Goal: Task Accomplishment & Management: Use online tool/utility

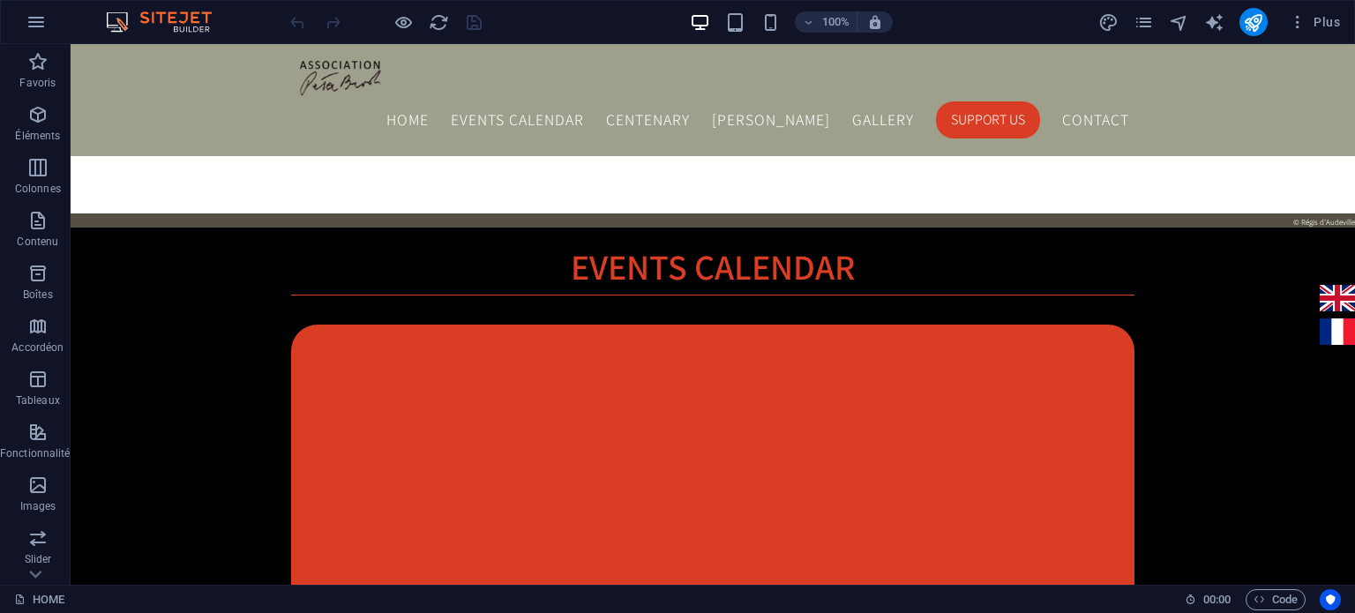
scroll to position [1680, 0]
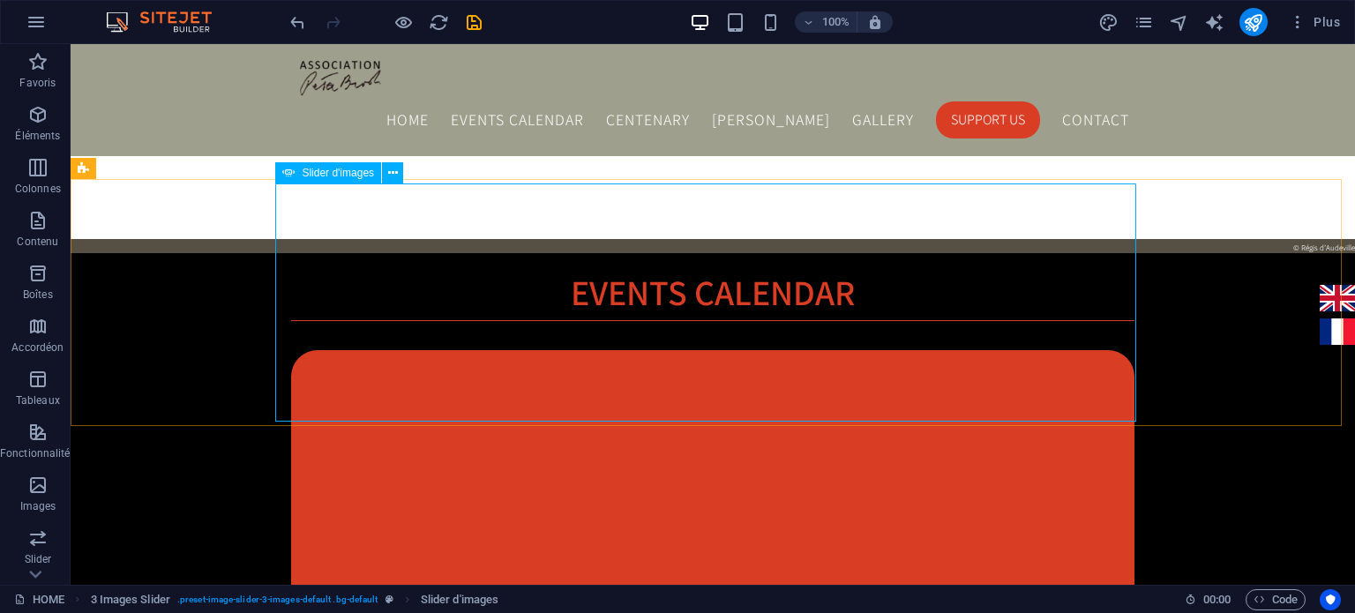
click at [333, 178] on span "Slider d'images" at bounding box center [338, 173] width 72 height 11
select select "ms"
select select "s"
select select "progressive"
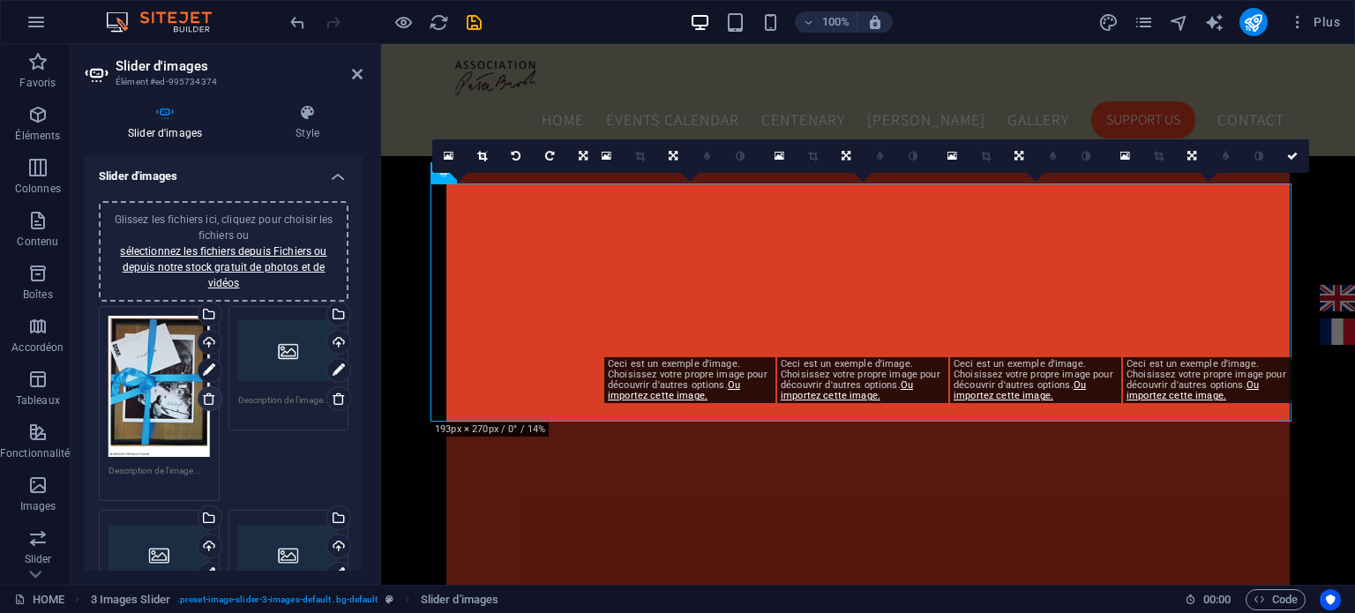
click at [209, 398] on icon at bounding box center [209, 399] width 14 height 14
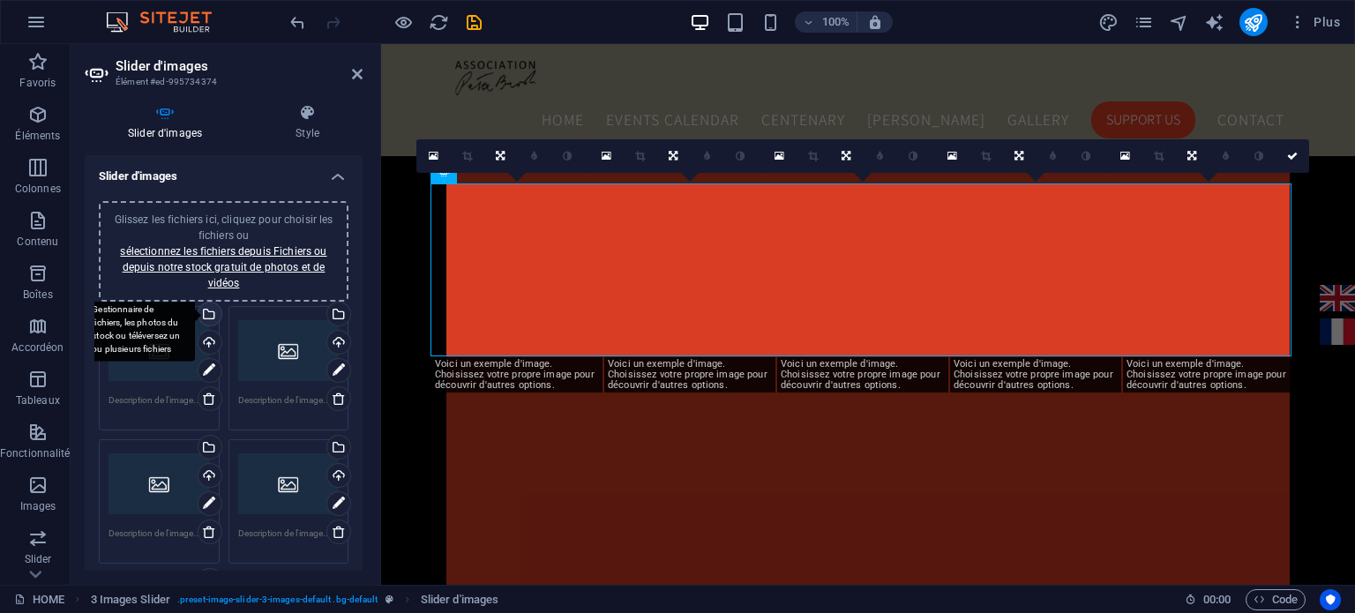
click at [208, 315] on div "Sélectionnez les fichiers depuis le Gestionnaire de fichiers, les photos du sto…" at bounding box center [208, 316] width 26 height 26
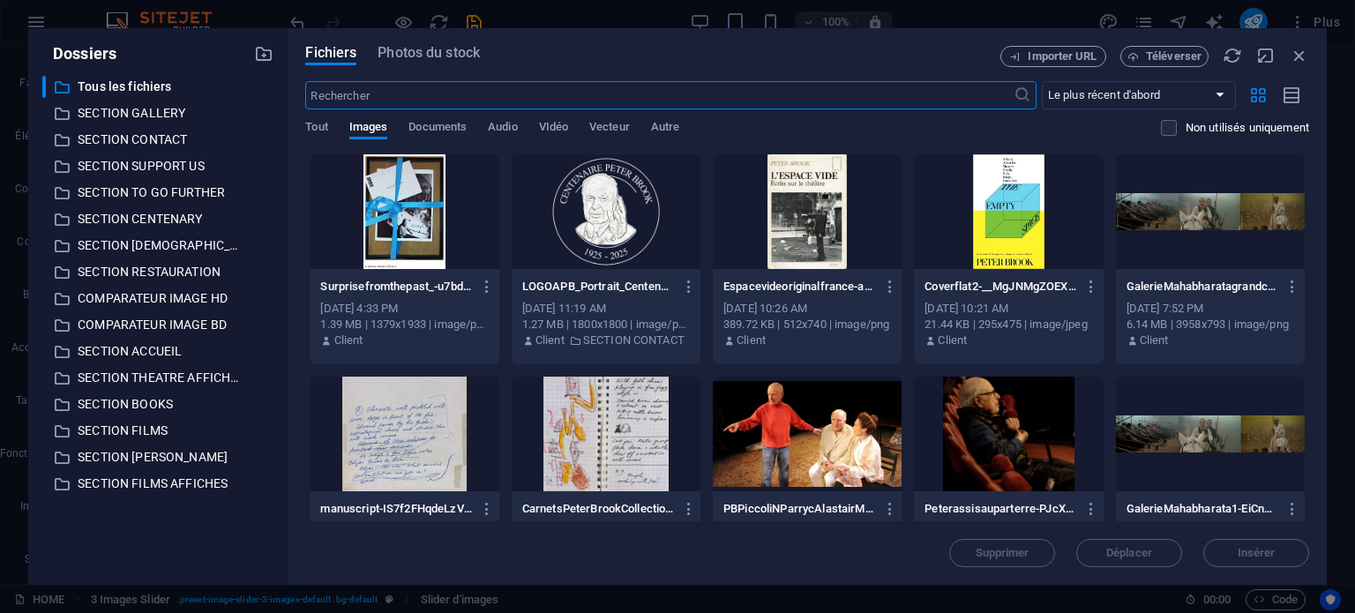
type input "3"
click at [162, 112] on p "SECTION GALLERY" at bounding box center [160, 113] width 164 height 20
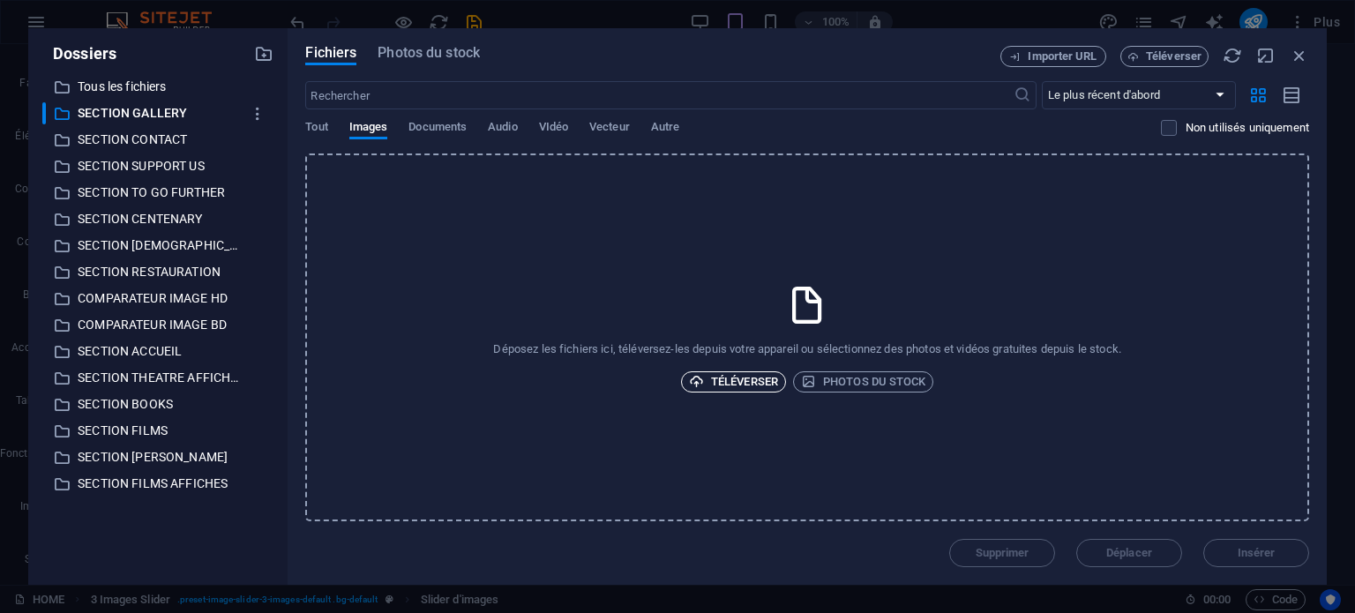
click at [749, 378] on span "Téléverser" at bounding box center [733, 381] width 89 height 21
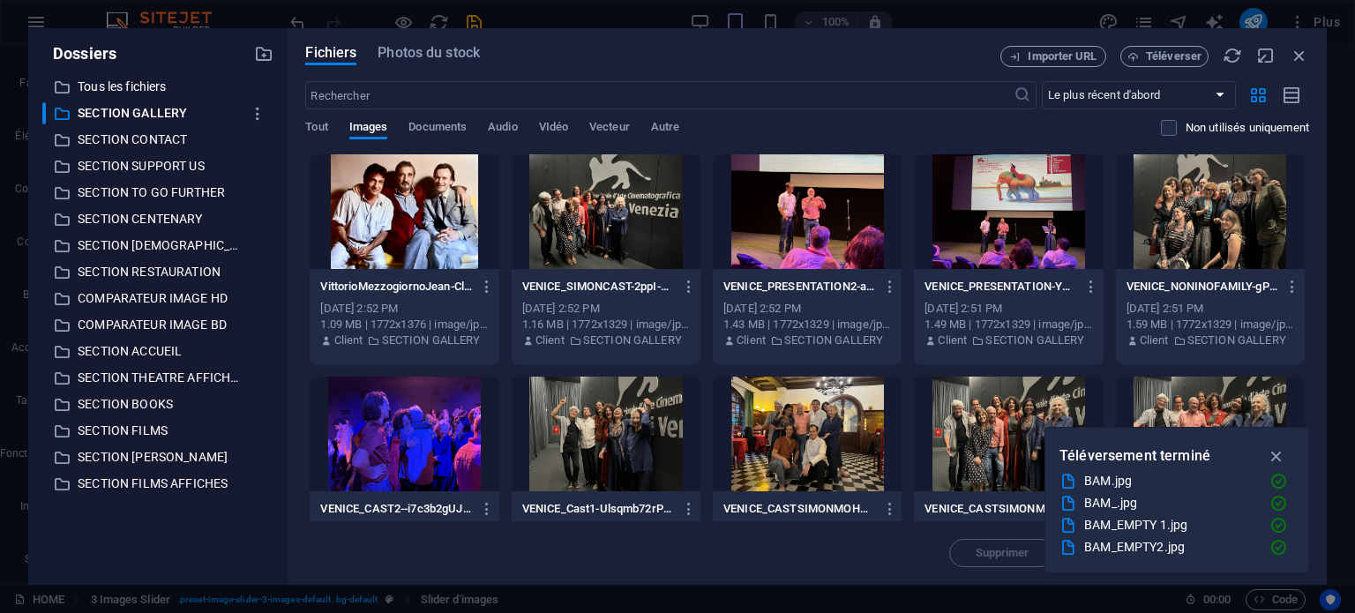
drag, startPoint x: 1309, startPoint y: 207, endPoint x: 1311, endPoint y: 305, distance: 98.0
click at [1311, 305] on div "Fichiers Photos du stock Importer URL Téléverser ​ Le plus récent d'abord Le pl…" at bounding box center [807, 306] width 1039 height 557
click at [1283, 457] on icon "button" at bounding box center [1277, 455] width 20 height 19
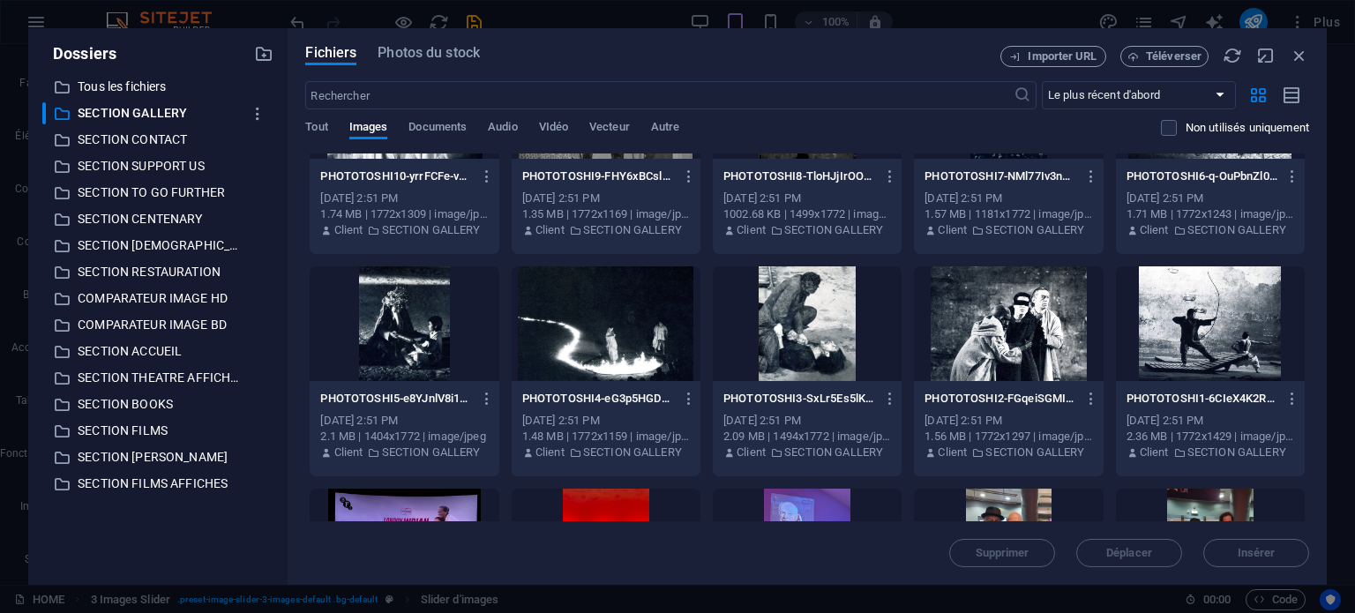
scroll to position [1718, 0]
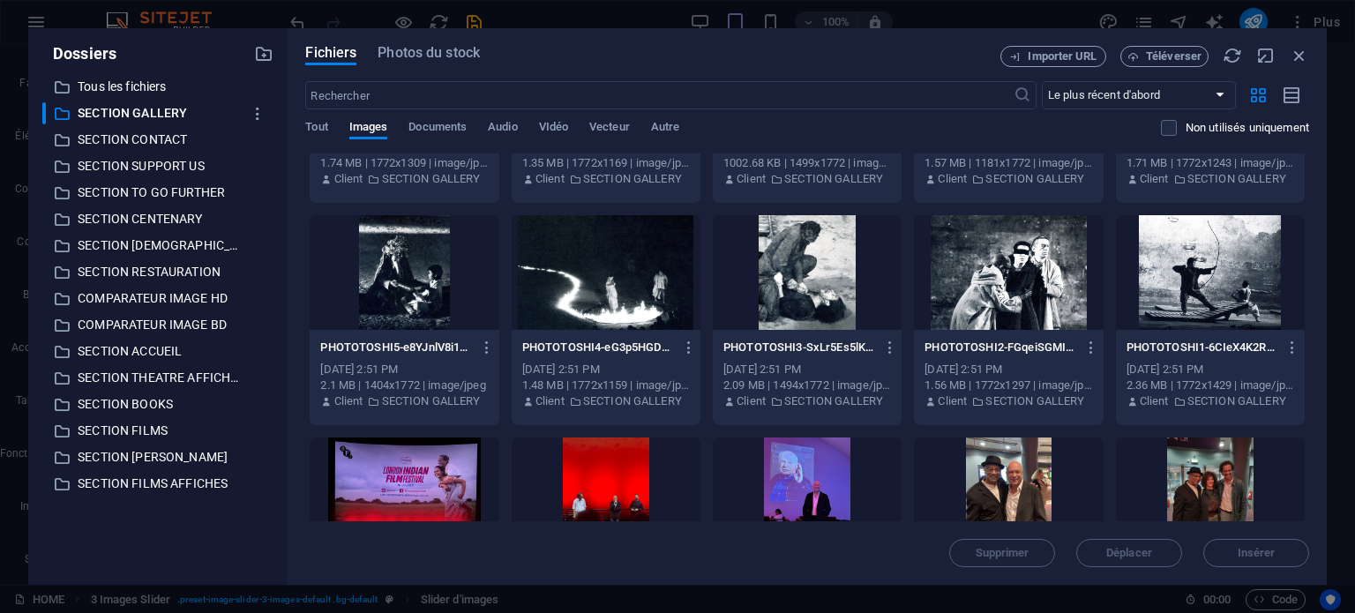
drag, startPoint x: 1304, startPoint y: 409, endPoint x: 1322, endPoint y: 504, distance: 96.0
click at [1322, 504] on div "Fichiers Photos du stock Importer URL Téléverser ​ Le plus récent d'abord Le pl…" at bounding box center [807, 306] width 1039 height 557
drag, startPoint x: 1309, startPoint y: 438, endPoint x: 1308, endPoint y: 521, distance: 83.8
click at [1308, 521] on div "Fichiers Photos du stock Importer URL Téléverser ​ Le plus récent d'abord Le pl…" at bounding box center [807, 306] width 1039 height 557
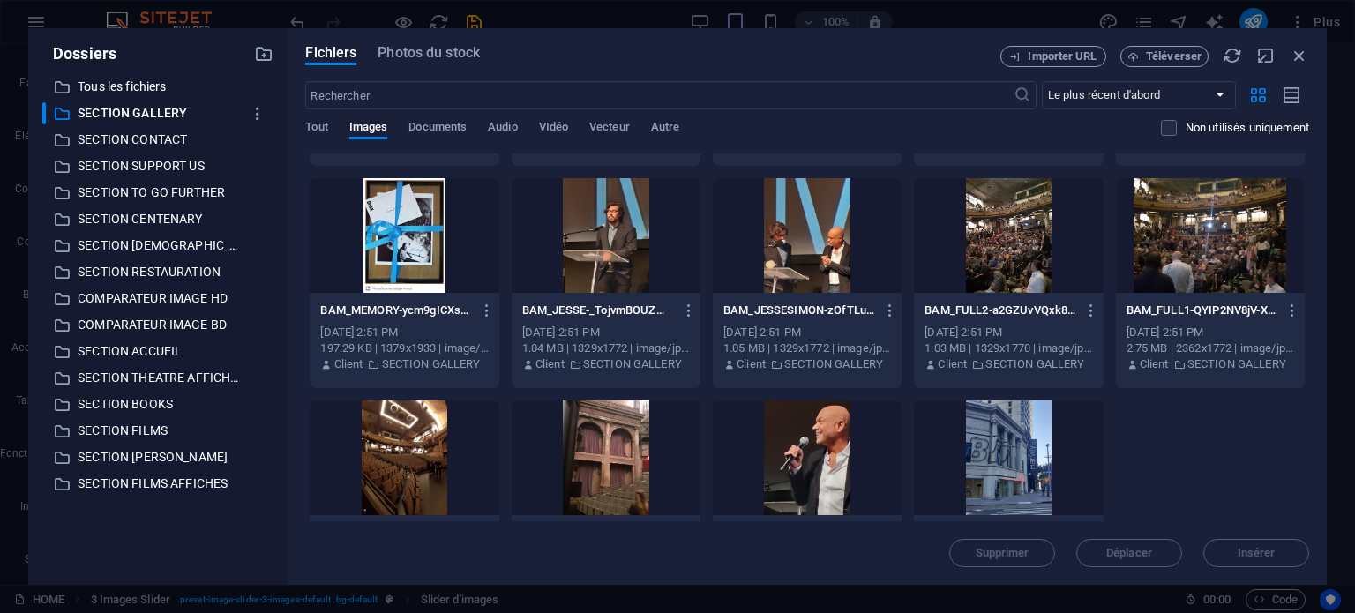
scroll to position [2956, 0]
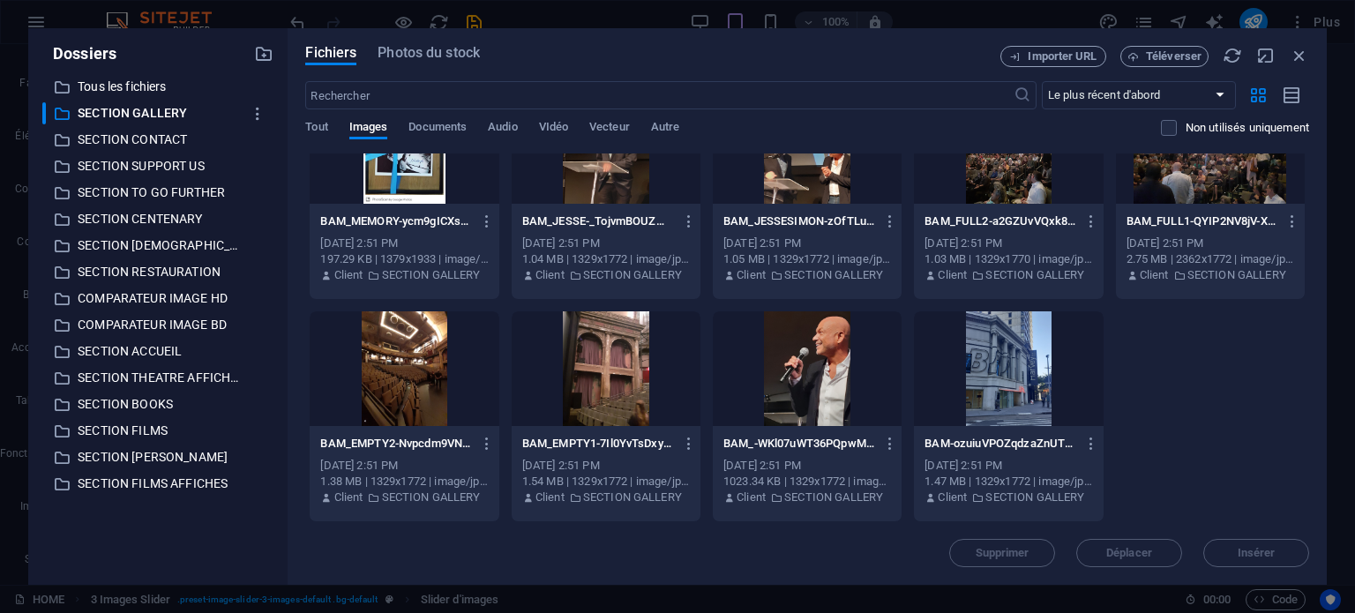
click at [1047, 382] on div at bounding box center [1008, 368] width 189 height 115
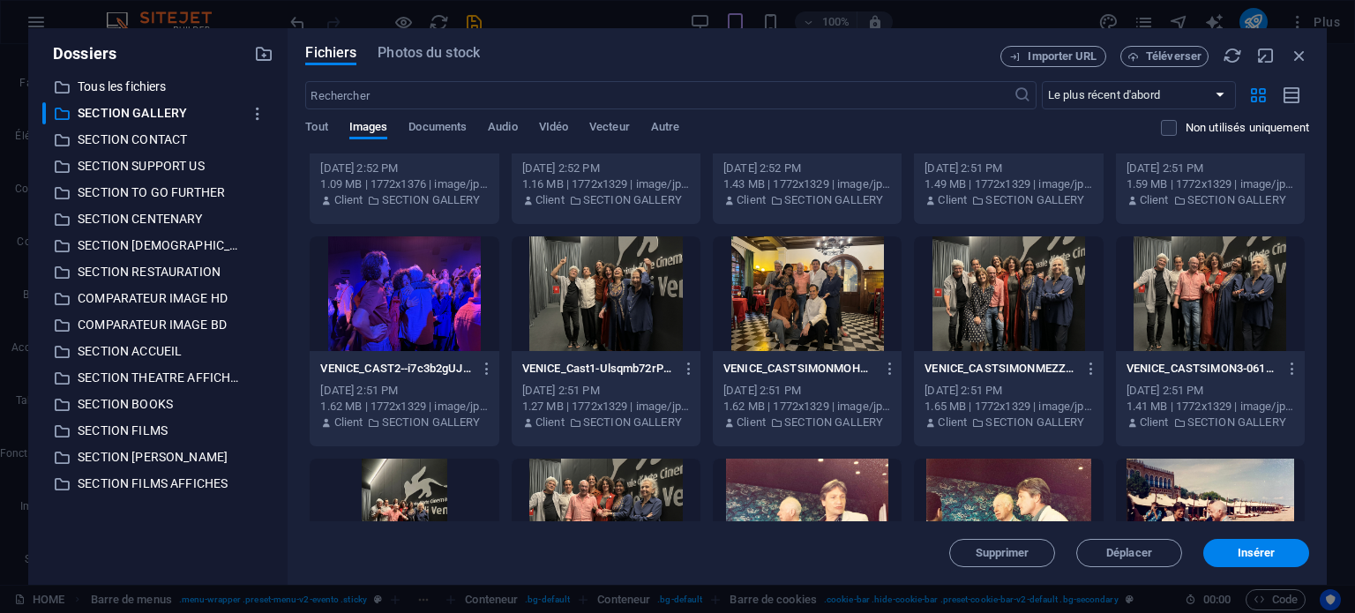
scroll to position [0, 0]
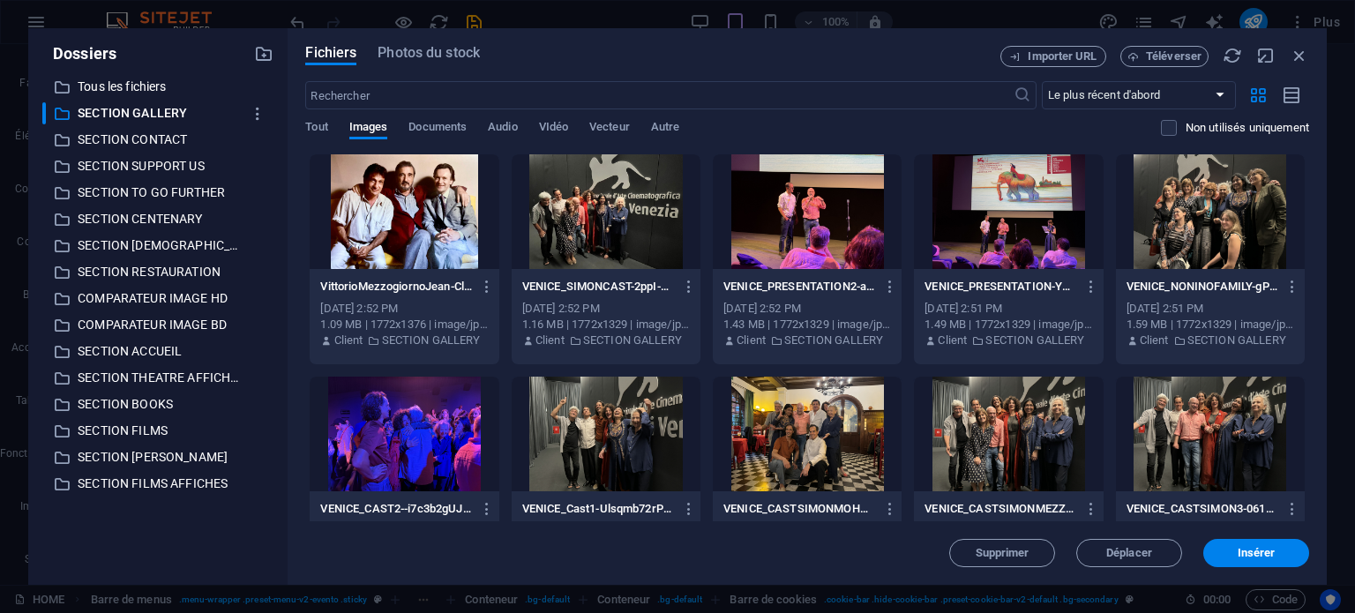
click at [416, 266] on div at bounding box center [404, 211] width 189 height 115
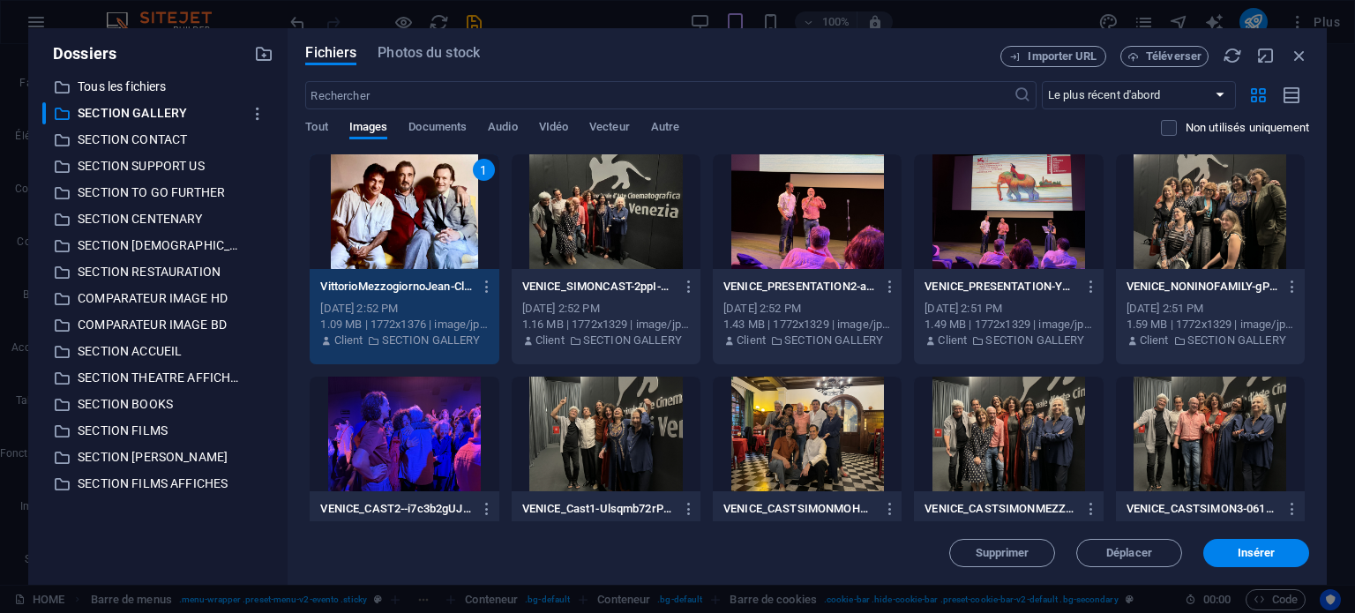
click at [547, 239] on div at bounding box center [606, 211] width 189 height 115
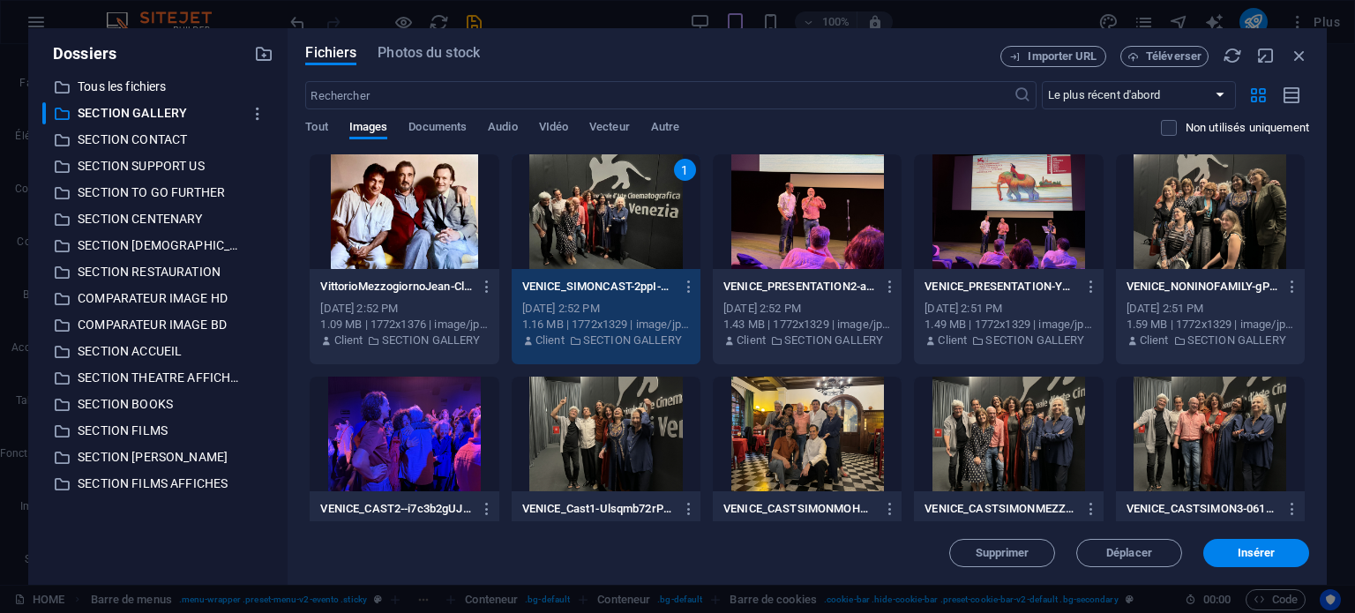
click at [492, 244] on div at bounding box center [404, 211] width 189 height 115
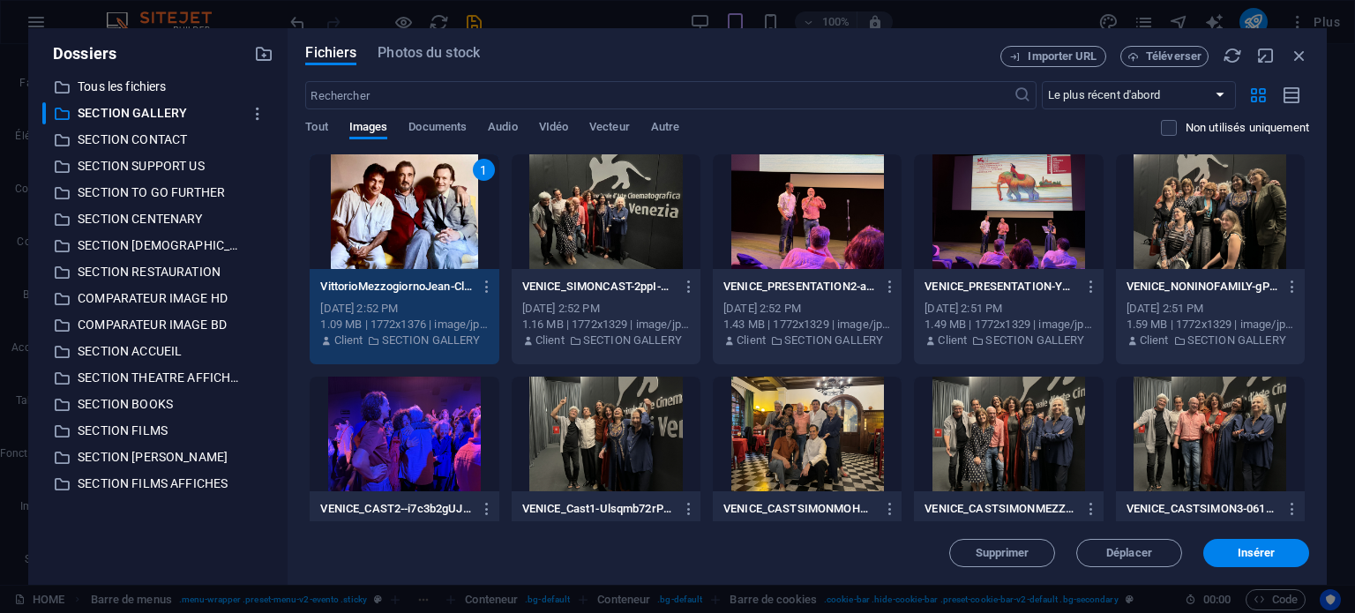
click at [587, 250] on div at bounding box center [606, 211] width 189 height 115
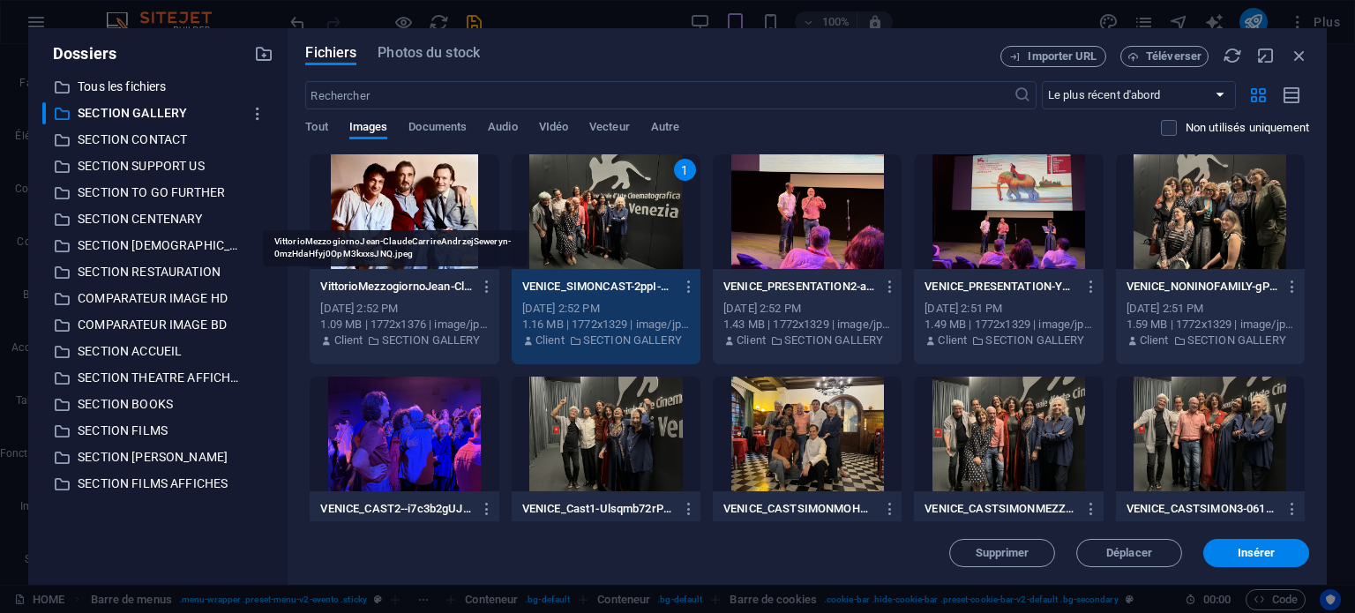
click at [462, 283] on p "VittorioMezzogiornoJean-ClaudeCarrireAndrzejSeweryn-0mzHdaHfyj0OpM3kxxsJNQ.jpeg" at bounding box center [396, 287] width 152 height 16
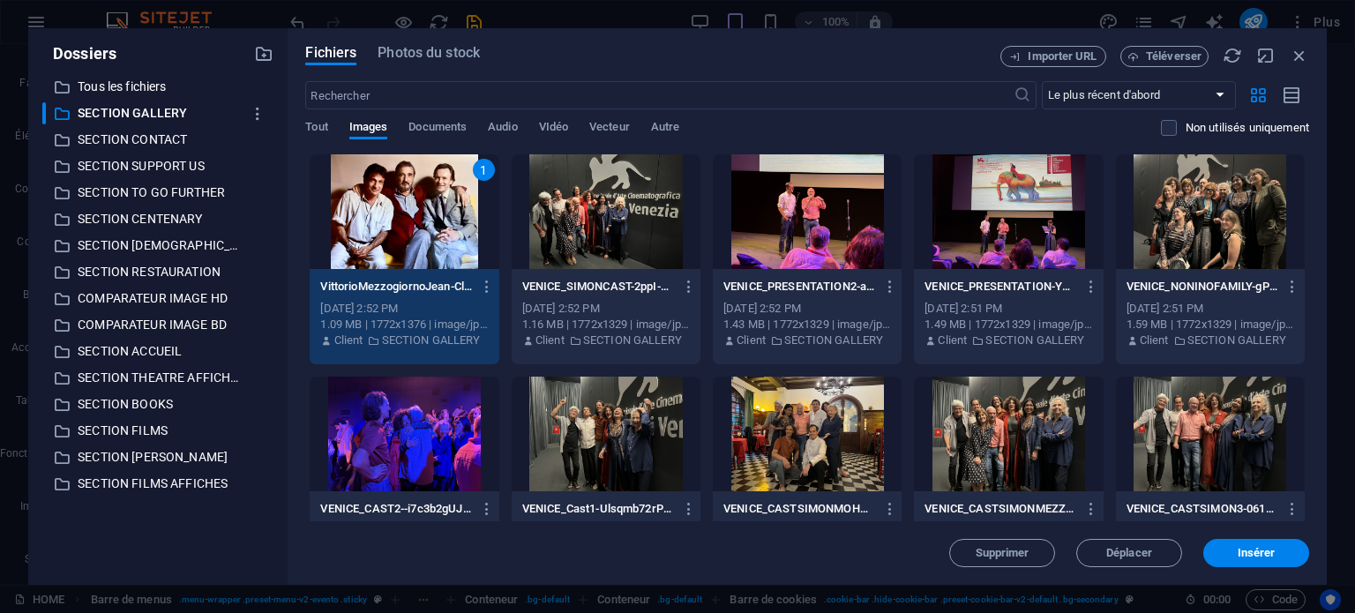
click at [815, 350] on div "VENICE_PRESENTATION2-aEFENZn59FA2w-nsXSFbZA.jpg VENICE_PRESENTATION2-aEFENZn59F…" at bounding box center [807, 314] width 189 height 90
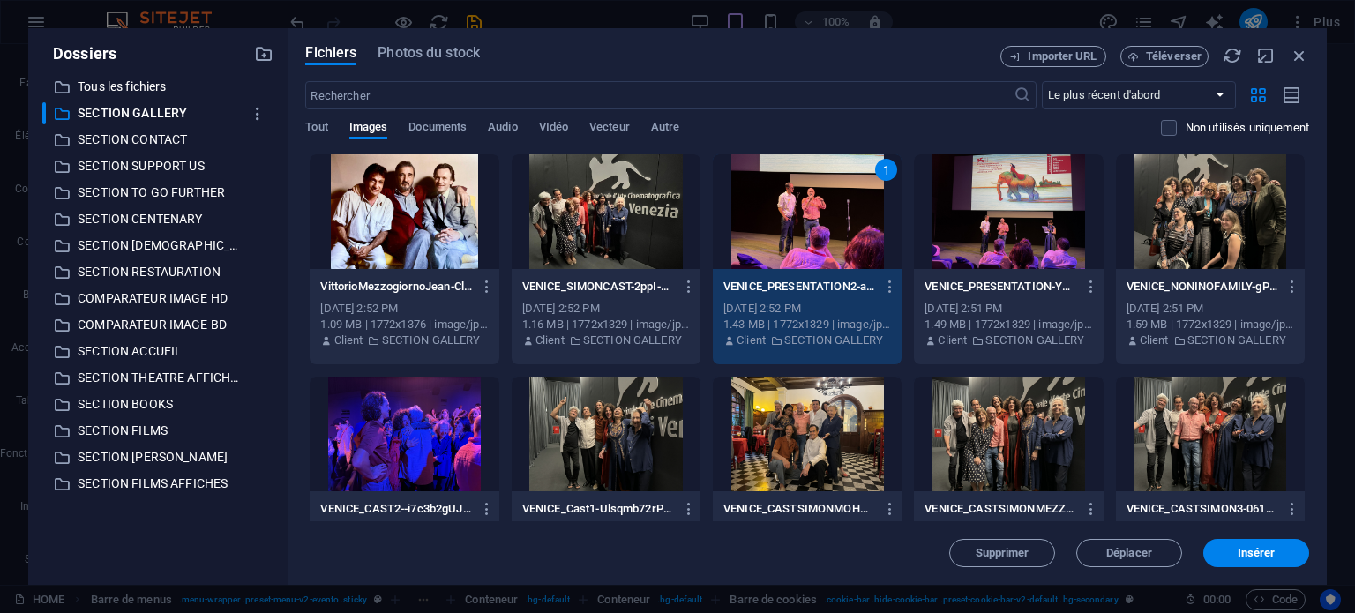
click at [461, 250] on div at bounding box center [404, 211] width 189 height 115
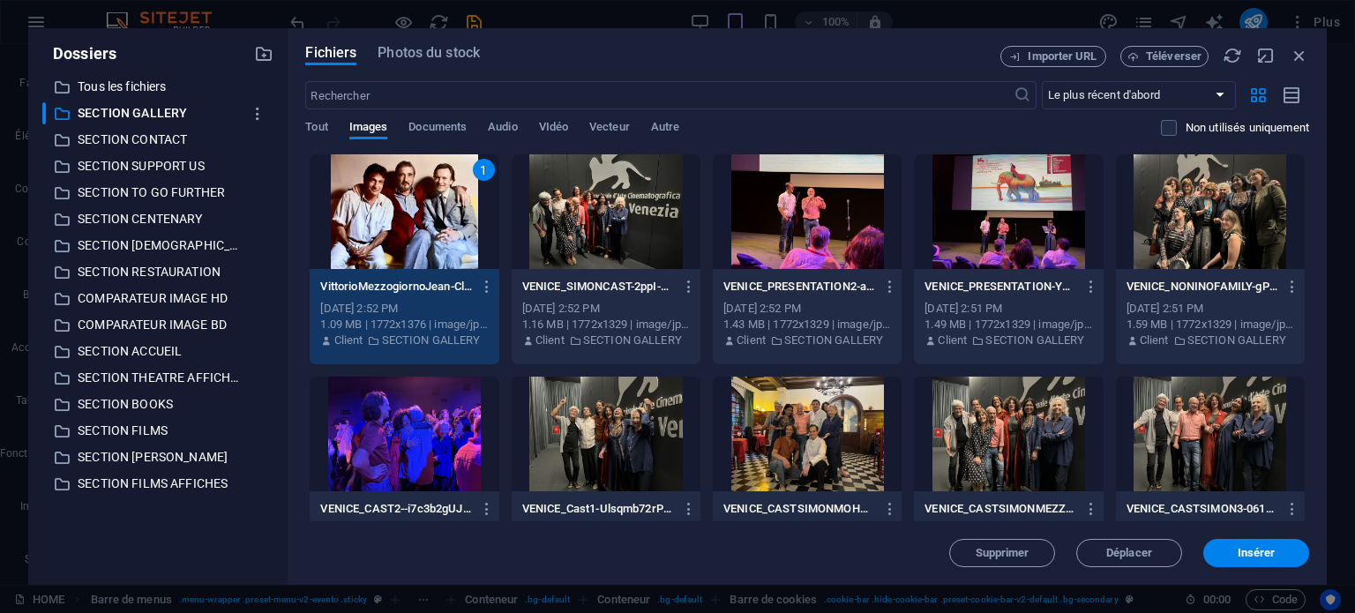
click at [598, 229] on div at bounding box center [606, 211] width 189 height 115
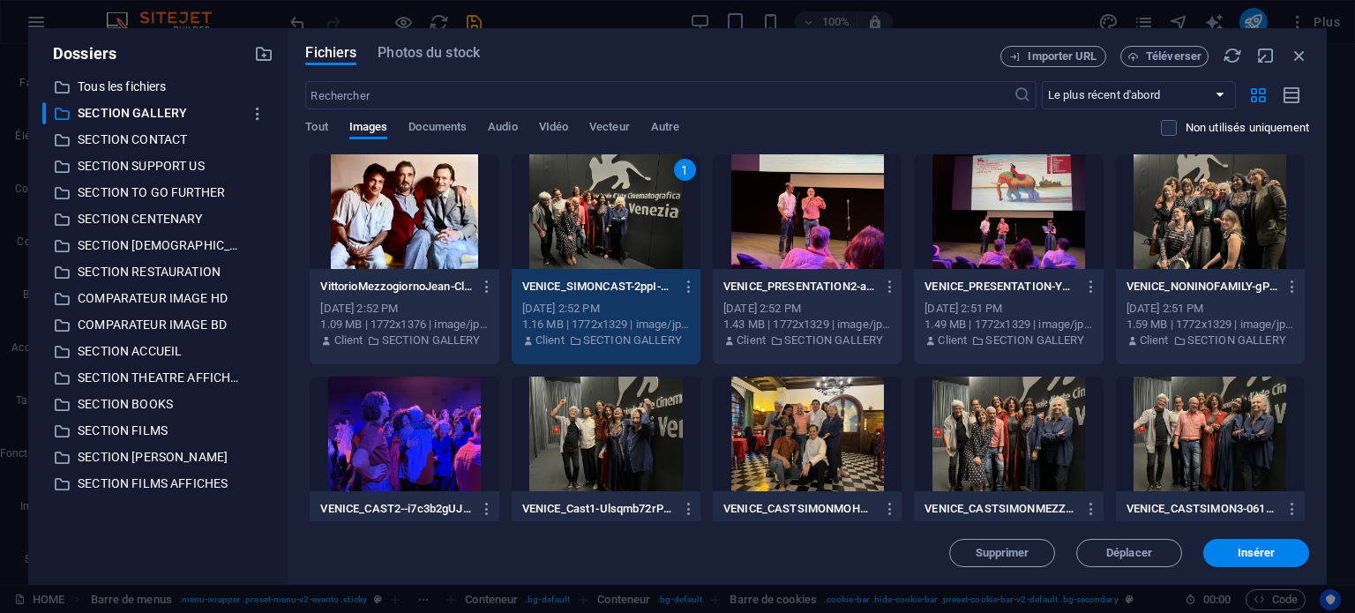
click at [435, 233] on div at bounding box center [404, 211] width 189 height 115
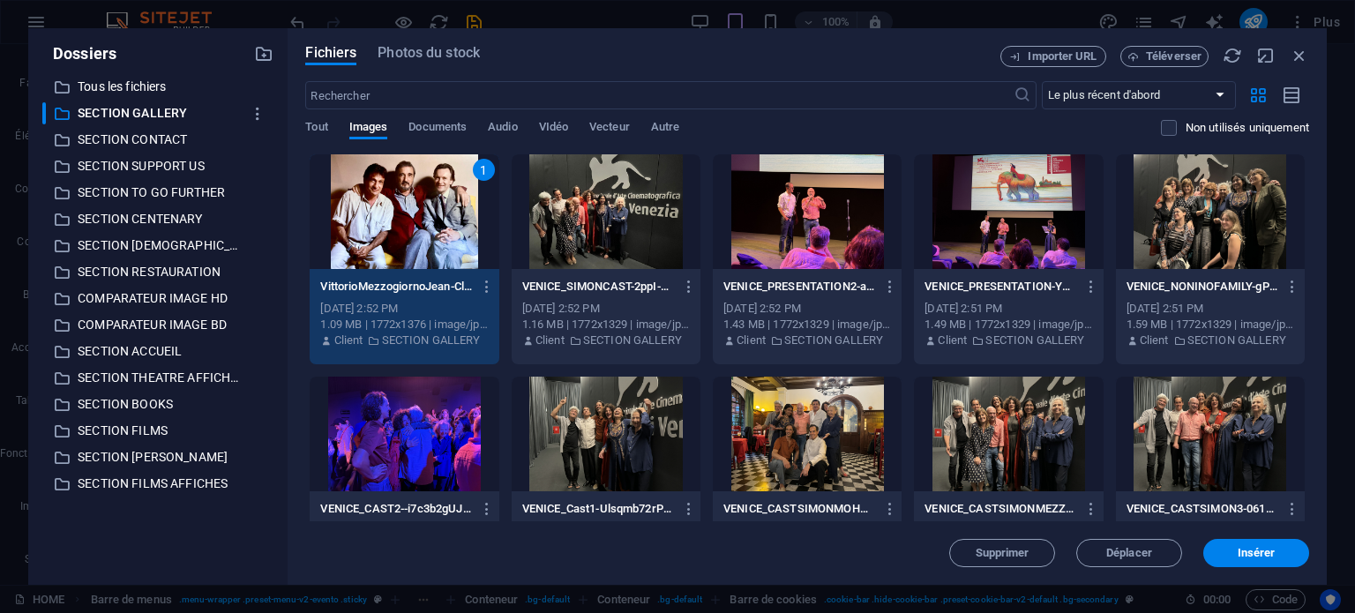
click at [222, 363] on div "​ Tous les fichiers Tous les fichiers ​ SECTION GALLERY SECTION GALLERY ​ SECTI…" at bounding box center [157, 323] width 231 height 495
click at [221, 368] on p "SECTION THEATRE AFFICHES" at bounding box center [160, 378] width 164 height 20
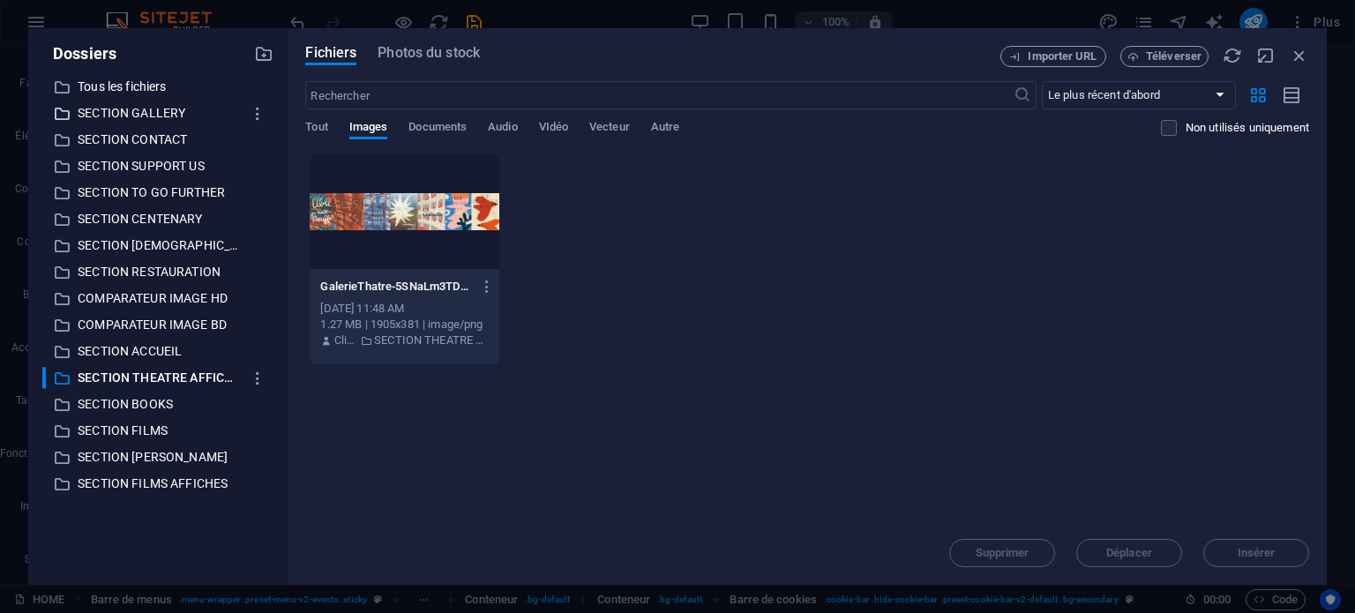
click at [163, 116] on p "SECTION GALLERY" at bounding box center [160, 113] width 164 height 20
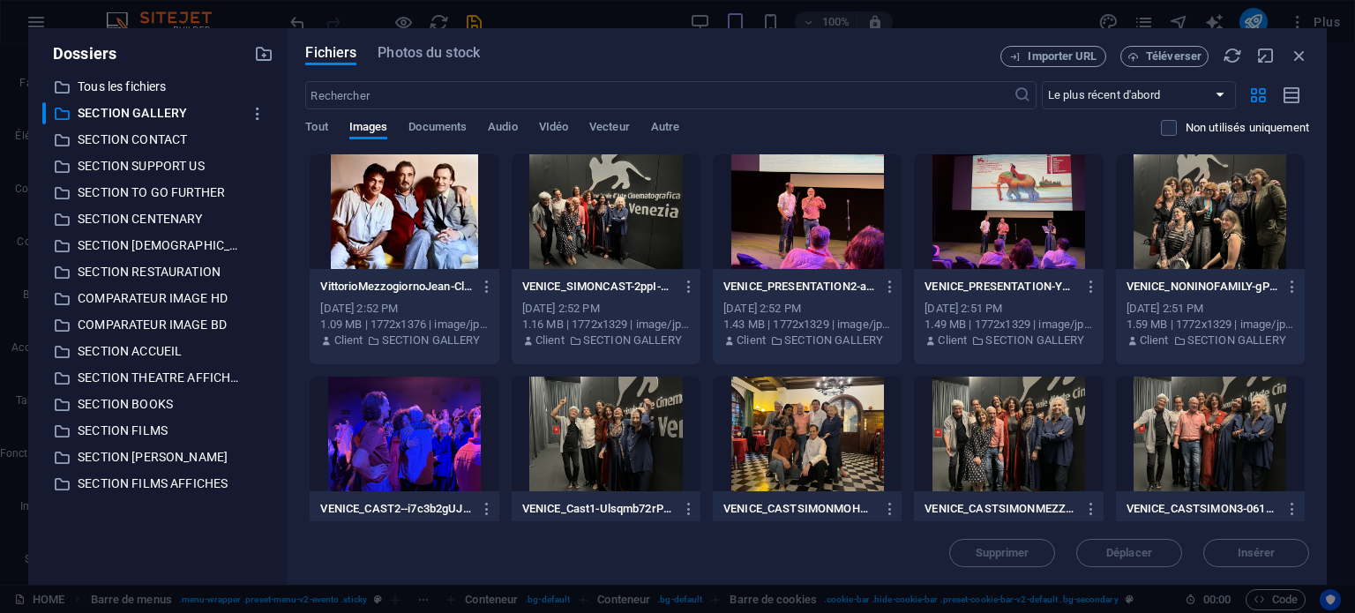
click at [364, 226] on div at bounding box center [404, 211] width 189 height 115
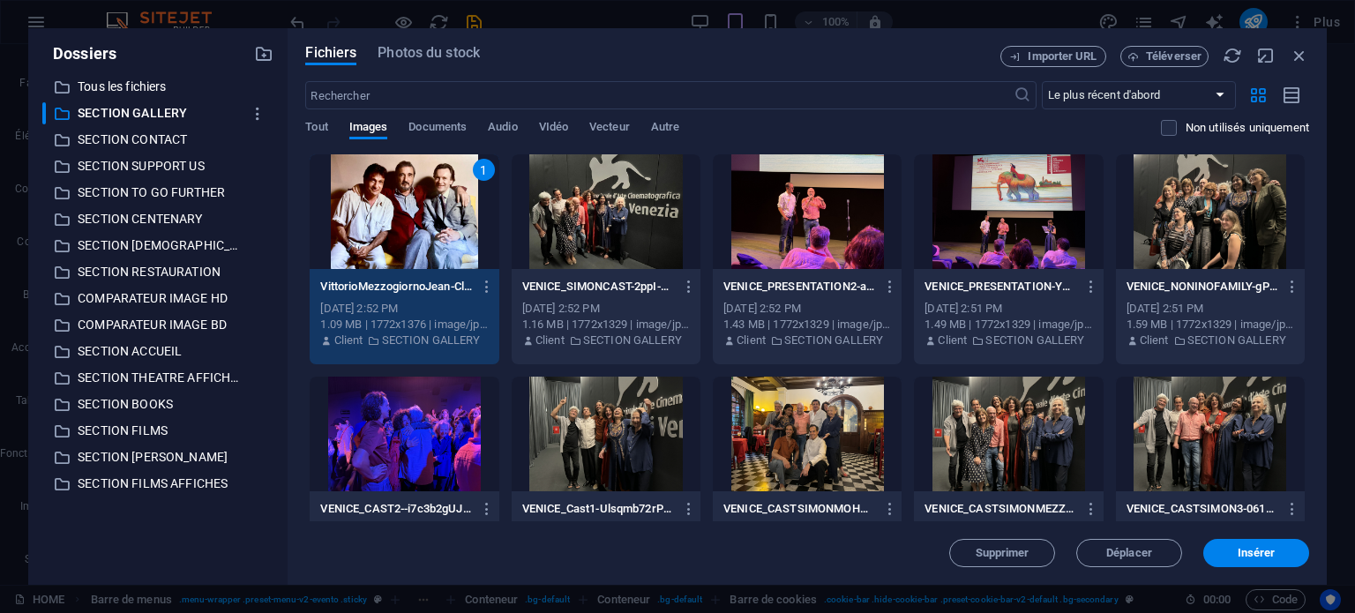
click at [519, 224] on div at bounding box center [606, 211] width 189 height 115
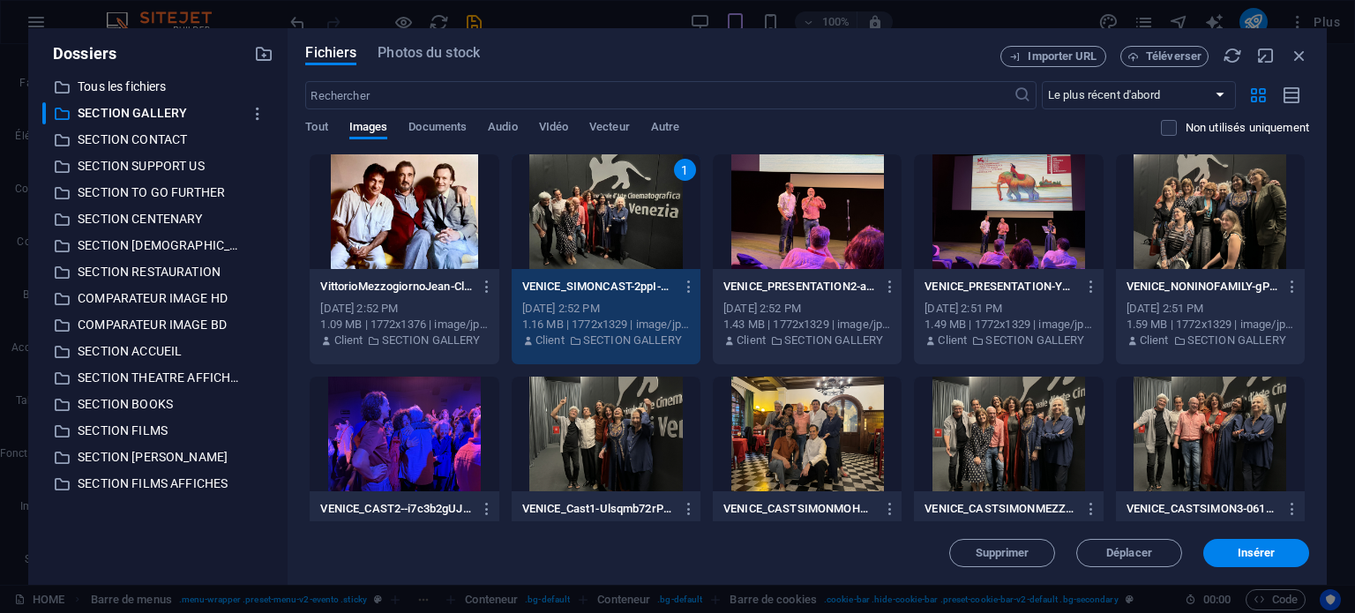
click at [445, 257] on div at bounding box center [404, 211] width 189 height 115
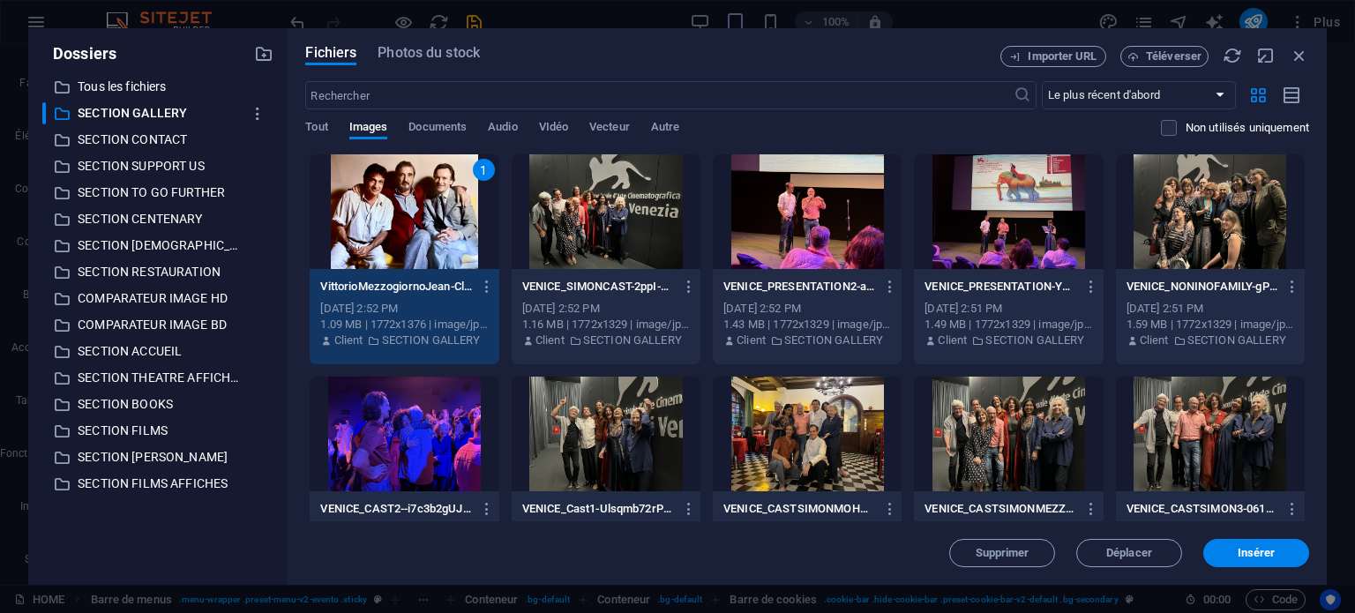
click at [562, 249] on div at bounding box center [606, 211] width 189 height 115
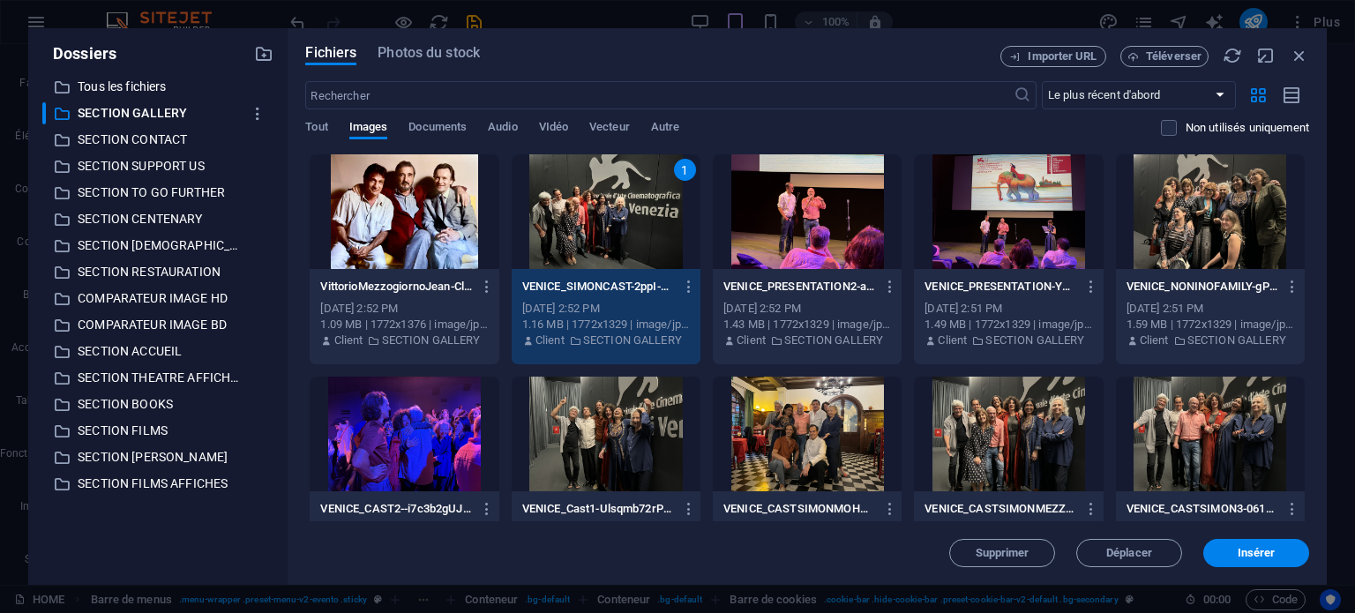
click at [460, 301] on div "[DATE] 2:52 PM" at bounding box center [404, 309] width 168 height 16
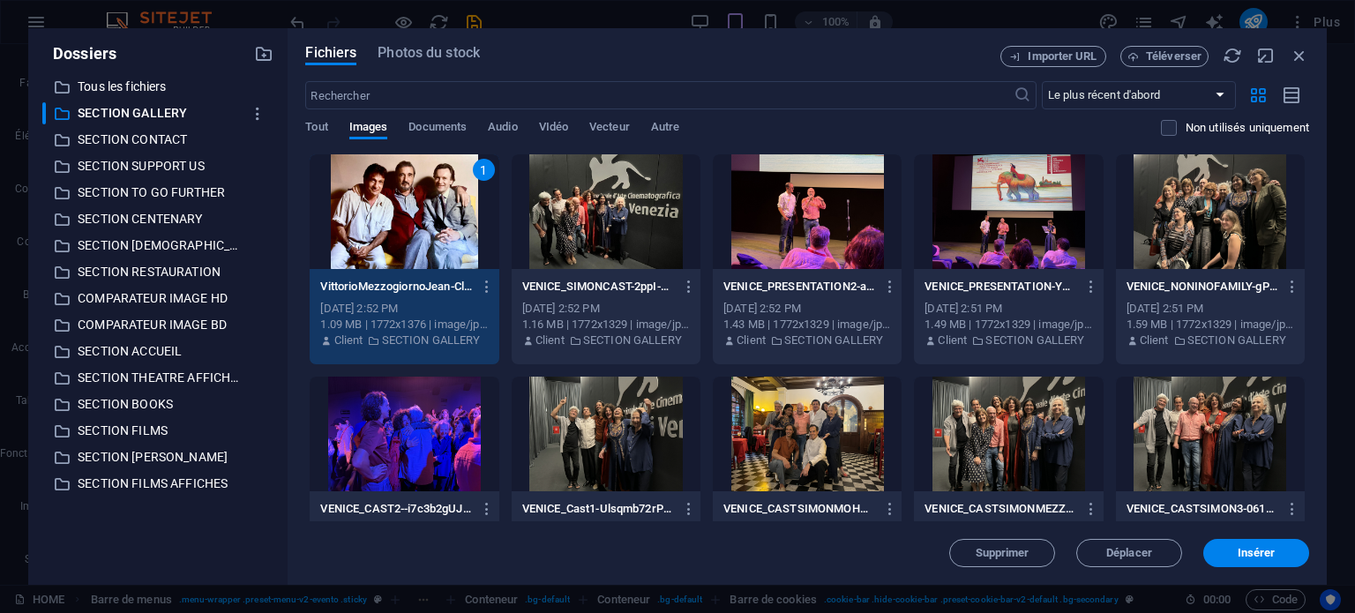
click at [589, 304] on div "[DATE] 2:52 PM" at bounding box center [606, 309] width 168 height 16
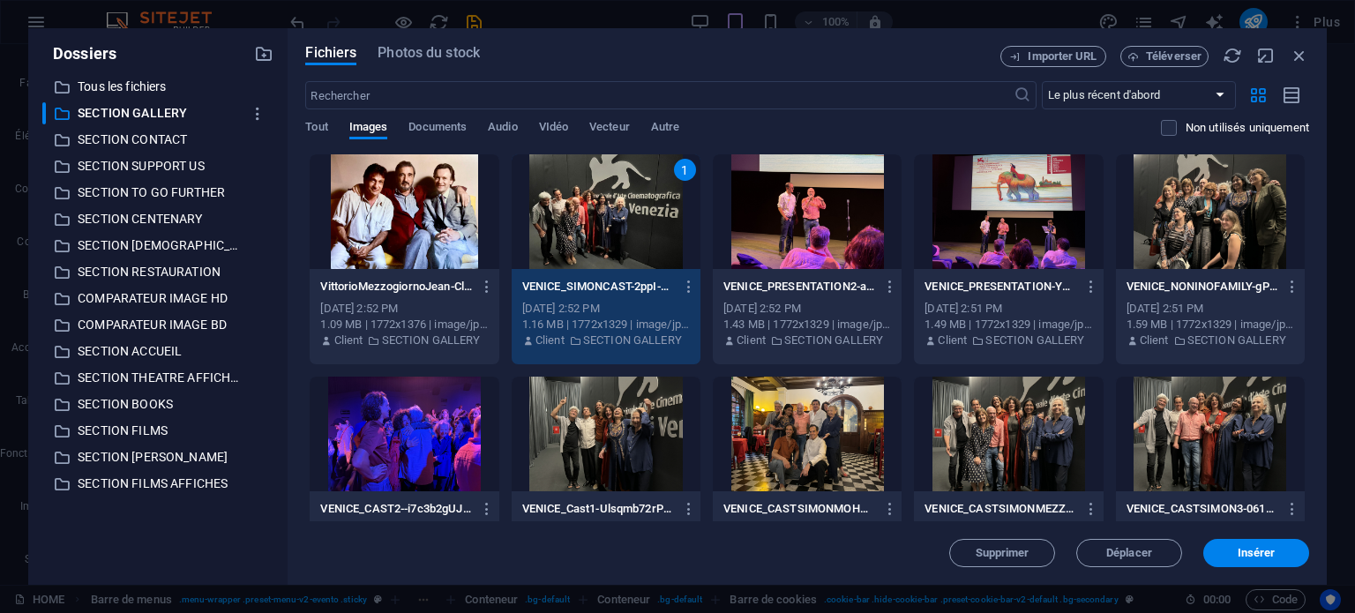
click at [589, 304] on div "[DATE] 2:52 PM" at bounding box center [606, 309] width 168 height 16
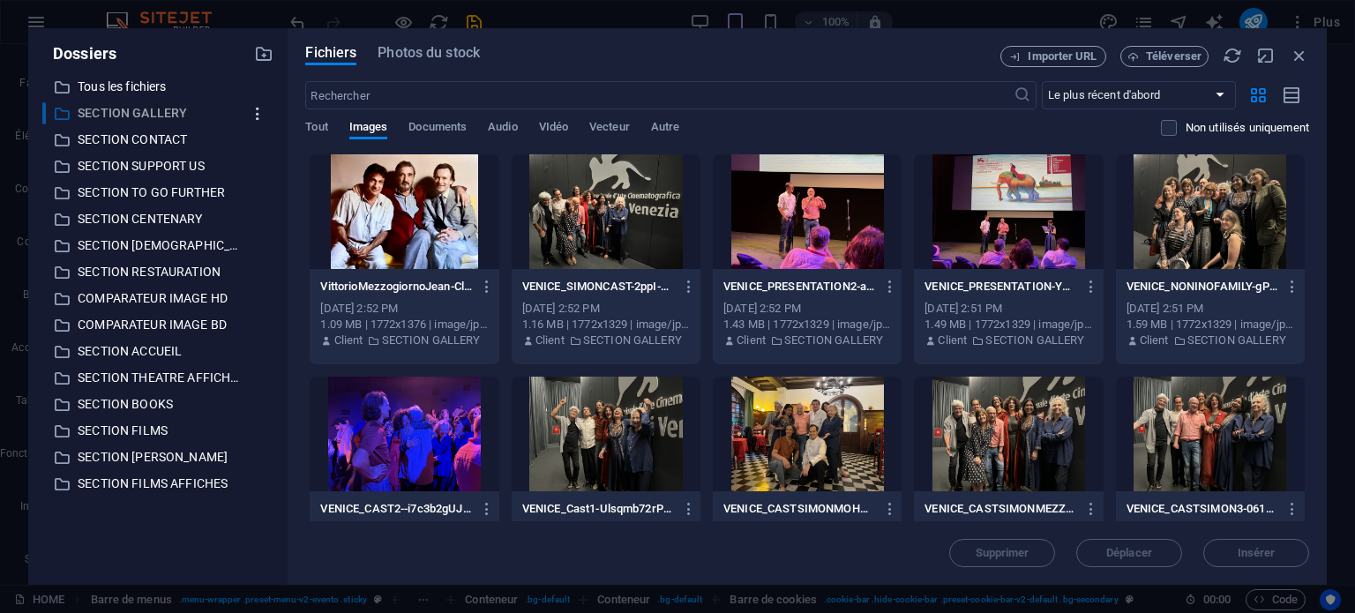
click at [254, 119] on icon "button" at bounding box center [258, 114] width 19 height 18
click at [169, 115] on div at bounding box center [677, 306] width 1355 height 613
click at [1299, 54] on icon "button" at bounding box center [1299, 55] width 19 height 19
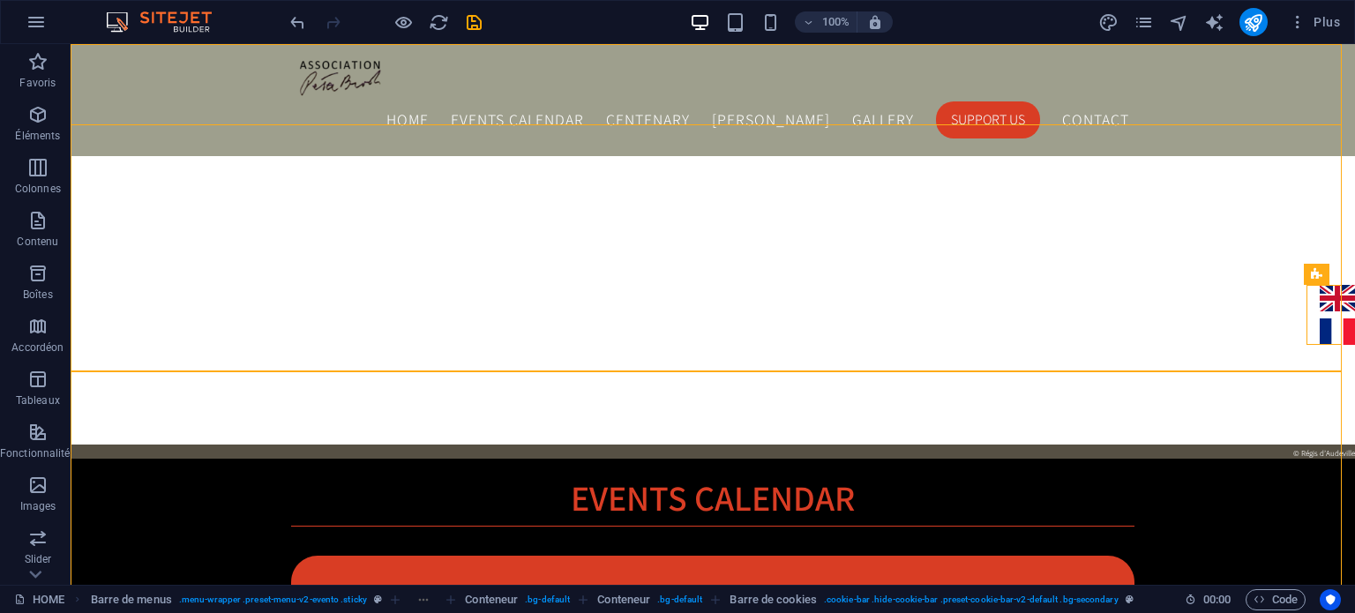
scroll to position [1496, 0]
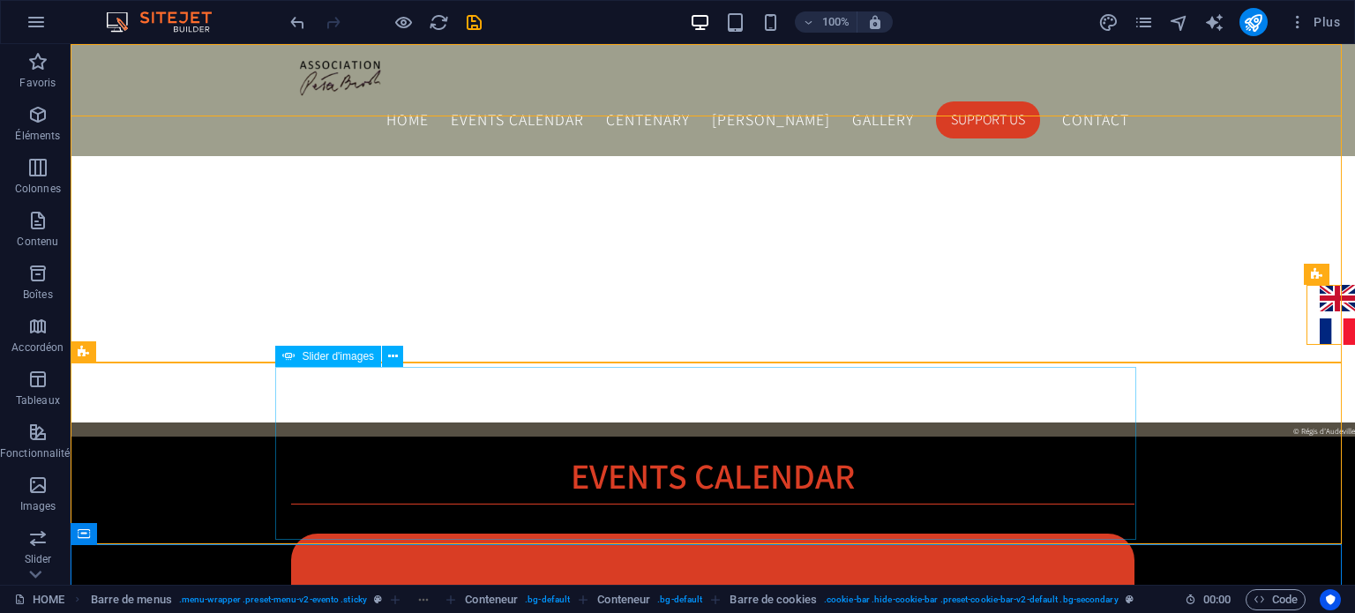
click at [340, 362] on span "Slider d'images" at bounding box center [338, 356] width 72 height 11
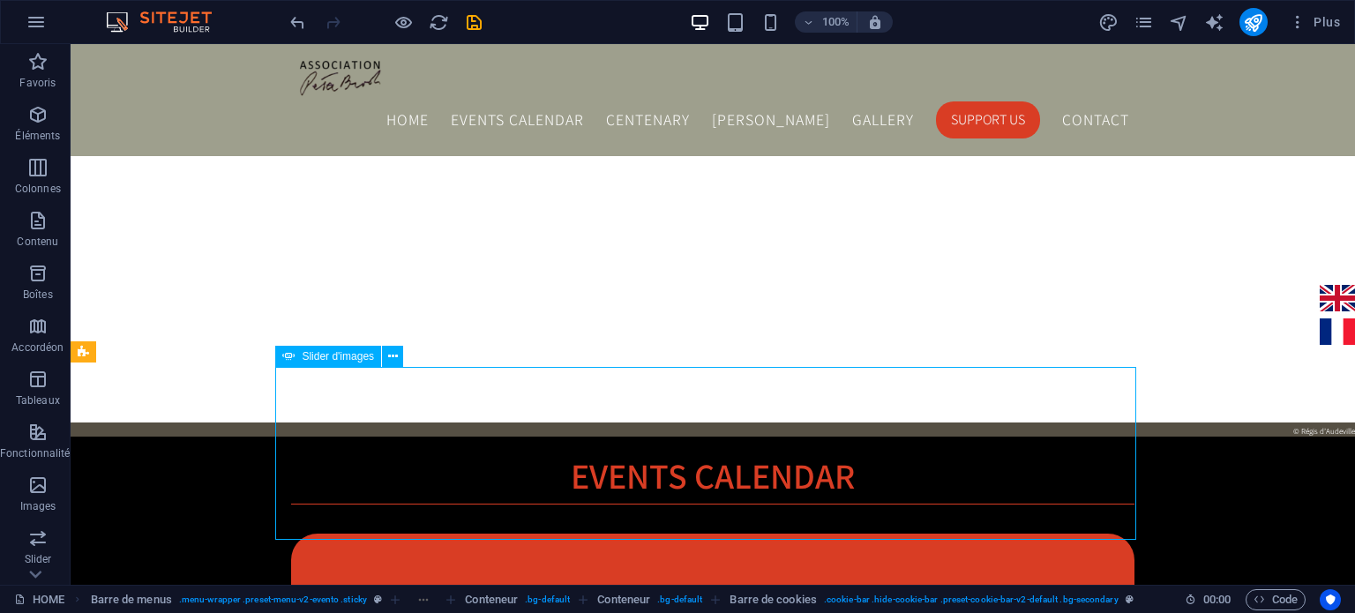
click at [340, 362] on span "Slider d'images" at bounding box center [338, 356] width 72 height 11
select select "ms"
select select "s"
select select "progressive"
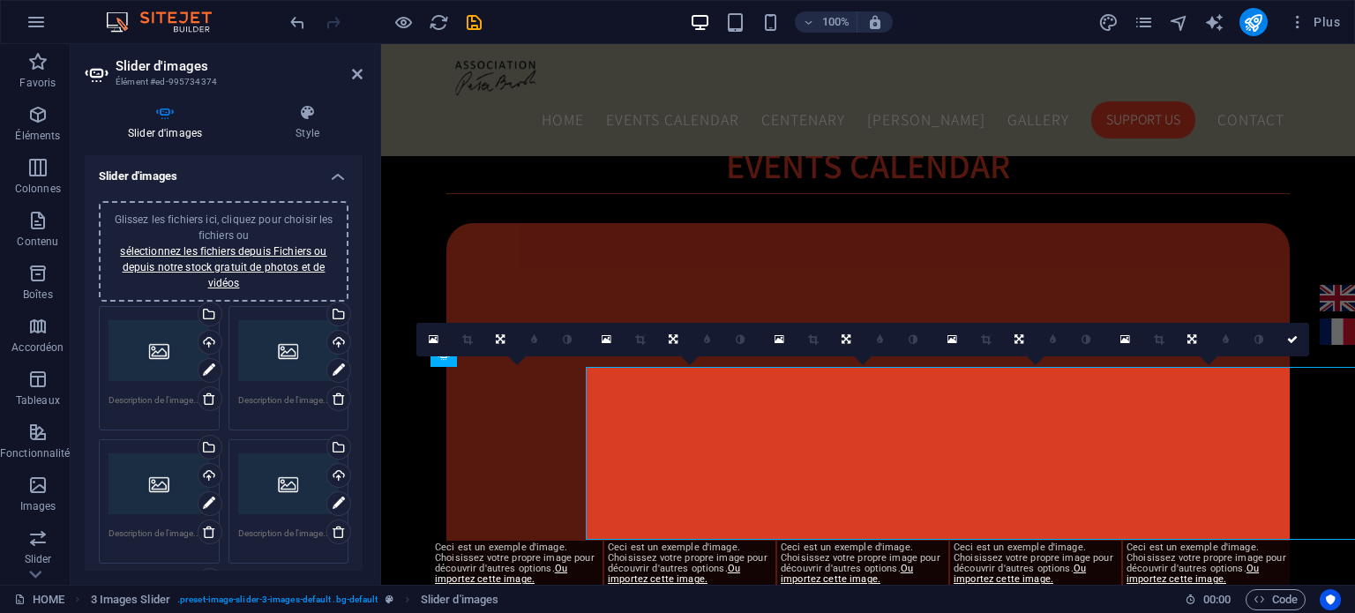
type input "5"
type input "1"
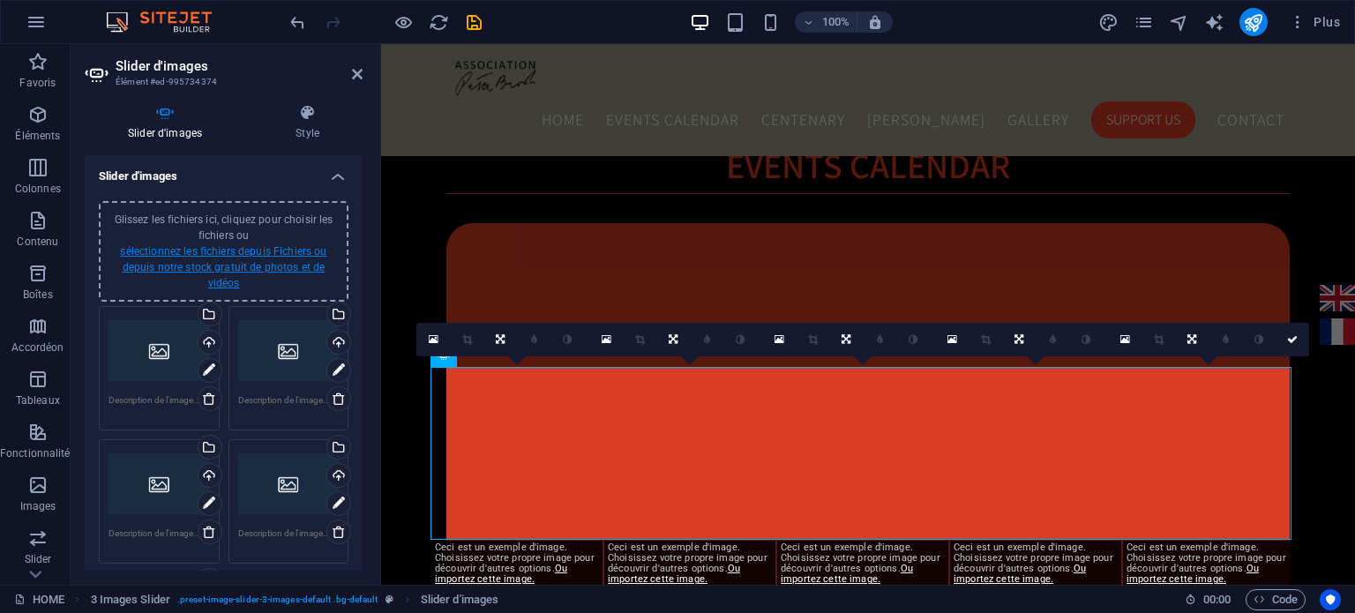
click at [225, 271] on link "sélectionnez les fichiers depuis Fichiers ou depuis notre stock gratuit de phot…" at bounding box center [223, 267] width 206 height 44
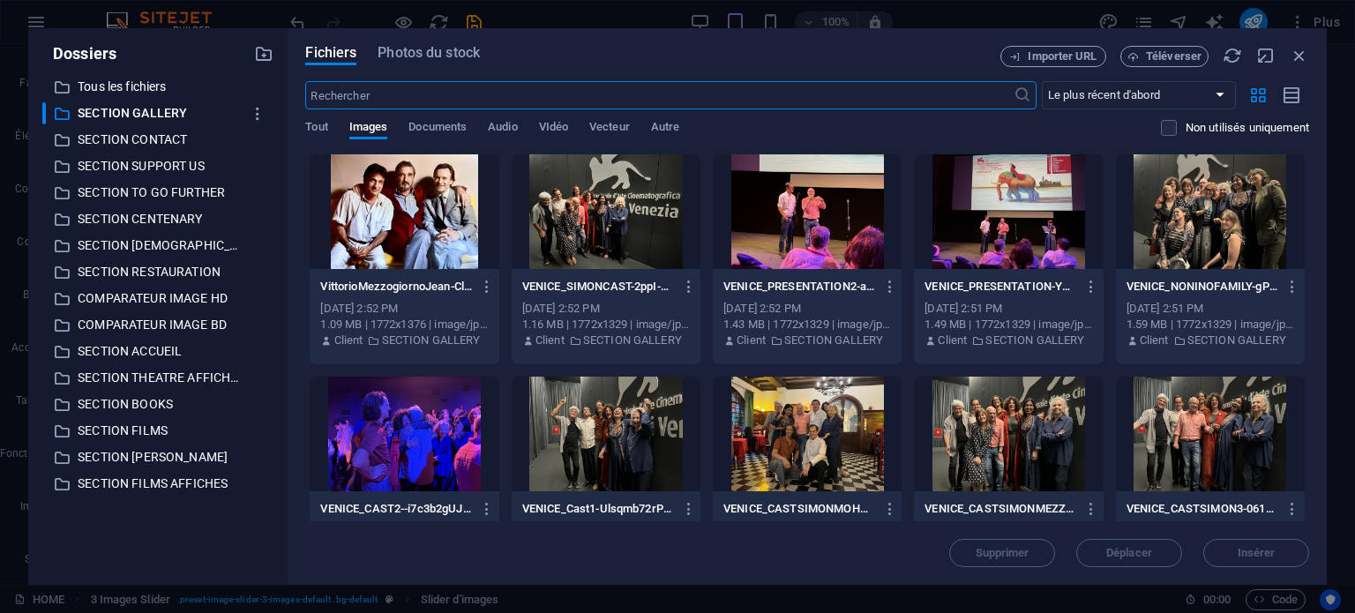
type input "3"
click at [364, 239] on div at bounding box center [404, 211] width 189 height 115
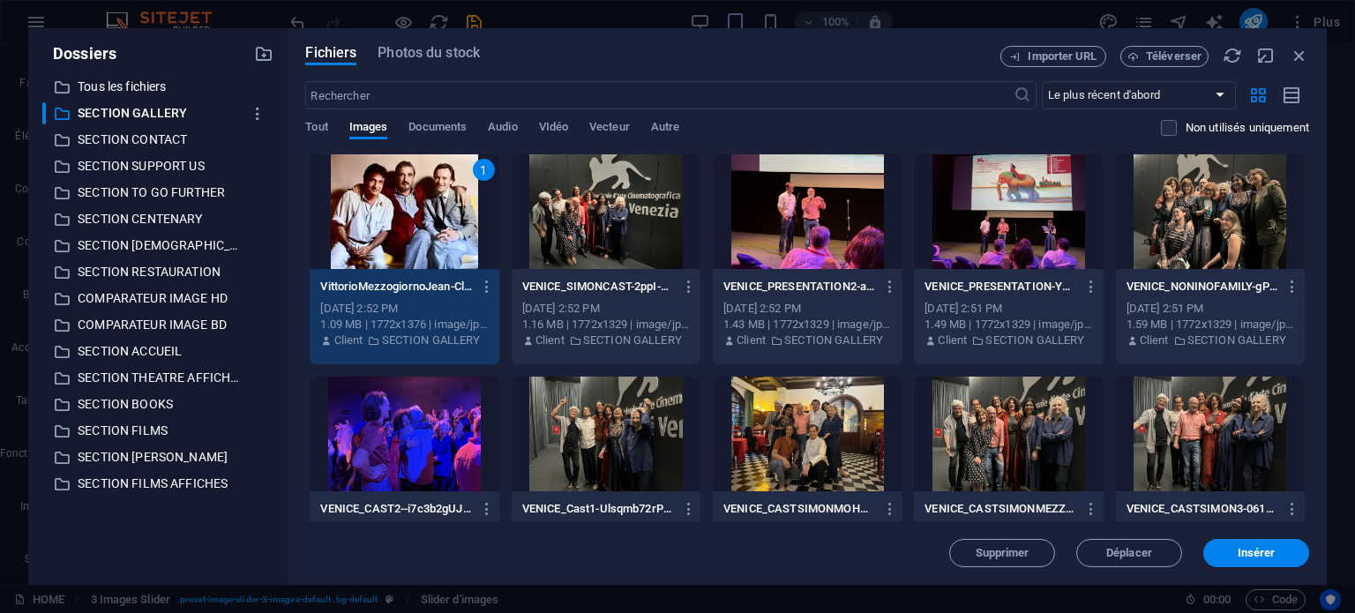
click at [569, 223] on div at bounding box center [606, 211] width 189 height 115
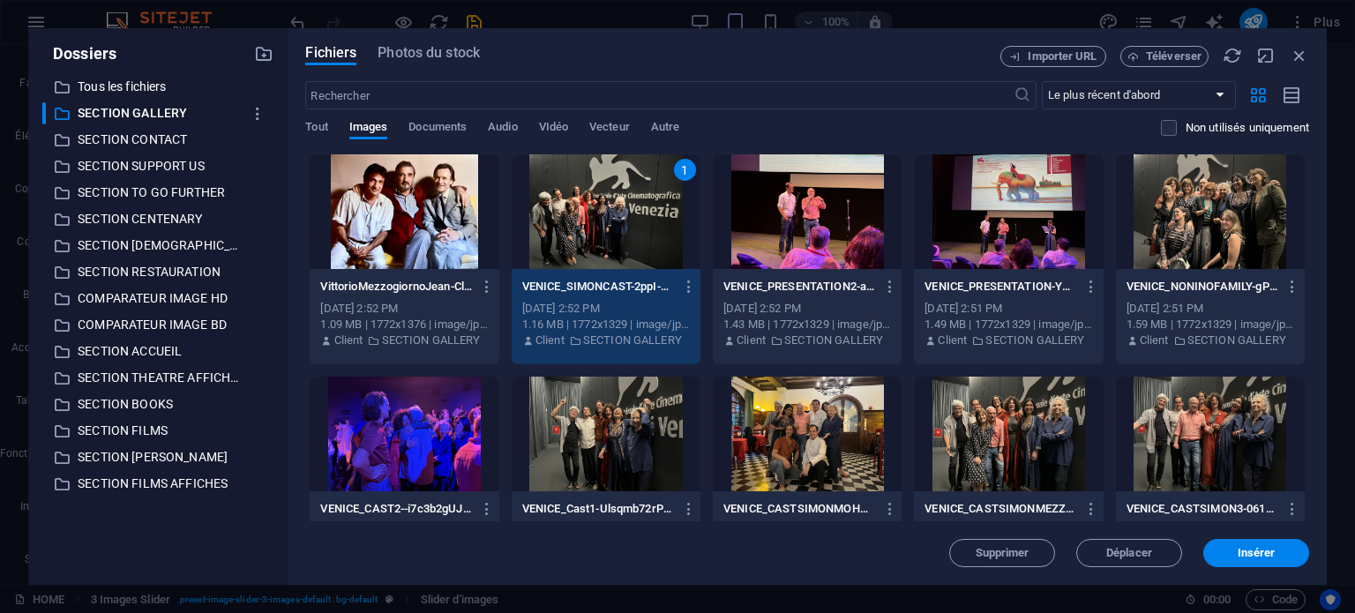
click at [454, 227] on div at bounding box center [404, 211] width 189 height 115
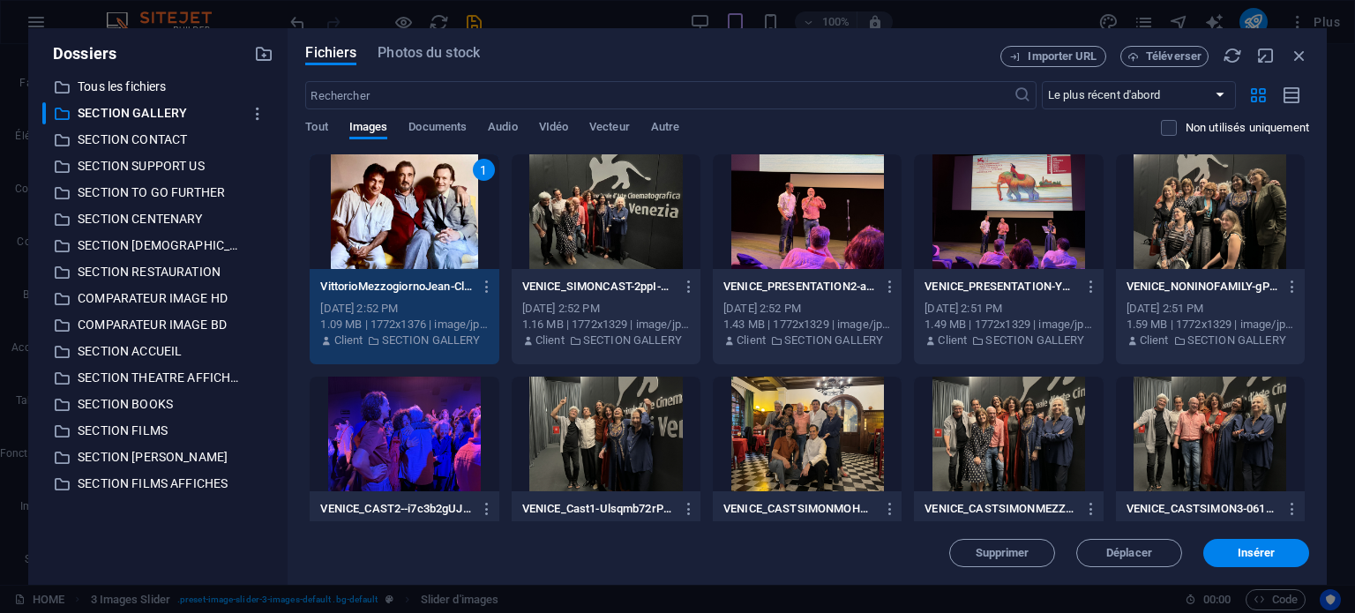
click at [584, 231] on div at bounding box center [606, 211] width 189 height 115
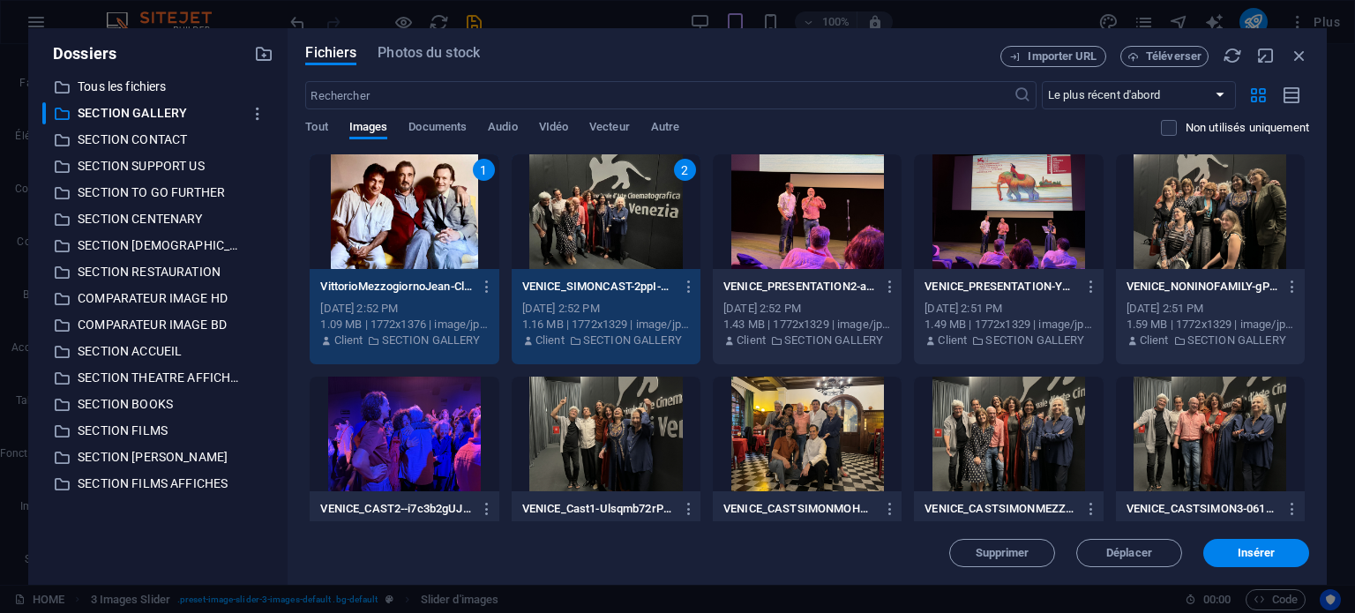
click at [1182, 423] on div at bounding box center [1210, 434] width 189 height 115
click at [1151, 400] on div "3" at bounding box center [1210, 434] width 189 height 115
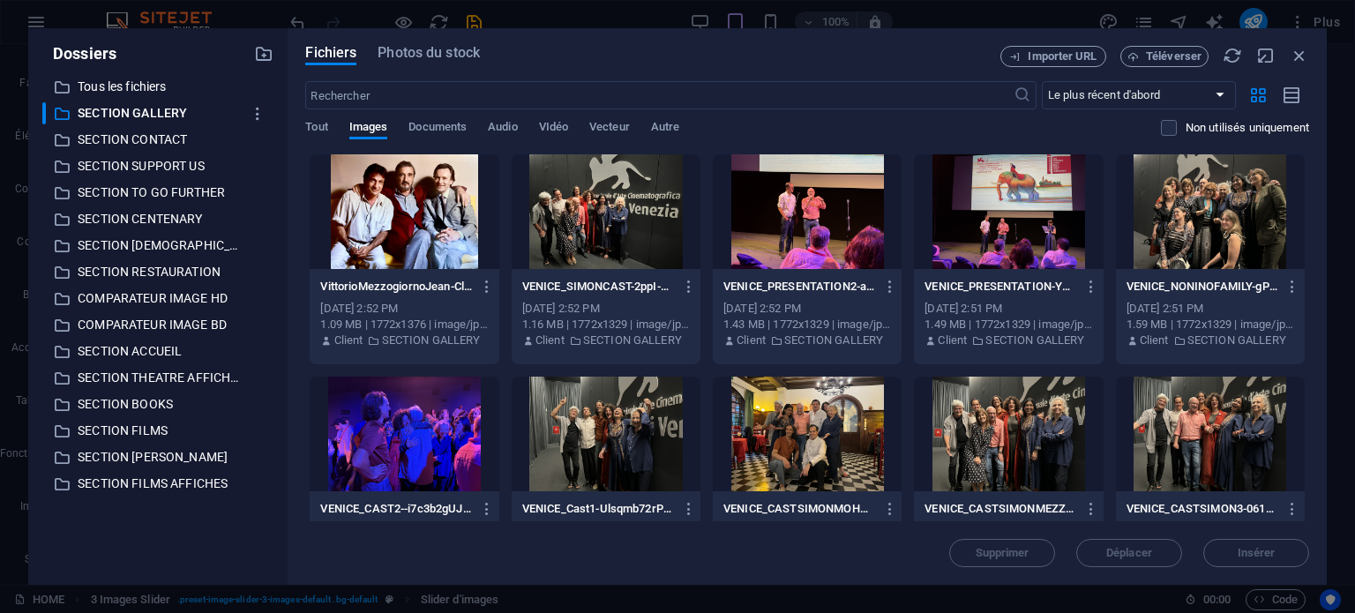
click at [439, 221] on div at bounding box center [404, 211] width 189 height 115
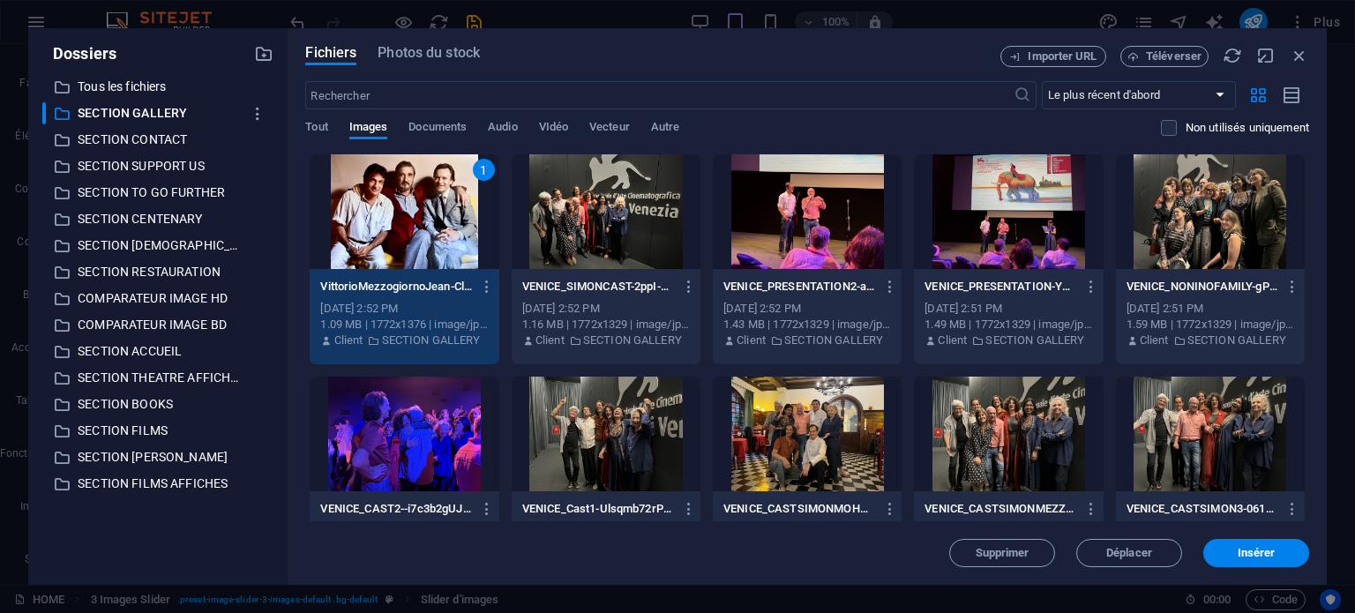
click at [1232, 461] on div at bounding box center [1210, 434] width 189 height 115
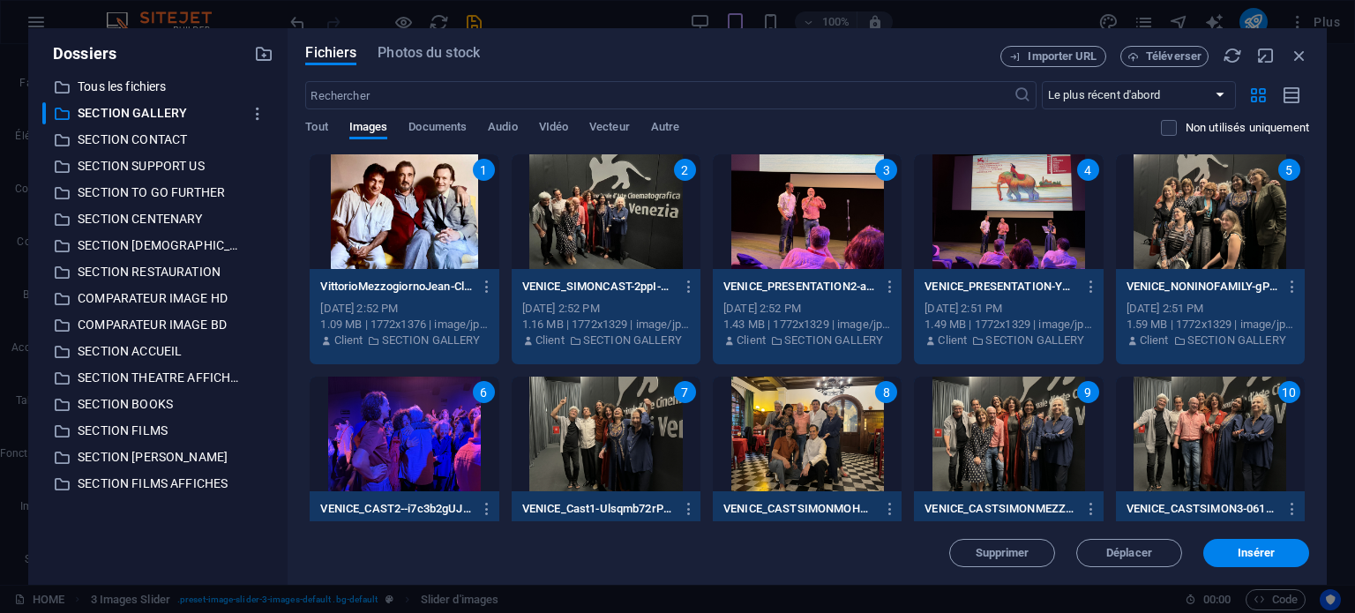
drag, startPoint x: 1309, startPoint y: 238, endPoint x: 1315, endPoint y: 411, distance: 173.0
click at [1323, 452] on div "Fichiers Photos du stock Importer URL Téléverser ​ Le plus récent d'abord Le pl…" at bounding box center [807, 306] width 1039 height 557
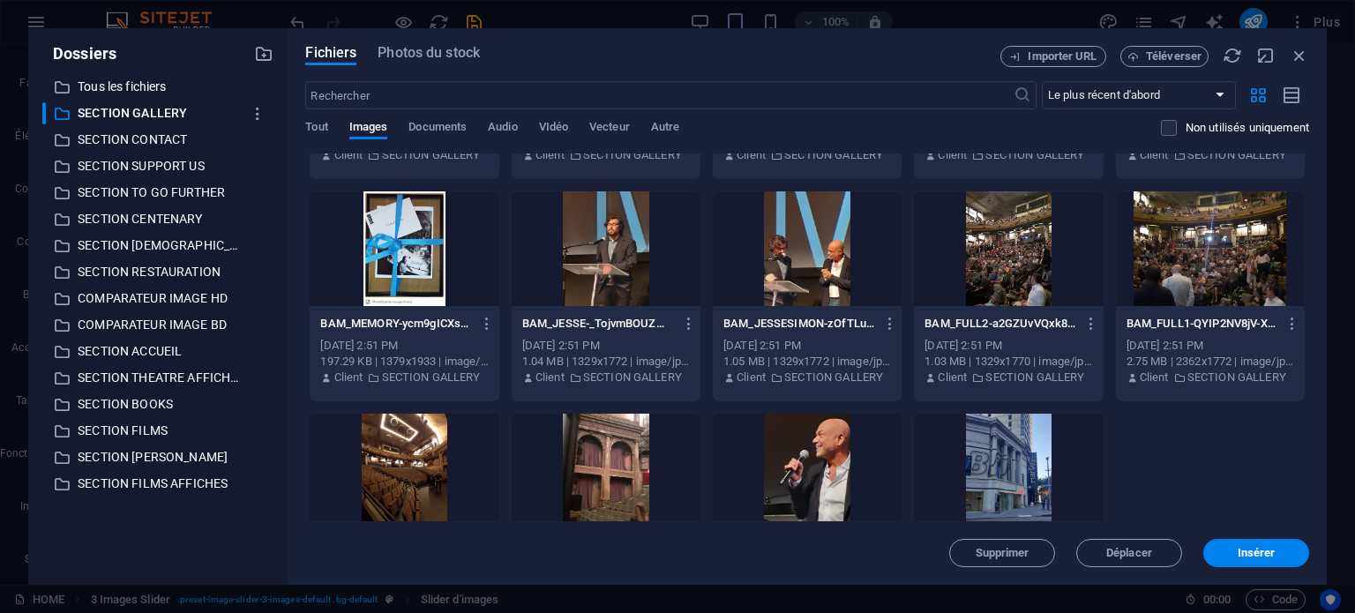
scroll to position [2956, 0]
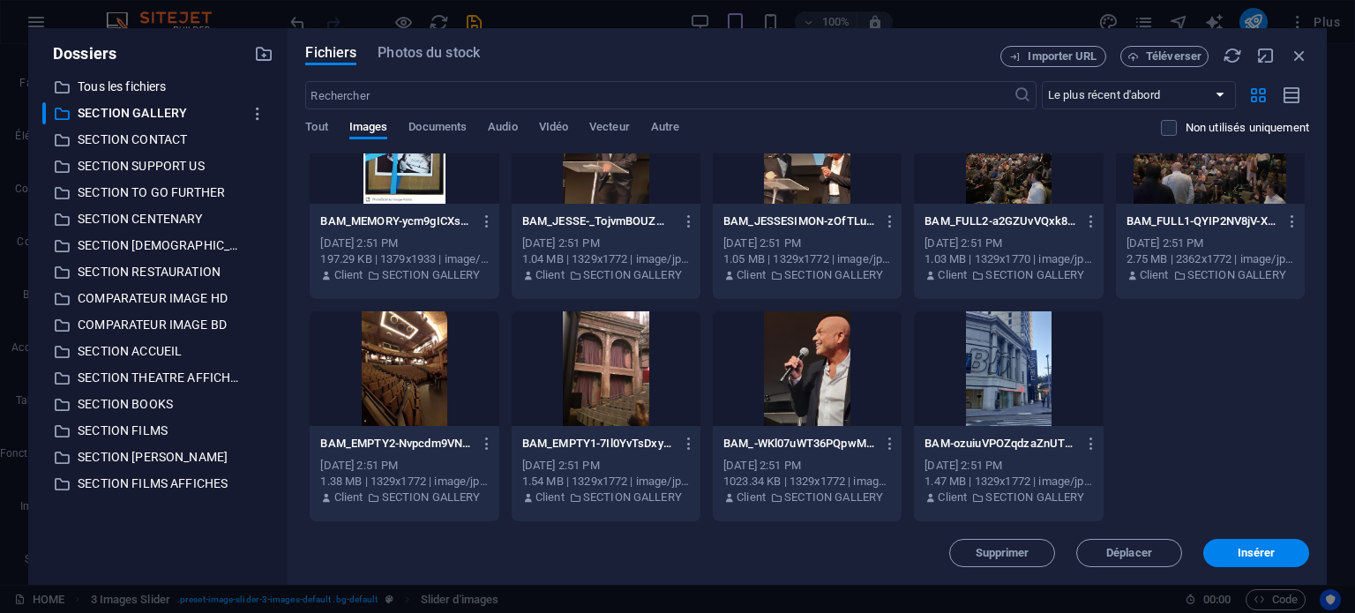
click at [1034, 387] on div at bounding box center [1008, 368] width 189 height 115
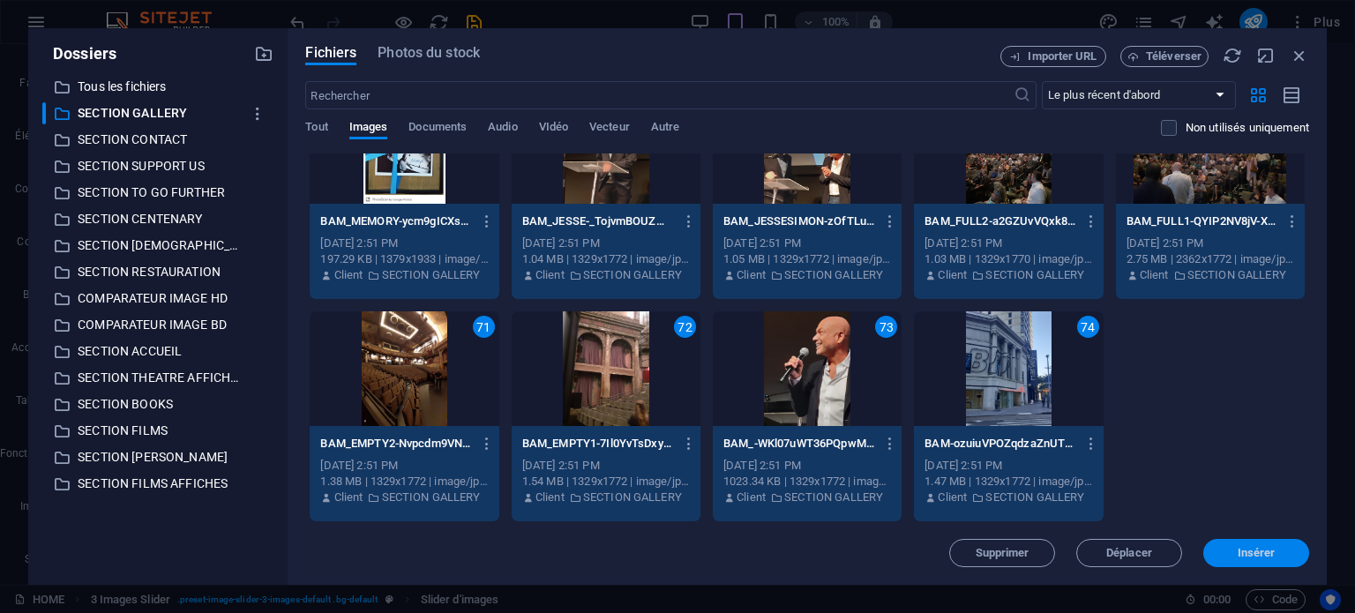
click at [1235, 554] on span "Insérer" at bounding box center [1257, 553] width 92 height 11
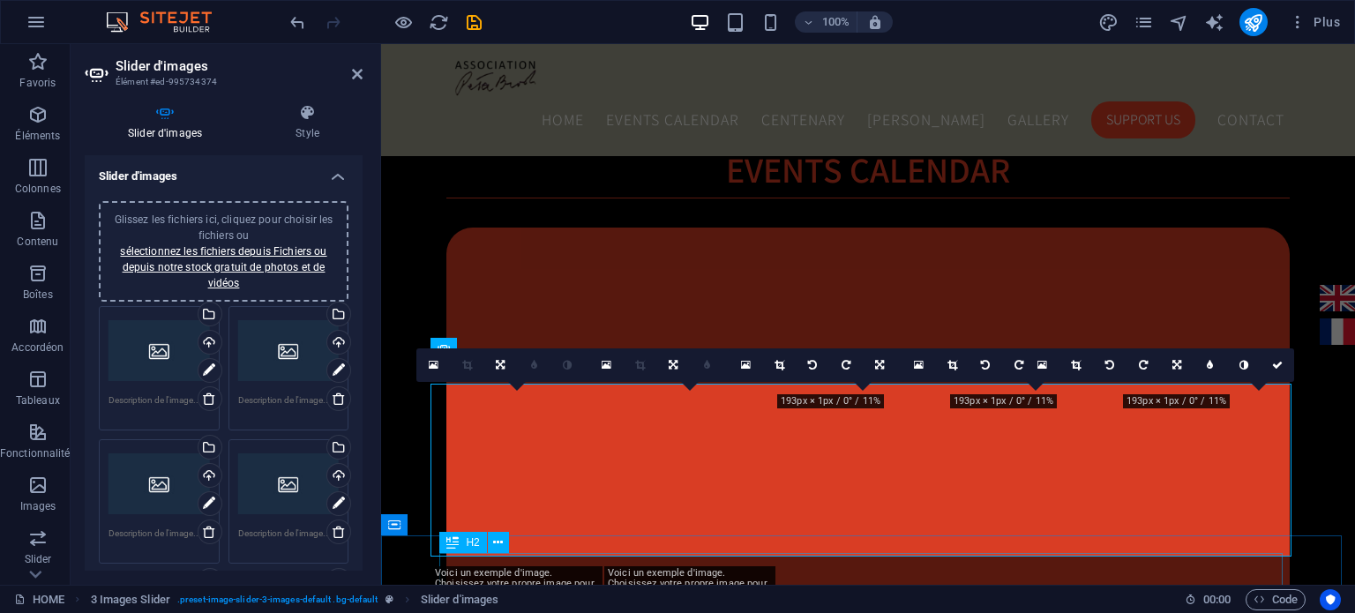
type input "5"
type input "1"
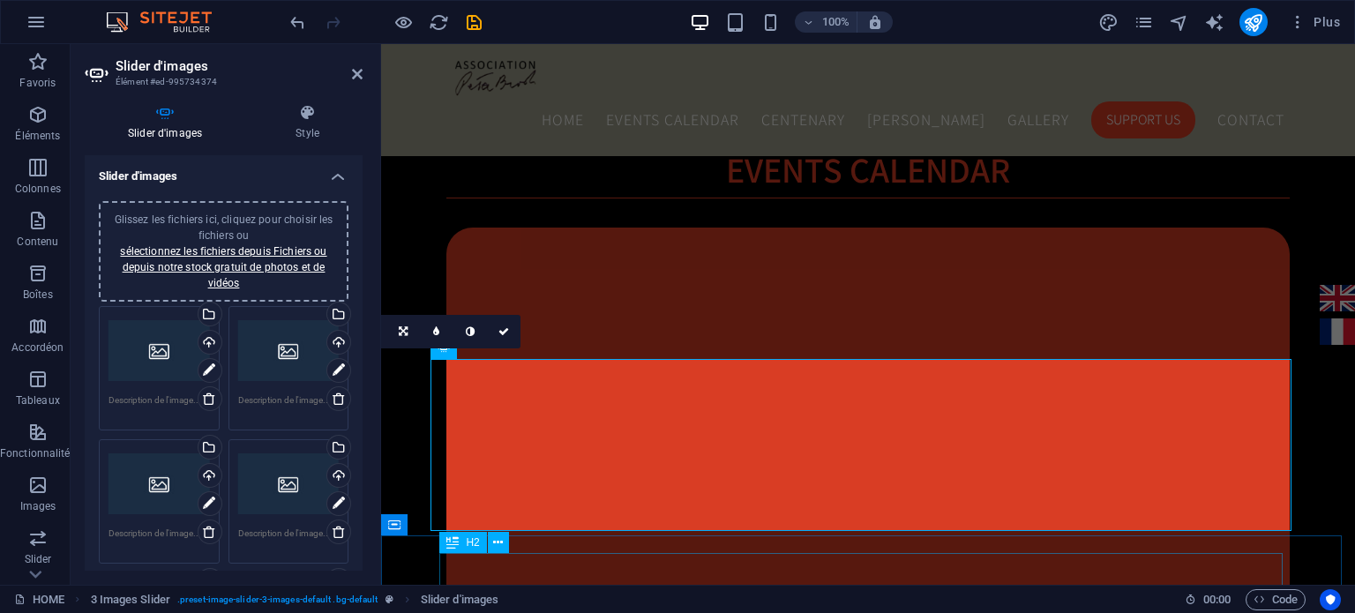
scroll to position [1505, 0]
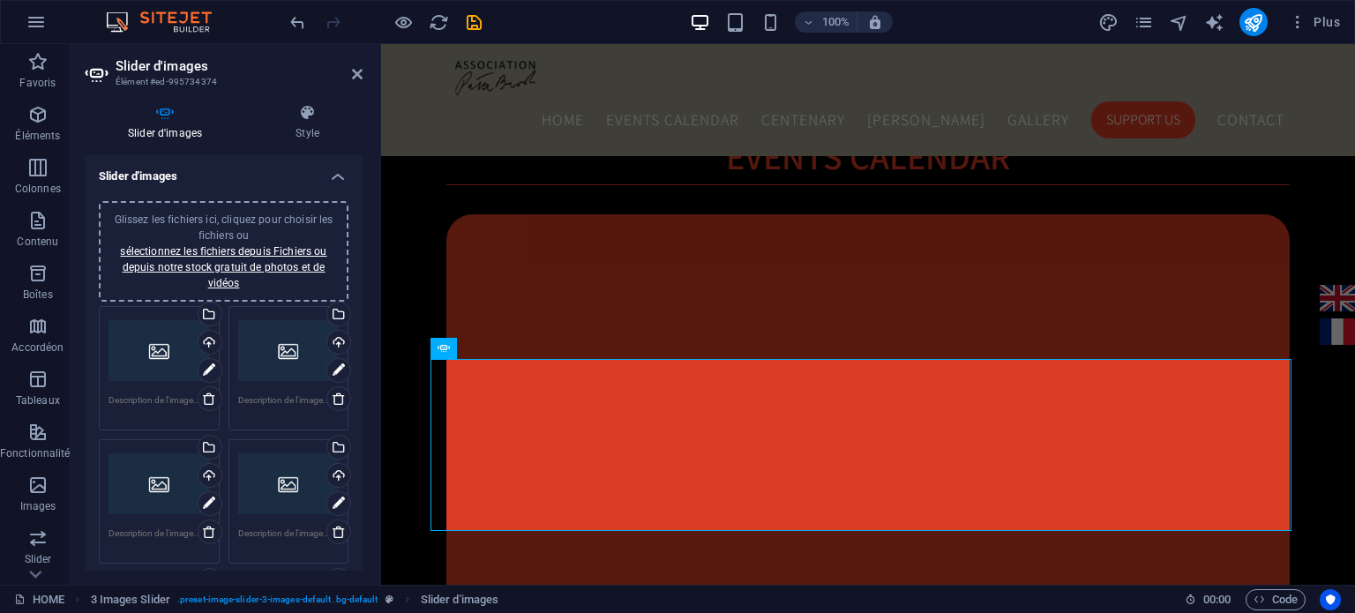
drag, startPoint x: 363, startPoint y: 169, endPoint x: 364, endPoint y: 229, distance: 60.9
click at [364, 229] on div "Slider d'images Style Slider d'images Glissez les fichiers ici, cliquez pour ch…" at bounding box center [224, 337] width 306 height 495
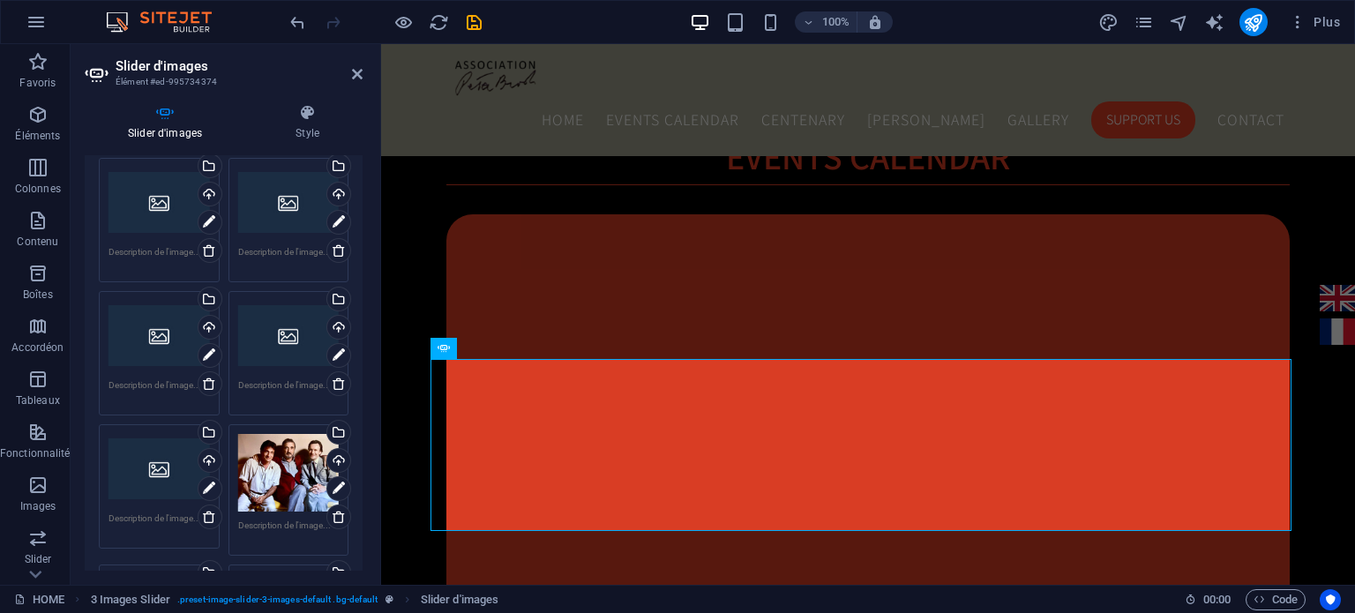
scroll to position [0, 0]
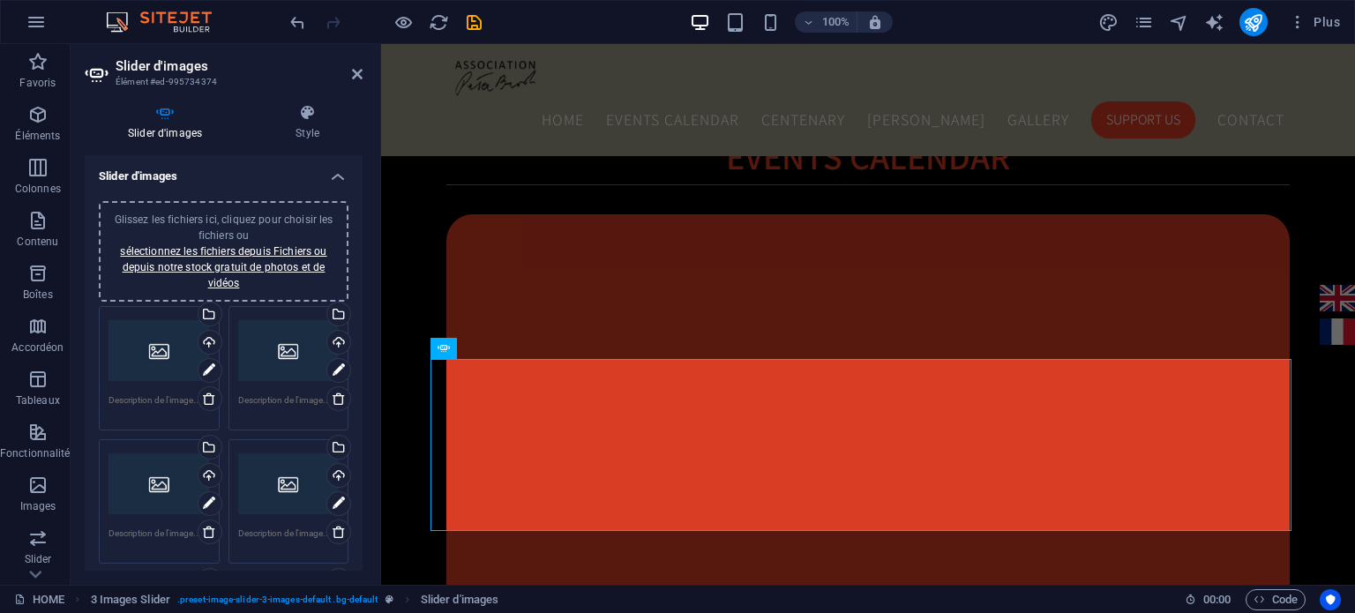
drag, startPoint x: 360, startPoint y: 168, endPoint x: 0, endPoint y: 99, distance: 366.5
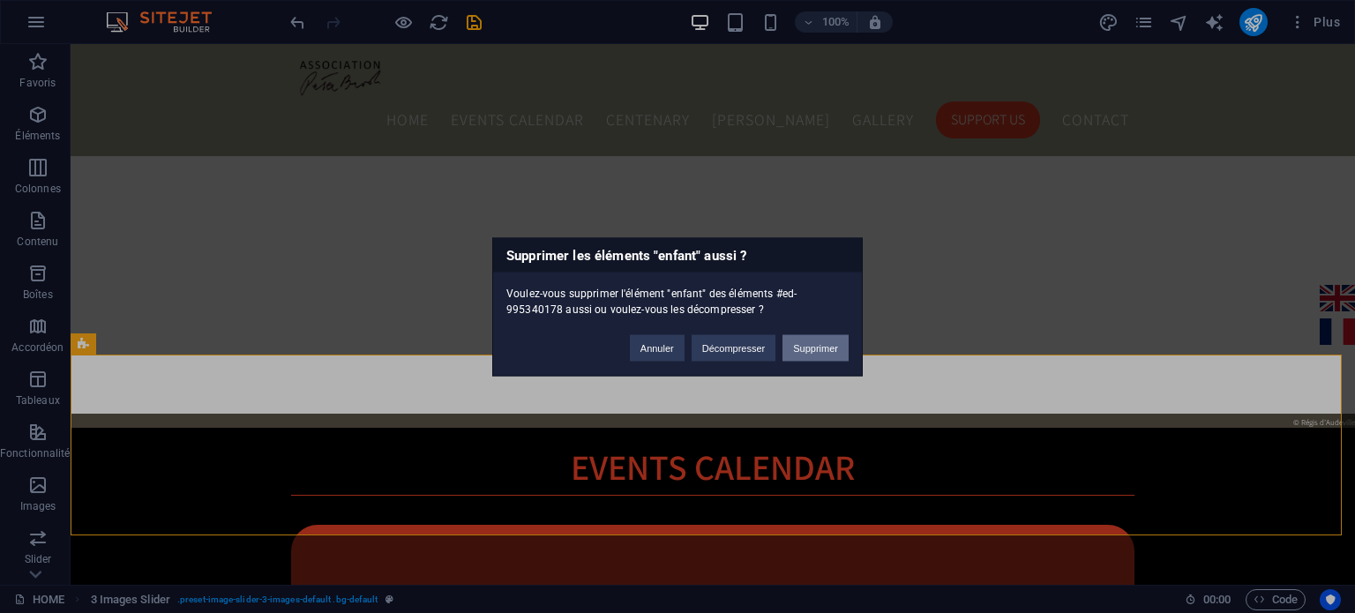
click at [794, 349] on button "Supprimer" at bounding box center [816, 347] width 66 height 26
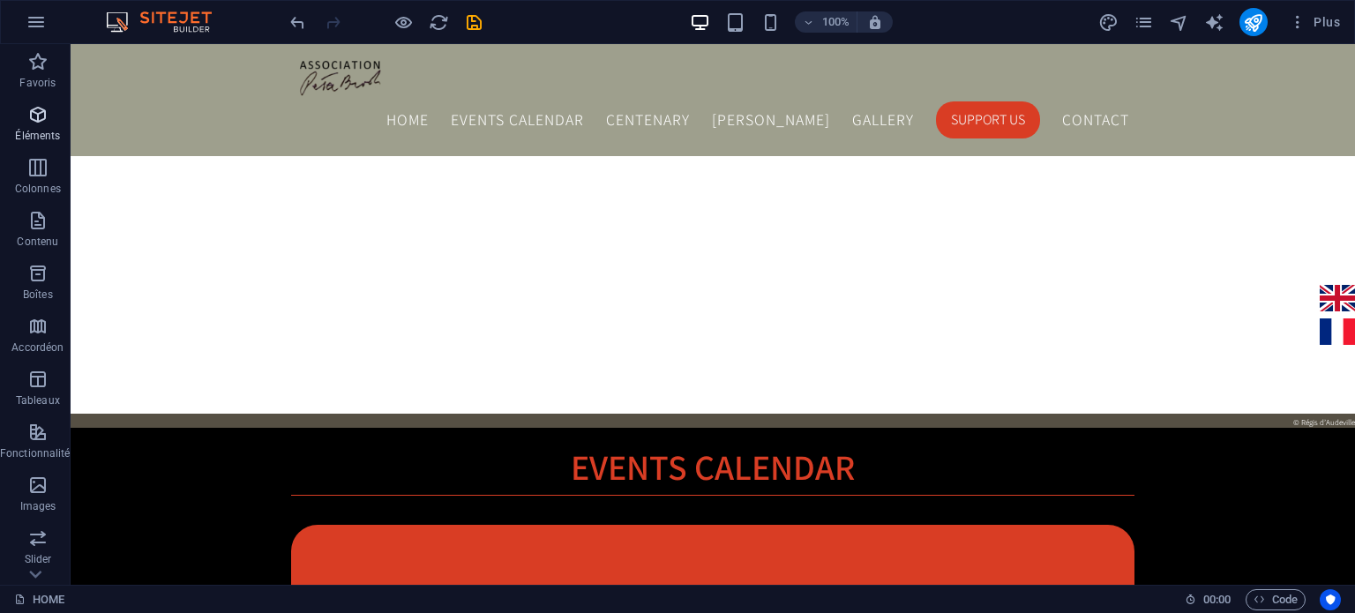
click at [30, 116] on icon "button" at bounding box center [37, 114] width 21 height 21
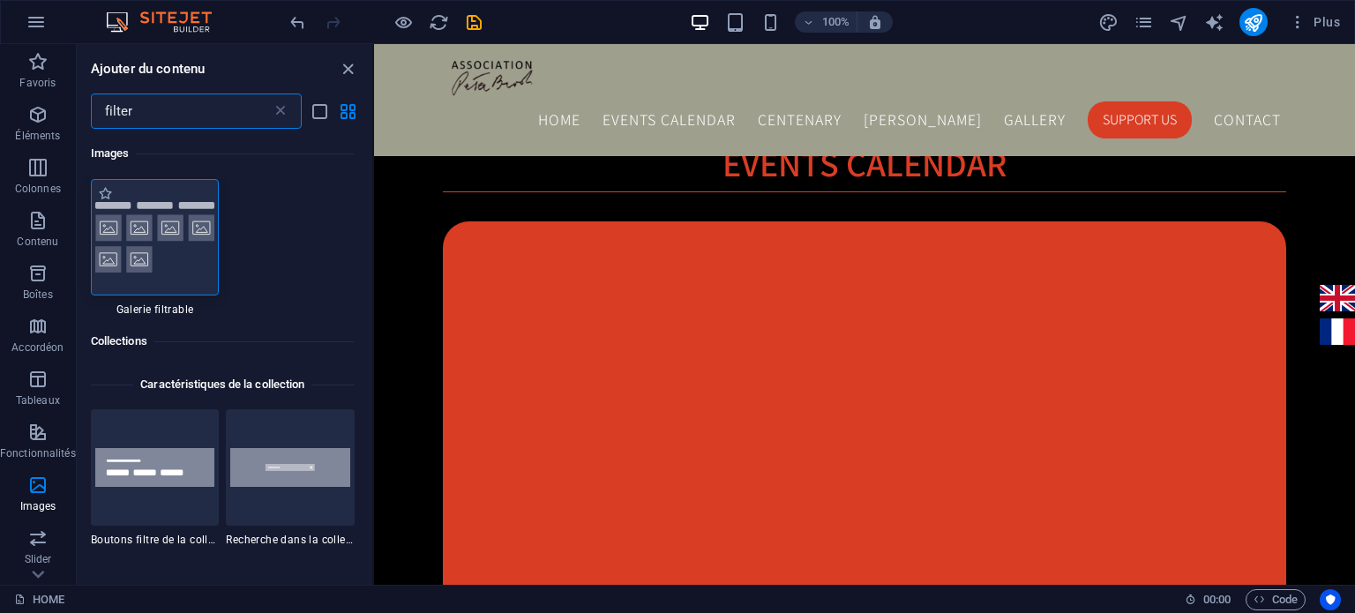
type input "filter"
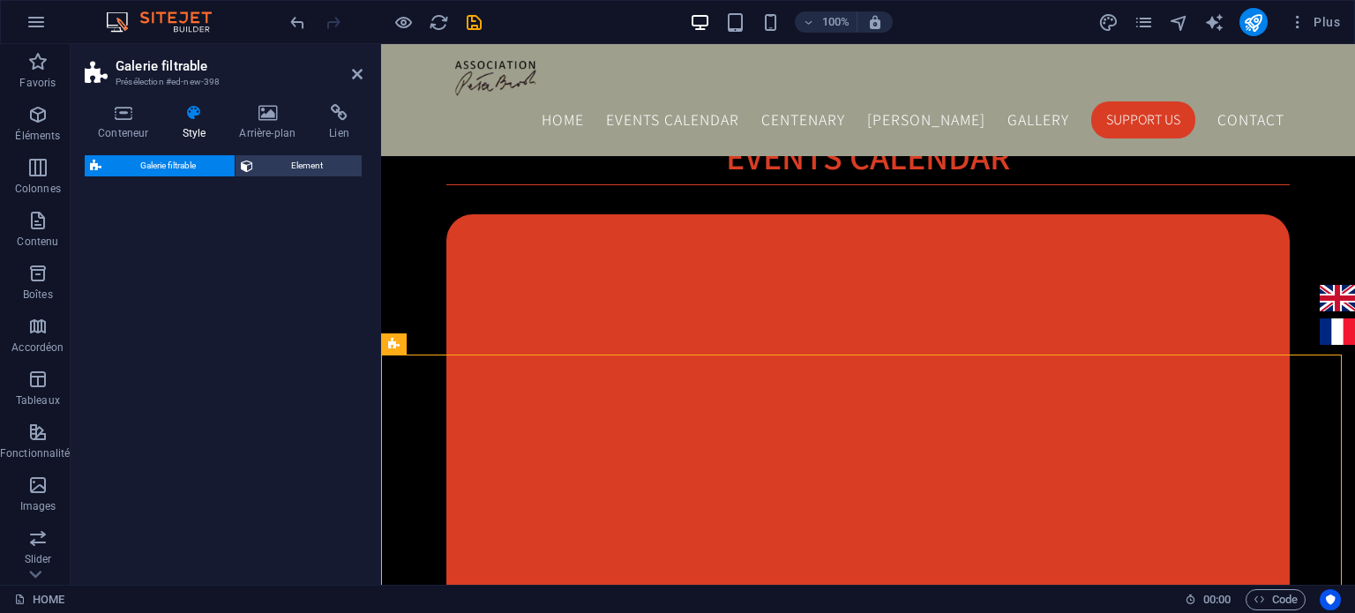
select select "rem"
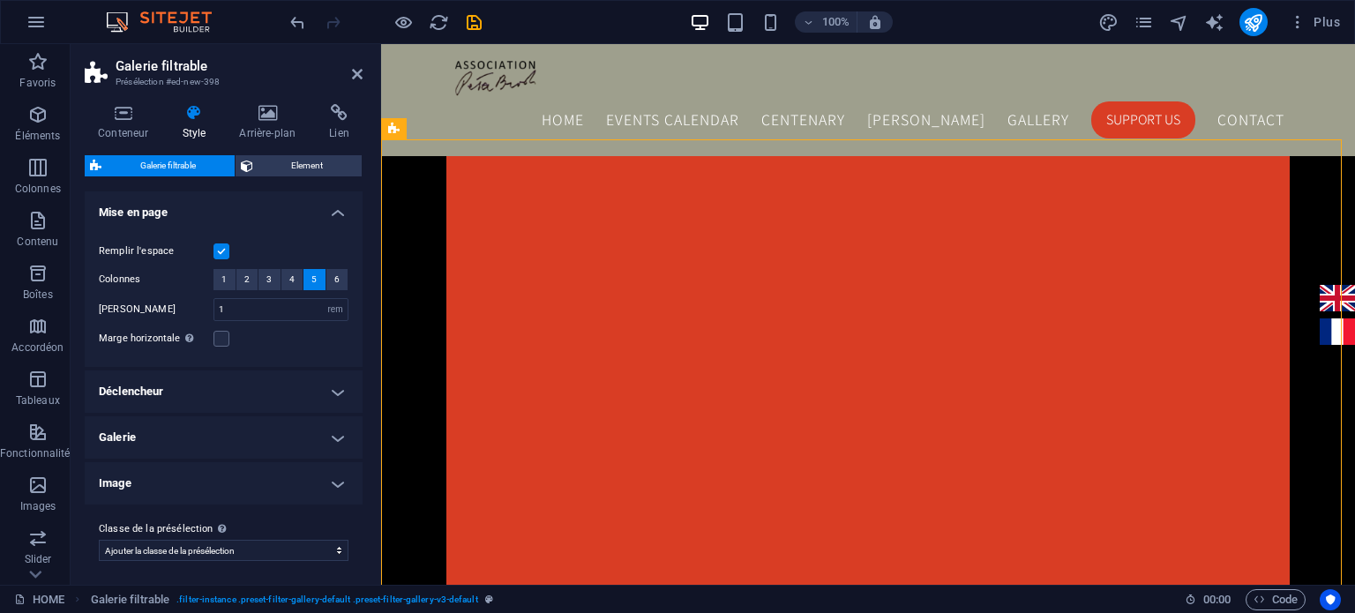
scroll to position [1788, 0]
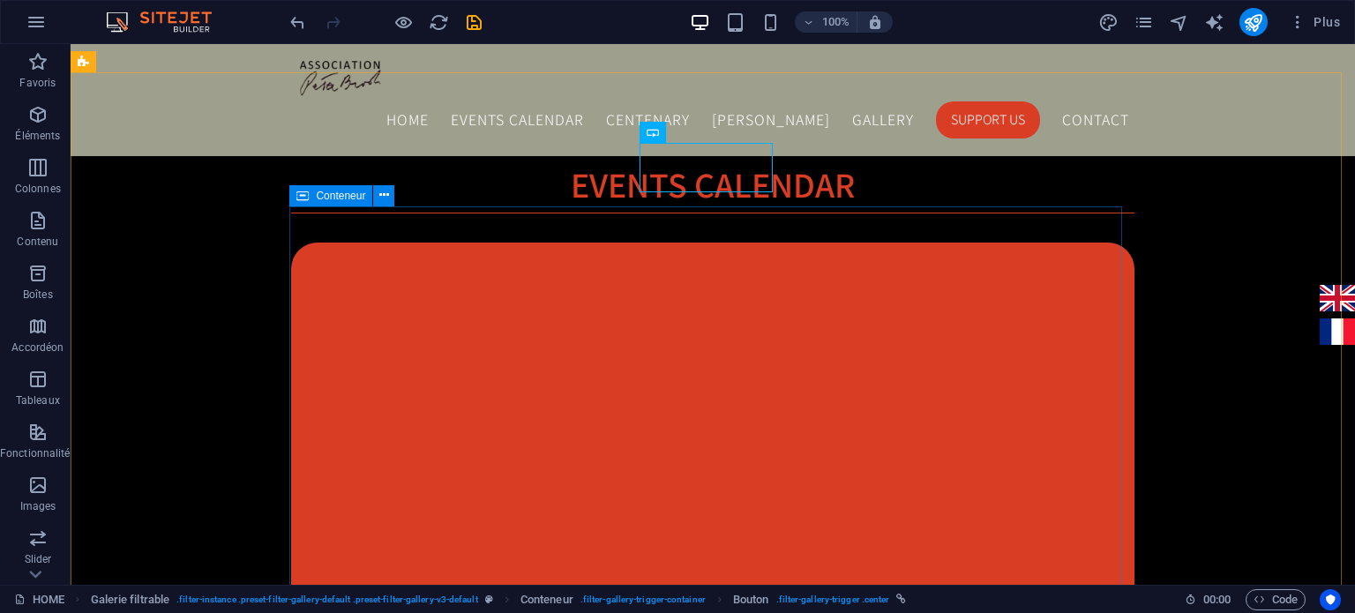
click at [335, 199] on span "Conteneur" at bounding box center [340, 196] width 49 height 11
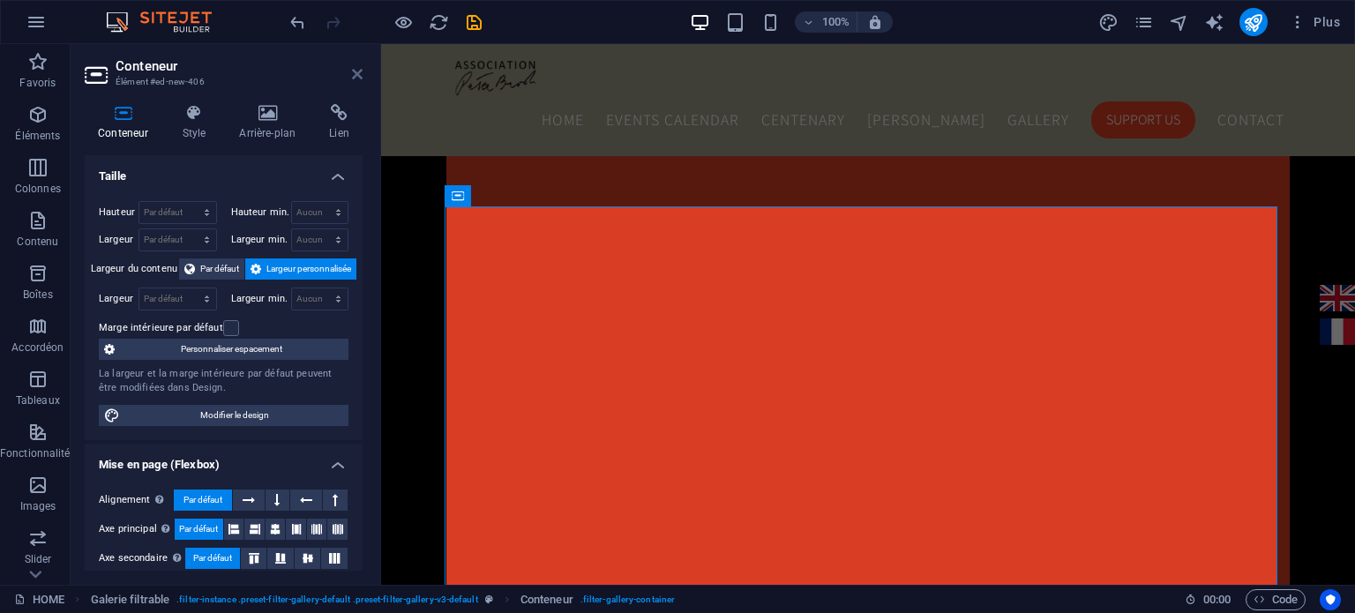
click at [362, 76] on icon at bounding box center [357, 74] width 11 height 14
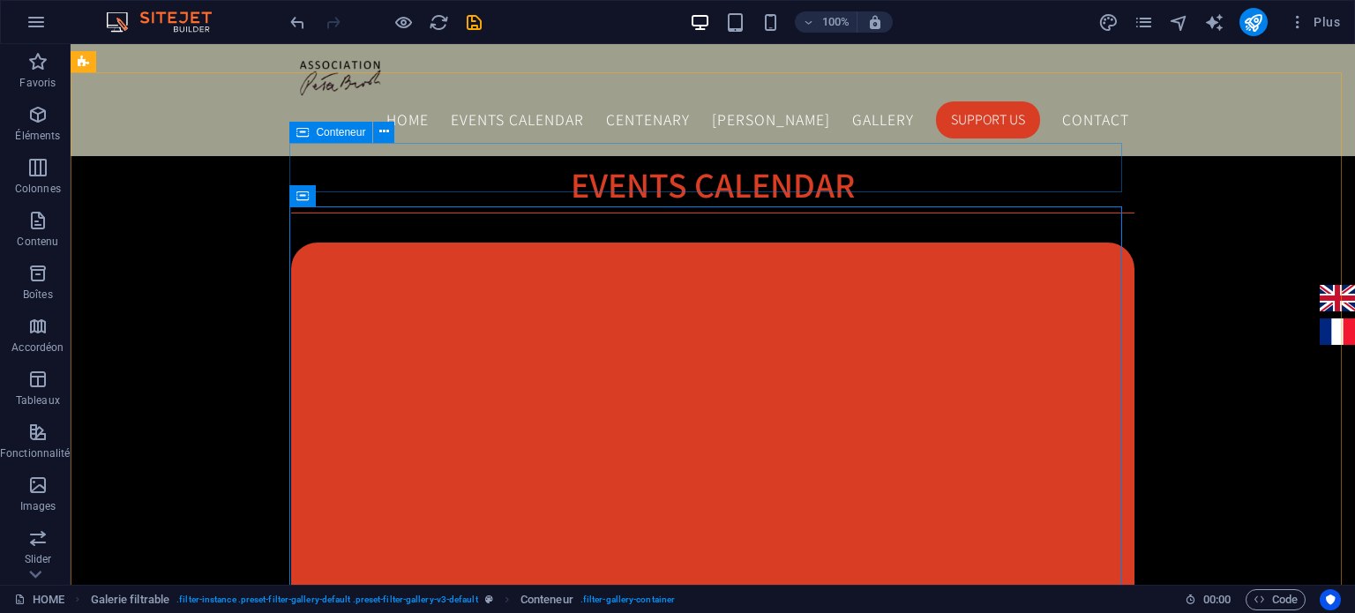
click at [302, 133] on icon at bounding box center [302, 132] width 12 height 21
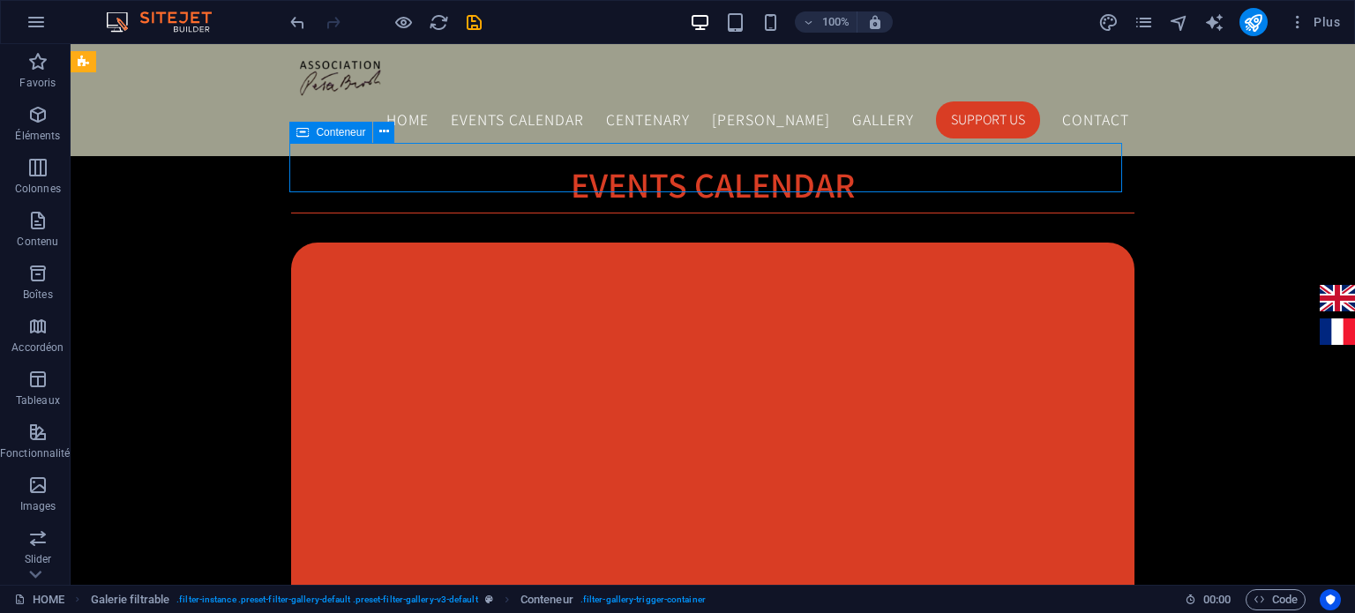
click at [302, 133] on icon at bounding box center [302, 132] width 12 height 21
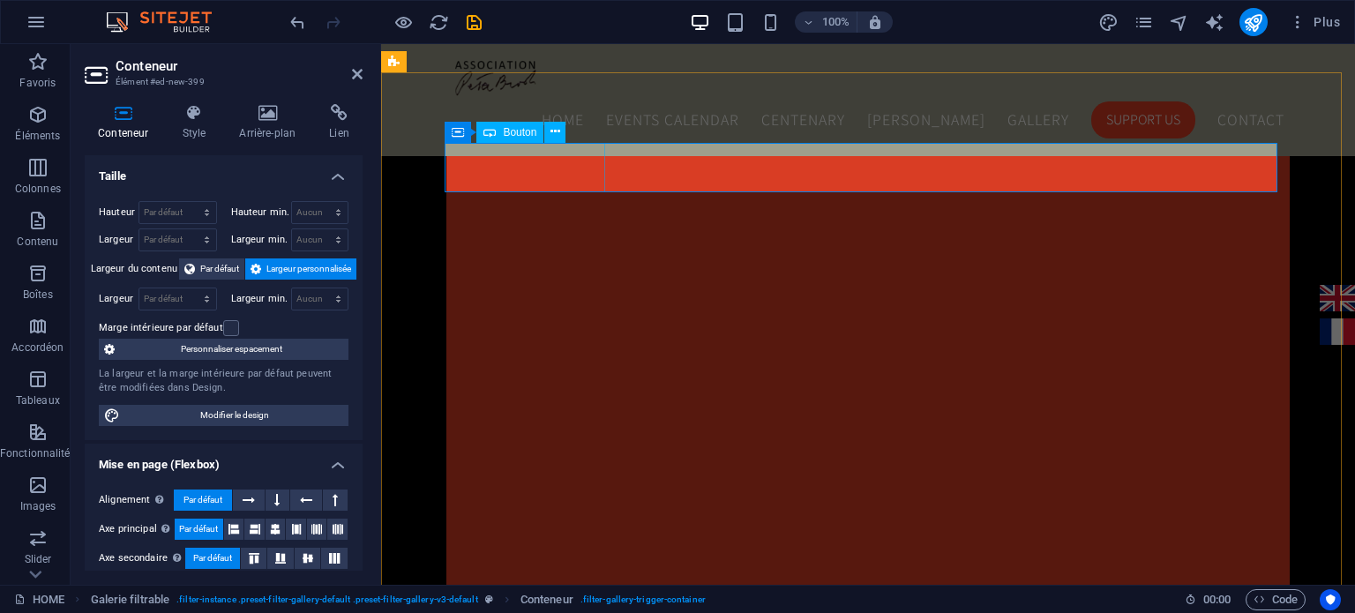
click at [522, 127] on span "Bouton" at bounding box center [520, 132] width 34 height 11
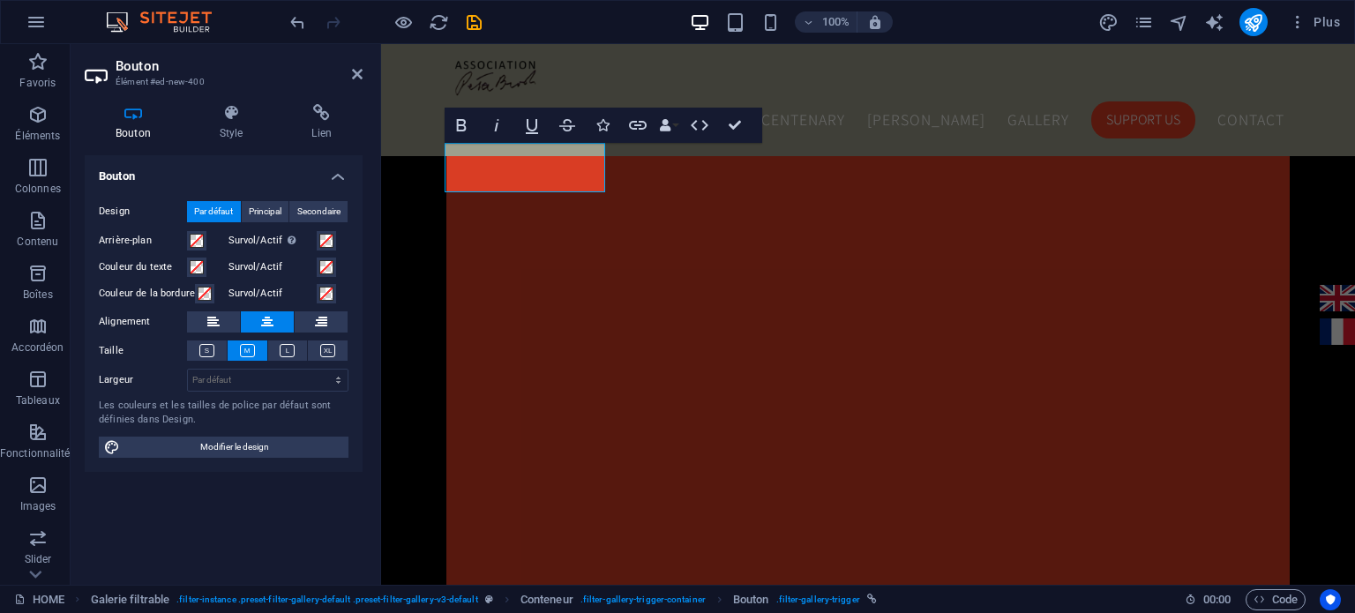
click at [349, 79] on header "Bouton Élément #ed-new-400" at bounding box center [224, 67] width 278 height 46
click at [355, 73] on icon at bounding box center [357, 74] width 11 height 14
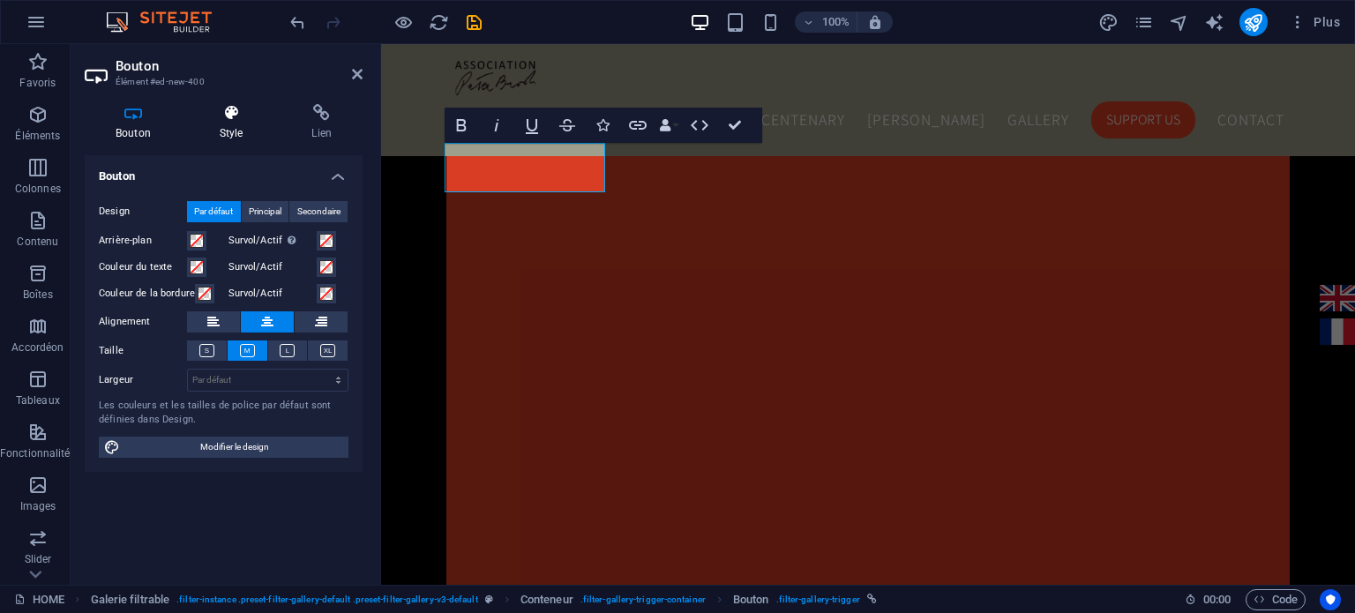
click at [223, 126] on h4 "Style" at bounding box center [235, 122] width 93 height 37
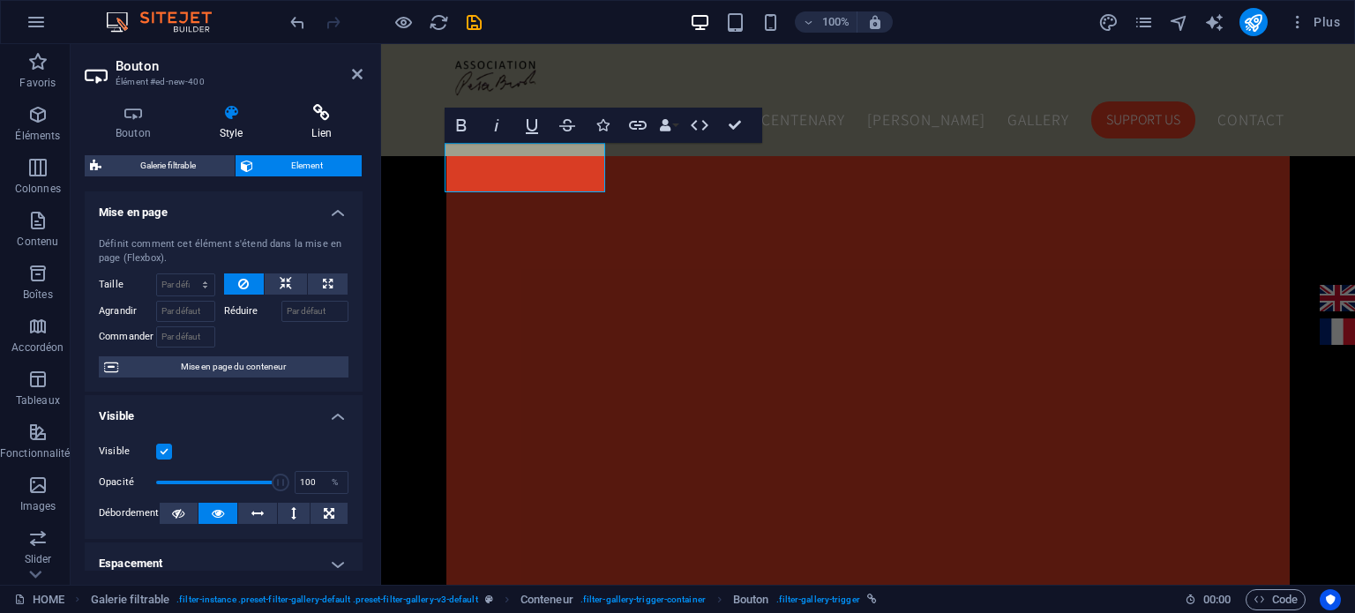
click at [317, 124] on h4 "Lien" at bounding box center [322, 122] width 82 height 37
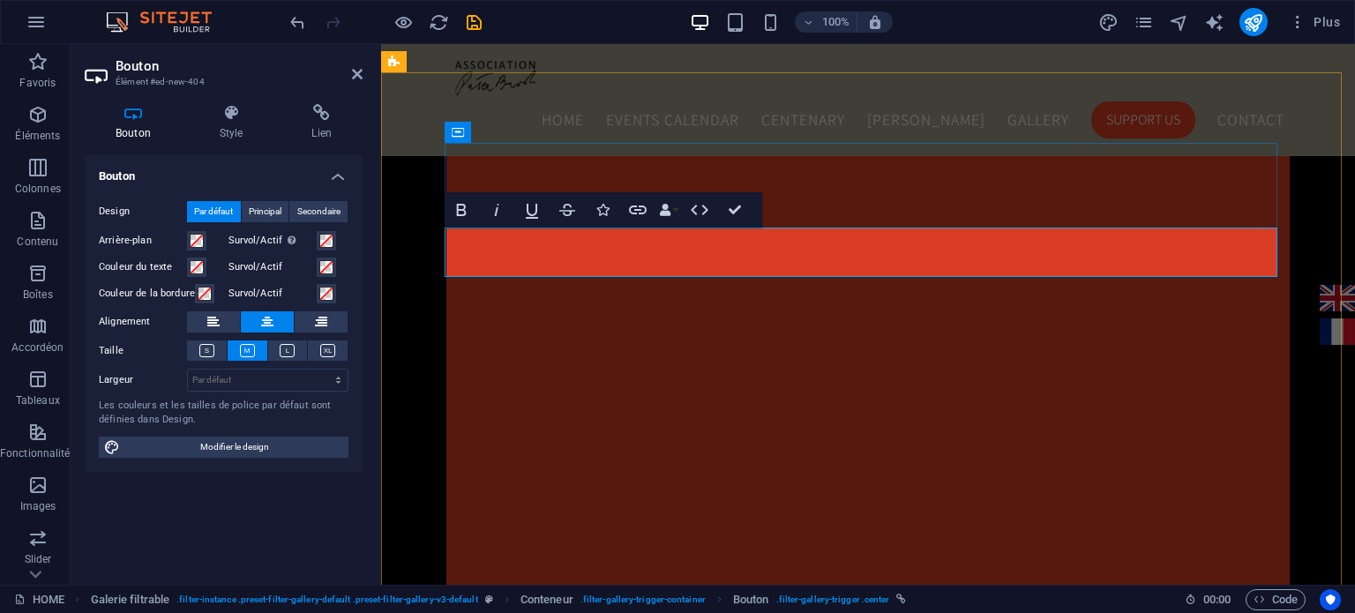
drag, startPoint x: 994, startPoint y: 250, endPoint x: 633, endPoint y: 252, distance: 361.8
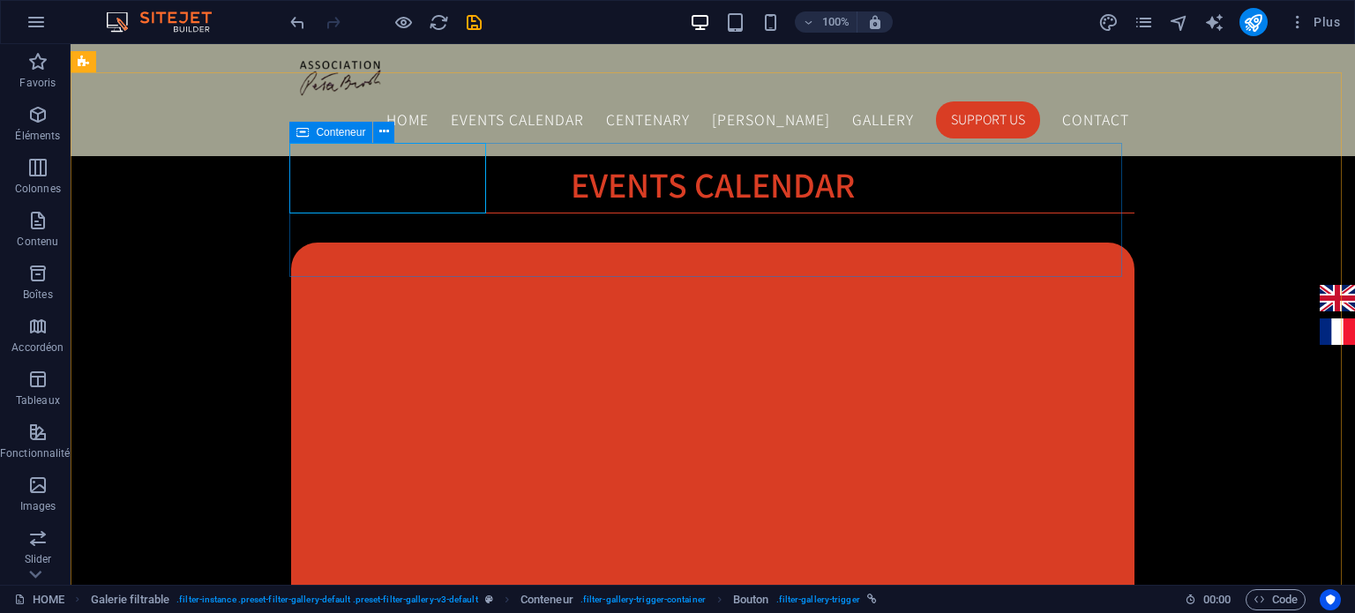
click at [302, 131] on icon at bounding box center [302, 132] width 12 height 21
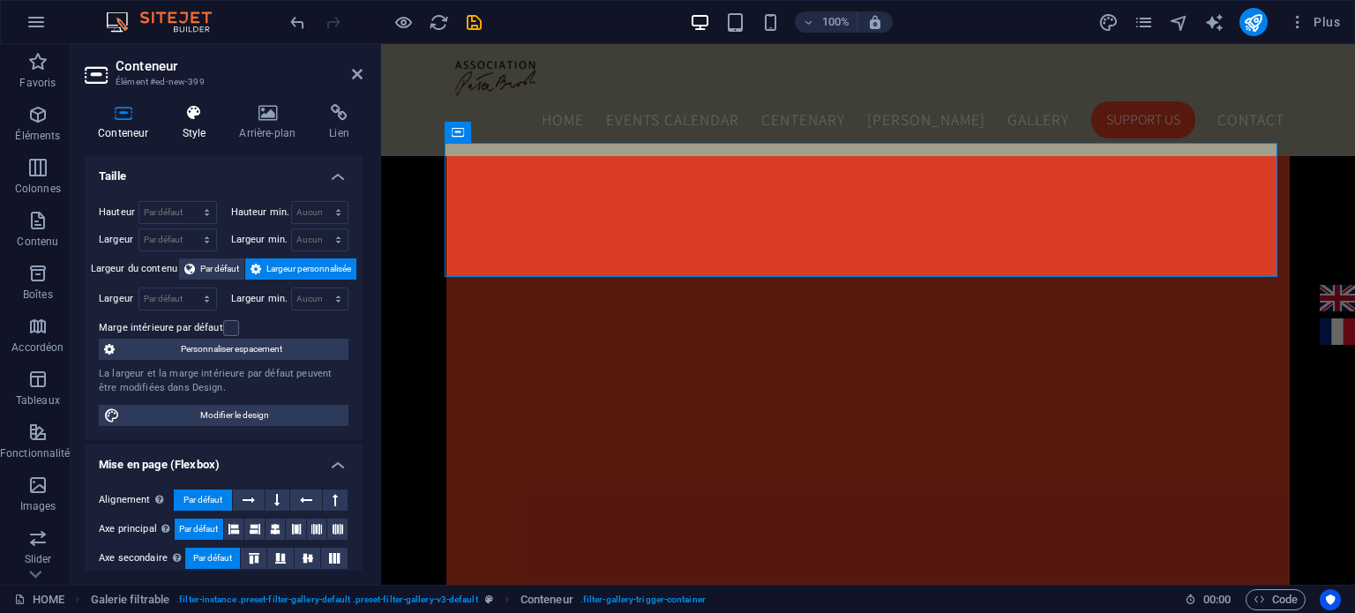
click at [187, 130] on h4 "Style" at bounding box center [197, 122] width 57 height 37
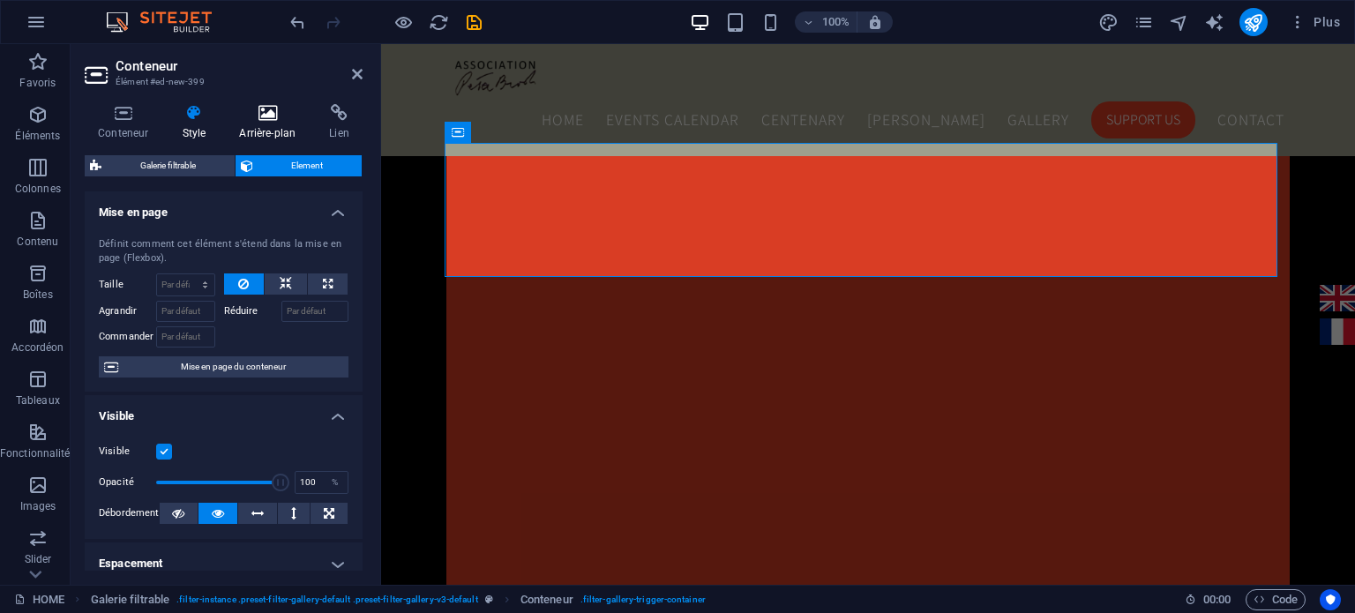
click at [245, 125] on h4 "Arrière-plan" at bounding box center [271, 122] width 90 height 37
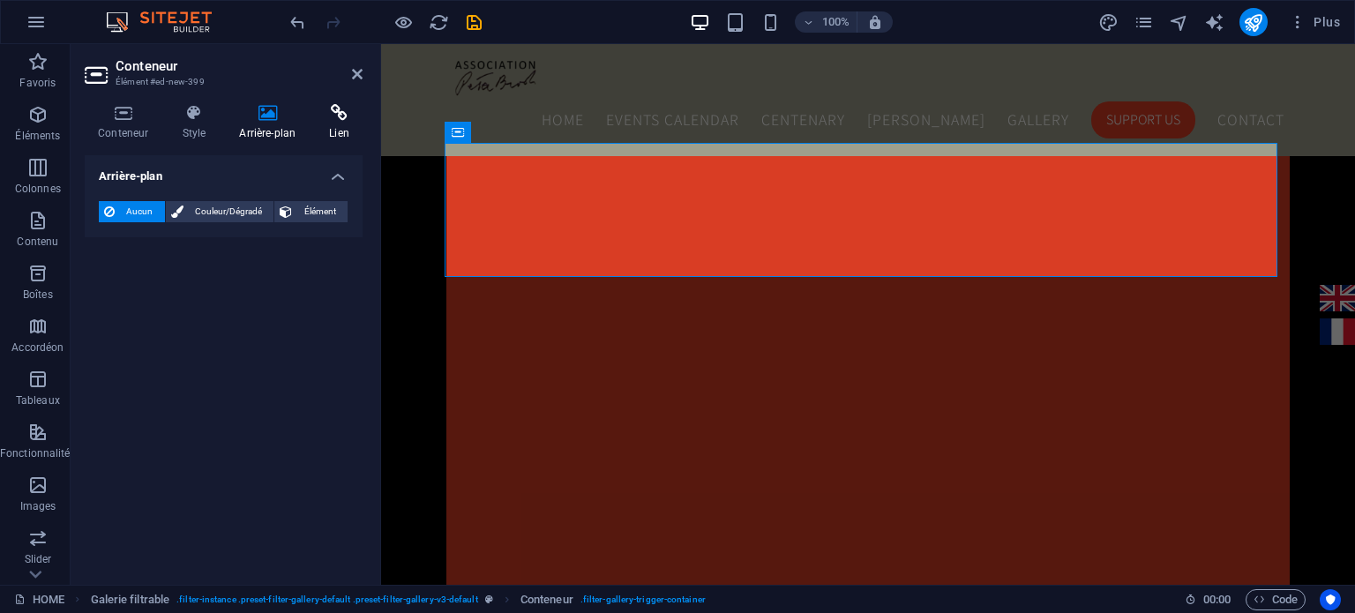
click at [338, 123] on h4 "Lien" at bounding box center [339, 122] width 47 height 37
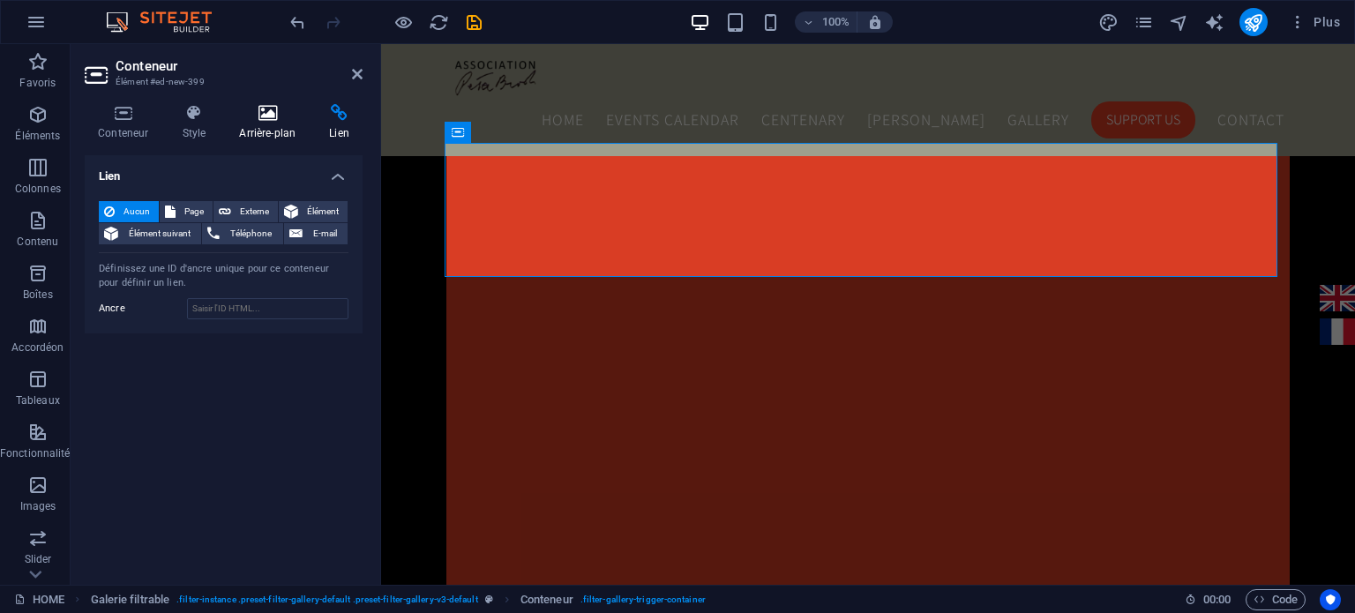
click at [275, 124] on h4 "Arrière-plan" at bounding box center [271, 122] width 90 height 37
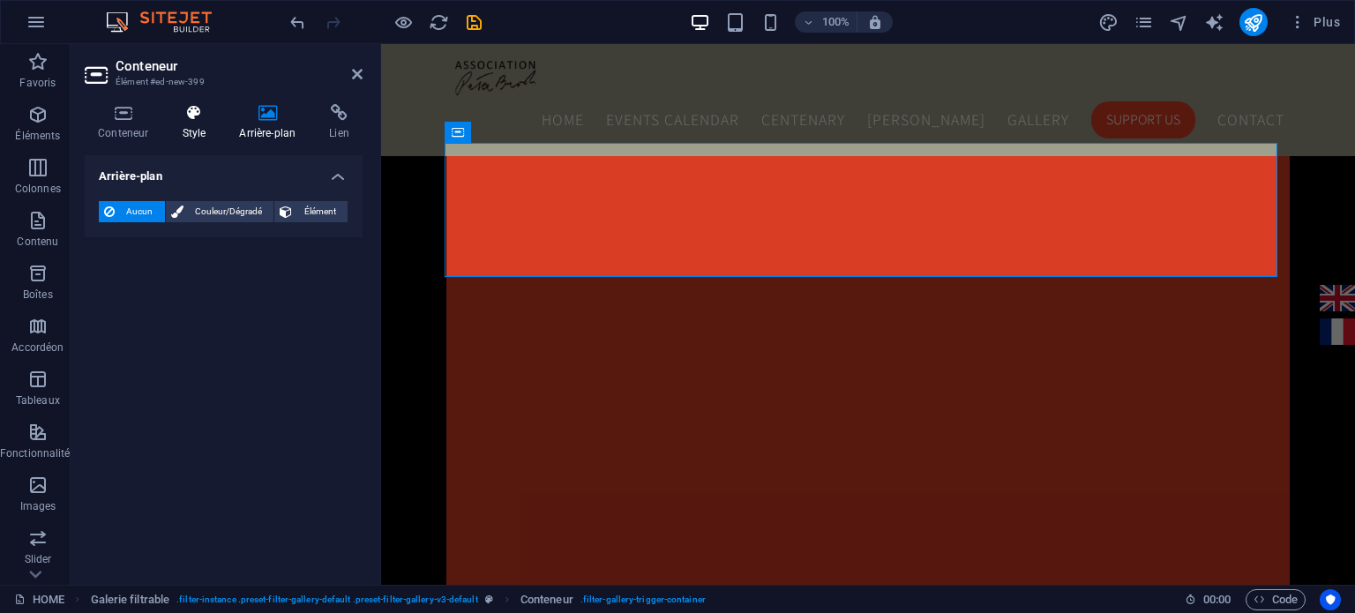
click at [194, 120] on icon at bounding box center [194, 113] width 50 height 18
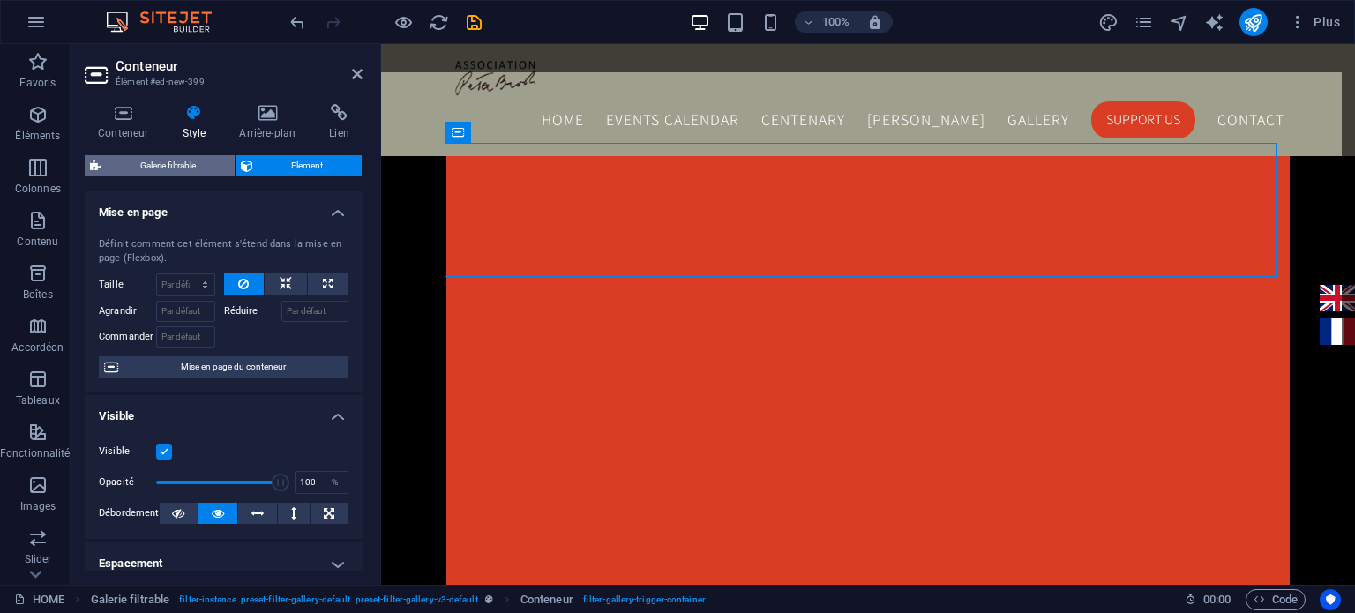
click at [168, 172] on span "Galerie filtrable" at bounding box center [168, 165] width 123 height 21
select select "rem"
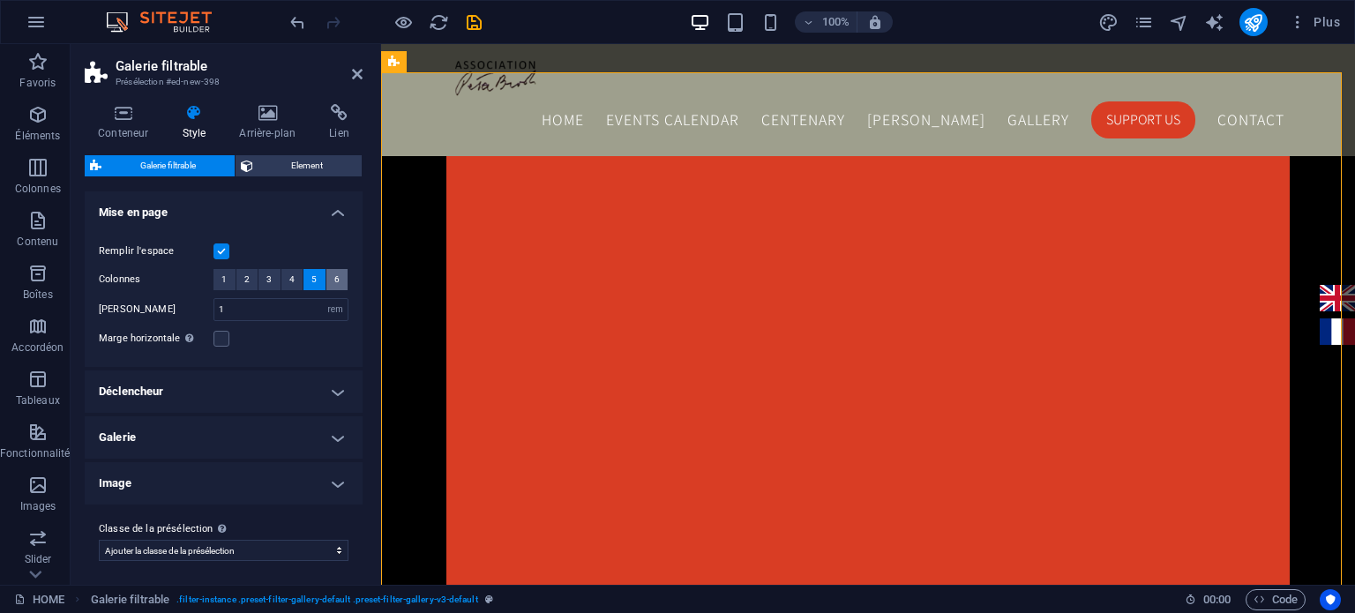
click at [337, 285] on button "6" at bounding box center [337, 279] width 22 height 21
select select
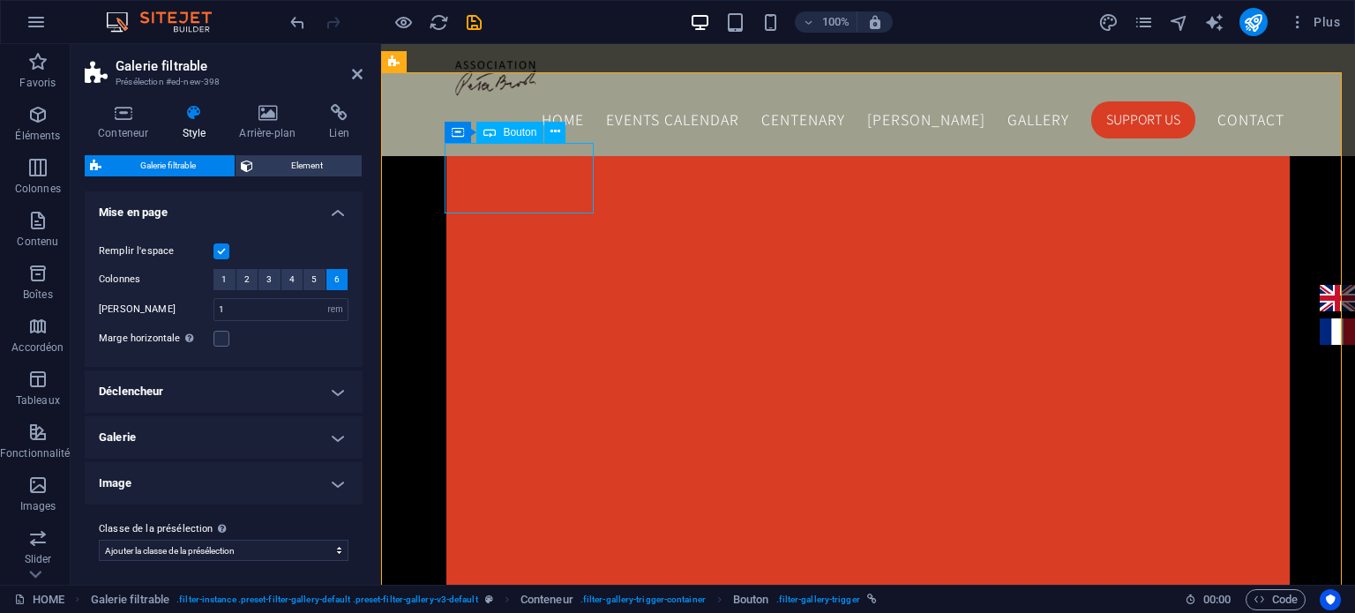
select select
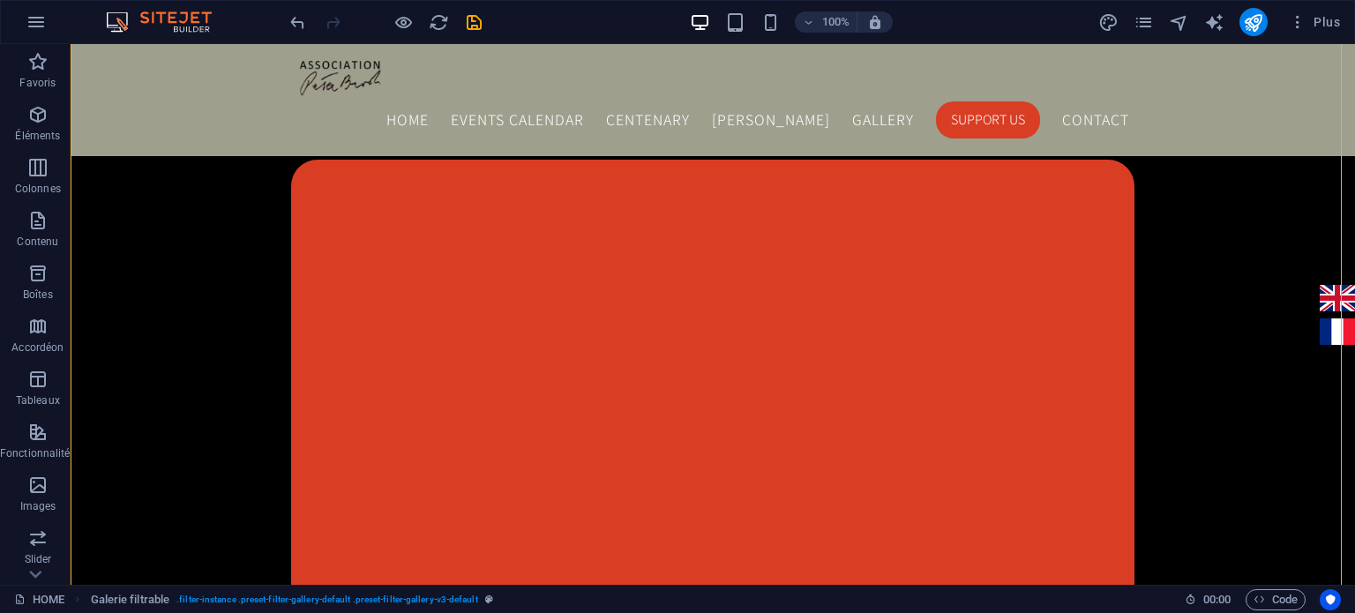
scroll to position [1876, 0]
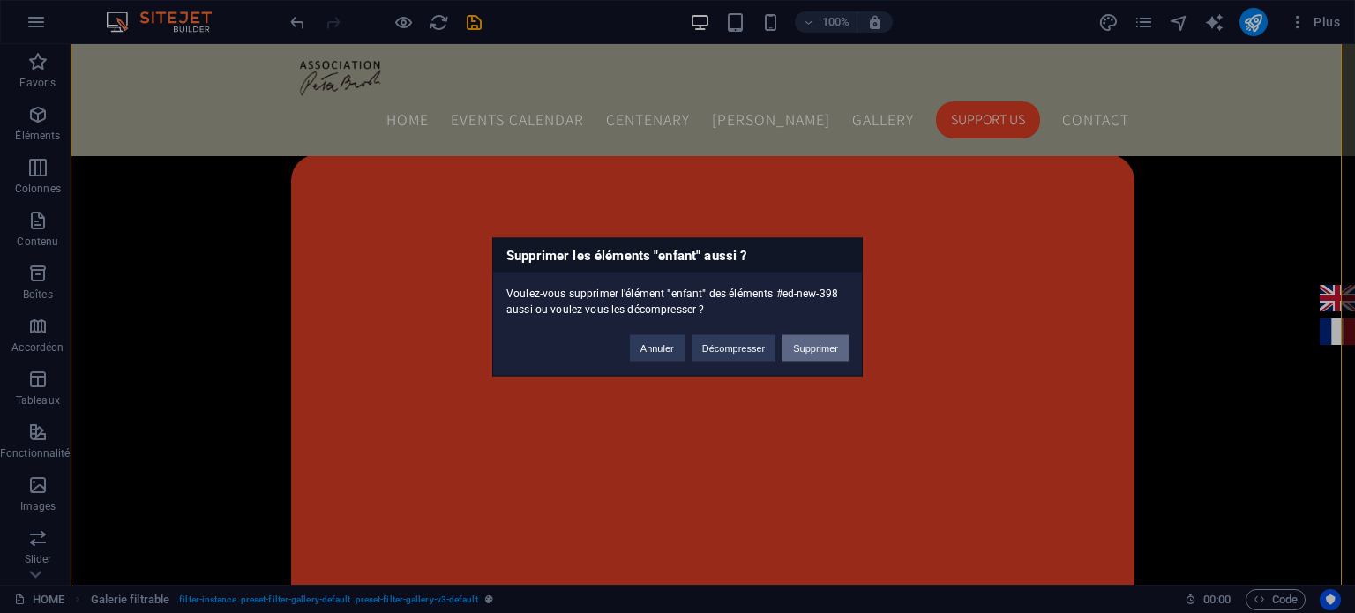
click at [808, 349] on button "Supprimer" at bounding box center [816, 347] width 66 height 26
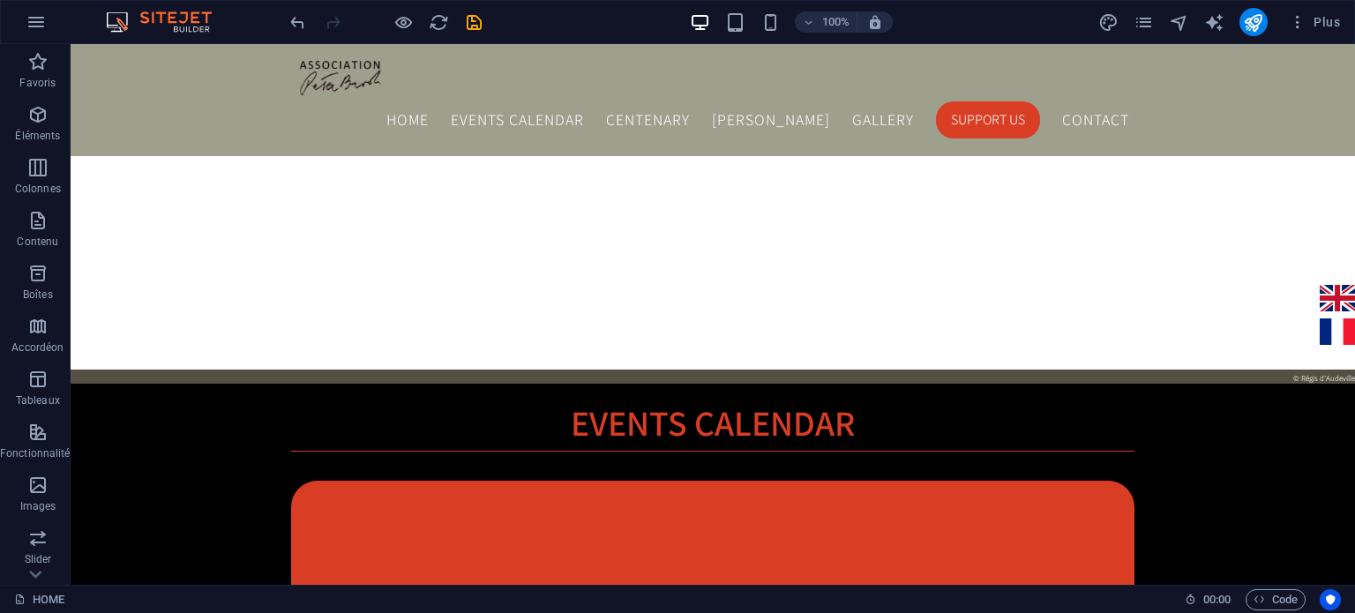
scroll to position [1554, 0]
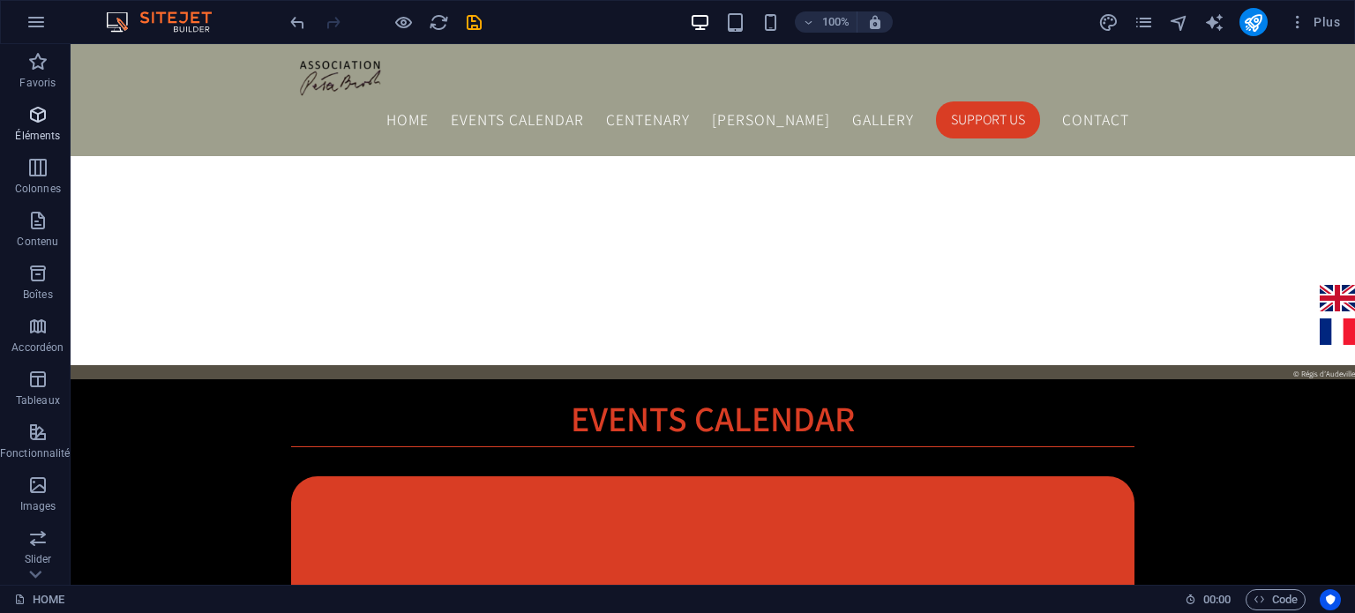
click at [19, 119] on span "Éléments" at bounding box center [38, 125] width 76 height 42
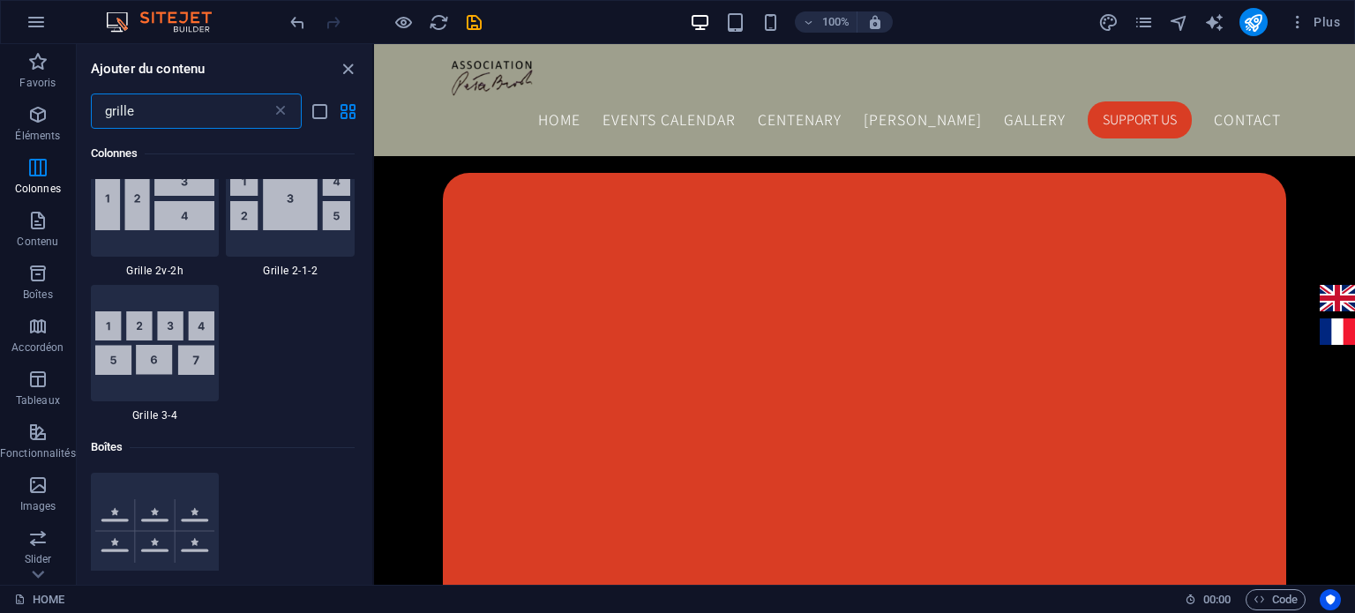
scroll to position [642, 0]
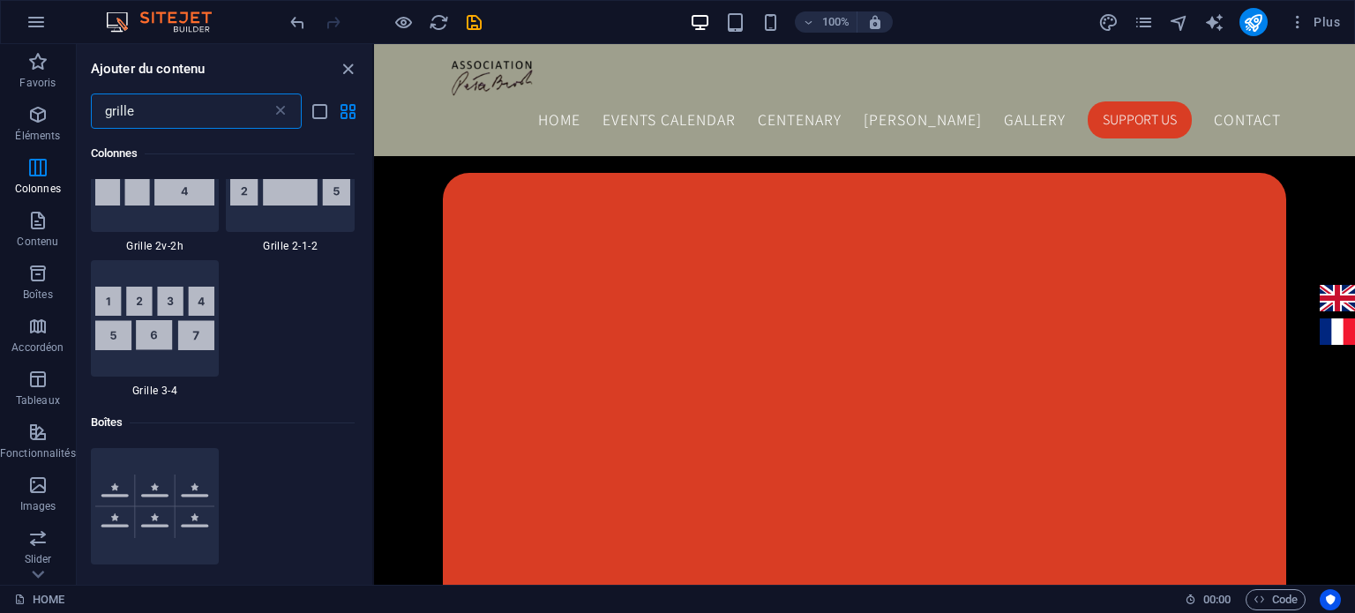
drag, startPoint x: 371, startPoint y: 219, endPoint x: 4, endPoint y: 316, distance: 378.8
type input "grille"
drag, startPoint x: 367, startPoint y: 356, endPoint x: 370, endPoint y: 380, distance: 24.0
click at [370, 380] on div "Colonnes 1 Star Grille 2-1 1 Star Grille 1-2 1 Star Grille 3-1 1 Star Grille 1-…" at bounding box center [225, 350] width 296 height 442
click at [365, 395] on div "Colonnes 1 Star Grille 2-1 1 Star Grille 1-2 1 Star Grille 3-1 1 Star Grille 1-…" at bounding box center [225, 350] width 296 height 442
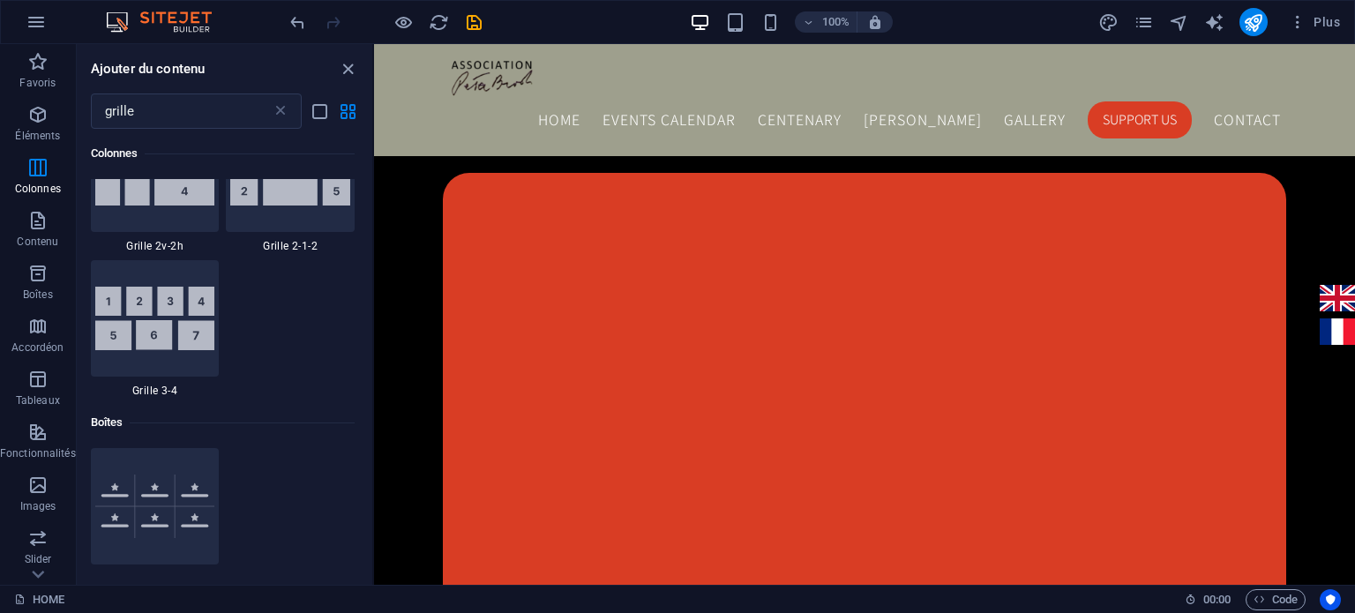
click at [328, 437] on div "Boîtes" at bounding box center [223, 422] width 264 height 49
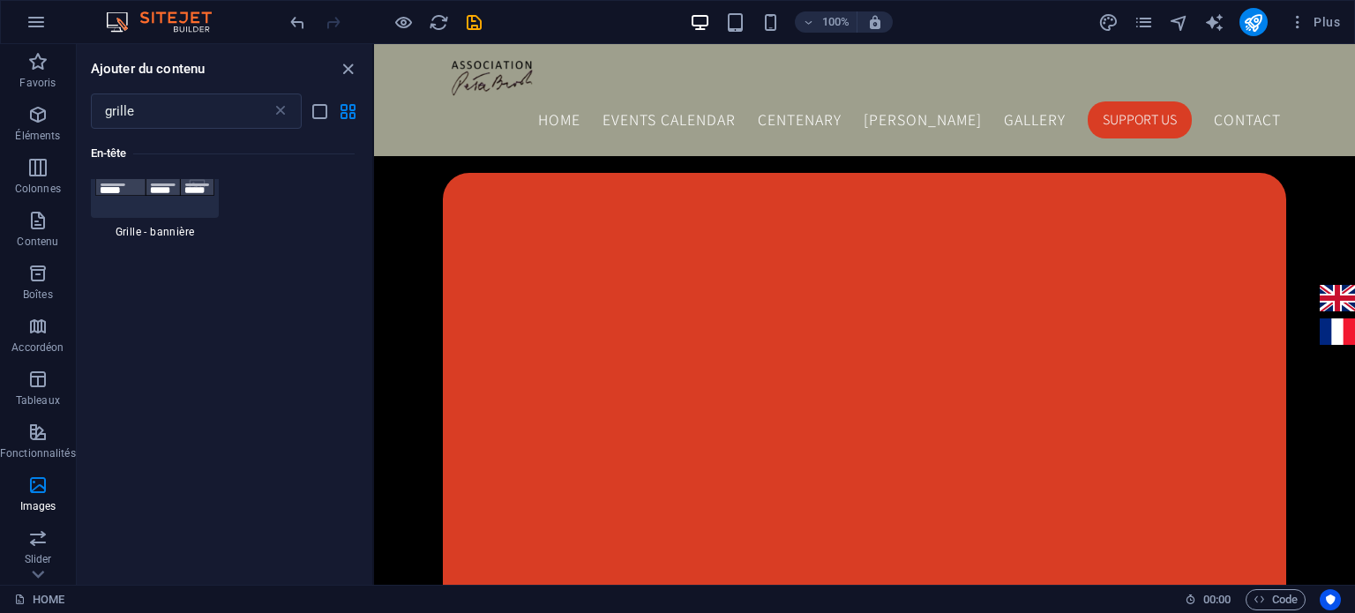
scroll to position [1569, 0]
click at [222, 119] on input "grille" at bounding box center [181, 111] width 181 height 35
click at [30, 504] on p "Images" at bounding box center [38, 506] width 36 height 14
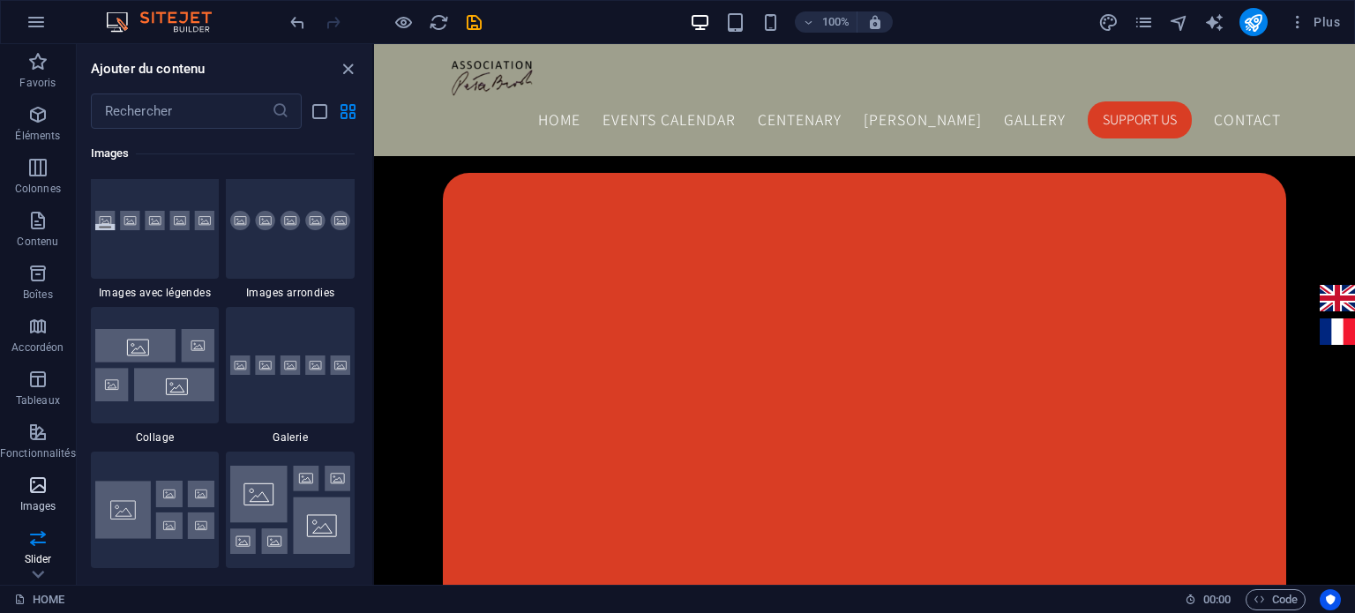
scroll to position [8947, 0]
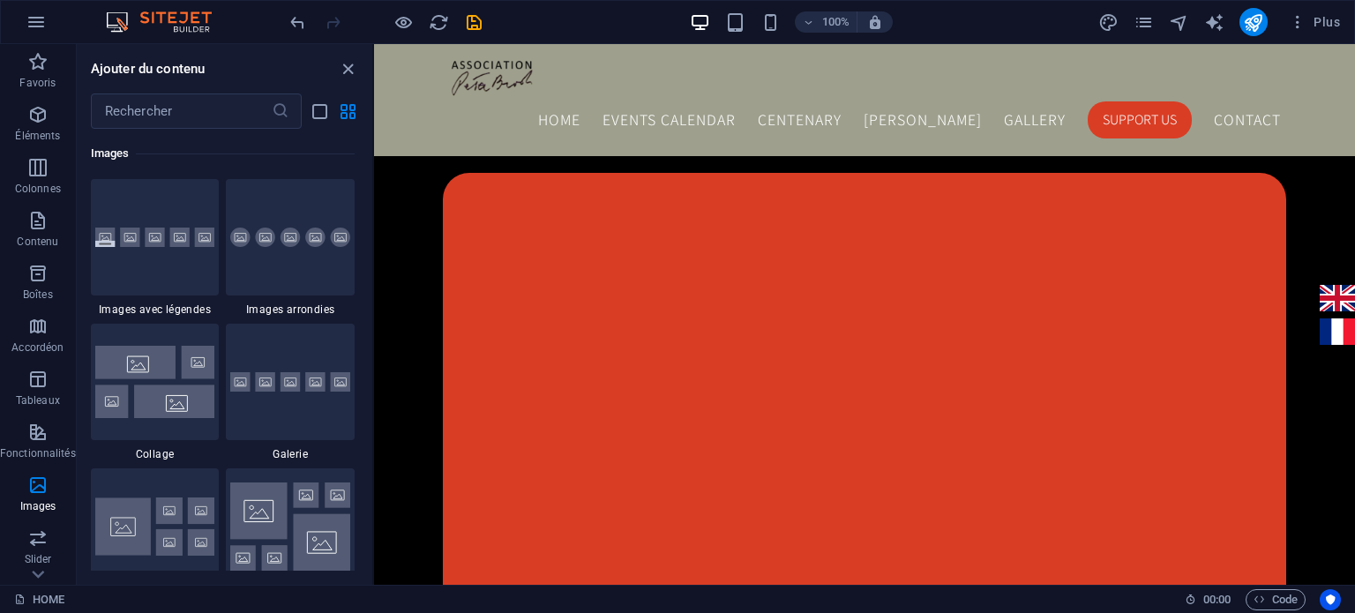
click at [362, 358] on div "Favoris 1 Star Titre principal 1 Star Conteneur Éléments 1 Star Titre principal…" at bounding box center [225, 350] width 296 height 442
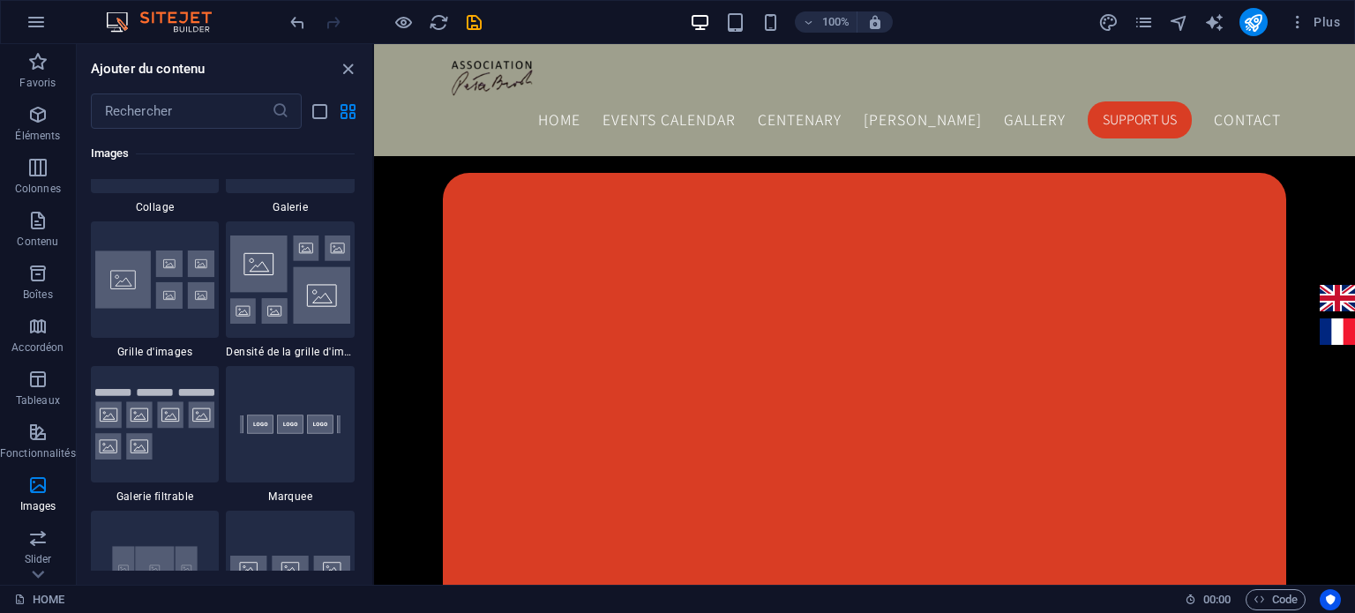
scroll to position [9229, 0]
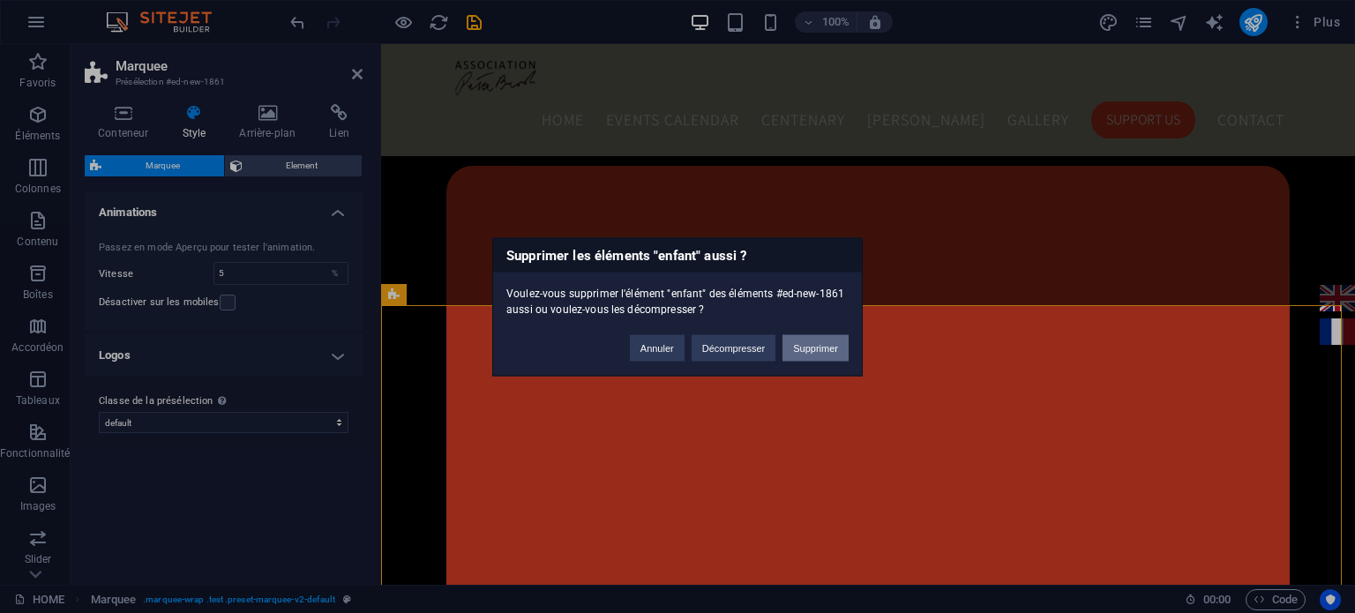
click at [812, 347] on button "Supprimer" at bounding box center [816, 347] width 66 height 26
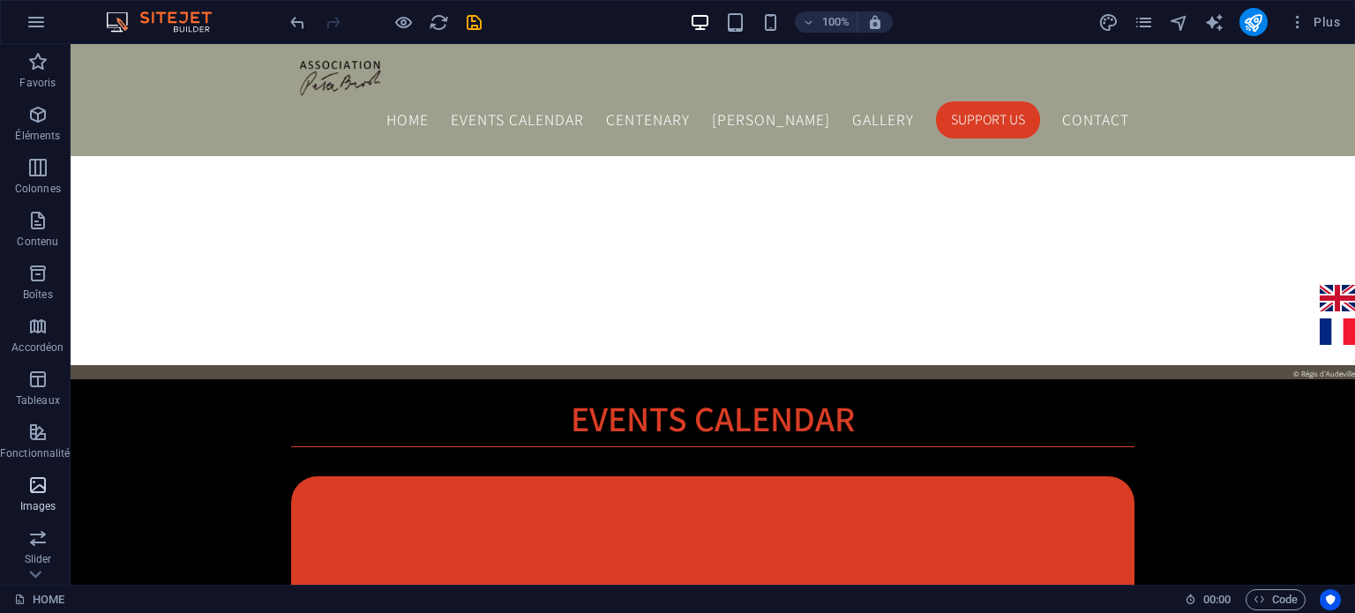
click at [30, 484] on icon "button" at bounding box center [37, 485] width 21 height 21
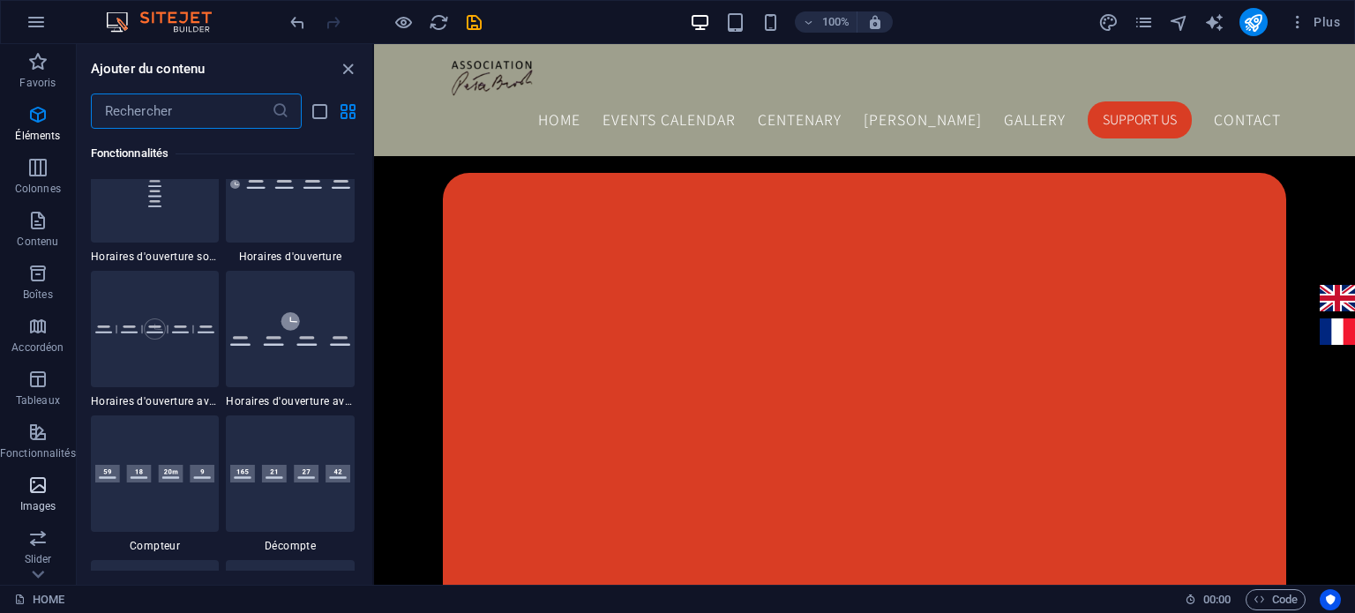
scroll to position [8947, 0]
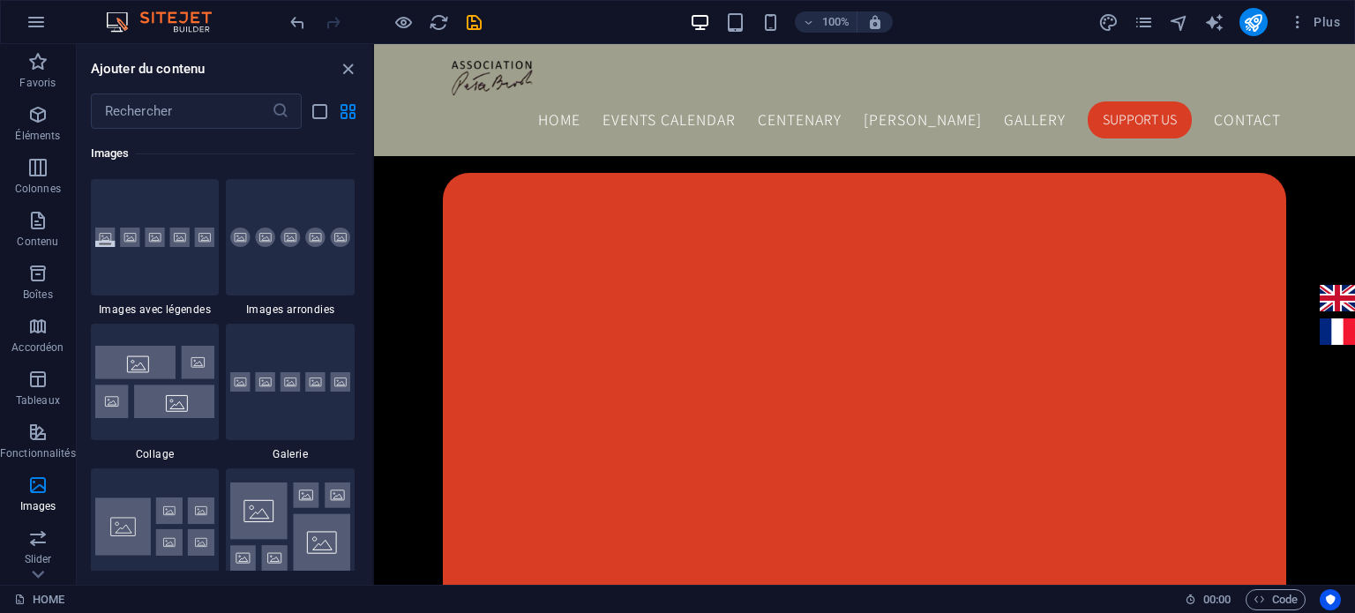
click at [368, 363] on div "Favoris 1 Star Titre principal 1 Star Conteneur Éléments 1 Star Titre principal…" at bounding box center [225, 350] width 296 height 442
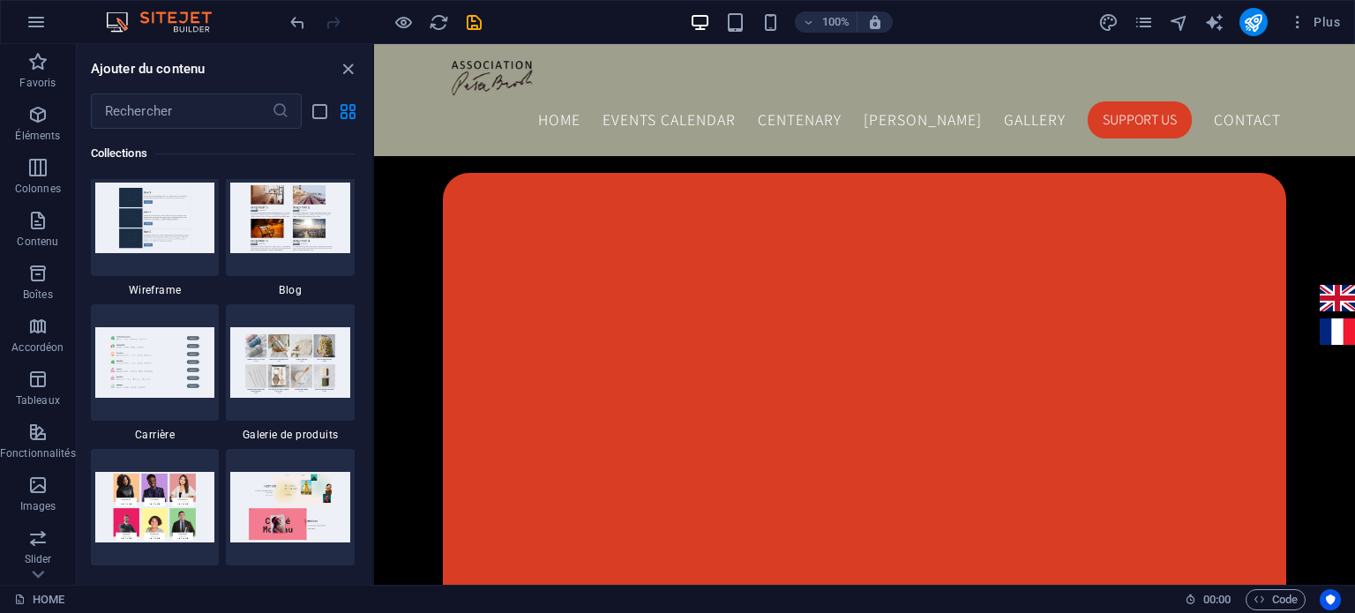
scroll to position [16241, 0]
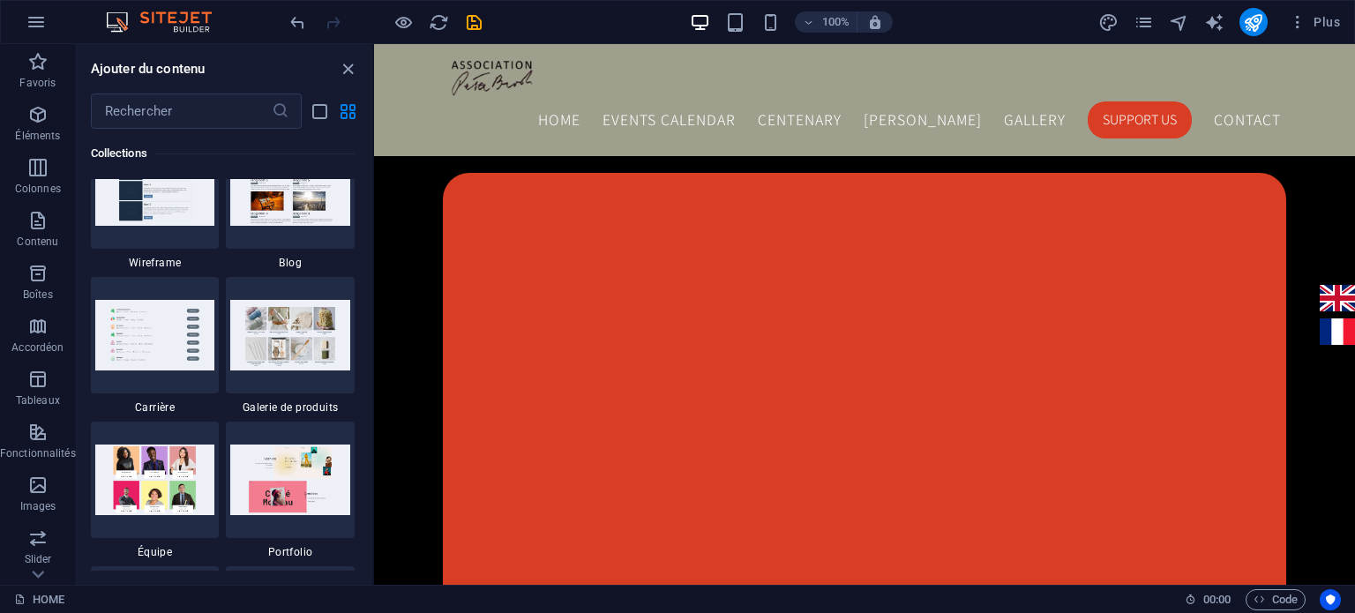
drag, startPoint x: 369, startPoint y: 359, endPoint x: 8, endPoint y: 499, distance: 387.2
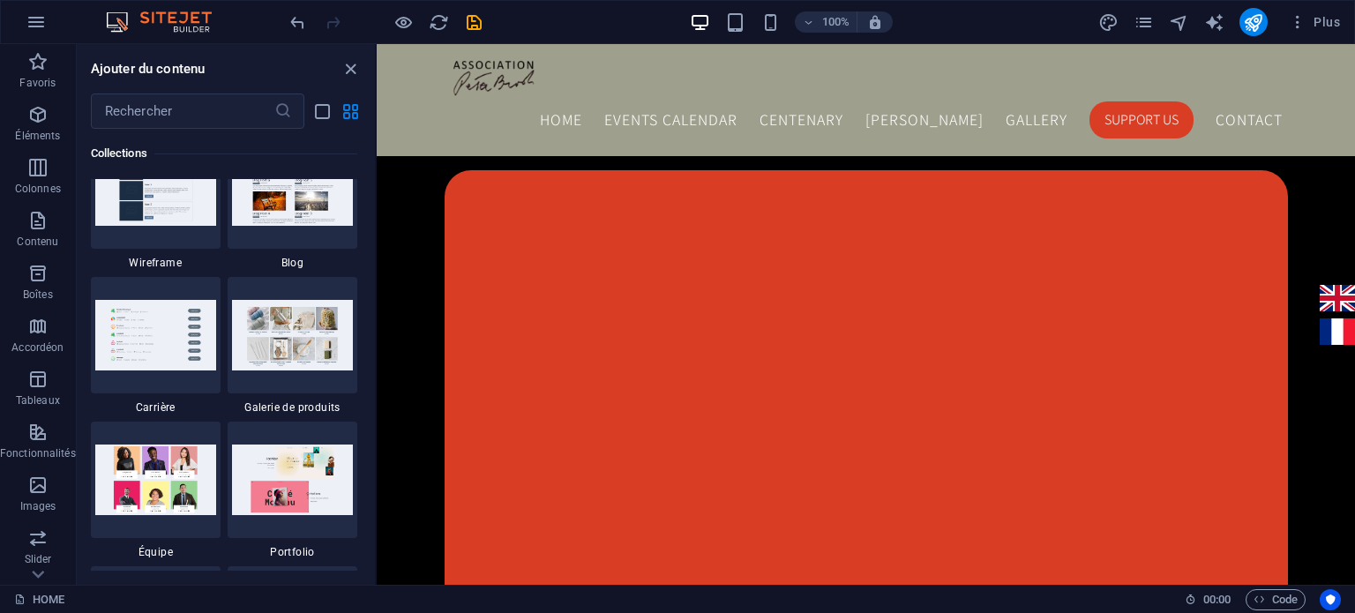
drag, startPoint x: 372, startPoint y: 548, endPoint x: 377, endPoint y: 569, distance: 21.6
click at [377, 569] on section "Favoris Éléments Colonnes Contenu Boîtes Accordéon Tableaux Fonctionnalités Ima…" at bounding box center [677, 314] width 1355 height 541
click at [364, 554] on div "Favoris 1 Star Titre principal 1 Star Conteneur Éléments 1 Star Titre principal…" at bounding box center [226, 350] width 298 height 442
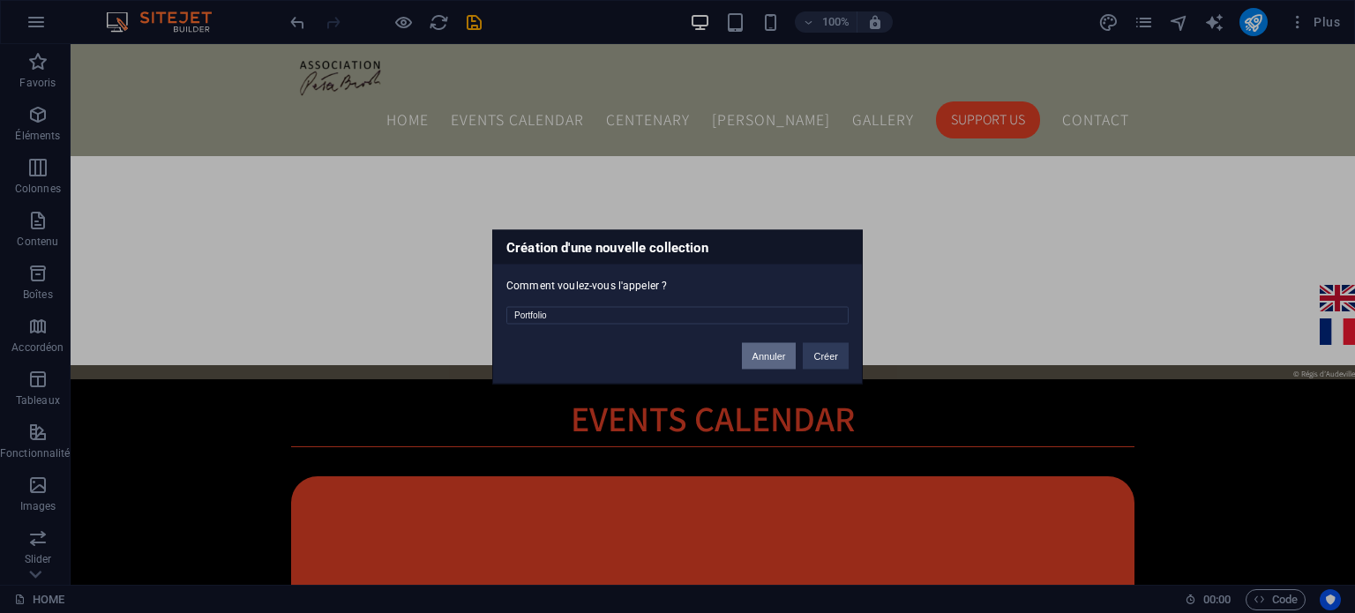
click at [773, 356] on button "Annuler" at bounding box center [769, 355] width 55 height 26
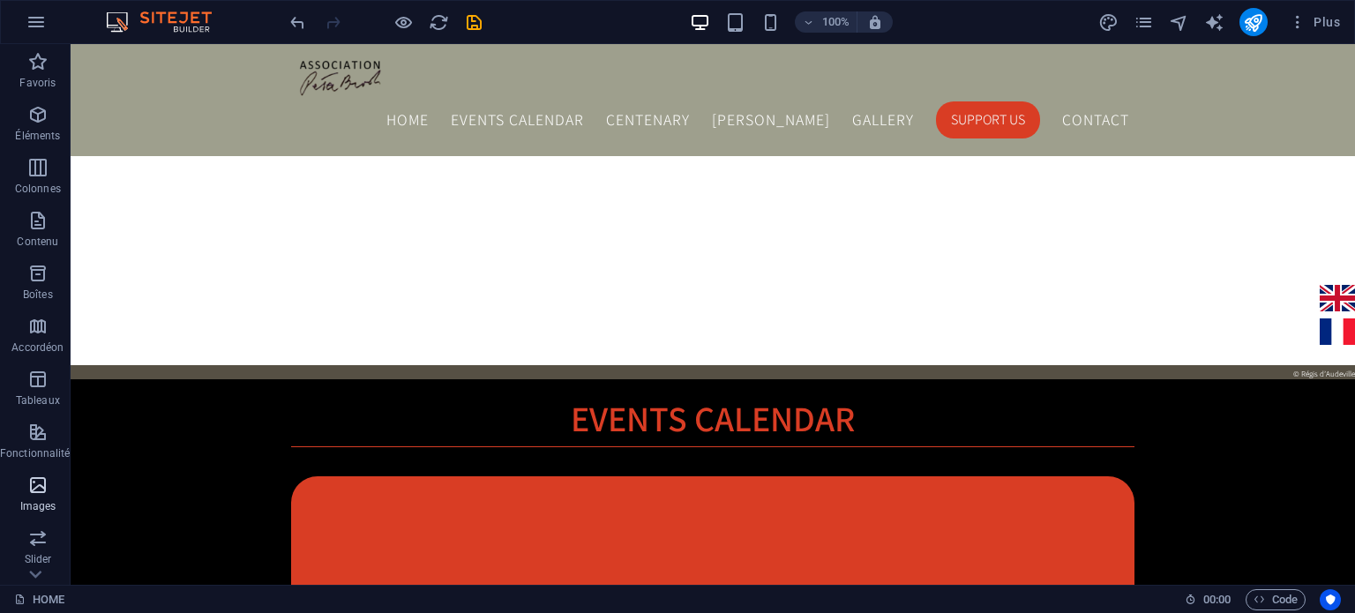
click at [39, 497] on span "Images" at bounding box center [38, 496] width 76 height 42
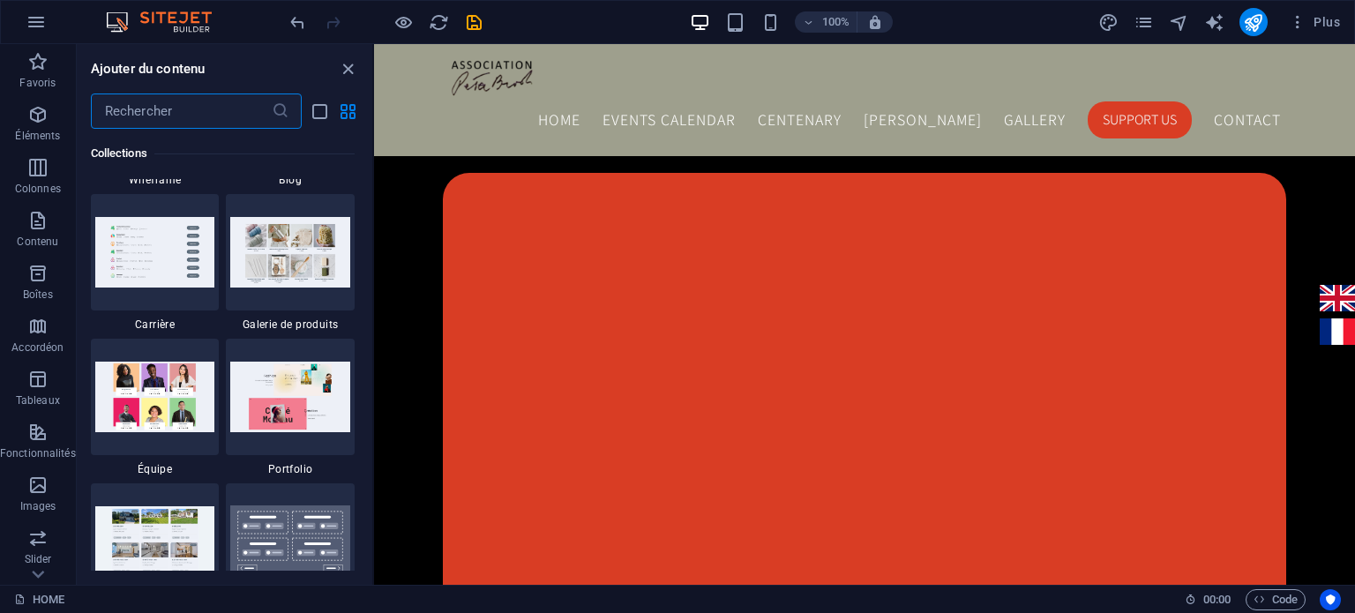
scroll to position [16268, 0]
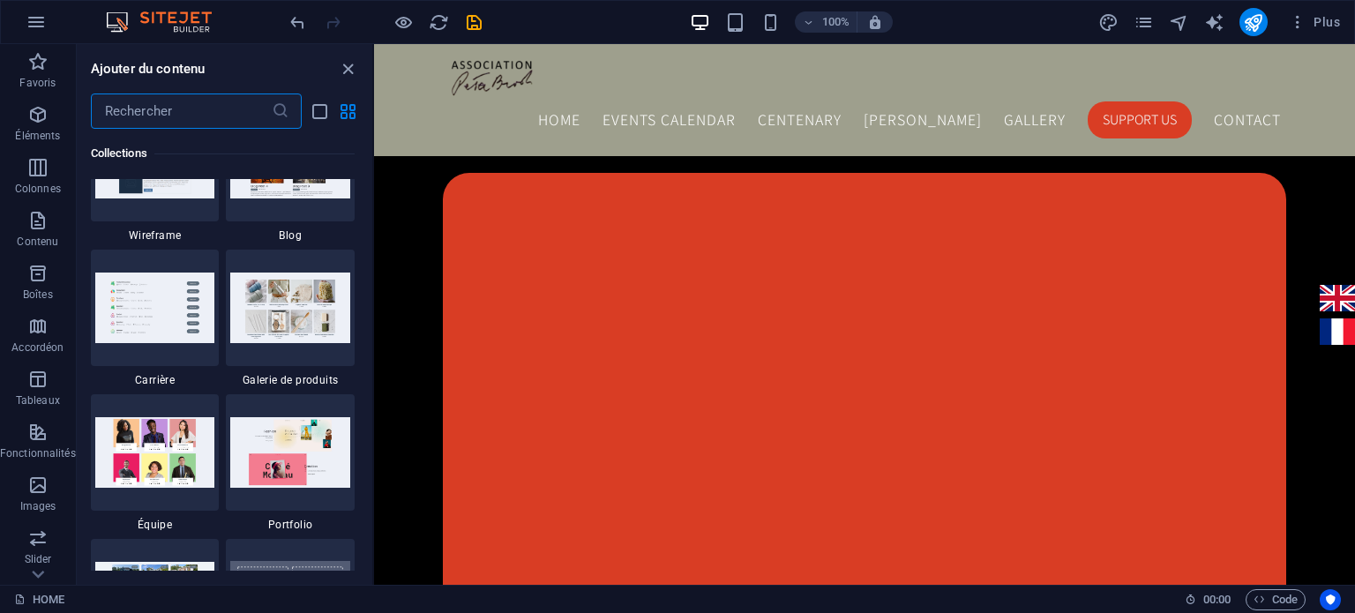
drag, startPoint x: 371, startPoint y: 362, endPoint x: 4, endPoint y: 502, distance: 392.9
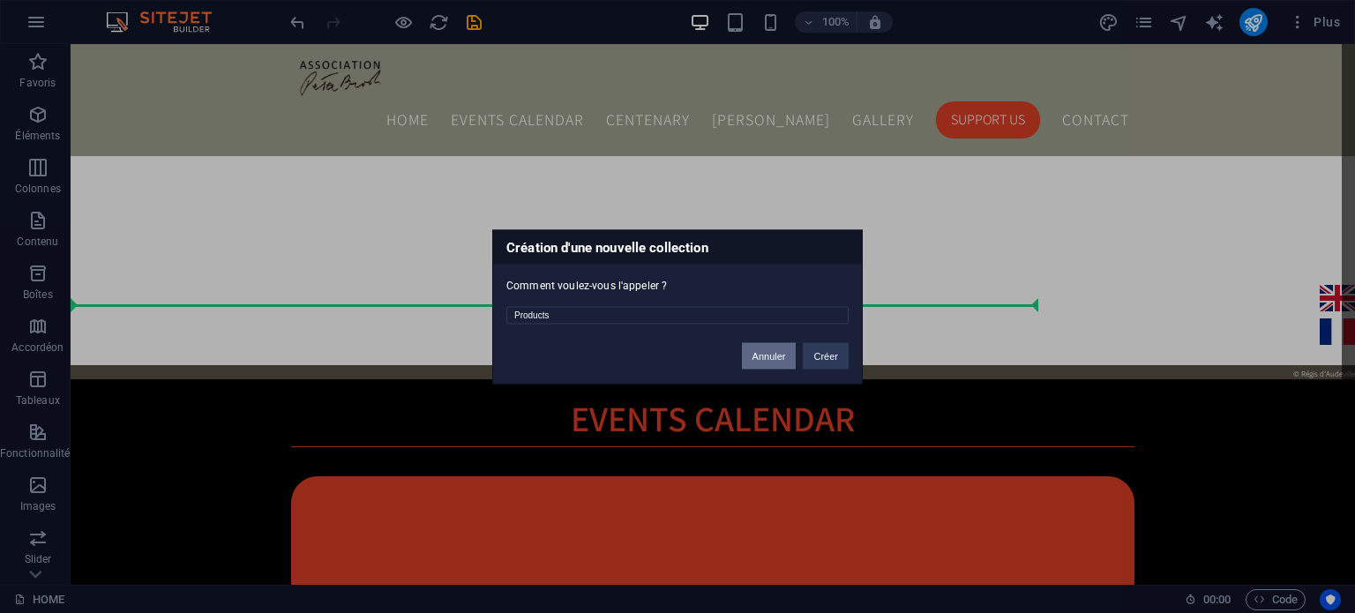
click at [773, 359] on button "Annuler" at bounding box center [769, 355] width 55 height 26
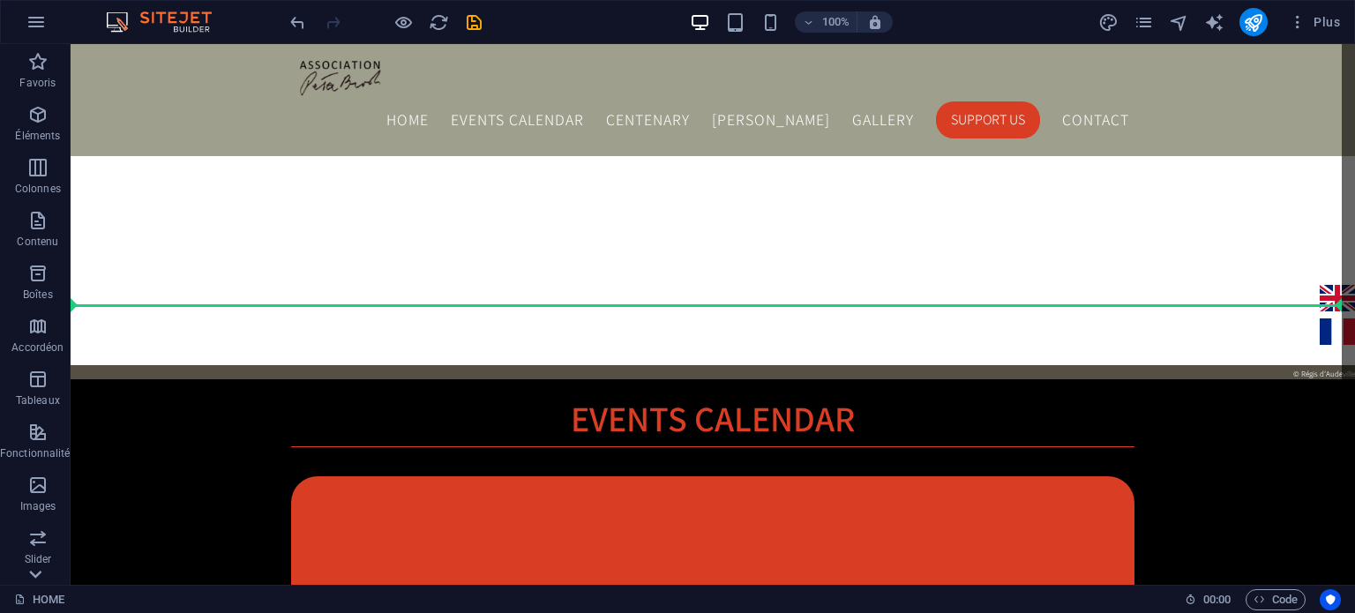
click at [39, 575] on icon at bounding box center [35, 575] width 12 height 8
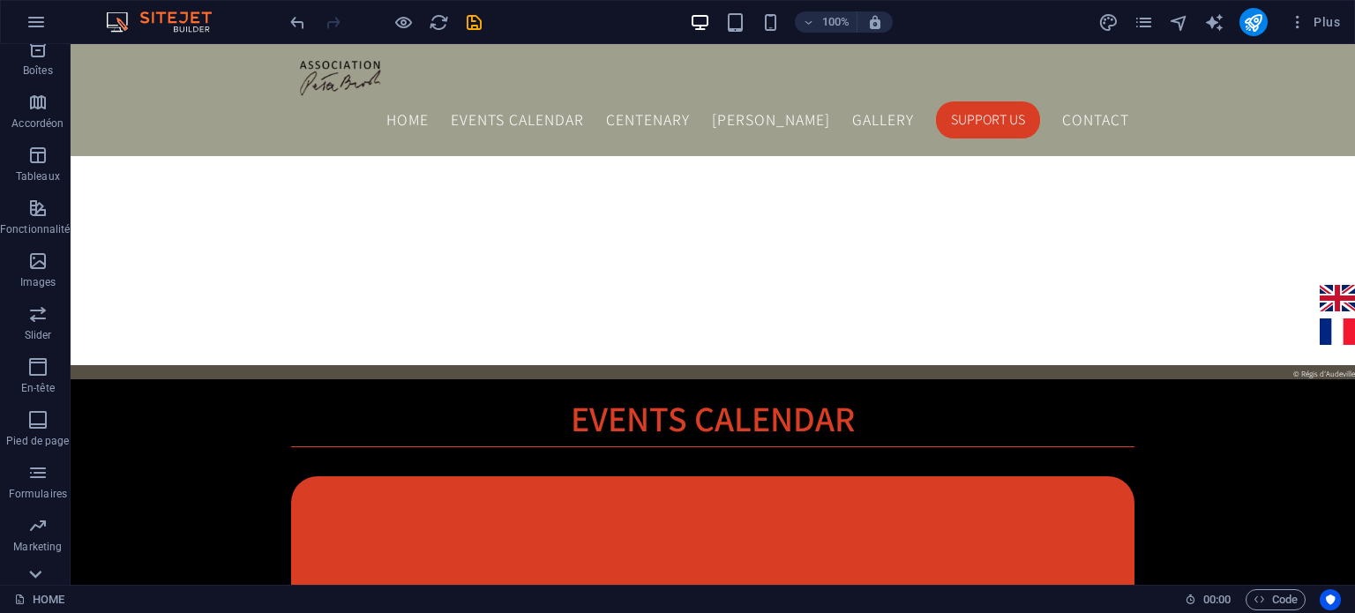
scroll to position [252, 0]
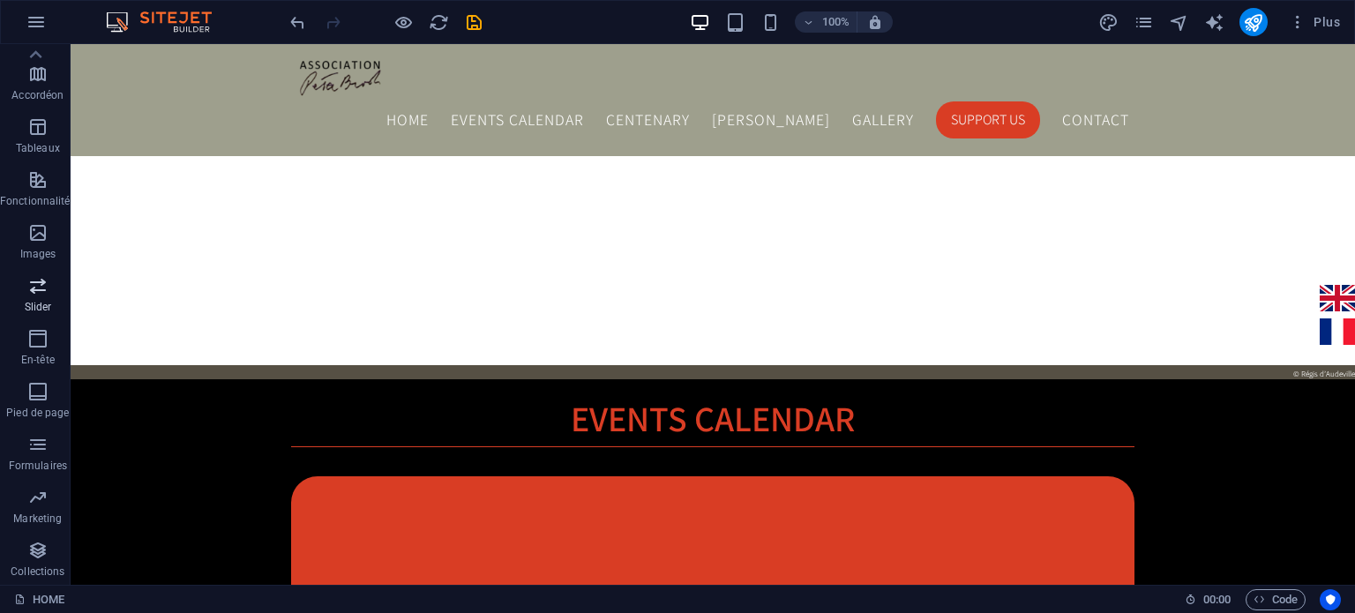
click at [32, 302] on p "Slider" at bounding box center [38, 307] width 27 height 14
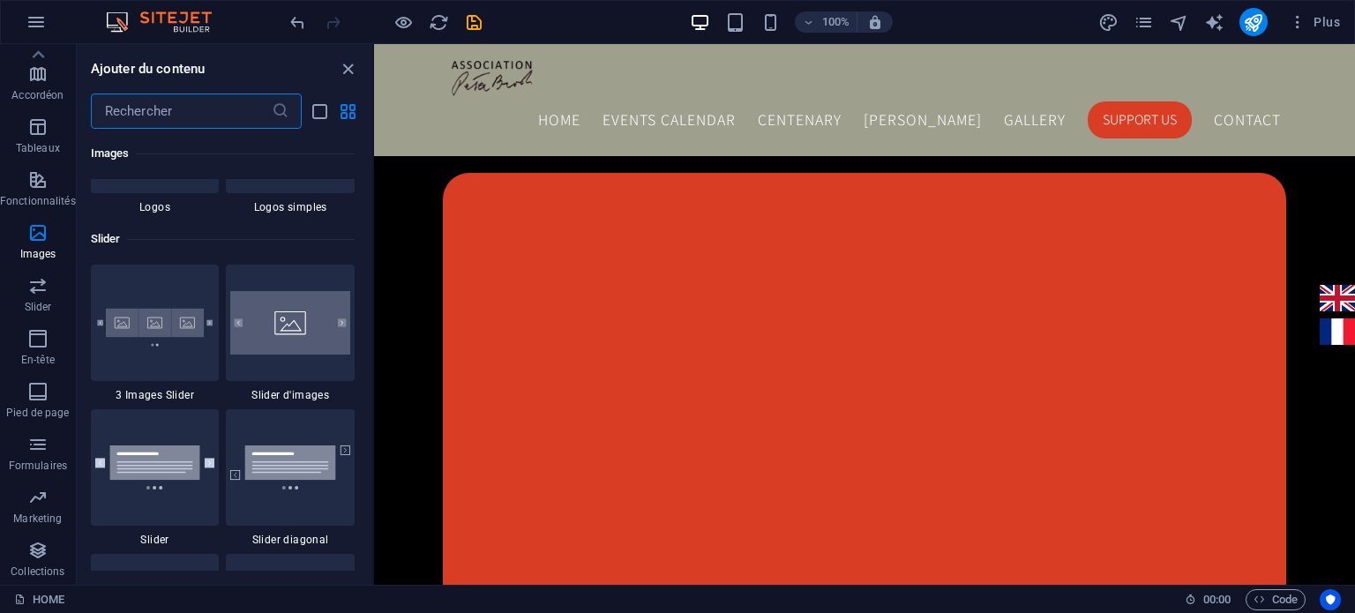
scroll to position [9861, 0]
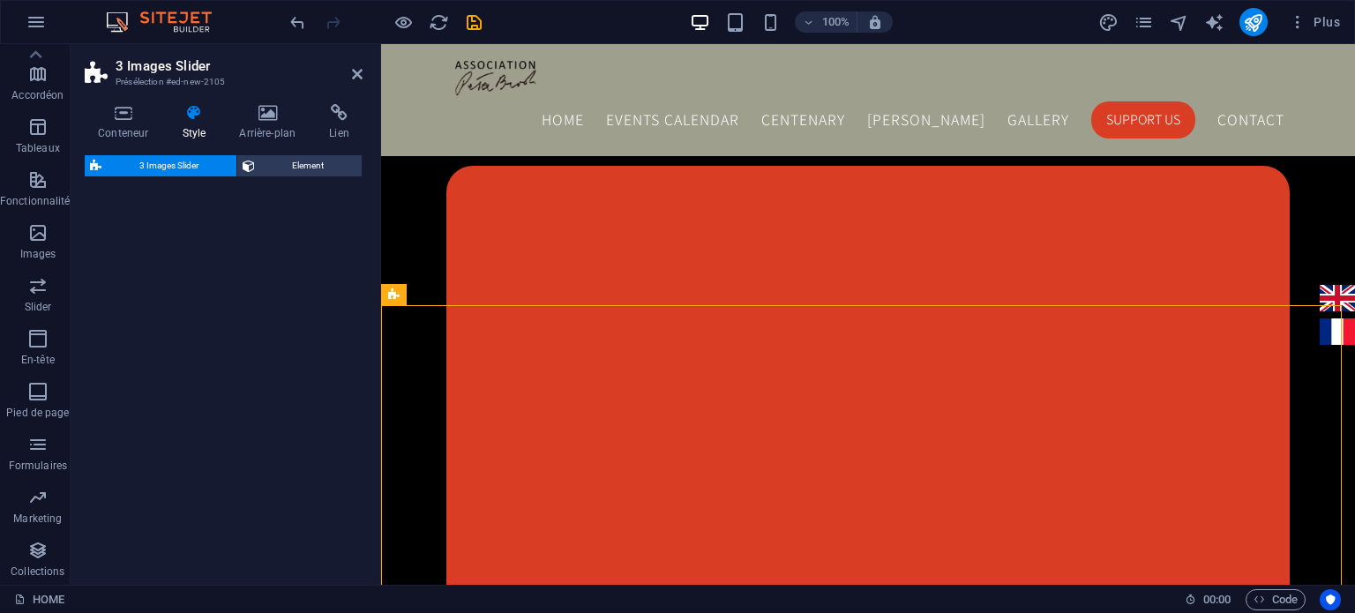
select select "rem"
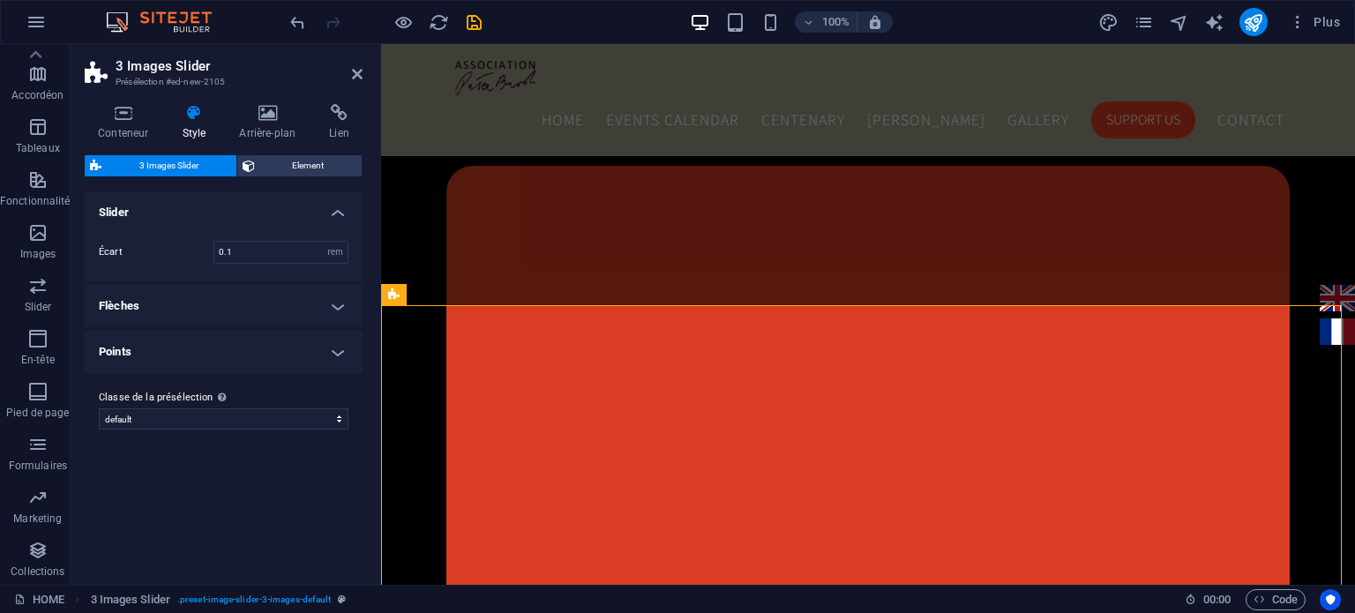
click at [138, 144] on div "Conteneur Style Arrière-plan Lien Taille Hauteur Par défaut px rem % vh vw Haut…" at bounding box center [224, 337] width 278 height 467
click at [120, 128] on h4 "Conteneur" at bounding box center [127, 122] width 84 height 37
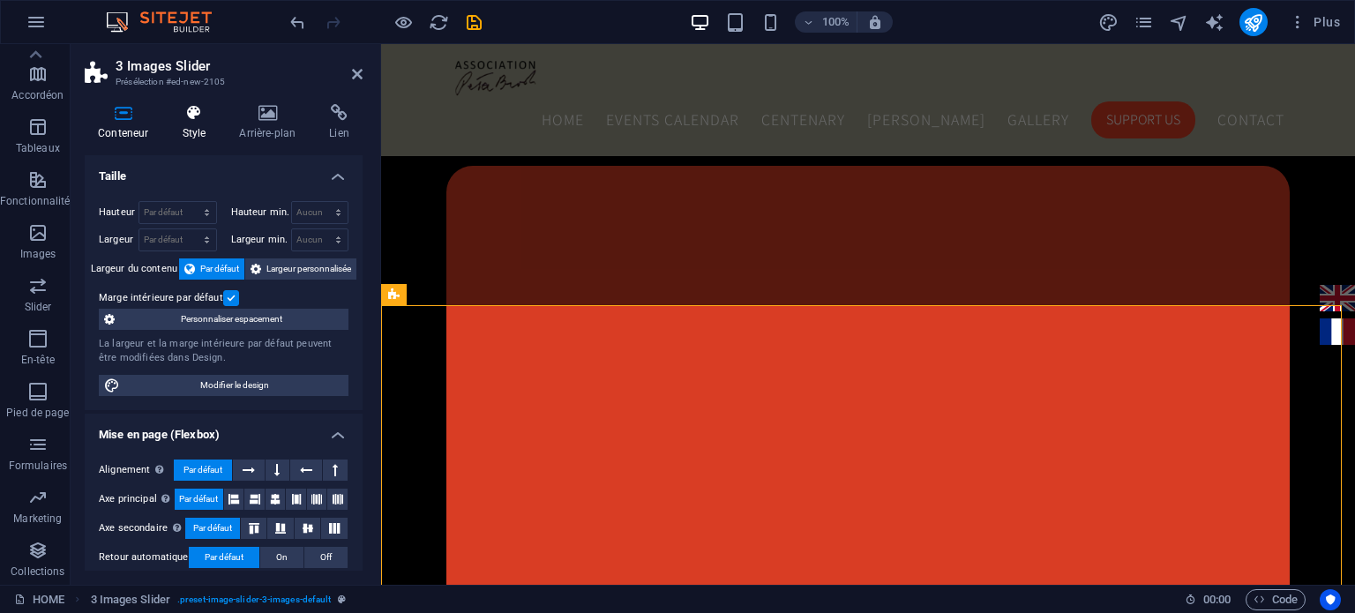
click at [184, 135] on h4 "Style" at bounding box center [197, 122] width 57 height 37
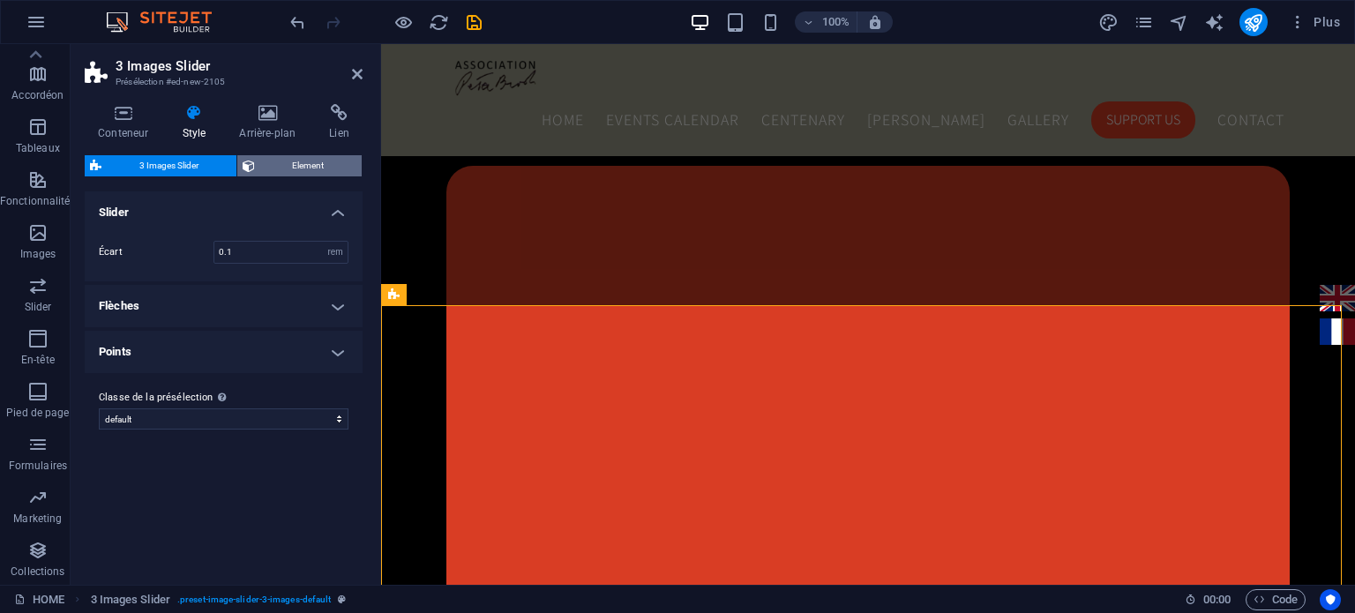
click at [290, 165] on span "Element" at bounding box center [308, 165] width 97 height 21
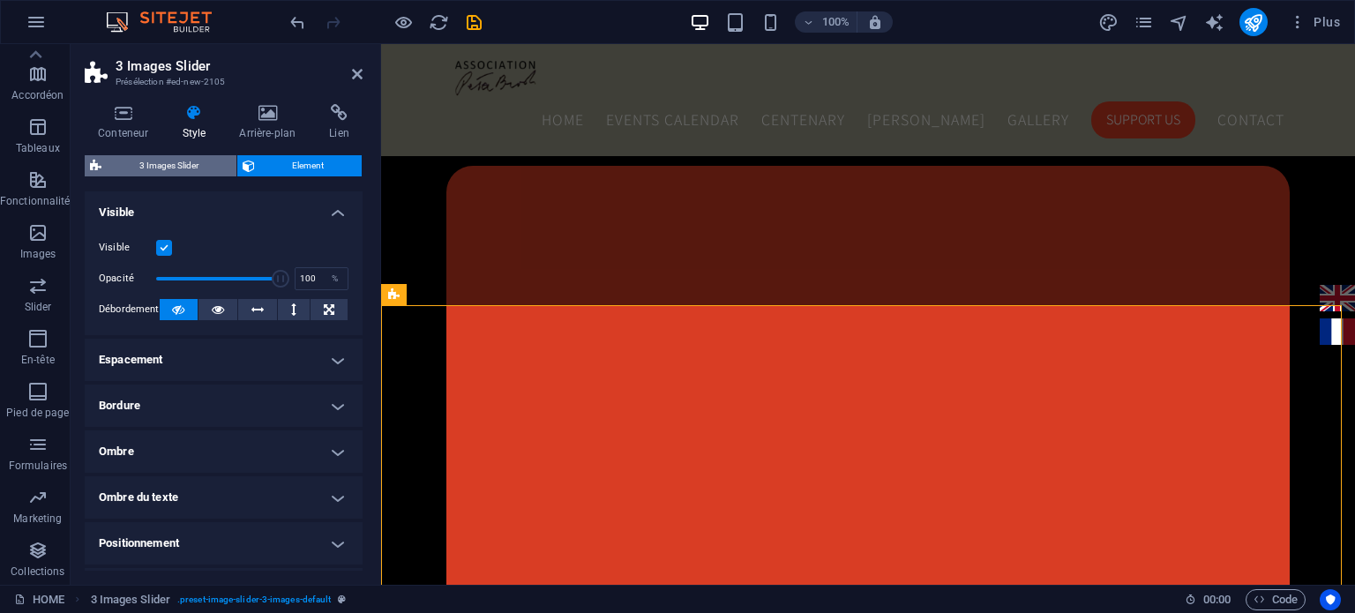
click at [162, 159] on span "3 Images Slider" at bounding box center [169, 165] width 124 height 21
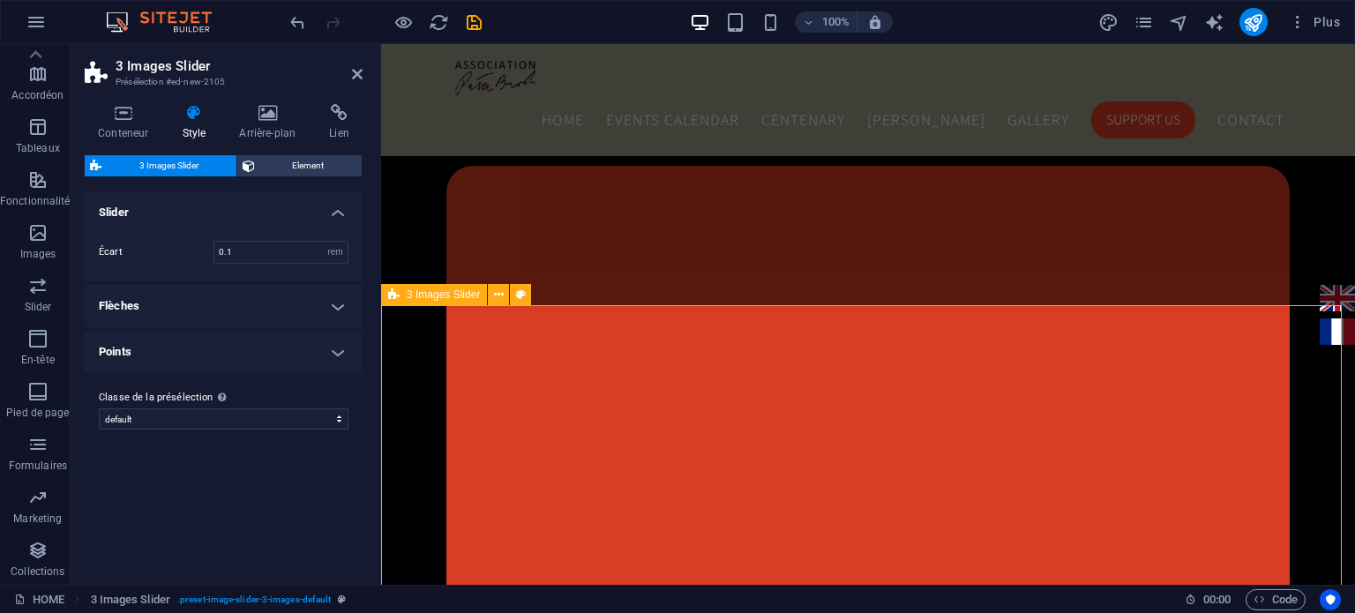
click at [116, 115] on icon at bounding box center [123, 113] width 77 height 18
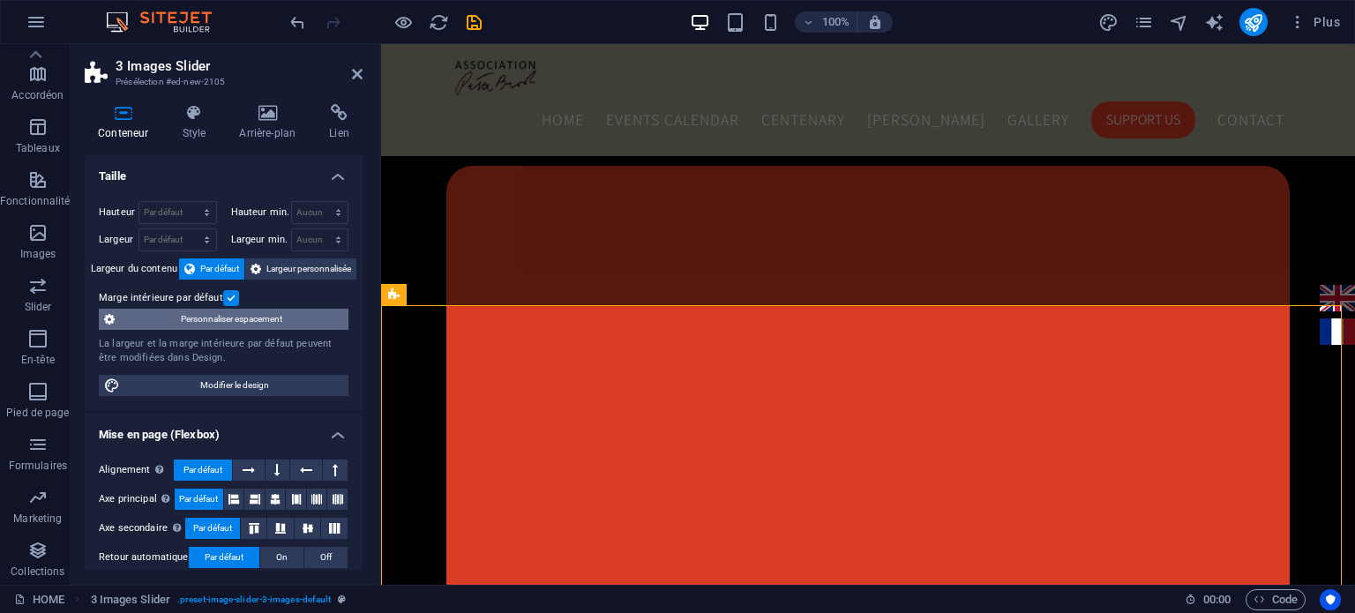
click at [251, 320] on span "Personnaliser espacement" at bounding box center [231, 319] width 223 height 21
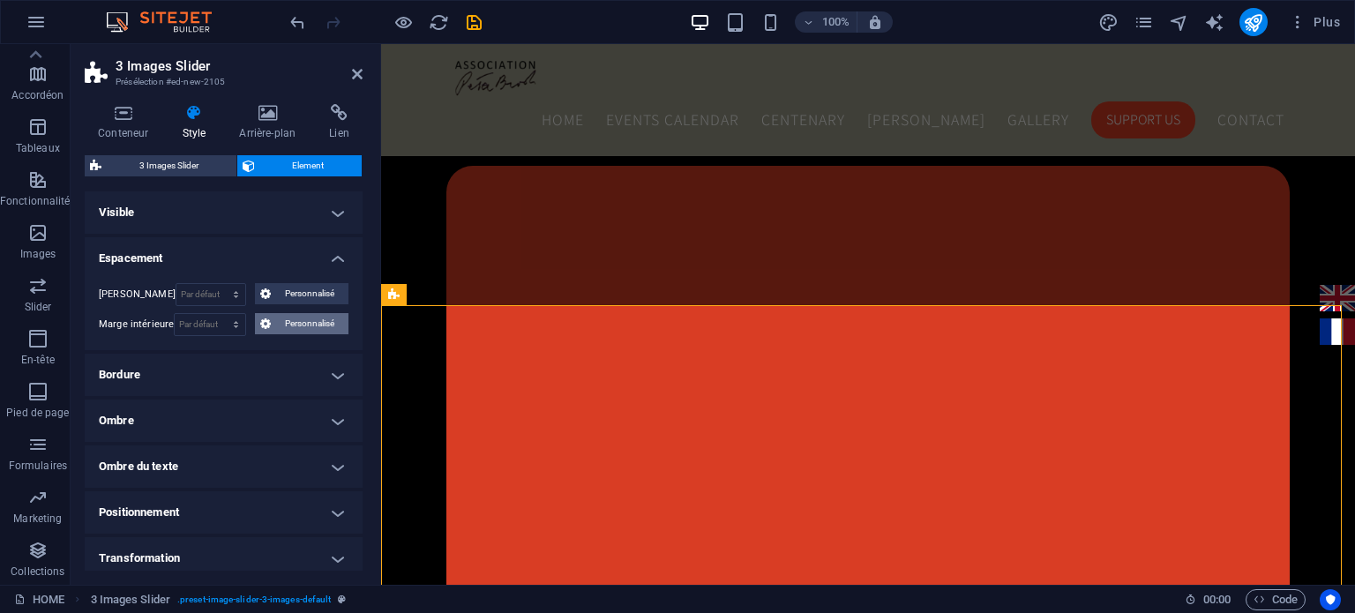
click at [269, 328] on button "Personnalisé" at bounding box center [302, 323] width 94 height 21
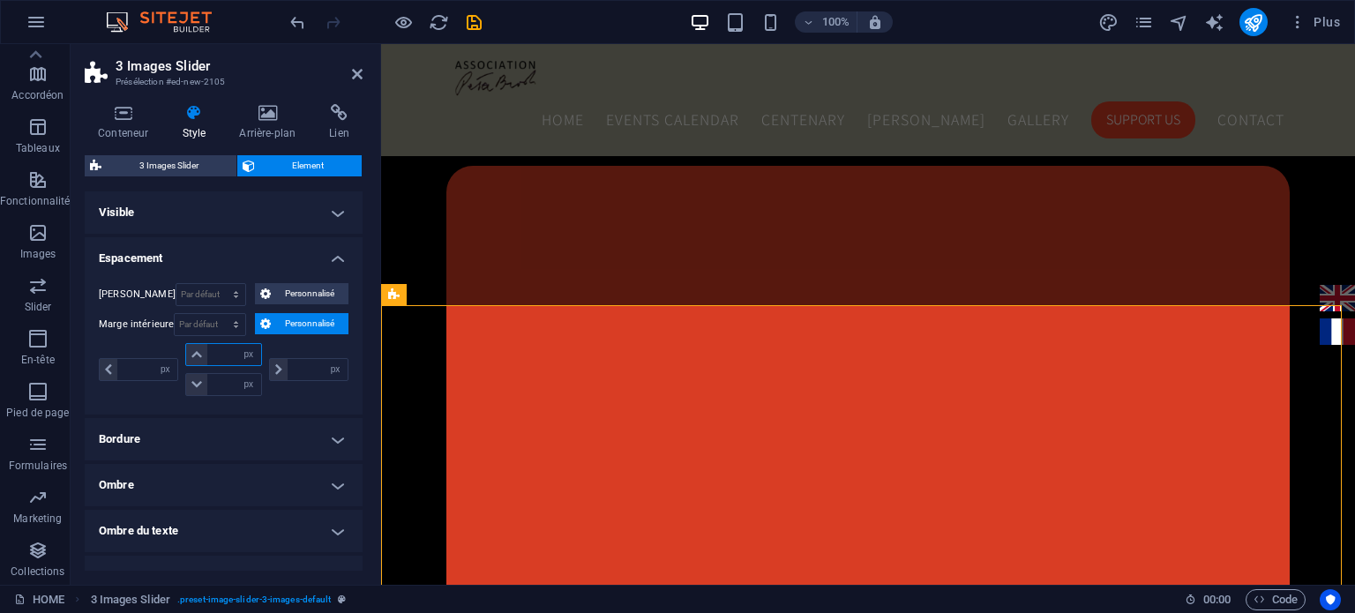
click at [225, 354] on input "number" at bounding box center [233, 354] width 53 height 21
type input "0"
select select "px"
type input "0"
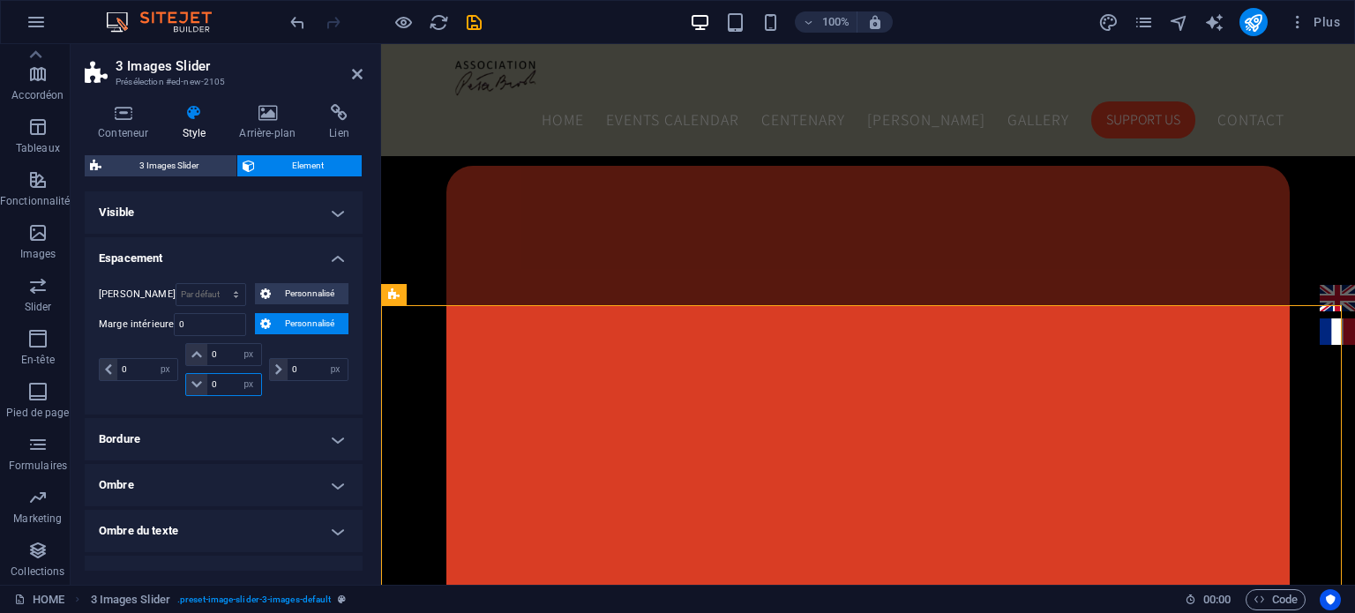
type input "0"
click at [224, 384] on input "0" at bounding box center [233, 384] width 53 height 21
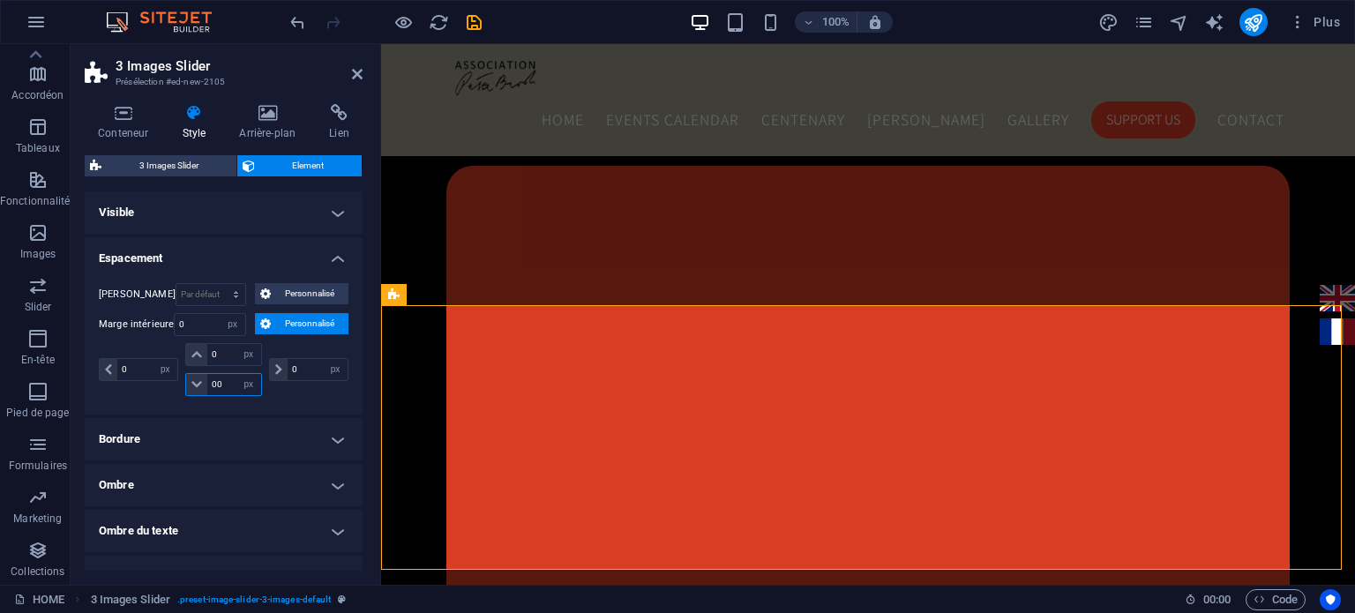
type input "0"
click at [259, 117] on icon at bounding box center [267, 113] width 83 height 18
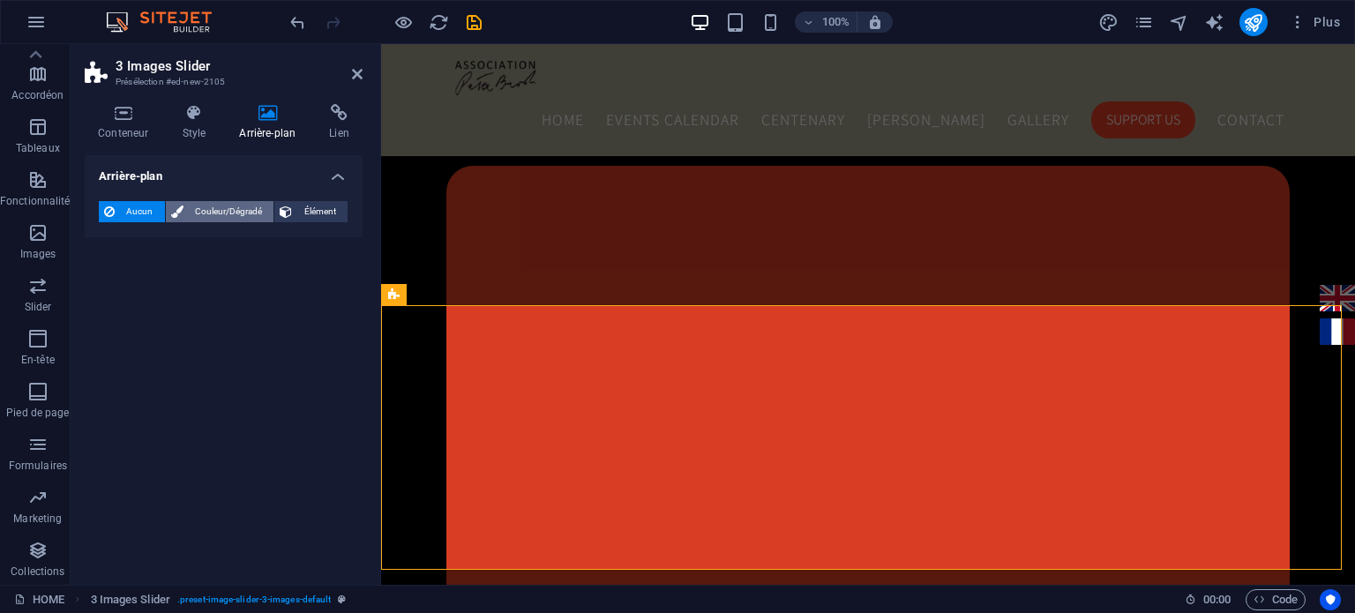
click at [195, 210] on span "Couleur/Dégradé" at bounding box center [229, 211] width 80 height 21
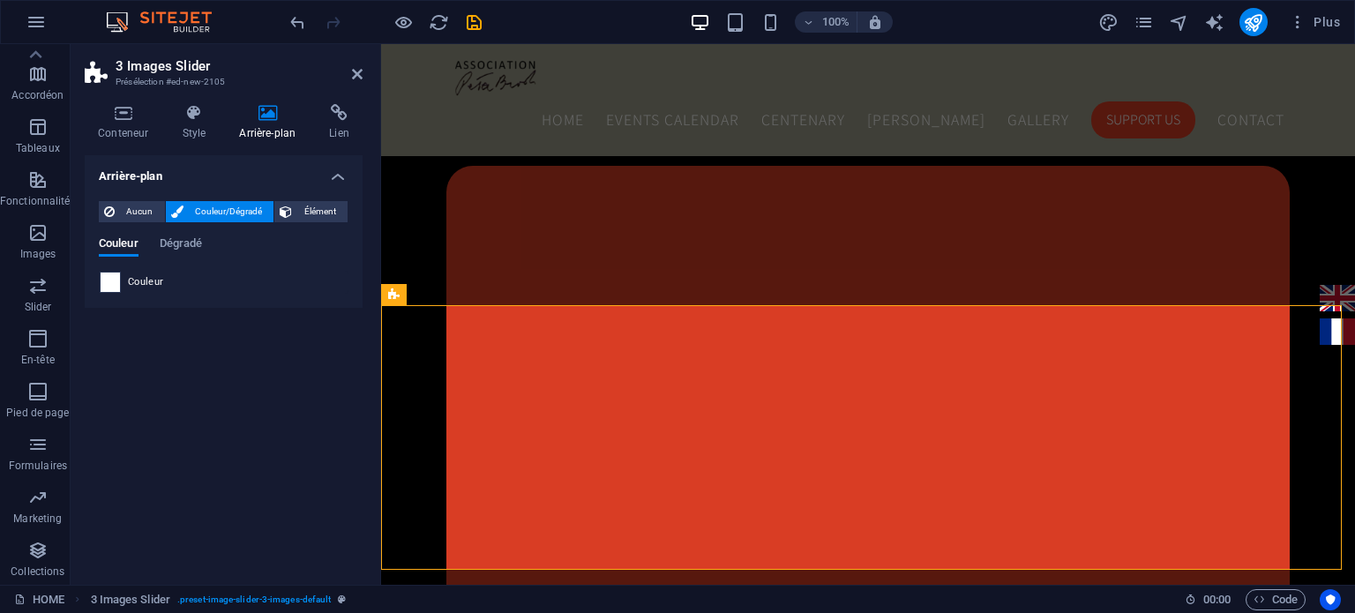
click at [108, 292] on div at bounding box center [110, 282] width 21 height 21
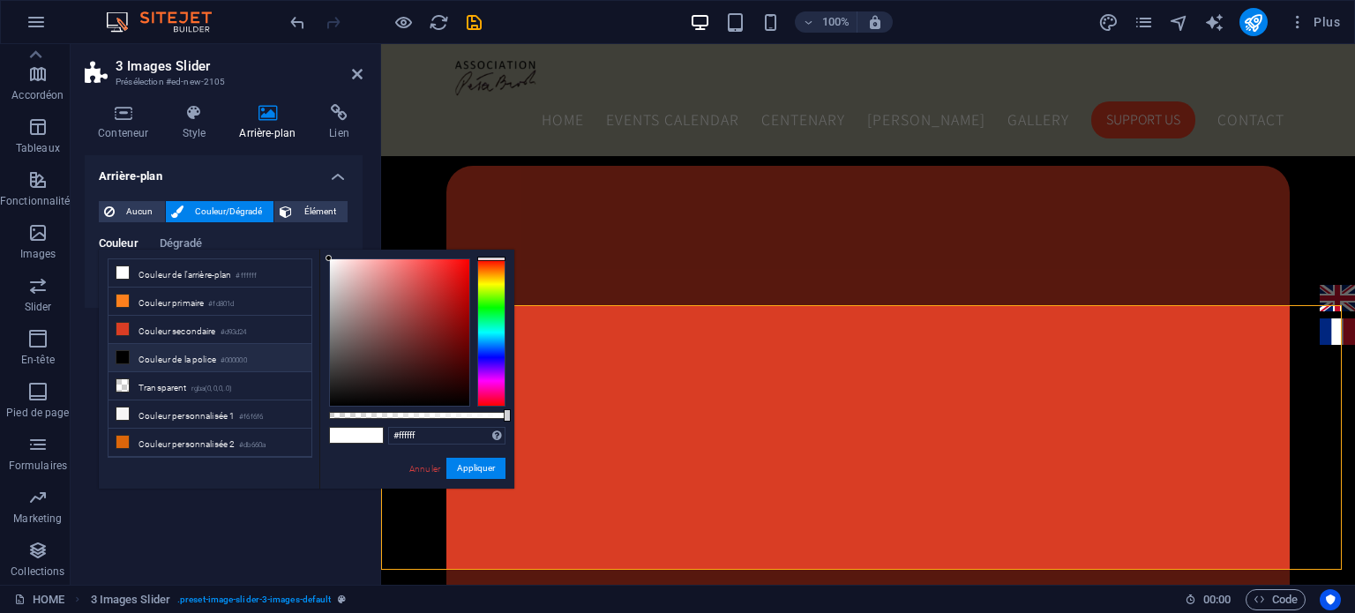
click at [120, 353] on icon at bounding box center [122, 357] width 12 height 12
type input "#000000"
click at [477, 470] on button "Appliquer" at bounding box center [475, 468] width 59 height 21
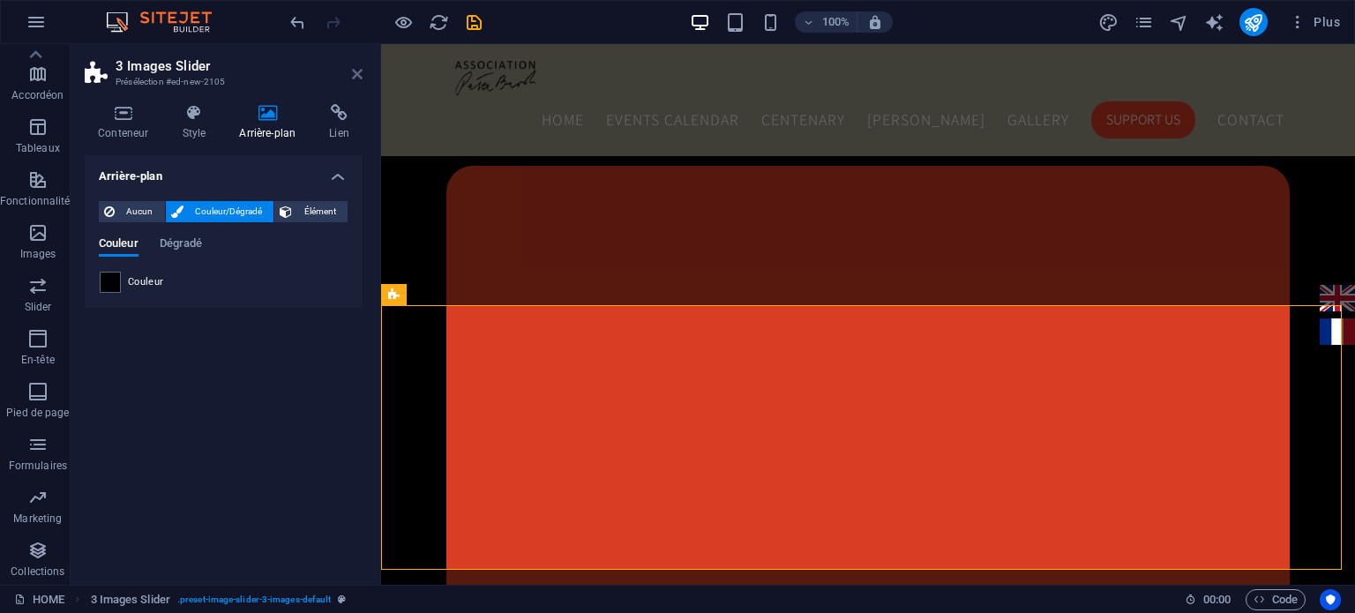
click at [359, 73] on icon at bounding box center [357, 74] width 11 height 14
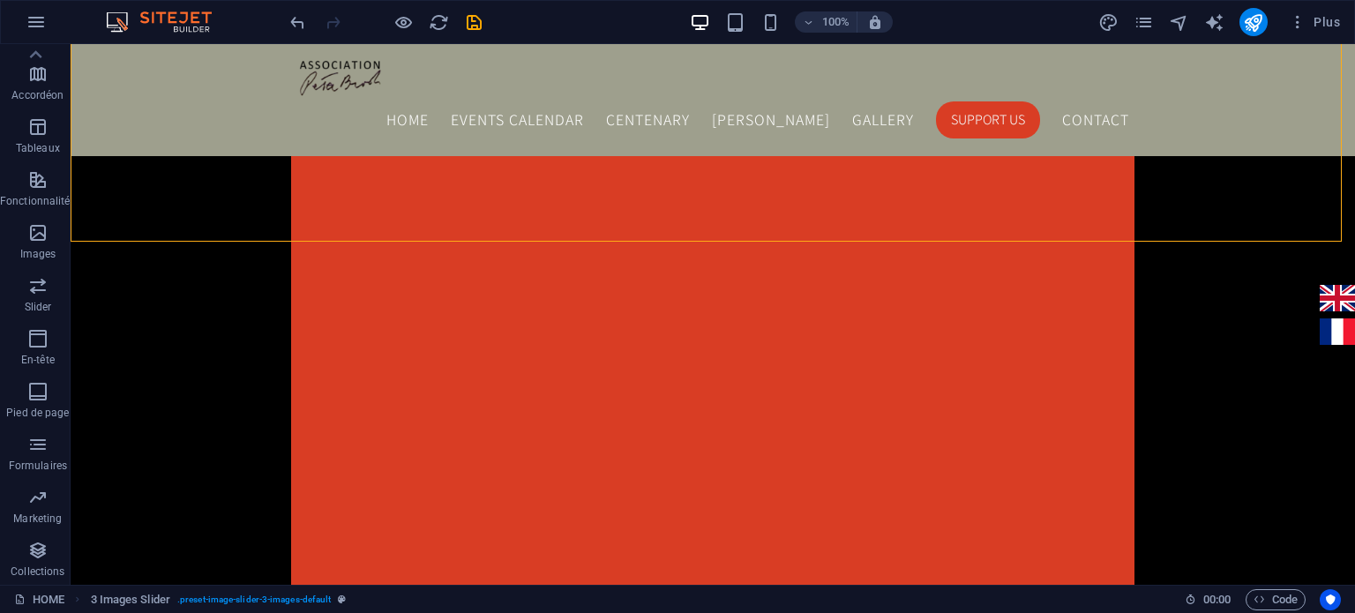
scroll to position [1922, 0]
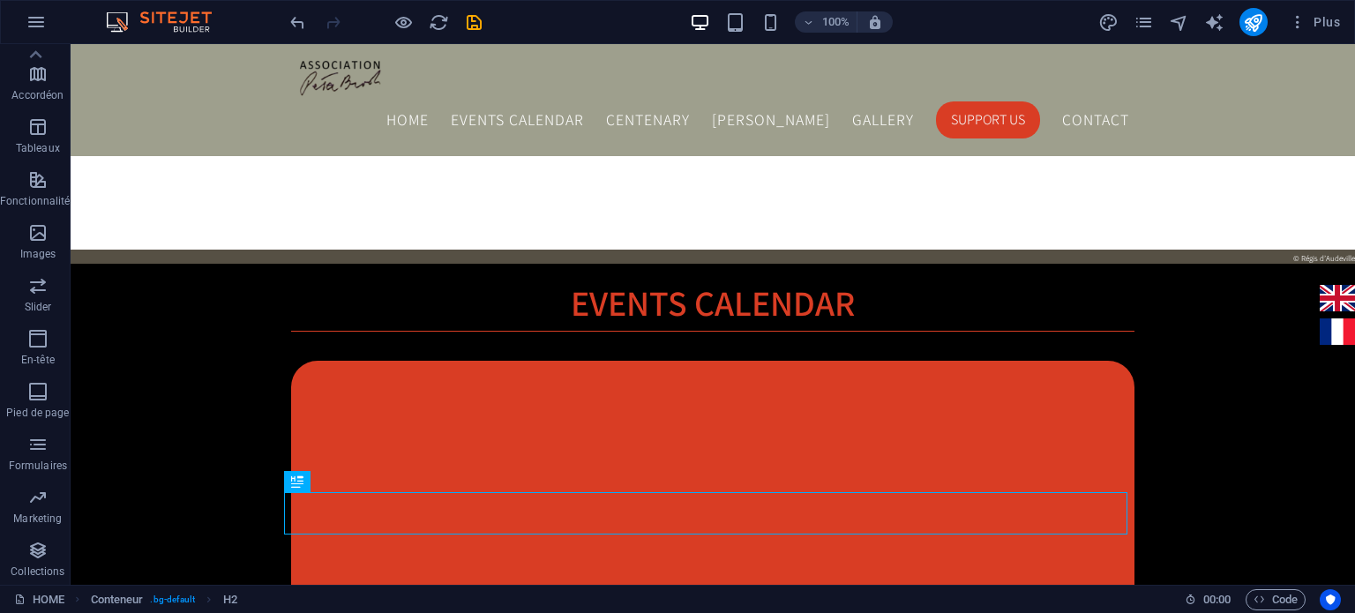
scroll to position [1665, 0]
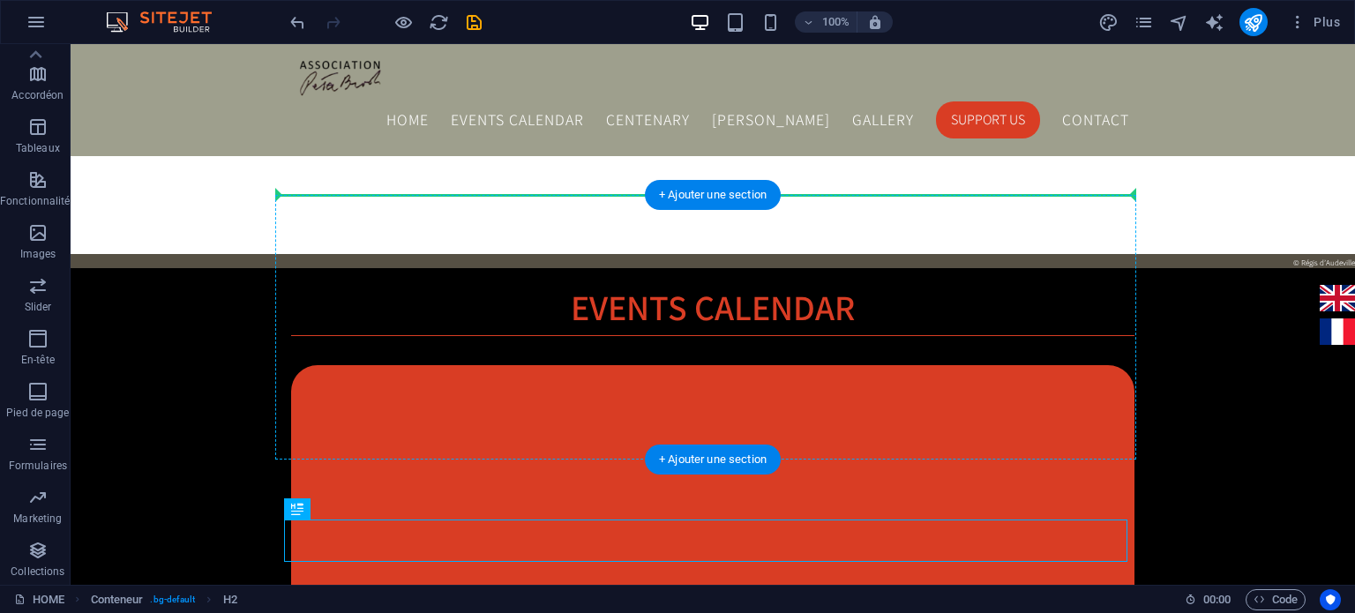
drag, startPoint x: 448, startPoint y: 539, endPoint x: 299, endPoint y: 225, distance: 347.7
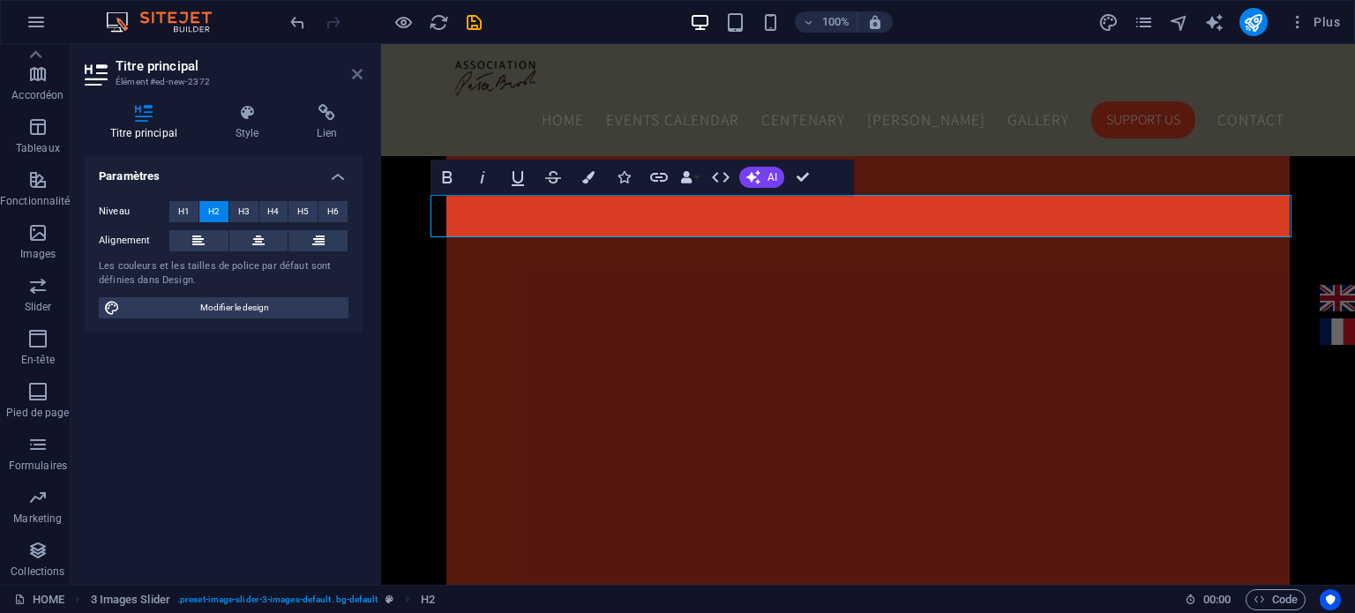
click at [354, 71] on icon at bounding box center [357, 74] width 11 height 14
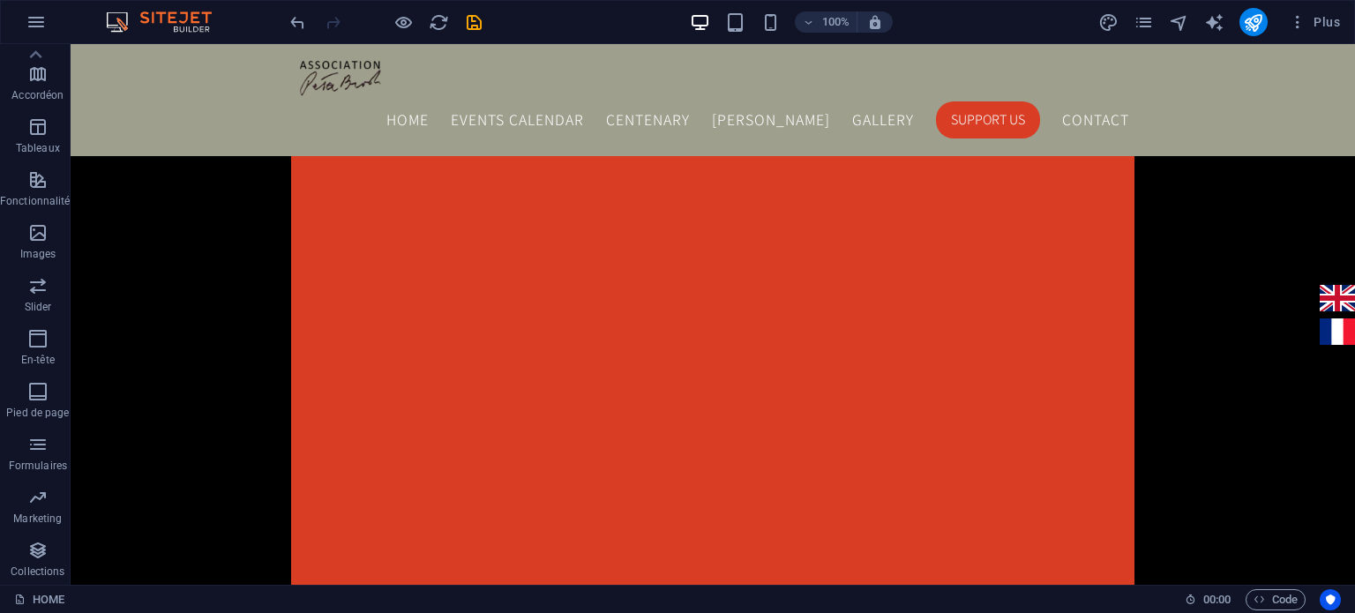
scroll to position [1928, 0]
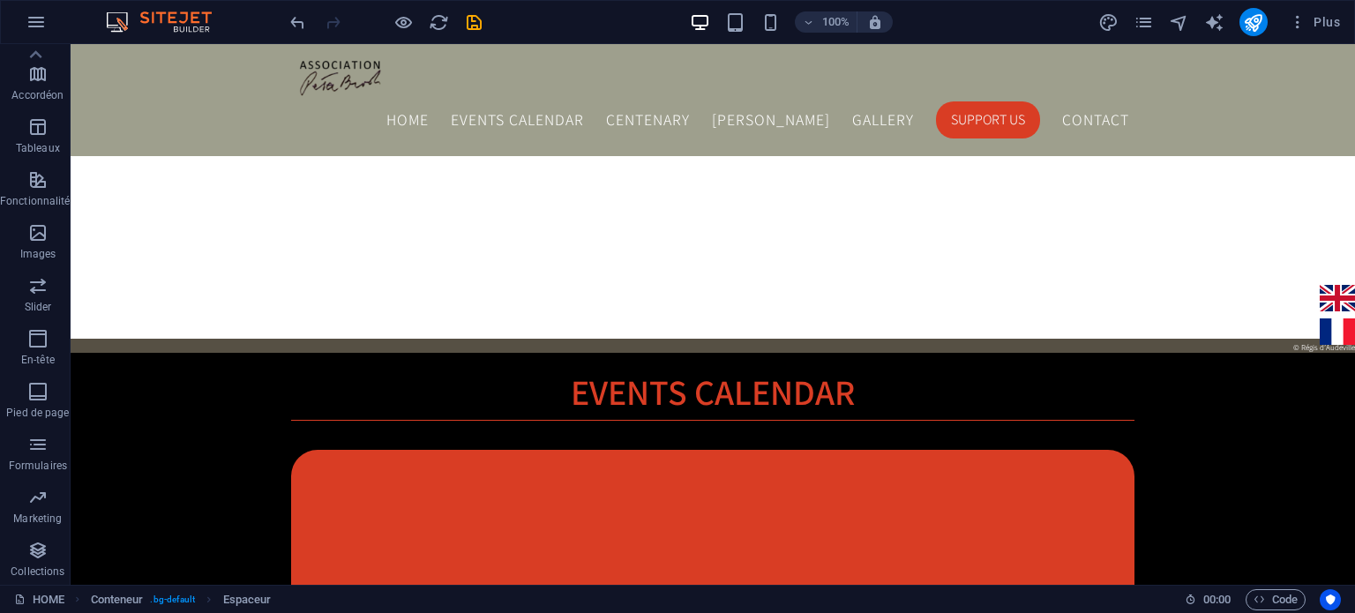
scroll to position [1571, 0]
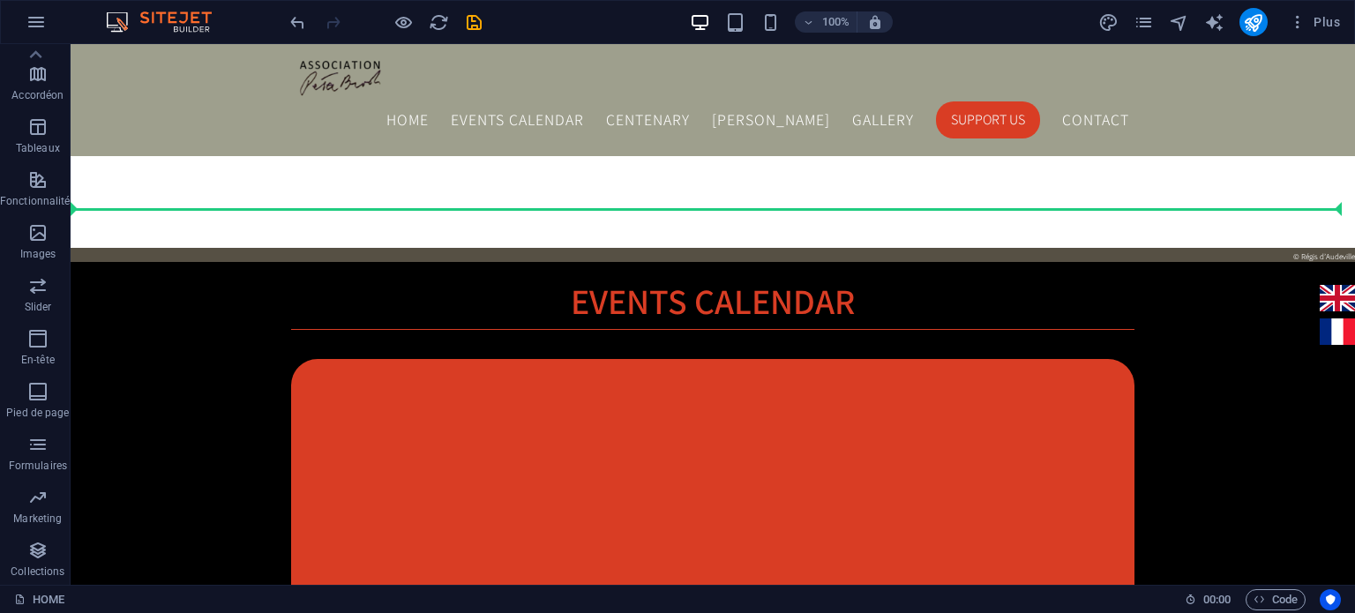
scroll to position [1666, 0]
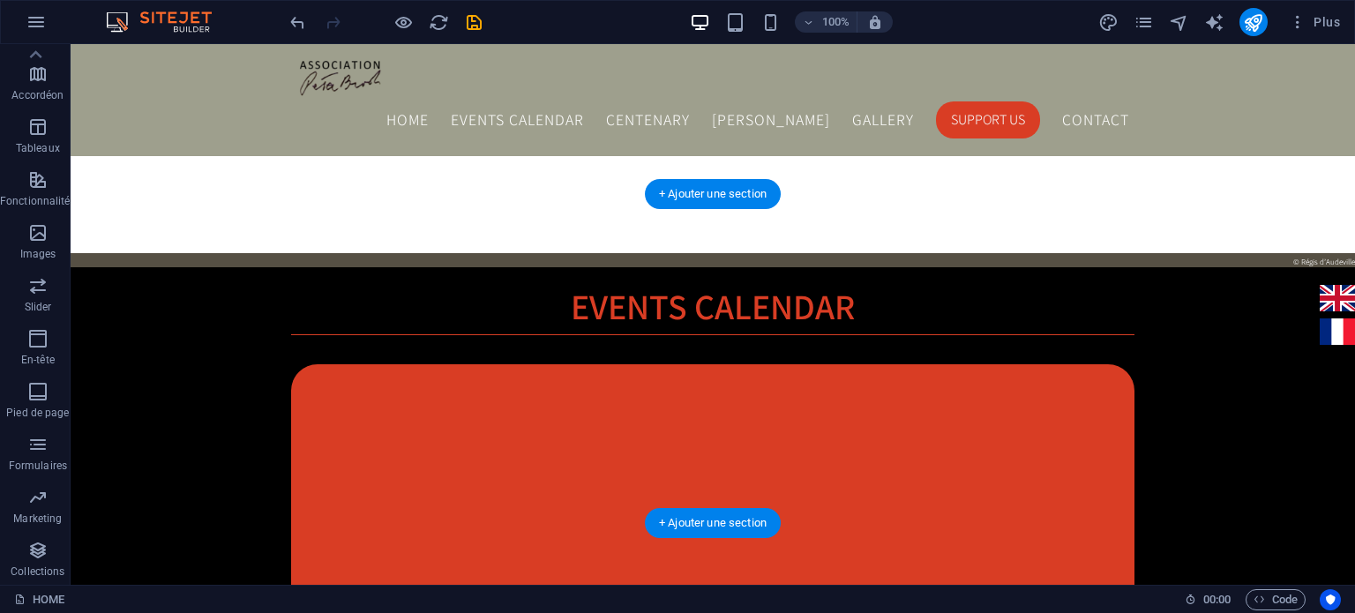
drag, startPoint x: 494, startPoint y: 319, endPoint x: 473, endPoint y: 238, distance: 83.9
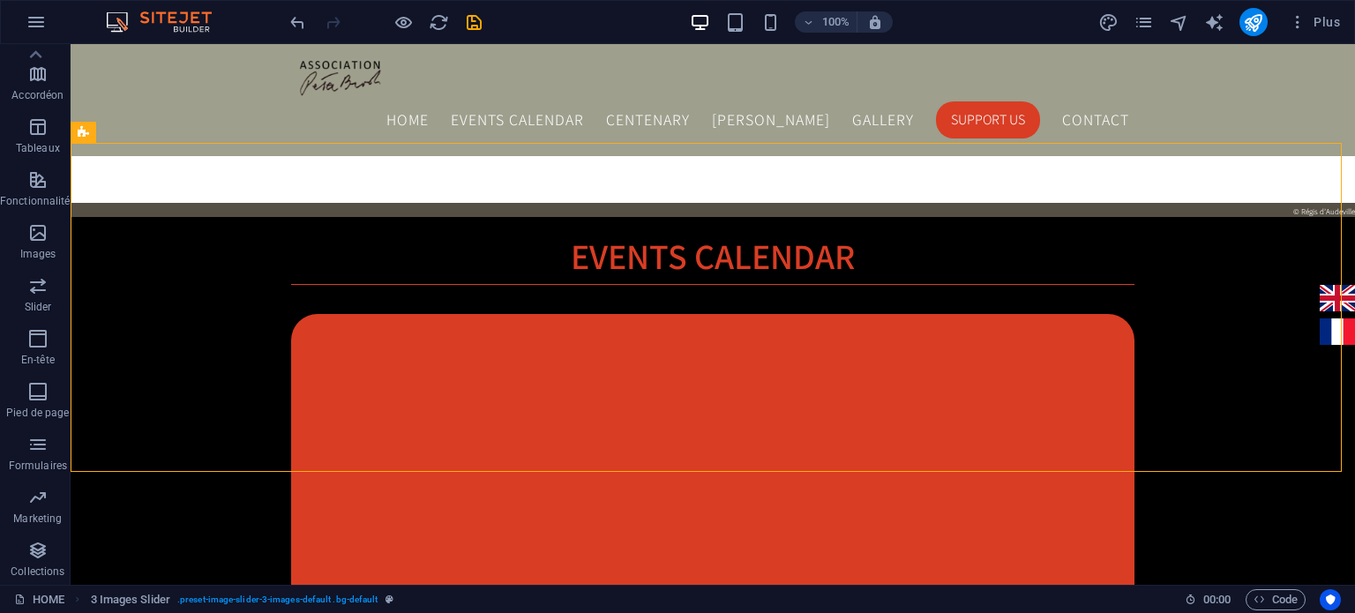
scroll to position [1676, 0]
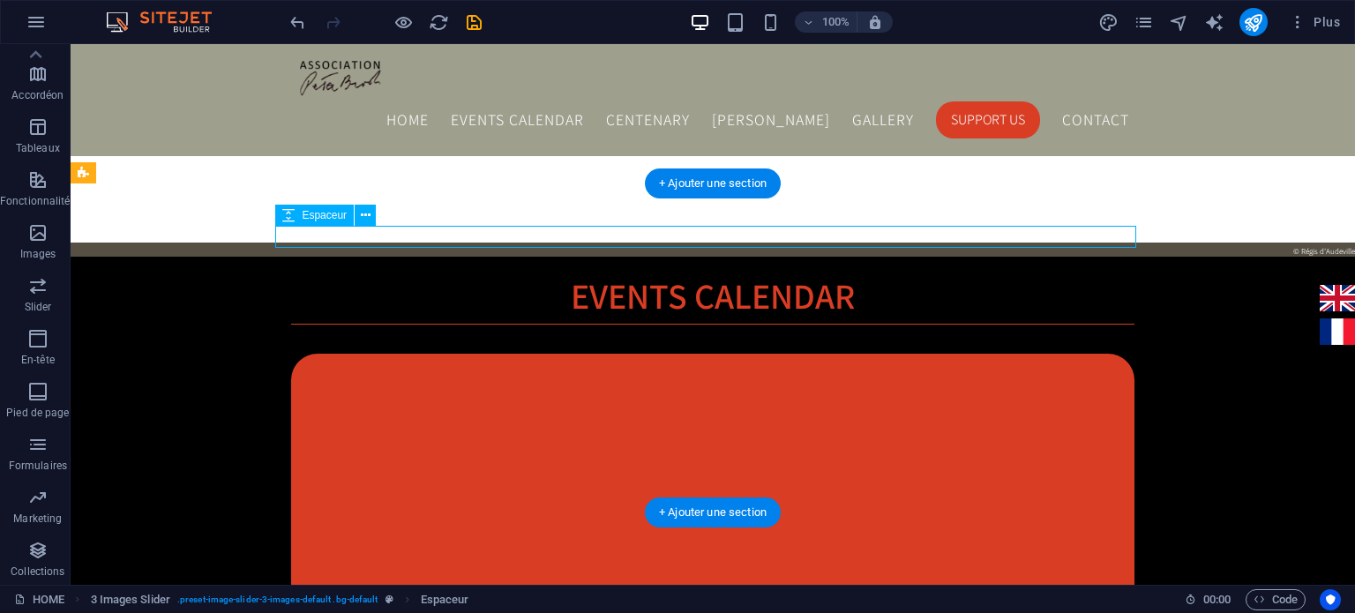
select select "px"
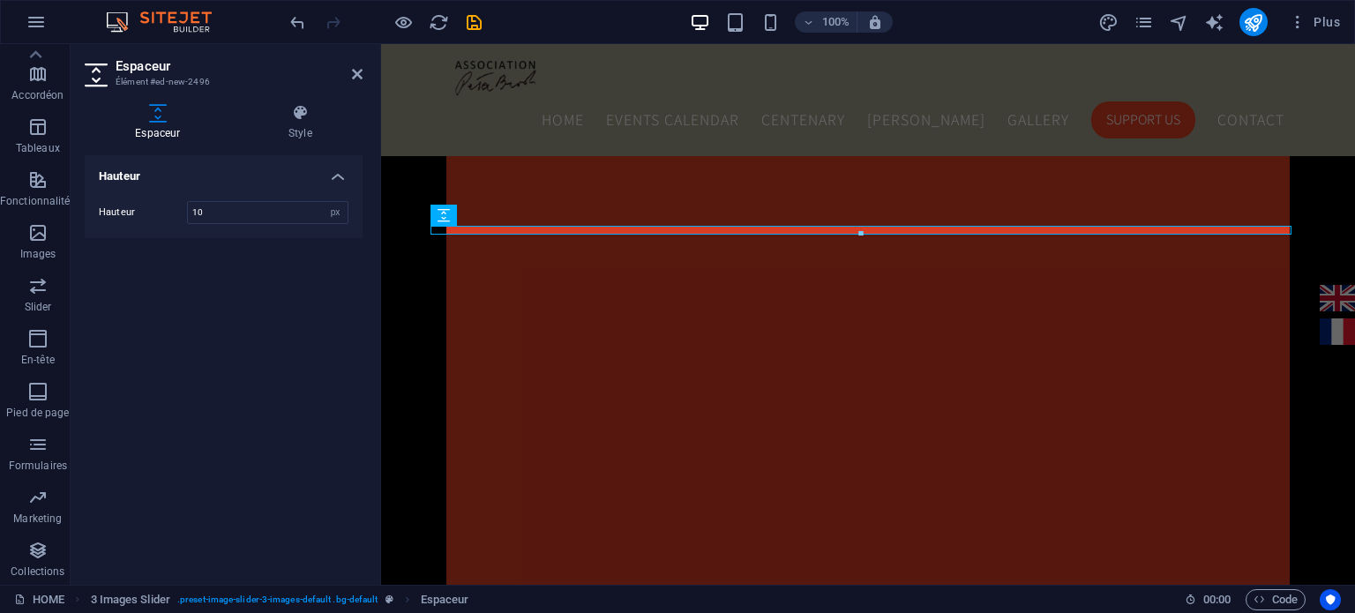
type input "10"
click at [364, 78] on aside "Espaceur Élément #ed-new-2496 Espaceur Style Hauteur Hauteur 10 px rem vh vw 3 …" at bounding box center [226, 314] width 311 height 541
click at [354, 77] on icon at bounding box center [357, 74] width 11 height 14
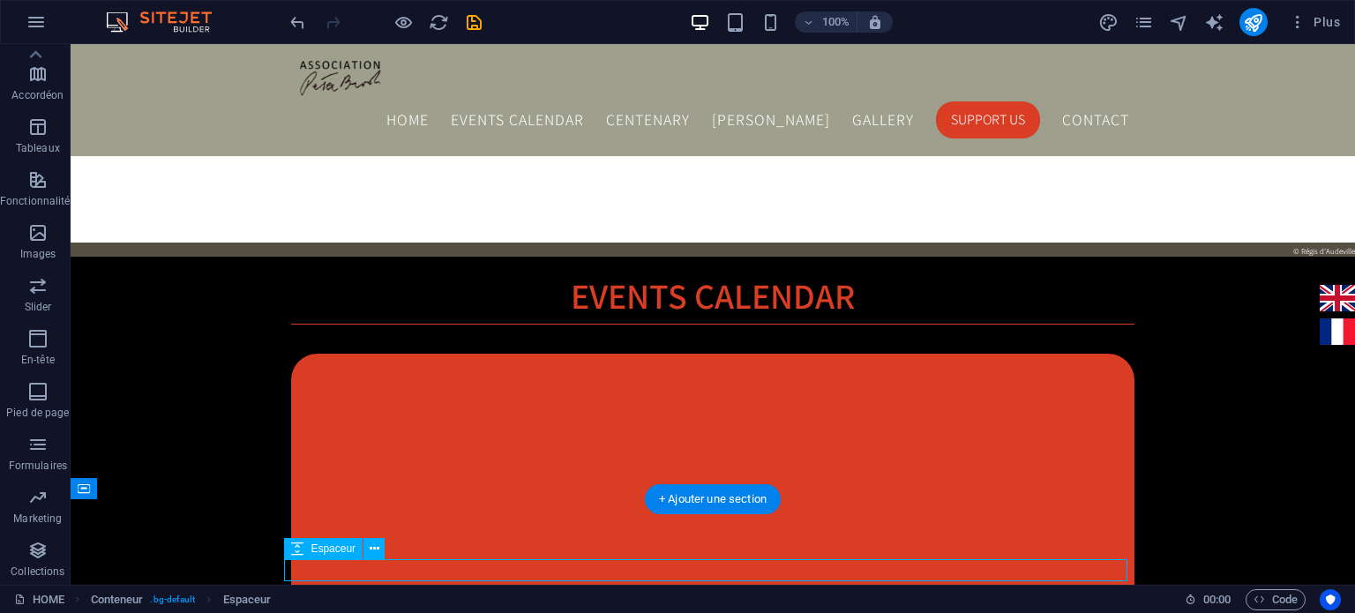
select select "px"
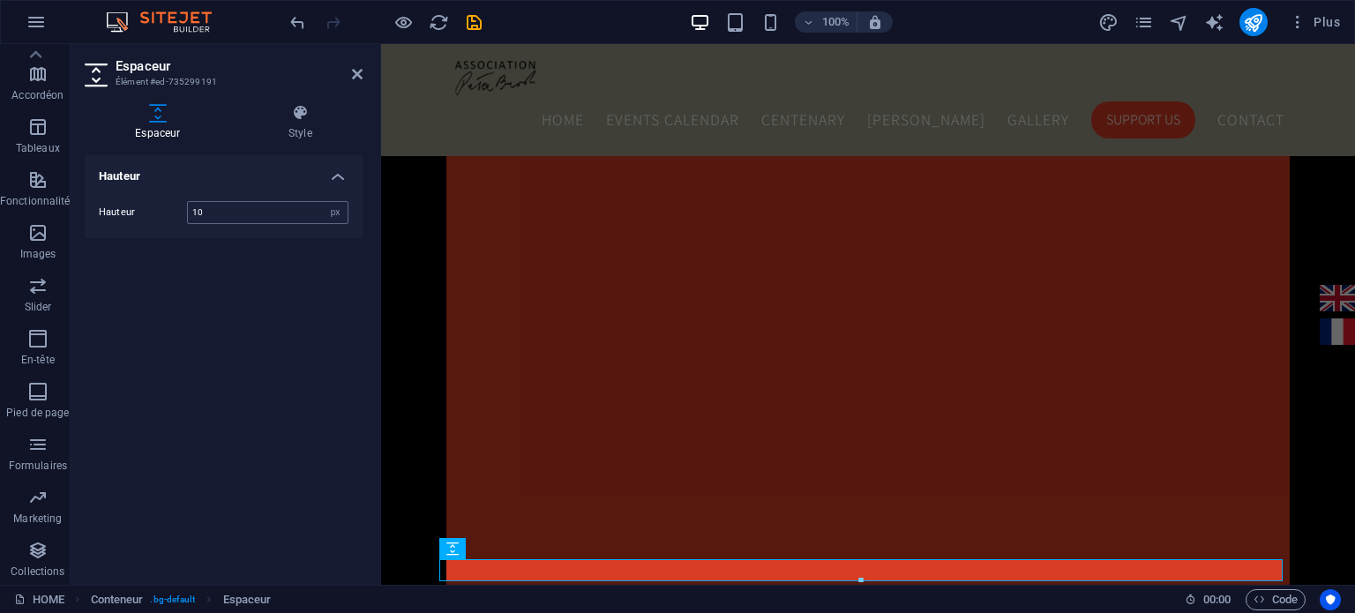
type input "10"
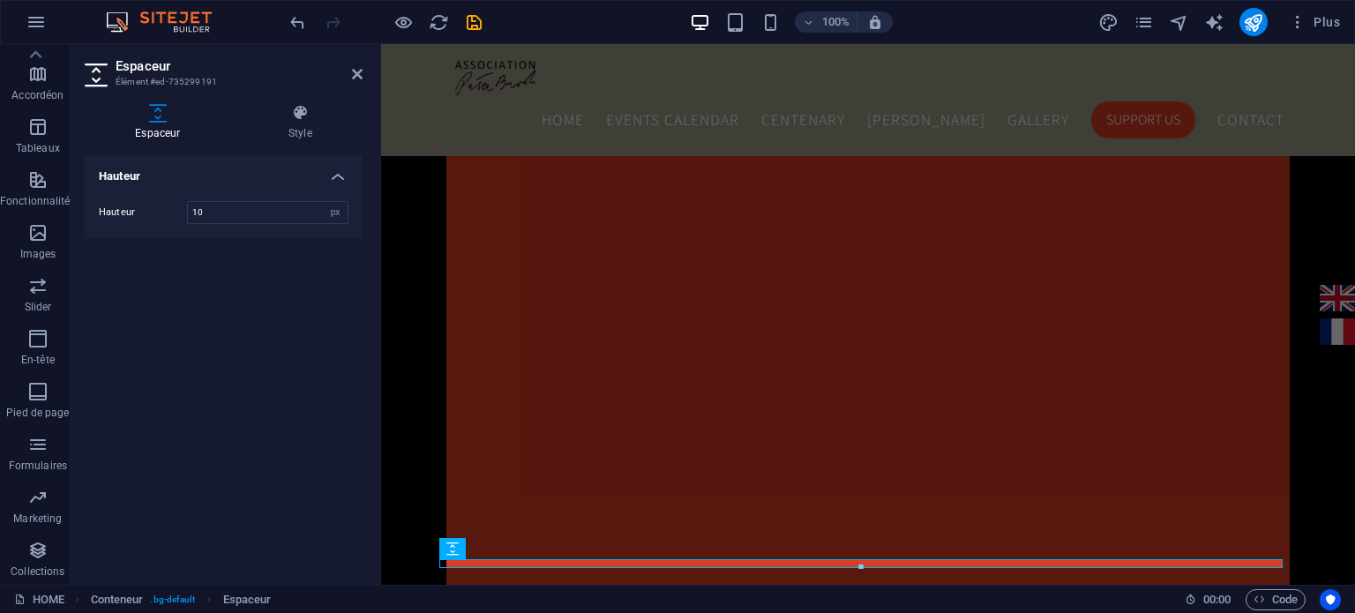
click at [364, 80] on aside "Espaceur Élément #ed-735299191 Espaceur Style Hauteur Hauteur 10 px rem vh vw P…" at bounding box center [226, 314] width 311 height 541
click at [359, 74] on icon at bounding box center [357, 74] width 11 height 14
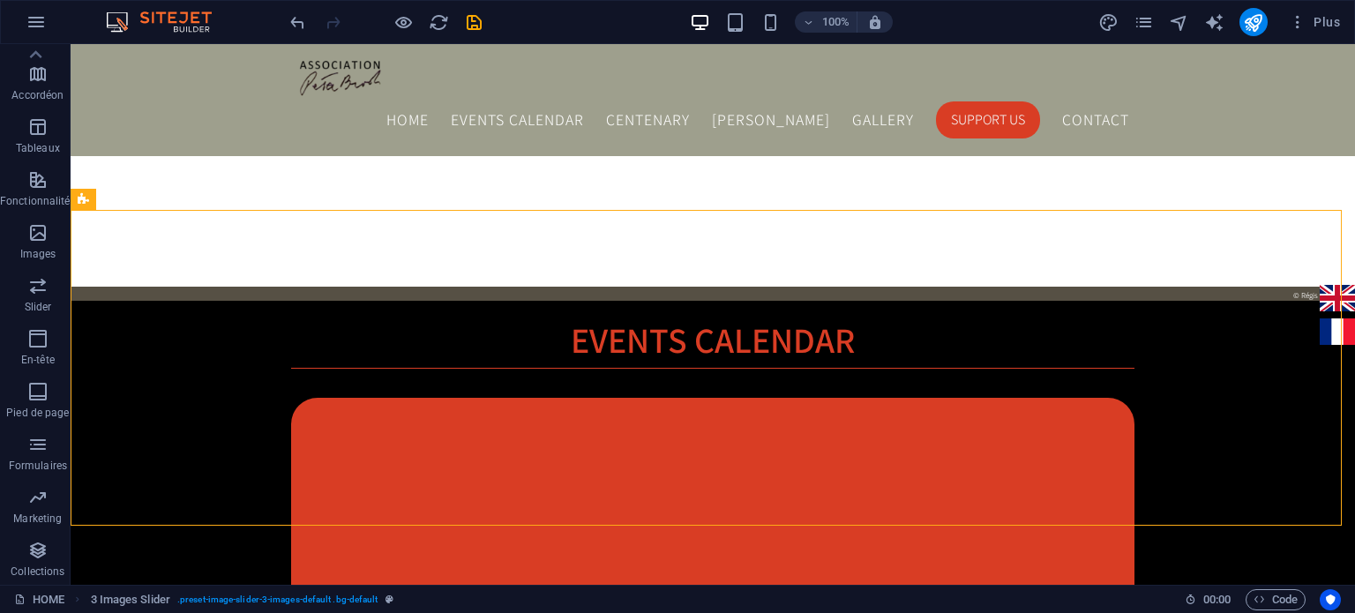
scroll to position [1627, 0]
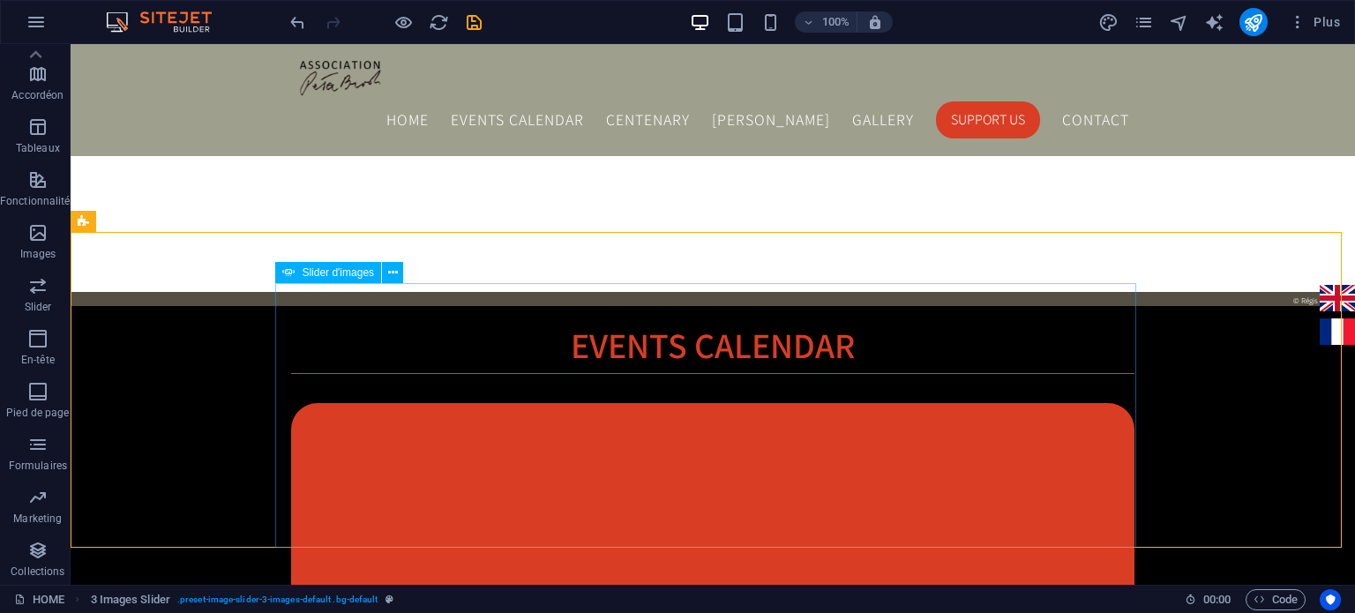
click at [343, 270] on span "Slider d'images" at bounding box center [338, 272] width 72 height 11
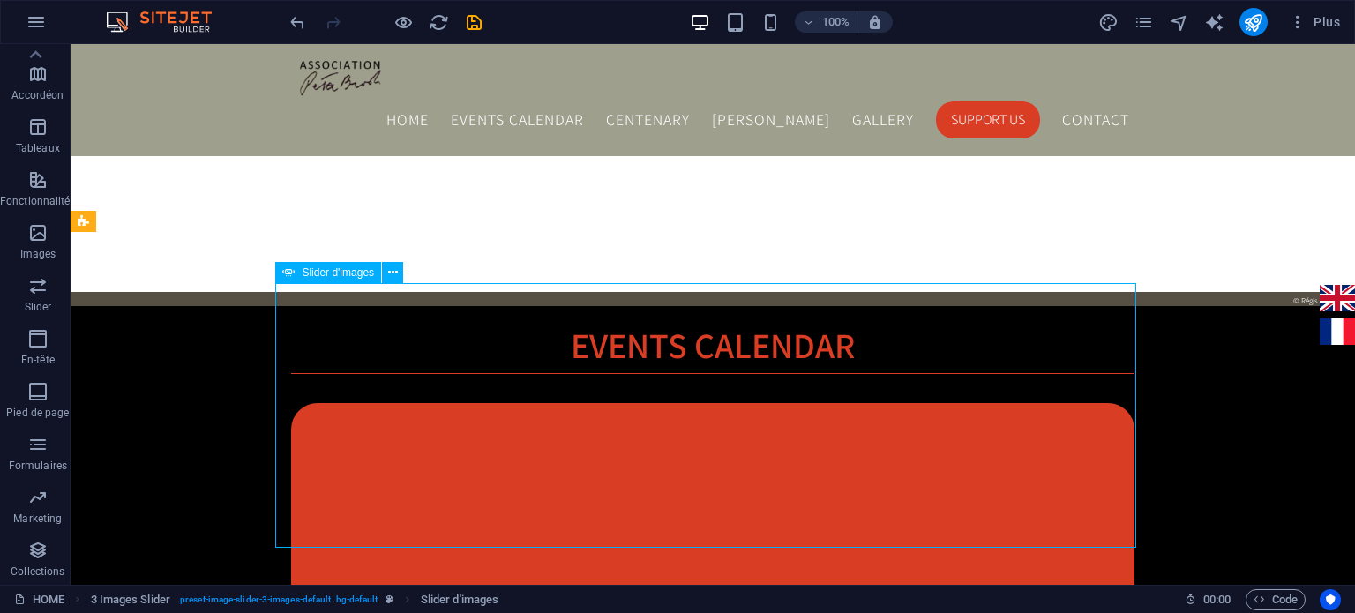
click at [343, 270] on span "Slider d'images" at bounding box center [338, 272] width 72 height 11
select select "px"
select select "ms"
select select "s"
select select "progressive"
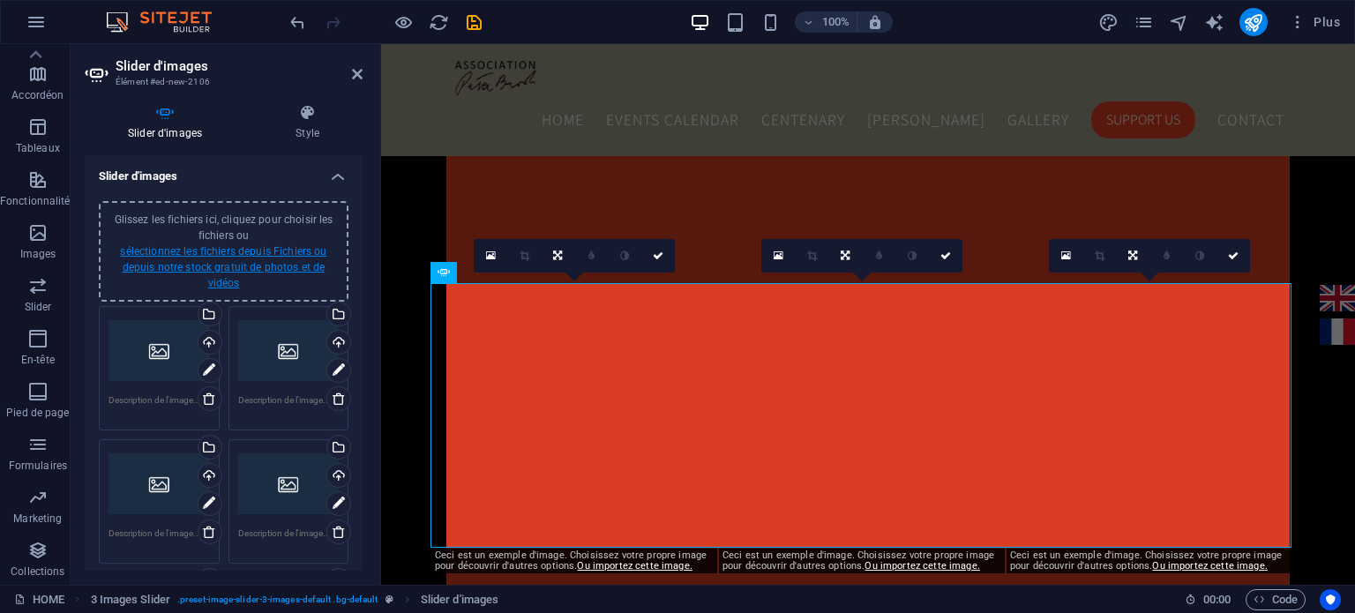
click at [244, 267] on link "sélectionnez les fichiers depuis Fichiers ou depuis notre stock gratuit de phot…" at bounding box center [223, 267] width 206 height 44
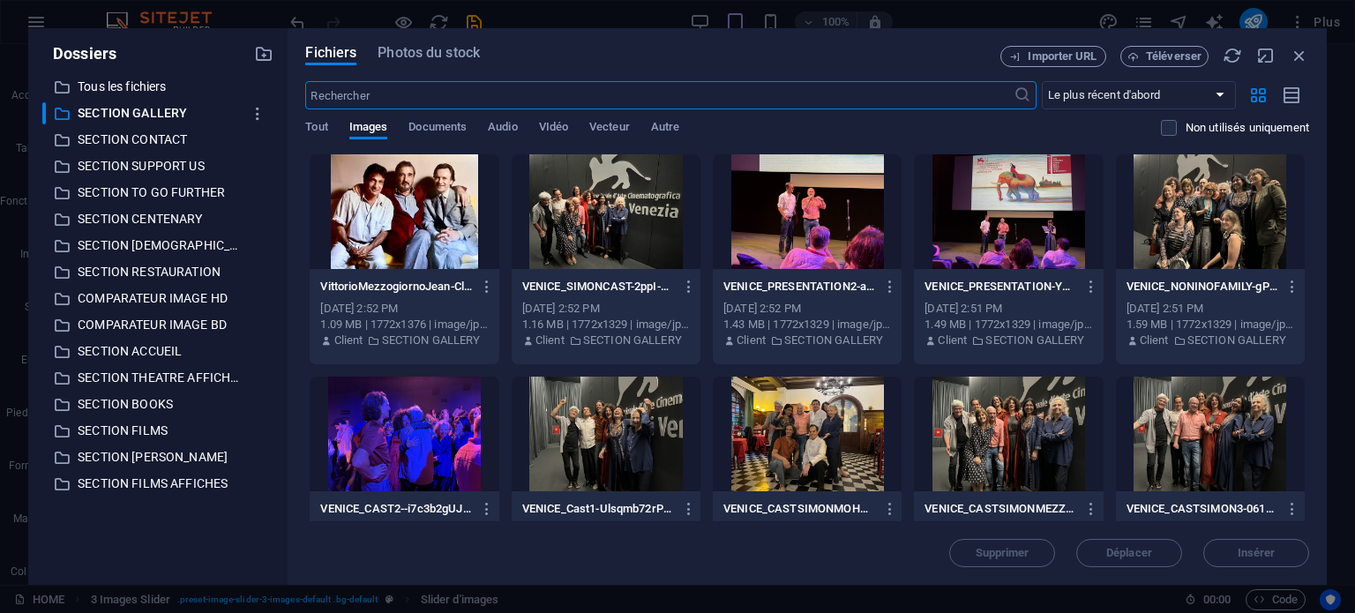
scroll to position [1430, 0]
type input "3"
drag, startPoint x: 1309, startPoint y: 235, endPoint x: 1308, endPoint y: 479, distance: 244.4
click at [1308, 479] on div "Fichiers Photos du stock Importer URL Téléverser ​ Le plus récent d'abord Le pl…" at bounding box center [807, 306] width 1039 height 557
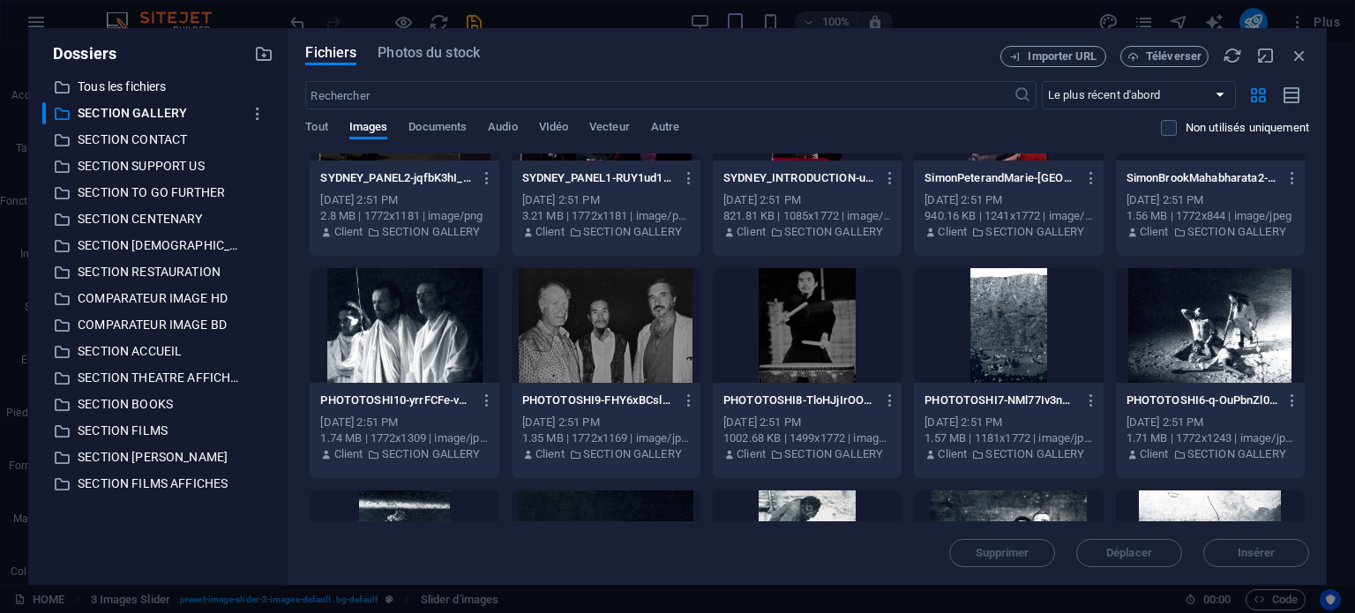
scroll to position [1483, 0]
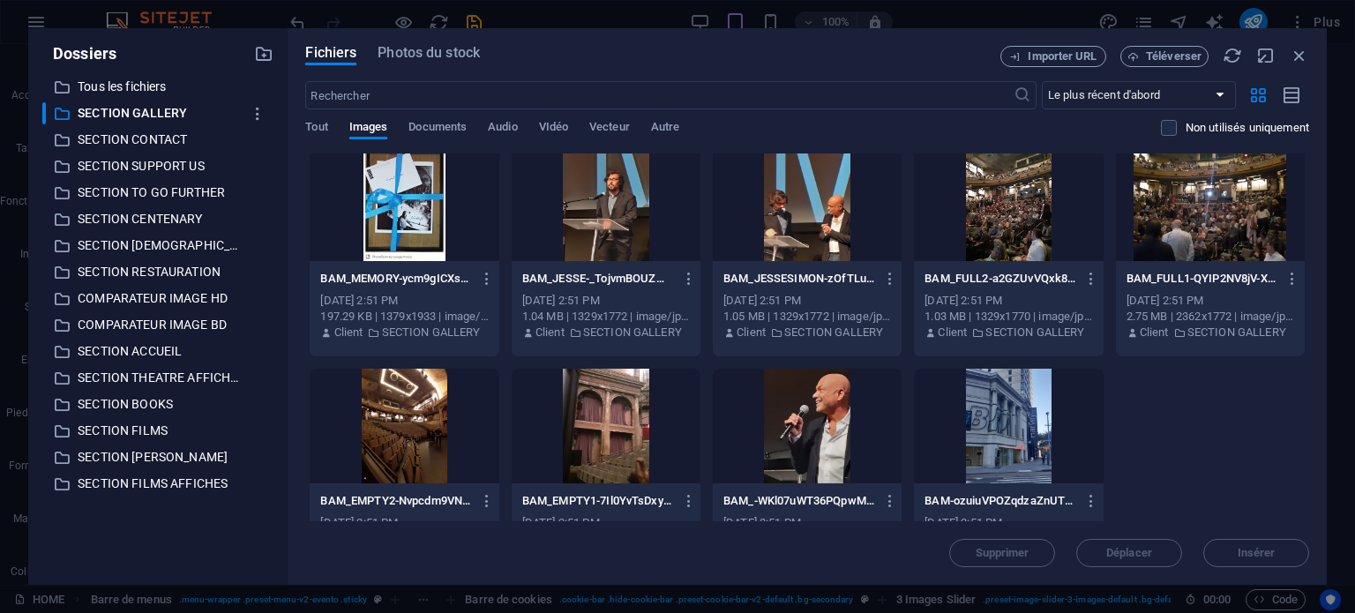
scroll to position [2956, 0]
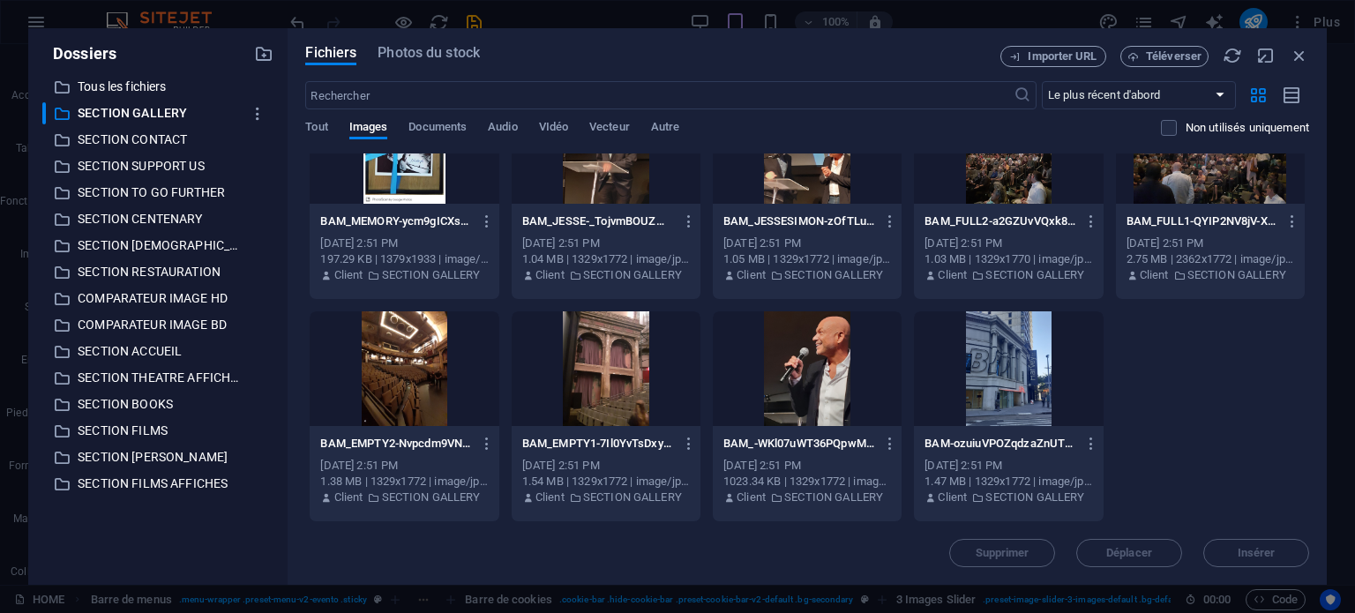
click at [988, 369] on div at bounding box center [1008, 368] width 189 height 115
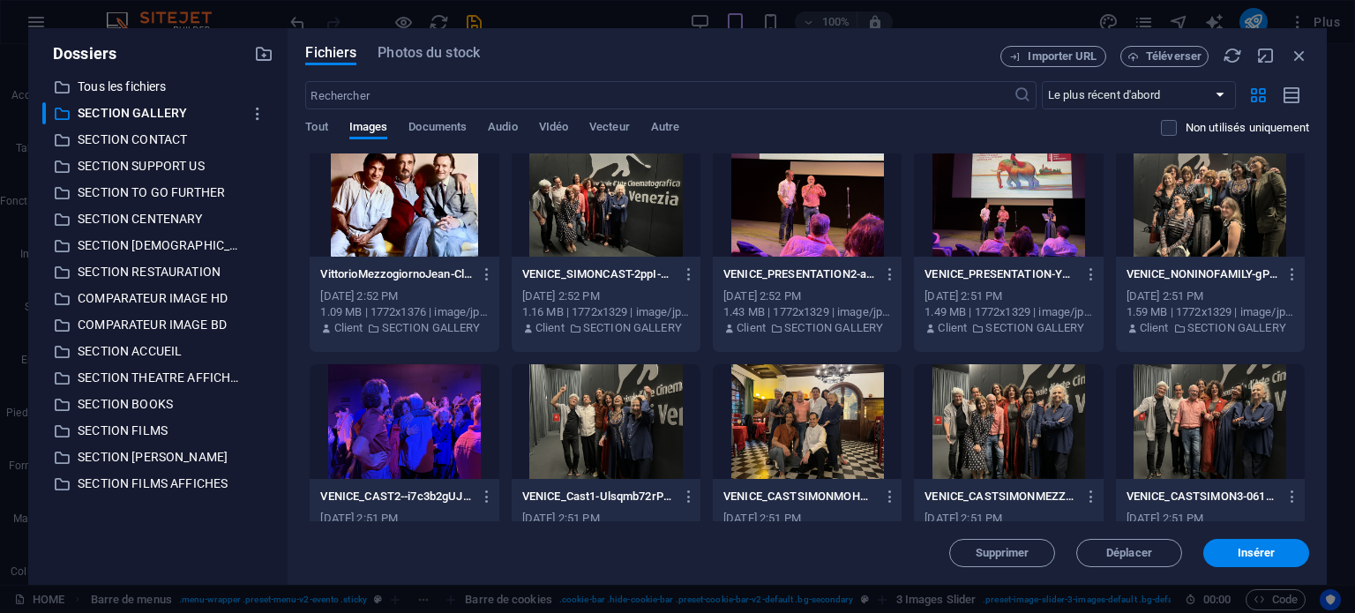
scroll to position [0, 0]
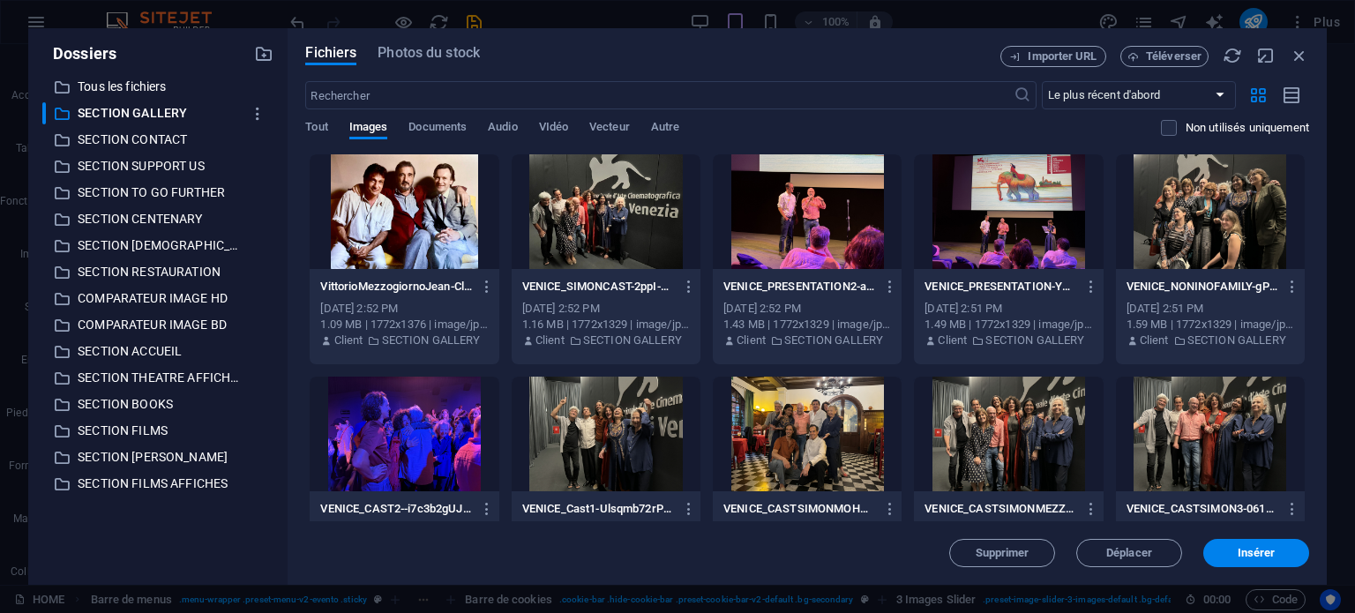
click at [441, 211] on div at bounding box center [404, 211] width 189 height 115
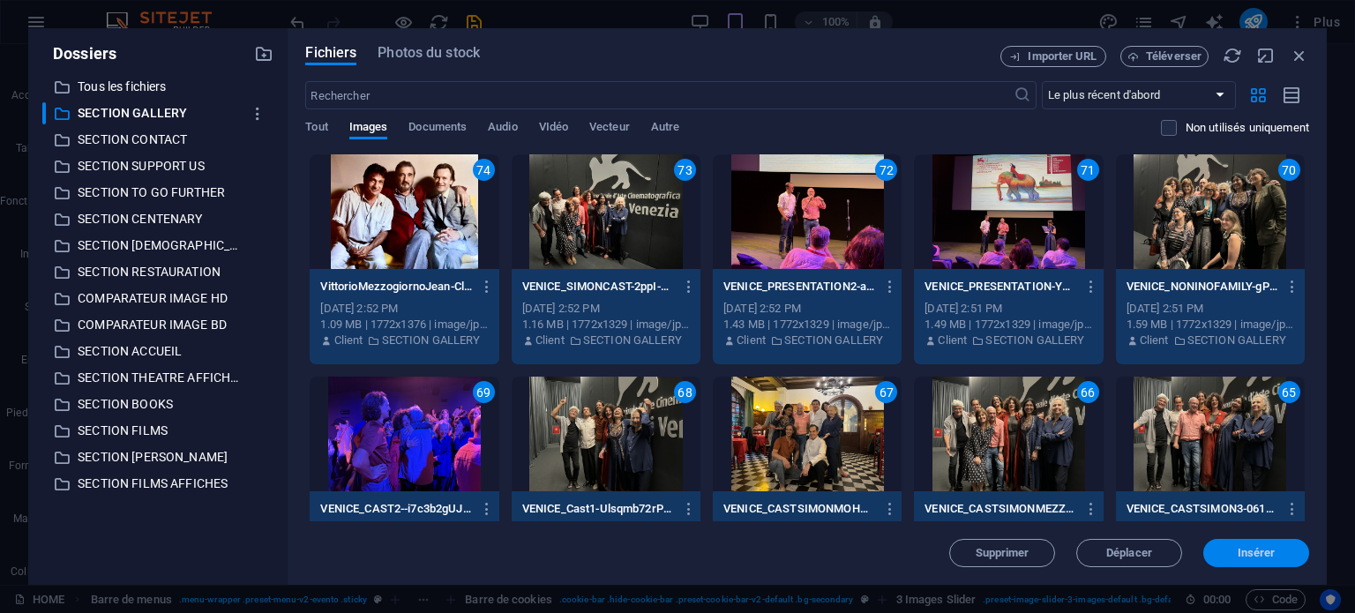
click at [1220, 554] on span "Insérer" at bounding box center [1257, 553] width 92 height 11
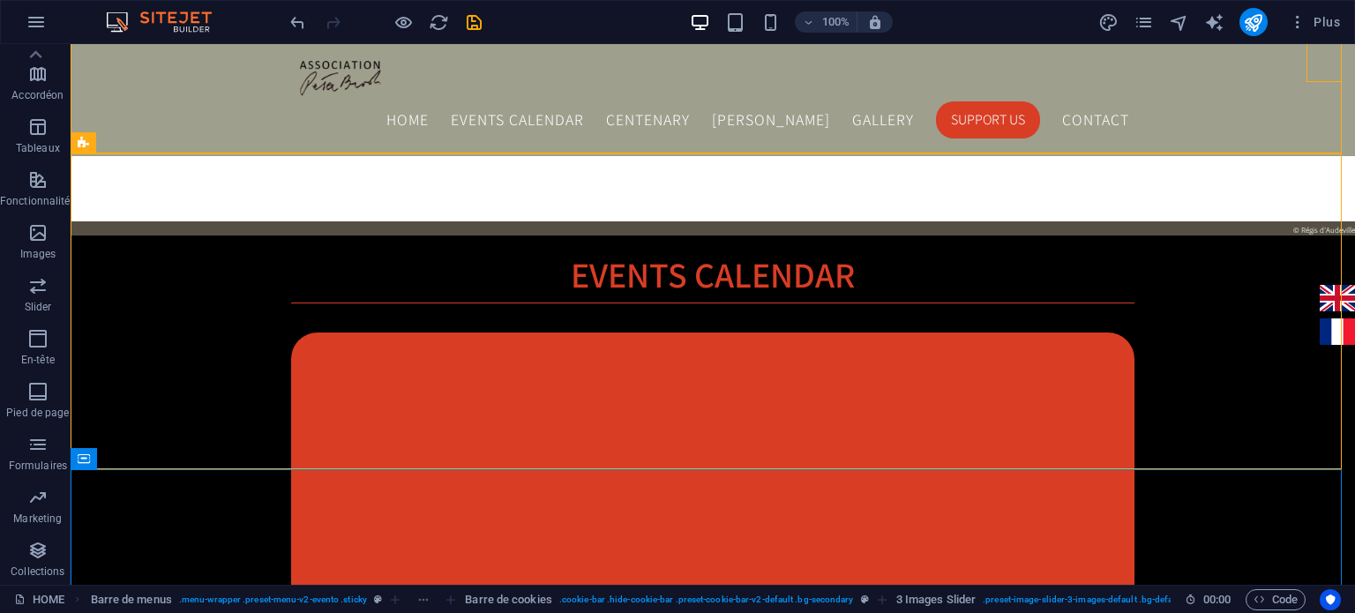
scroll to position [1715, 0]
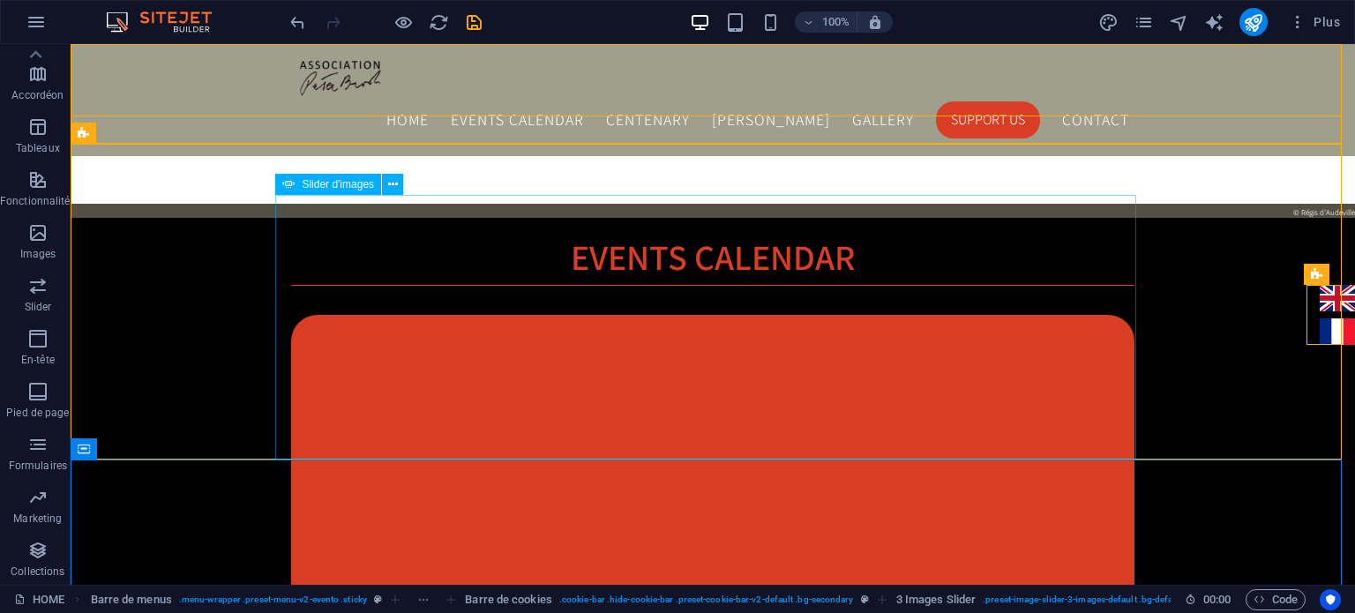
click at [323, 190] on span "Slider d'images" at bounding box center [338, 184] width 72 height 11
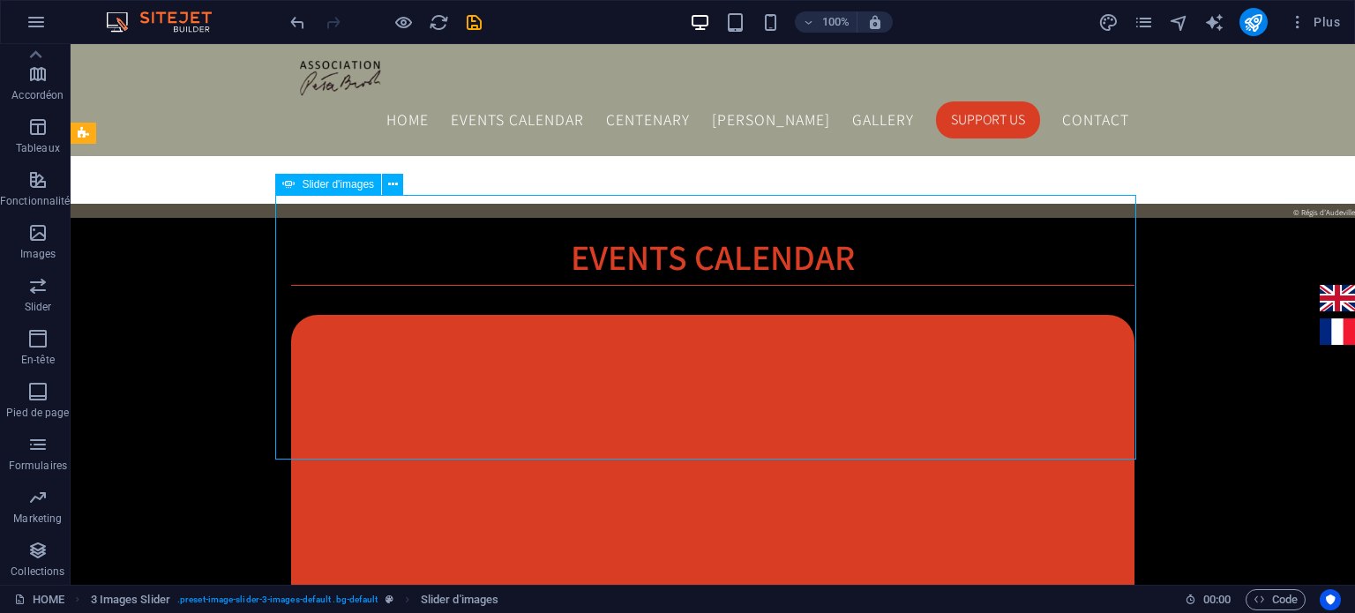
click at [323, 190] on span "Slider d'images" at bounding box center [338, 184] width 72 height 11
select select "px"
select select "ms"
select select "s"
select select "progressive"
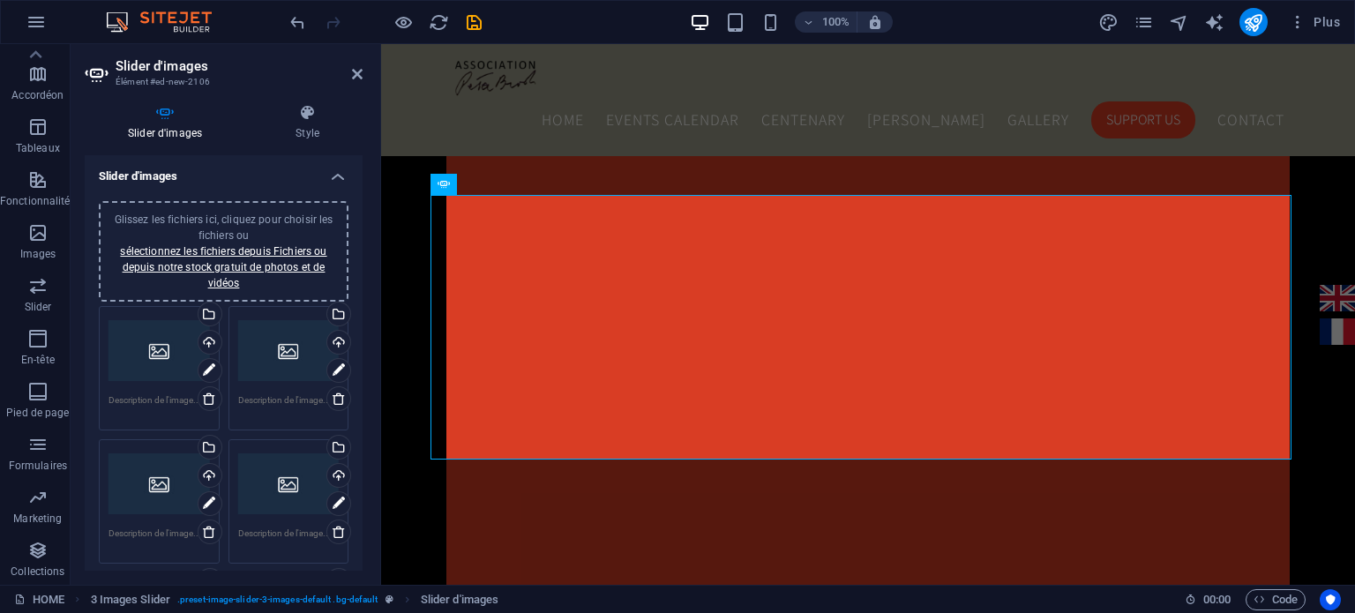
drag, startPoint x: 357, startPoint y: 166, endPoint x: 365, endPoint y: 244, distance: 78.9
click at [365, 244] on div "Slider d'images Style Slider d'images Glissez les fichiers ici, cliquez pour ch…" at bounding box center [224, 337] width 306 height 495
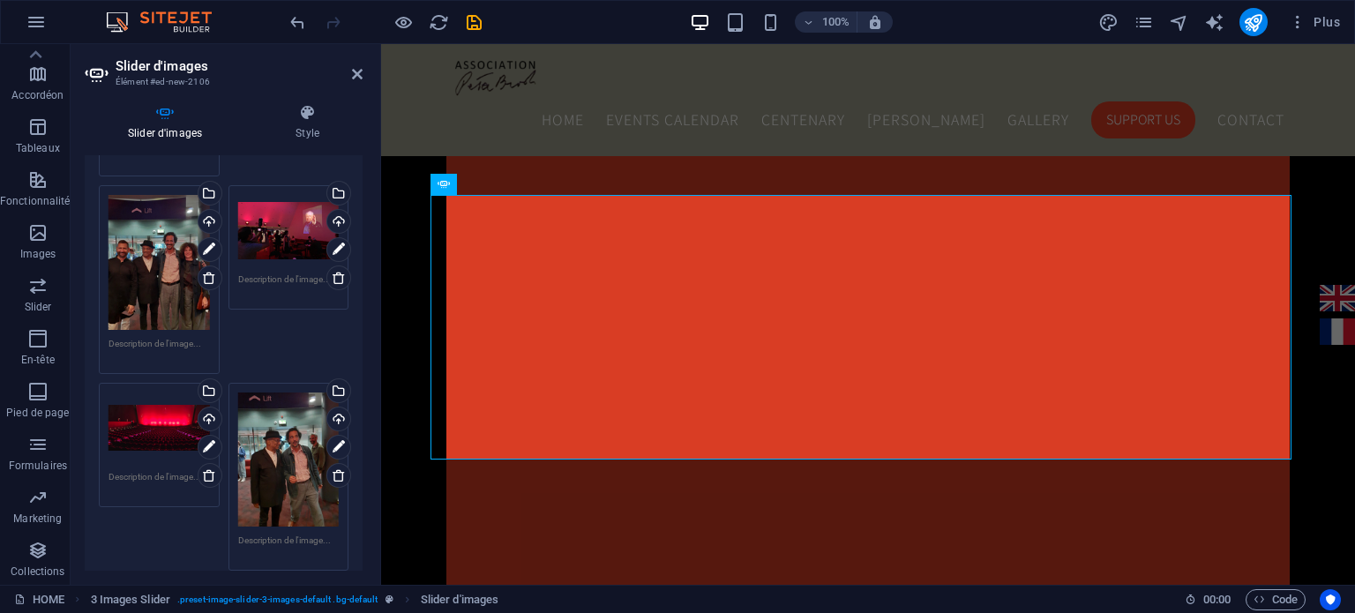
scroll to position [2581, 0]
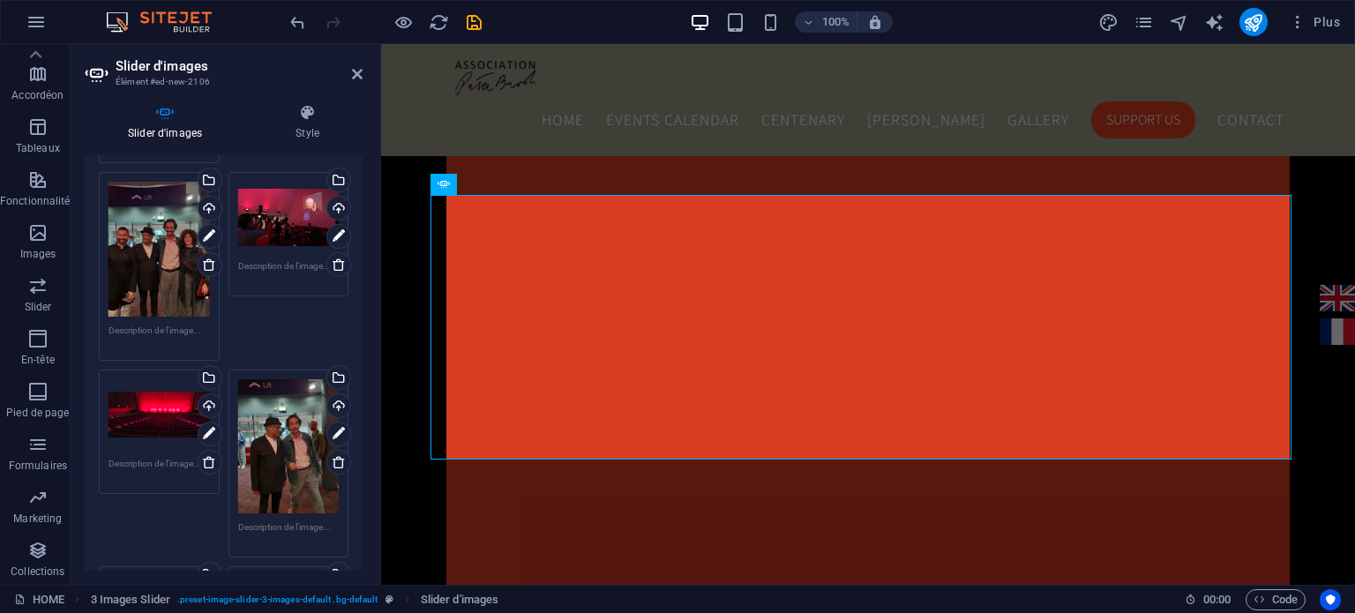
click at [374, 306] on div "Slider d'images Style Slider d'images Glissez les fichiers ici, cliquez pour ch…" at bounding box center [224, 337] width 306 height 495
drag, startPoint x: 357, startPoint y: 306, endPoint x: 361, endPoint y: 334, distance: 28.5
click at [361, 334] on div "Slider d'images Glissez les fichiers ici, cliquez pour choisir les fichiers ou …" at bounding box center [224, 363] width 278 height 416
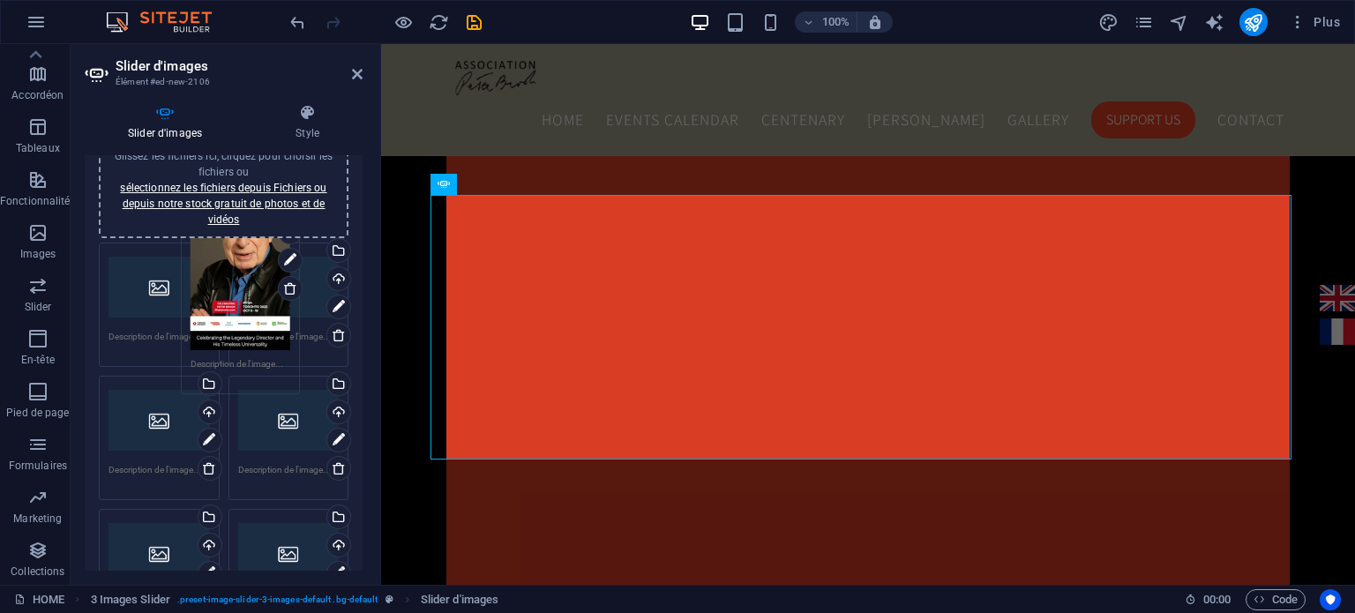
scroll to position [0, 0]
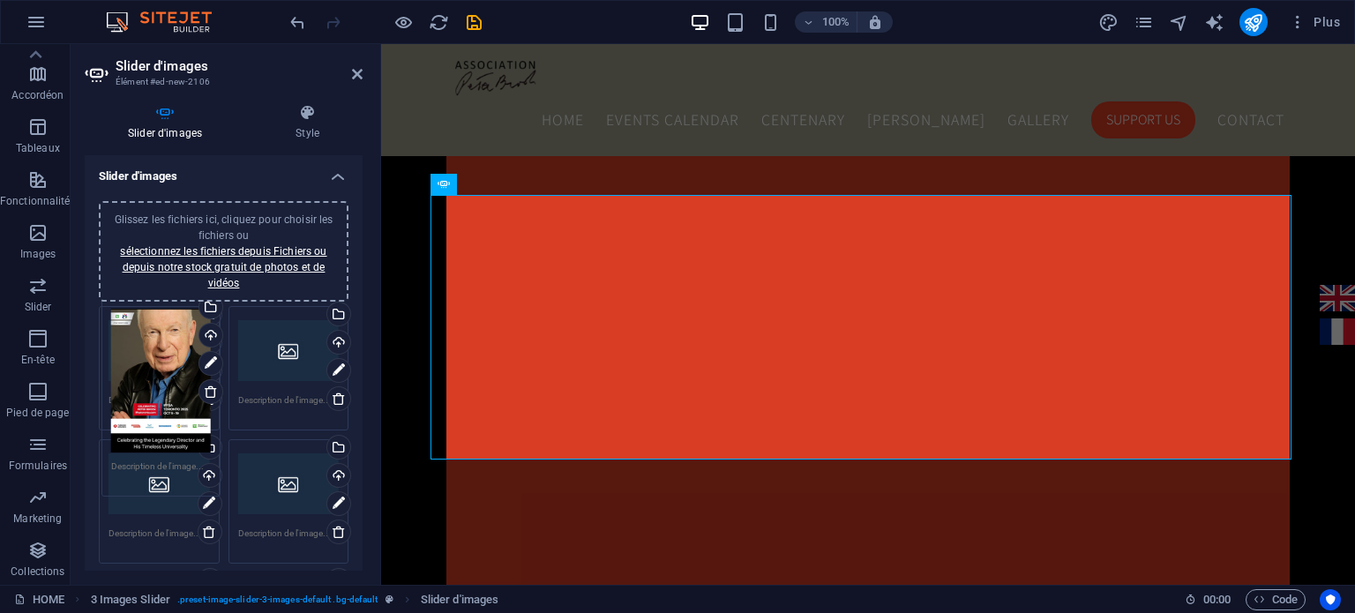
drag, startPoint x: 165, startPoint y: 449, endPoint x: 168, endPoint y: 358, distance: 90.9
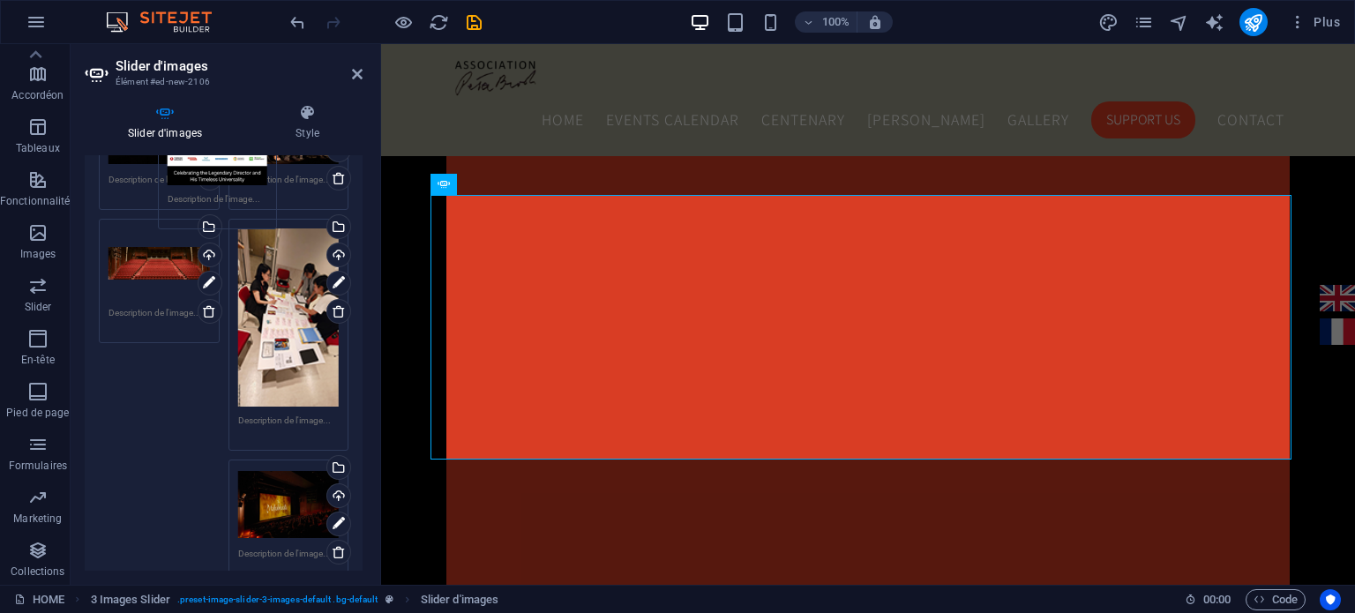
scroll to position [4853, 0]
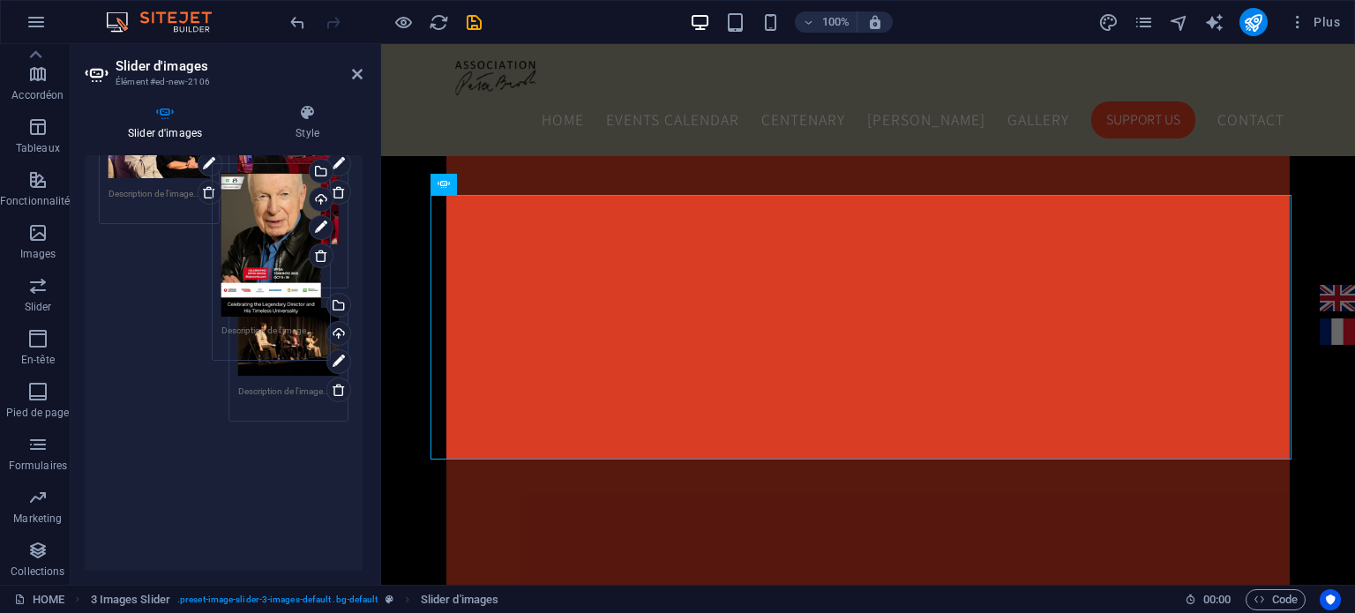
drag, startPoint x: 164, startPoint y: 368, endPoint x: 277, endPoint y: 246, distance: 166.1
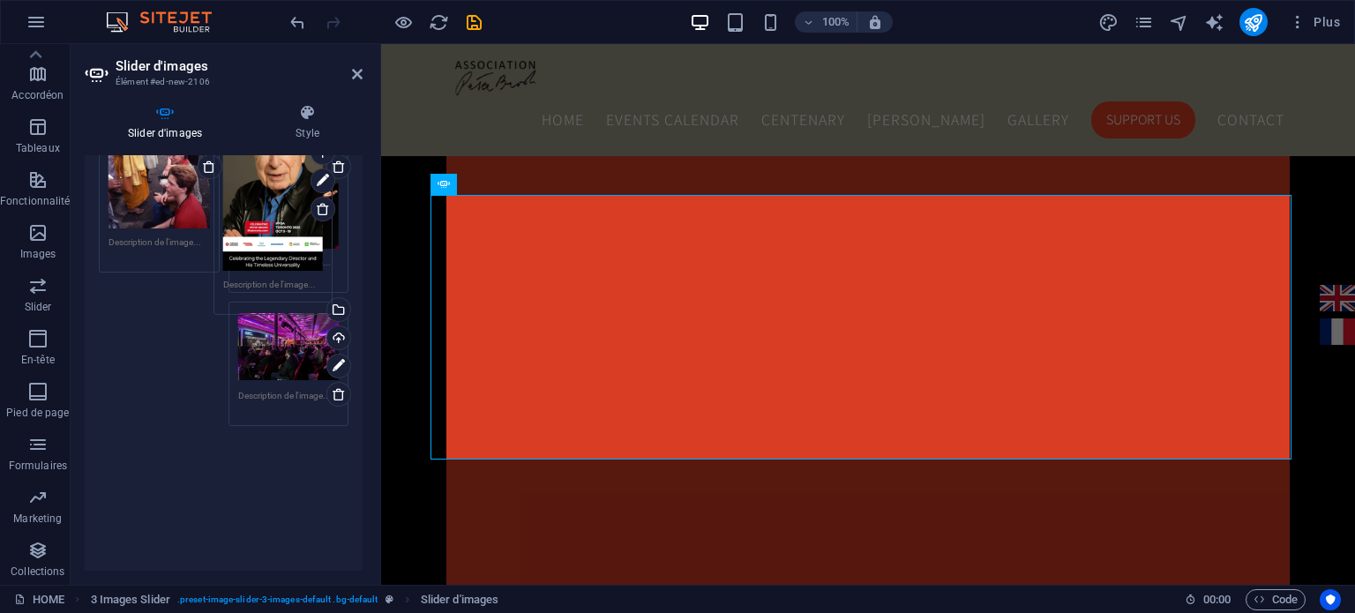
scroll to position [4412, 0]
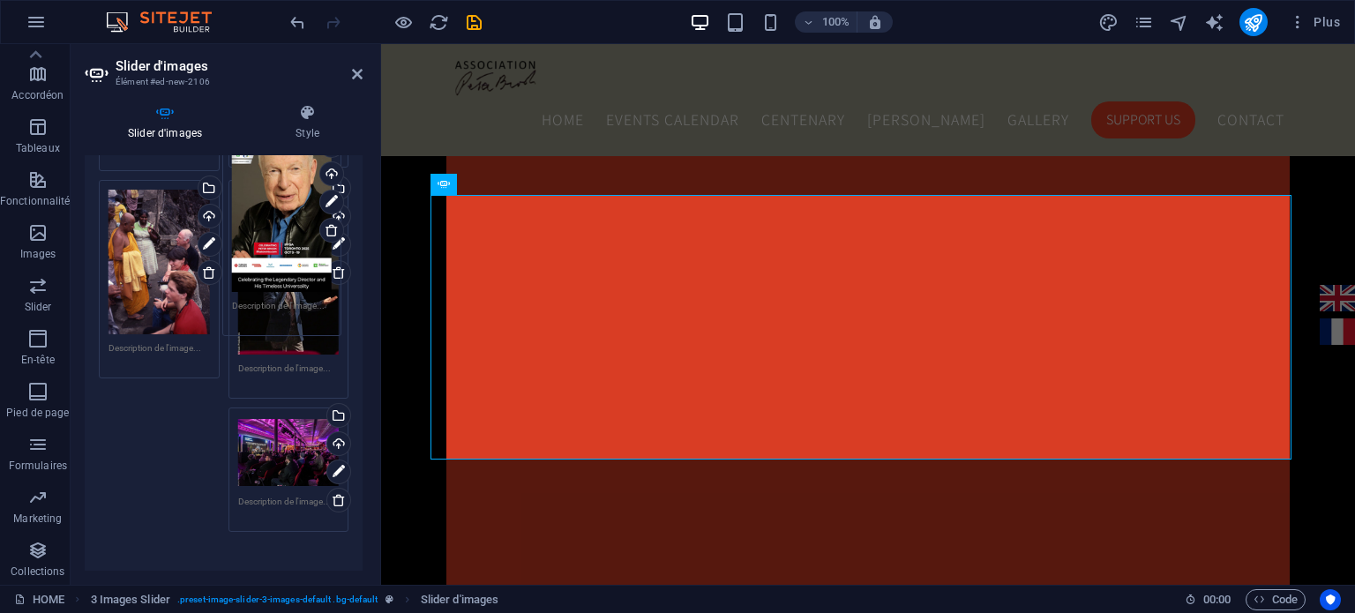
drag, startPoint x: 166, startPoint y: 307, endPoint x: 289, endPoint y: 198, distance: 165.0
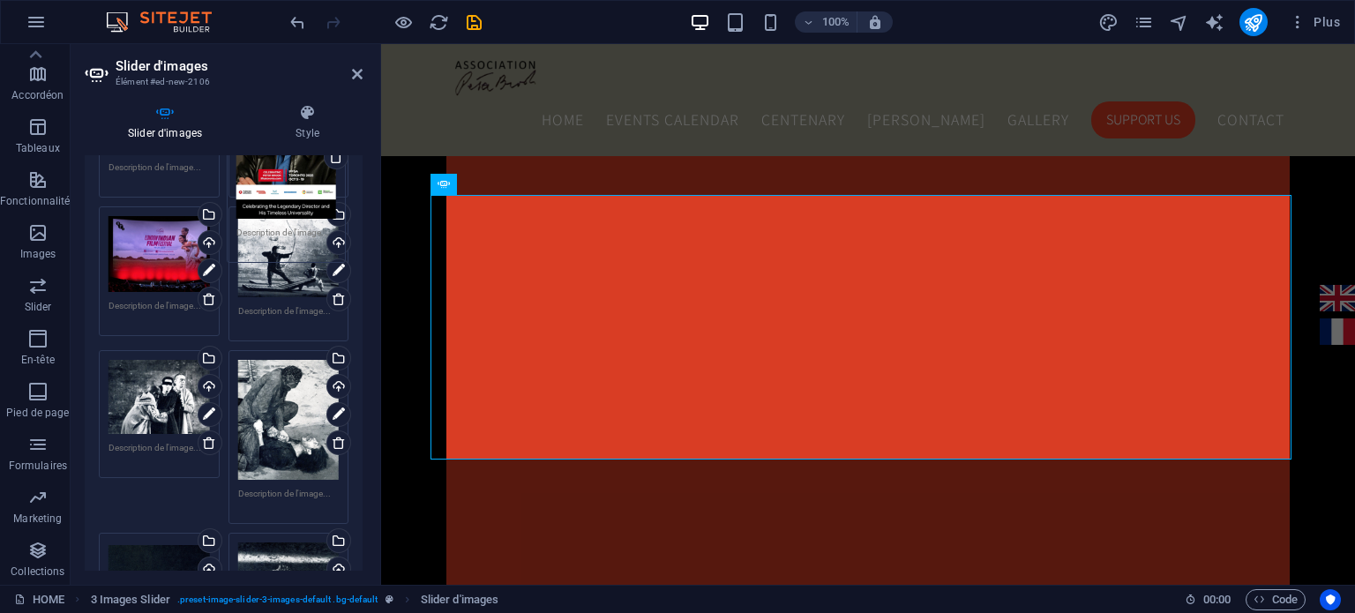
scroll to position [3300, 0]
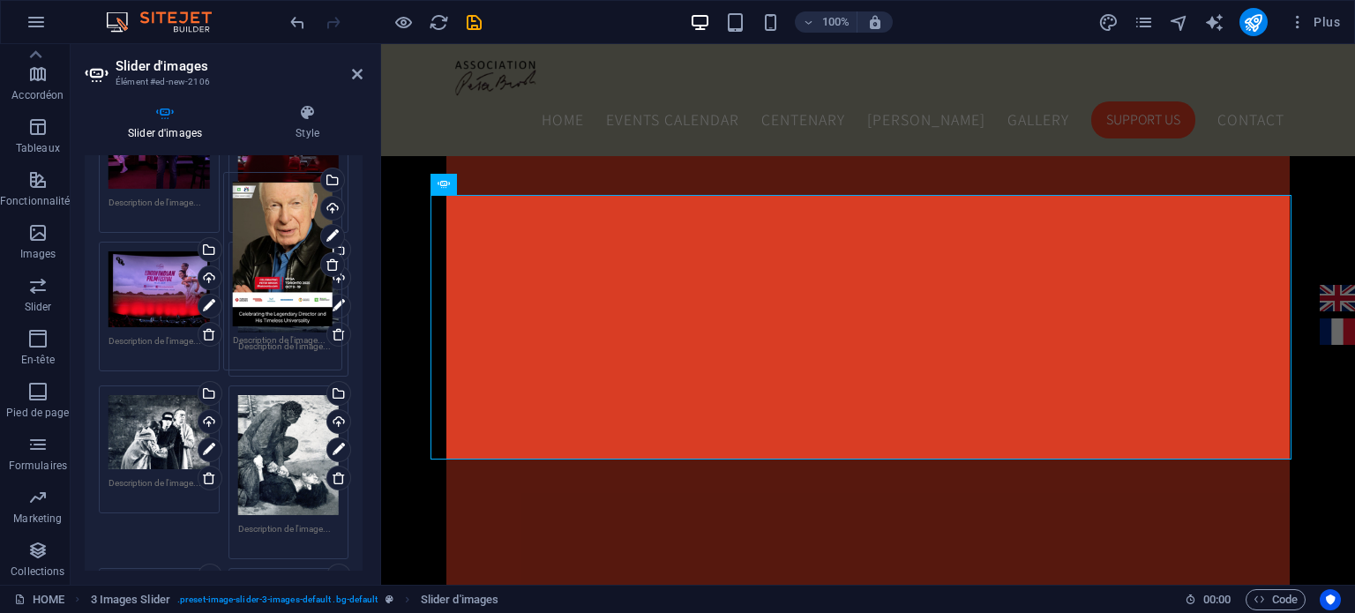
drag, startPoint x: 151, startPoint y: 436, endPoint x: 275, endPoint y: 247, distance: 226.1
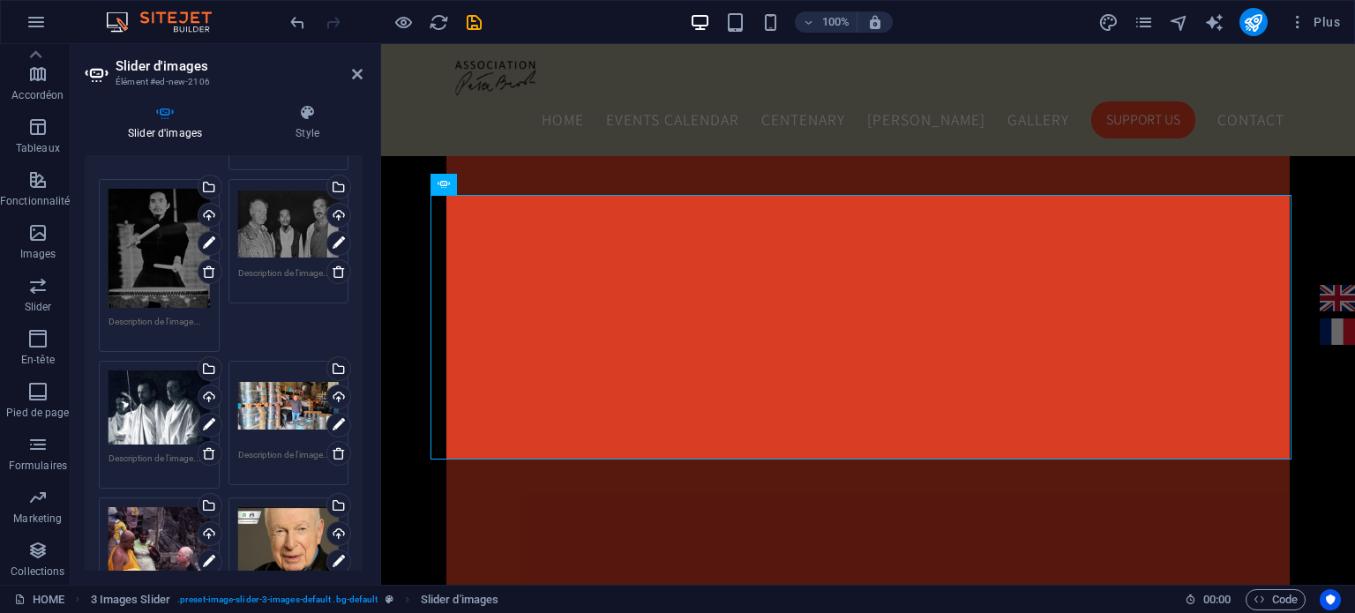
scroll to position [4081, 0]
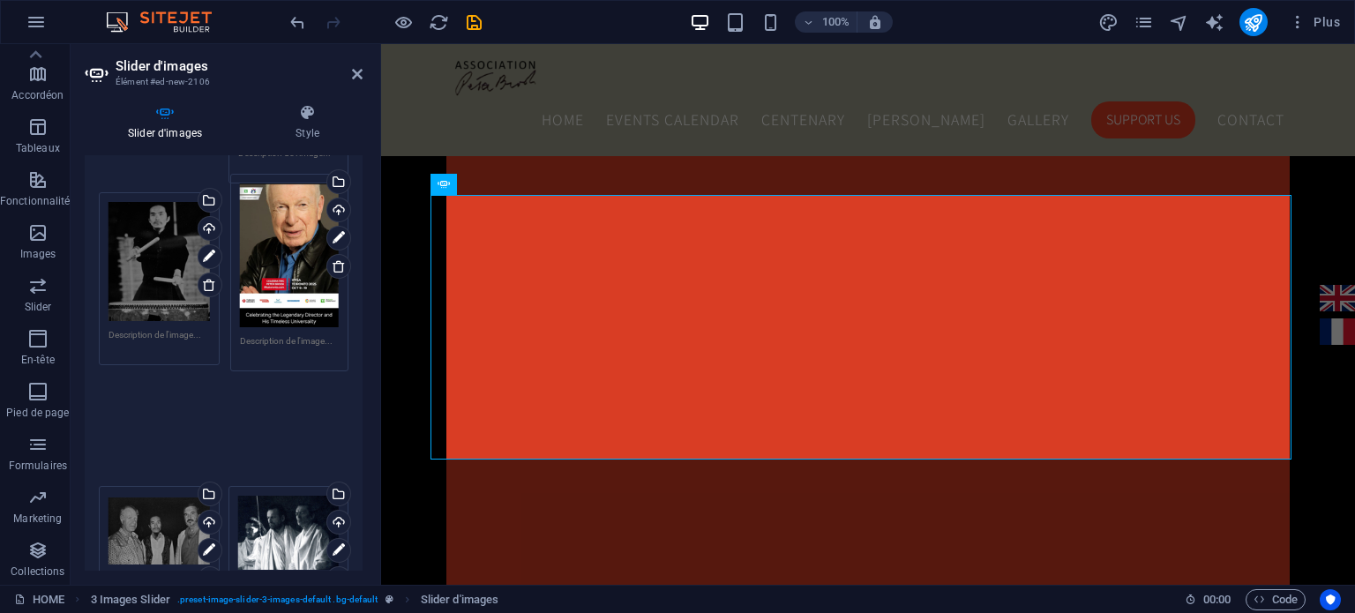
drag, startPoint x: 277, startPoint y: 493, endPoint x: 281, endPoint y: 199, distance: 293.8
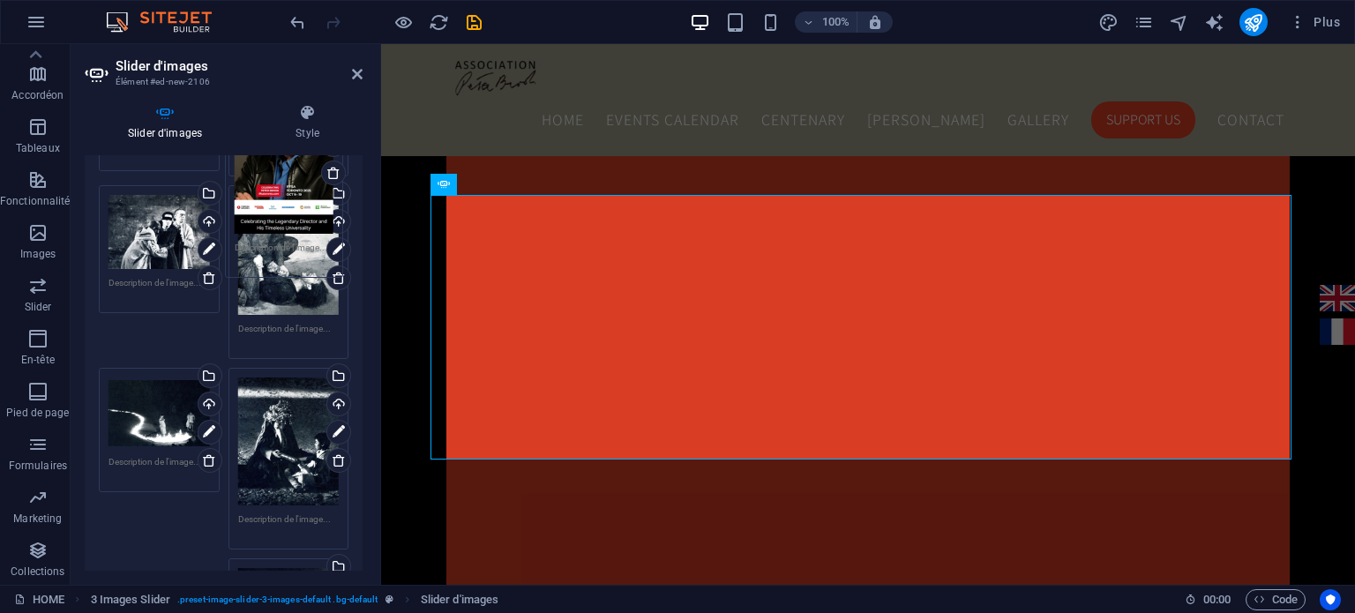
scroll to position [3430, 0]
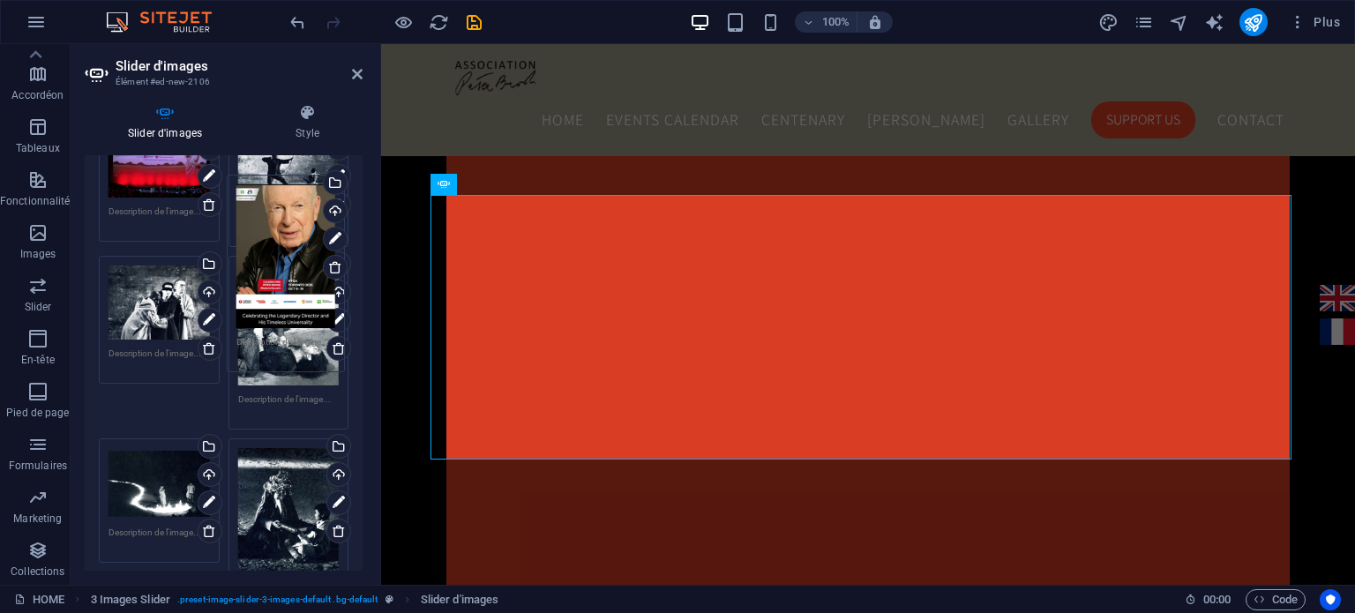
drag, startPoint x: 275, startPoint y: 513, endPoint x: 275, endPoint y: 237, distance: 275.3
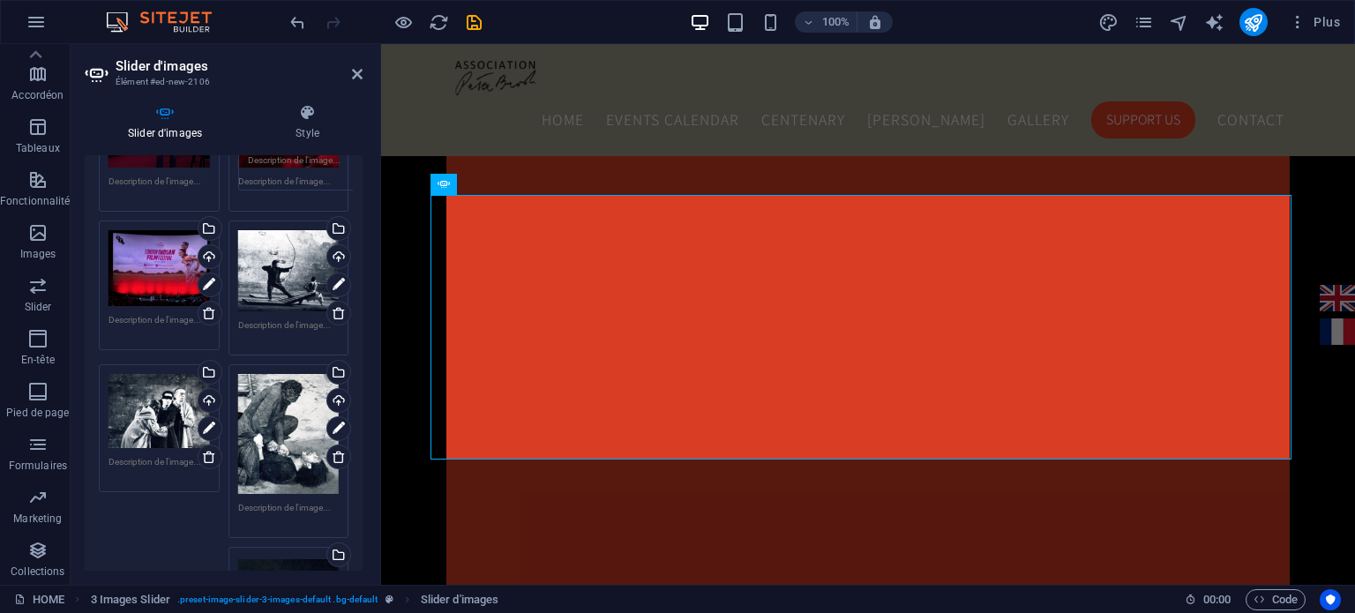
scroll to position [3198, 0]
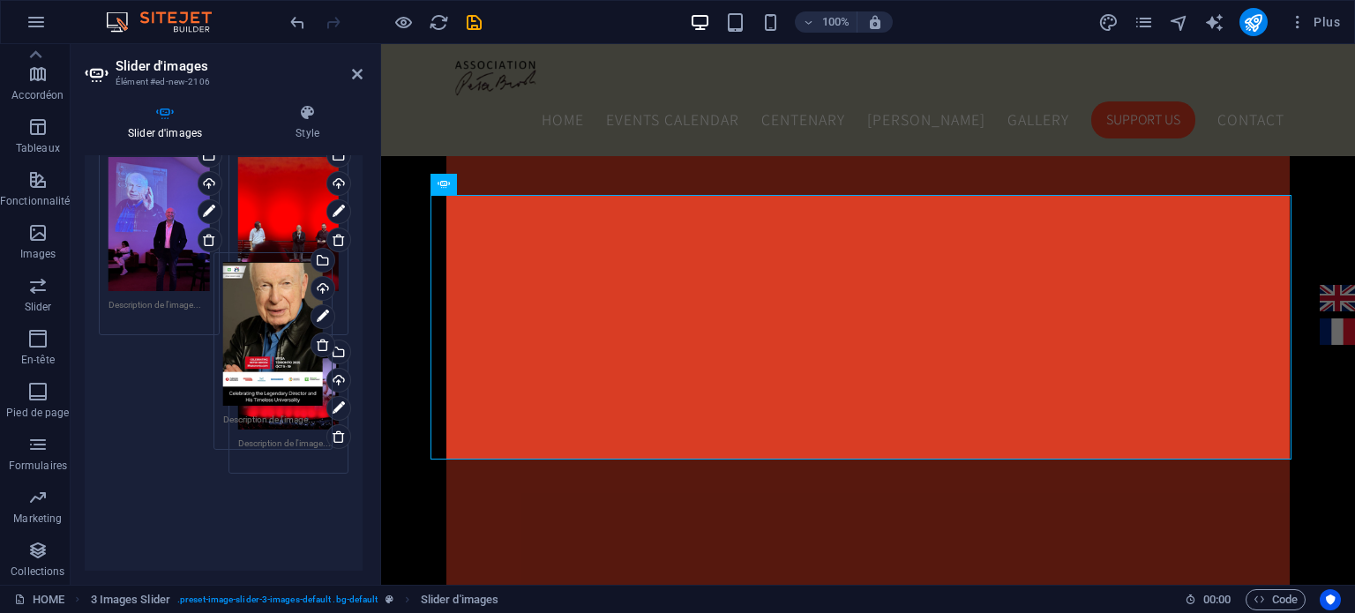
drag, startPoint x: 167, startPoint y: 429, endPoint x: 281, endPoint y: 334, distance: 148.6
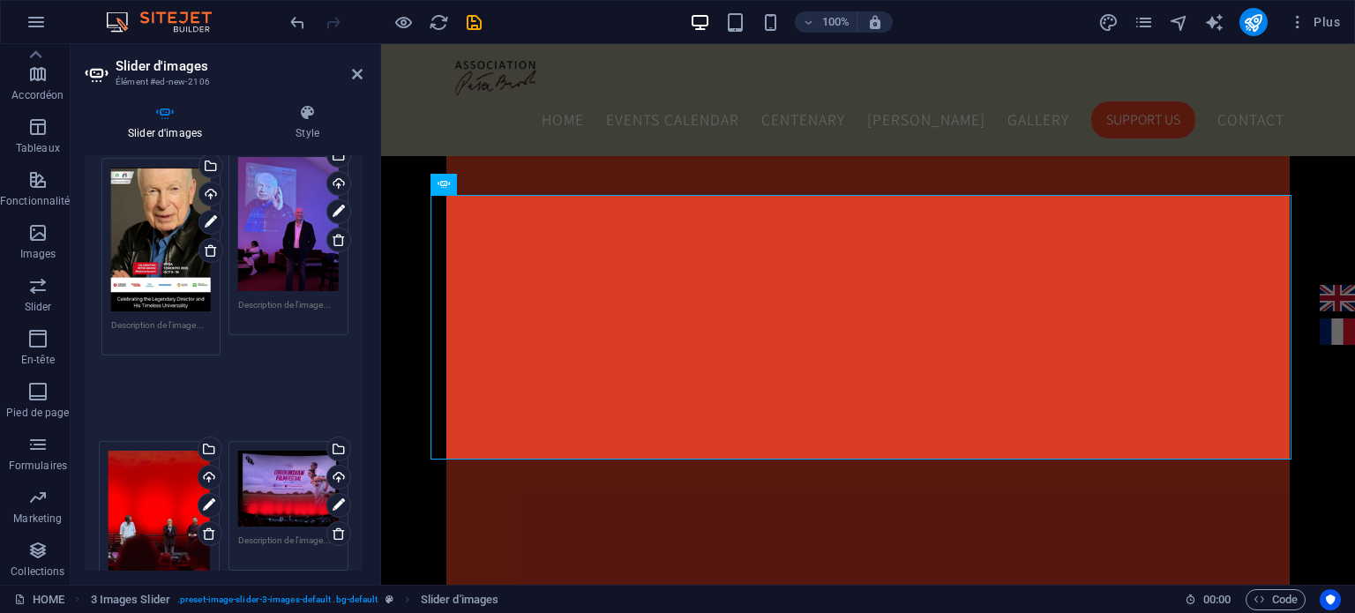
drag, startPoint x: 161, startPoint y: 331, endPoint x: 163, endPoint y: 177, distance: 153.5
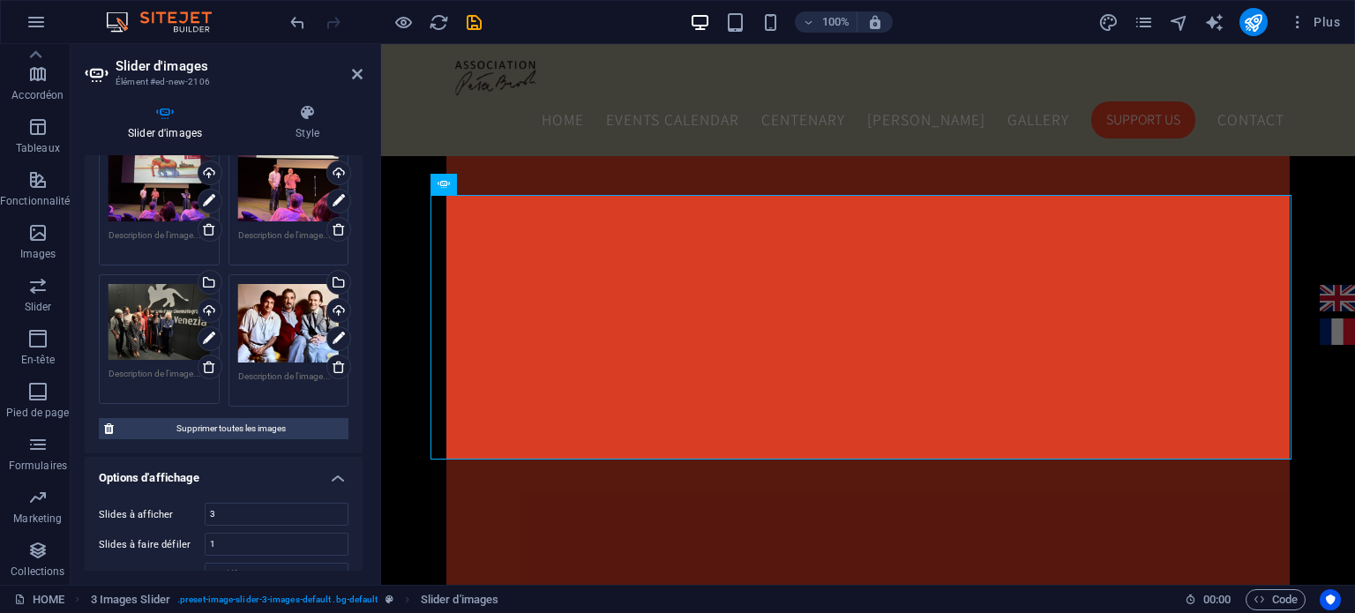
scroll to position [7050, 0]
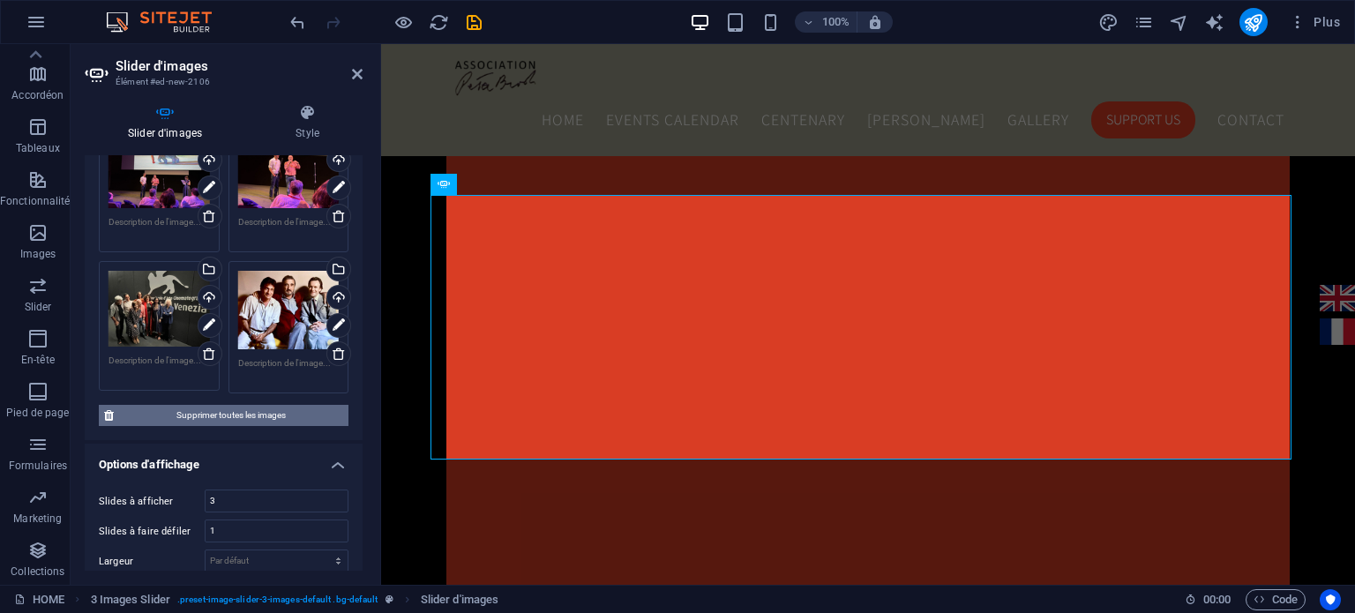
click at [253, 405] on span "Supprimer toutes les images" at bounding box center [231, 415] width 224 height 21
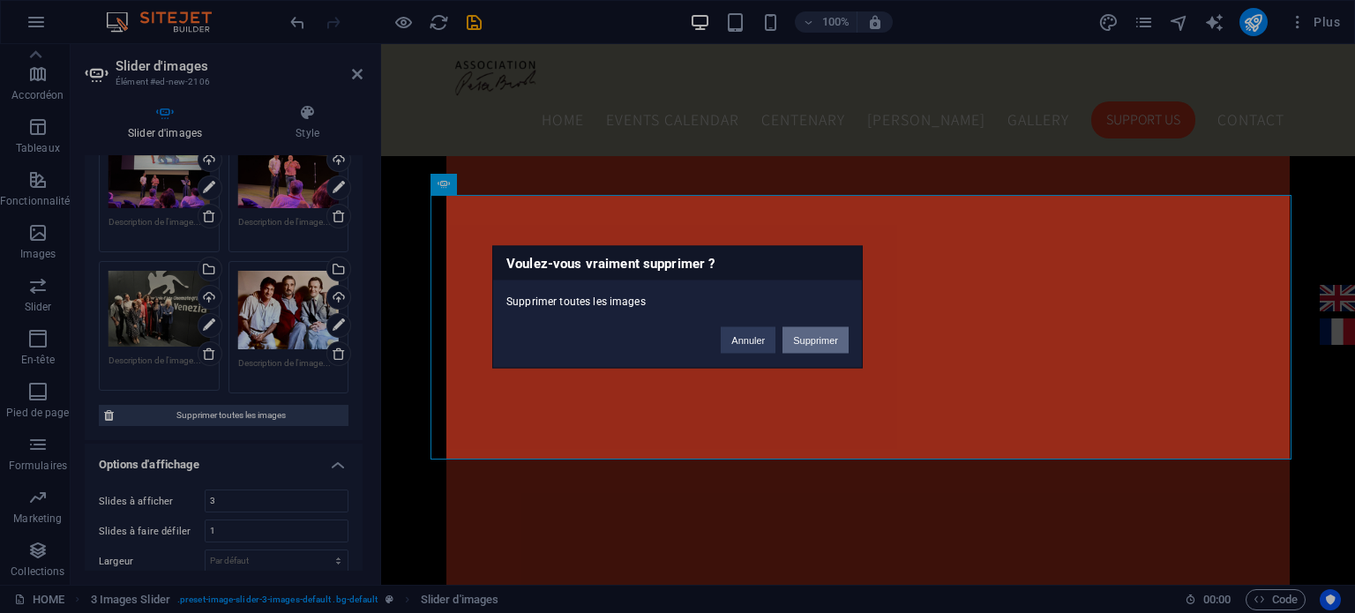
click at [809, 343] on button "Supprimer" at bounding box center [816, 339] width 66 height 26
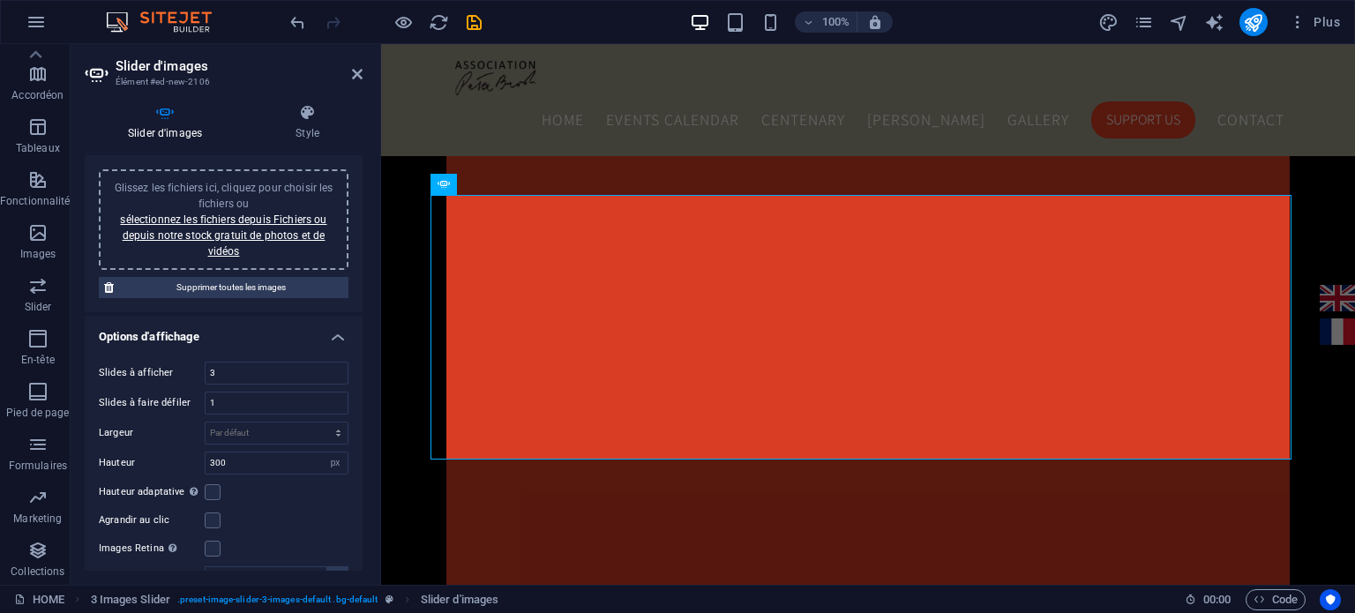
scroll to position [0, 0]
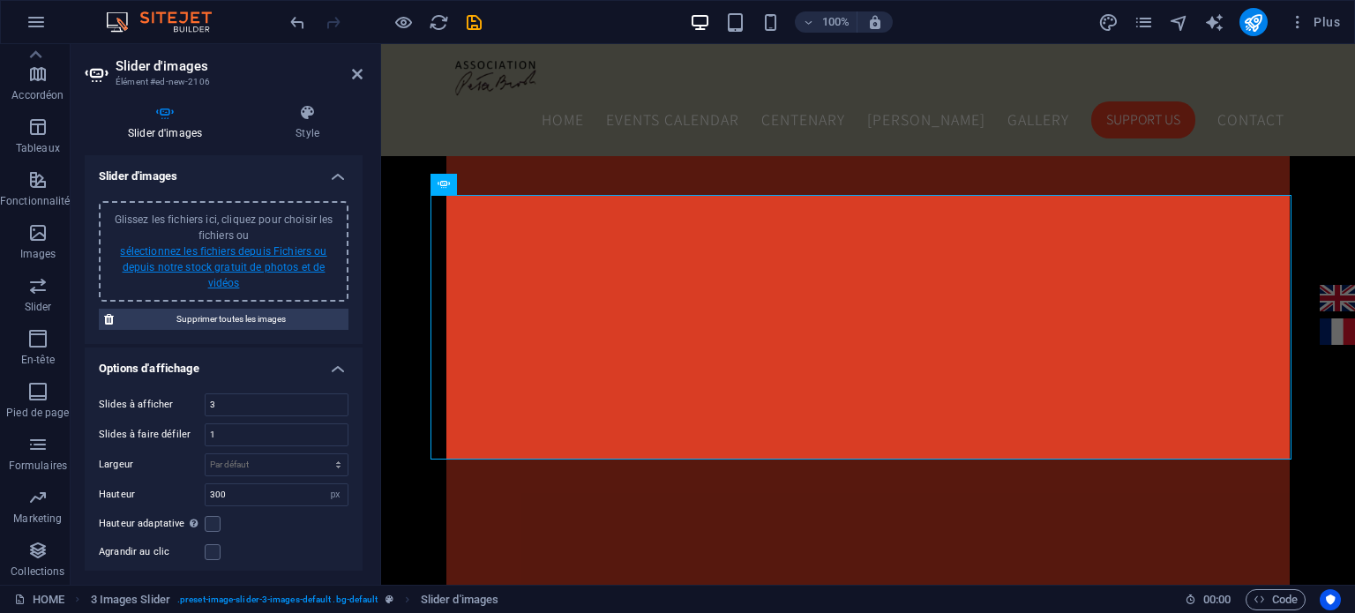
click at [251, 266] on link "sélectionnez les fichiers depuis Fichiers ou depuis notre stock gratuit de phot…" at bounding box center [223, 267] width 206 height 44
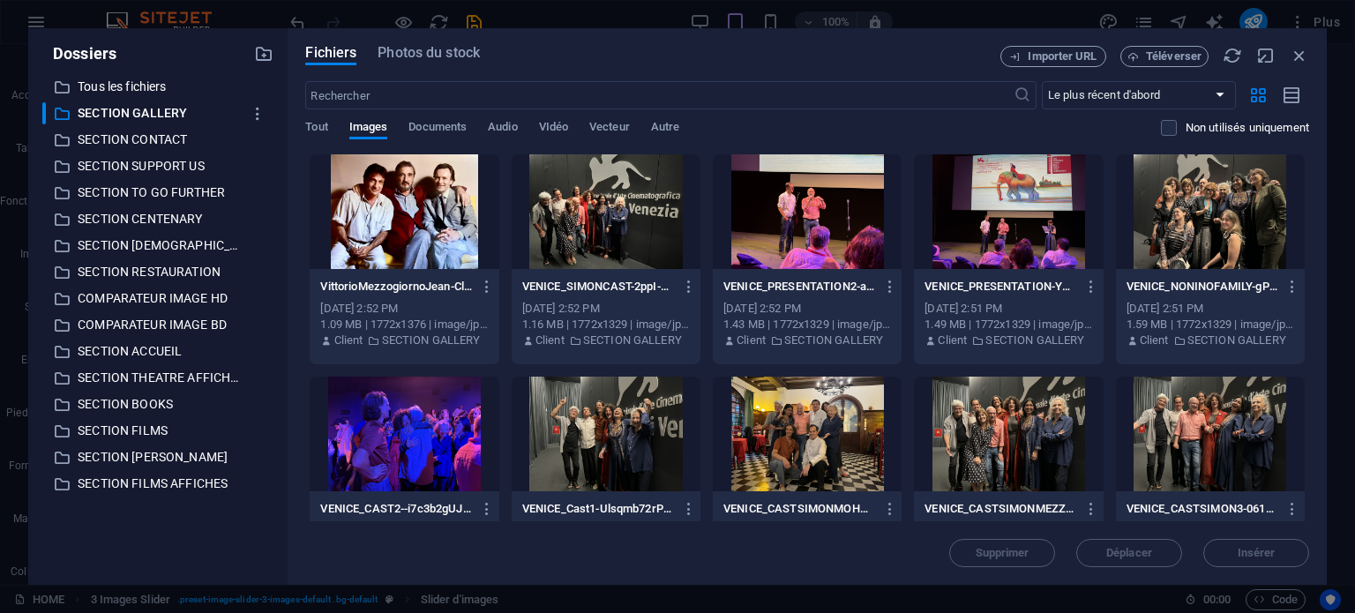
drag, startPoint x: 1303, startPoint y: 246, endPoint x: 1337, endPoint y: 426, distance: 183.1
click at [1337, 426] on div "Dossiers ​ Tous les fichiers Tous les fichiers ​ SECTION GALLERY SECTION GALLER…" at bounding box center [677, 306] width 1355 height 613
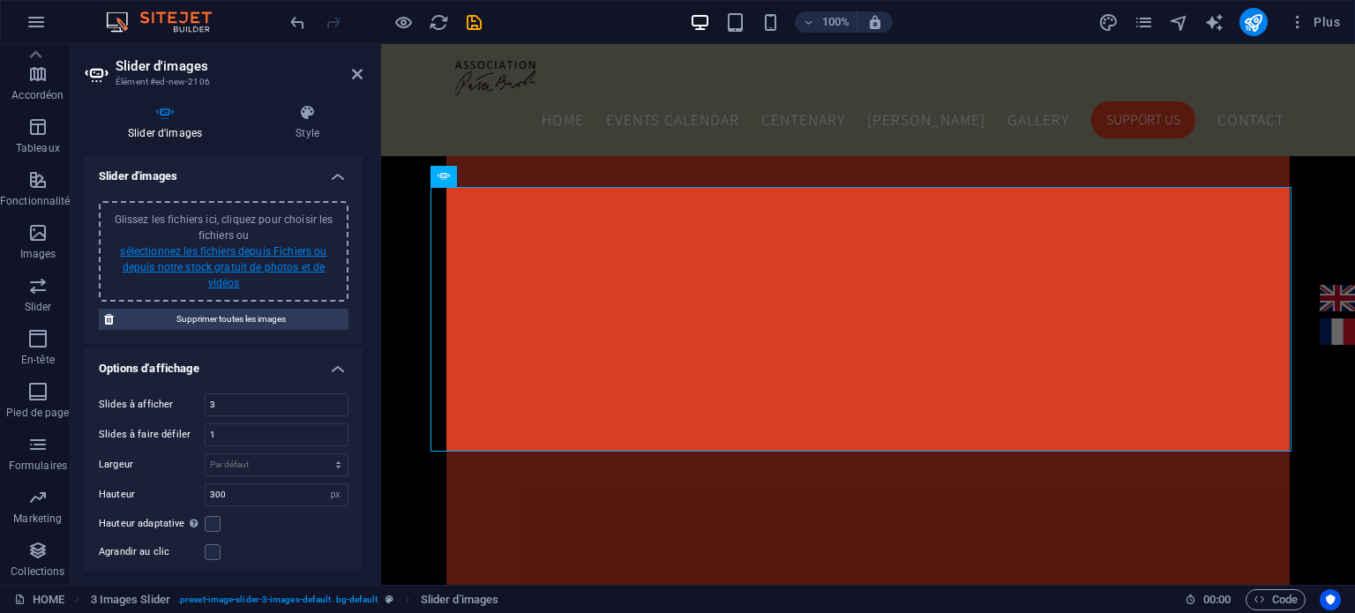
click at [296, 267] on link "sélectionnez les fichiers depuis Fichiers ou depuis notre stock gratuit de phot…" at bounding box center [223, 267] width 206 height 44
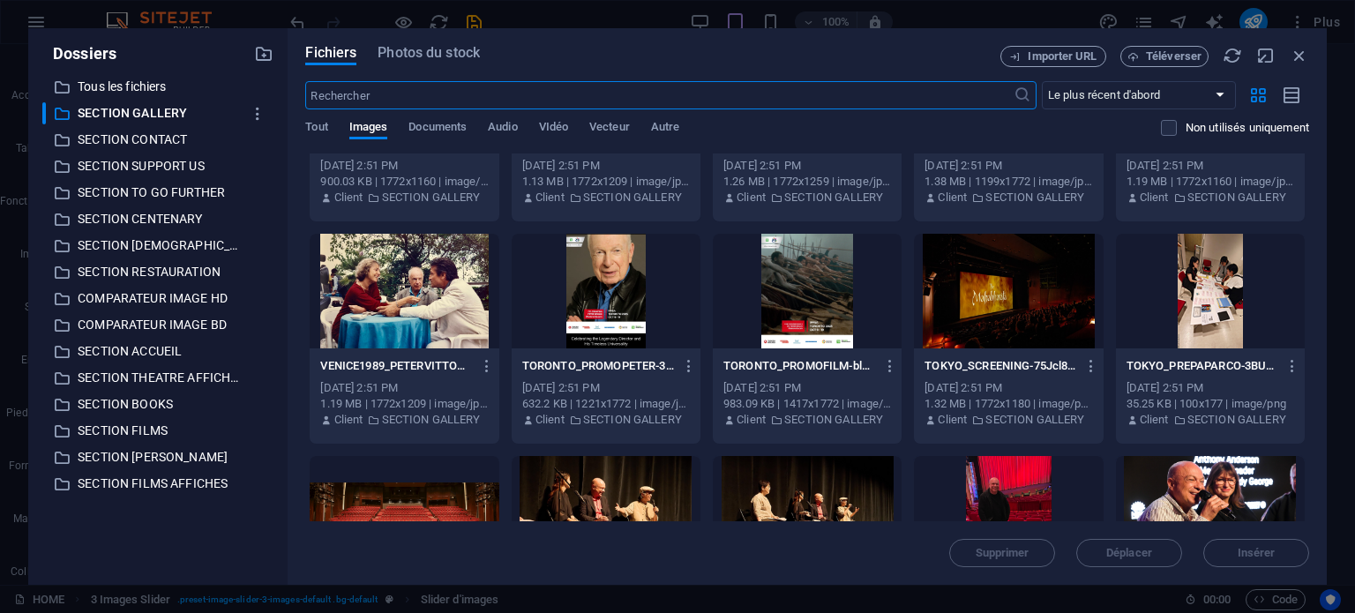
scroll to position [800, 0]
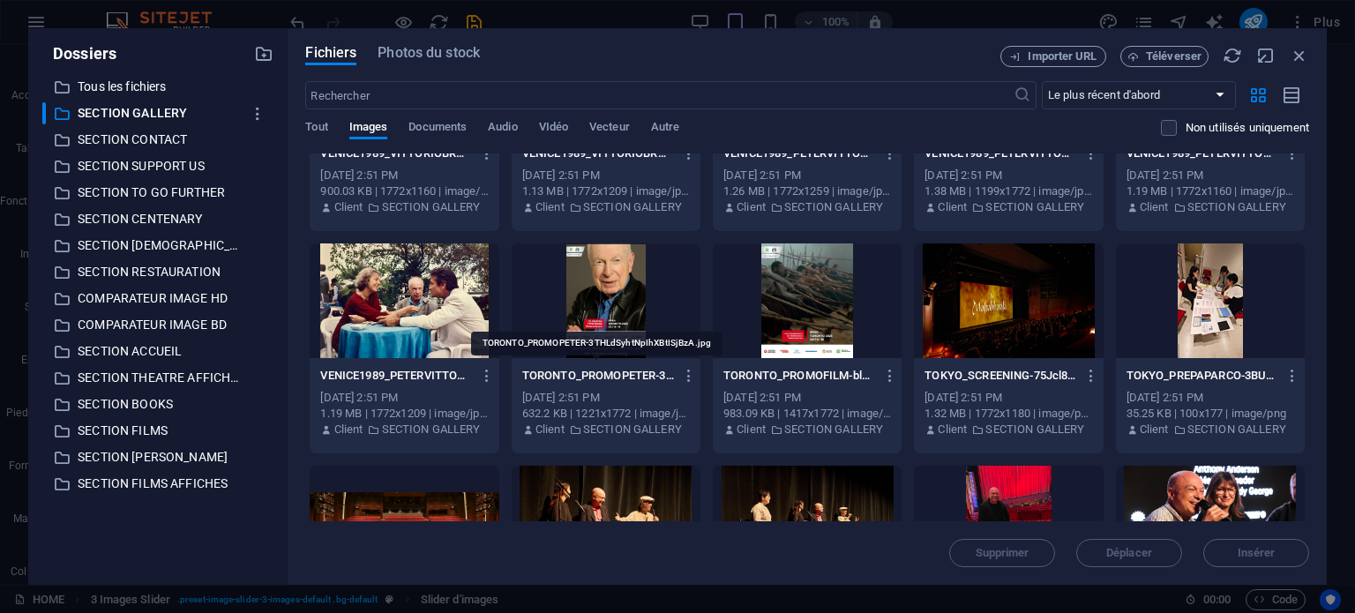
click at [613, 378] on p "TORONTO_PROMOPETER-3THLdSyhtNpIhXBtISjBzA.jpg" at bounding box center [598, 376] width 152 height 16
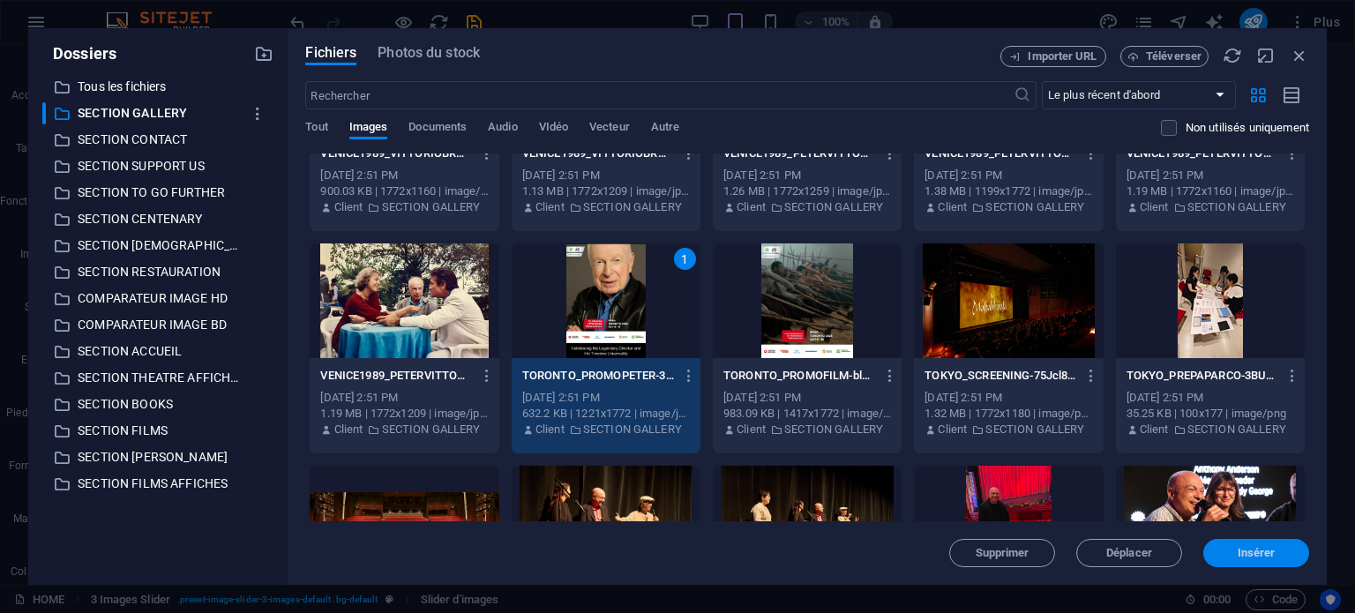
click at [1221, 552] on span "Insérer" at bounding box center [1257, 553] width 92 height 11
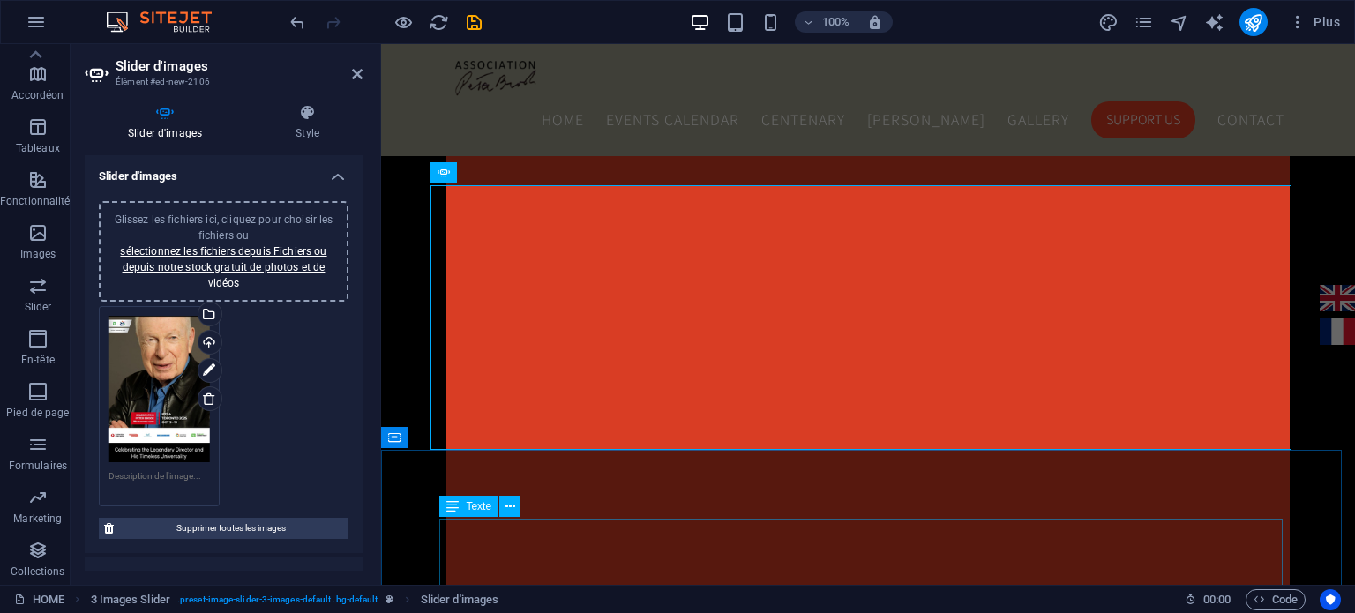
scroll to position [1733, 0]
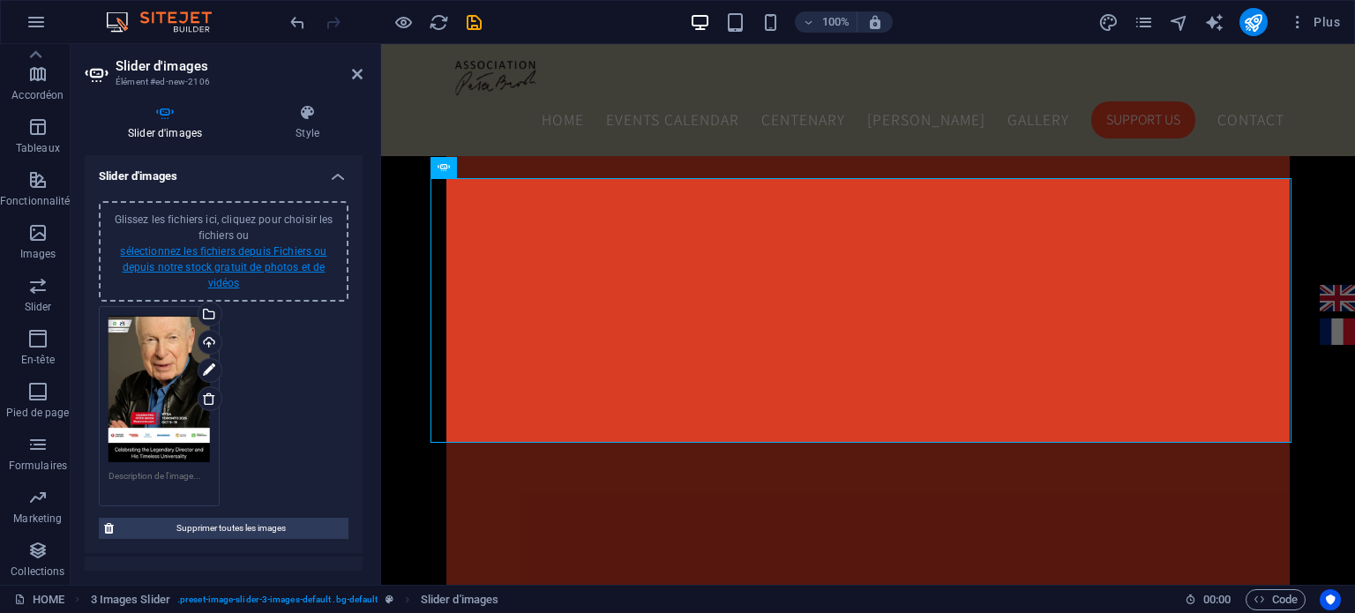
click at [282, 267] on link "sélectionnez les fichiers depuis Fichiers ou depuis notre stock gratuit de phot…" at bounding box center [223, 267] width 206 height 44
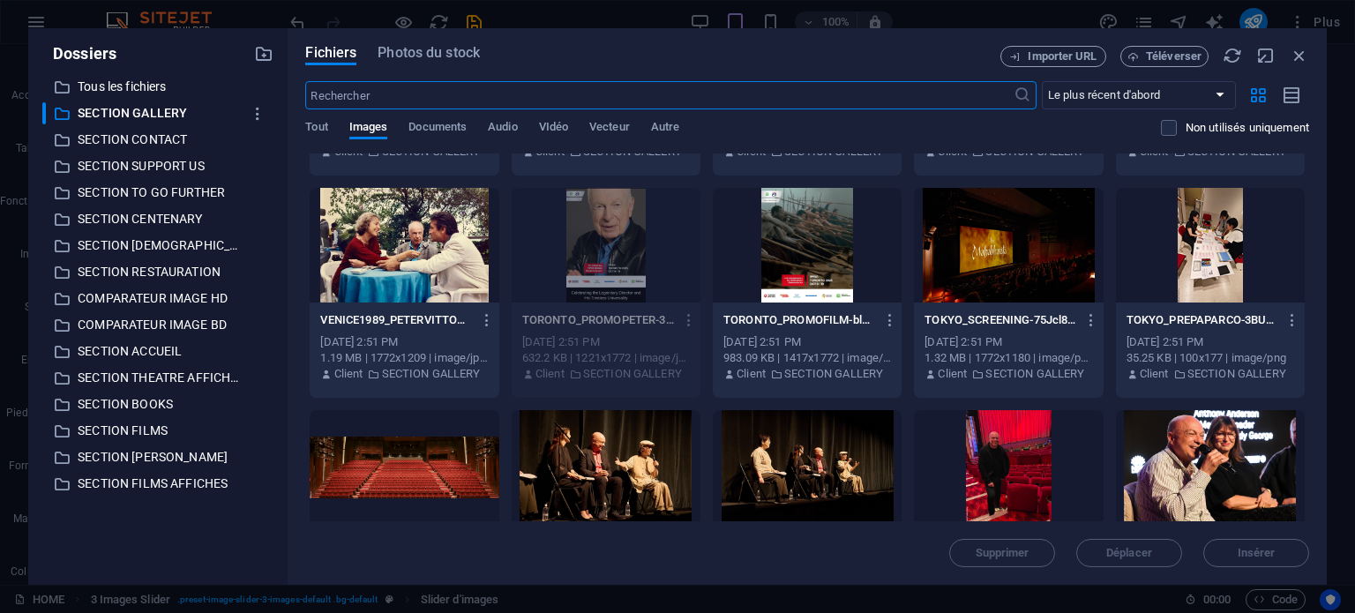
scroll to position [846, 0]
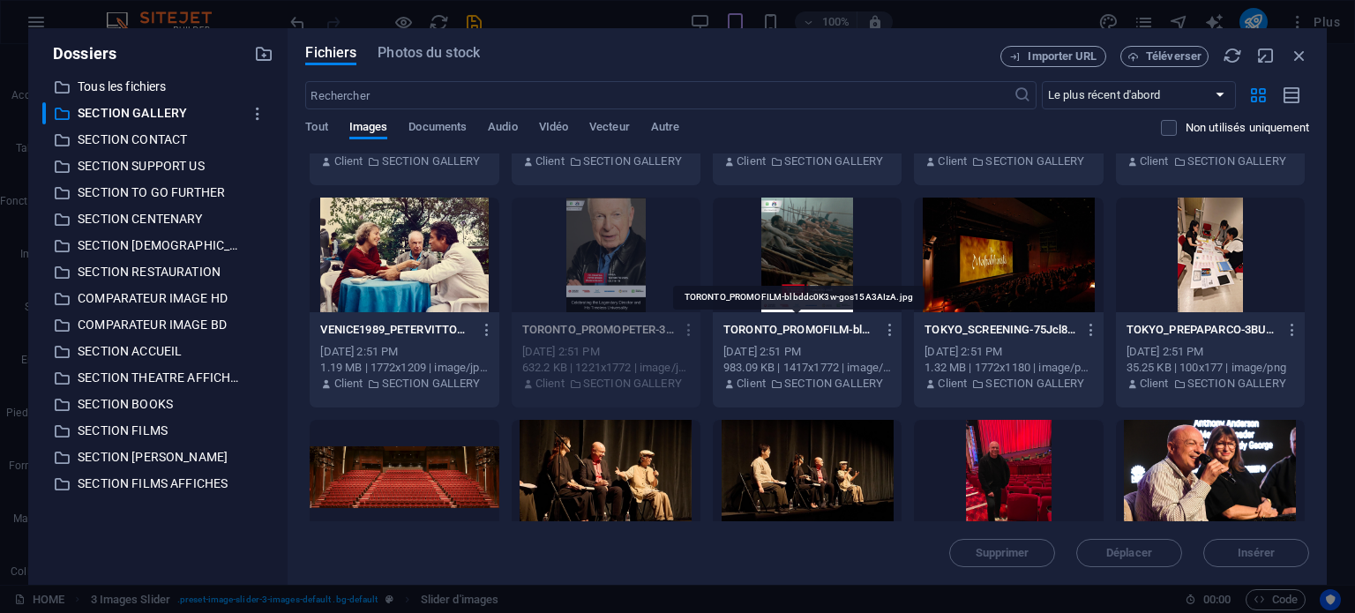
click at [795, 324] on p "TORONTO_PROMOFILM-blbddc0K3w-gos15A3AIzA.jpg" at bounding box center [799, 330] width 152 height 16
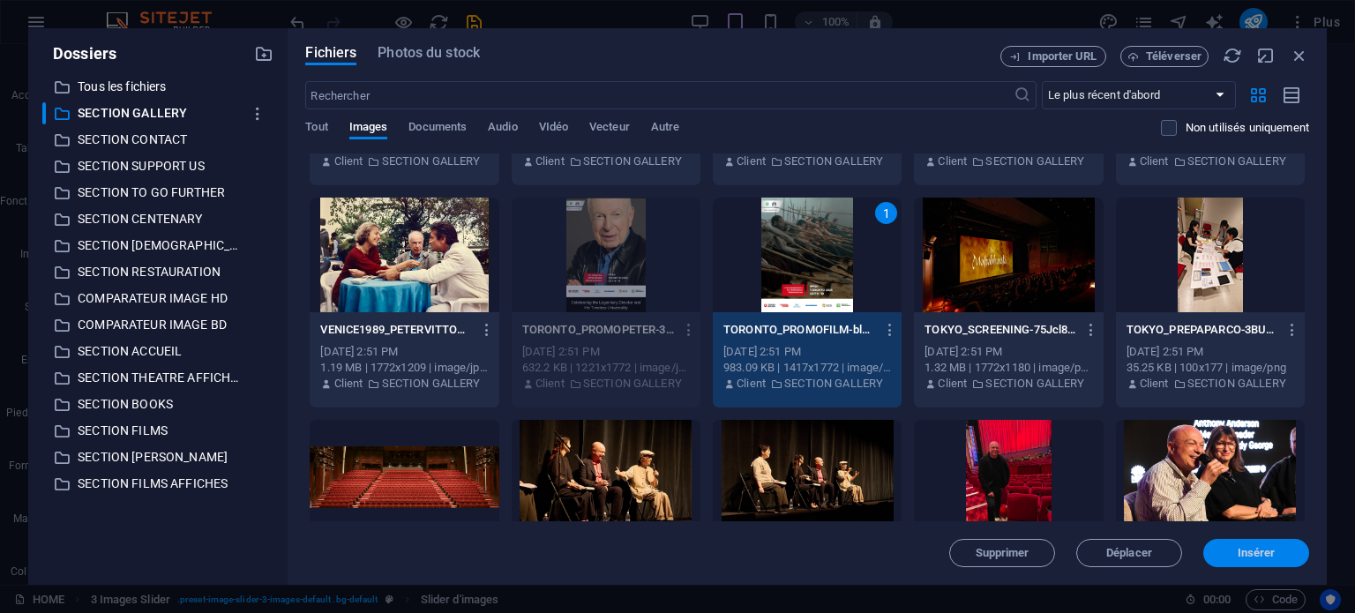
click at [1285, 549] on span "Insérer" at bounding box center [1257, 553] width 92 height 11
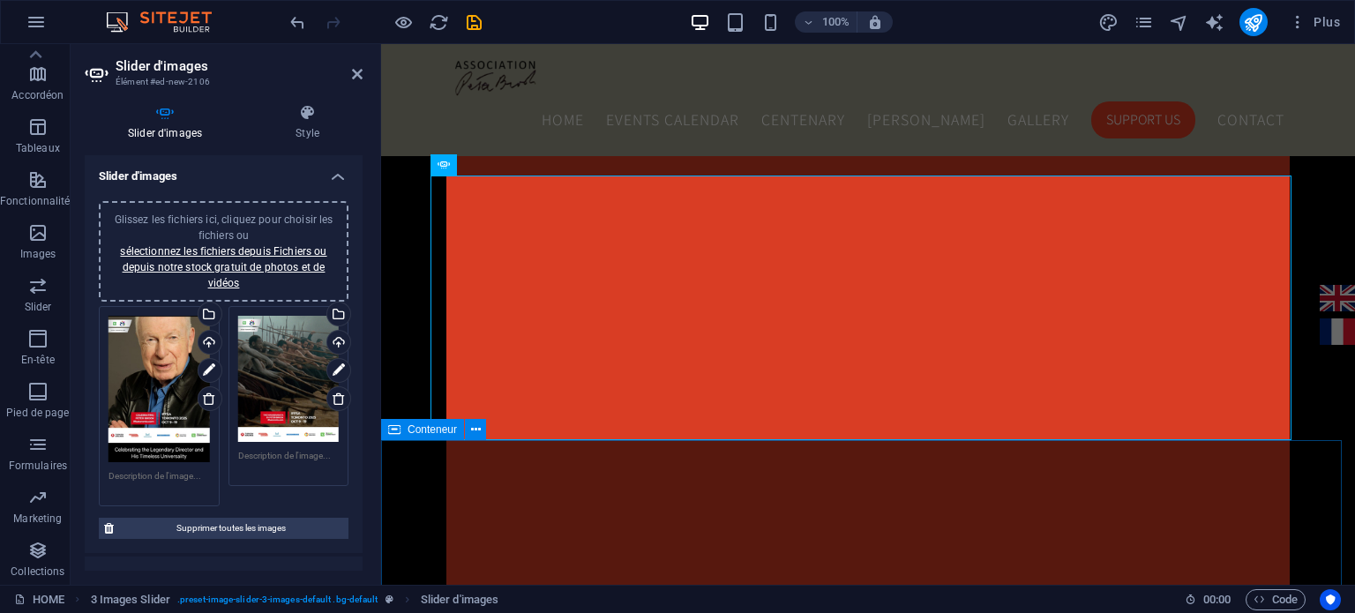
scroll to position [1741, 0]
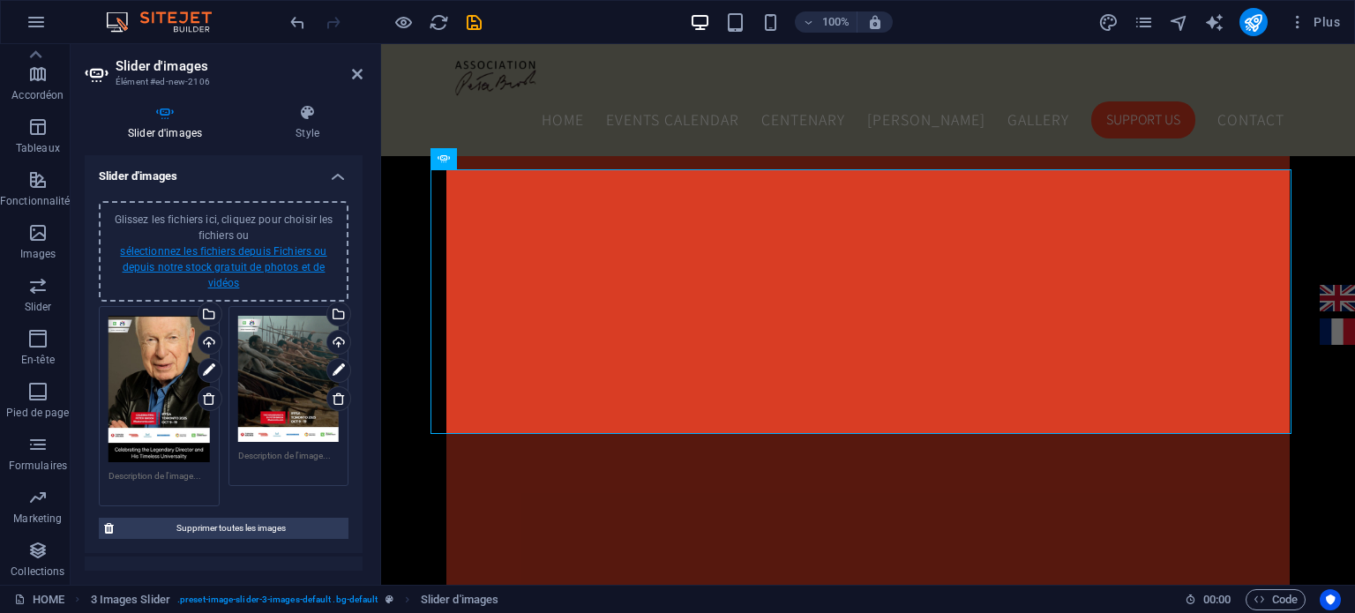
click at [225, 278] on link "sélectionnez les fichiers depuis Fichiers ou depuis notre stock gratuit de phot…" at bounding box center [223, 267] width 206 height 44
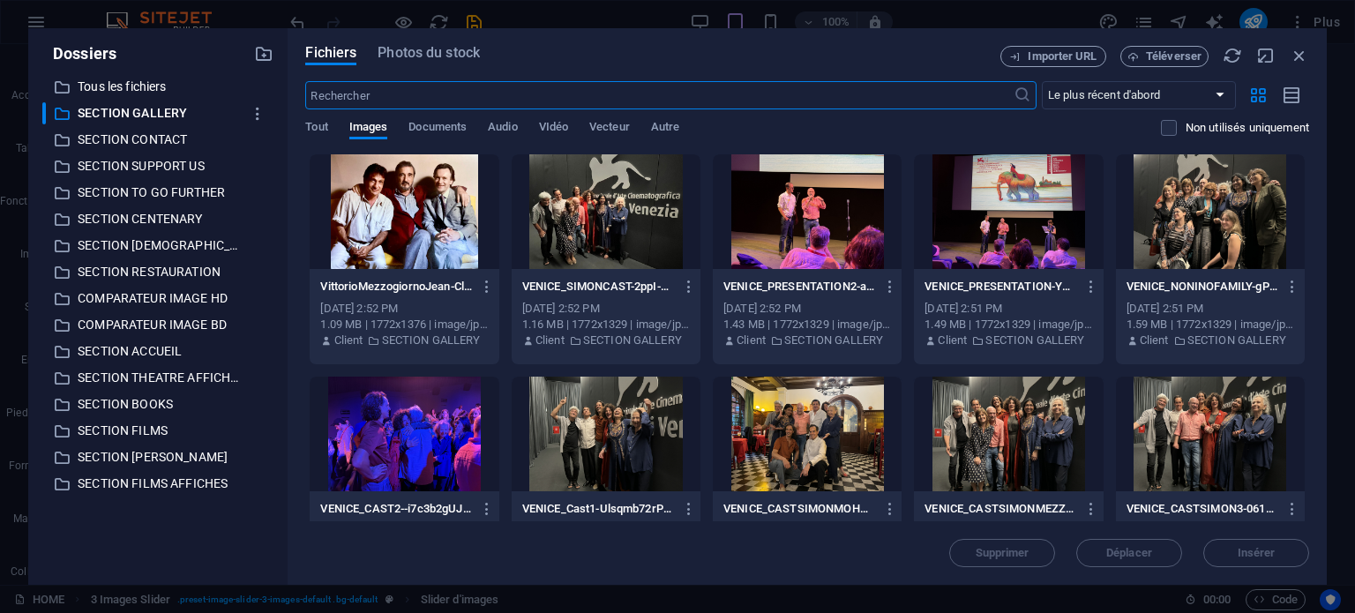
scroll to position [28, 0]
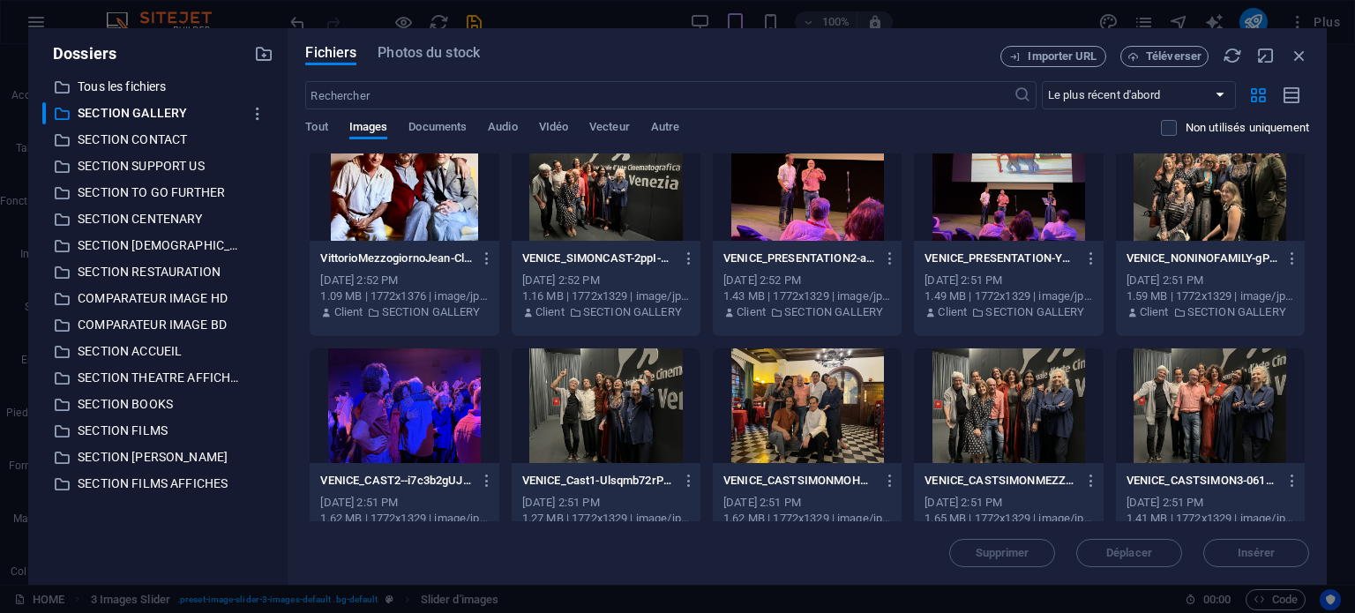
drag, startPoint x: 1304, startPoint y: 226, endPoint x: 1310, endPoint y: 284, distance: 58.6
click at [1310, 284] on div "Fichiers Photos du stock Importer URL Téléverser ​ Le plus récent d'abord Le pl…" at bounding box center [807, 306] width 1039 height 557
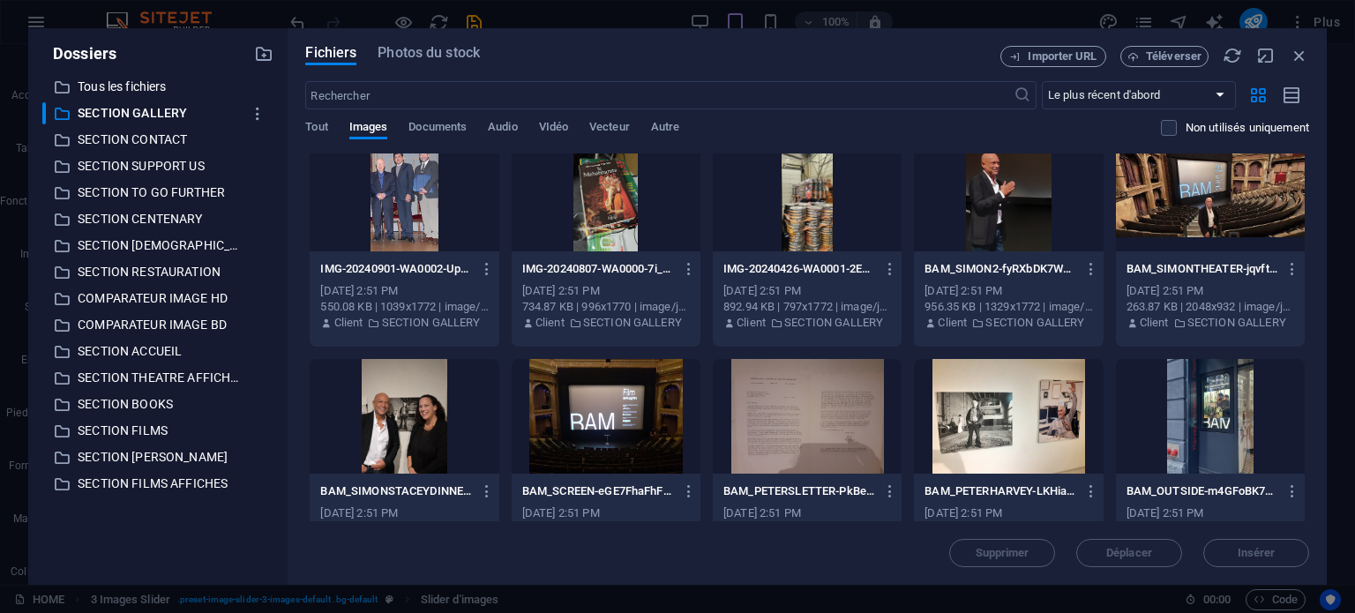
scroll to position [2515, 0]
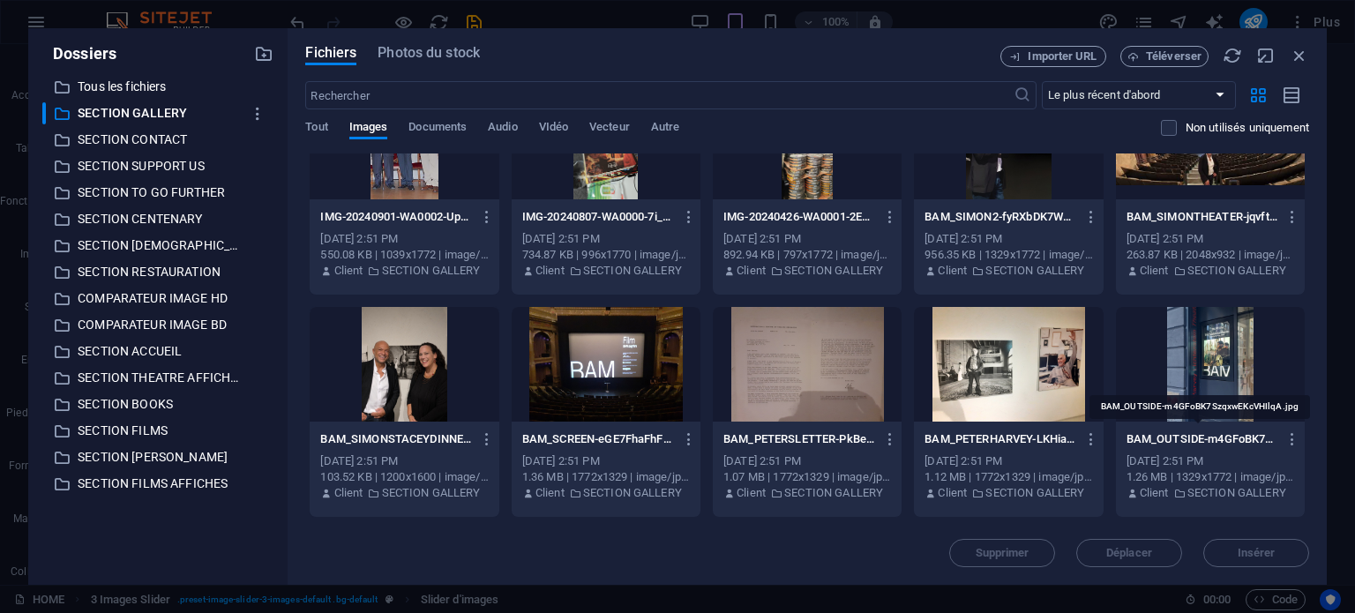
click at [1171, 436] on p "BAM_OUTSIDE-m4GFoBK7SzqxwEKcVHIlqA.jpg" at bounding box center [1203, 439] width 152 height 16
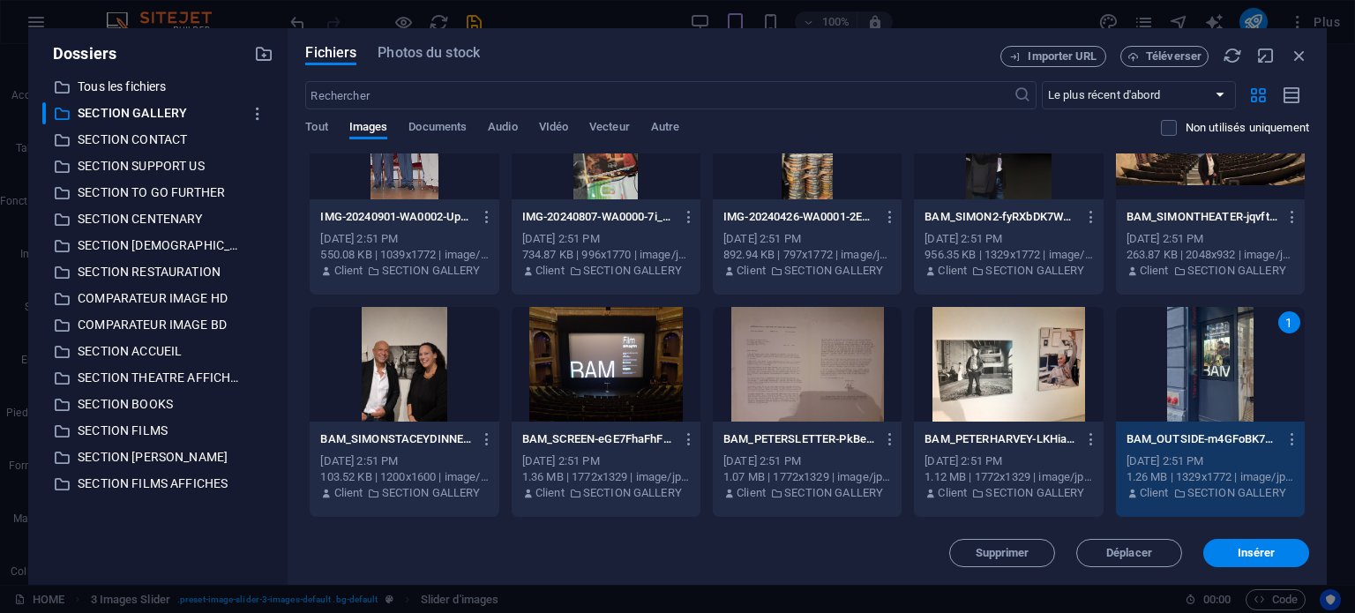
click at [1010, 444] on p "BAM_PETERHARVEY-LKHiaaxZcNzTdxBvANGkPw.jpg" at bounding box center [1001, 439] width 152 height 16
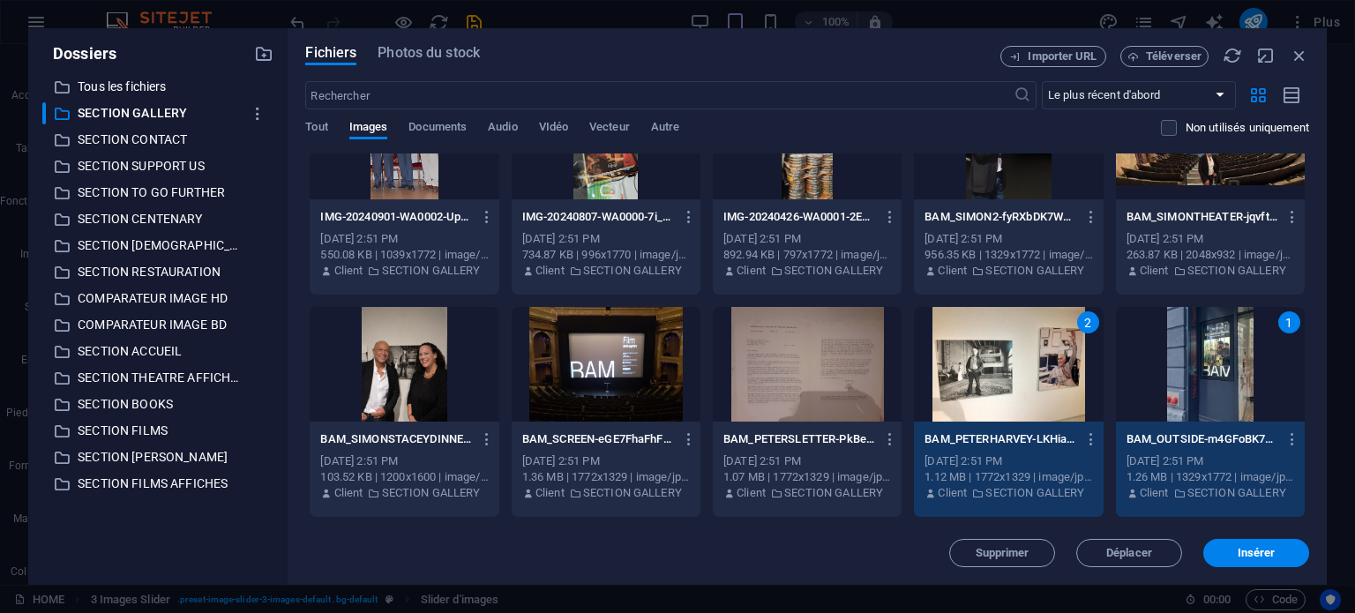
click at [860, 444] on p "BAM_PETERSLETTER-PkBelxSKutmkHN_El70FVA.jpg" at bounding box center [799, 439] width 152 height 16
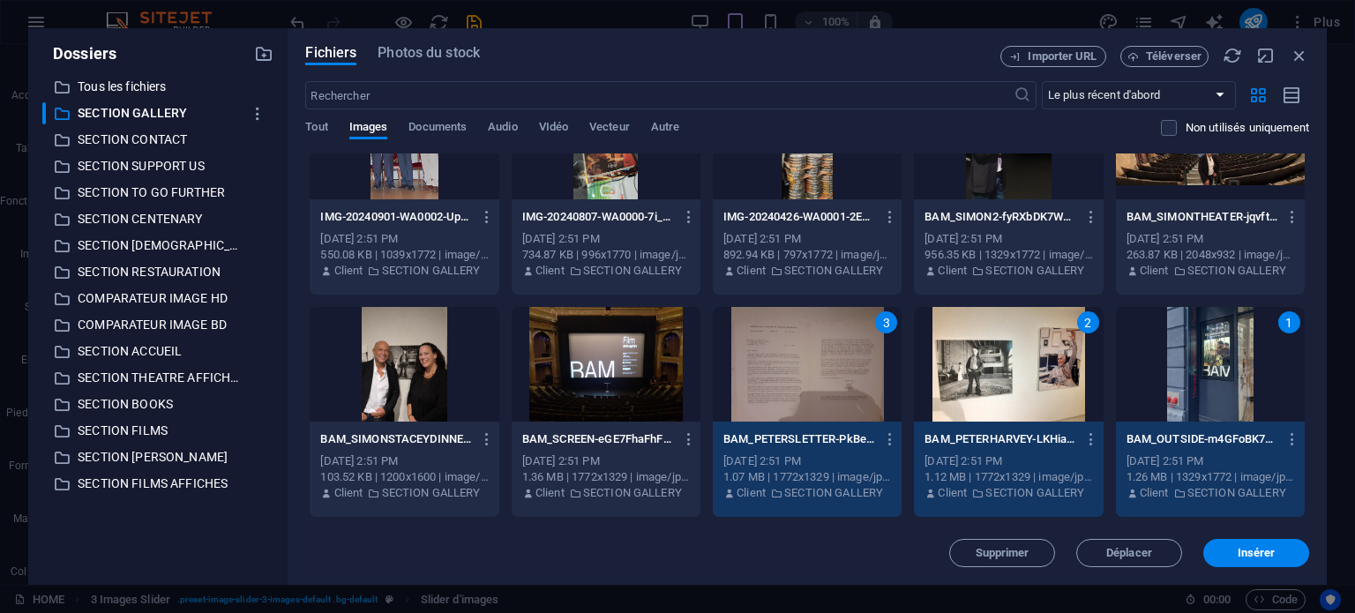
click at [635, 434] on p "BAM_SCREEN-eGE7FhaFhFQWBzN_H-6PuQ.jpg" at bounding box center [598, 439] width 152 height 16
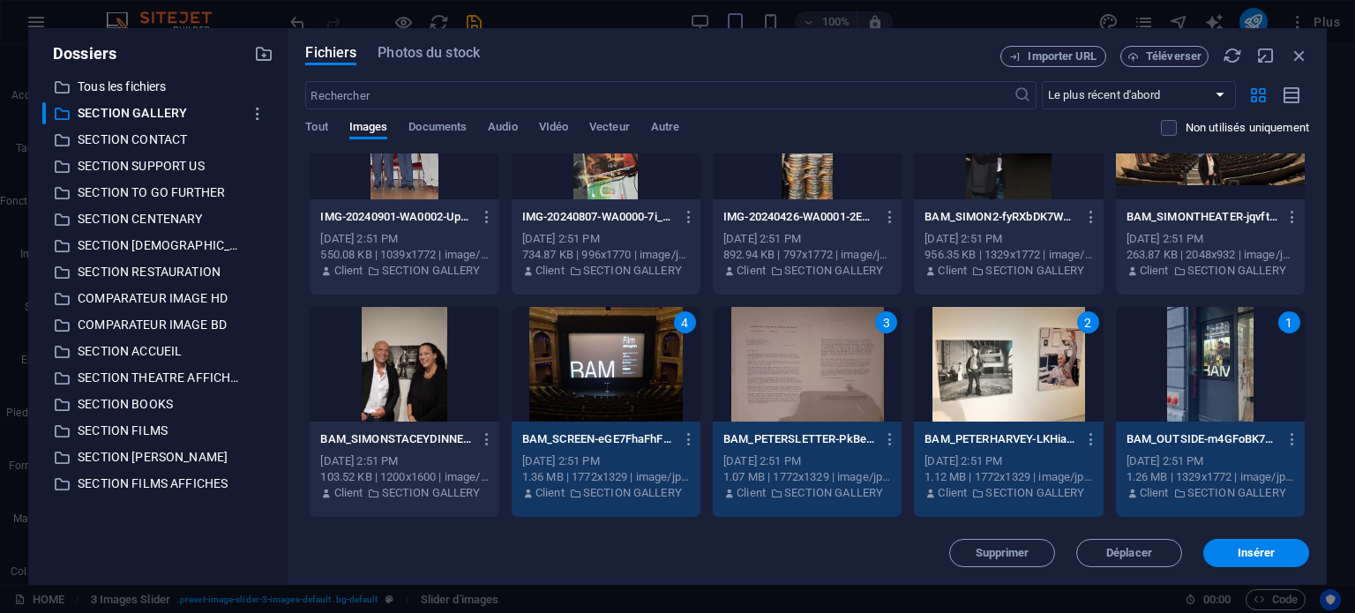
click at [416, 442] on p "BAM_SIMONSTACEYDINNER-LNAoTKC3zc7fCRoLilKYog.jpg" at bounding box center [396, 439] width 152 height 16
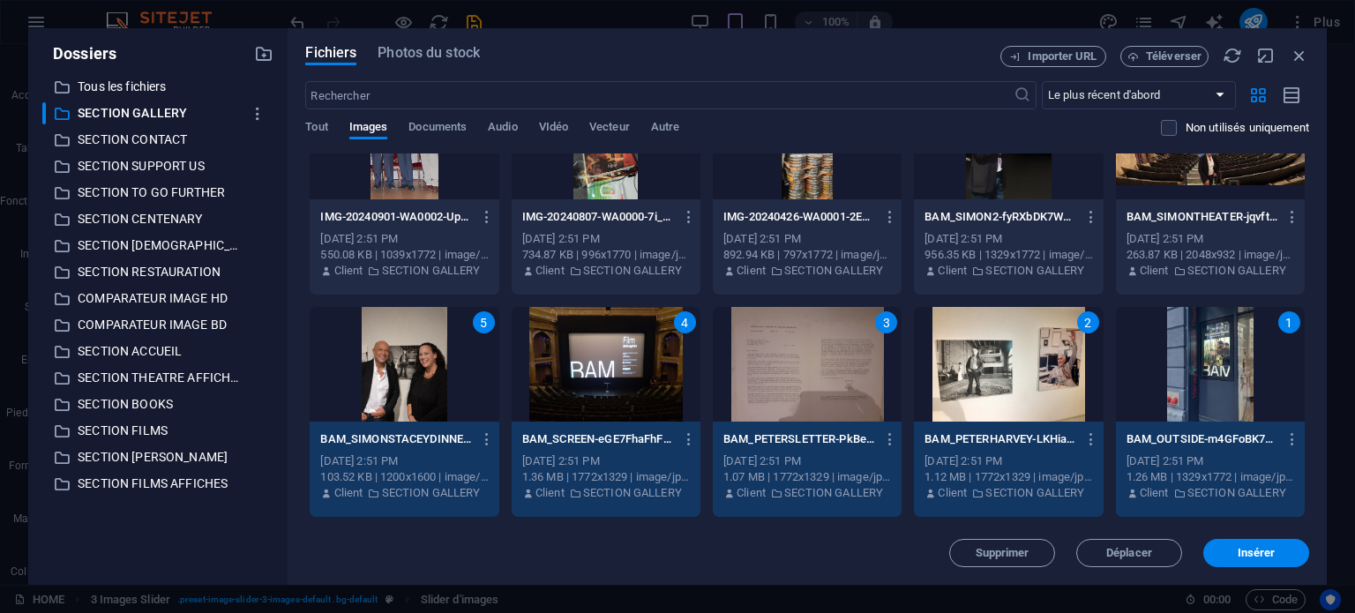
click at [1147, 232] on div "[DATE] 2:51 PM" at bounding box center [1211, 239] width 168 height 16
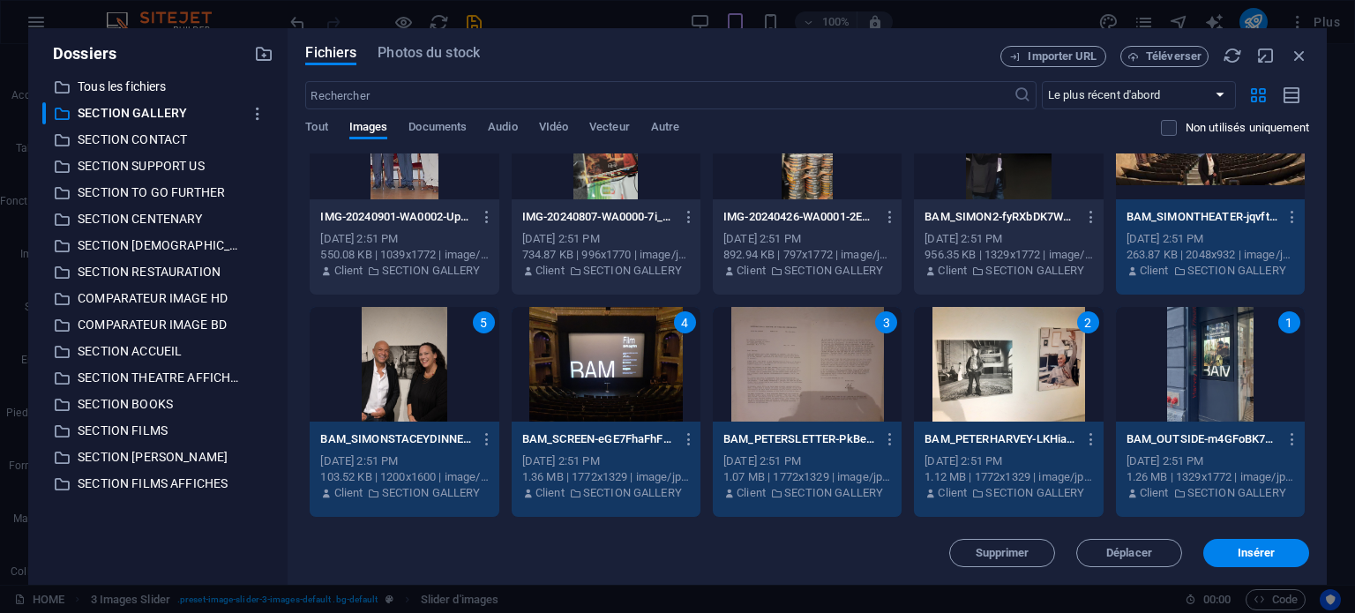
click at [1021, 237] on div "[DATE] 2:51 PM" at bounding box center [1009, 239] width 168 height 16
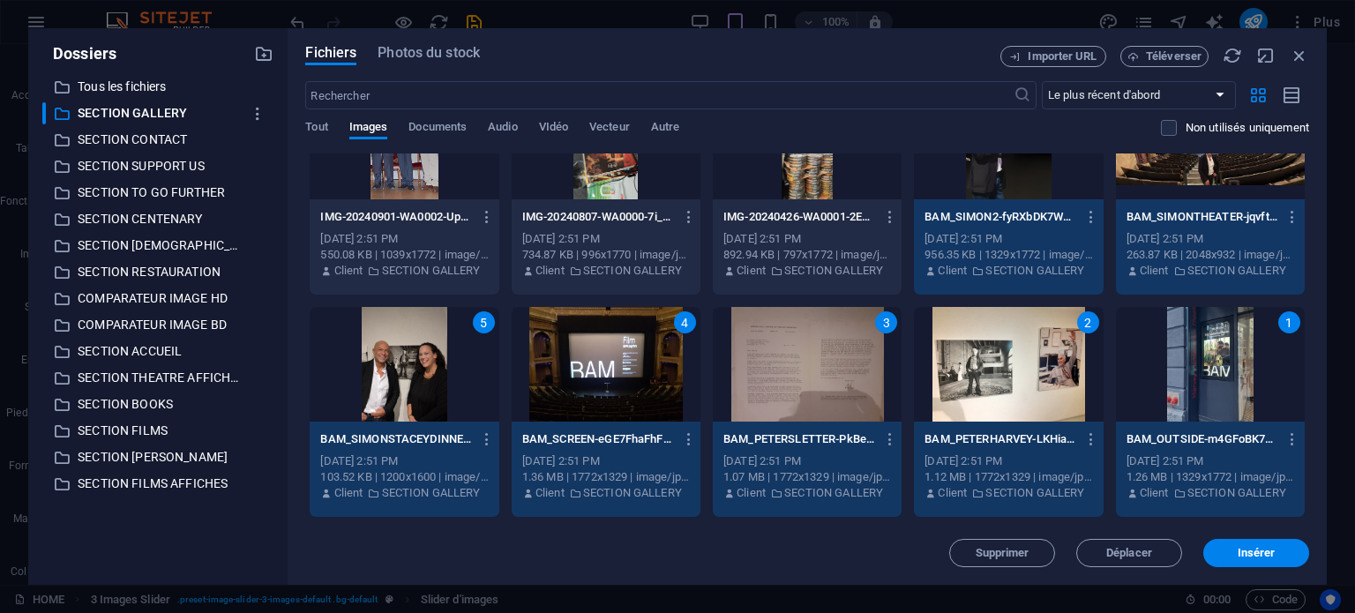
click at [829, 239] on div "[DATE] 2:51 PM" at bounding box center [807, 239] width 168 height 16
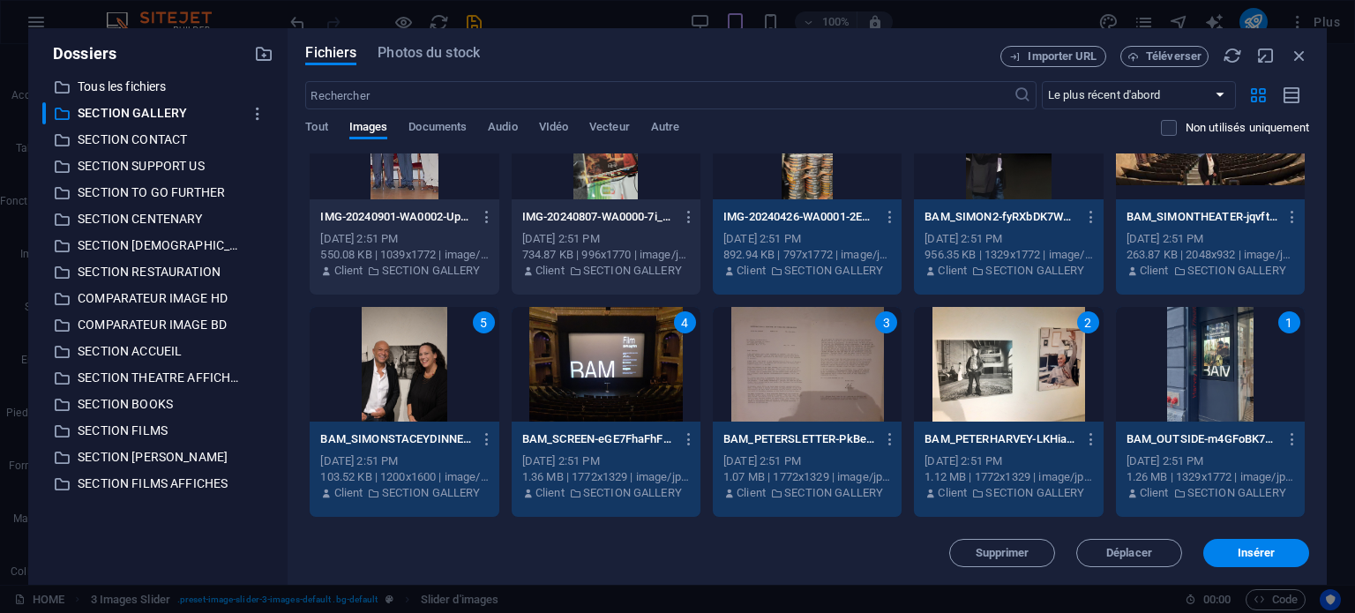
drag, startPoint x: 1309, startPoint y: 447, endPoint x: 1316, endPoint y: 422, distance: 26.5
click at [1316, 422] on div "Fichiers Photos du stock Importer URL Téléverser ​ Le plus récent d'abord Le pl…" at bounding box center [807, 306] width 1039 height 557
drag, startPoint x: 1310, startPoint y: 446, endPoint x: 1310, endPoint y: 430, distance: 16.8
click at [1310, 430] on div "Fichiers Photos du stock Importer URL Téléverser ​ Le plus récent d'abord Le pl…" at bounding box center [807, 306] width 1039 height 557
click at [844, 228] on div "IMG-20240426-WA0001-2ED2AxtEXTOupLtbWSPPWQ.jpg IMG-20240426-WA0001-2ED2AxtEXTOu…" at bounding box center [807, 217] width 168 height 28
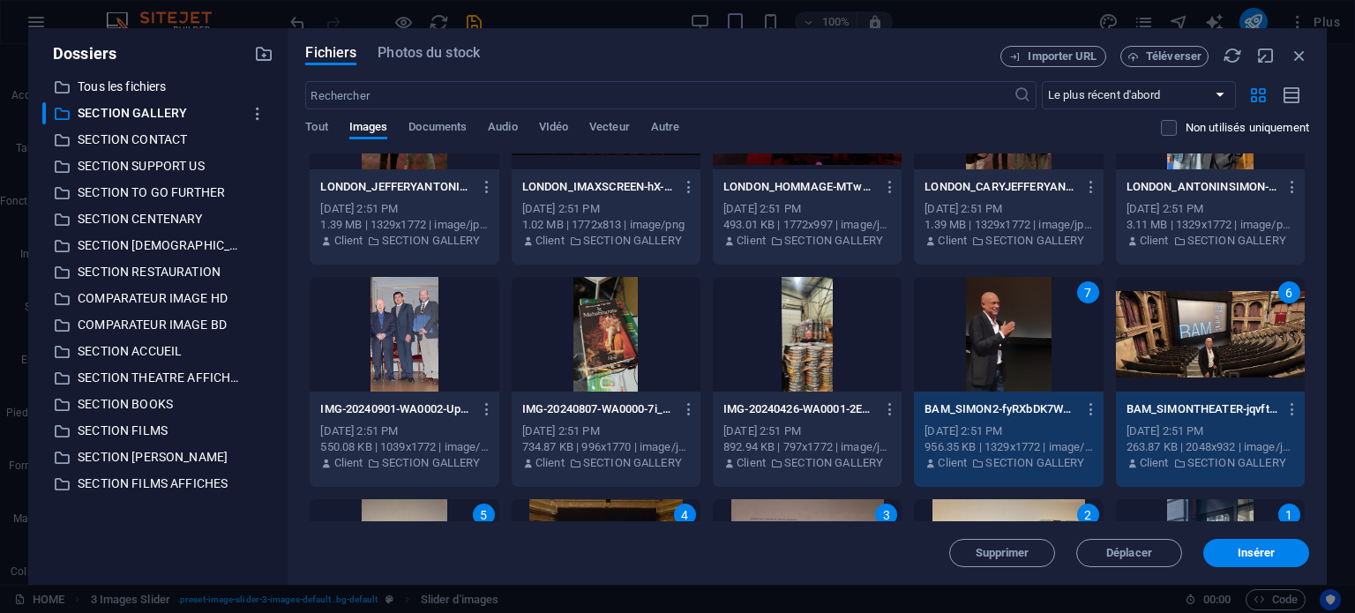
scroll to position [2305, 0]
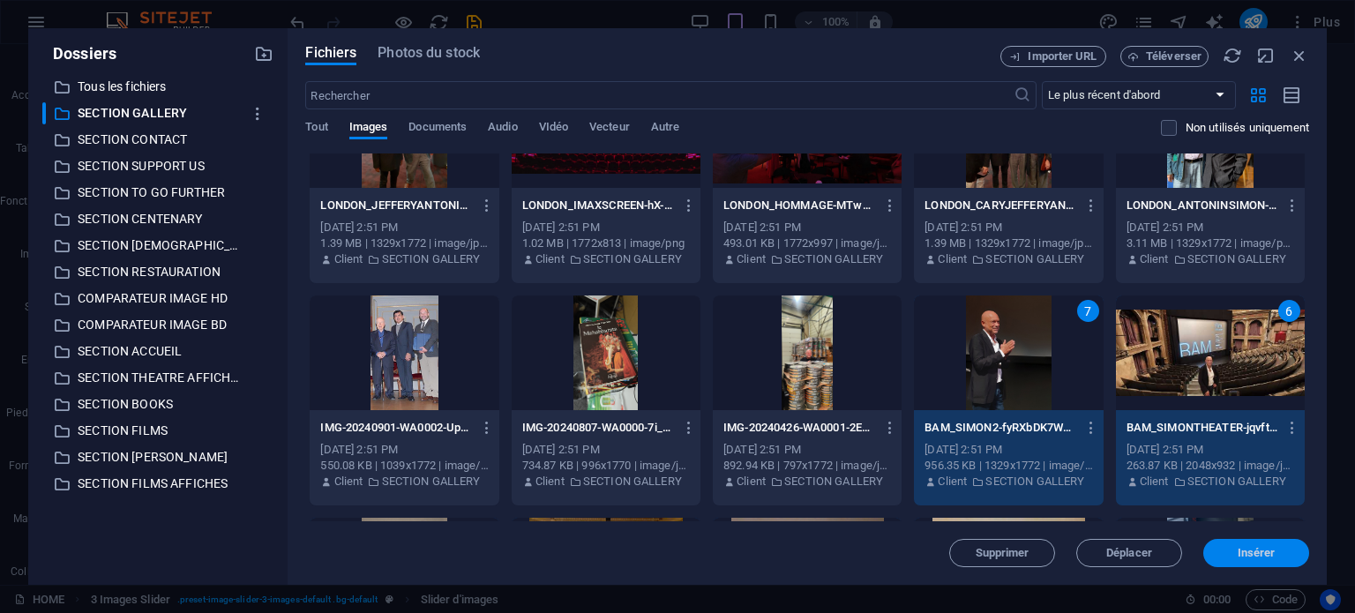
click at [1256, 558] on span "Insérer" at bounding box center [1257, 553] width 38 height 11
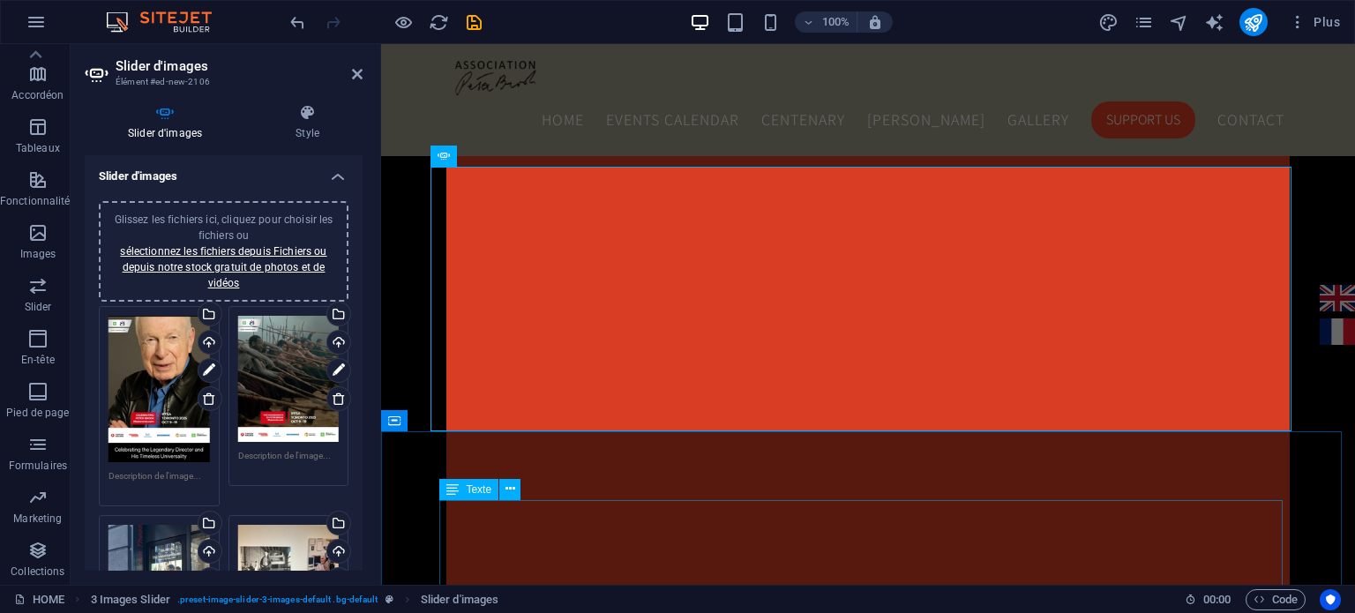
scroll to position [1750, 0]
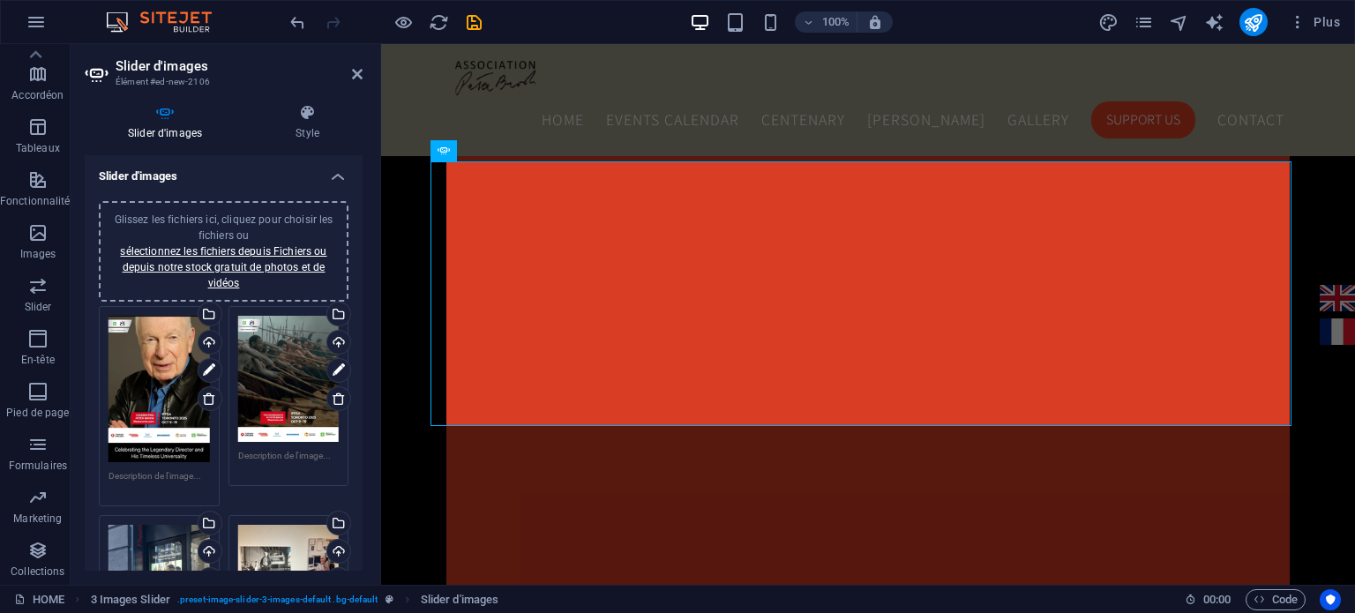
drag, startPoint x: 363, startPoint y: 221, endPoint x: 365, endPoint y: 261, distance: 39.8
click at [365, 261] on div "Slider d'images Style Slider d'images Glissez les fichiers ici, cliquez pour ch…" at bounding box center [224, 337] width 306 height 495
drag, startPoint x: 358, startPoint y: 239, endPoint x: 362, endPoint y: 278, distance: 39.0
click at [362, 278] on div "Slider d'images Glissez les fichiers ici, cliquez pour choisir les fichiers ou …" at bounding box center [224, 363] width 278 height 416
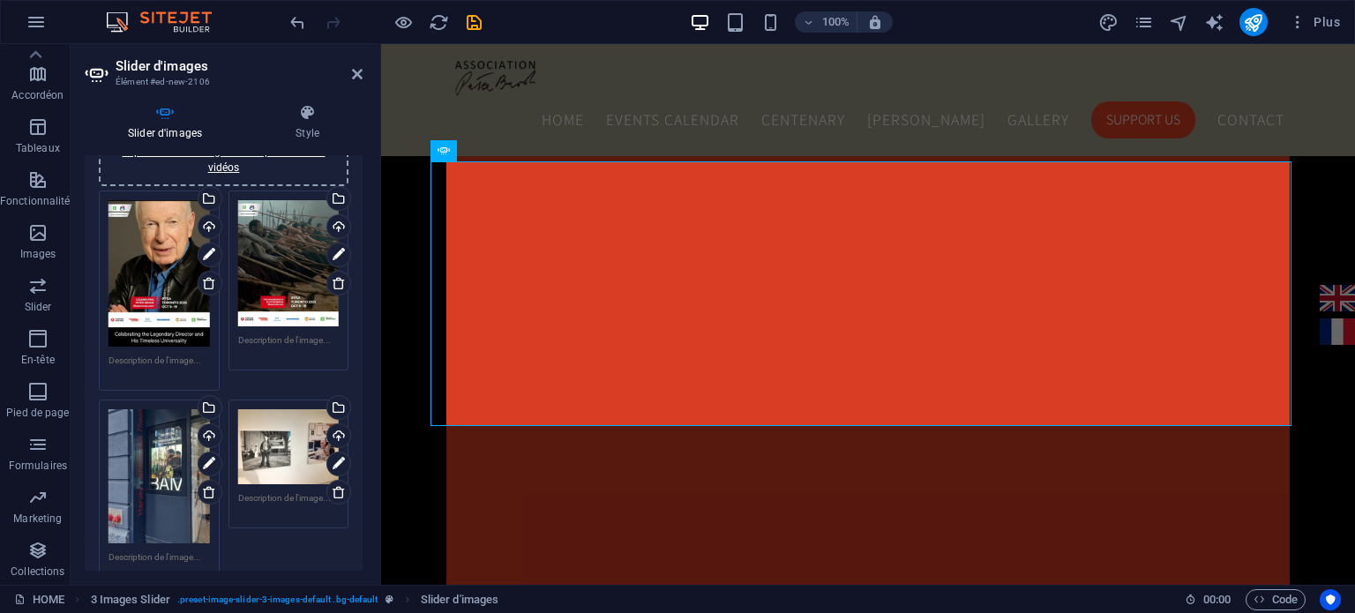
scroll to position [0, 0]
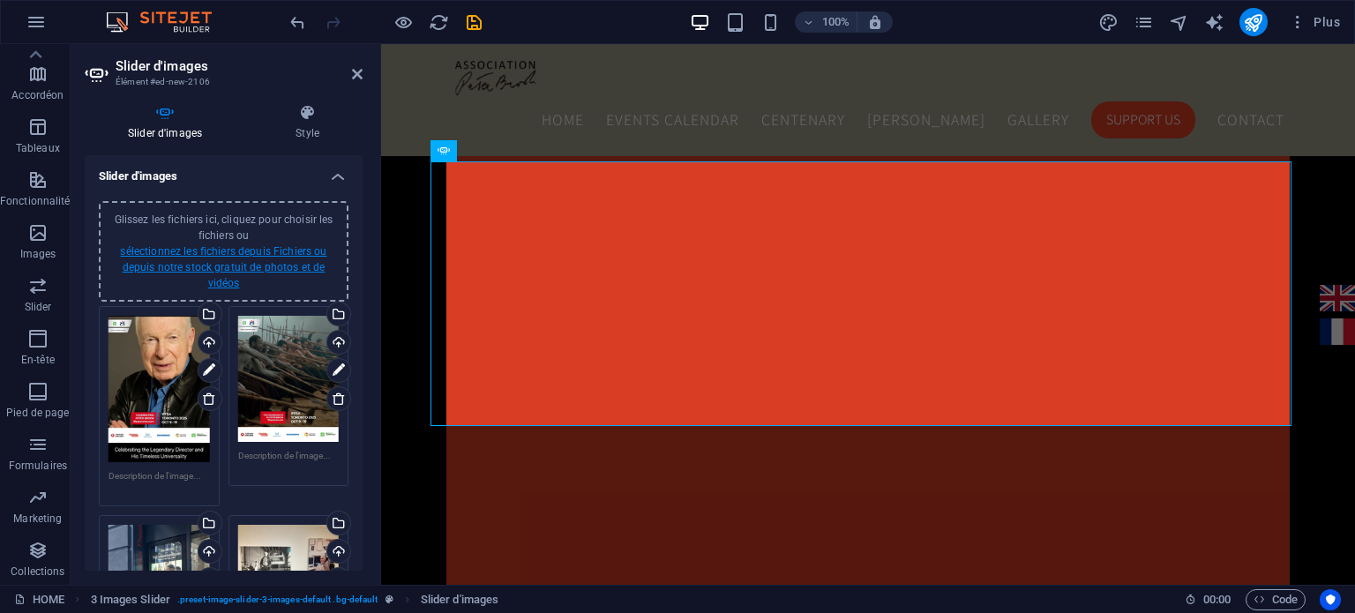
click at [288, 267] on link "sélectionnez les fichiers depuis Fichiers ou depuis notre stock gratuit de phot…" at bounding box center [223, 267] width 206 height 44
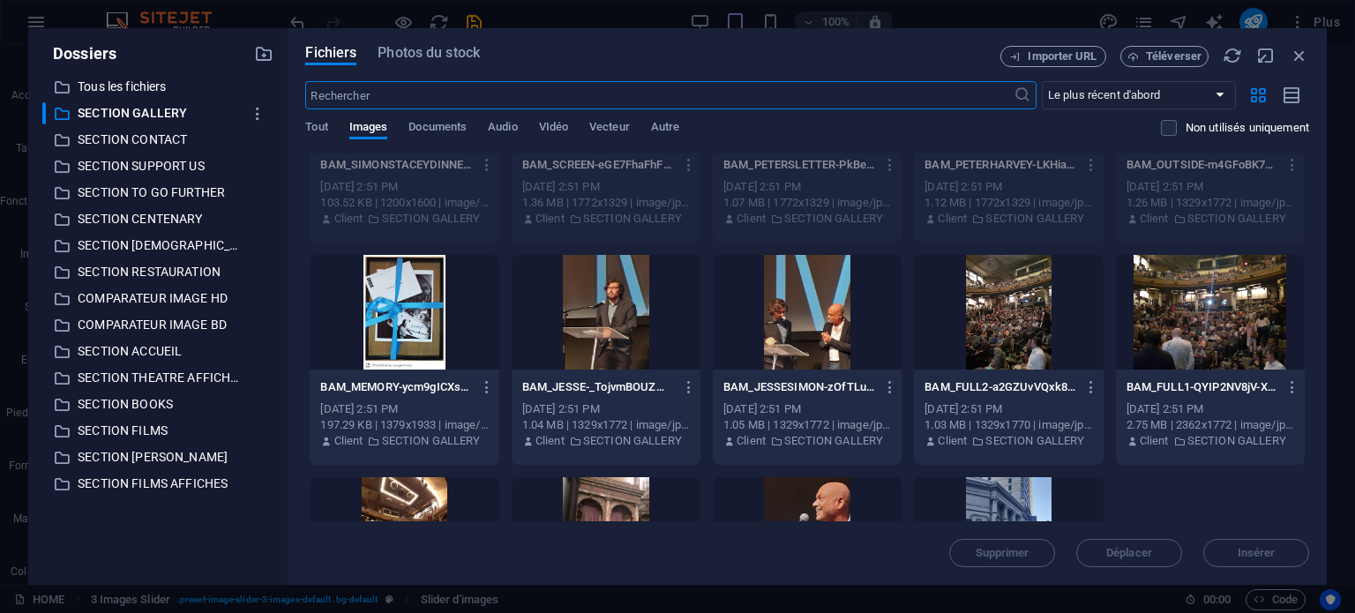
scroll to position [2956, 0]
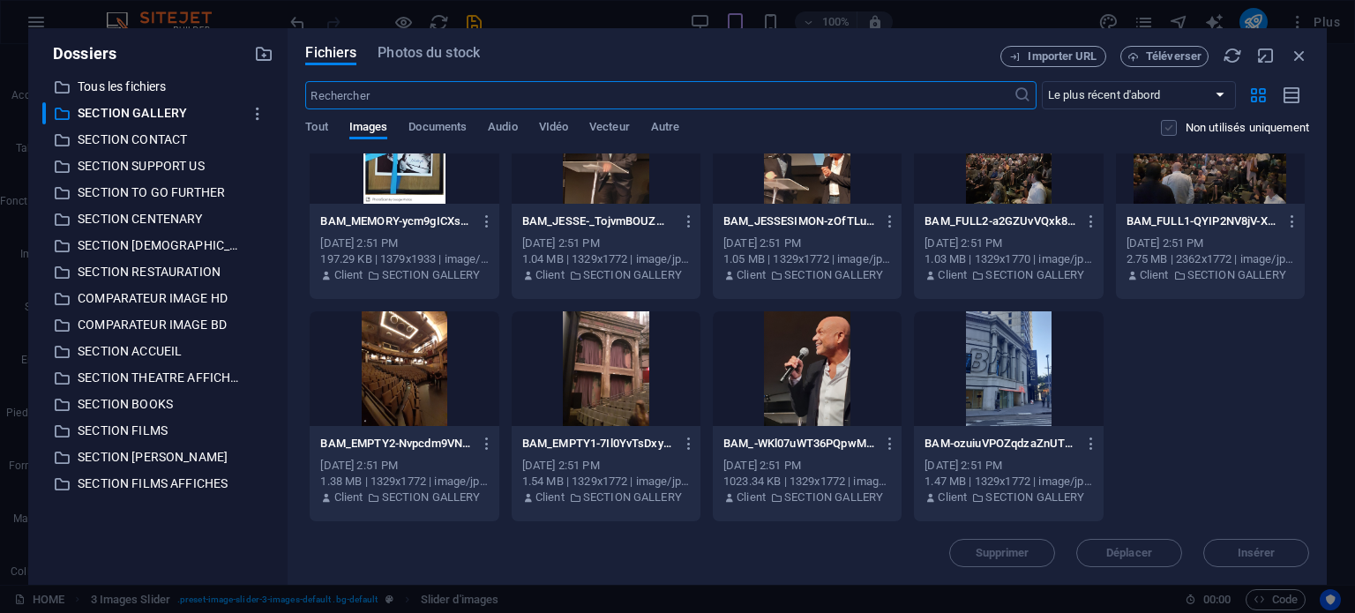
click at [1166, 130] on label at bounding box center [1169, 128] width 16 height 16
click at [0, 0] on input "checkbox" at bounding box center [0, 0] width 0 height 0
click at [992, 439] on p "BAM-ozuiuVPOZqdzaZnUT9ZWEg.jpg" at bounding box center [1001, 444] width 152 height 16
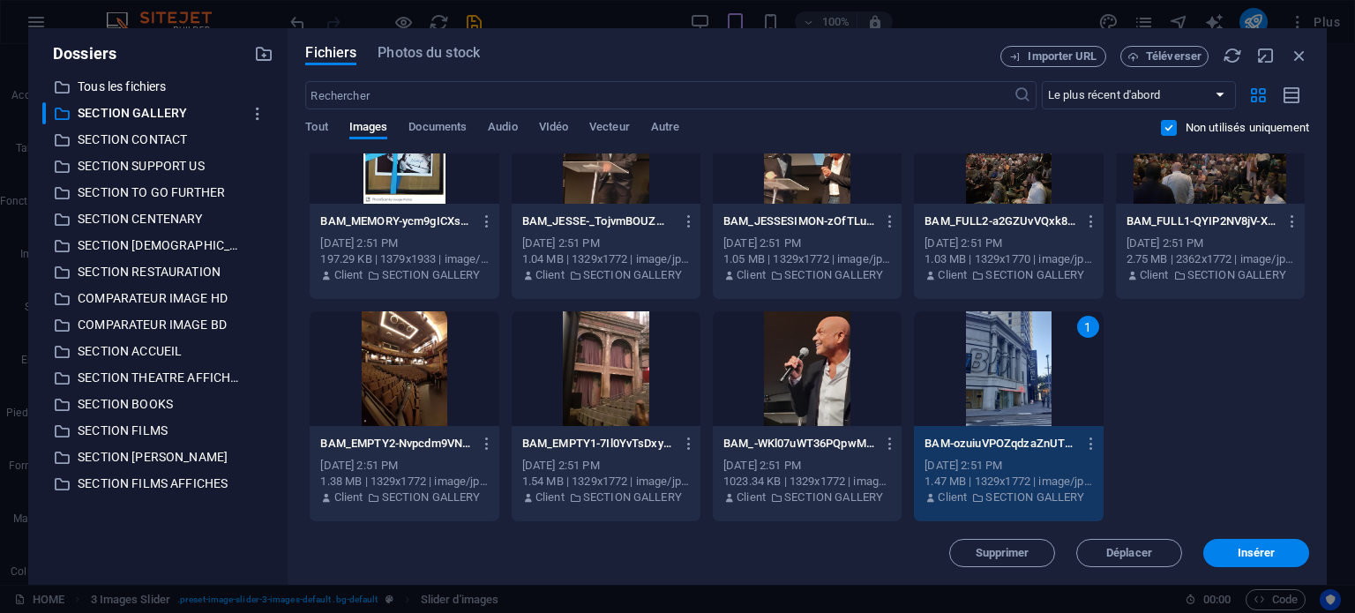
click at [819, 445] on p "BAM_-WKl07uWT36PQpwMdPtClIg.jpg" at bounding box center [799, 444] width 152 height 16
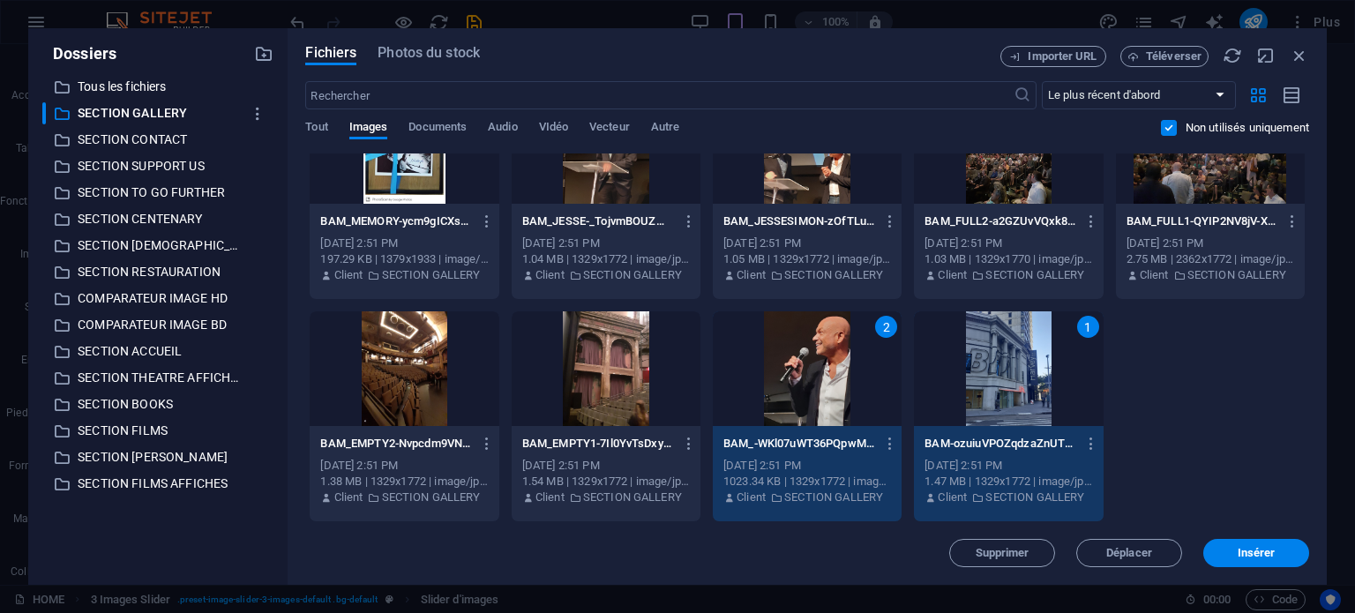
click at [602, 450] on p "BAM_EMPTY1-7Il0YvTsDxyDXbUGKBIjJw.jpg" at bounding box center [598, 444] width 152 height 16
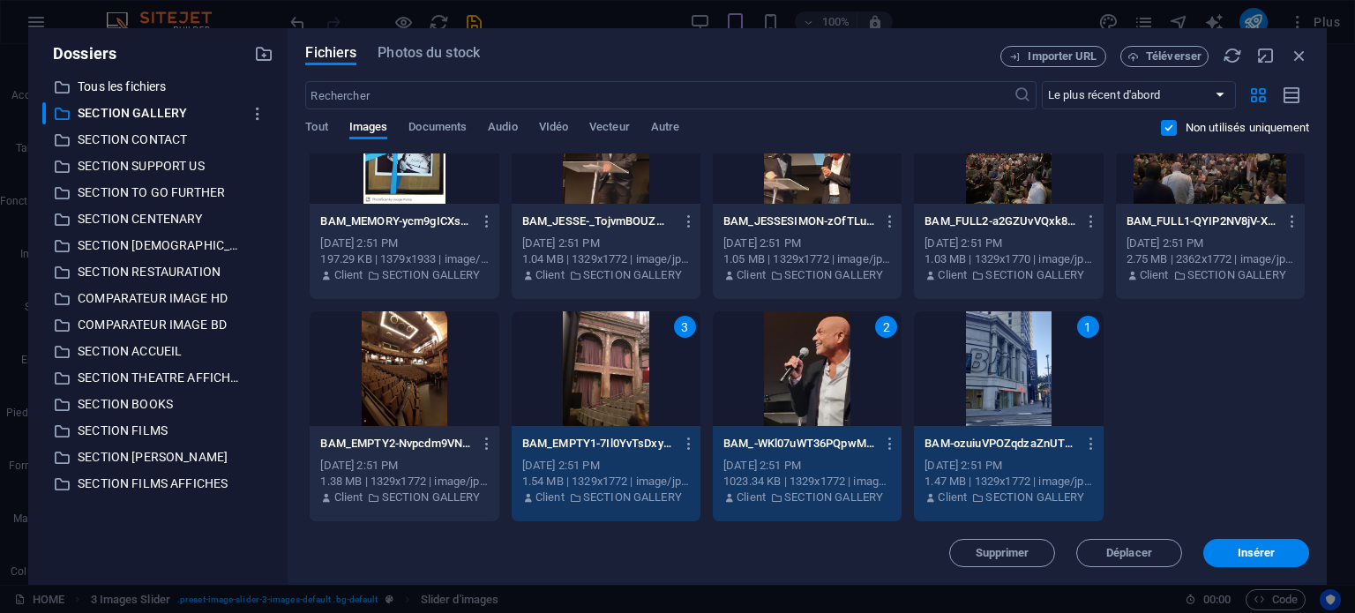
click at [395, 461] on div "[DATE] 2:51 PM" at bounding box center [404, 466] width 168 height 16
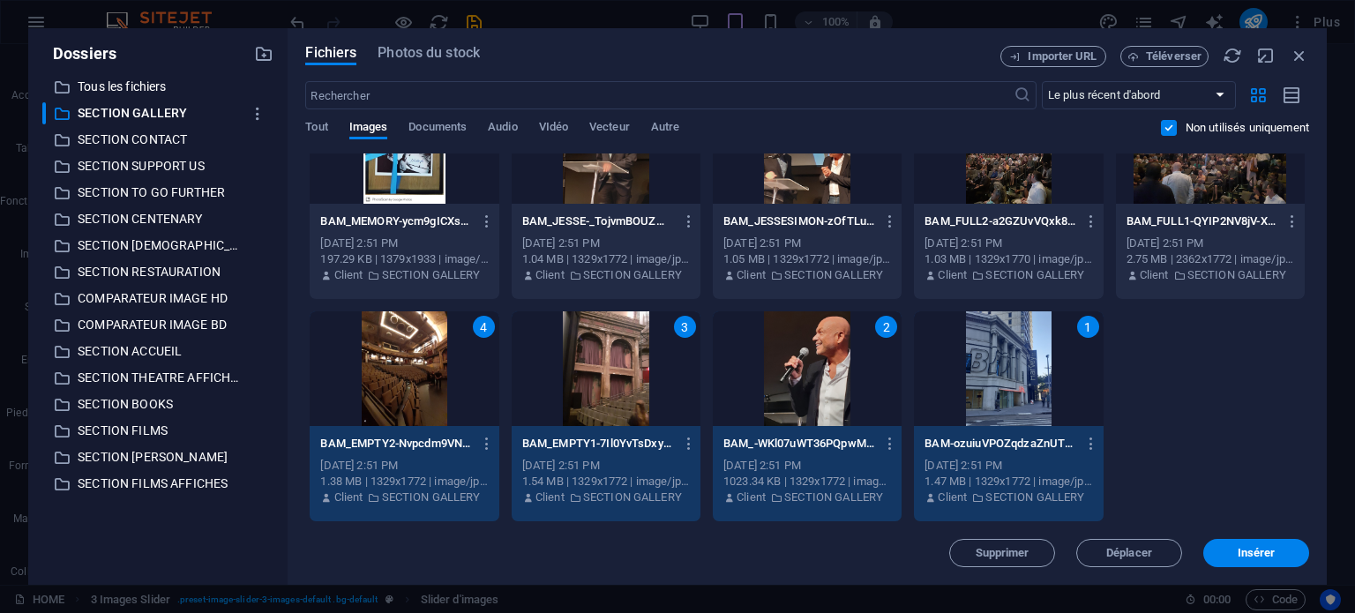
click at [1166, 236] on div "[DATE] 2:51 PM" at bounding box center [1211, 244] width 168 height 16
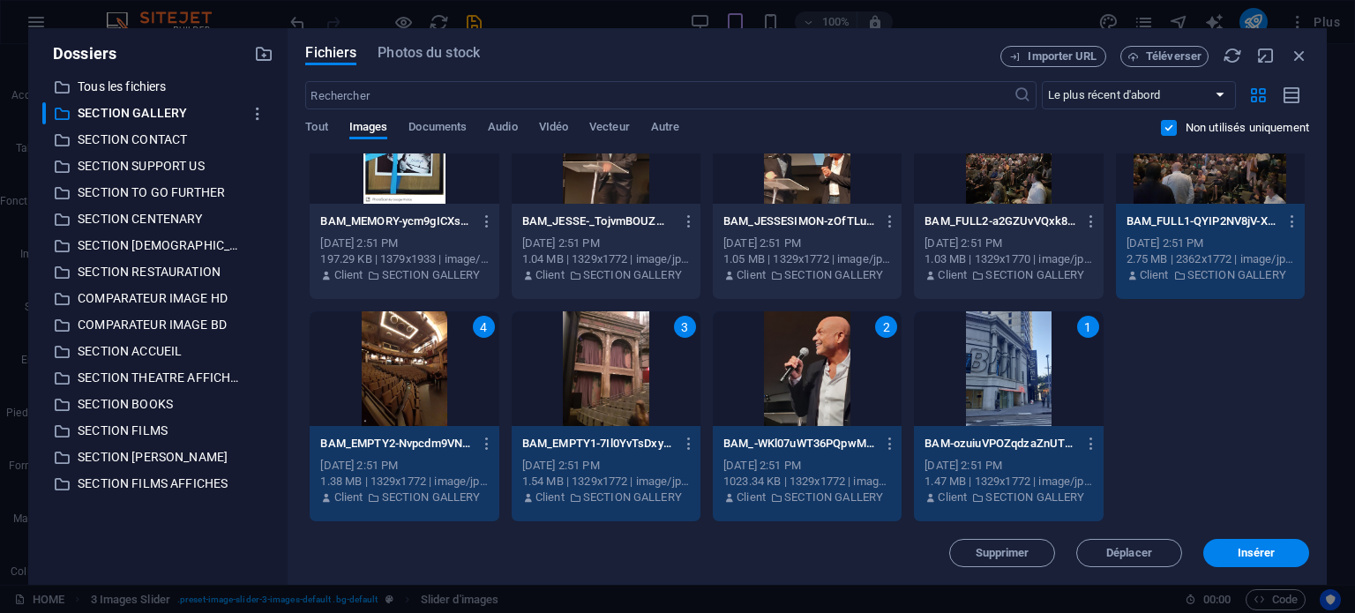
click at [1045, 251] on div "1.03 MB | 1329x1770 | image/jpeg" at bounding box center [1009, 259] width 168 height 16
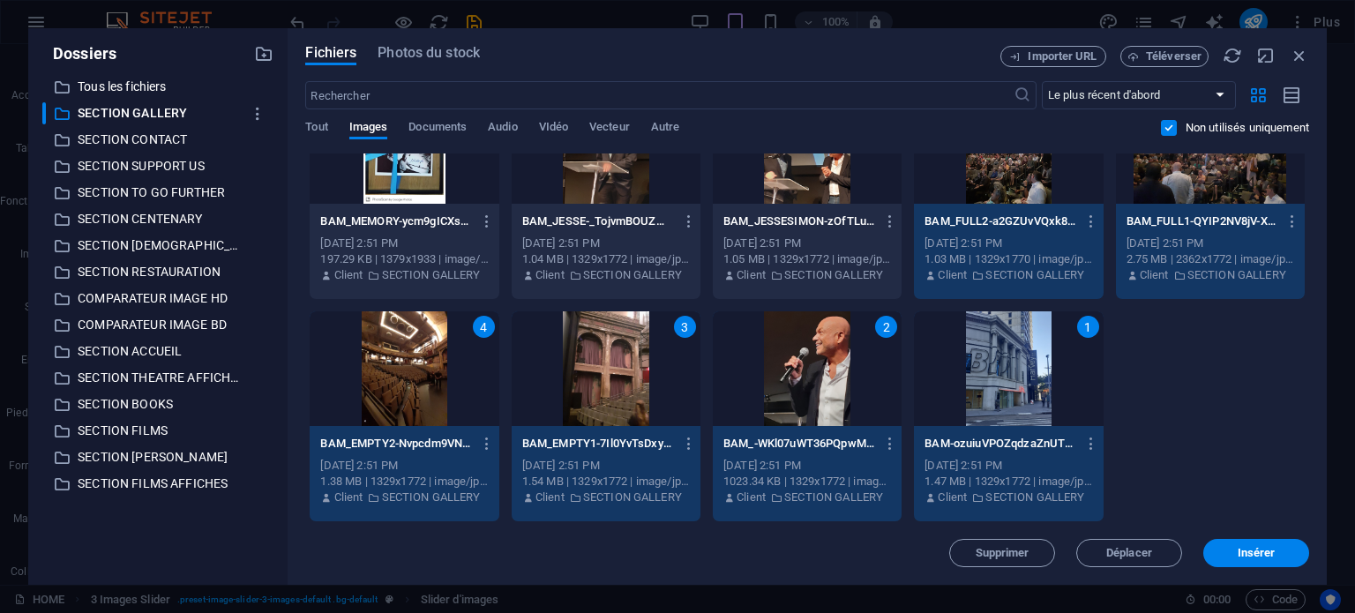
click at [822, 236] on div "[DATE] 2:51 PM" at bounding box center [807, 244] width 168 height 16
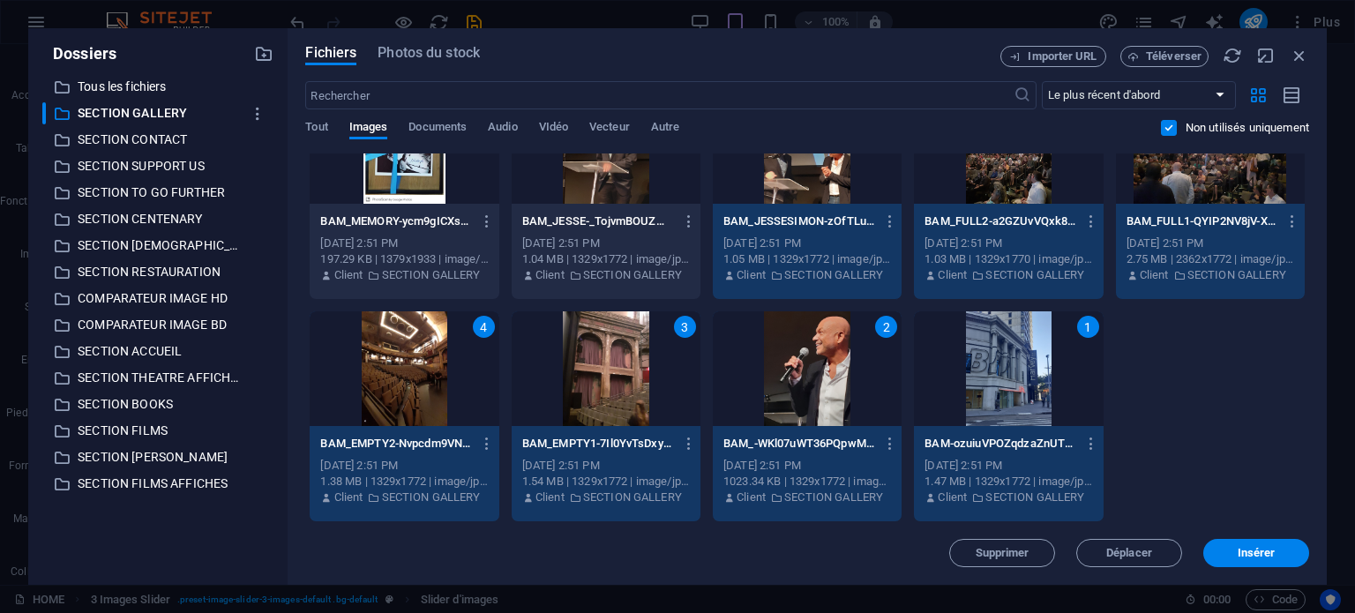
click at [625, 236] on div "[DATE] 2:51 PM" at bounding box center [606, 244] width 168 height 16
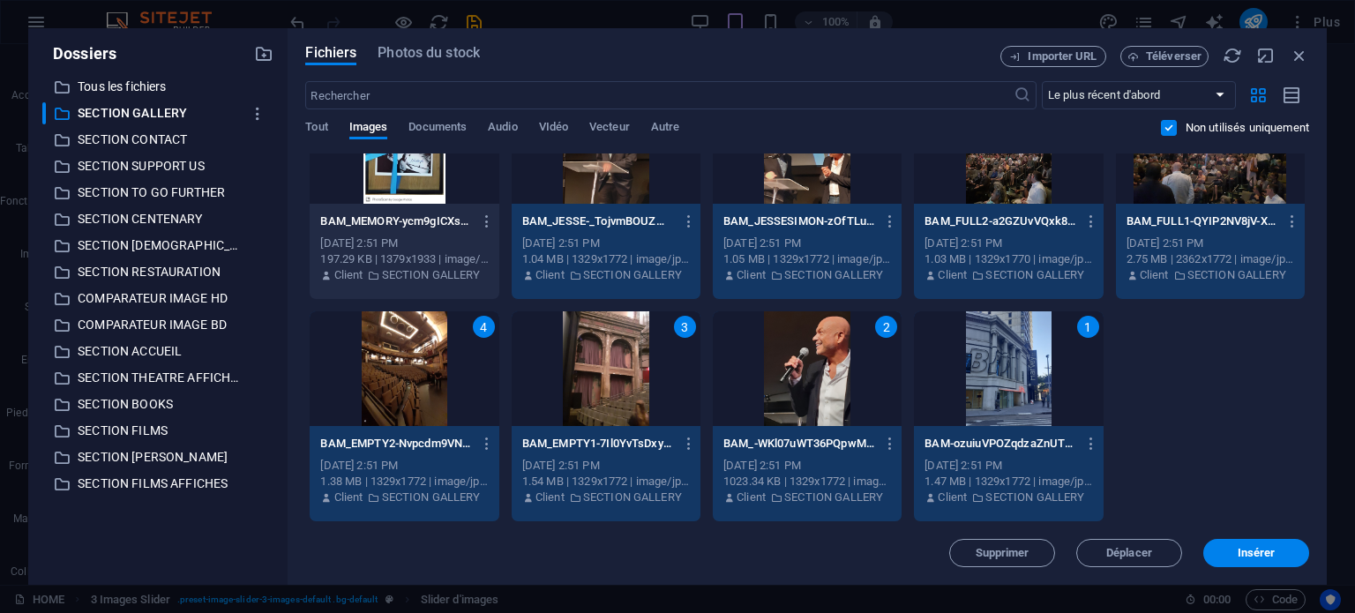
click at [448, 244] on div "[DATE] 2:51 PM" at bounding box center [404, 244] width 168 height 16
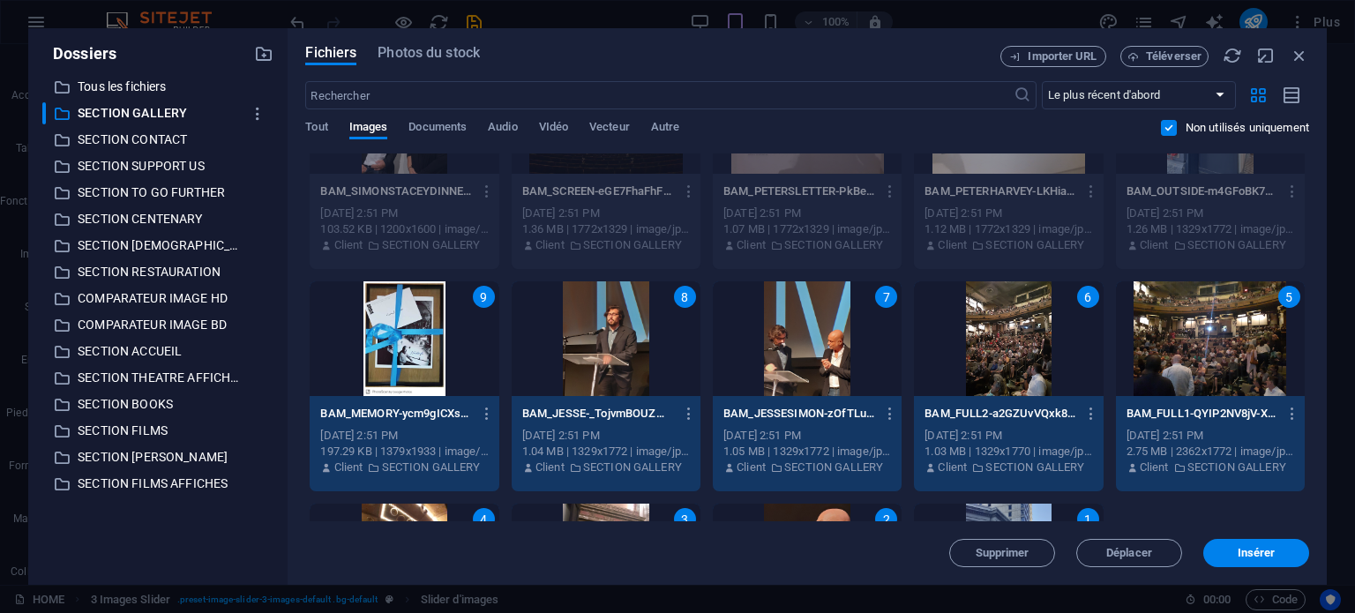
scroll to position [2752, 0]
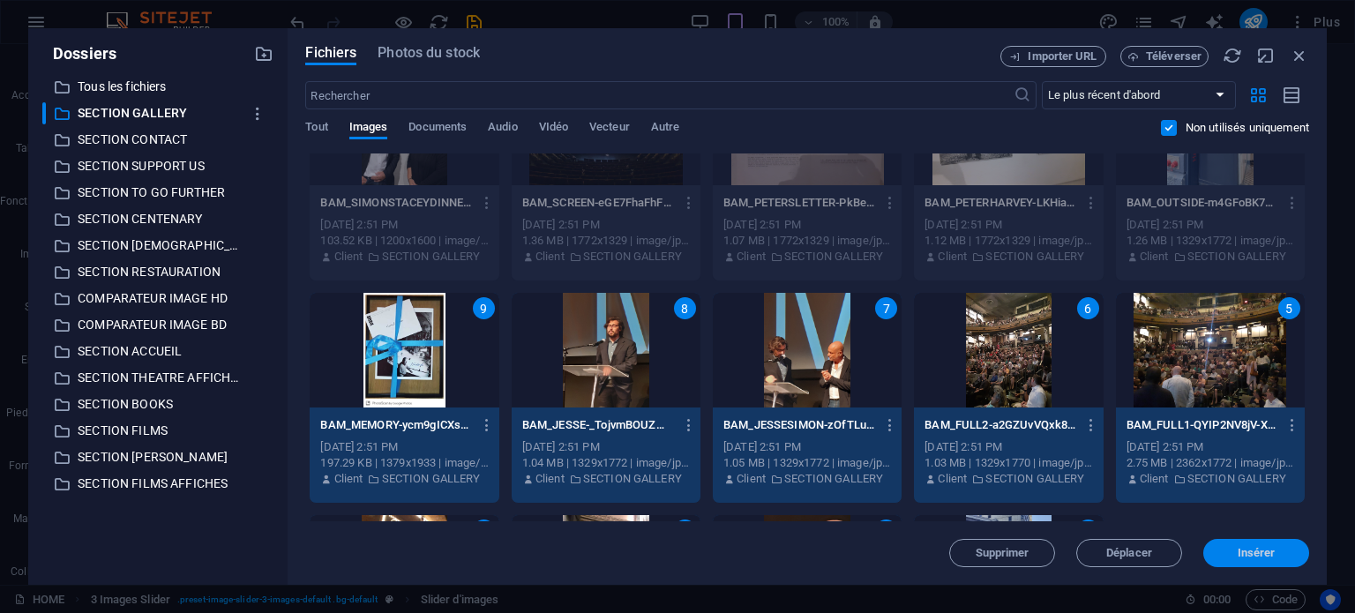
click at [1252, 559] on span "Insérer" at bounding box center [1257, 553] width 38 height 11
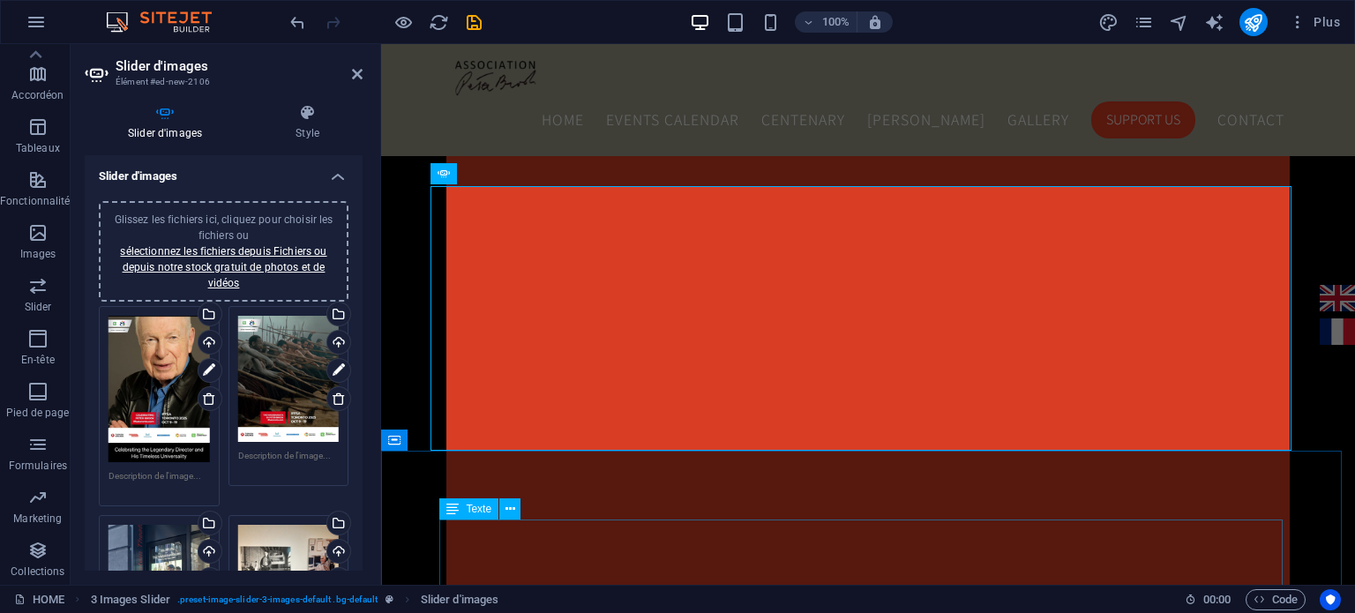
type input "1"
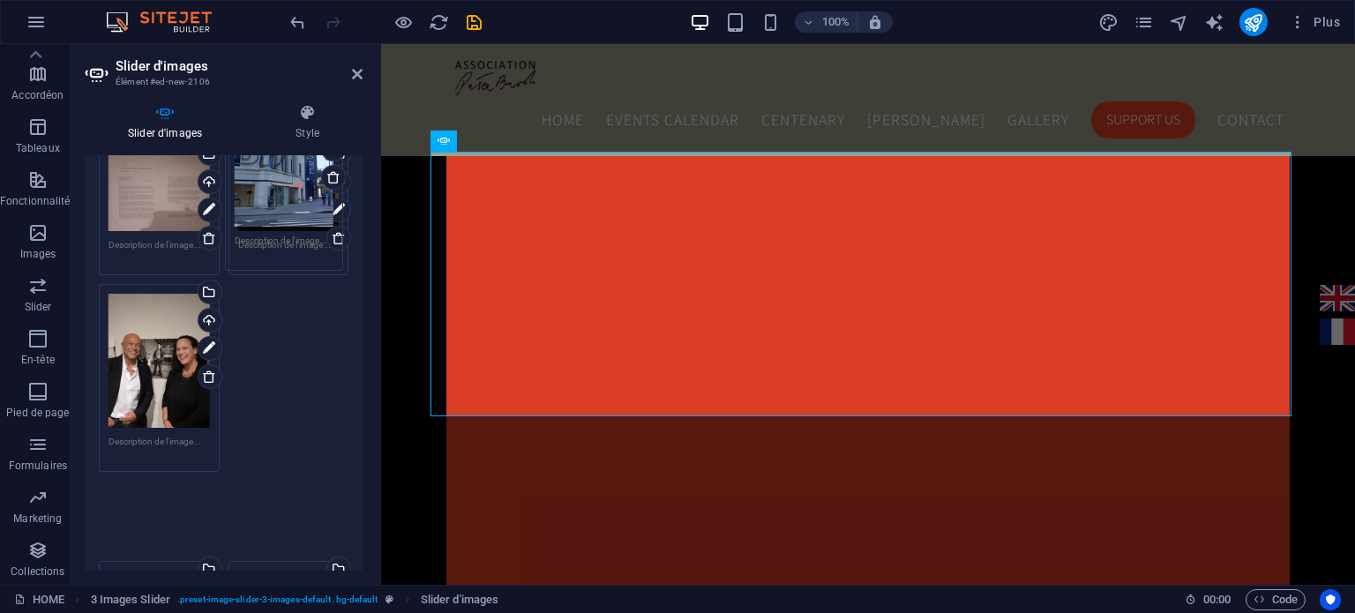
scroll to position [549, 0]
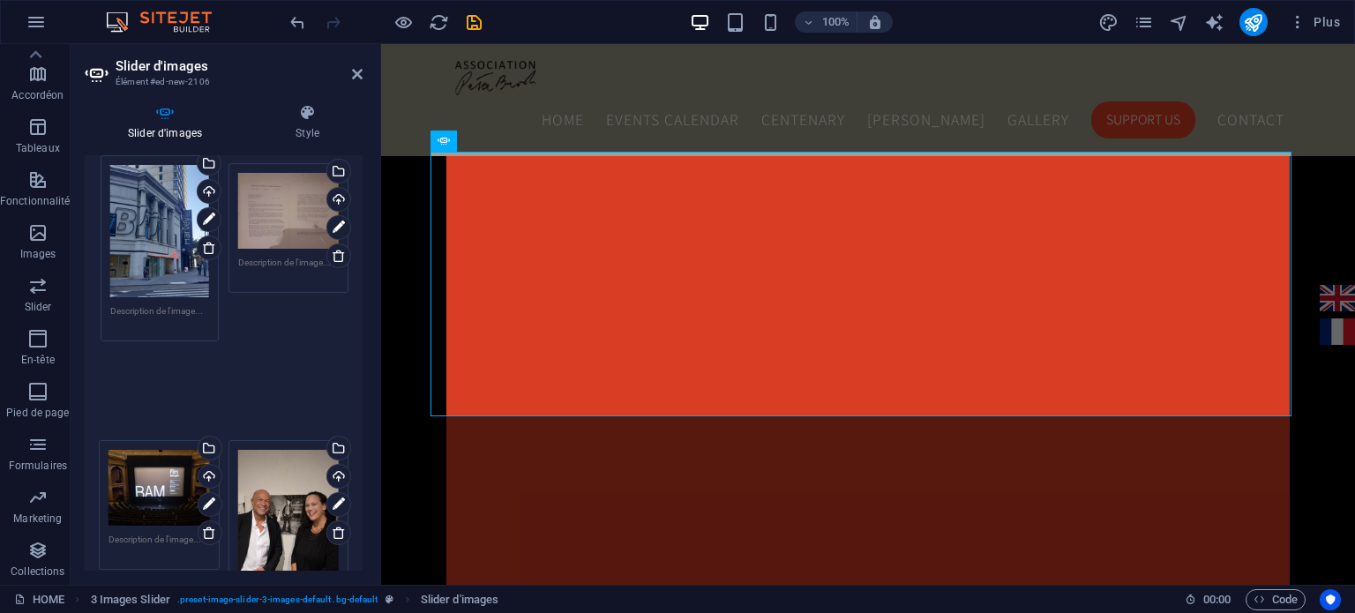
drag, startPoint x: 266, startPoint y: 392, endPoint x: 140, endPoint y: 233, distance: 202.8
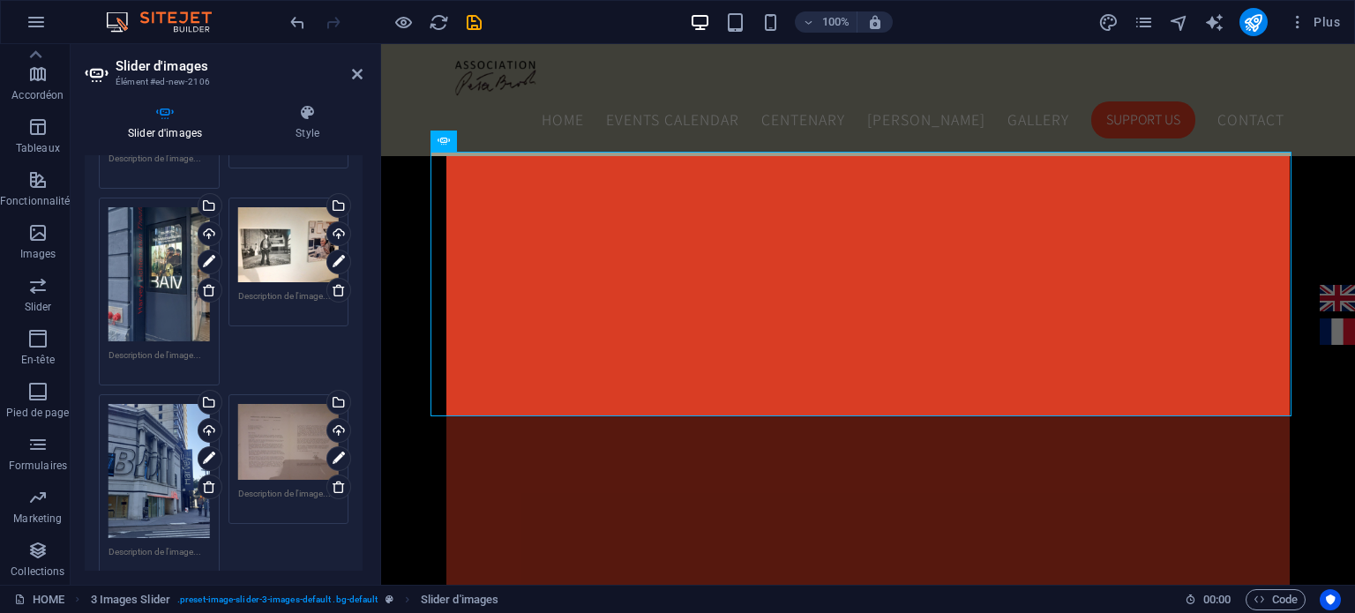
scroll to position [304, 0]
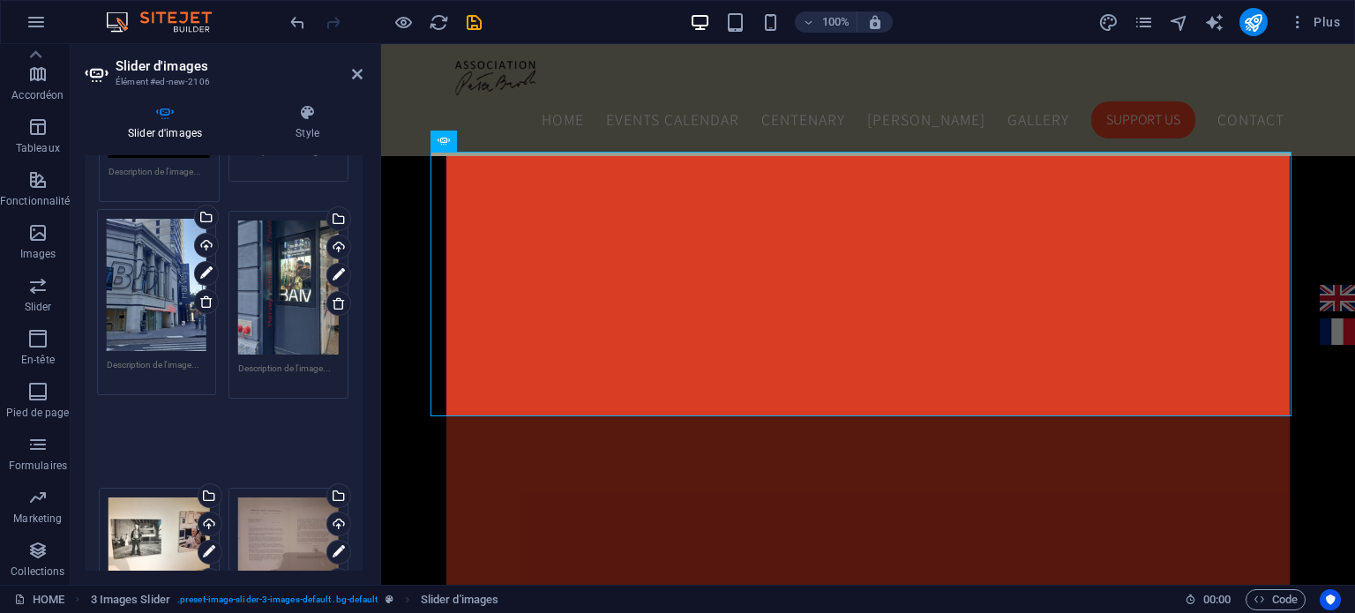
drag, startPoint x: 173, startPoint y: 454, endPoint x: 171, endPoint y: 260, distance: 194.1
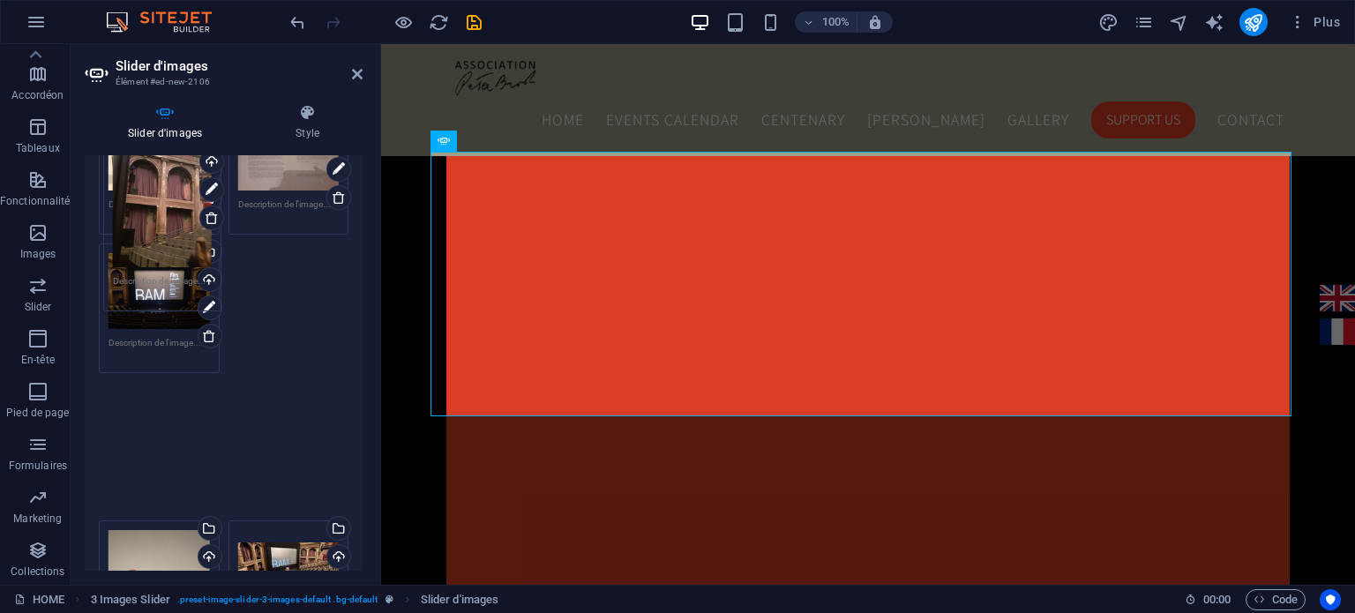
scroll to position [554, 0]
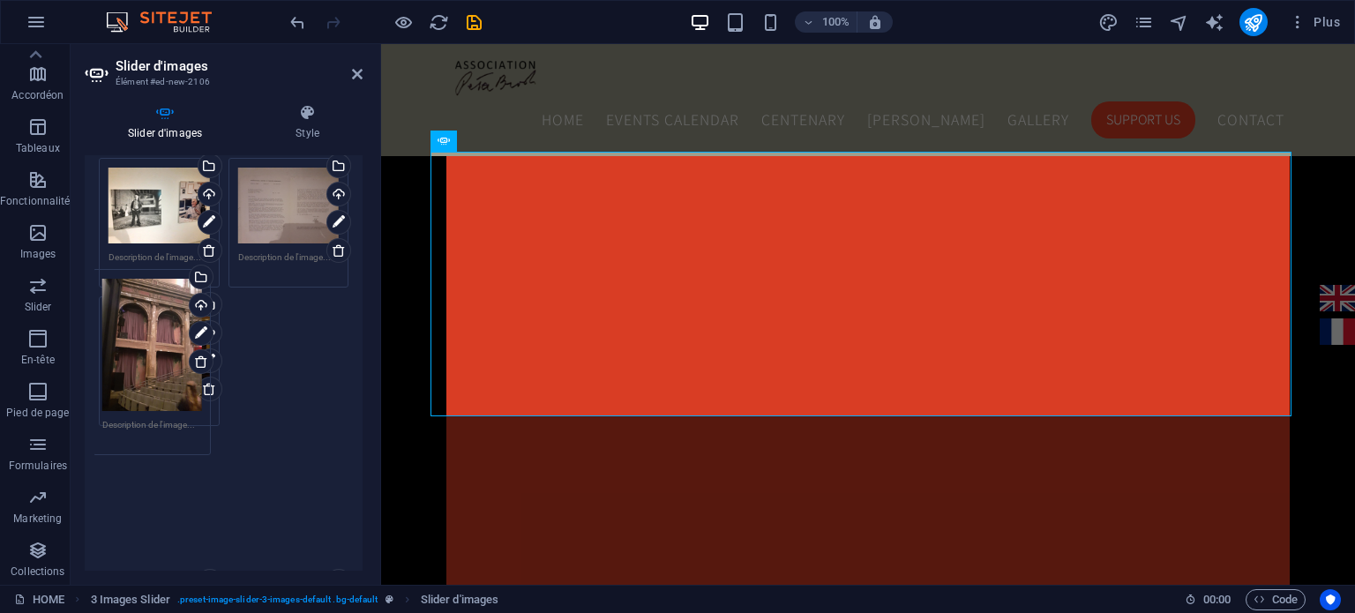
drag, startPoint x: 293, startPoint y: 525, endPoint x: 159, endPoint y: 326, distance: 240.3
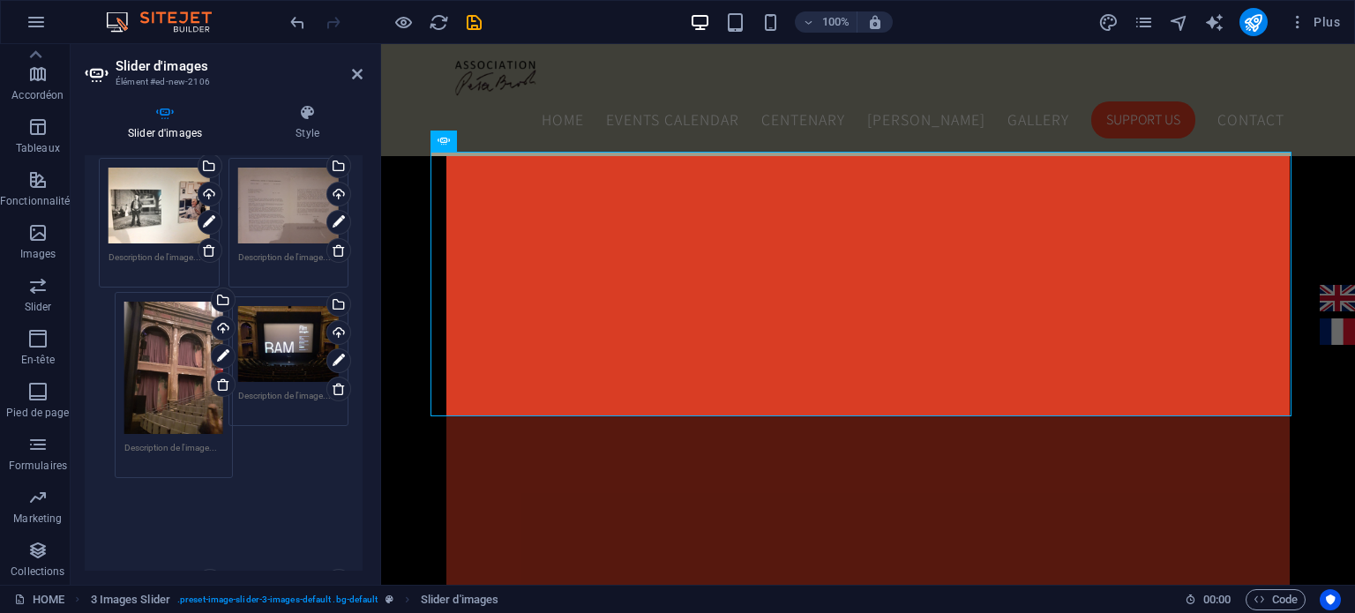
drag, startPoint x: 278, startPoint y: 349, endPoint x: 166, endPoint y: 351, distance: 112.1
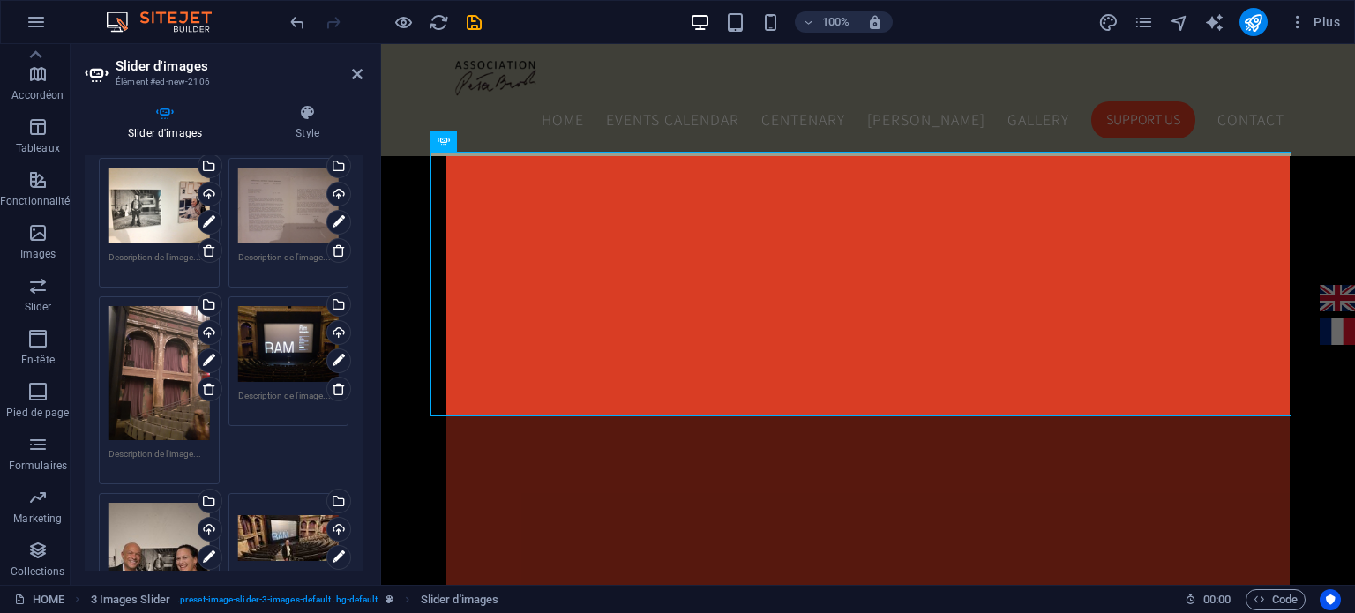
drag, startPoint x: 364, startPoint y: 293, endPoint x: 363, endPoint y: 335, distance: 42.4
click at [363, 335] on div "Slider d'images Style Slider d'images Glissez les fichiers ici, cliquez pour ch…" at bounding box center [224, 337] width 306 height 495
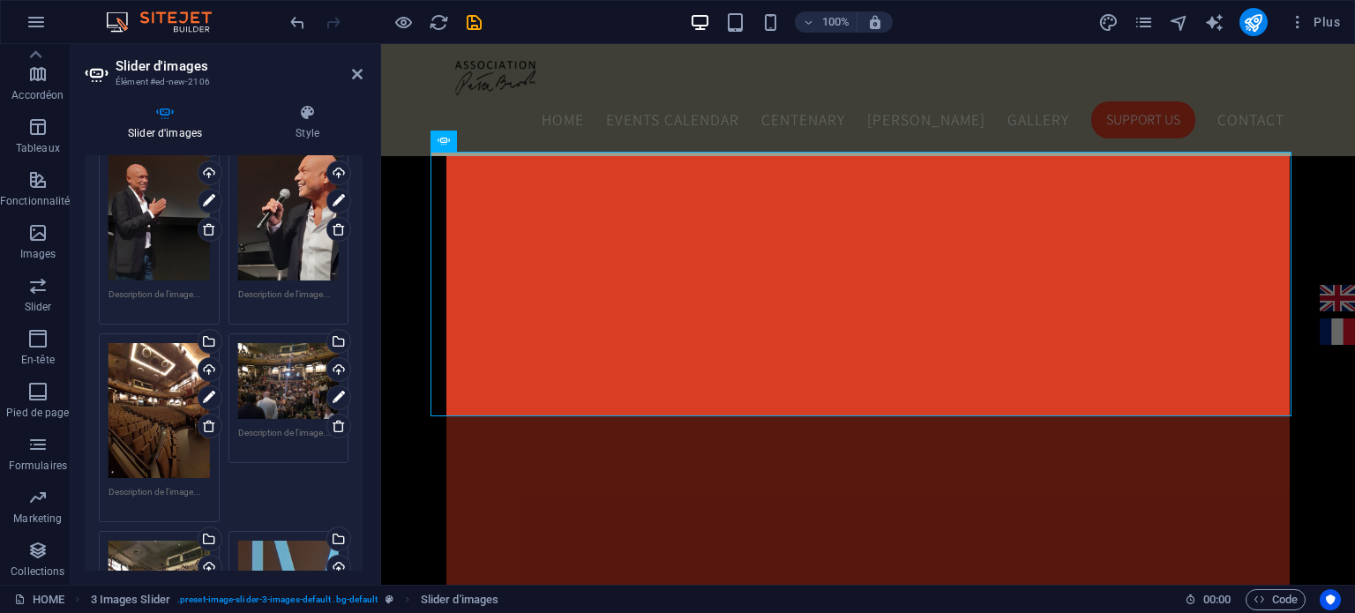
scroll to position [1037, 0]
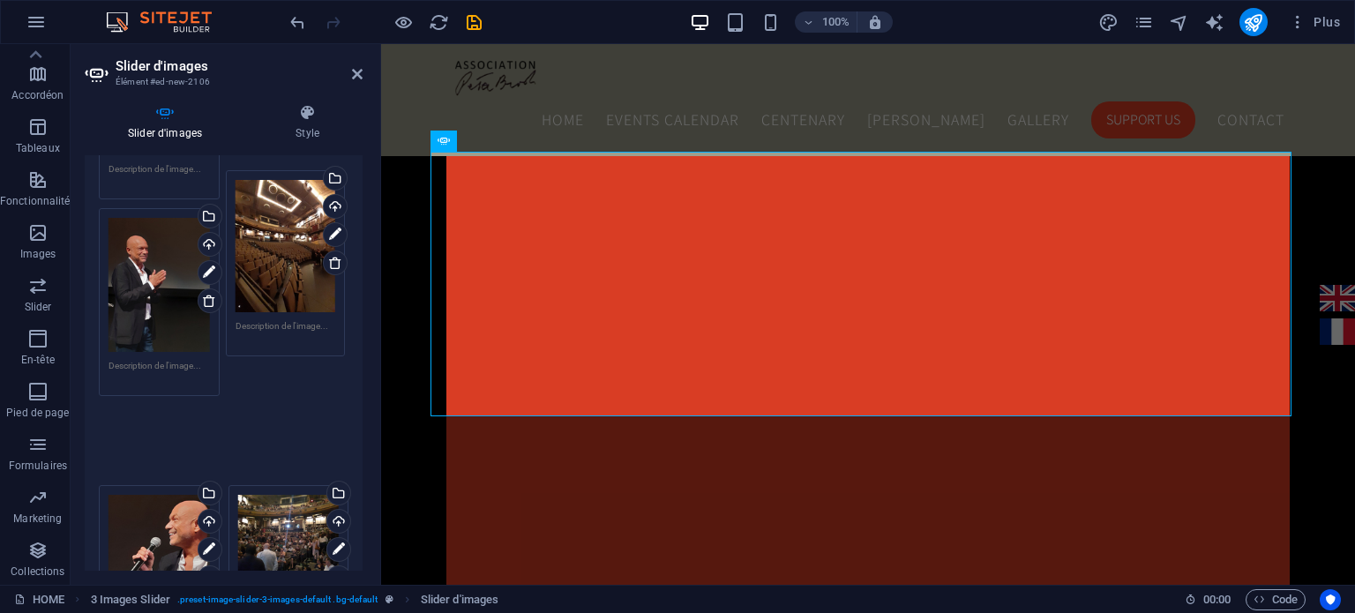
drag, startPoint x: 173, startPoint y: 451, endPoint x: 300, endPoint y: 229, distance: 256.1
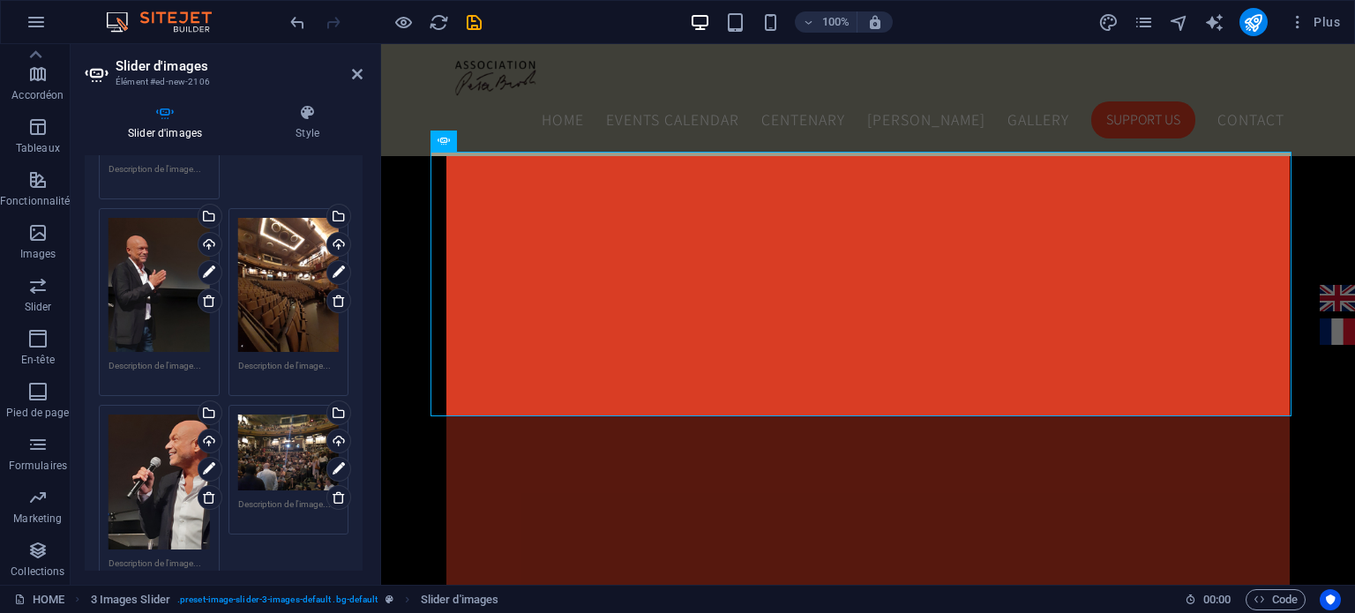
drag, startPoint x: 358, startPoint y: 346, endPoint x: 365, endPoint y: 290, distance: 56.0
click at [365, 290] on div "Slider d'images Style Slider d'images Glissez les fichiers ici, cliquez pour ch…" at bounding box center [224, 337] width 306 height 495
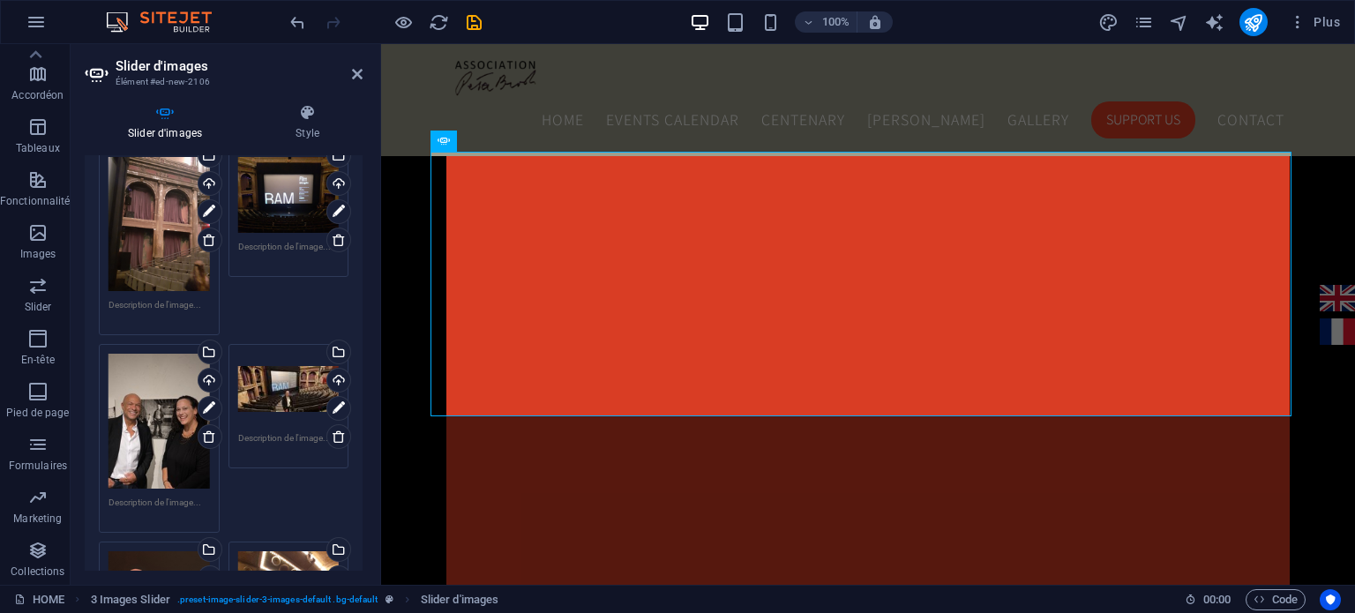
scroll to position [734, 0]
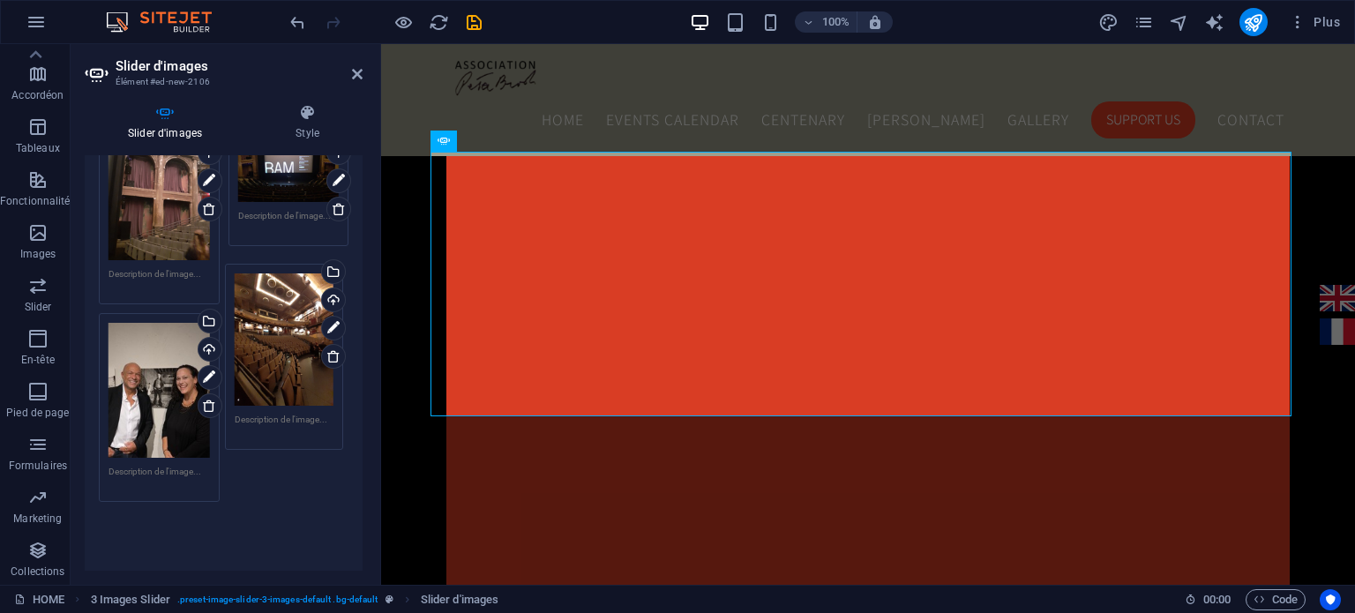
drag, startPoint x: 280, startPoint y: 511, endPoint x: 278, endPoint y: 272, distance: 239.1
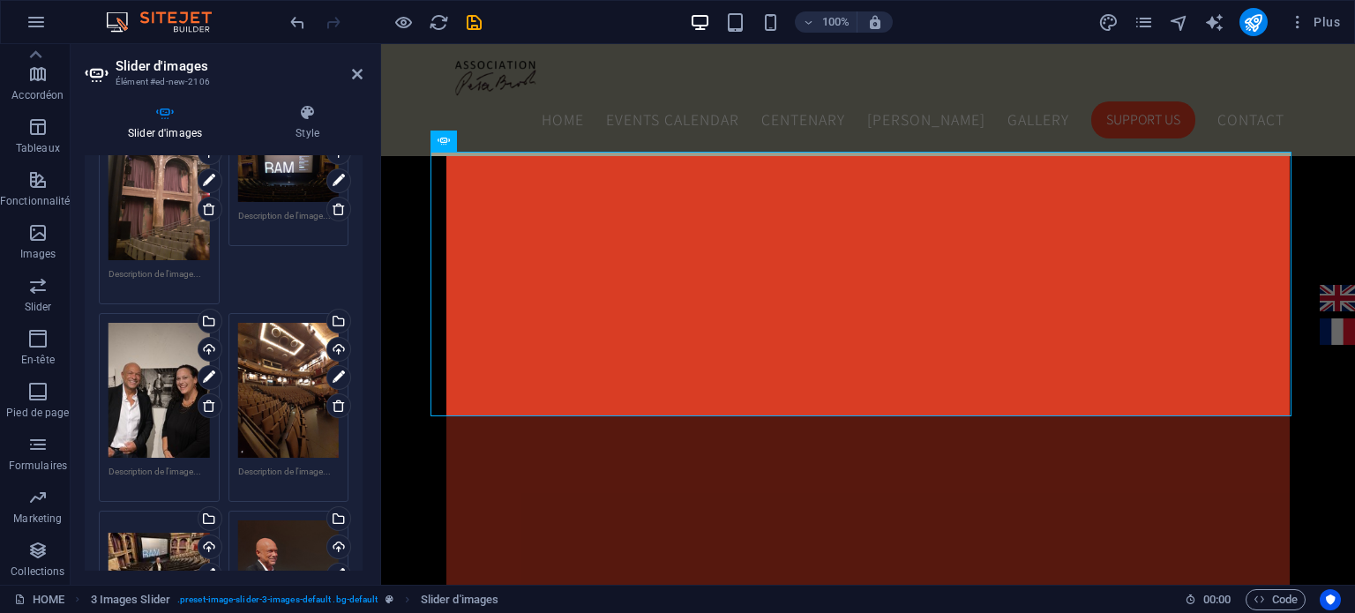
scroll to position [641, 0]
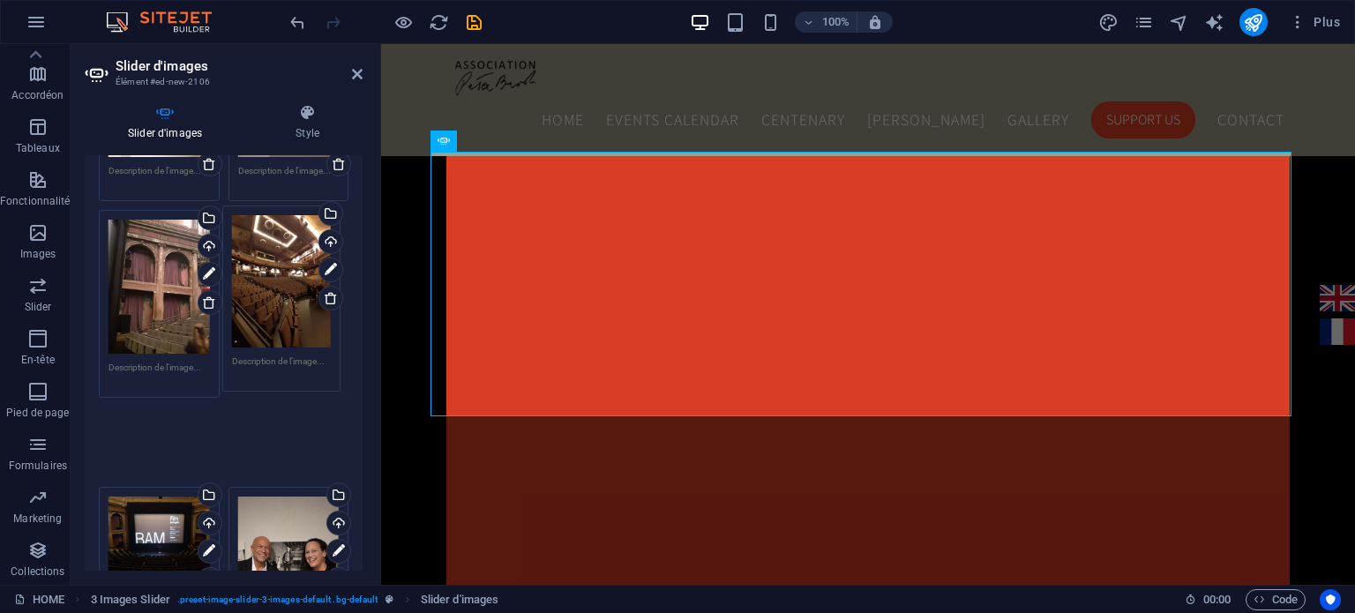
drag, startPoint x: 273, startPoint y: 441, endPoint x: 268, endPoint y: 248, distance: 193.3
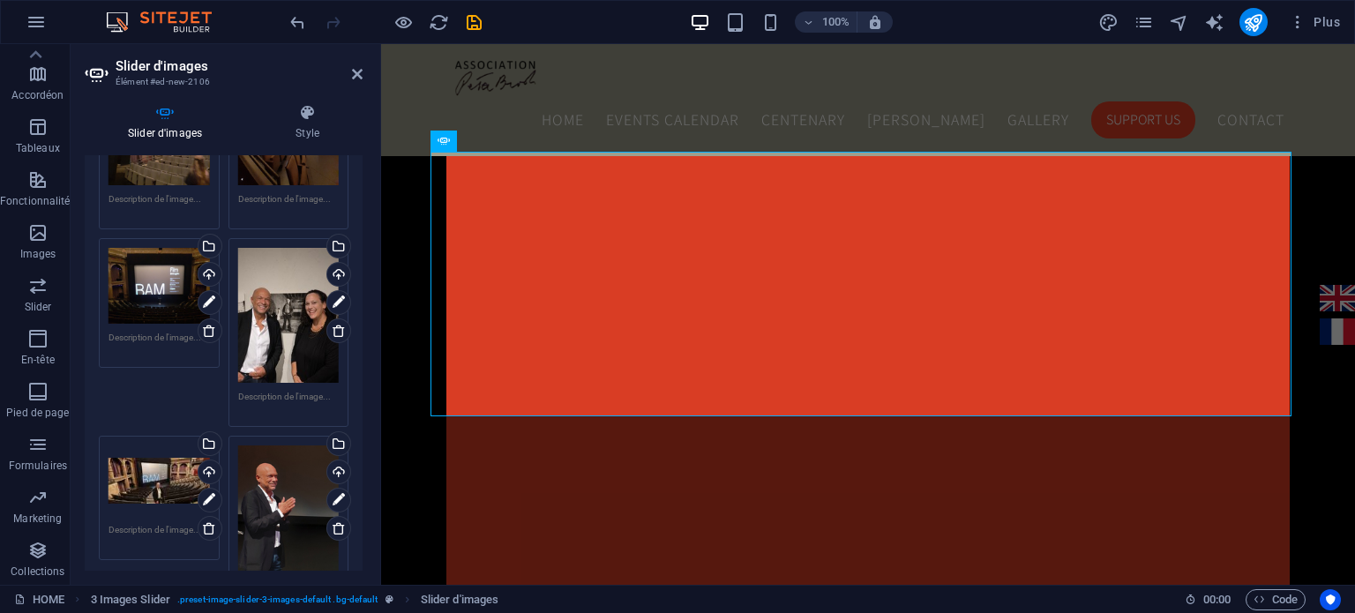
scroll to position [867, 0]
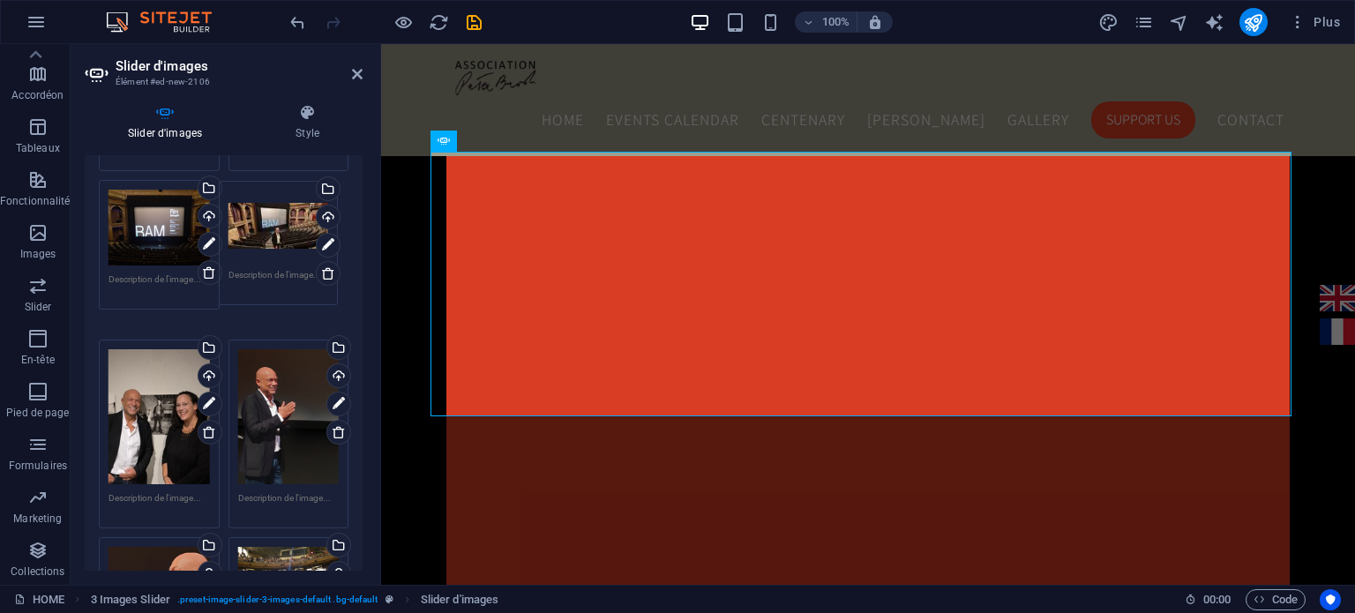
drag, startPoint x: 184, startPoint y: 437, endPoint x: 304, endPoint y: 251, distance: 221.5
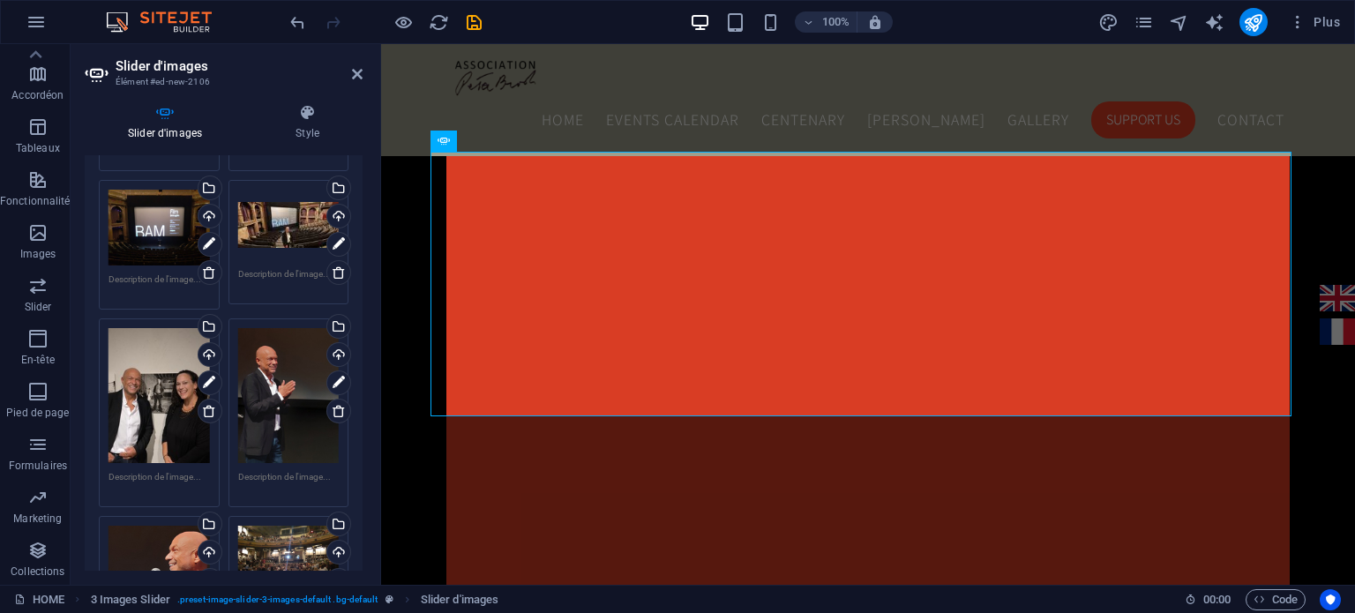
drag, startPoint x: 363, startPoint y: 333, endPoint x: 361, endPoint y: 363, distance: 30.1
click at [361, 363] on div "Slider d'images Style Slider d'images Glissez les fichiers ici, cliquez pour ch…" at bounding box center [224, 337] width 306 height 495
drag, startPoint x: 356, startPoint y: 349, endPoint x: 362, endPoint y: 390, distance: 41.8
click at [362, 390] on div "Slider d'images Glissez les fichiers ici, cliquez pour choisir les fichiers ou …" at bounding box center [224, 363] width 278 height 416
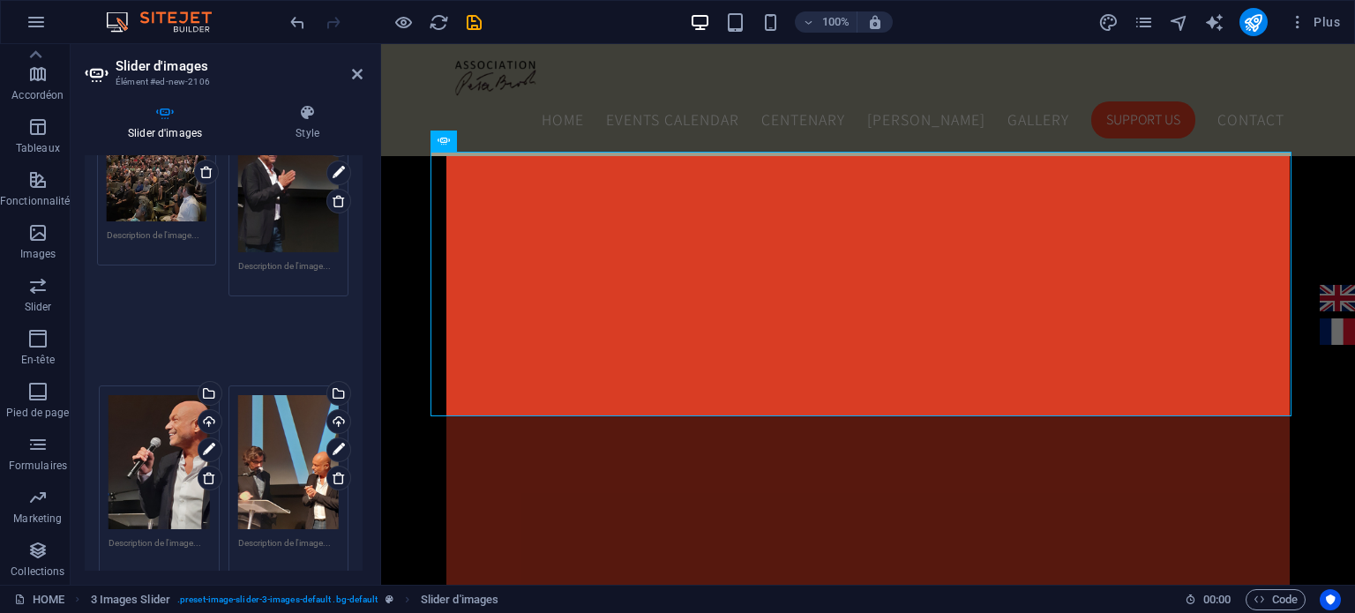
scroll to position [1240, 0]
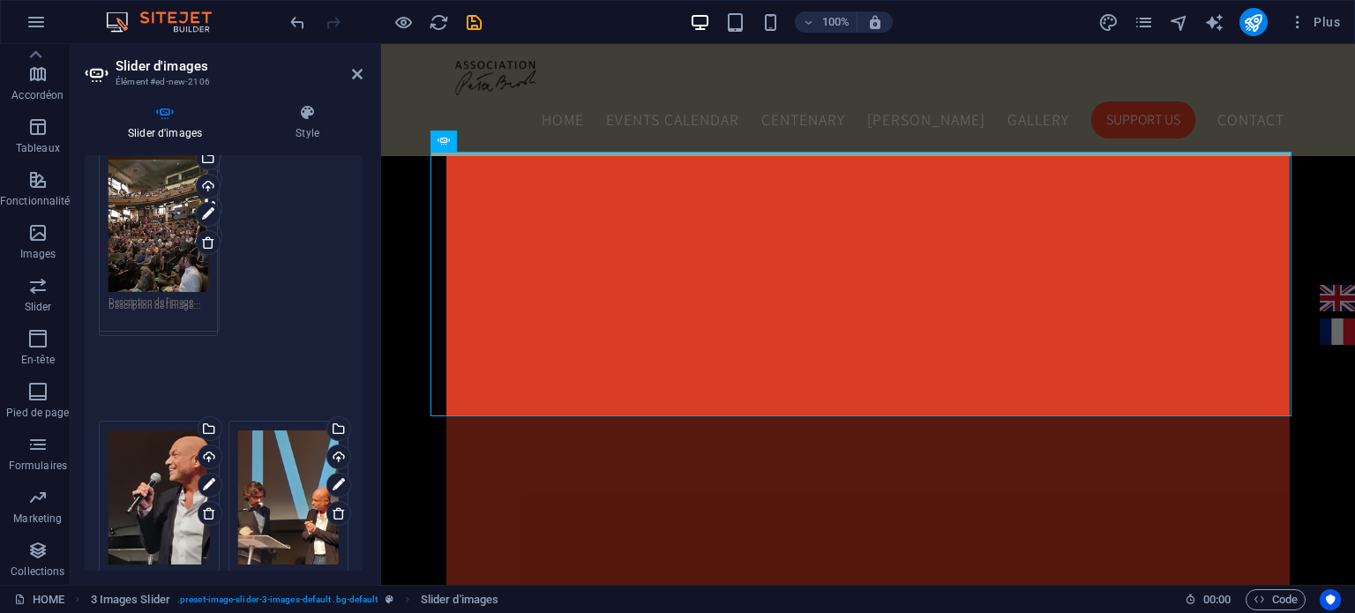
drag, startPoint x: 194, startPoint y: 384, endPoint x: 194, endPoint y: 243, distance: 141.2
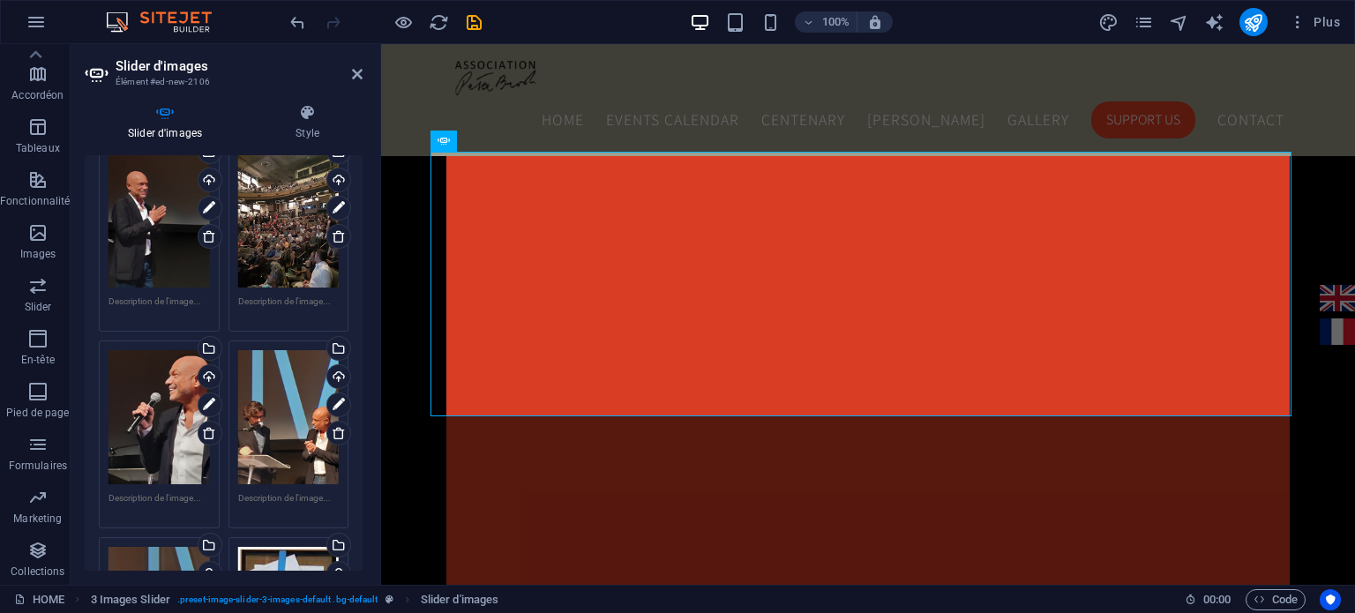
drag, startPoint x: 363, startPoint y: 394, endPoint x: 367, endPoint y: 356, distance: 38.2
click at [367, 356] on div "Slider d'images Style Slider d'images Glissez les fichiers ici, cliquez pour ch…" at bounding box center [224, 337] width 306 height 495
drag, startPoint x: 363, startPoint y: 367, endPoint x: 363, endPoint y: 334, distance: 32.6
click at [363, 331] on div "Slider d'images Style Slider d'images Glissez les fichiers ici, cliquez pour ch…" at bounding box center [224, 337] width 306 height 495
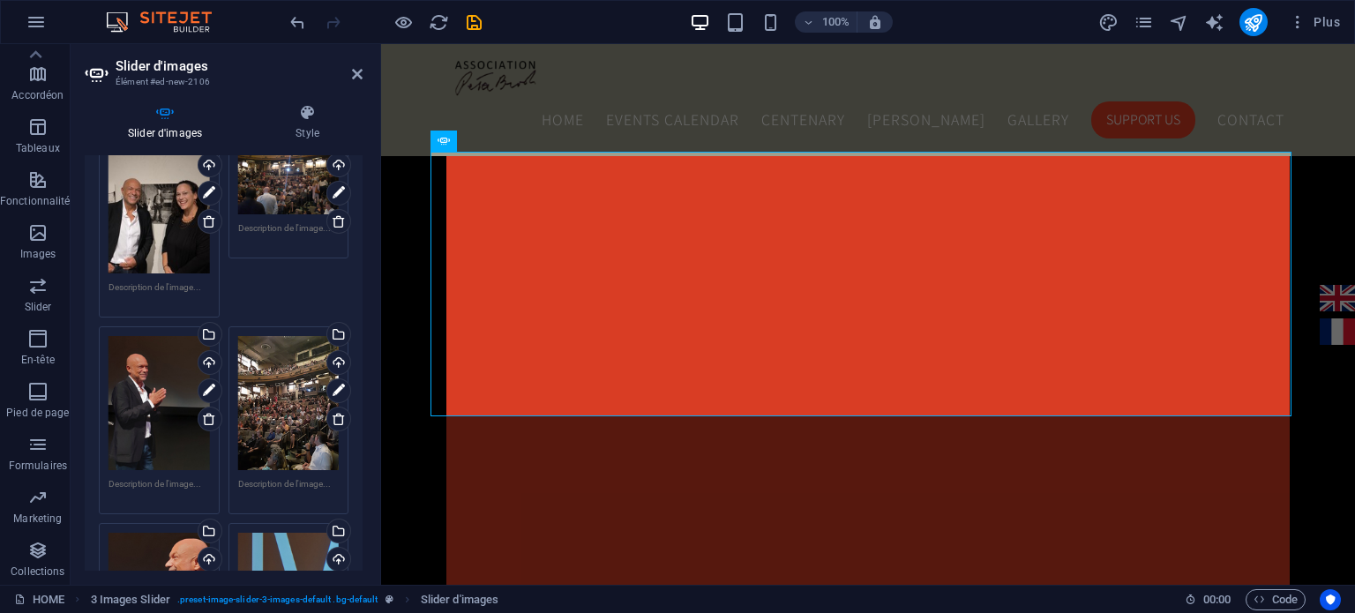
scroll to position [1048, 0]
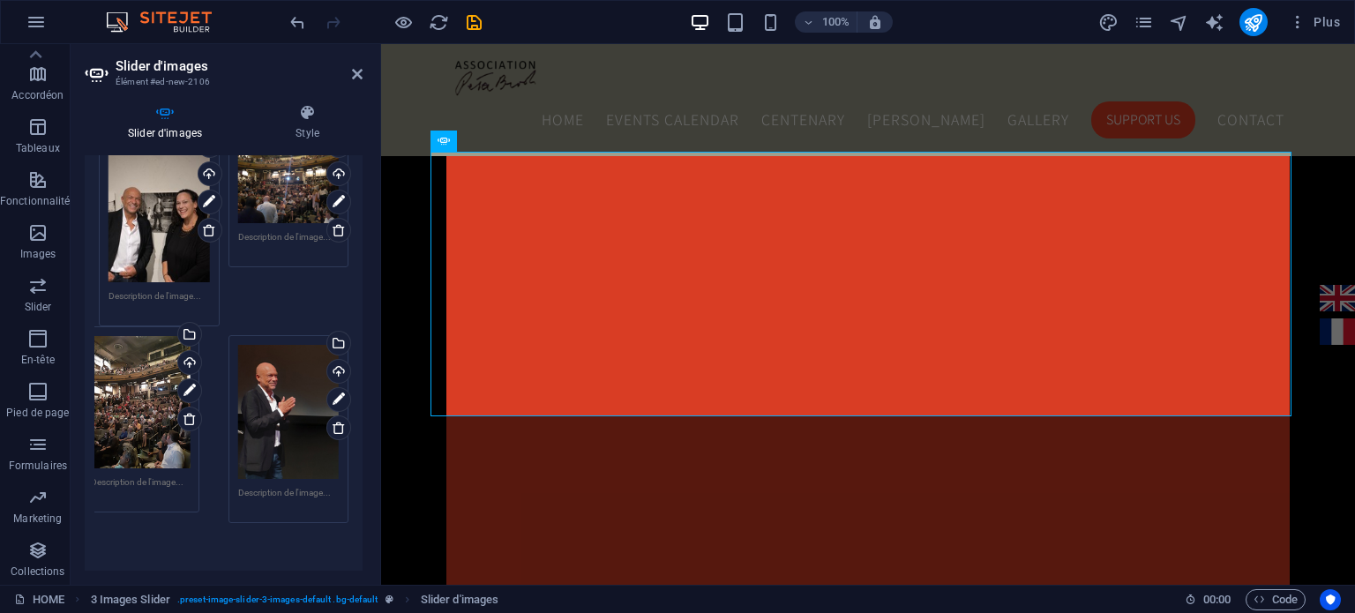
drag, startPoint x: 285, startPoint y: 351, endPoint x: 139, endPoint y: 355, distance: 146.5
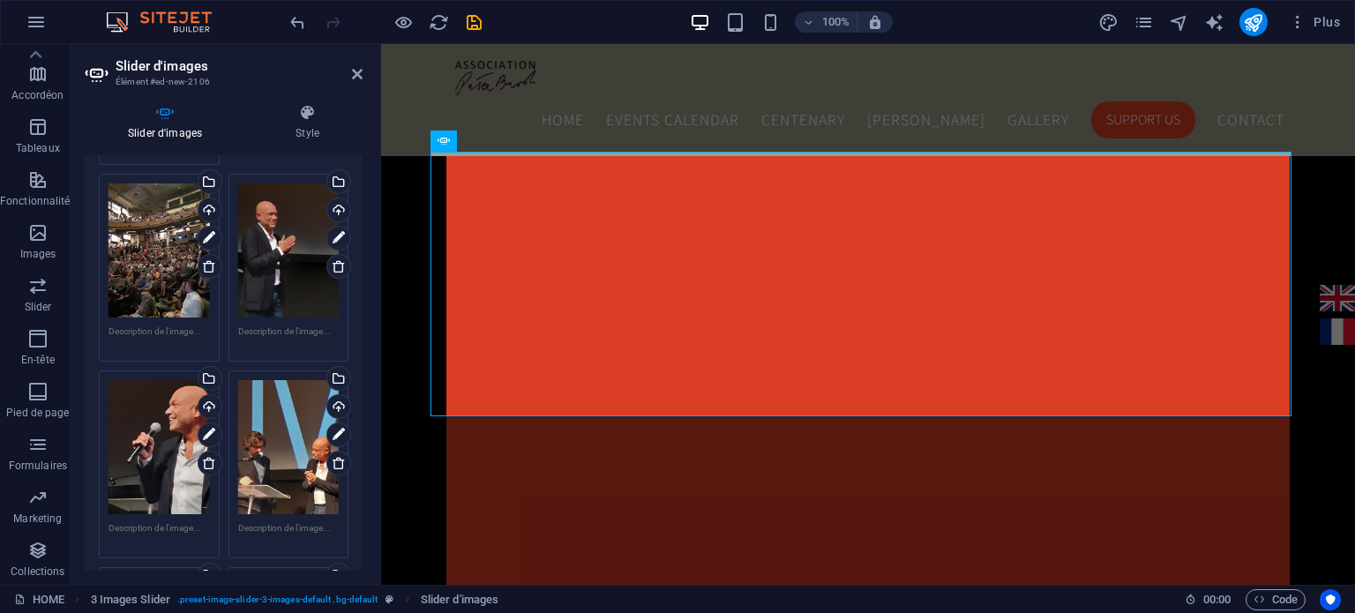
scroll to position [1214, 0]
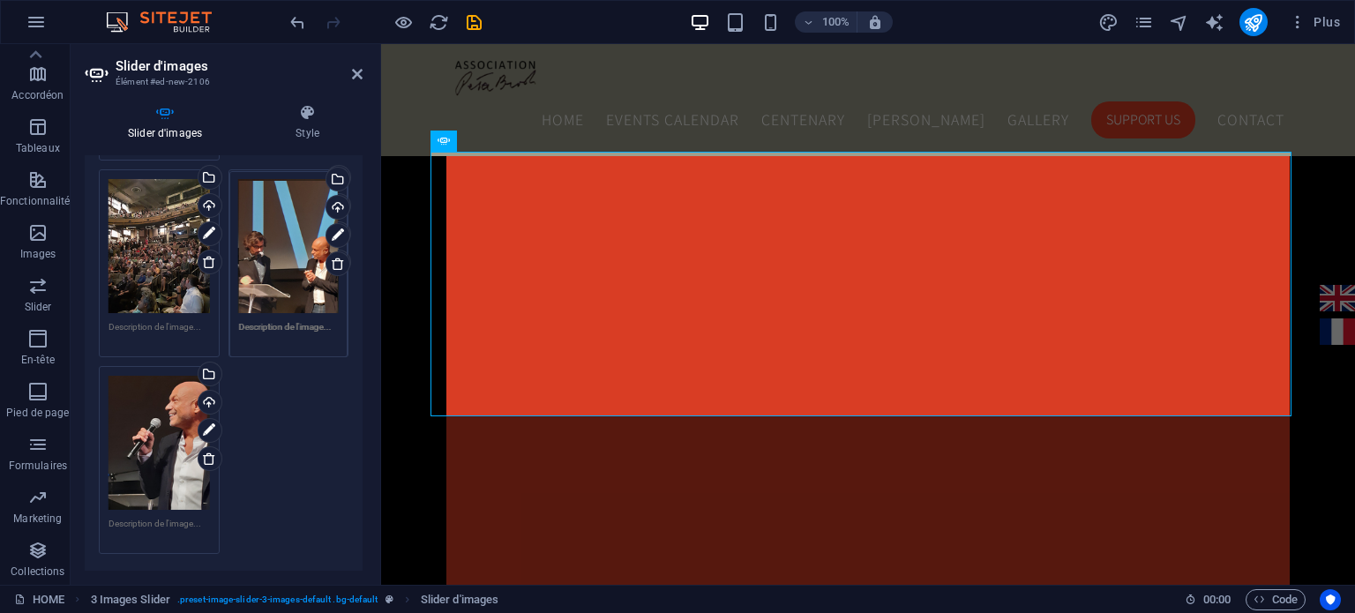
drag, startPoint x: 296, startPoint y: 433, endPoint x: 299, endPoint y: 252, distance: 180.9
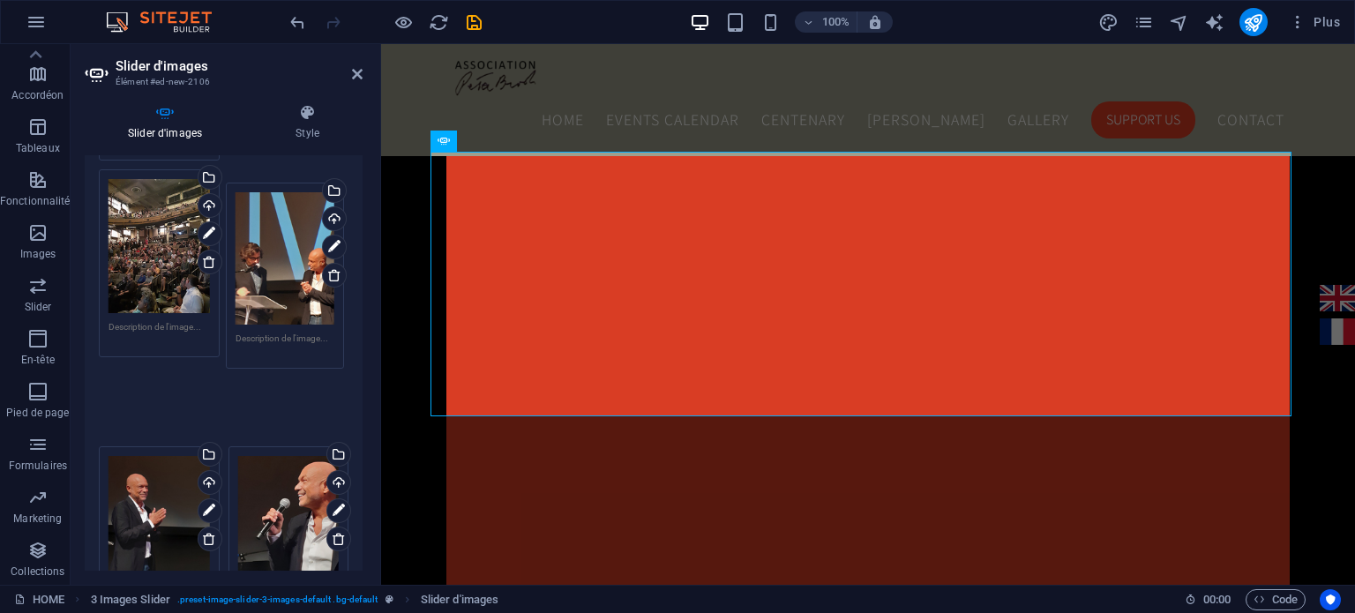
drag, startPoint x: 267, startPoint y: 479, endPoint x: 266, endPoint y: 312, distance: 166.8
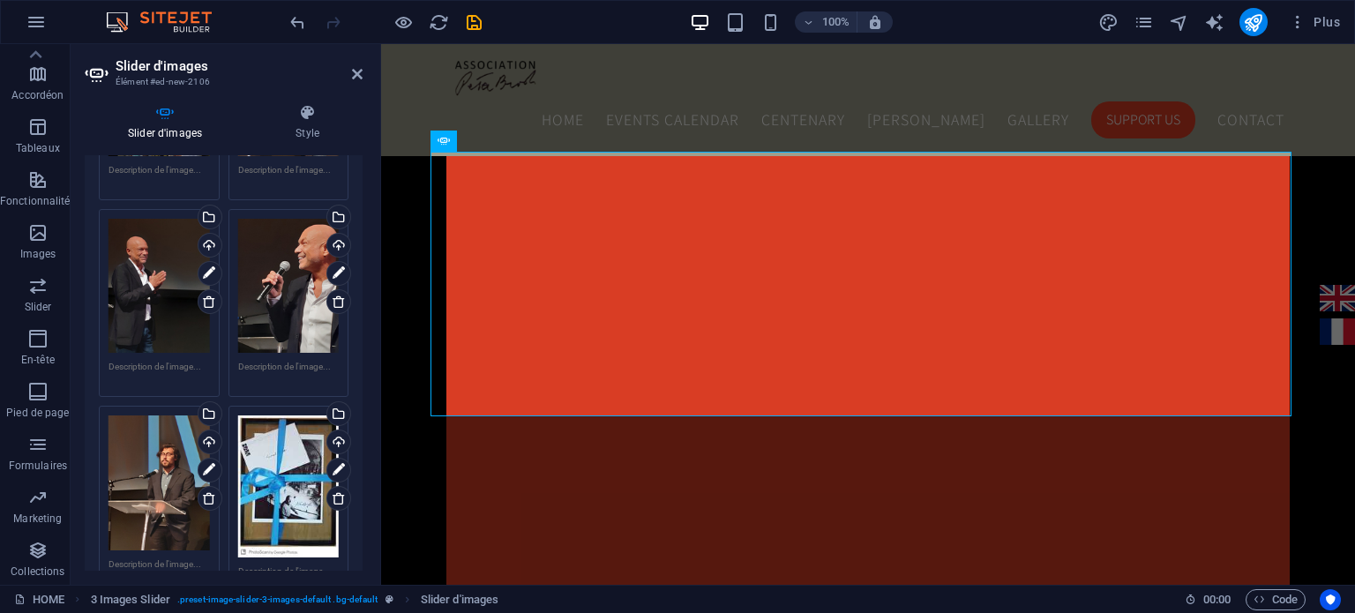
scroll to position [1380, 0]
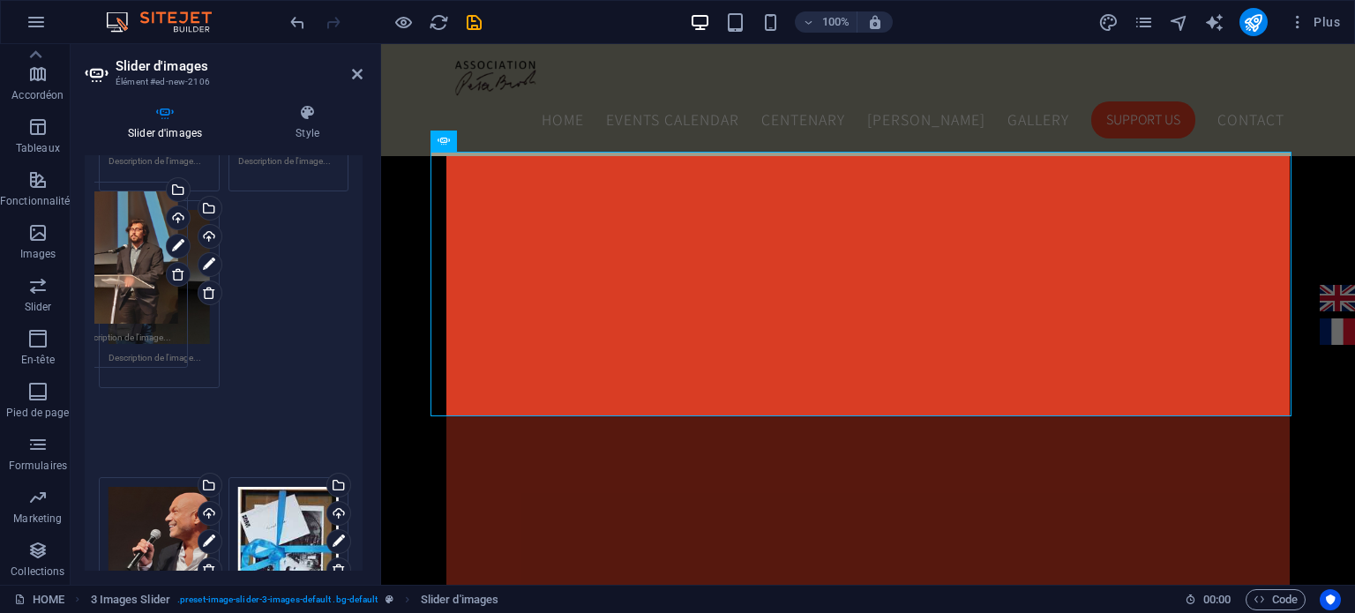
drag, startPoint x: 177, startPoint y: 499, endPoint x: 147, endPoint y: 299, distance: 201.6
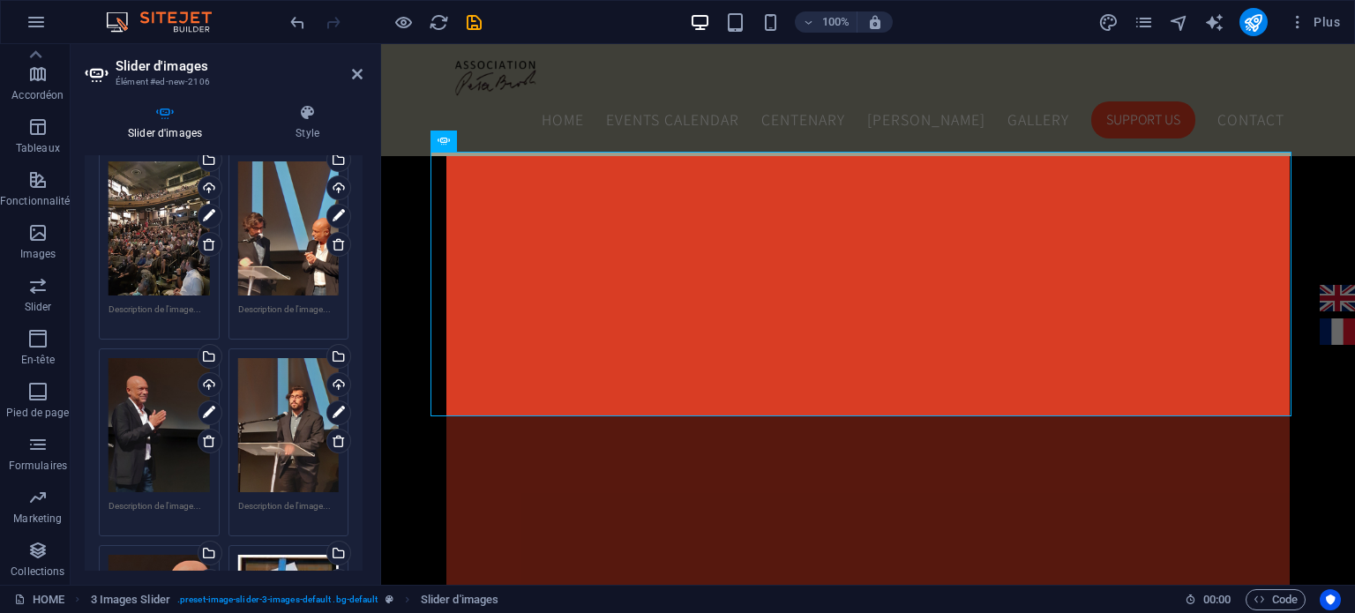
scroll to position [1227, 0]
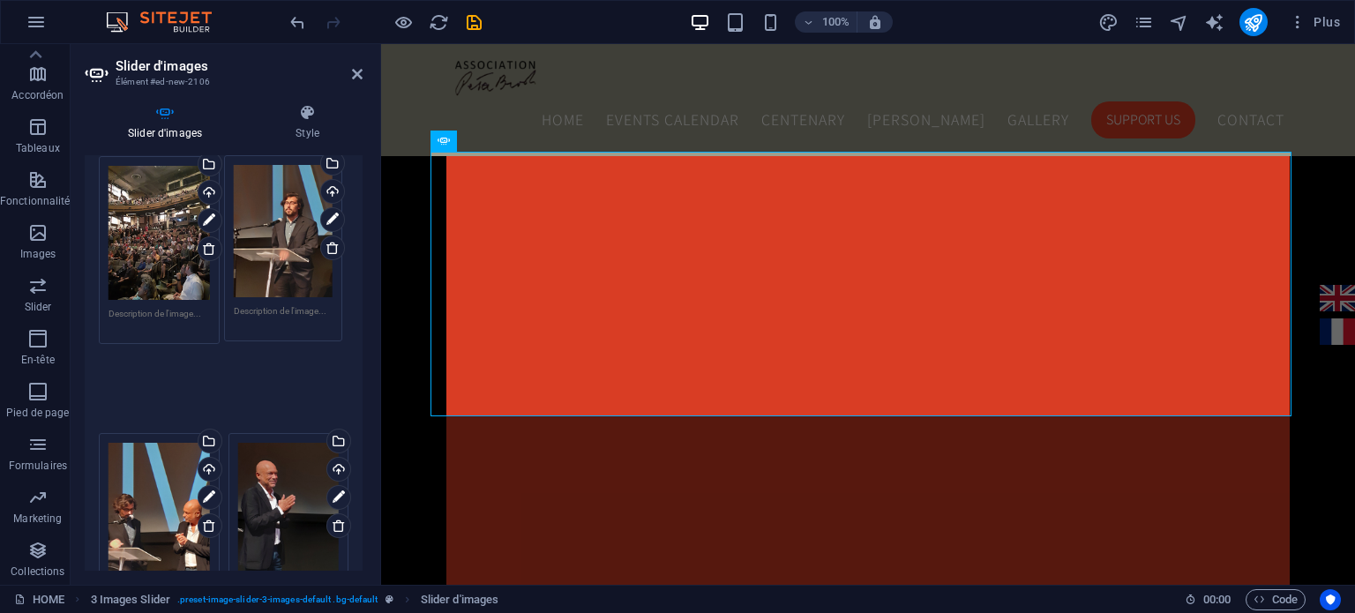
drag, startPoint x: 303, startPoint y: 394, endPoint x: 300, endPoint y: 211, distance: 183.5
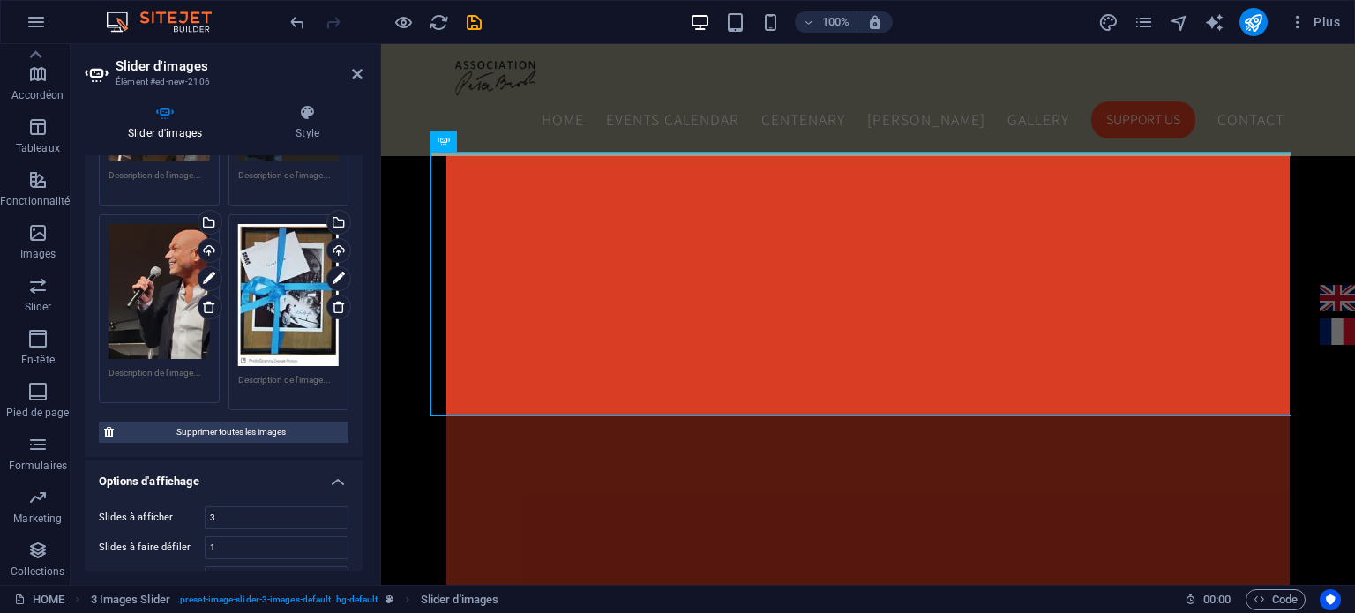
scroll to position [1571, 0]
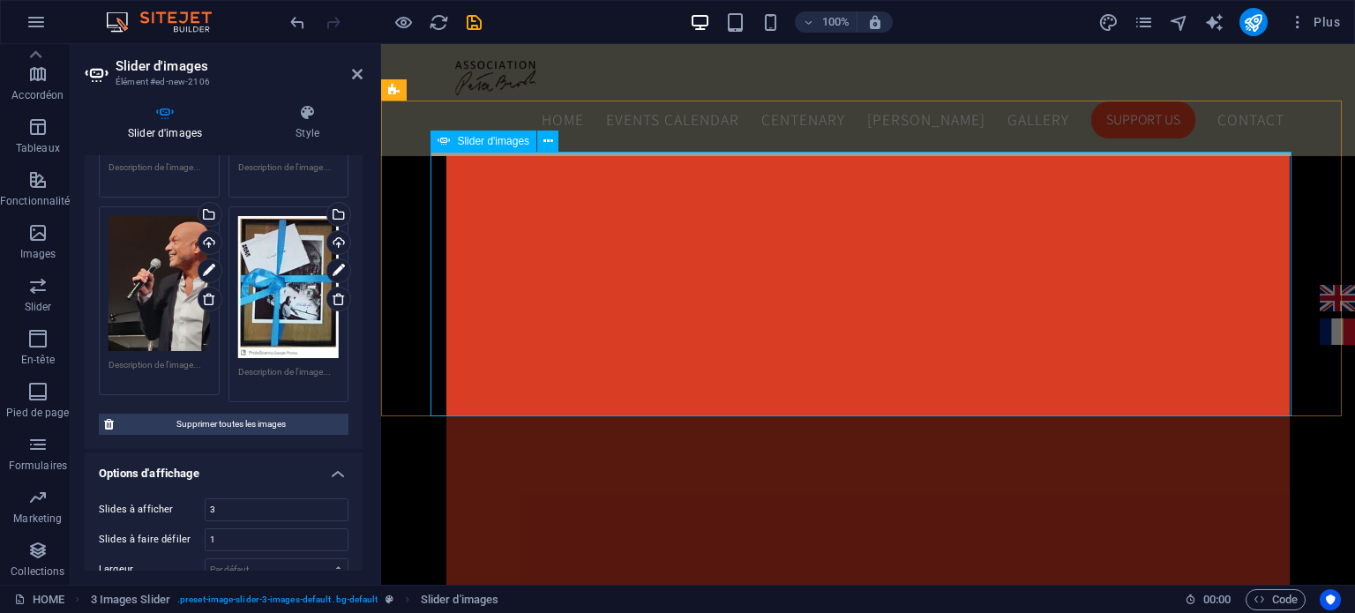
drag, startPoint x: 357, startPoint y: 459, endPoint x: 360, endPoint y: 323, distance: 135.9
click at [360, 323] on div "Slider d'images Glissez les fichiers ici, cliquez pour choisir les fichiers ou …" at bounding box center [224, 363] width 278 height 416
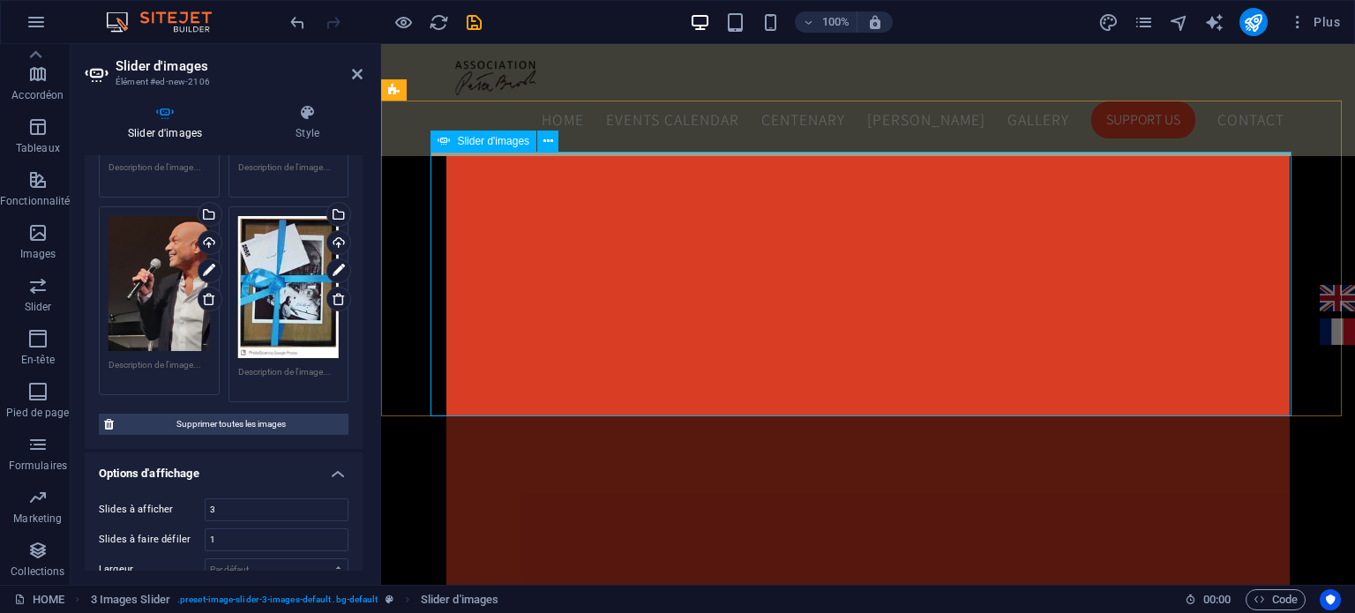
drag, startPoint x: 356, startPoint y: 437, endPoint x: 356, endPoint y: 467, distance: 30.0
click at [285, 499] on input "3" at bounding box center [277, 509] width 142 height 21
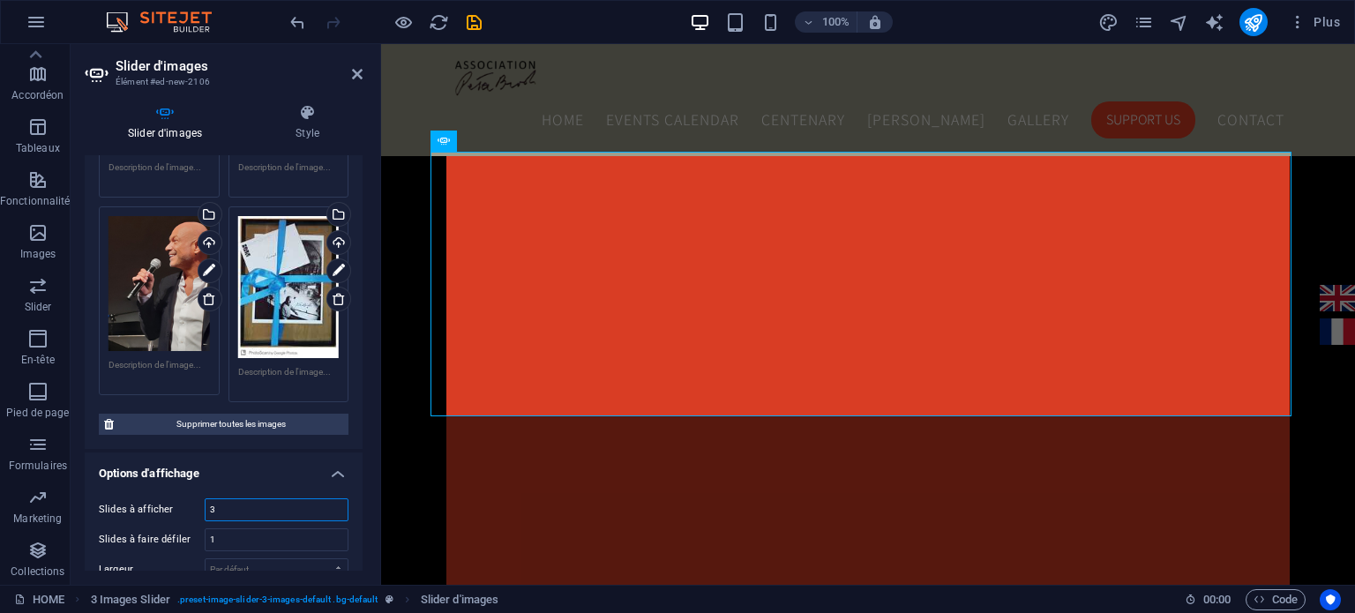
click at [285, 499] on input "3" at bounding box center [277, 509] width 142 height 21
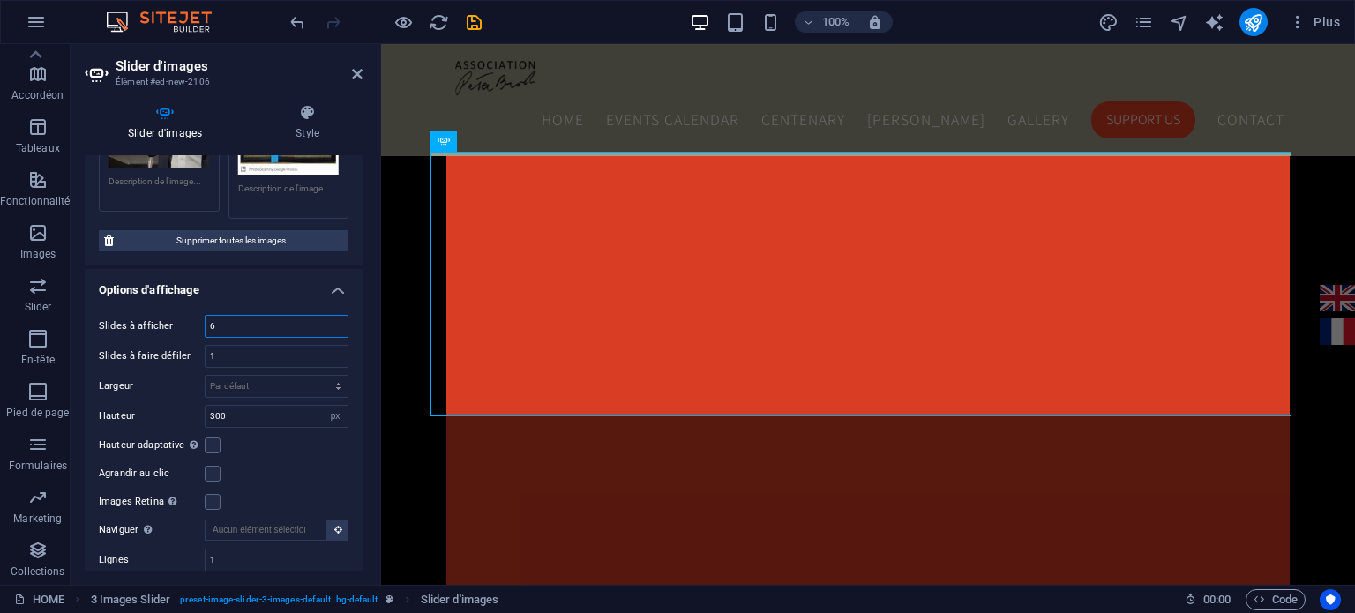
scroll to position [1762, 0]
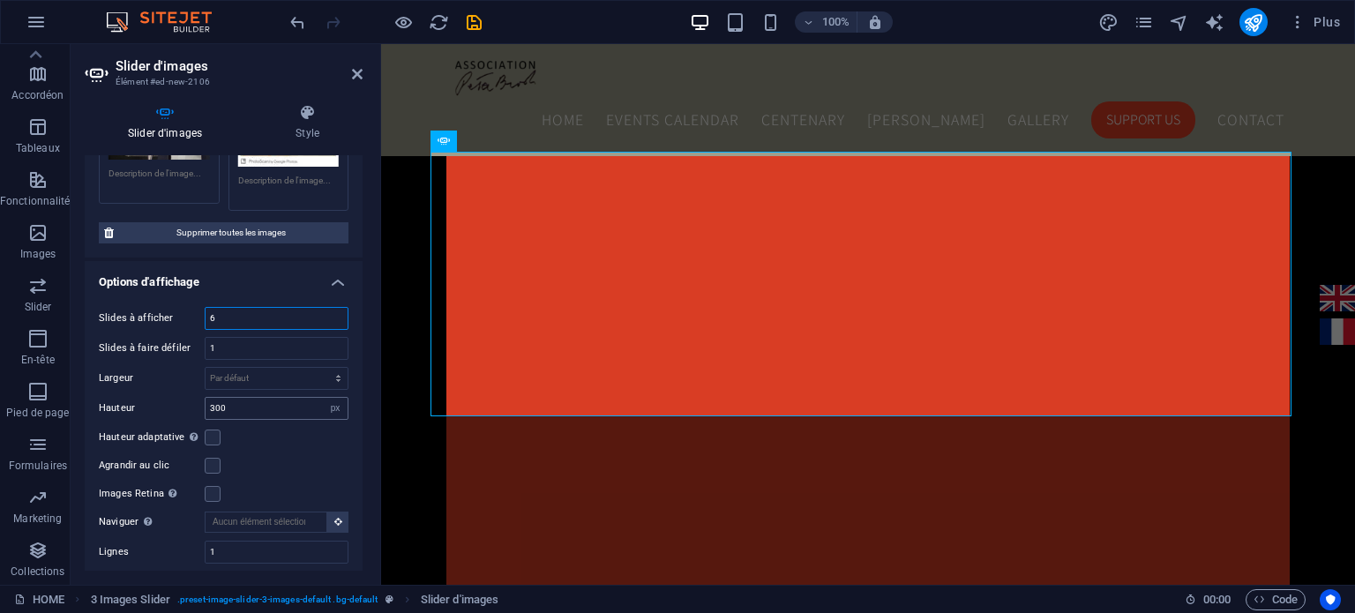
type input "6"
click at [271, 398] on input "300" at bounding box center [277, 408] width 142 height 21
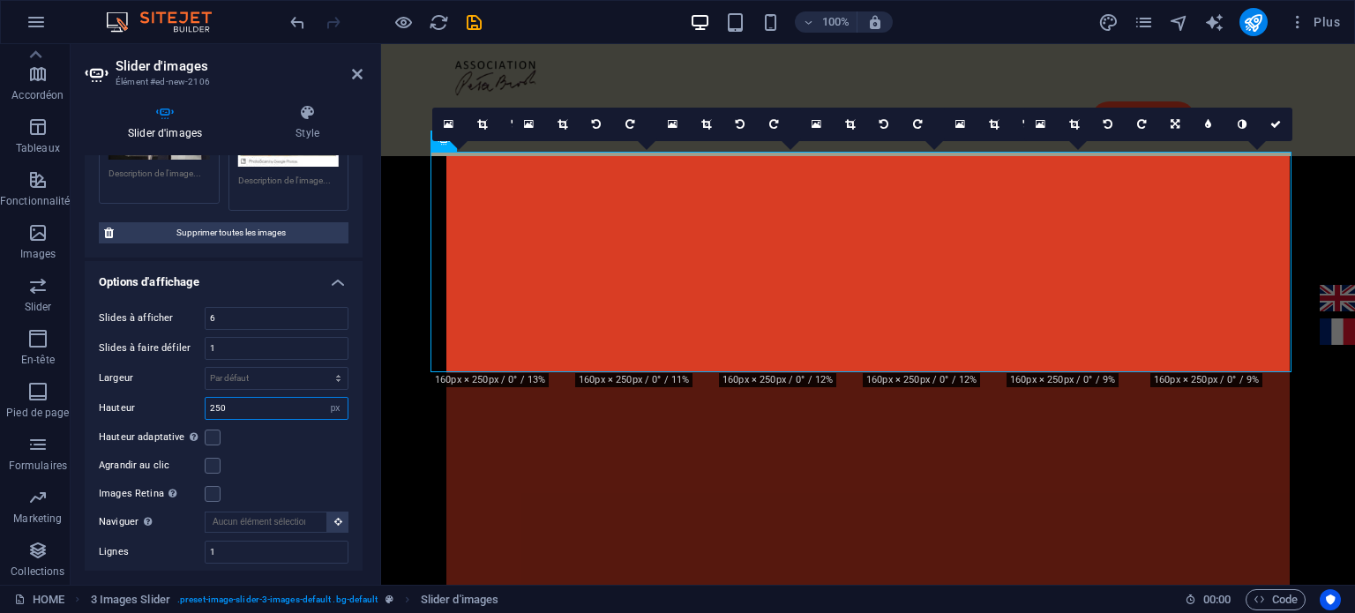
click at [271, 398] on input "250" at bounding box center [277, 408] width 142 height 21
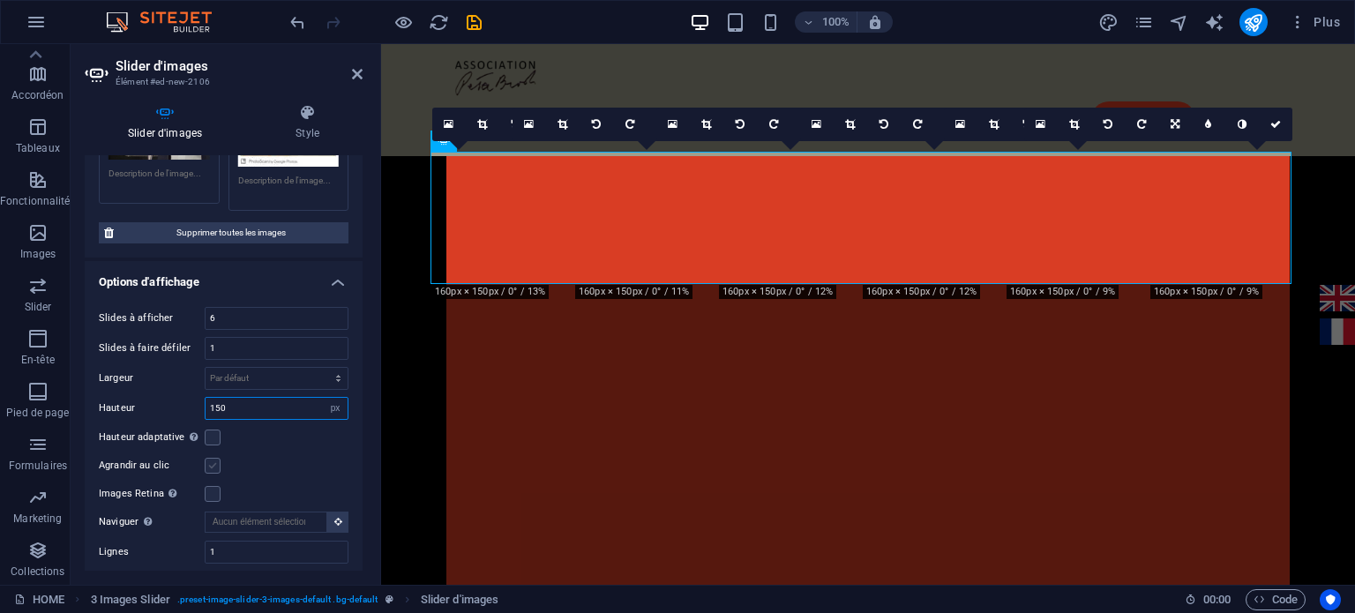
type input "150"
click at [212, 458] on label at bounding box center [213, 466] width 16 height 16
click at [0, 0] on input "Agrandir au clic" at bounding box center [0, 0] width 0 height 0
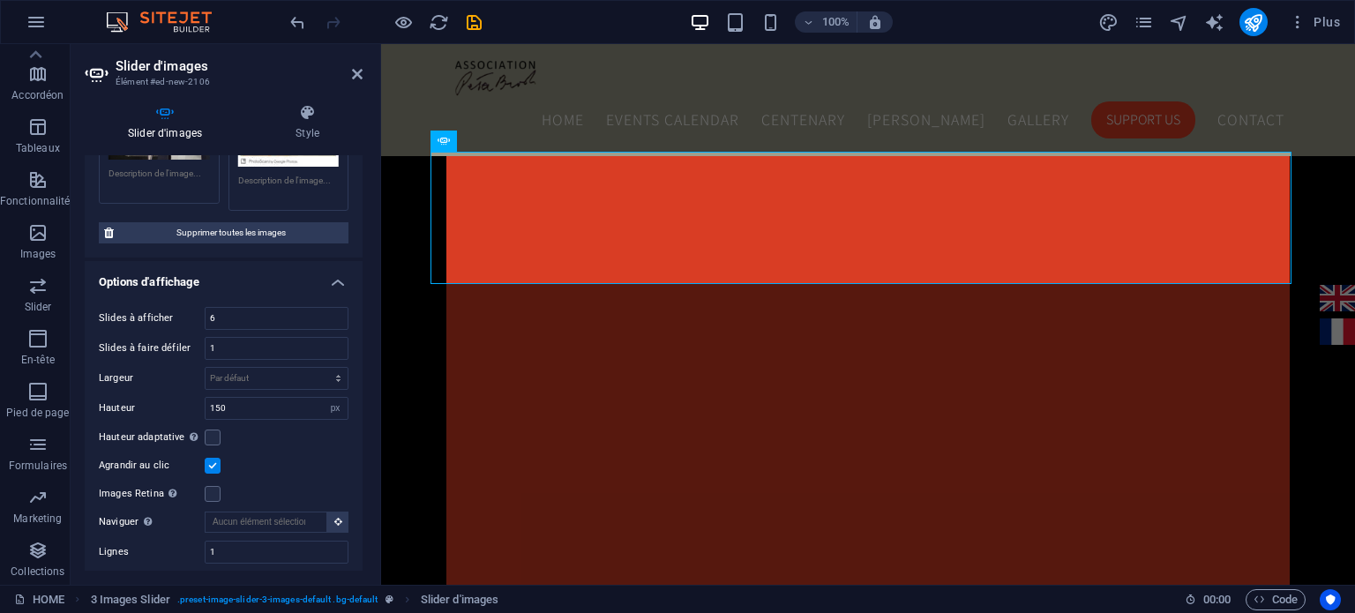
drag, startPoint x: 357, startPoint y: 468, endPoint x: 369, endPoint y: 286, distance: 182.1
click at [369, 286] on div "Slider d'images Style Slider d'images Glissez les fichiers ici, cliquez pour ch…" at bounding box center [224, 337] width 306 height 495
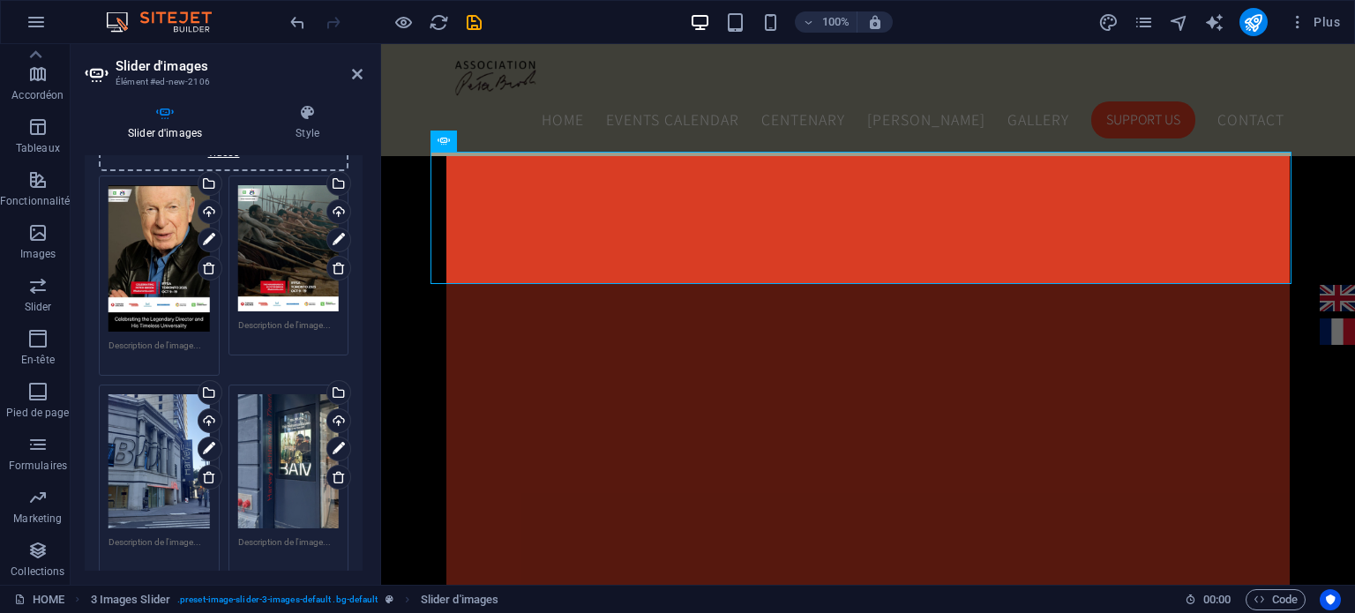
scroll to position [0, 0]
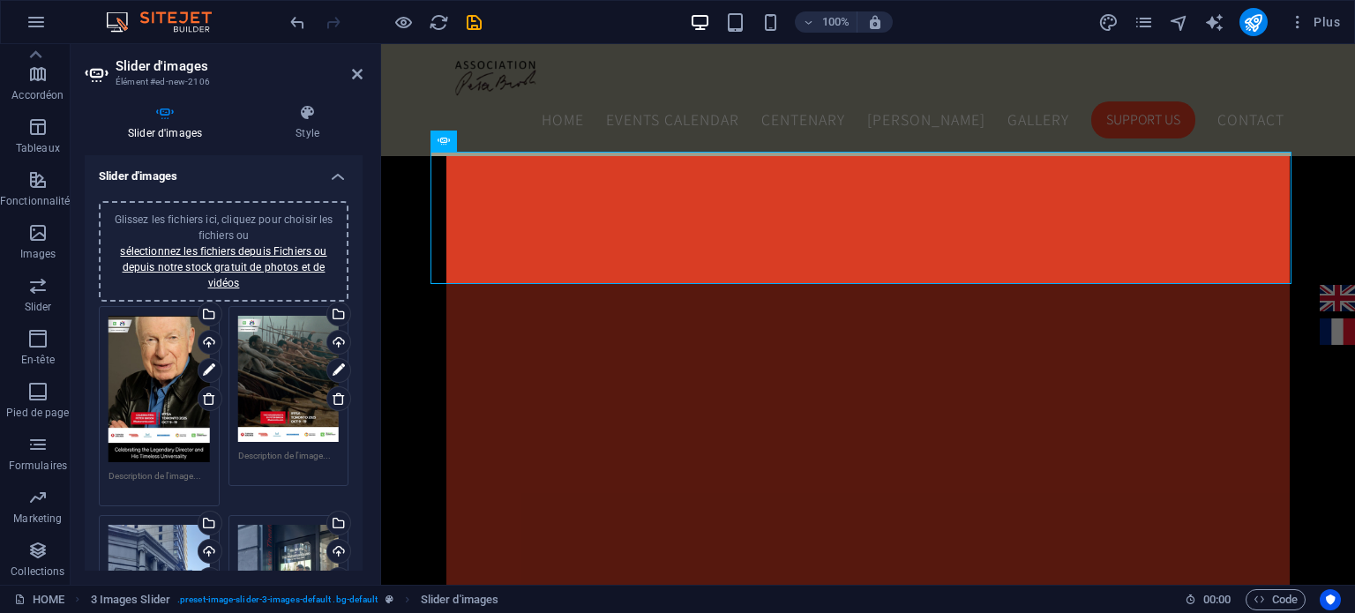
click at [197, 137] on h4 "Slider d'images" at bounding box center [169, 122] width 168 height 37
click at [176, 79] on h3 "Élément #ed-new-2106" at bounding box center [222, 82] width 212 height 16
click at [166, 60] on h2 "Slider d'images" at bounding box center [239, 66] width 247 height 16
click at [469, 146] on span "Slider d'images" at bounding box center [493, 141] width 72 height 11
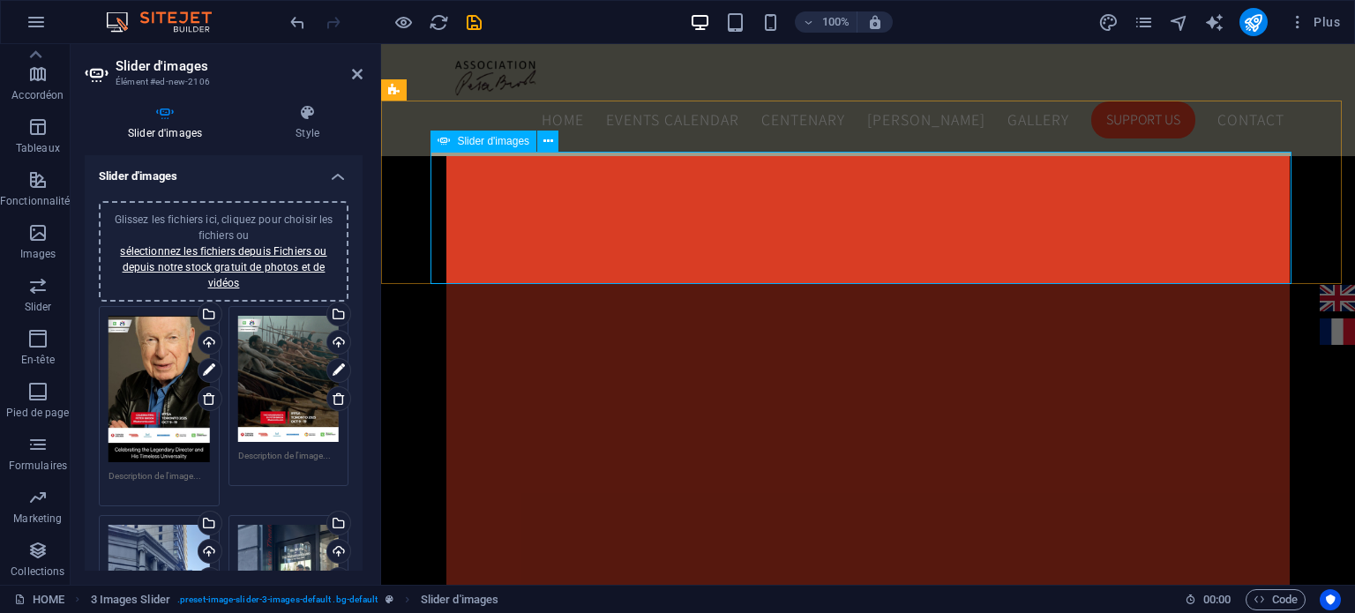
click at [469, 146] on span "Slider d'images" at bounding box center [493, 141] width 72 height 11
click at [354, 73] on icon at bounding box center [357, 74] width 11 height 14
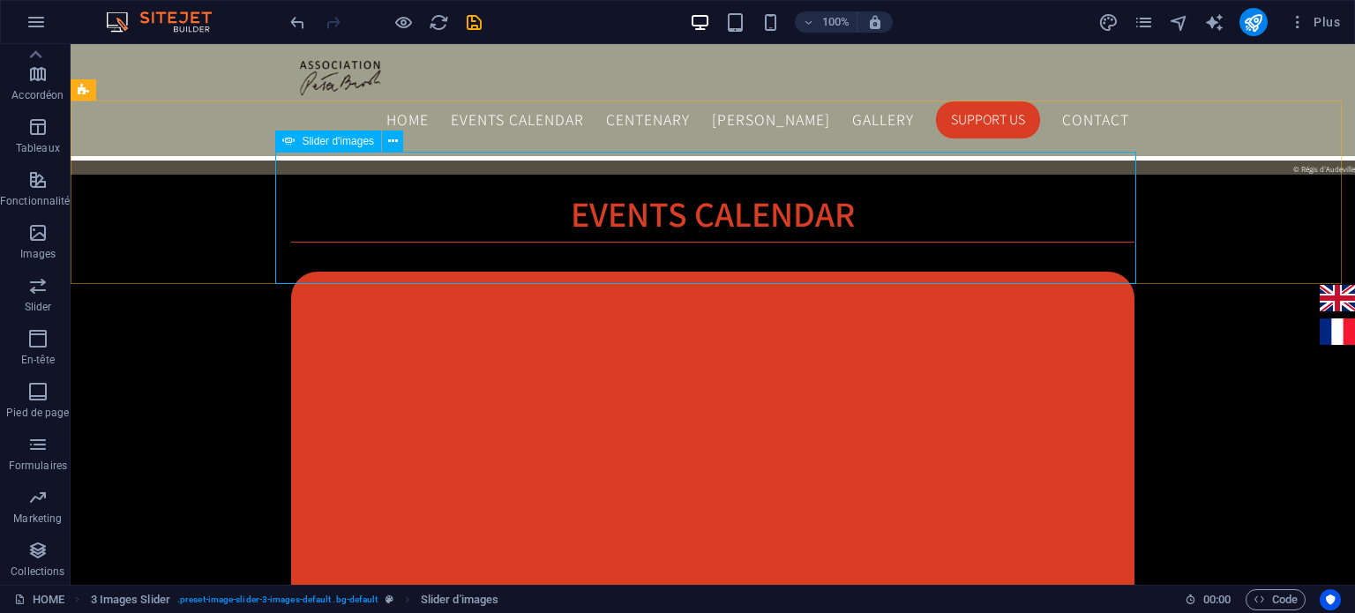
click at [325, 141] on span "Slider d'images" at bounding box center [338, 141] width 72 height 11
select select "px"
select select "ms"
select select "s"
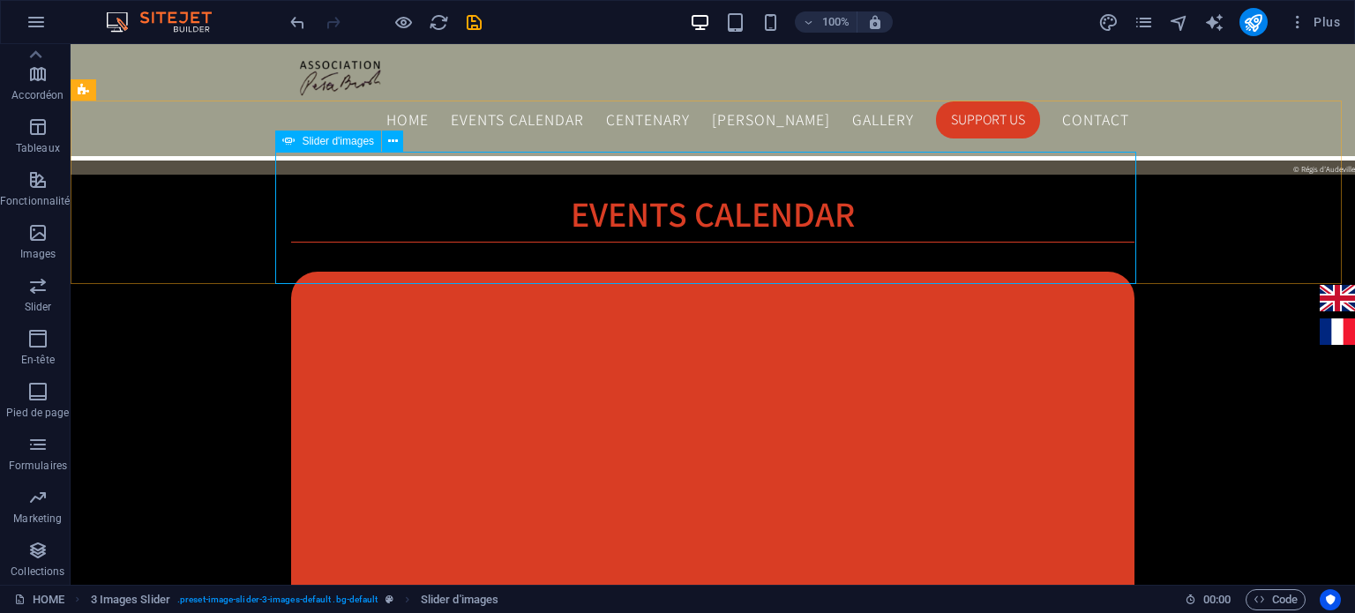
select select "progressive"
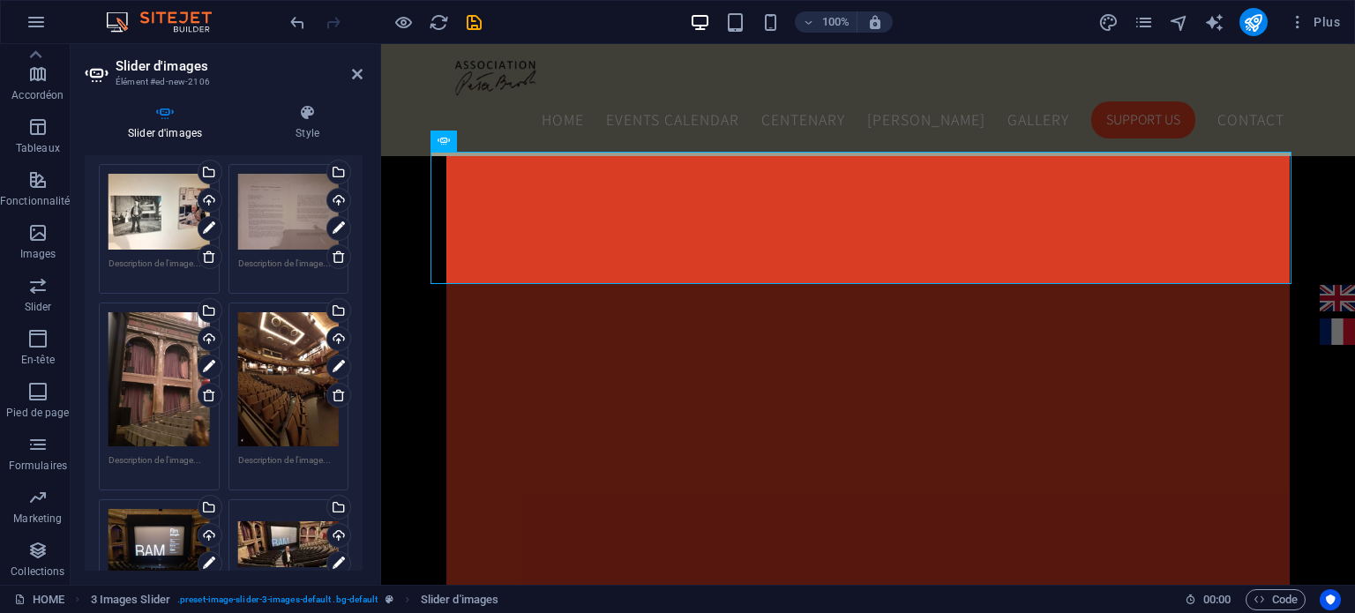
scroll to position [2146, 0]
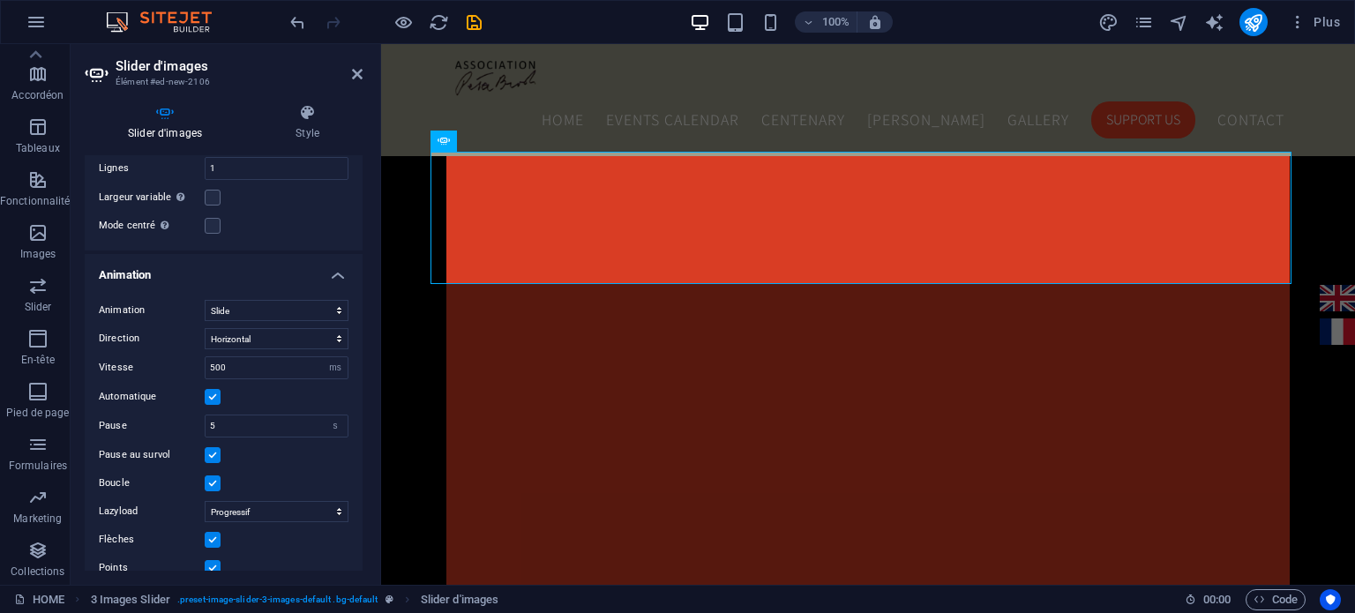
click at [355, 499] on div "Animation Slide Fondu Direction Horizontal Vertical Vitesse 500 s ms Automatiqu…" at bounding box center [224, 439] width 278 height 307
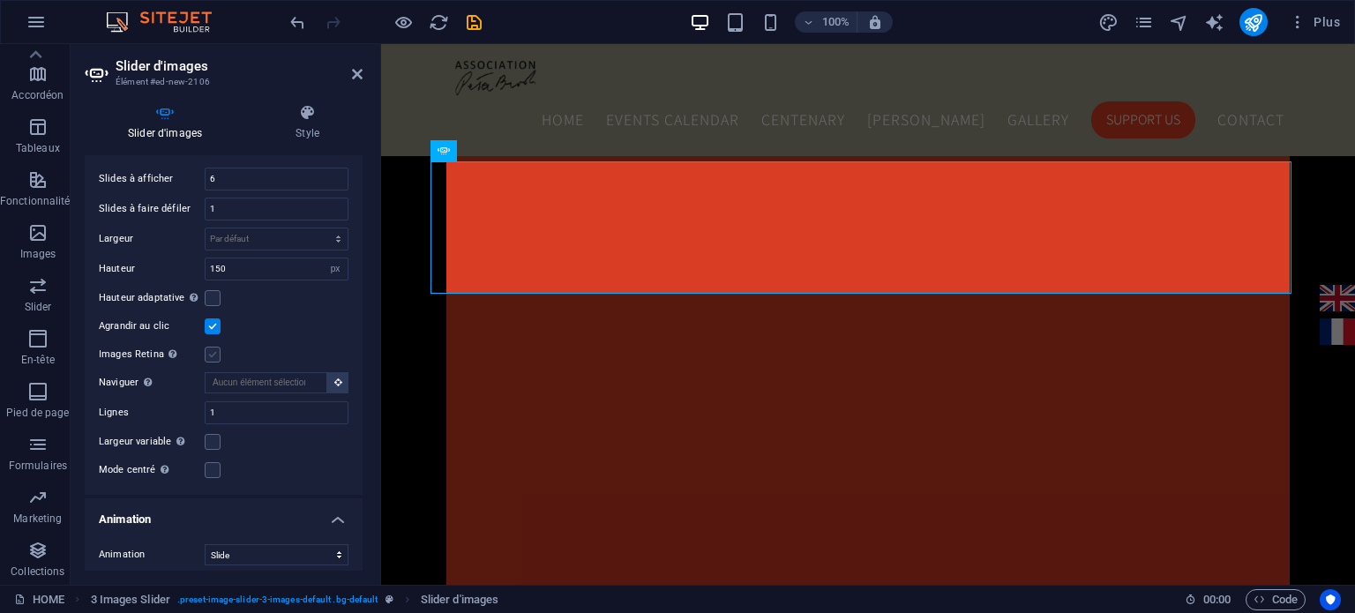
scroll to position [1687, 0]
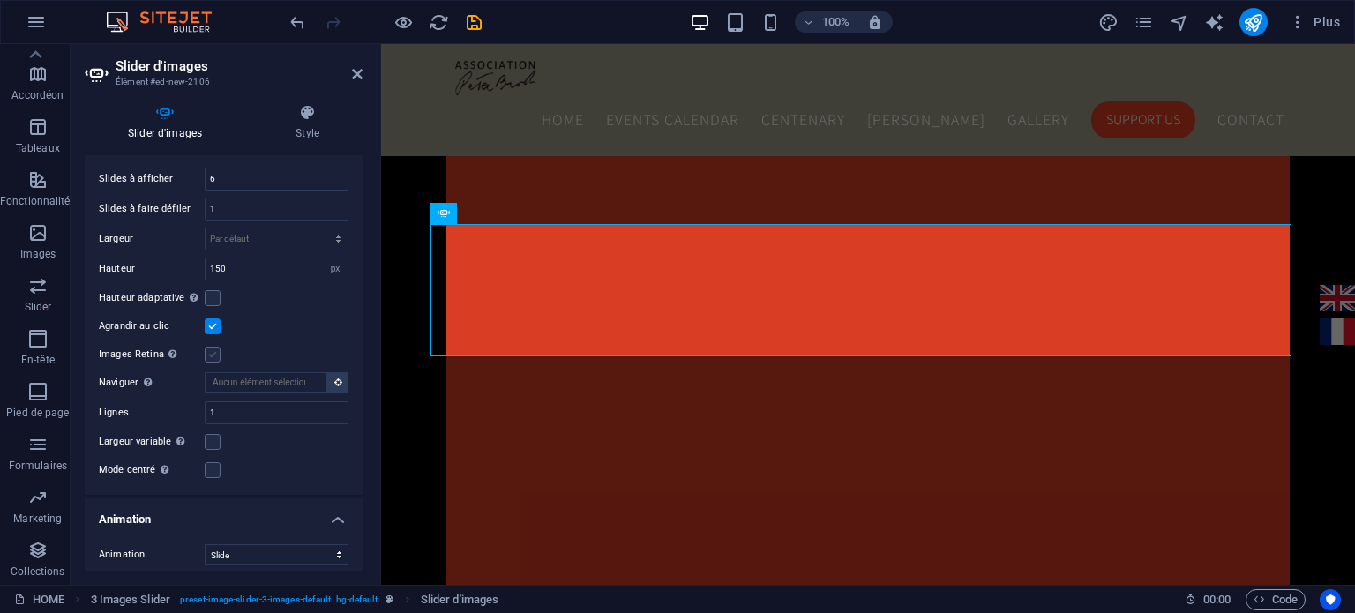
click at [214, 347] on label at bounding box center [213, 355] width 16 height 16
click at [0, 0] on input "Images Retina Chargez automatiquement des images Retina et les formats optimisé…" at bounding box center [0, 0] width 0 height 0
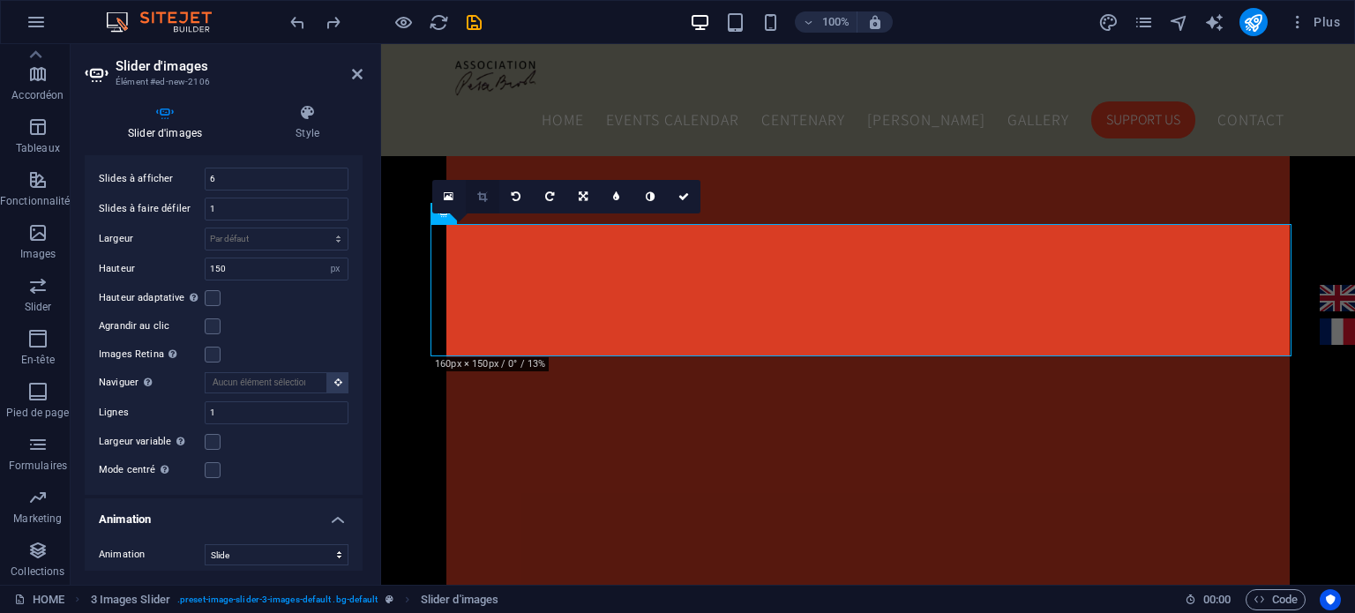
click at [483, 197] on icon at bounding box center [482, 196] width 10 height 11
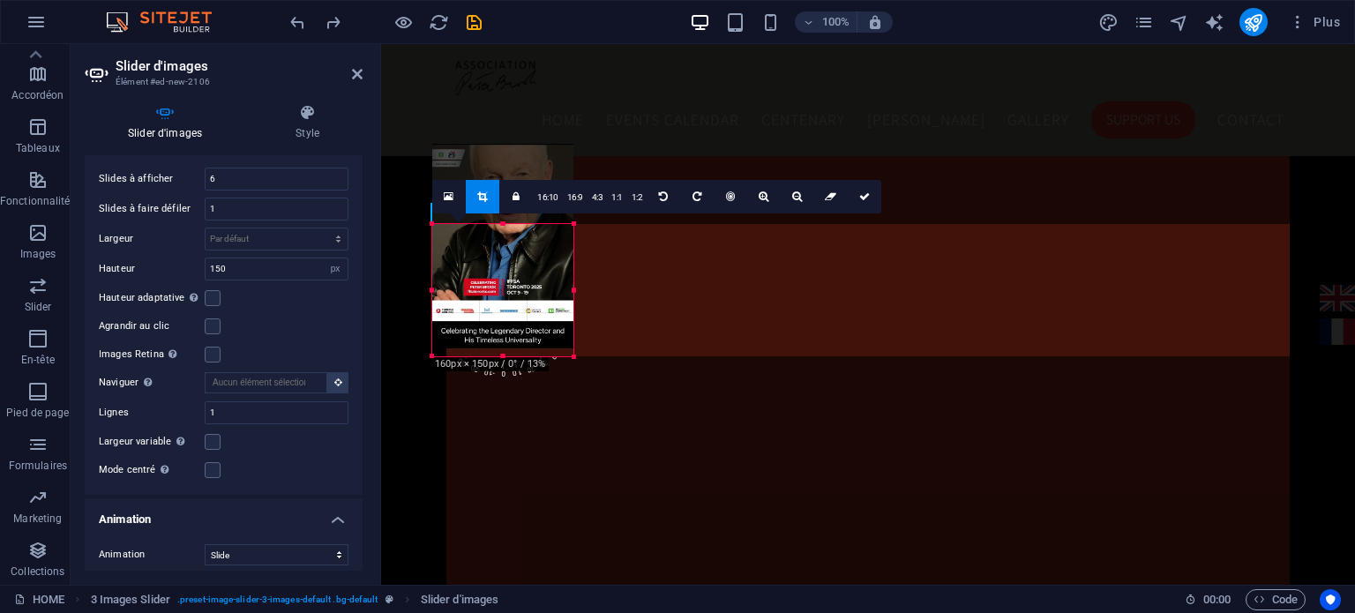
click at [521, 167] on div at bounding box center [502, 246] width 141 height 205
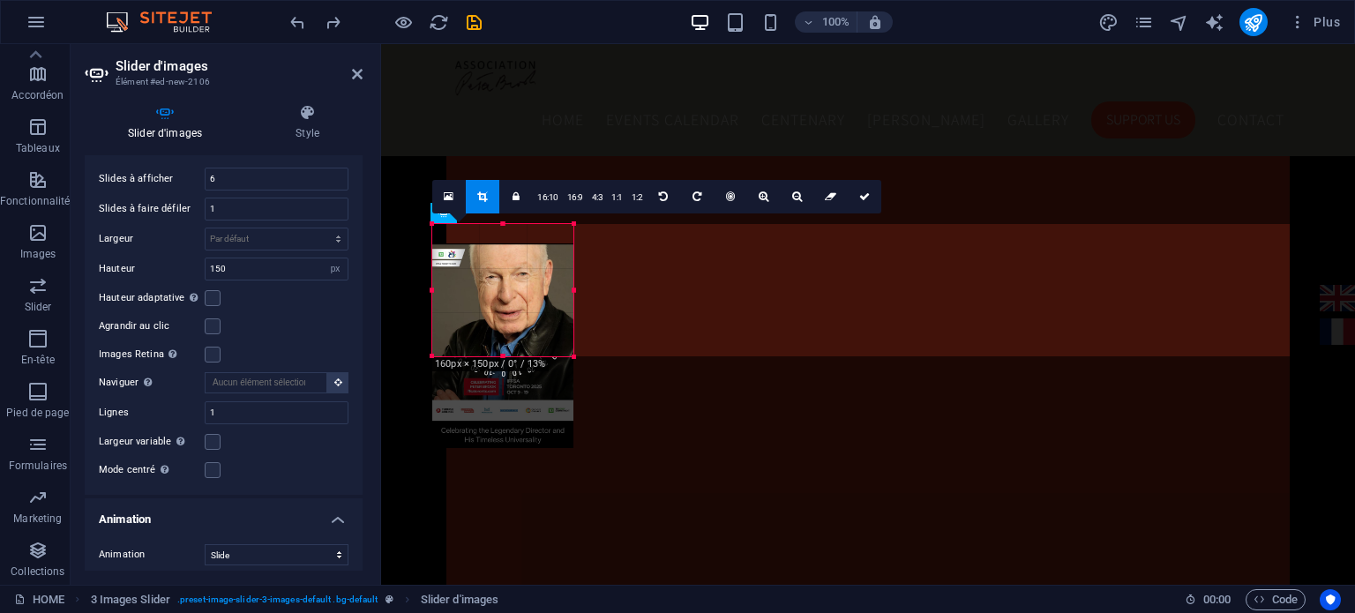
drag, startPoint x: 501, startPoint y: 274, endPoint x: 502, endPoint y: 373, distance: 99.7
click at [502, 356] on div "180 170 160 150 140 130 120 110 100 90 80 70 60 50 40 30 20 10 0 -10 -20 -30 -4…" at bounding box center [502, 290] width 141 height 132
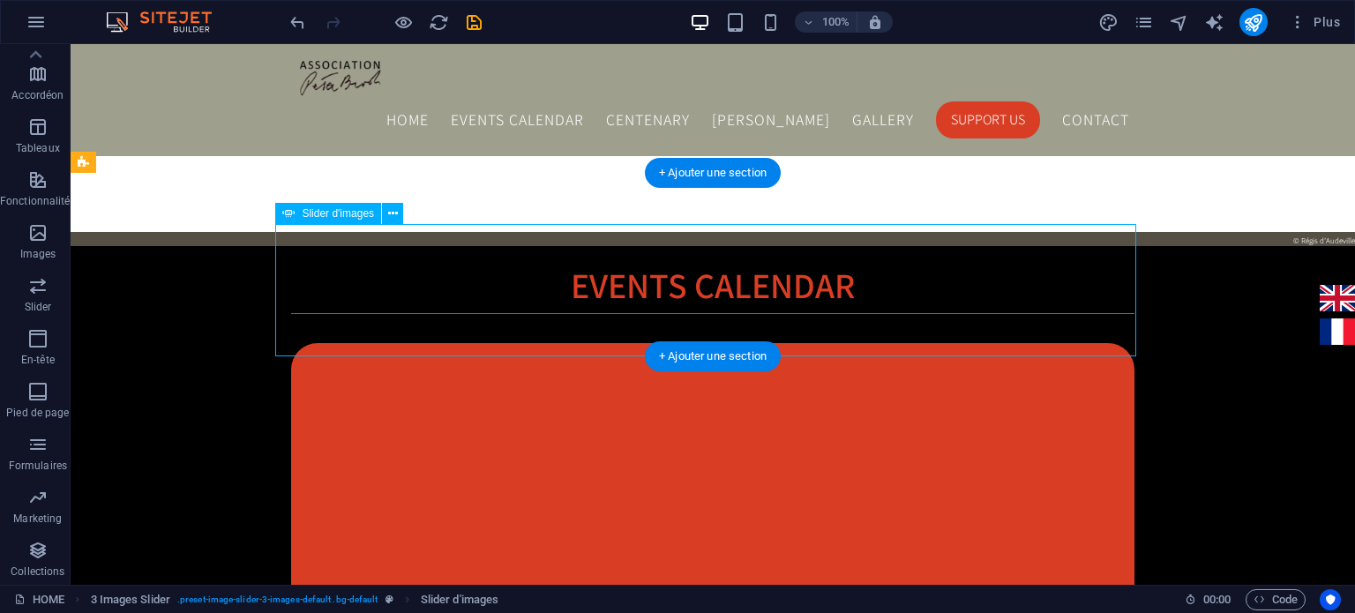
select select "px"
select select "ms"
select select "s"
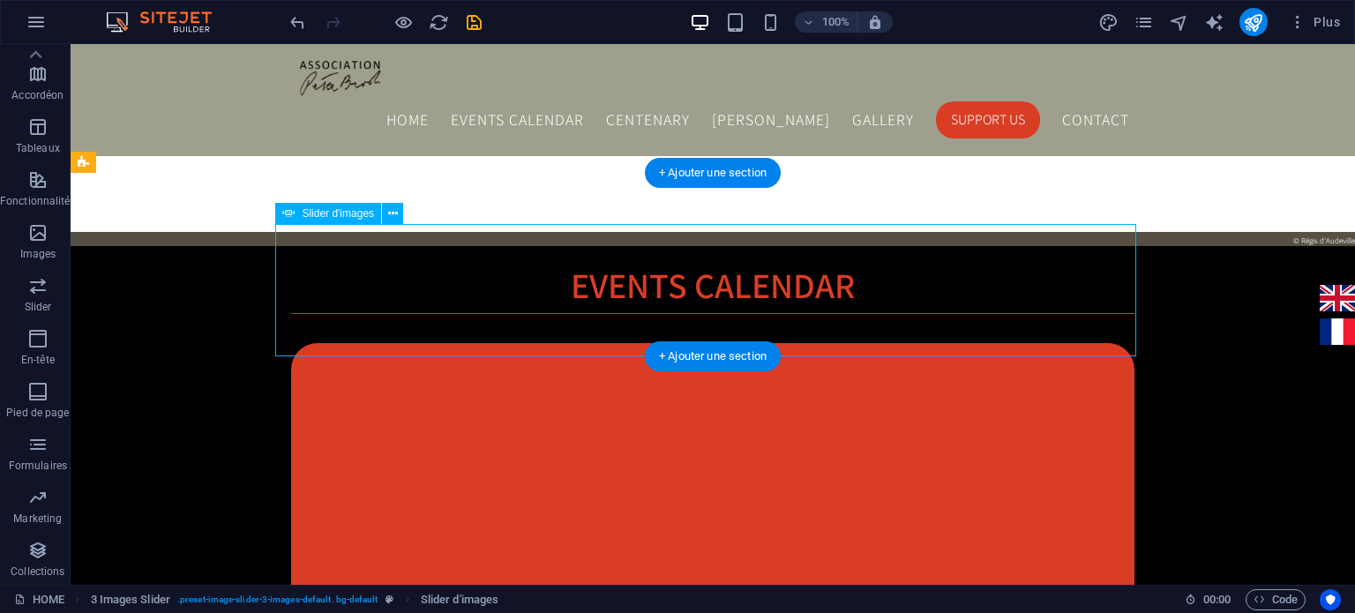
select select "progressive"
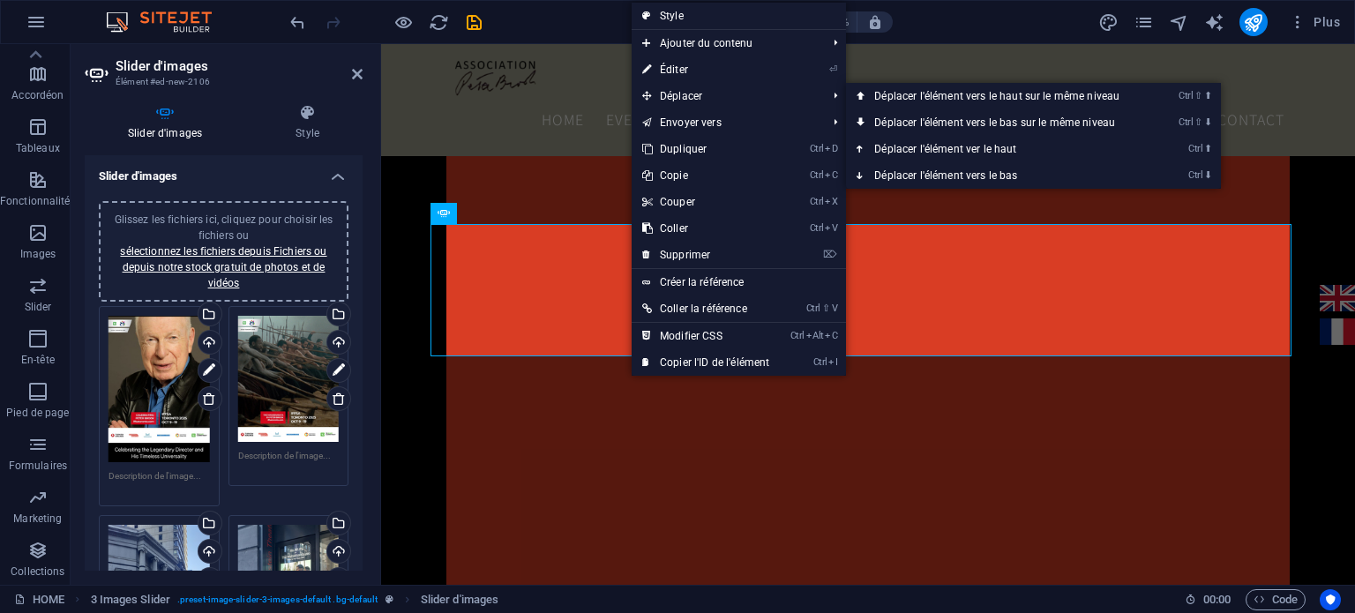
drag, startPoint x: 1074, startPoint y: 132, endPoint x: 606, endPoint y: 296, distance: 495.3
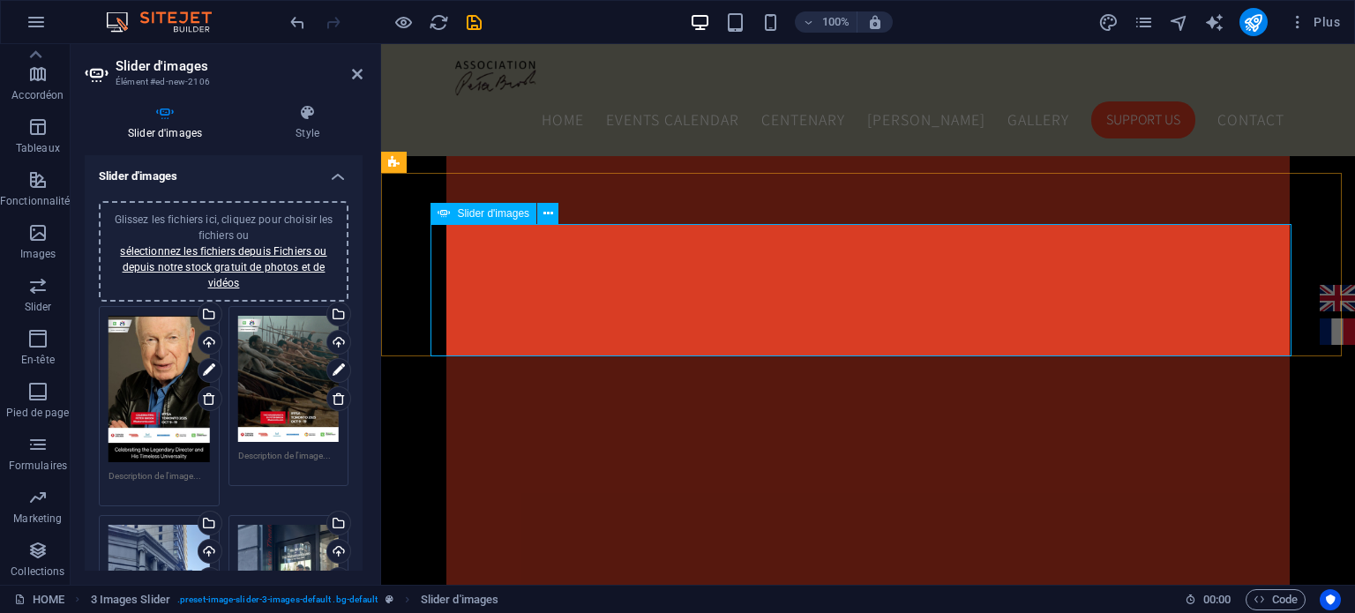
click at [288, 387] on div "Glissez les fichiers ici, cliquez pour choisir les fichiers ou sélectionnez les…" at bounding box center [288, 379] width 101 height 126
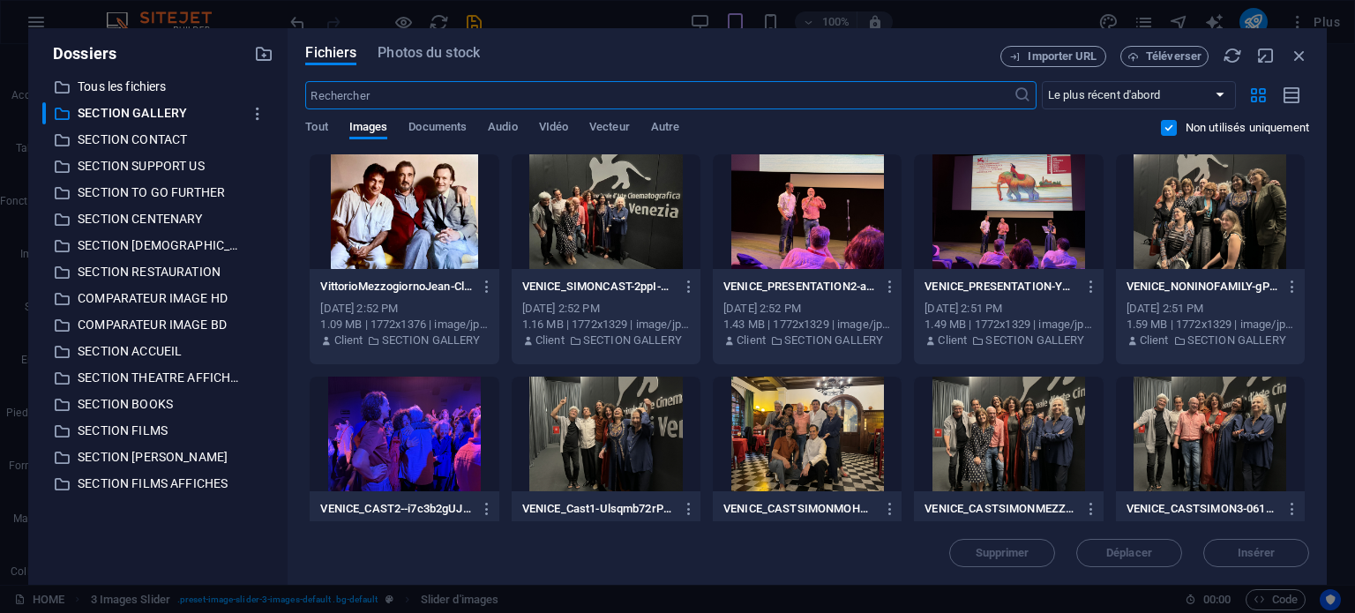
scroll to position [1683, 0]
type input "3"
click at [1300, 56] on icon "button" at bounding box center [1299, 55] width 19 height 19
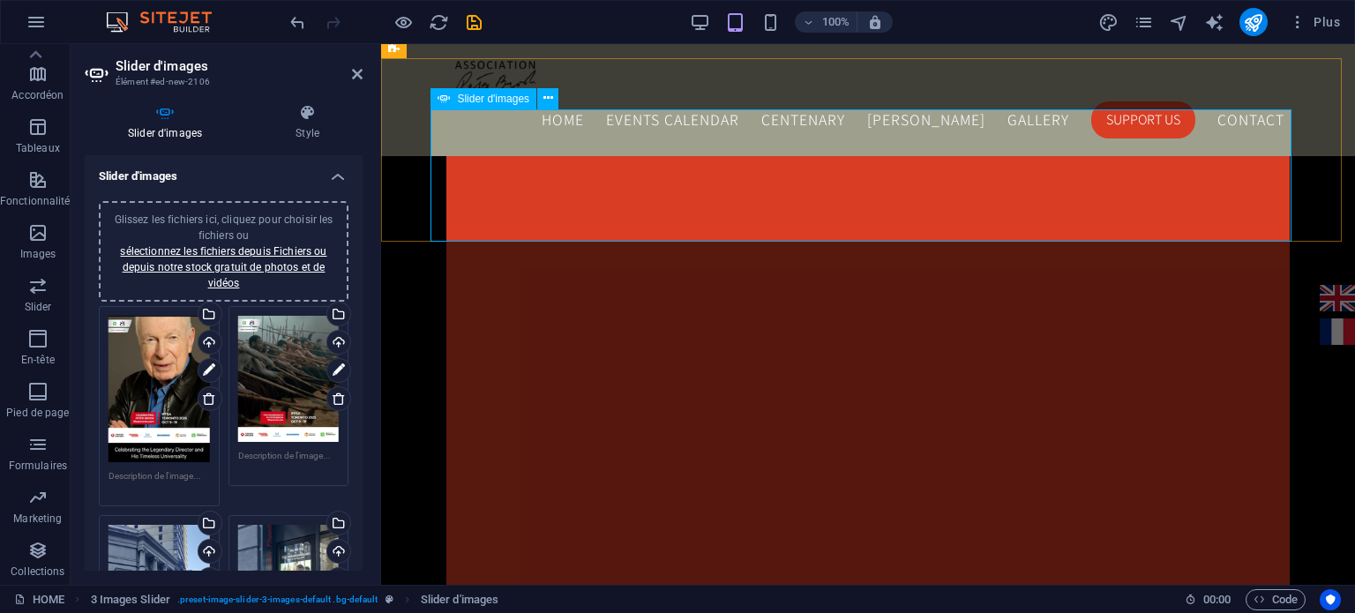
scroll to position [1802, 0]
type input "6"
type input "1"
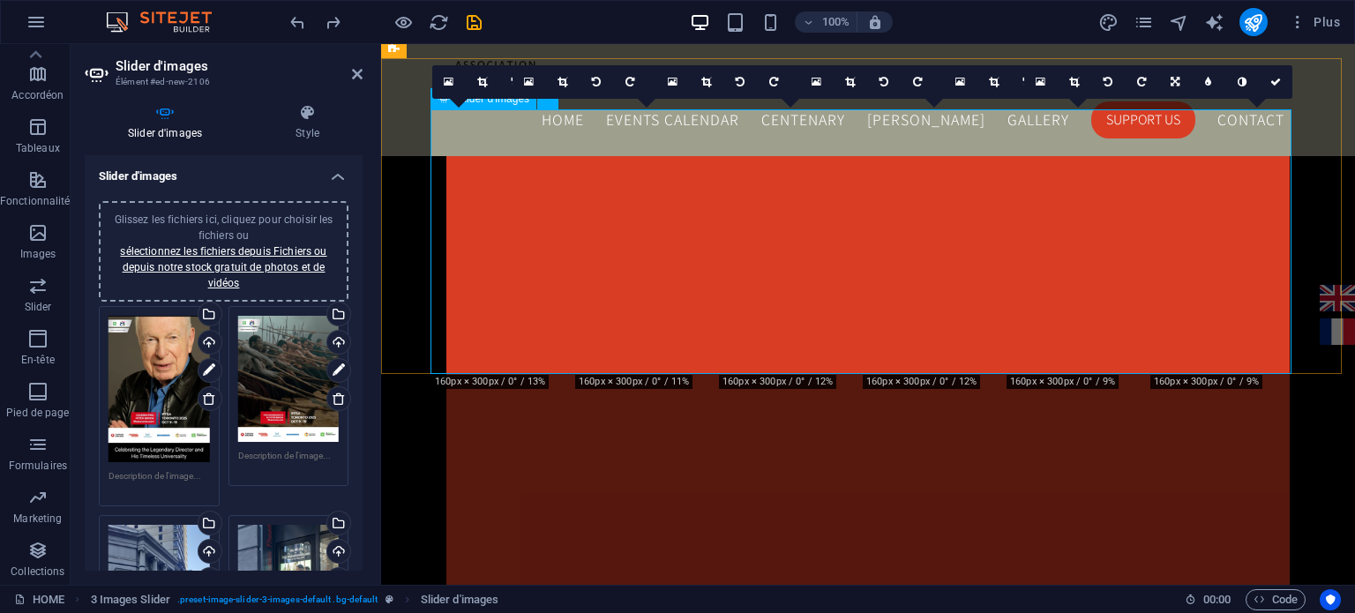
type input "300"
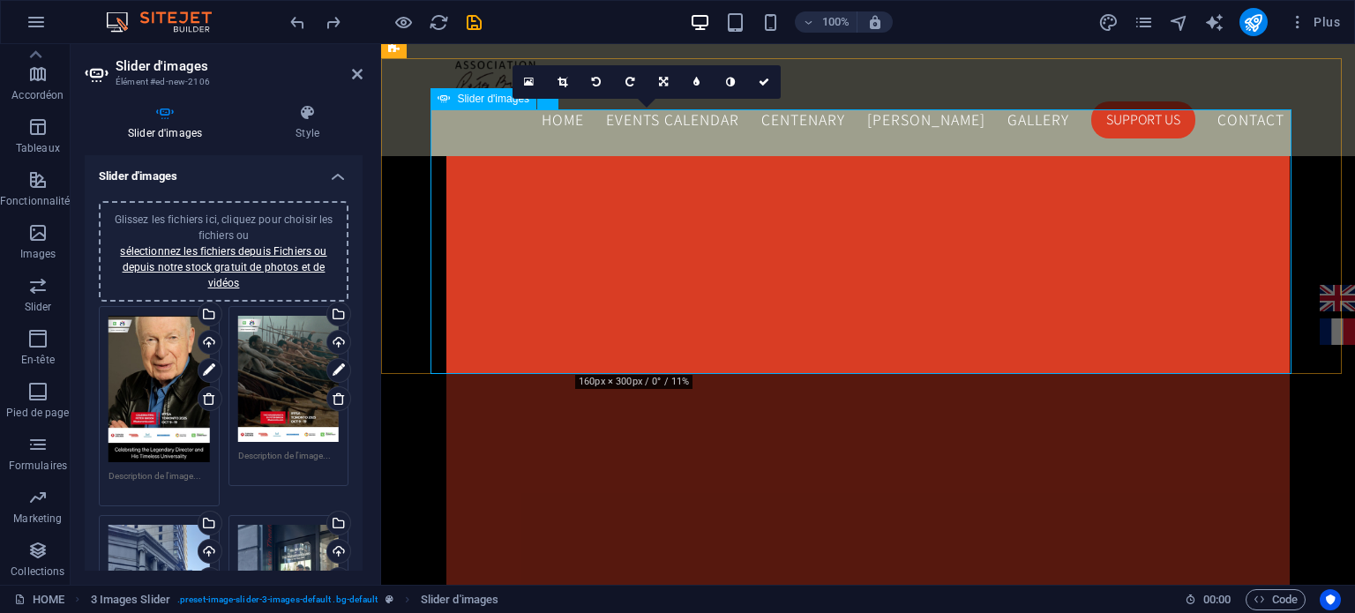
type input "3"
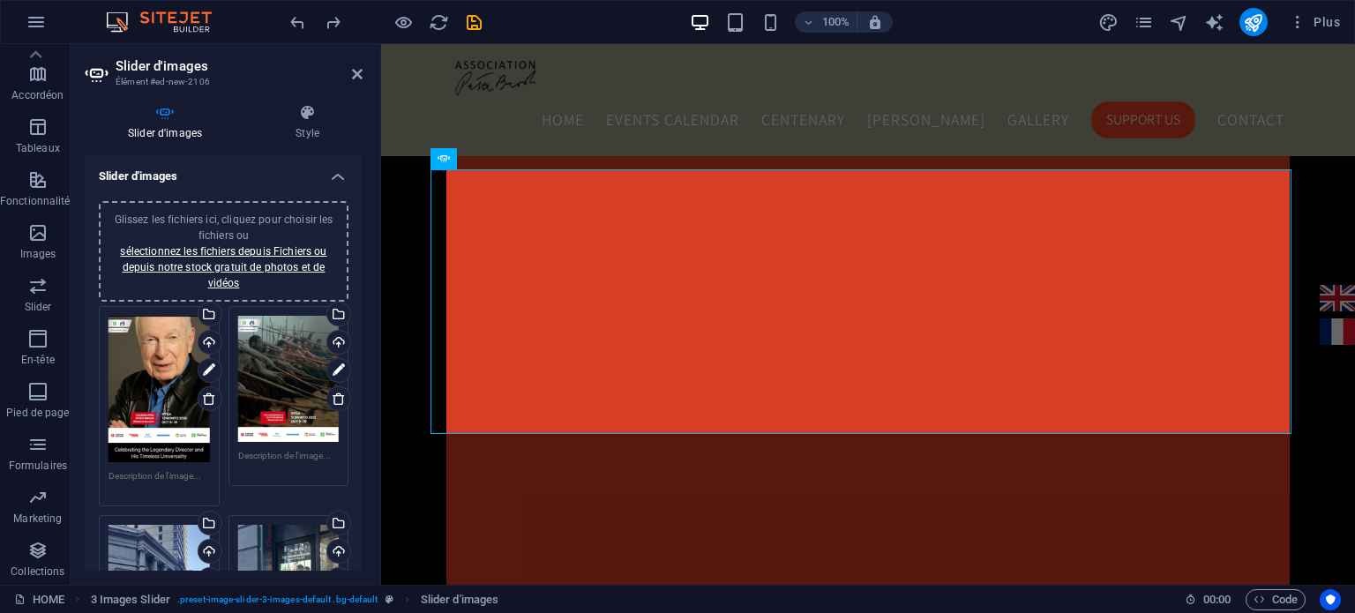
scroll to position [1760, 0]
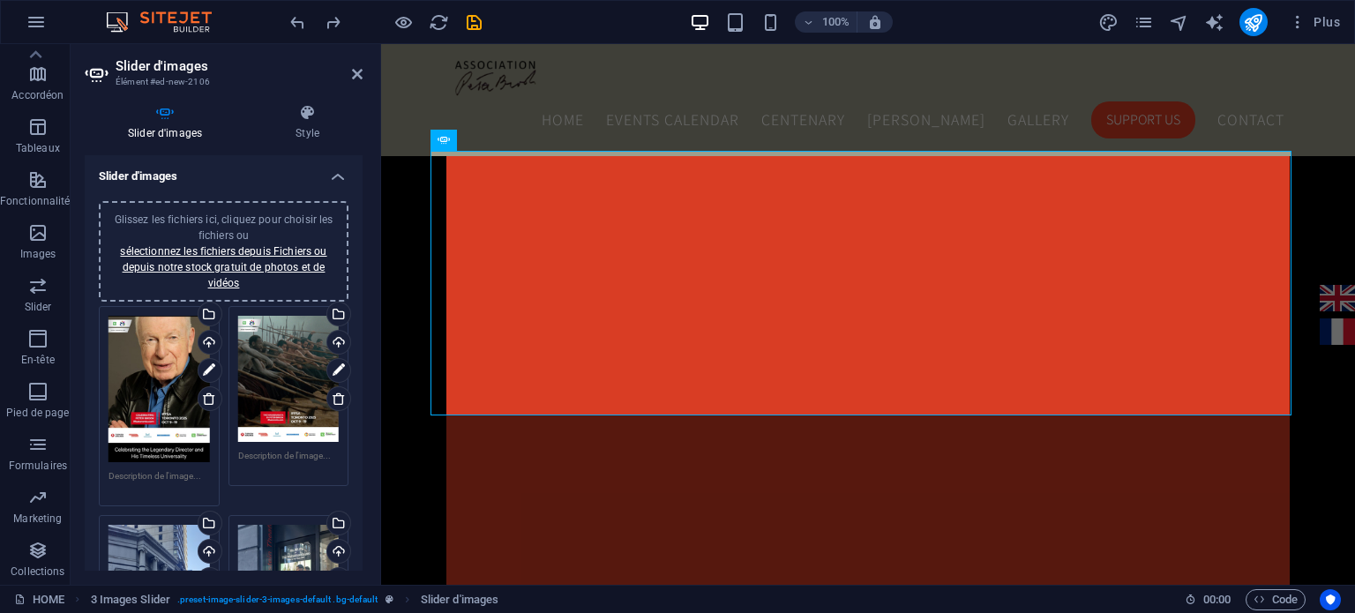
drag, startPoint x: 356, startPoint y: 217, endPoint x: 364, endPoint y: 236, distance: 19.8
click at [366, 265] on div "Slider d'images Style Slider d'images Glissez les fichiers ici, cliquez pour ch…" at bounding box center [224, 337] width 306 height 495
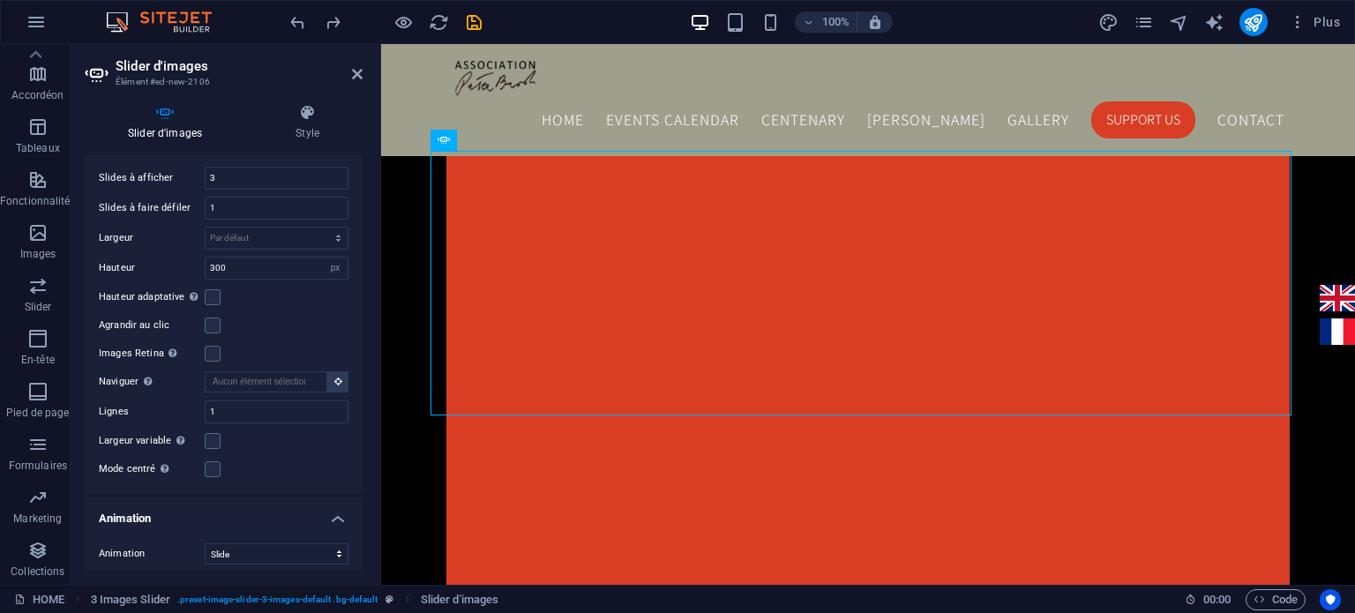
scroll to position [1688, 0]
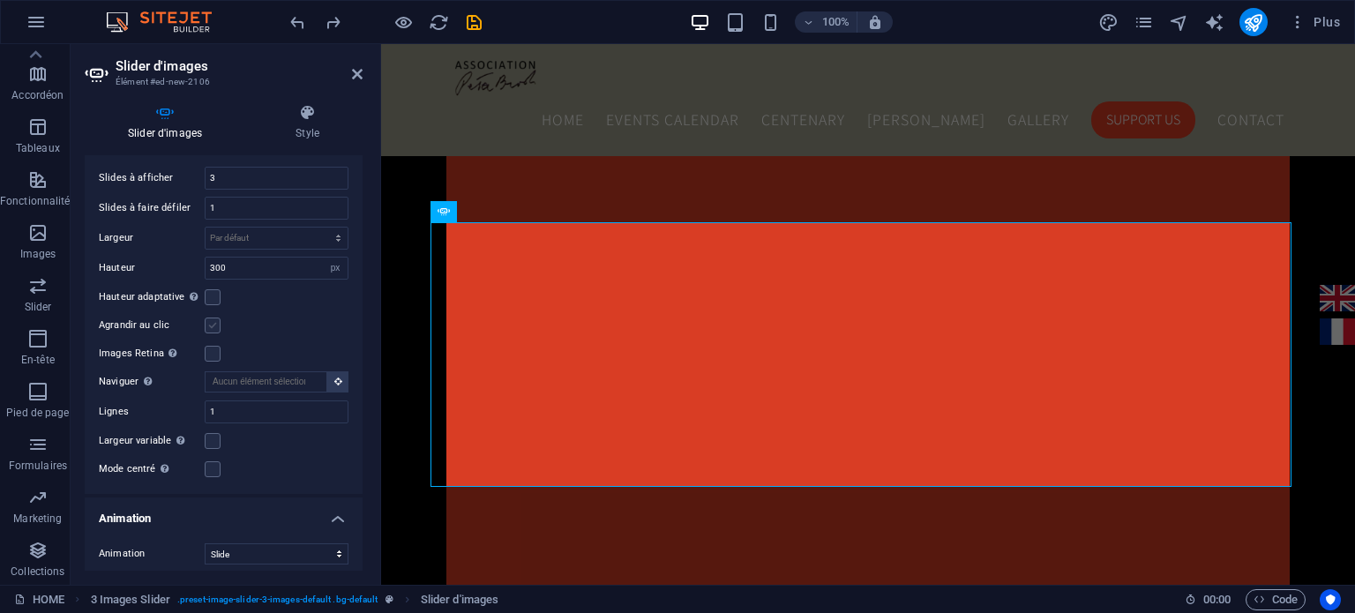
click at [213, 318] on label at bounding box center [213, 326] width 16 height 16
click at [0, 0] on input "Agrandir au clic" at bounding box center [0, 0] width 0 height 0
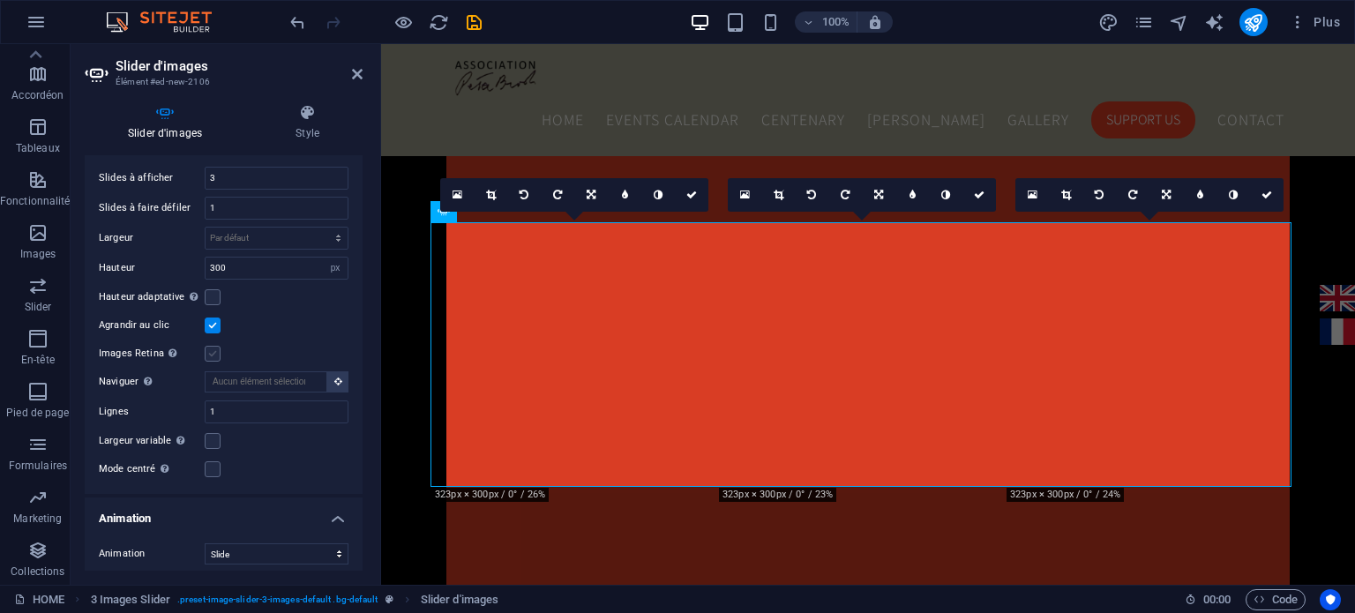
click at [213, 346] on label at bounding box center [213, 354] width 16 height 16
click at [0, 0] on input "Images Retina Chargez automatiquement des images Retina et les formats optimisé…" at bounding box center [0, 0] width 0 height 0
click at [212, 289] on label at bounding box center [213, 297] width 16 height 16
click at [0, 0] on input "Hauteur adaptative Ajuste automatiquement la hauteur d'une slide unique pour le…" at bounding box center [0, 0] width 0 height 0
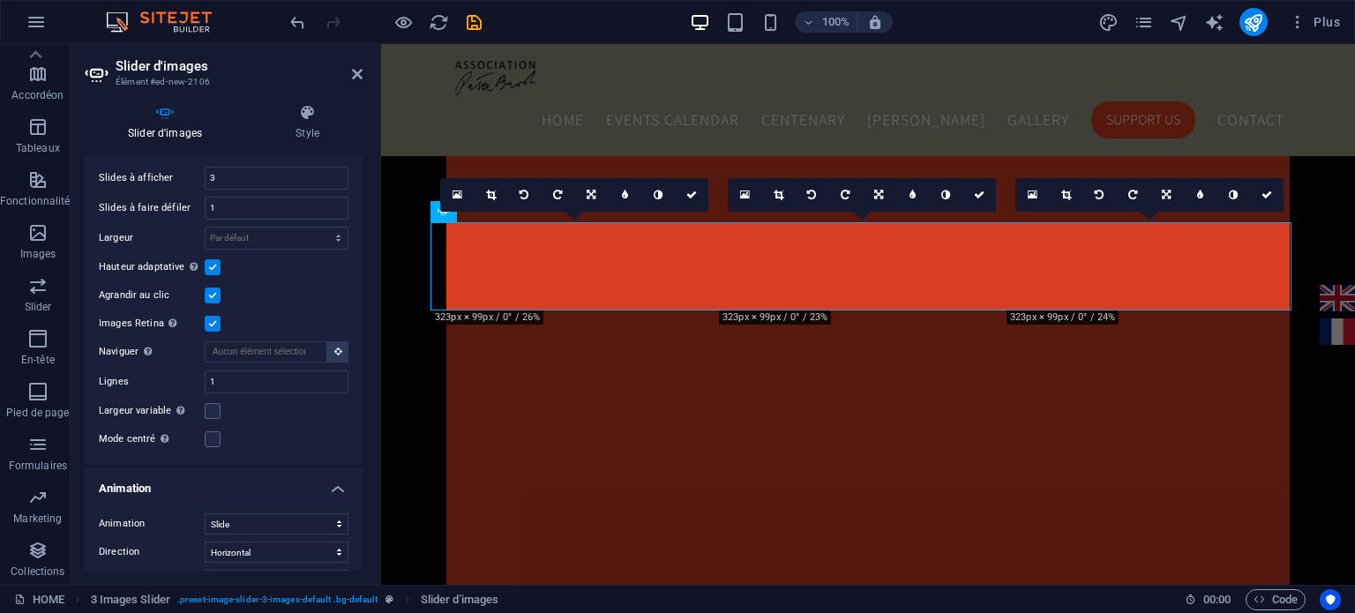
click at [211, 259] on label at bounding box center [213, 267] width 16 height 16
click at [0, 0] on input "Hauteur adaptative Ajuste automatiquement la hauteur d'une slide unique pour le…" at bounding box center [0, 0] width 0 height 0
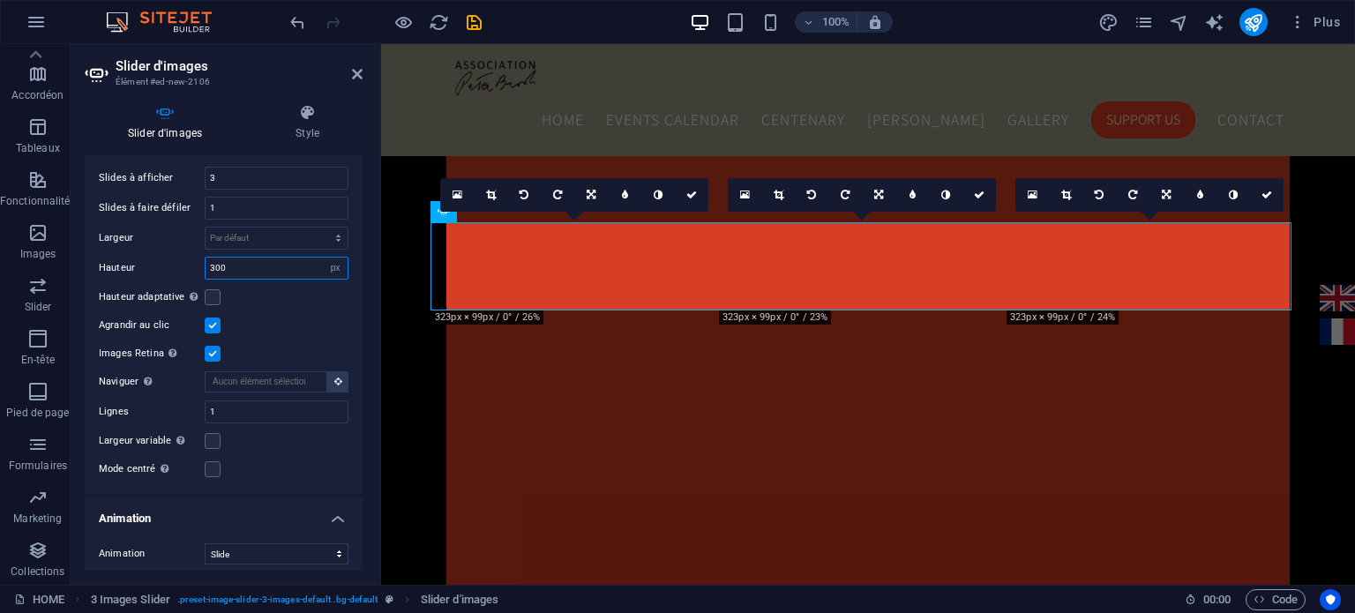
click at [286, 258] on input "300" at bounding box center [277, 268] width 142 height 21
click at [331, 258] on select "Par défaut px rem em vw vh" at bounding box center [335, 268] width 25 height 21
select select "default"
click at [323, 258] on select "Par défaut px rem em vw vh" at bounding box center [335, 268] width 25 height 21
select select "DISABLED_OPTION_VALUE"
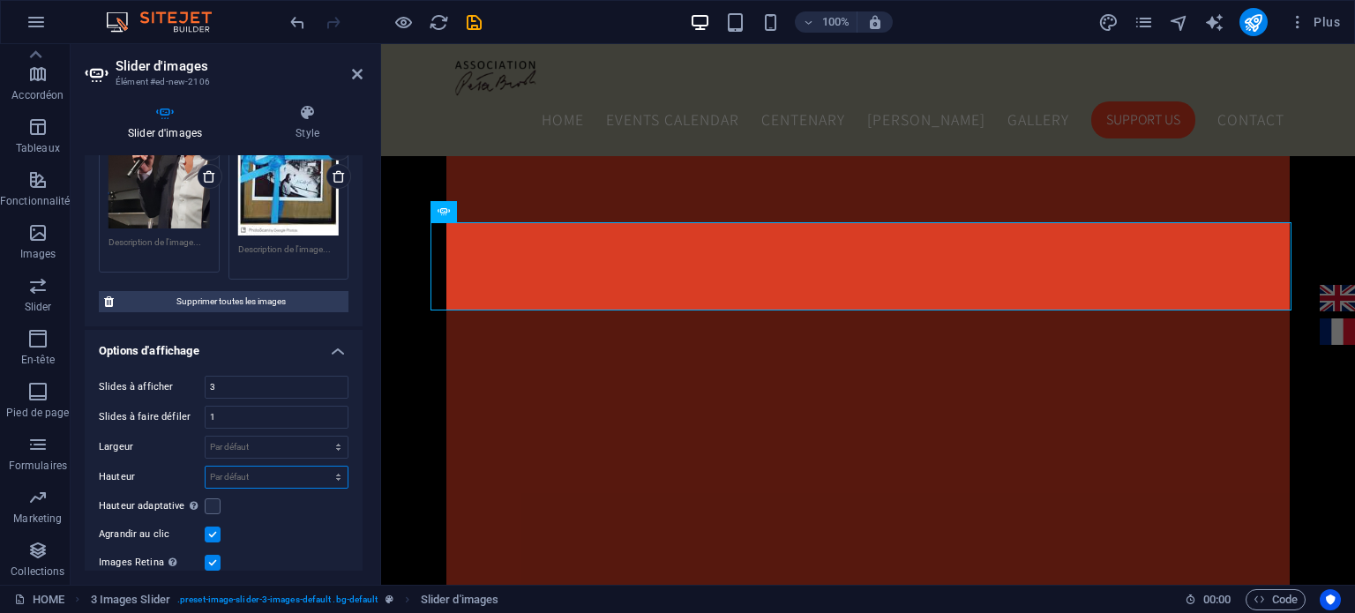
scroll to position [1701, 0]
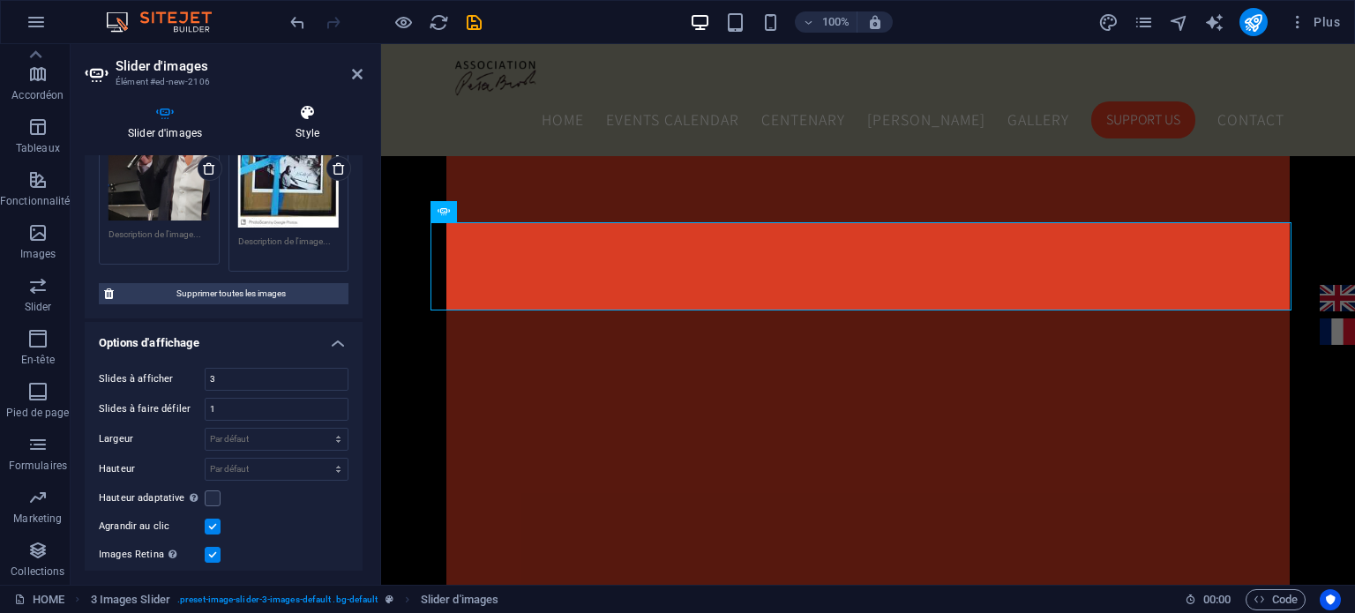
click at [300, 116] on icon at bounding box center [307, 113] width 110 height 18
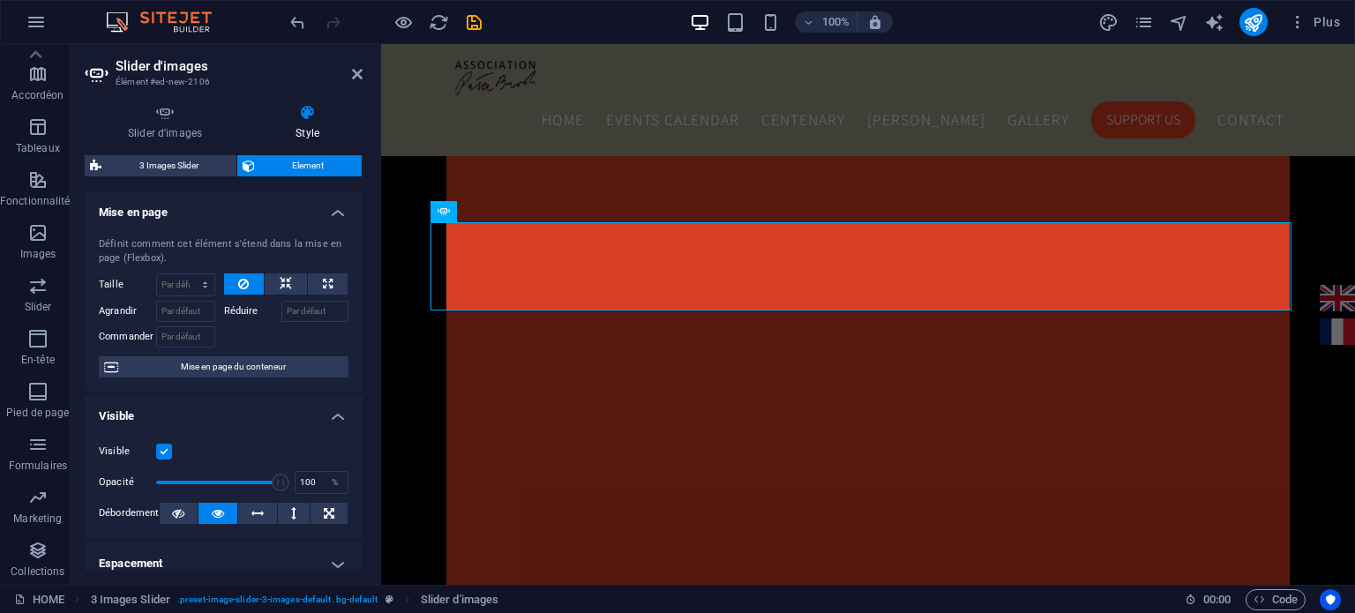
drag, startPoint x: 364, startPoint y: 271, endPoint x: 365, endPoint y: 325, distance: 53.8
click at [365, 325] on div "Slider d'images Style Slider d'images Glissez les fichiers ici, cliquez pour ch…" at bounding box center [224, 337] width 306 height 495
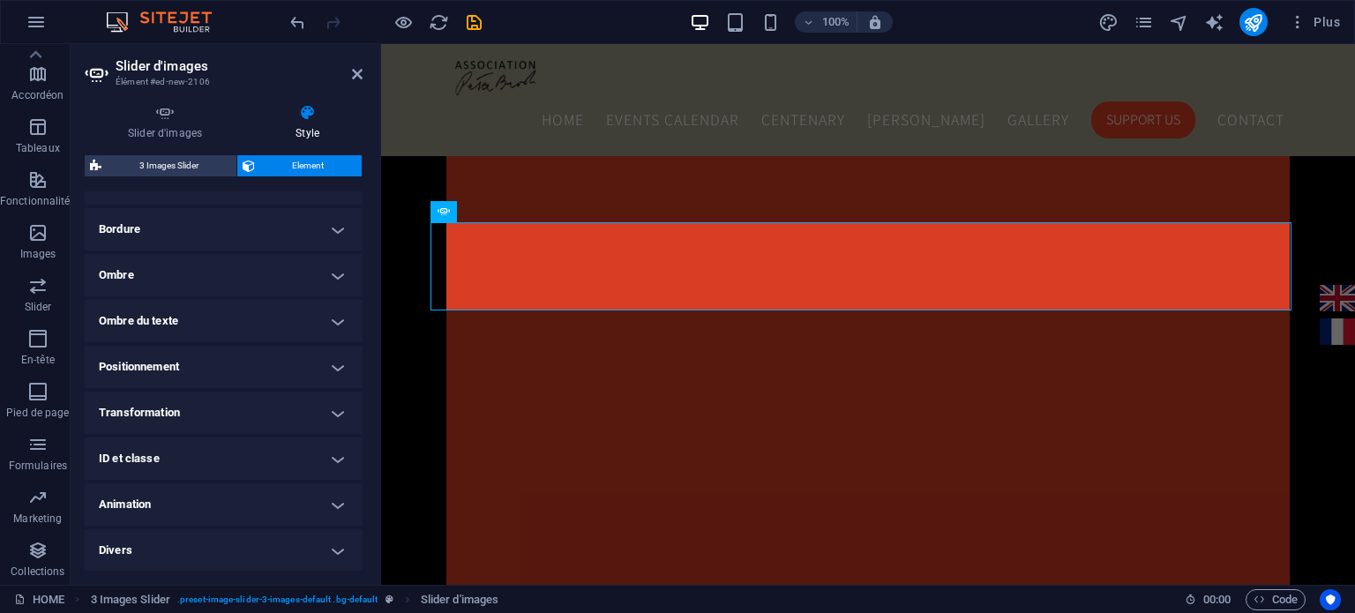
scroll to position [0, 0]
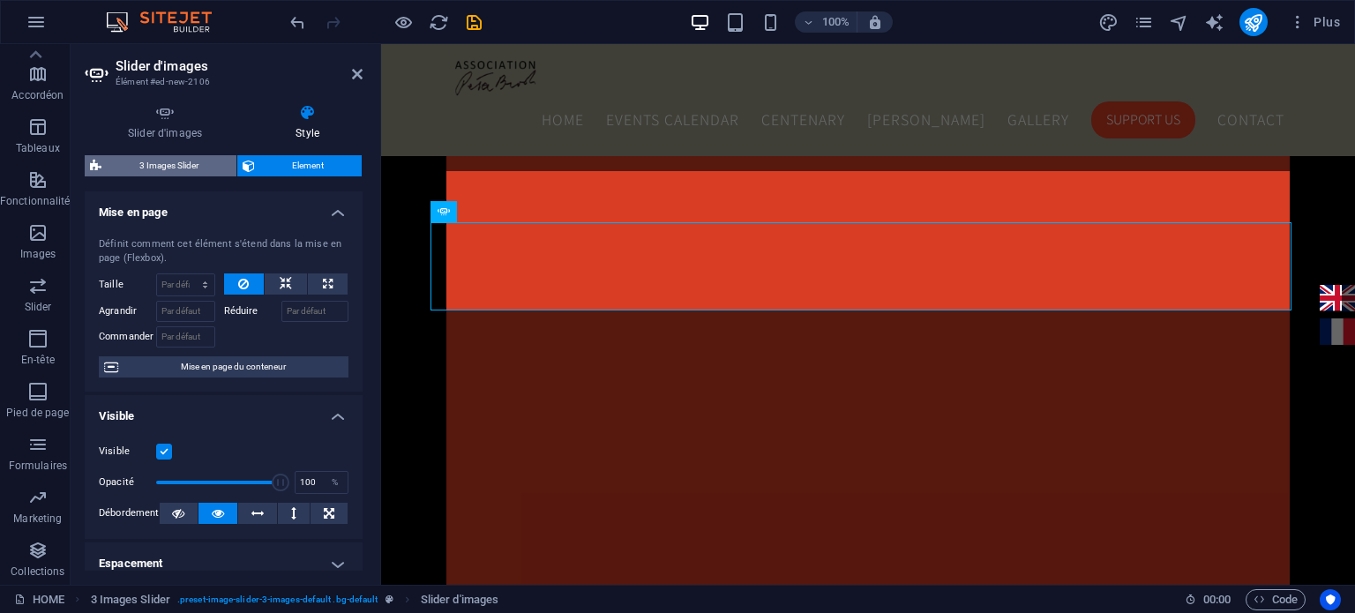
click at [180, 161] on span "3 Images Slider" at bounding box center [169, 165] width 124 height 21
select select "rem"
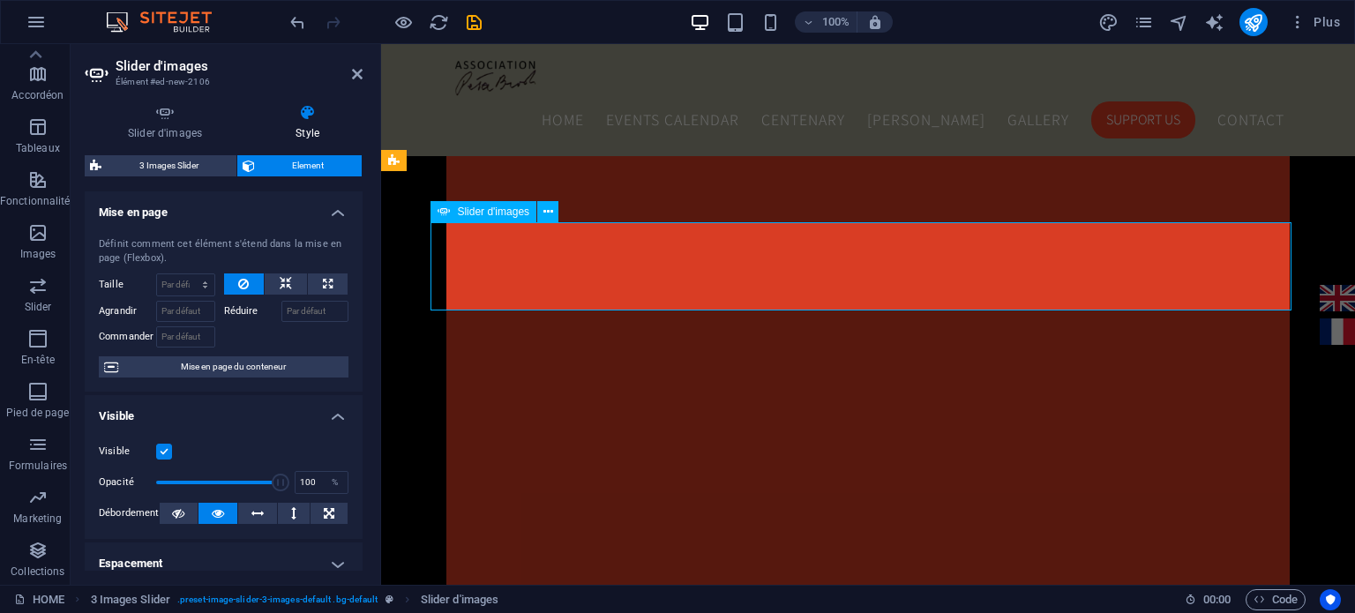
click at [552, 214] on icon at bounding box center [549, 212] width 10 height 19
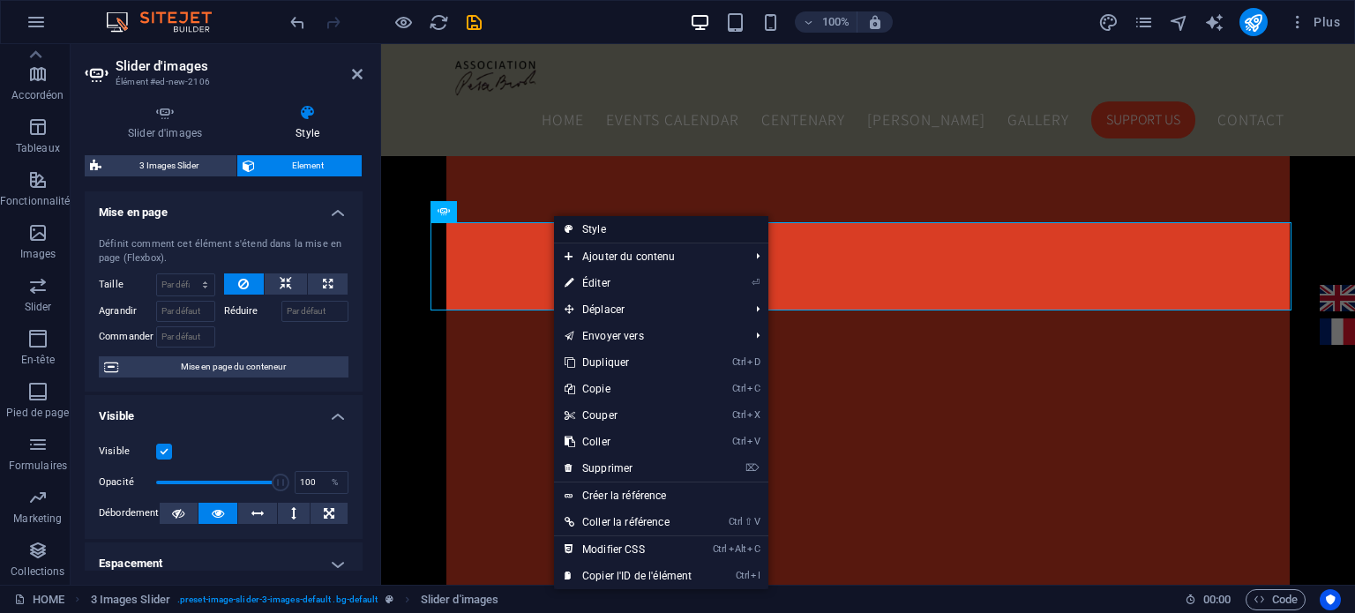
click at [589, 230] on link "Style" at bounding box center [661, 229] width 214 height 26
select select "rem"
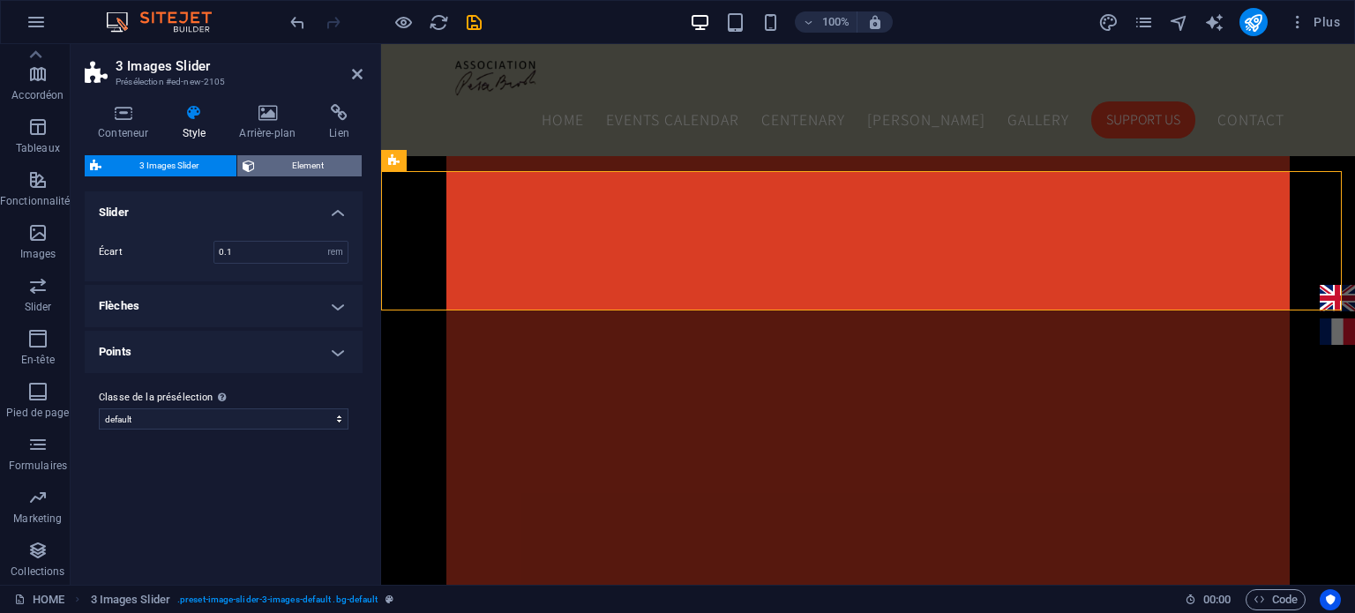
click at [283, 168] on span "Element" at bounding box center [308, 165] width 97 height 21
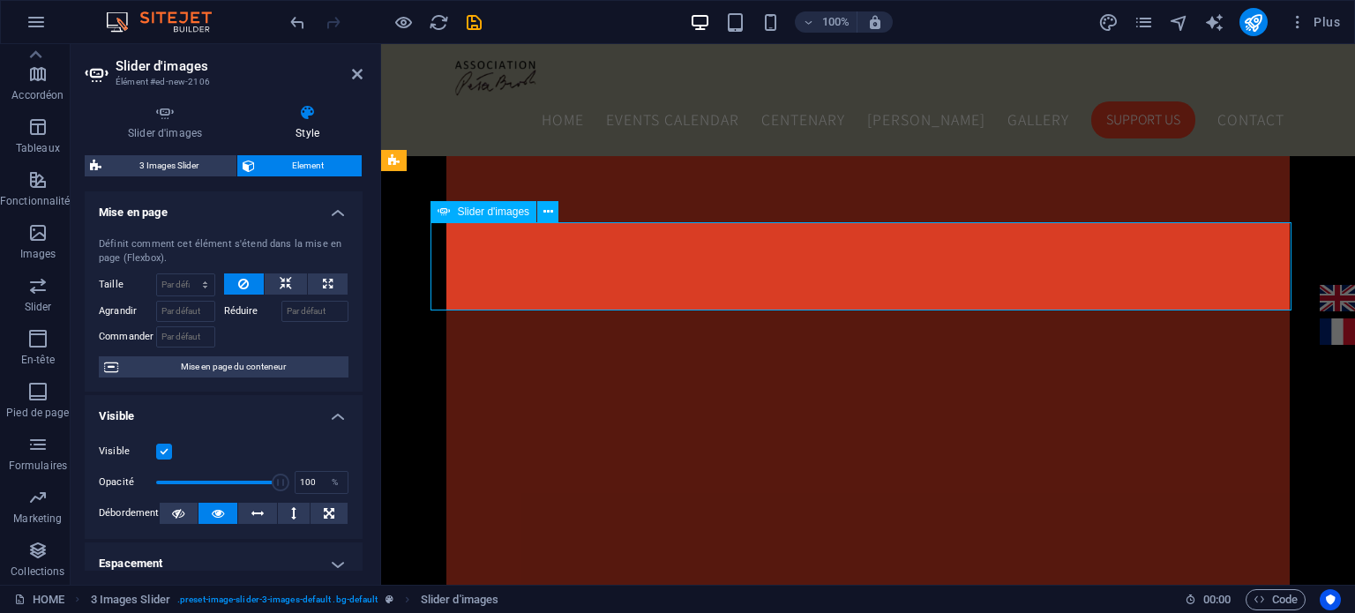
click at [356, 84] on header "Slider d'images Élément #ed-new-2106" at bounding box center [224, 67] width 278 height 46
click at [356, 69] on icon at bounding box center [357, 74] width 11 height 14
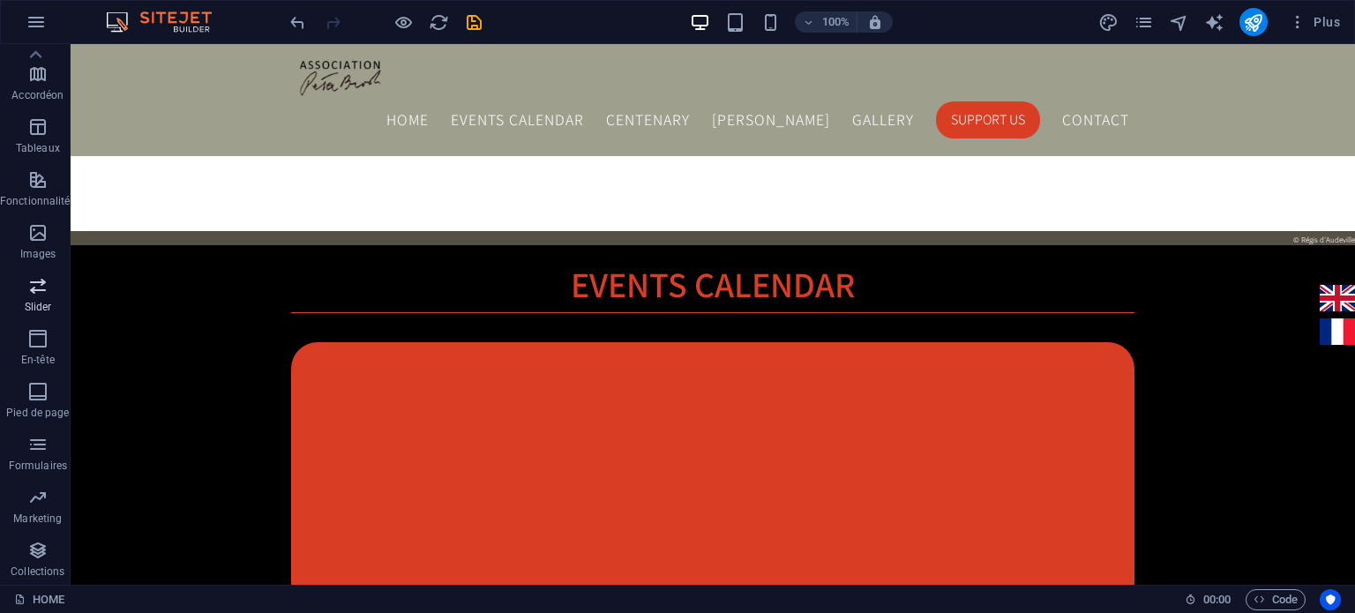
click at [40, 291] on icon "button" at bounding box center [37, 285] width 21 height 21
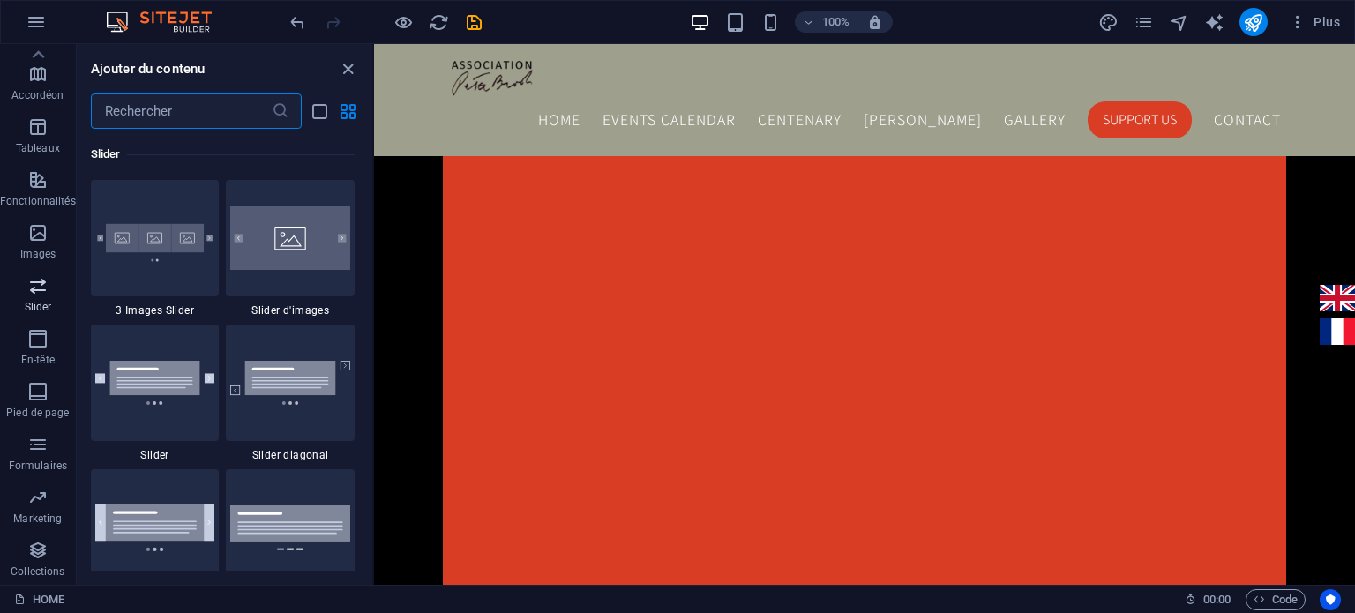
scroll to position [10002, 0]
click at [37, 224] on icon "button" at bounding box center [37, 232] width 21 height 21
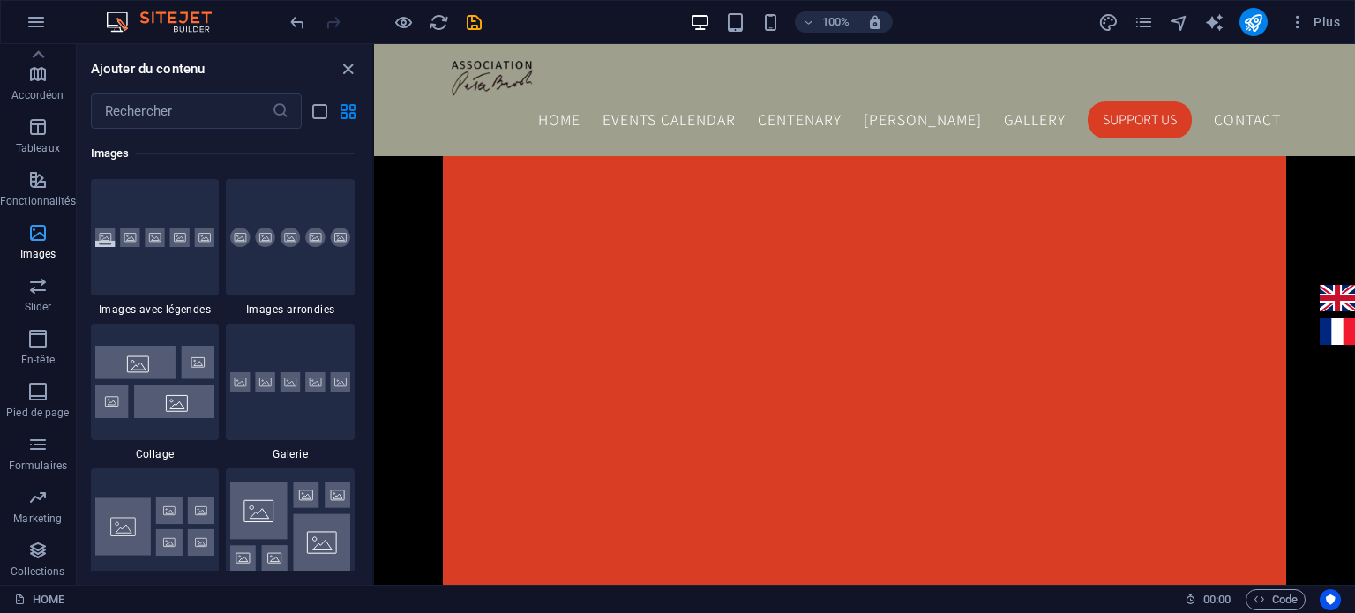
scroll to position [8947, 0]
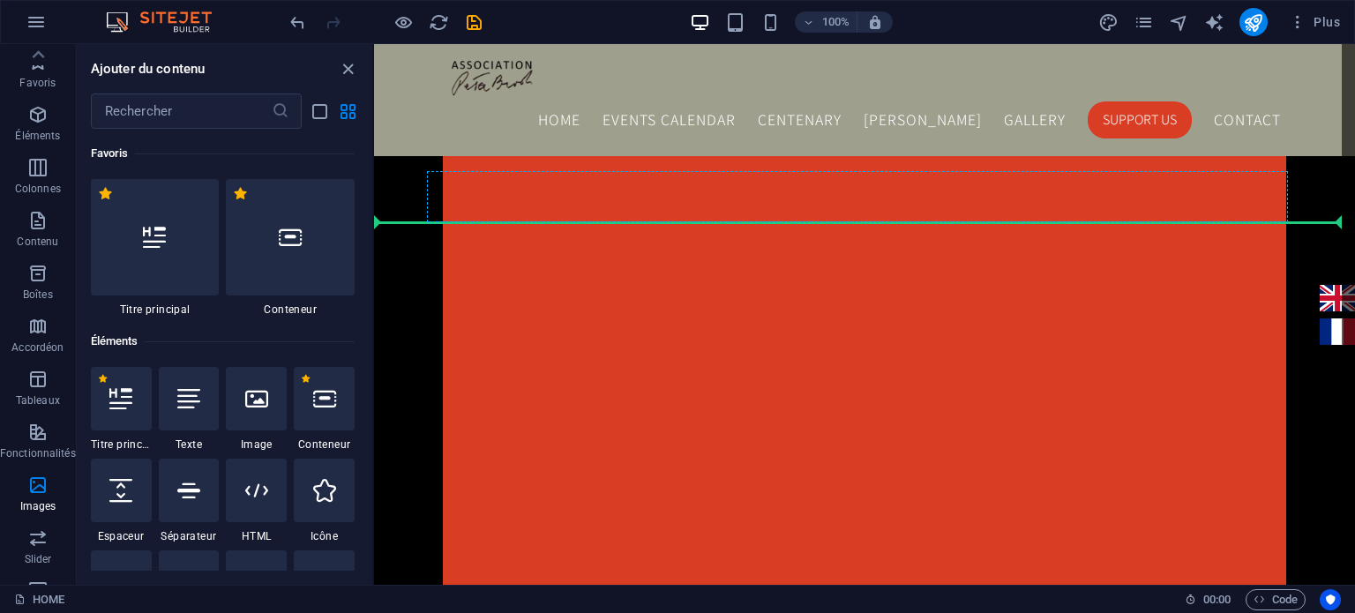
scroll to position [8947, 0]
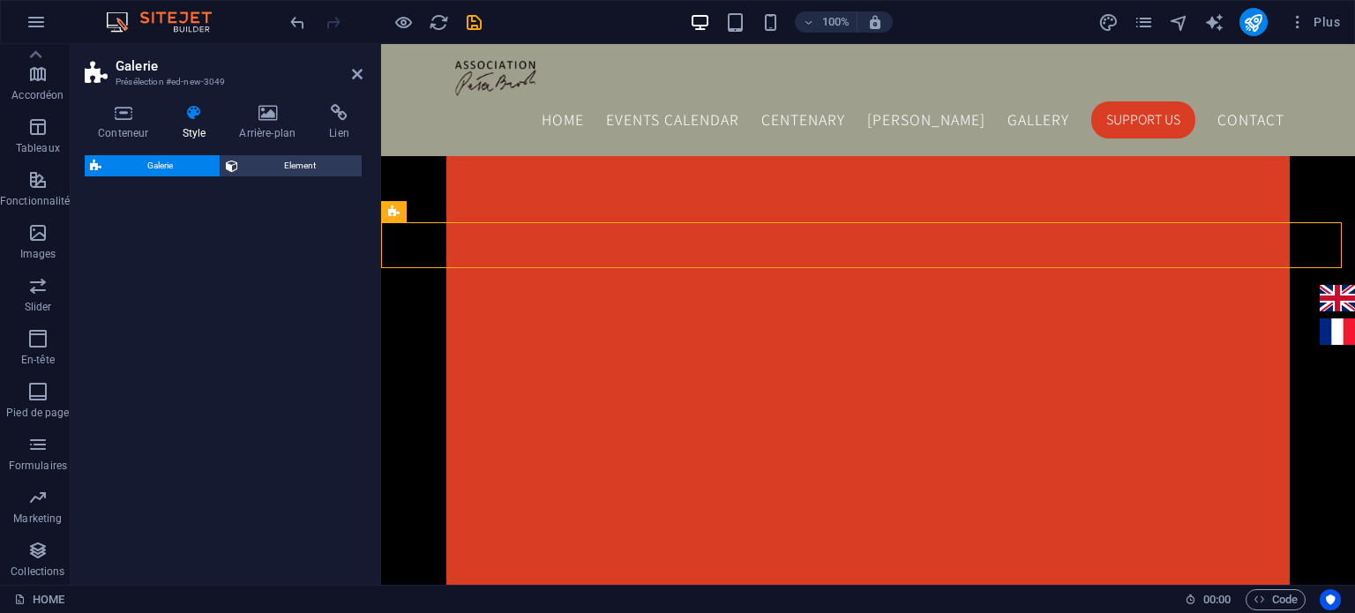
select select "rem"
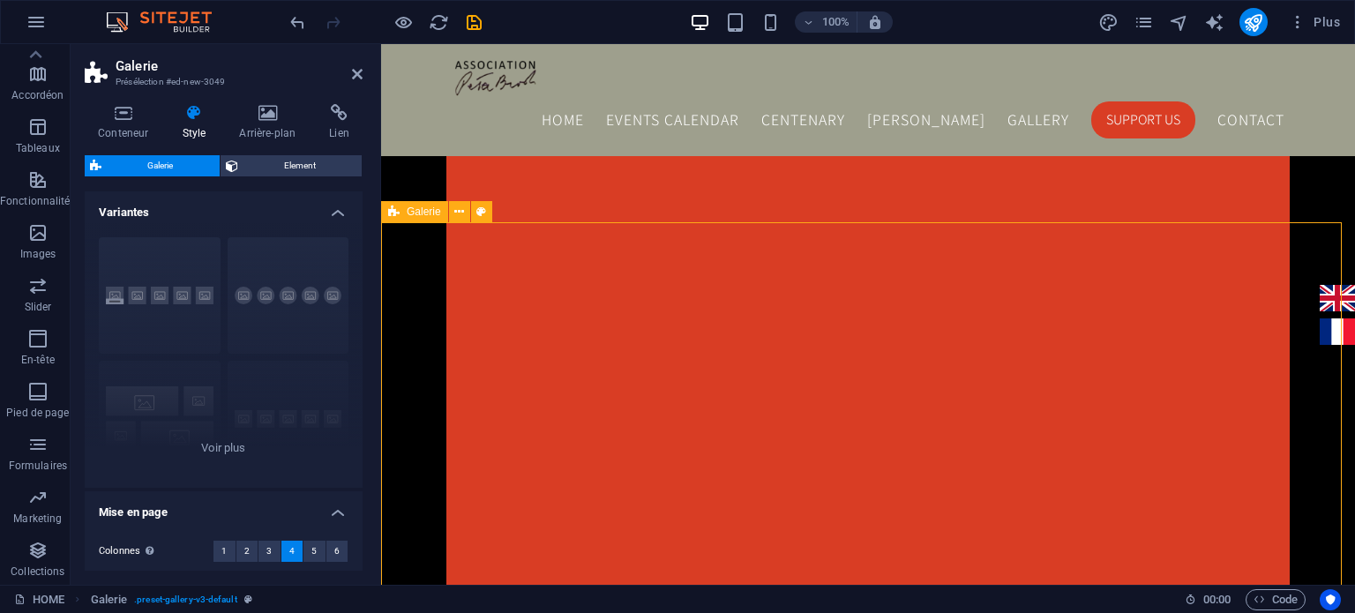
click at [393, 212] on icon at bounding box center [393, 211] width 11 height 21
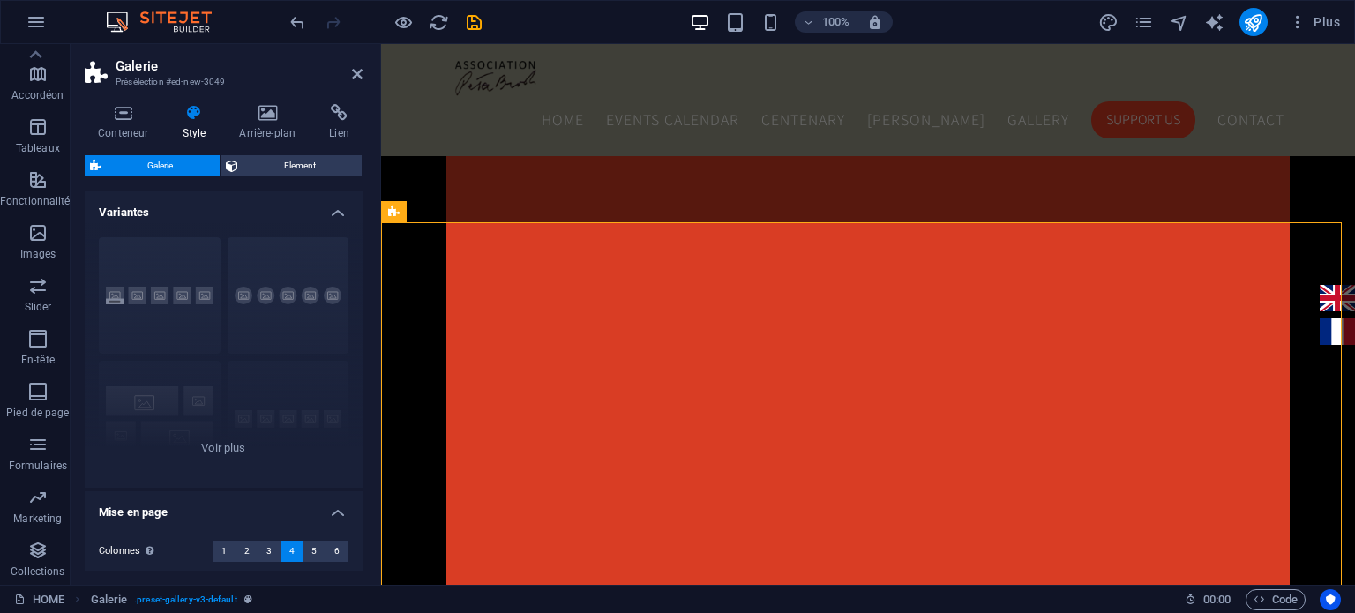
click at [110, 101] on div "Conteneur Style Arrière-plan Lien Taille Hauteur Par défaut px rem % vh vw Haut…" at bounding box center [224, 337] width 306 height 495
click at [124, 133] on h4 "Conteneur" at bounding box center [127, 122] width 84 height 37
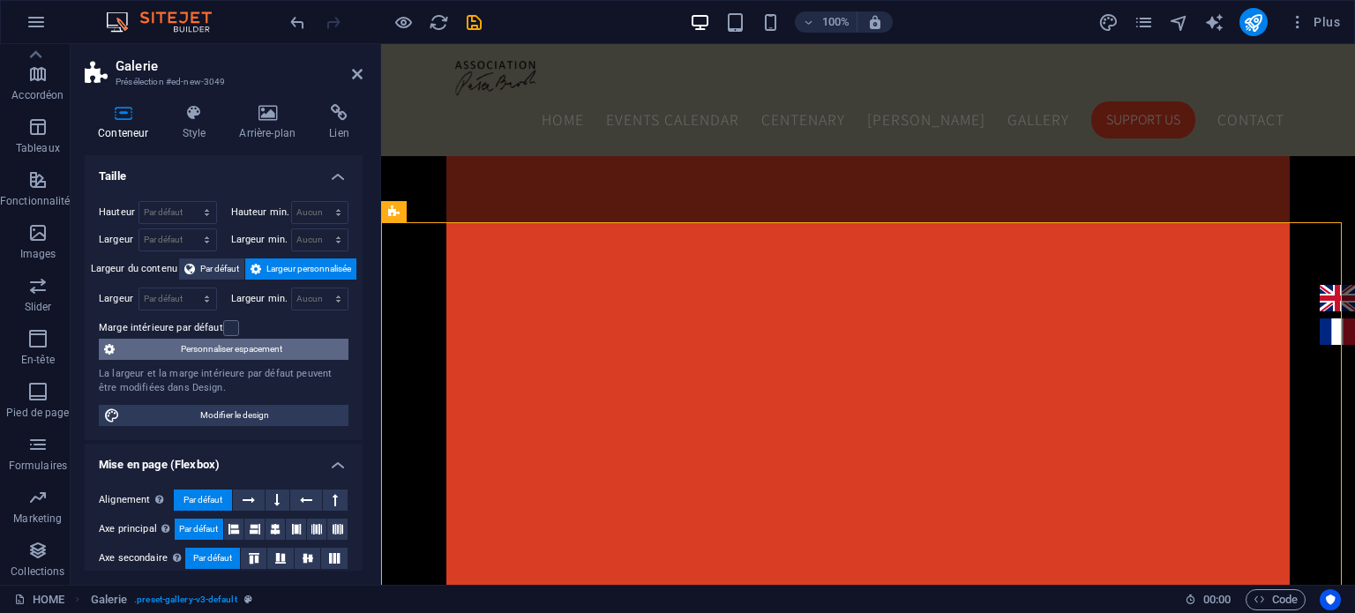
click at [252, 352] on span "Personnaliser espacement" at bounding box center [231, 349] width 223 height 21
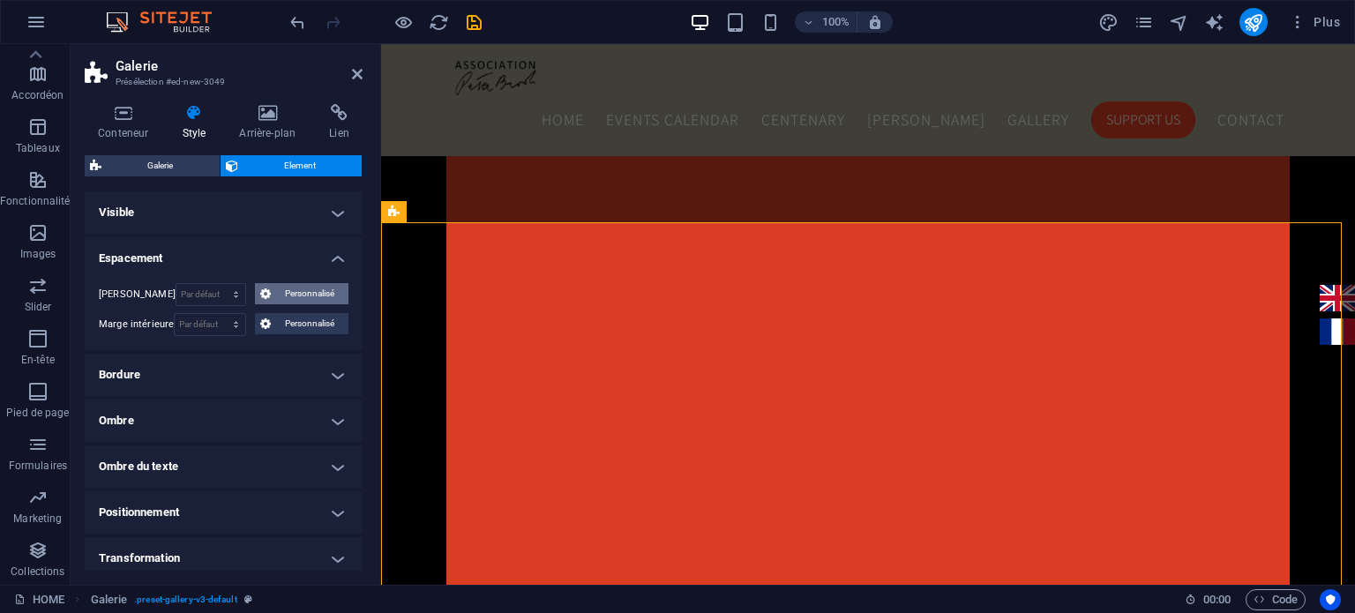
click at [292, 288] on span "Personnalisé" at bounding box center [309, 293] width 67 height 21
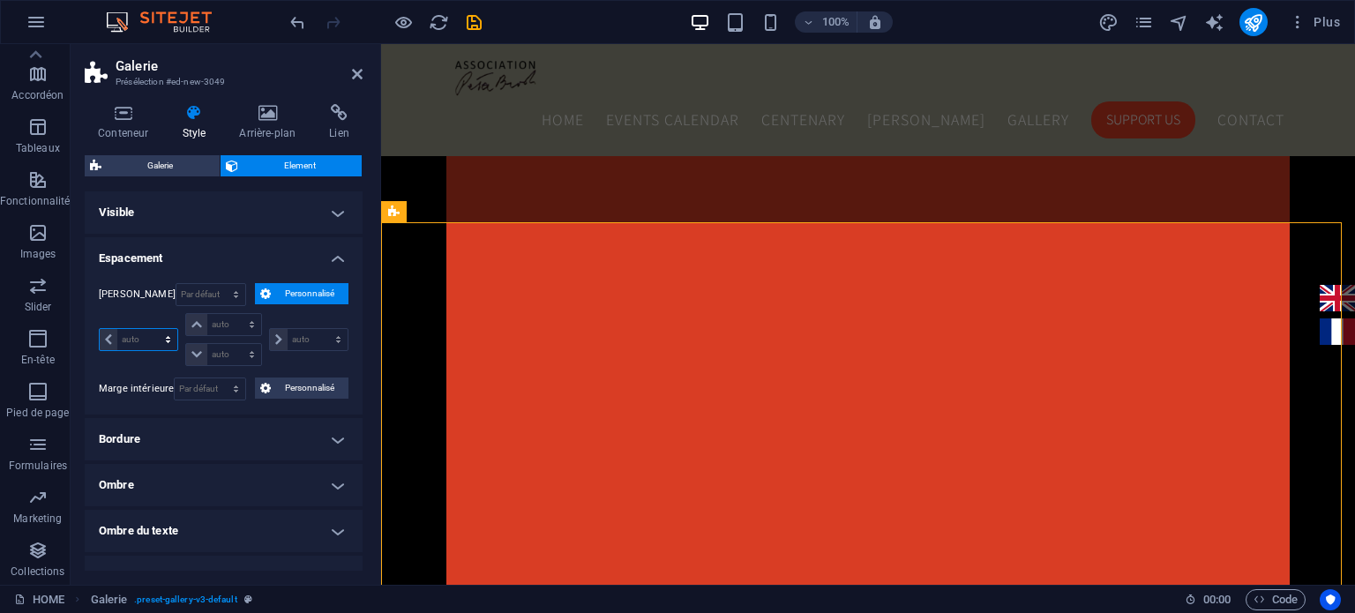
click at [139, 333] on select "auto px % rem vw vh" at bounding box center [139, 339] width 78 height 21
select select "px"
click at [152, 329] on select "auto px % rem vw vh" at bounding box center [139, 339] width 78 height 21
type input "0"
select select "px"
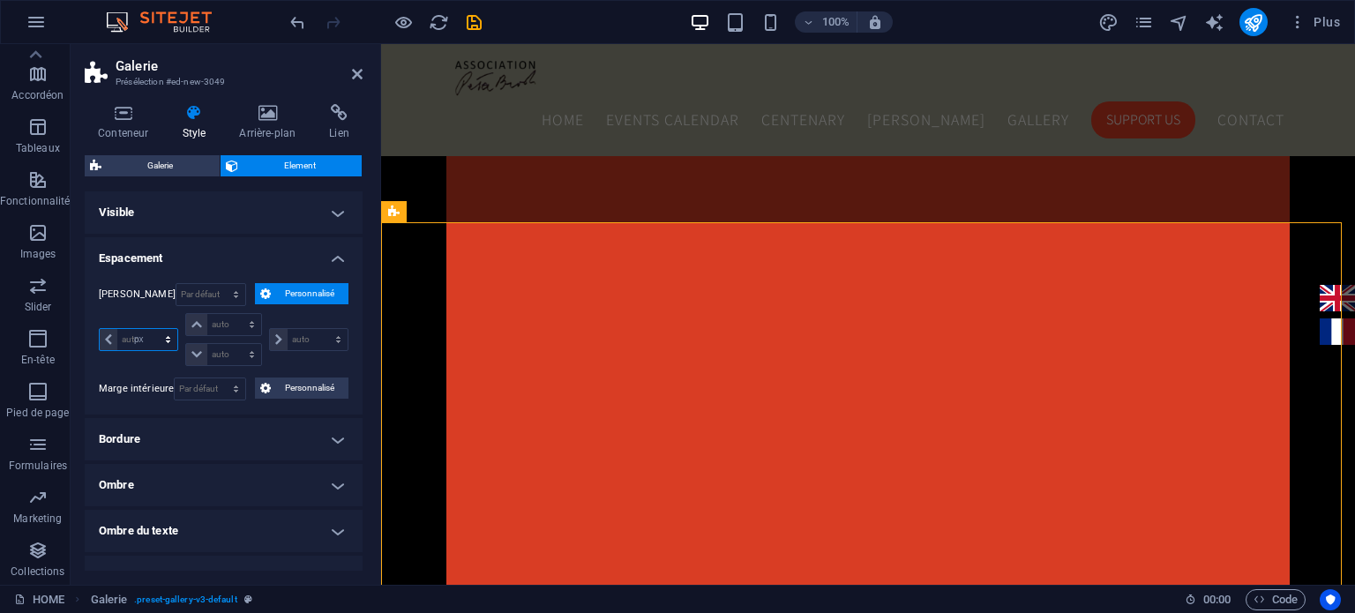
type input "0"
select select "px"
type input "0"
select select "px"
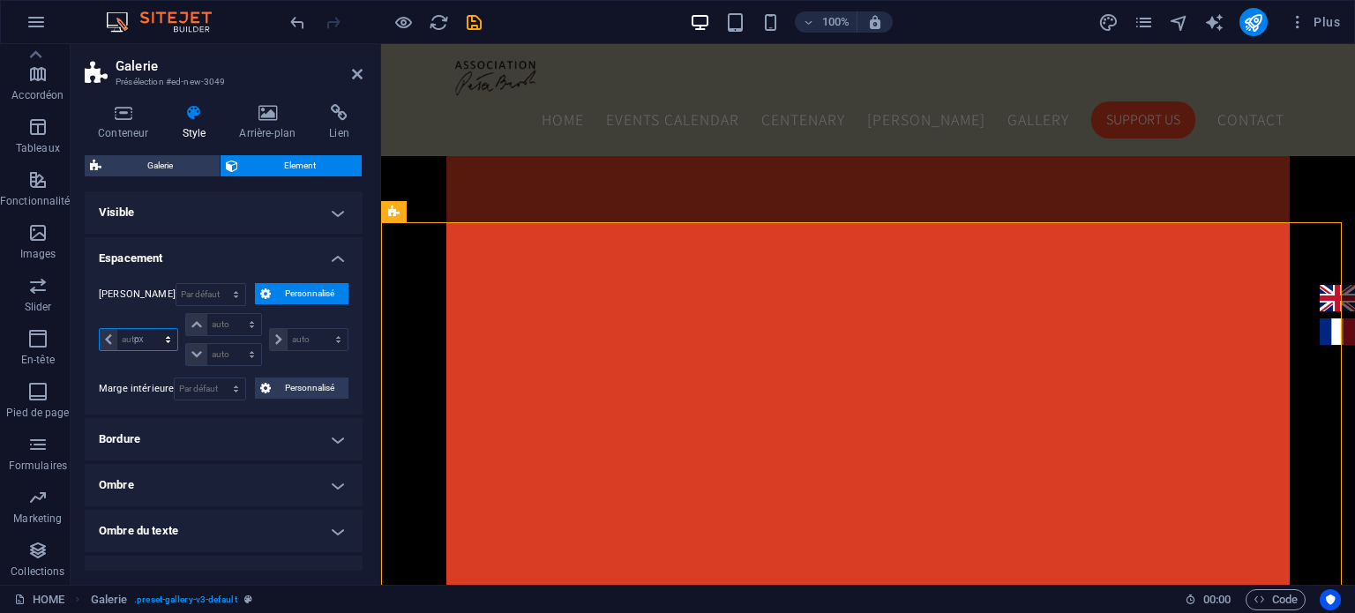
type input "0"
select select "px"
type input "20"
select select "DISABLED_OPTION_VALUE"
click at [145, 334] on input "20" at bounding box center [147, 339] width 60 height 21
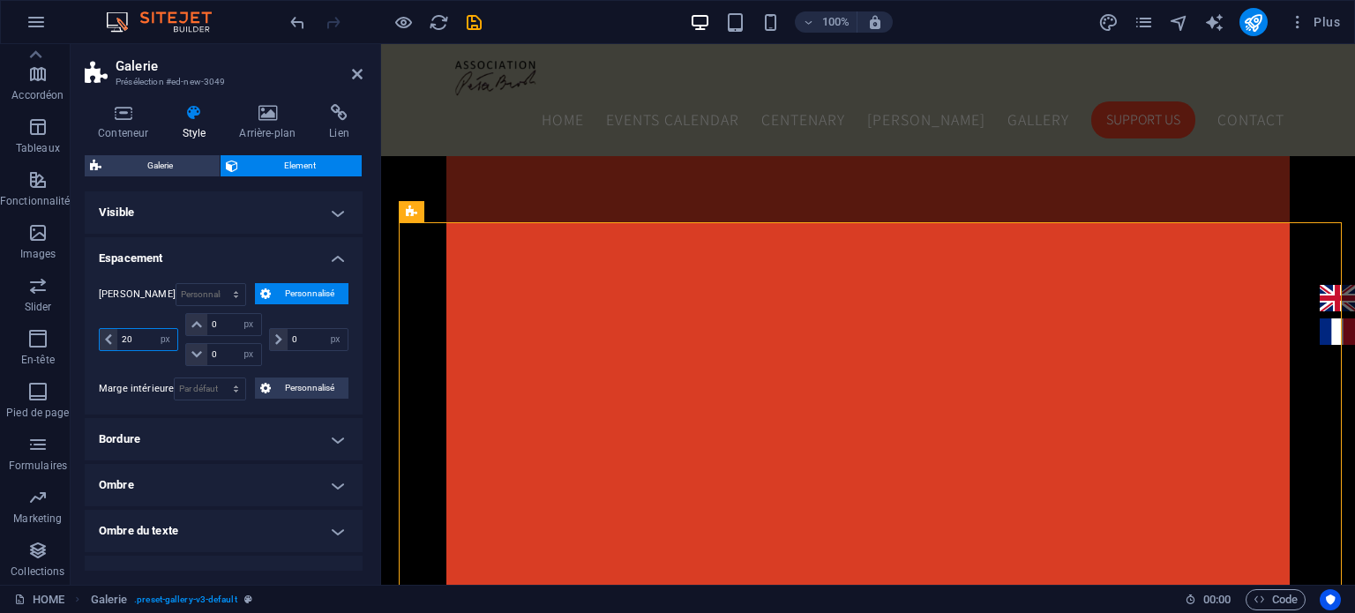
click at [145, 334] on input "20" at bounding box center [147, 339] width 60 height 21
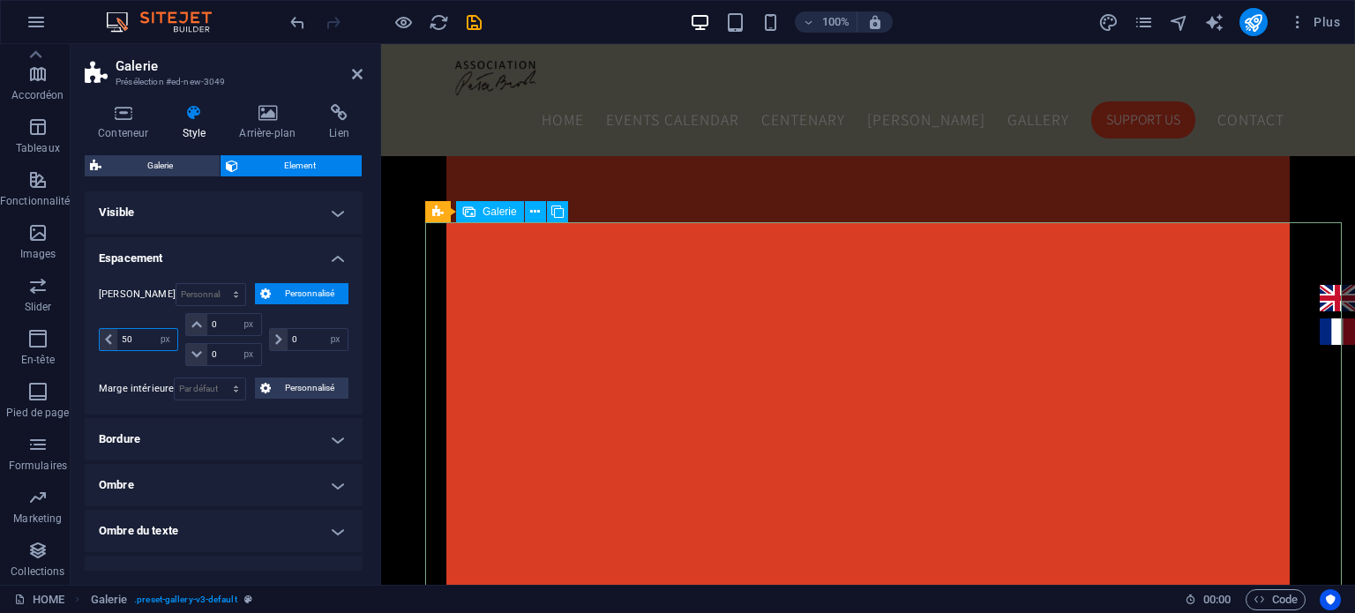
type input "50"
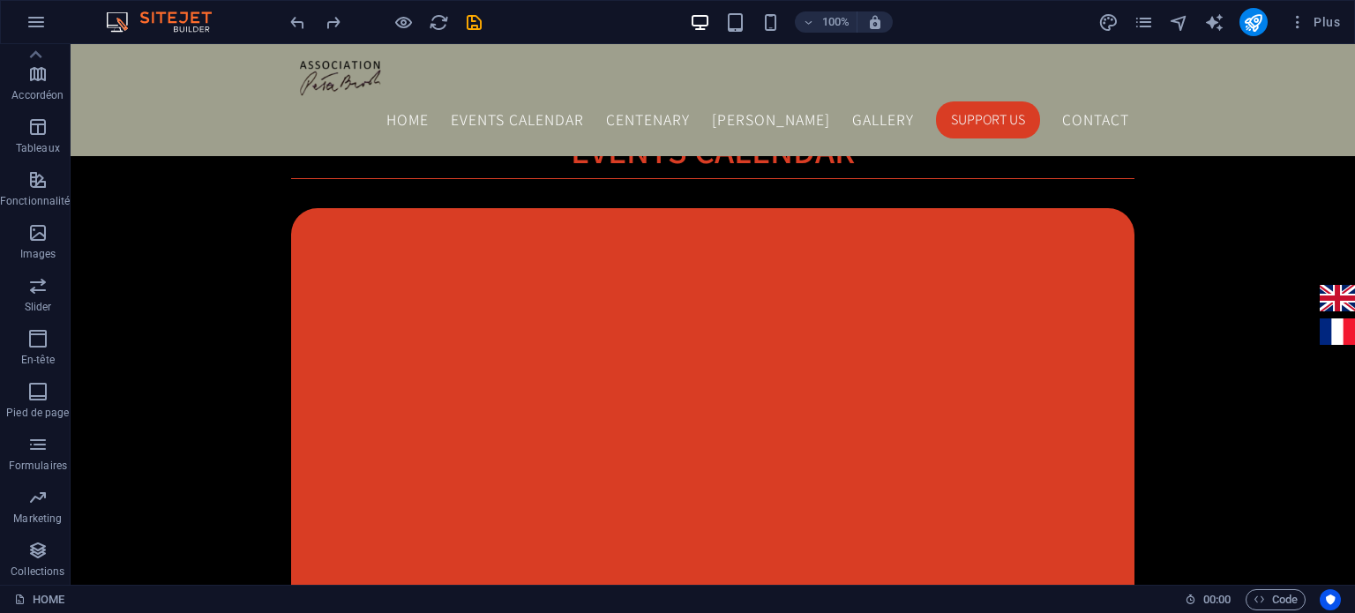
scroll to position [1886, 0]
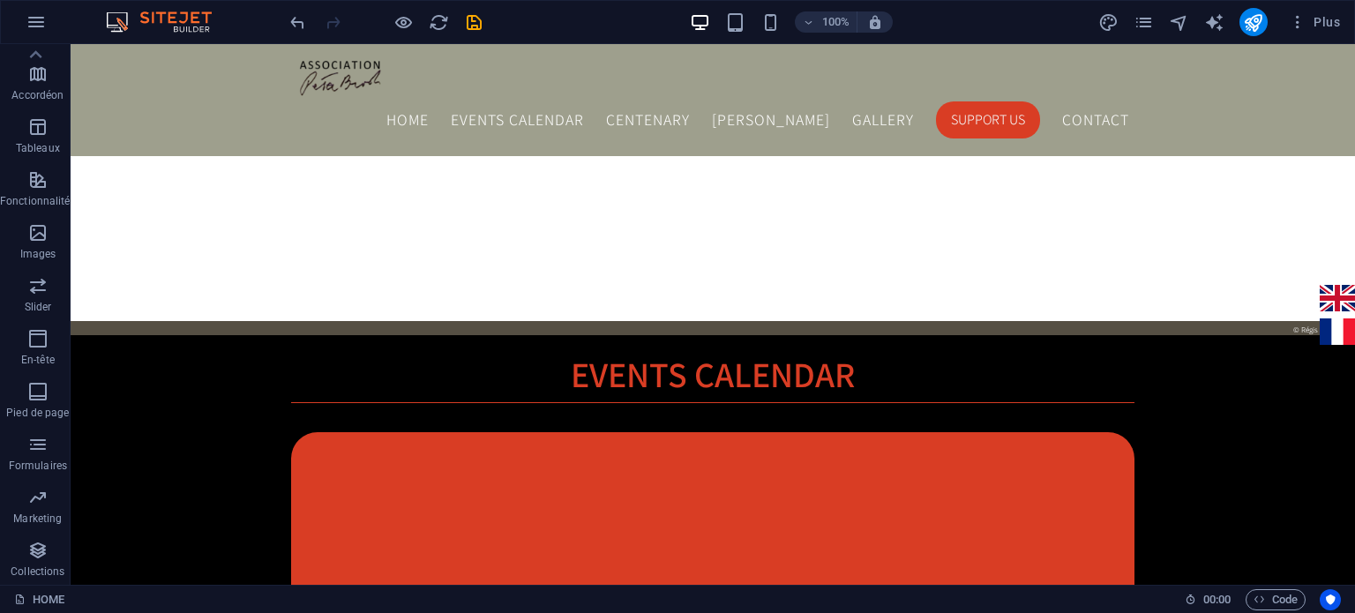
scroll to position [1577, 0]
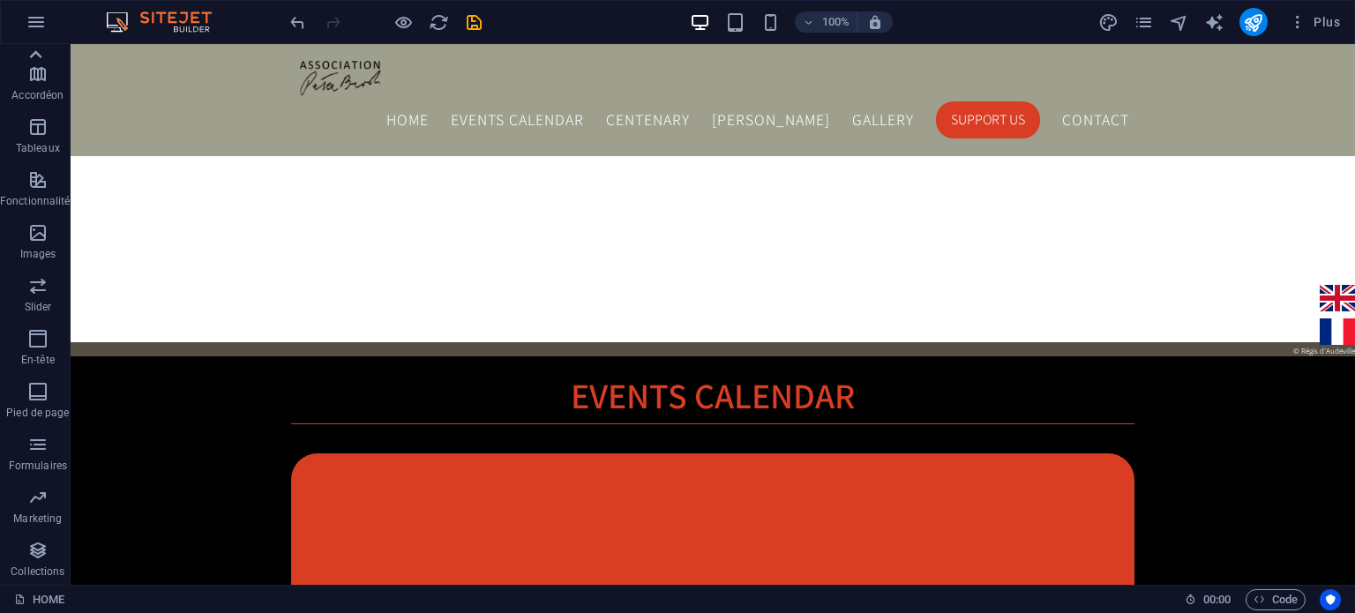
click at [33, 54] on icon at bounding box center [36, 54] width 12 height 8
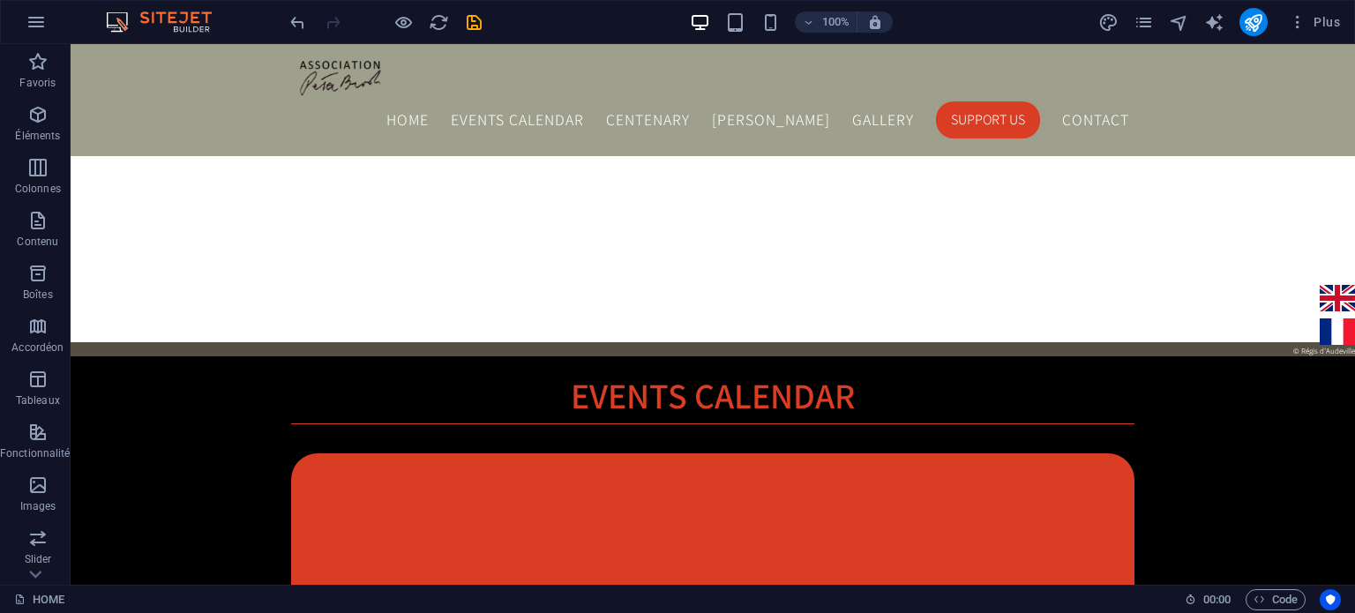
click at [33, 54] on icon "button" at bounding box center [37, 61] width 21 height 21
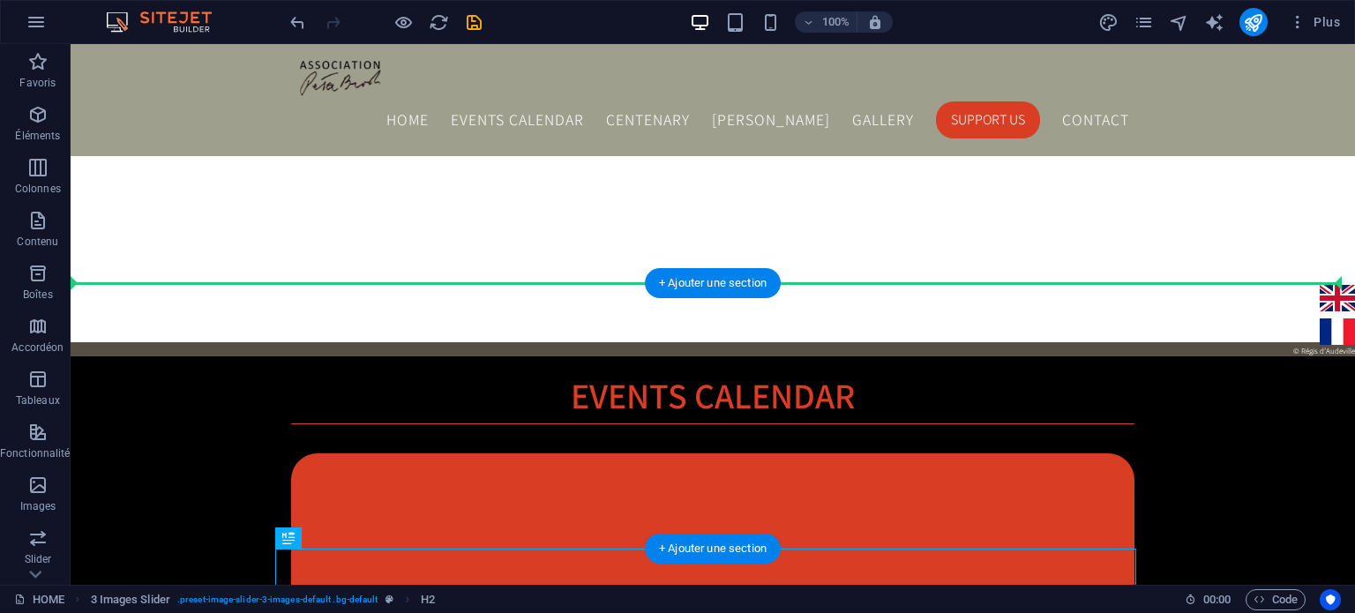
drag, startPoint x: 367, startPoint y: 587, endPoint x: 300, endPoint y: 314, distance: 280.8
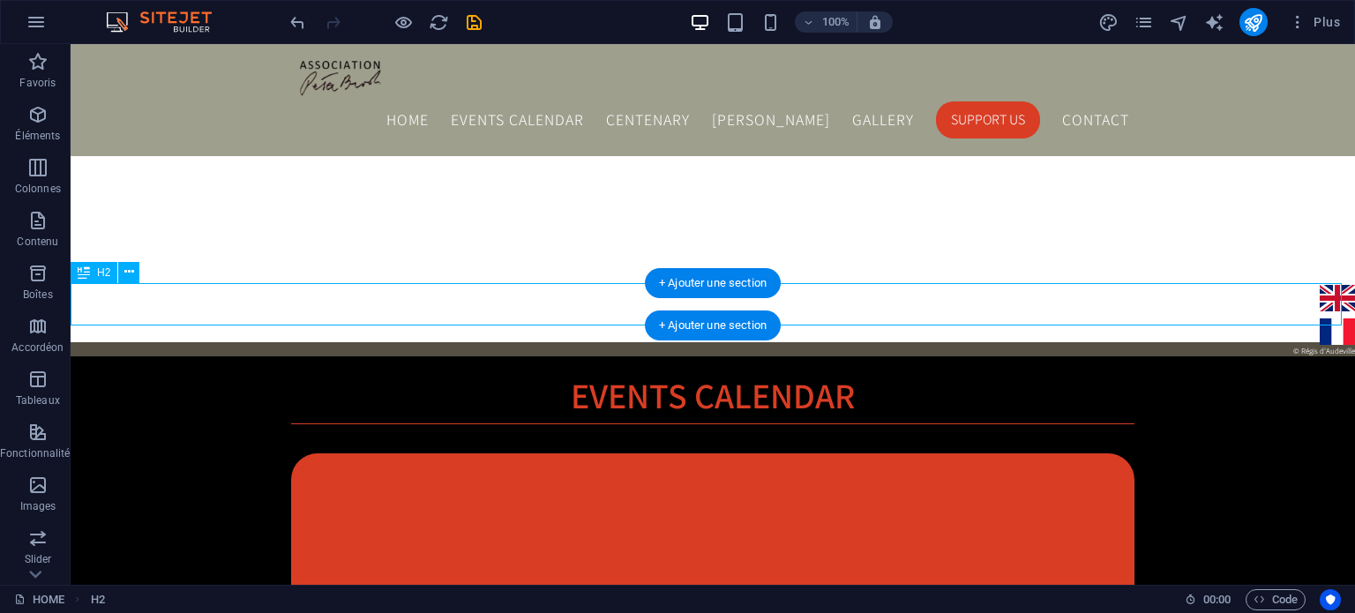
drag, startPoint x: 165, startPoint y: 319, endPoint x: 303, endPoint y: 401, distance: 160.2
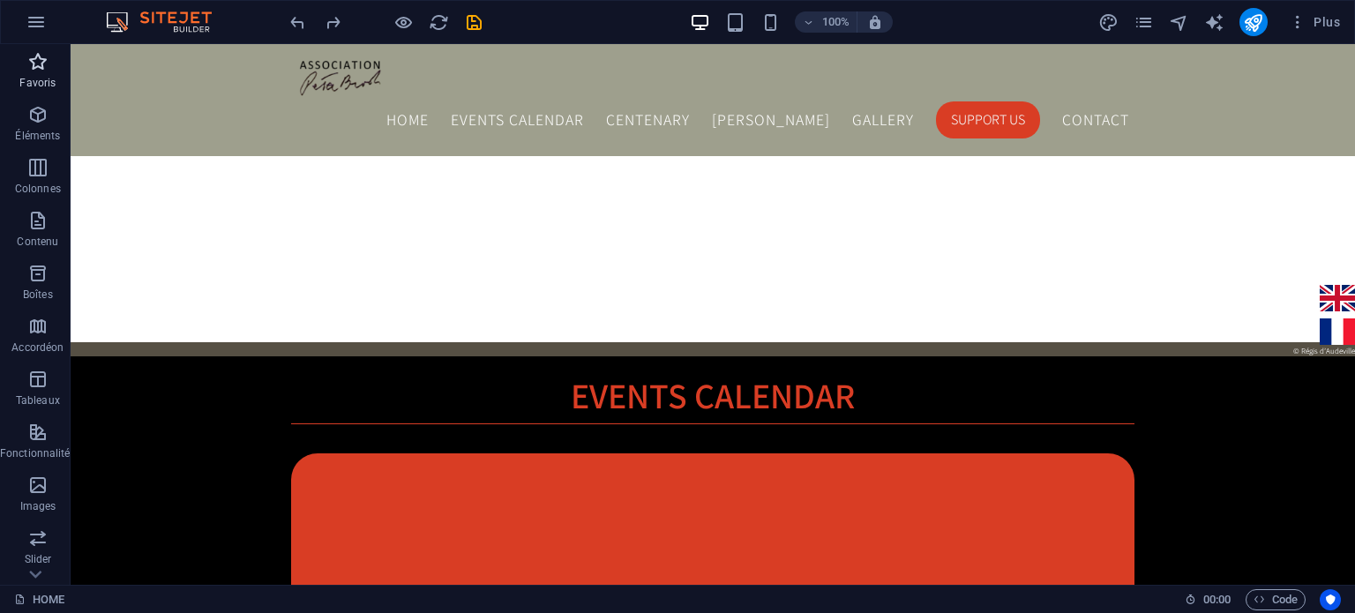
click at [40, 73] on span "Favoris" at bounding box center [38, 72] width 76 height 42
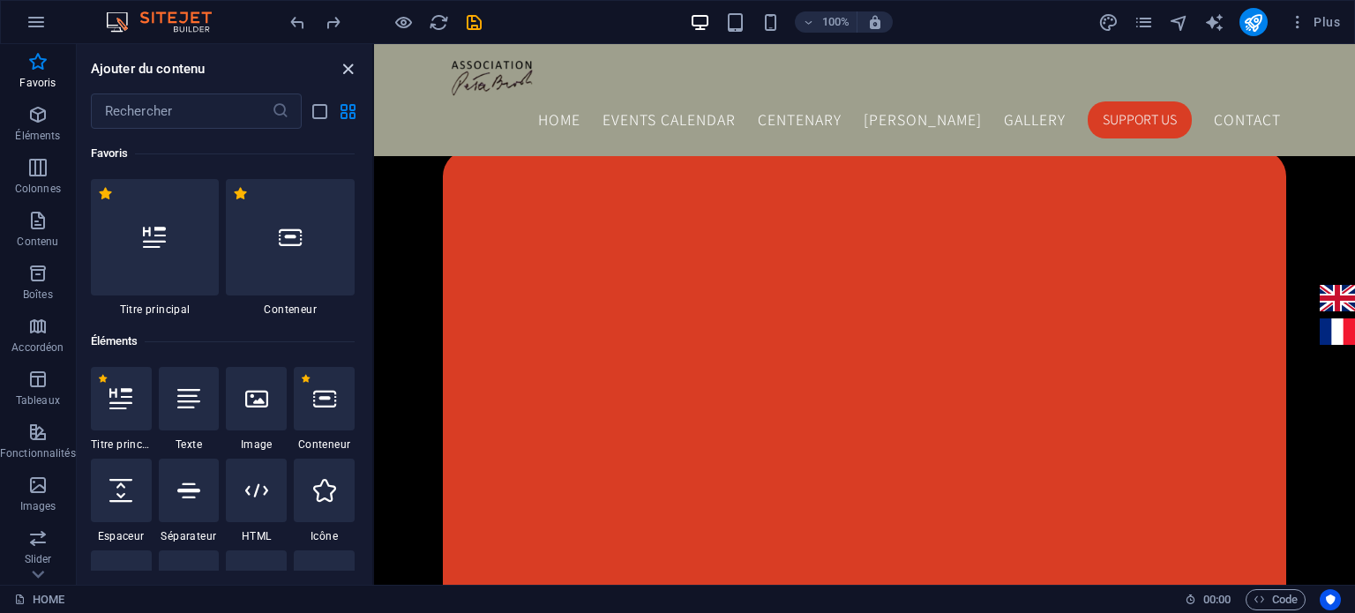
click at [350, 68] on icon "close panel" at bounding box center [348, 69] width 20 height 20
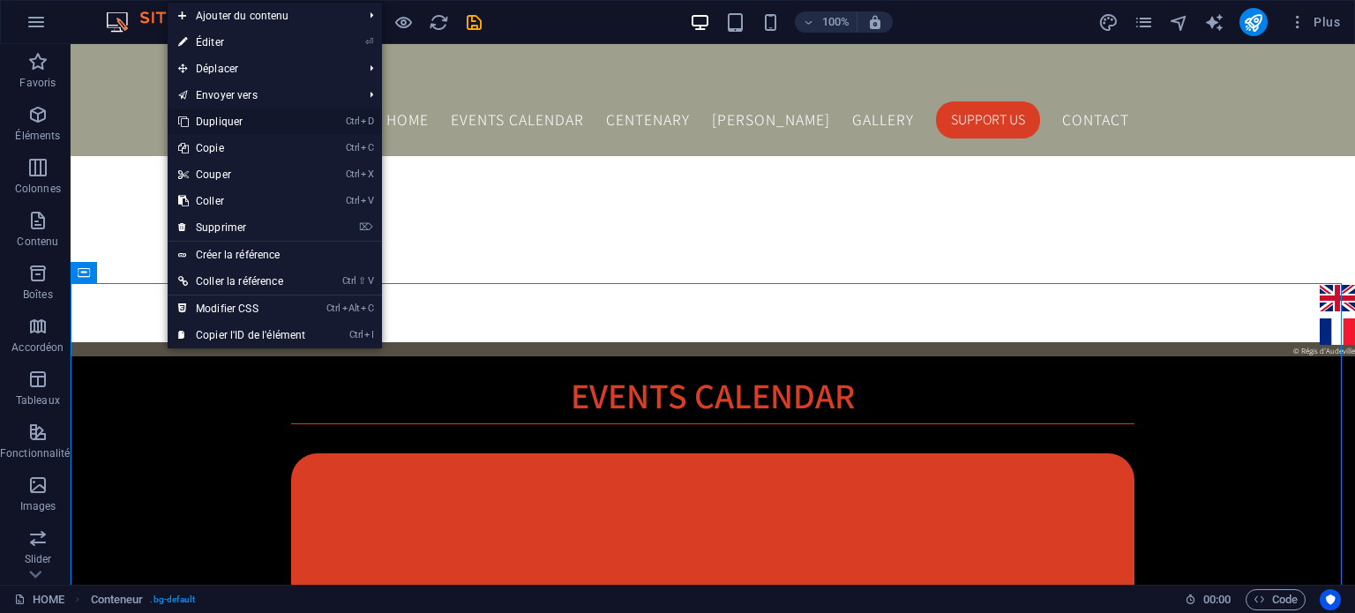
click at [269, 121] on link "Ctrl D Dupliquer" at bounding box center [242, 122] width 148 height 26
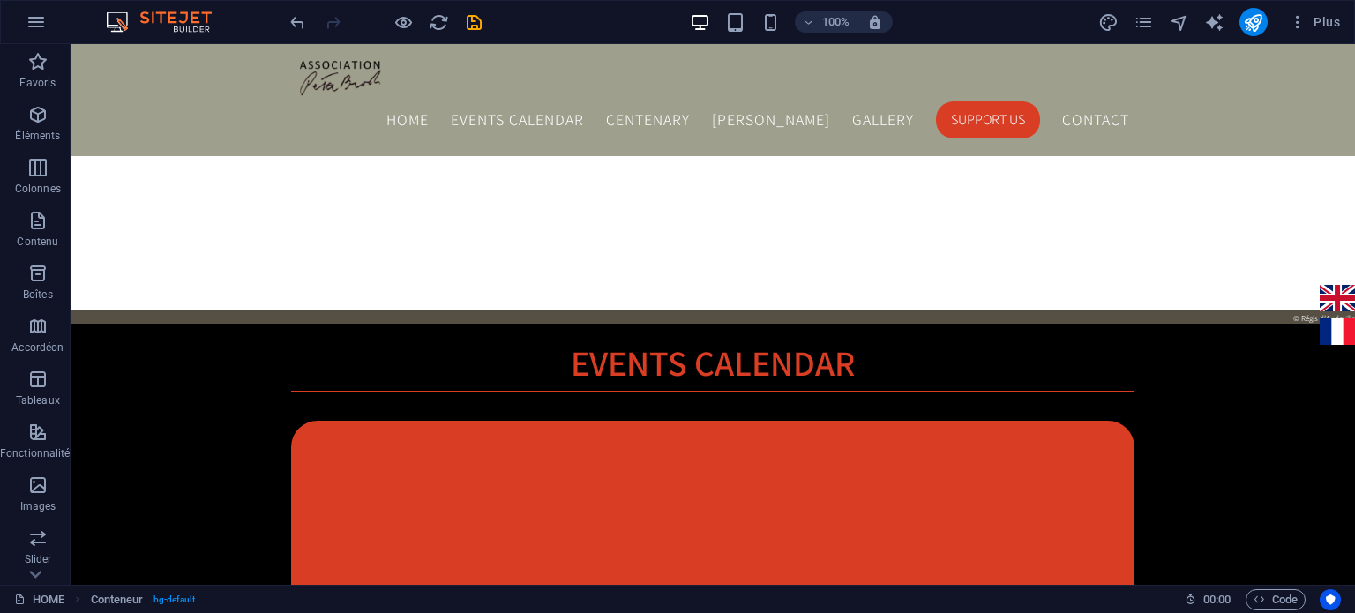
scroll to position [1601, 0]
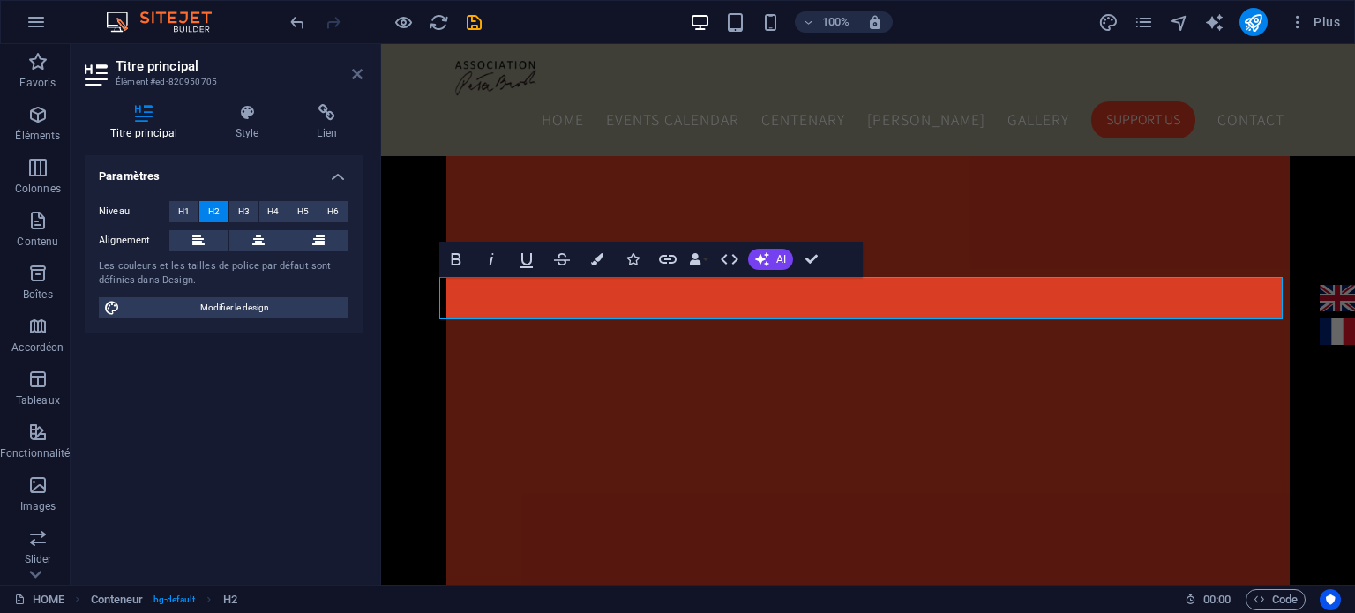
click at [357, 78] on icon at bounding box center [357, 74] width 11 height 14
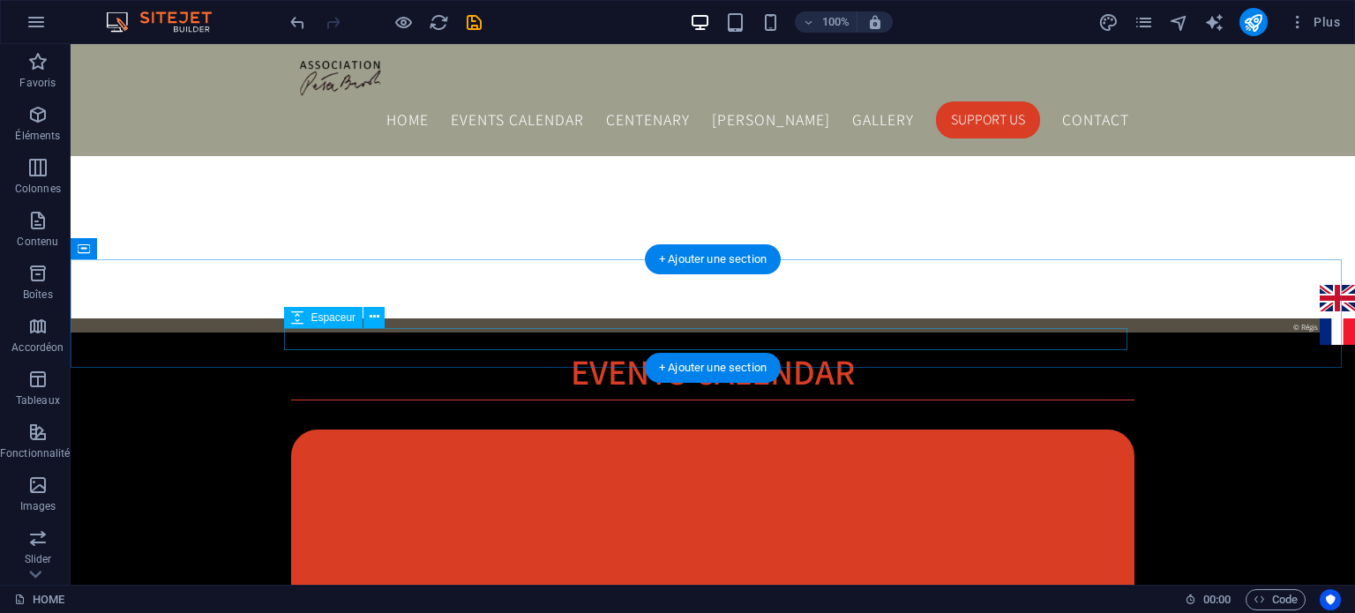
select select "px"
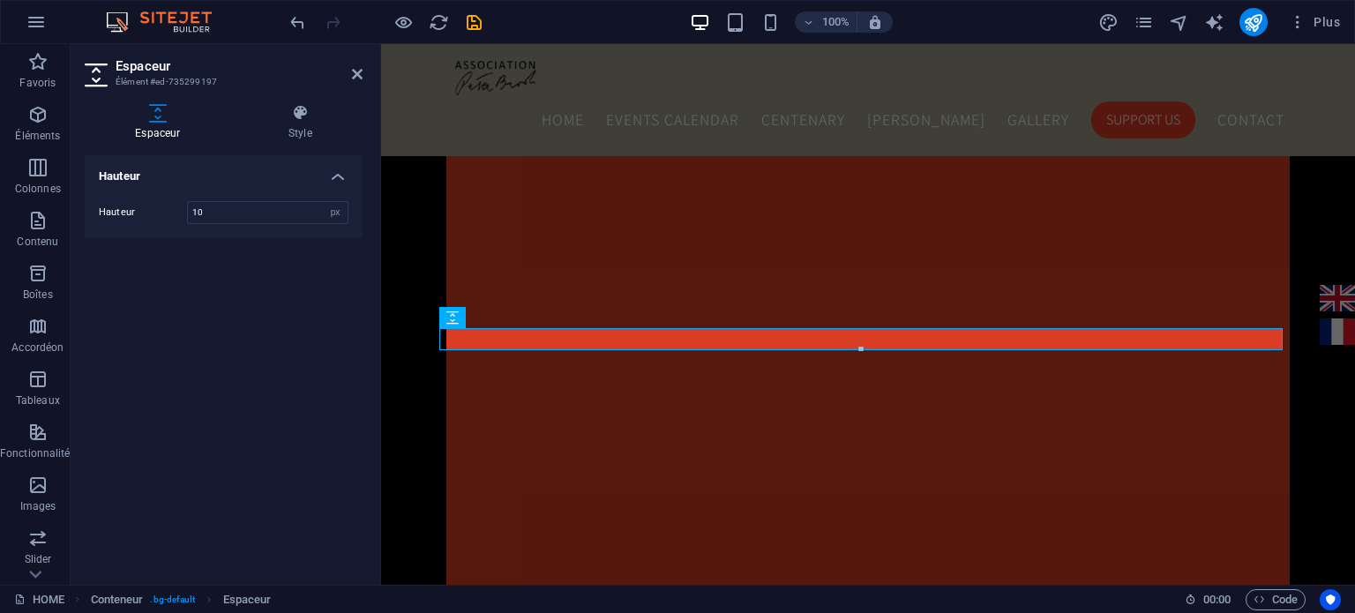
type input "10"
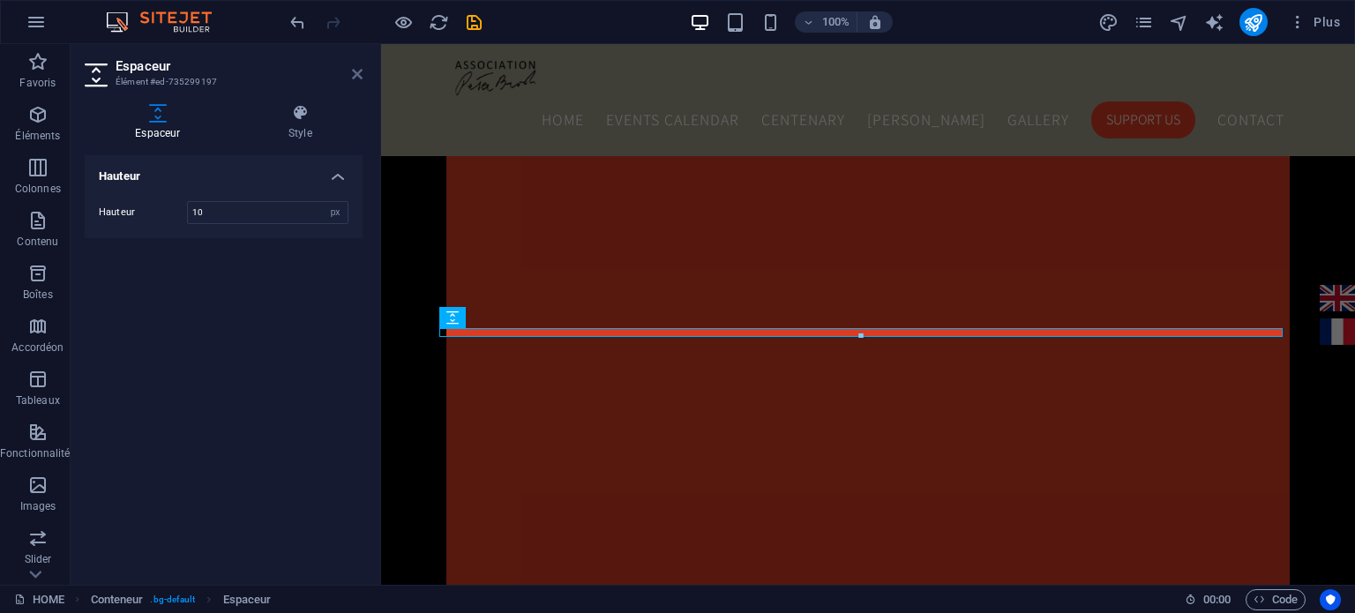
click at [359, 71] on icon at bounding box center [357, 74] width 11 height 14
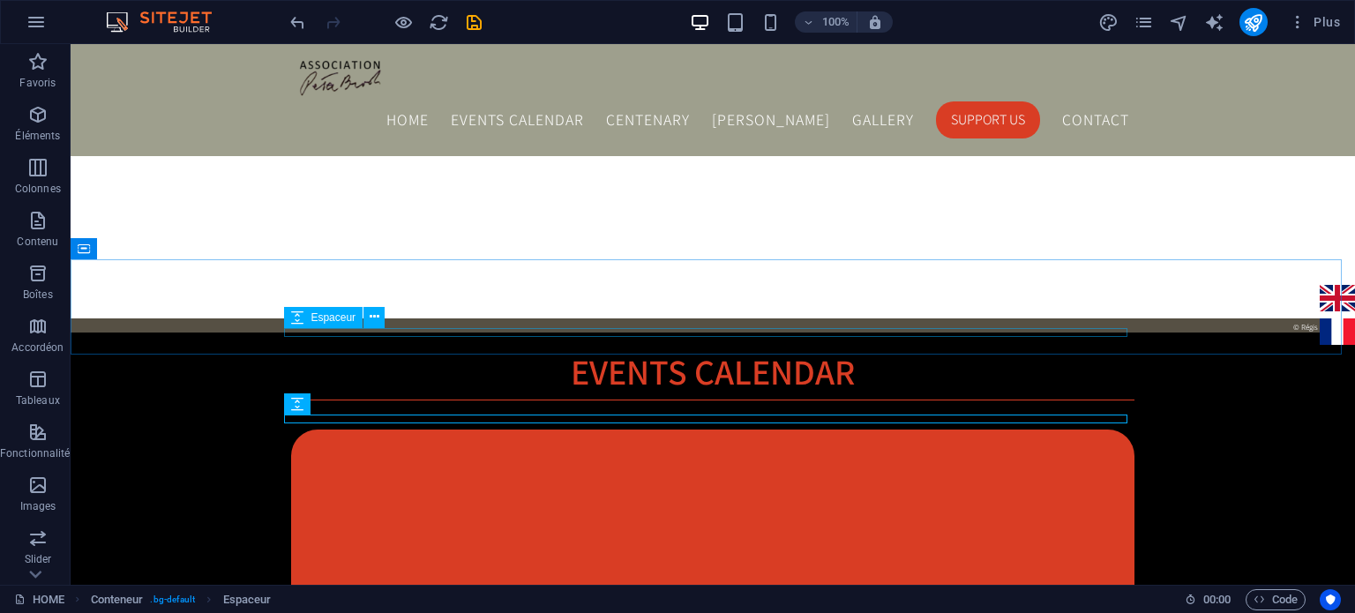
click at [349, 320] on span "Espaceur" at bounding box center [333, 317] width 45 height 11
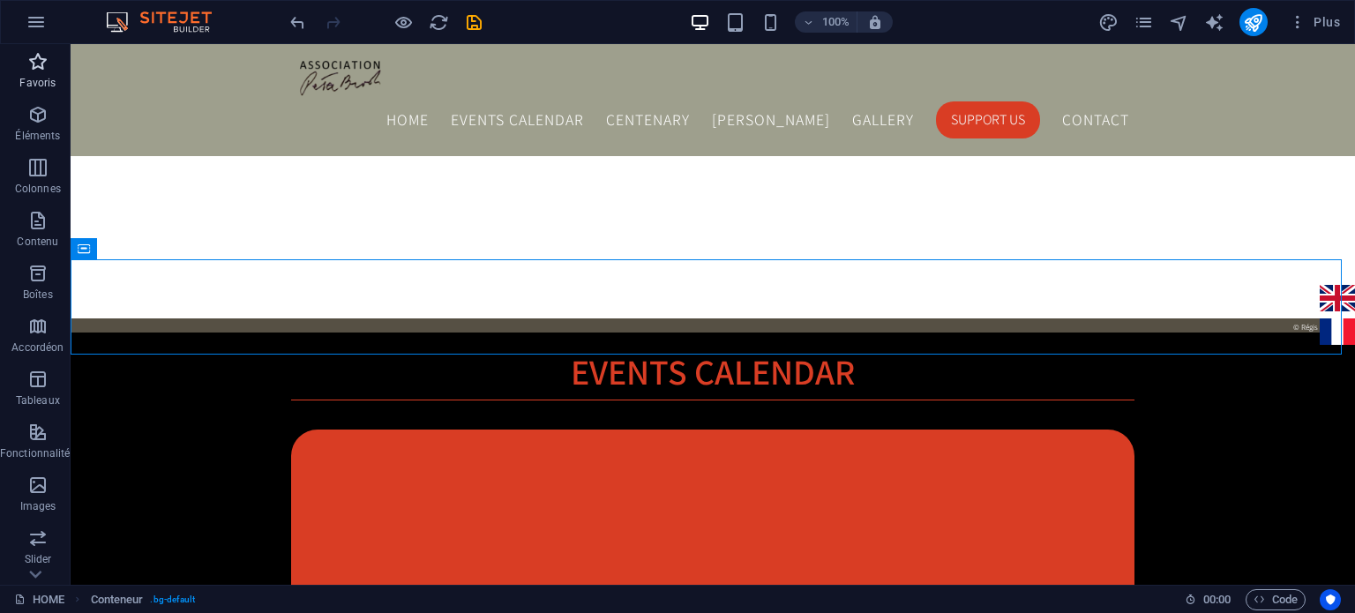
click at [36, 78] on p "Favoris" at bounding box center [37, 83] width 36 height 14
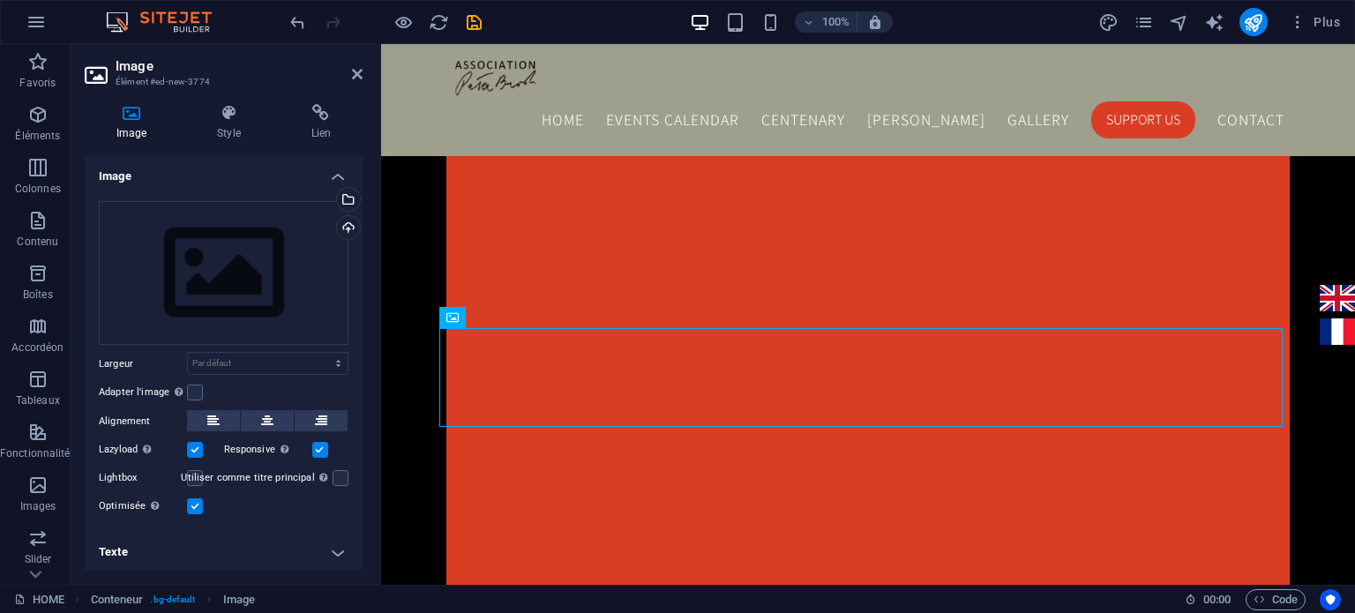
drag, startPoint x: 358, startPoint y: 331, endPoint x: 356, endPoint y: 433, distance: 102.4
click at [356, 433] on div "Glissez les fichiers ici, cliquez pour choisir les fichiers ou sélectionnez les…" at bounding box center [224, 359] width 278 height 345
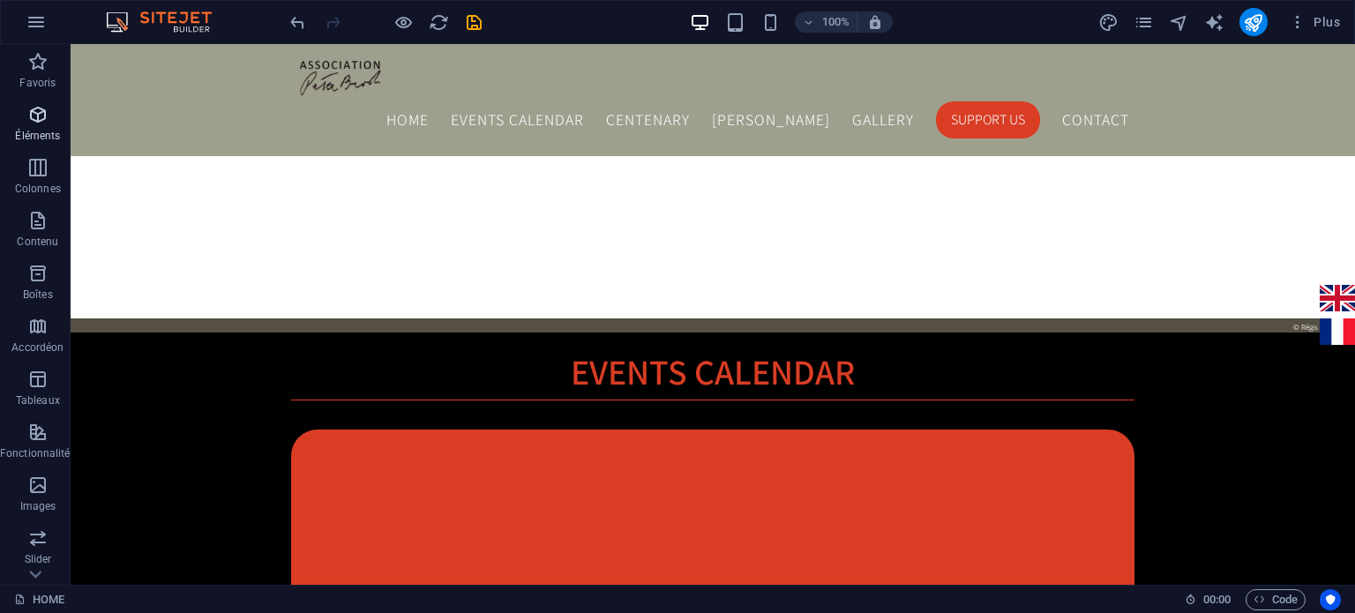
click at [42, 126] on span "Éléments" at bounding box center [38, 125] width 76 height 42
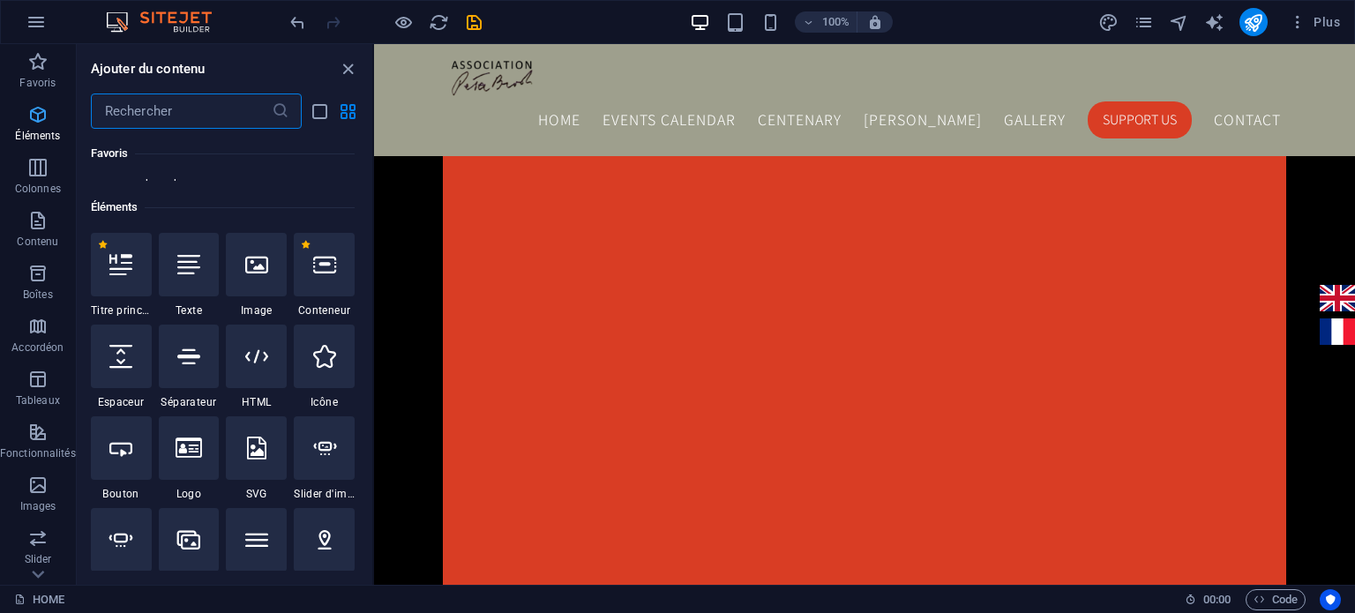
scroll to position [187, 0]
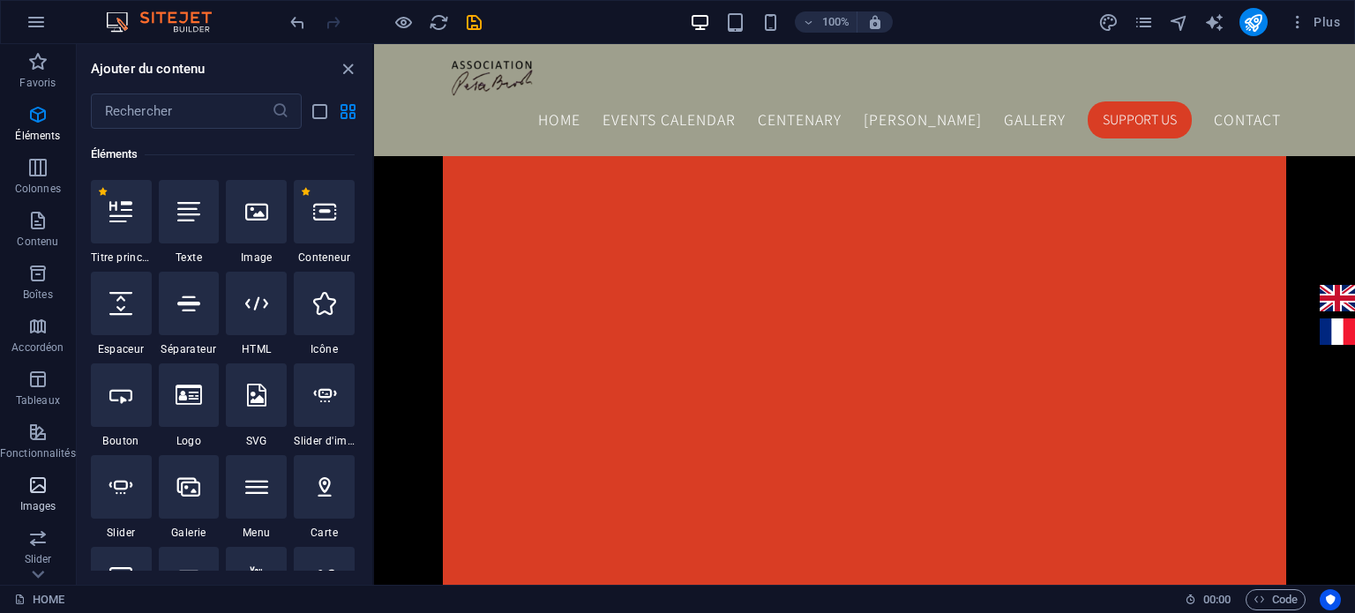
click at [30, 507] on p "Images" at bounding box center [38, 506] width 36 height 14
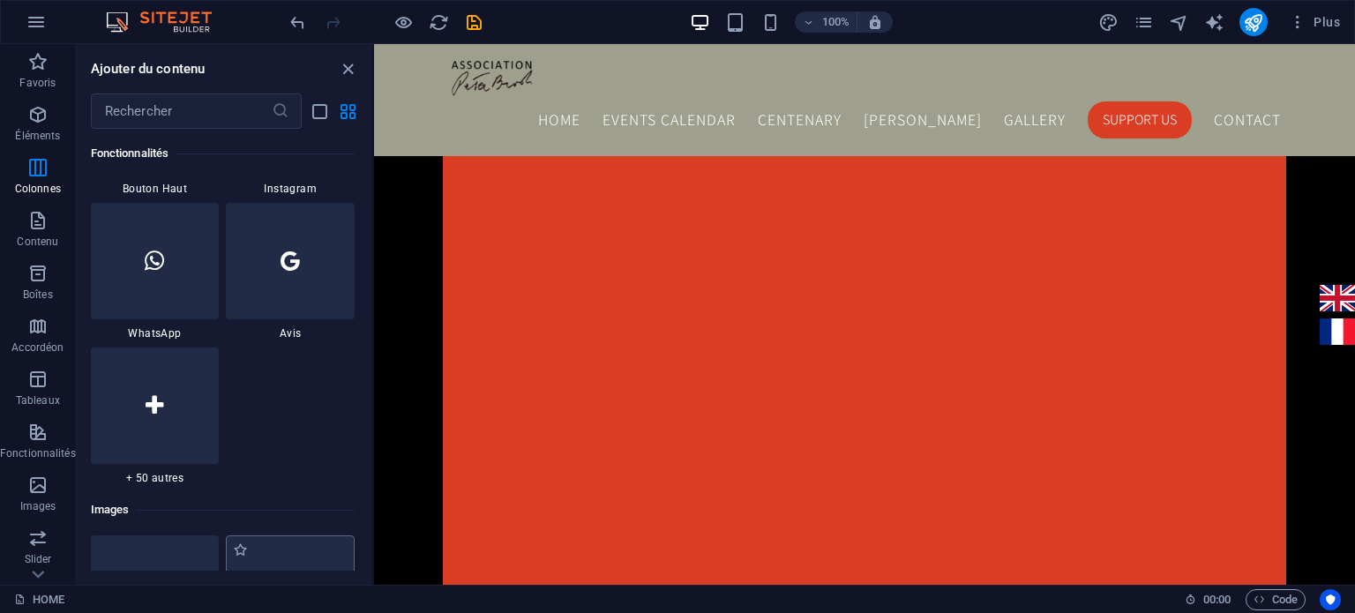
scroll to position [8947, 0]
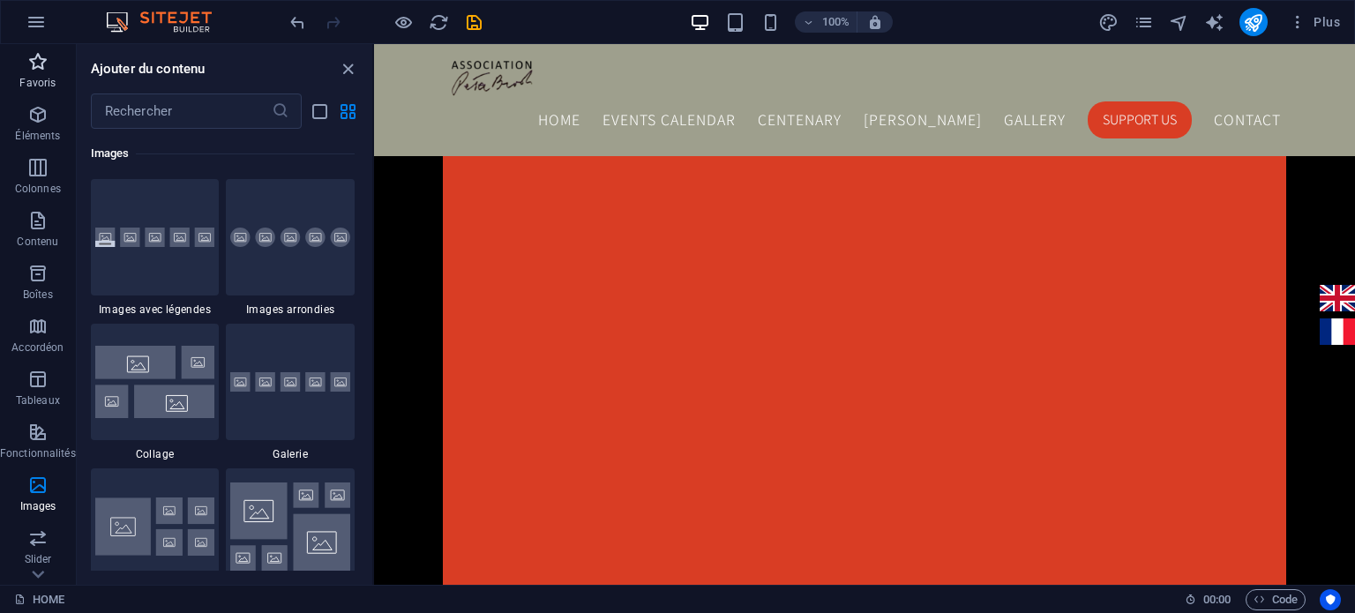
click at [47, 80] on p "Favoris" at bounding box center [37, 83] width 36 height 14
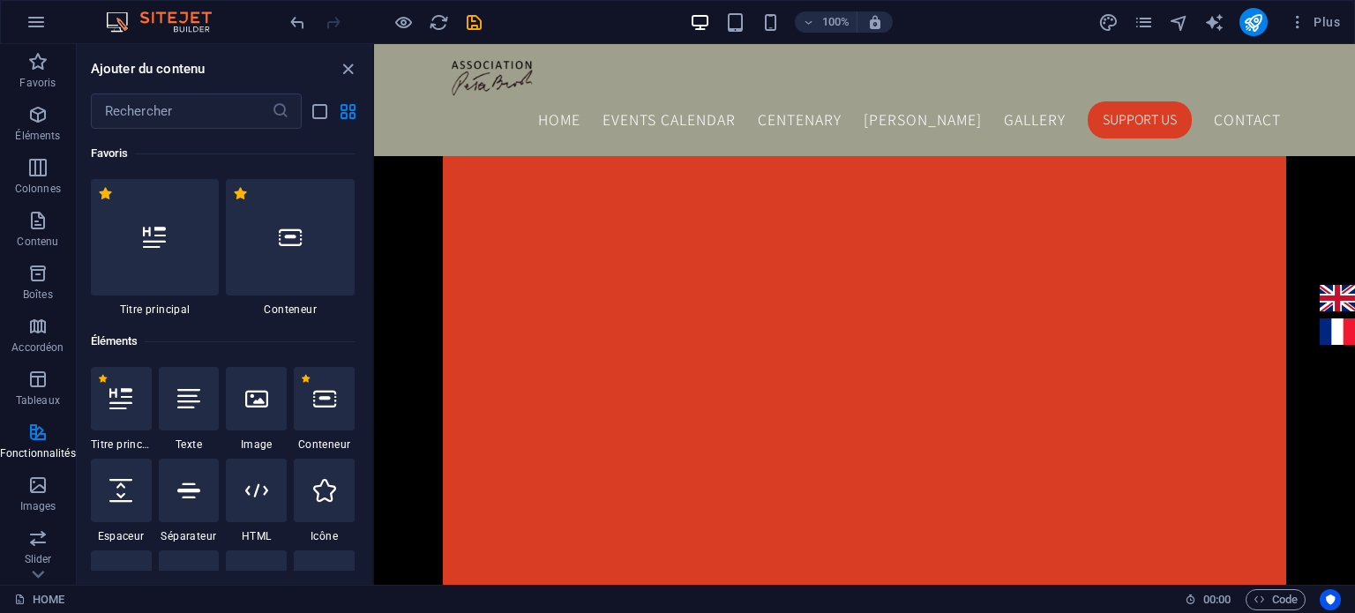
scroll to position [0, 0]
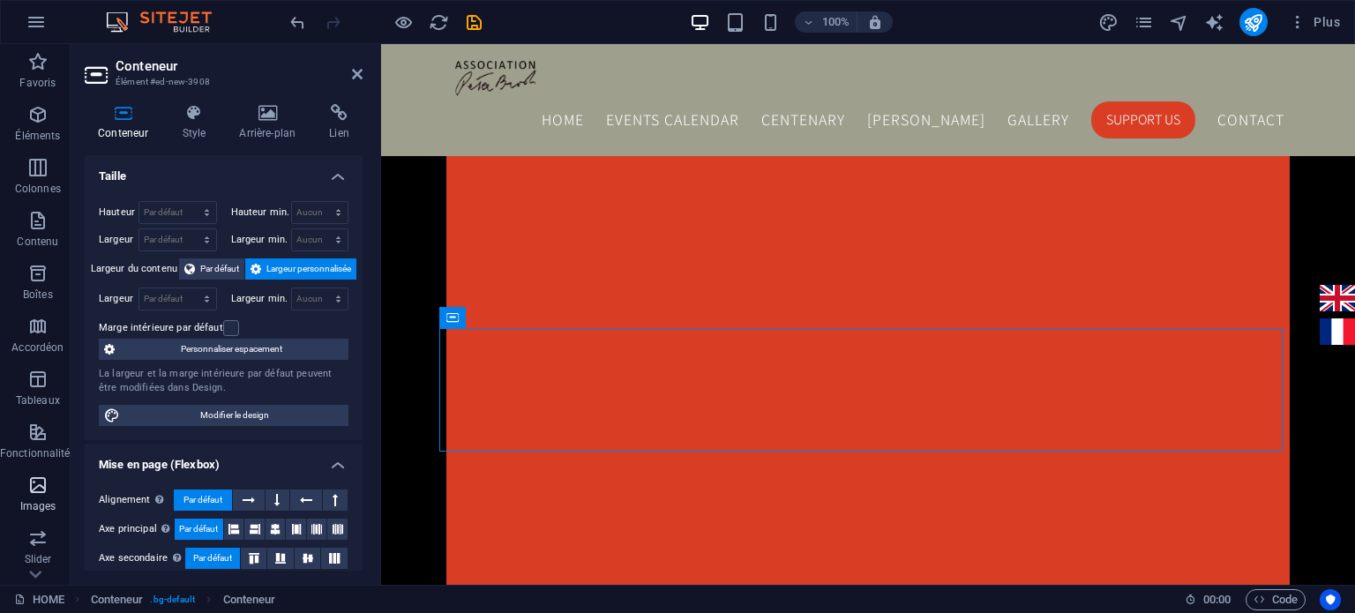
click at [29, 502] on p "Images" at bounding box center [38, 506] width 36 height 14
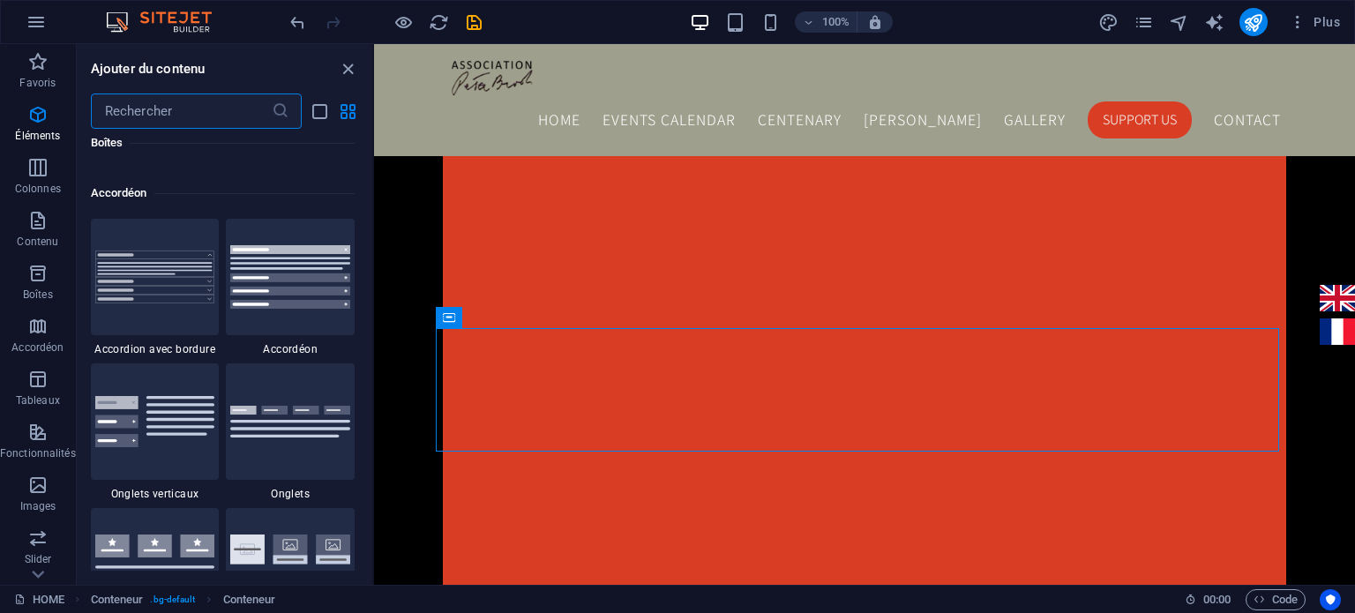
scroll to position [8947, 0]
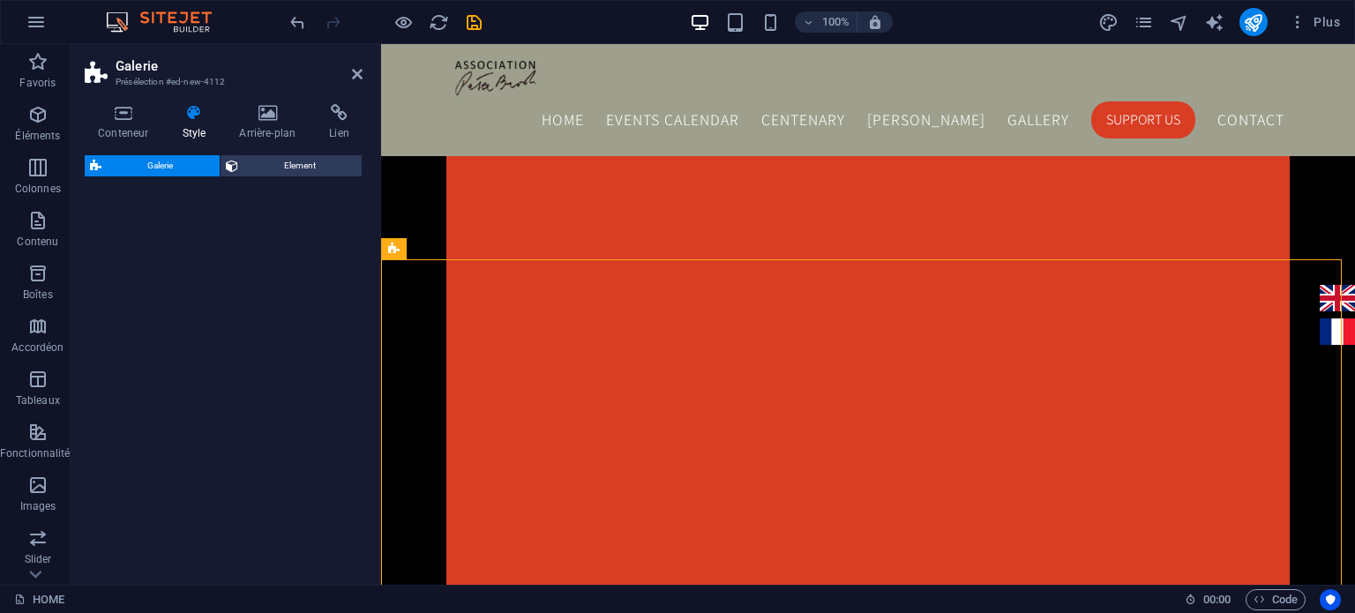
select select "rem"
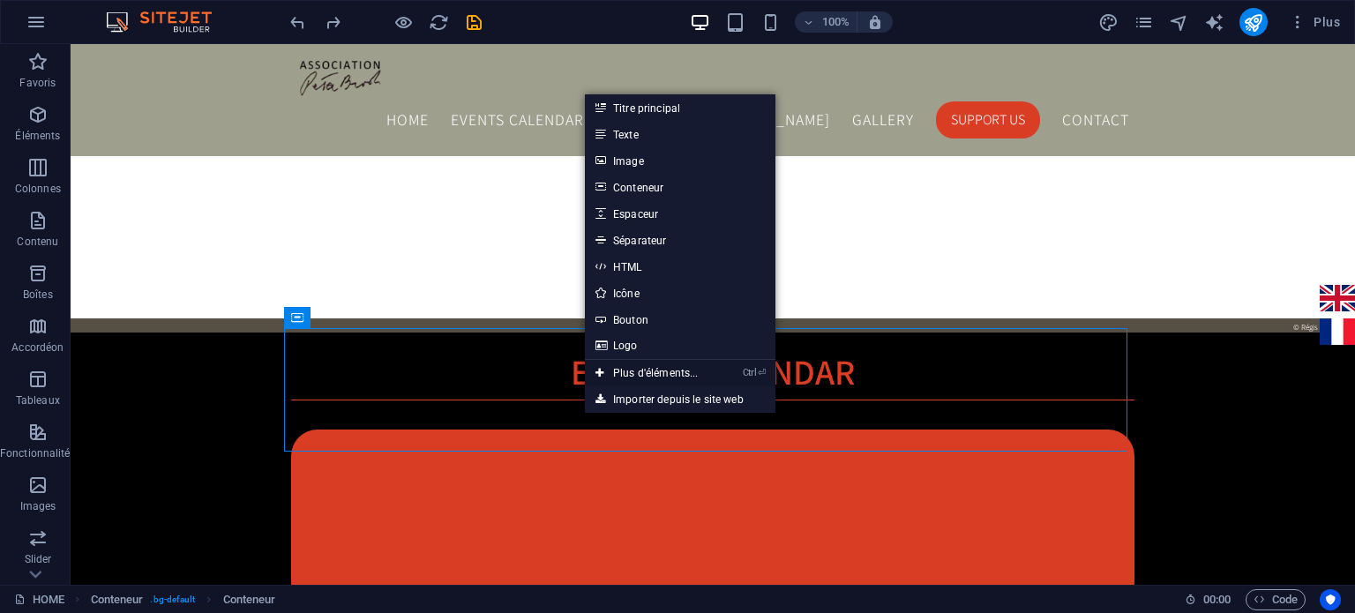
click at [648, 368] on link "Ctrl ⏎ Plus d'éléments..." at bounding box center [647, 373] width 124 height 26
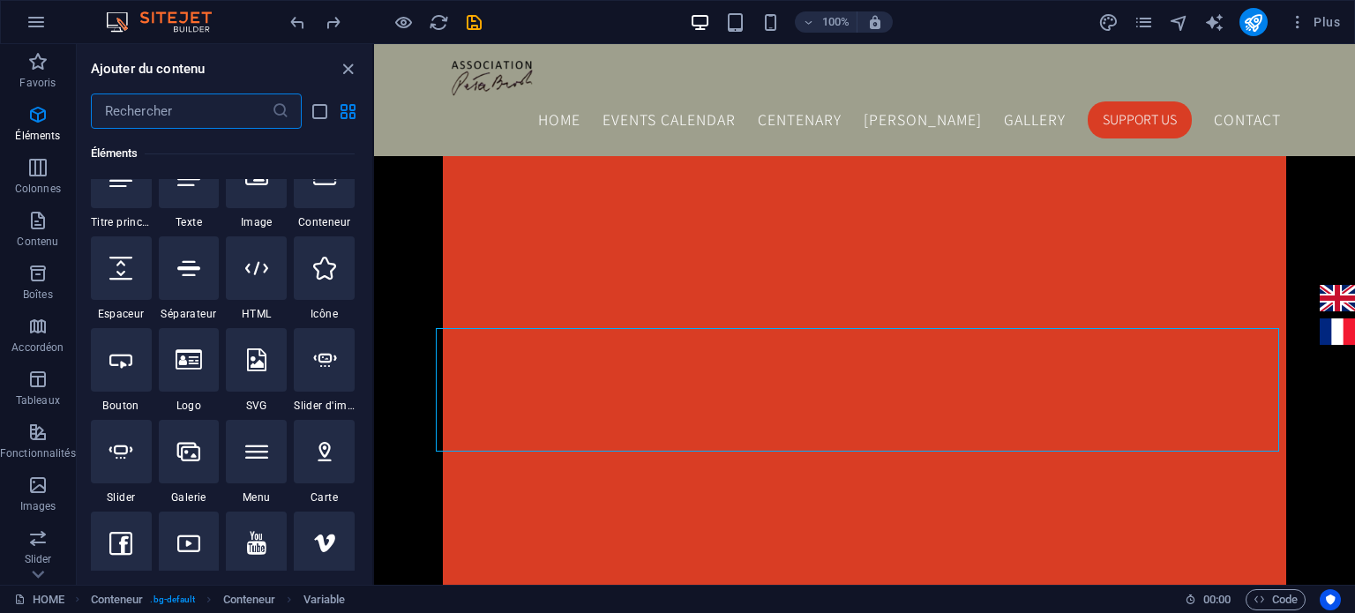
scroll to position [251, 0]
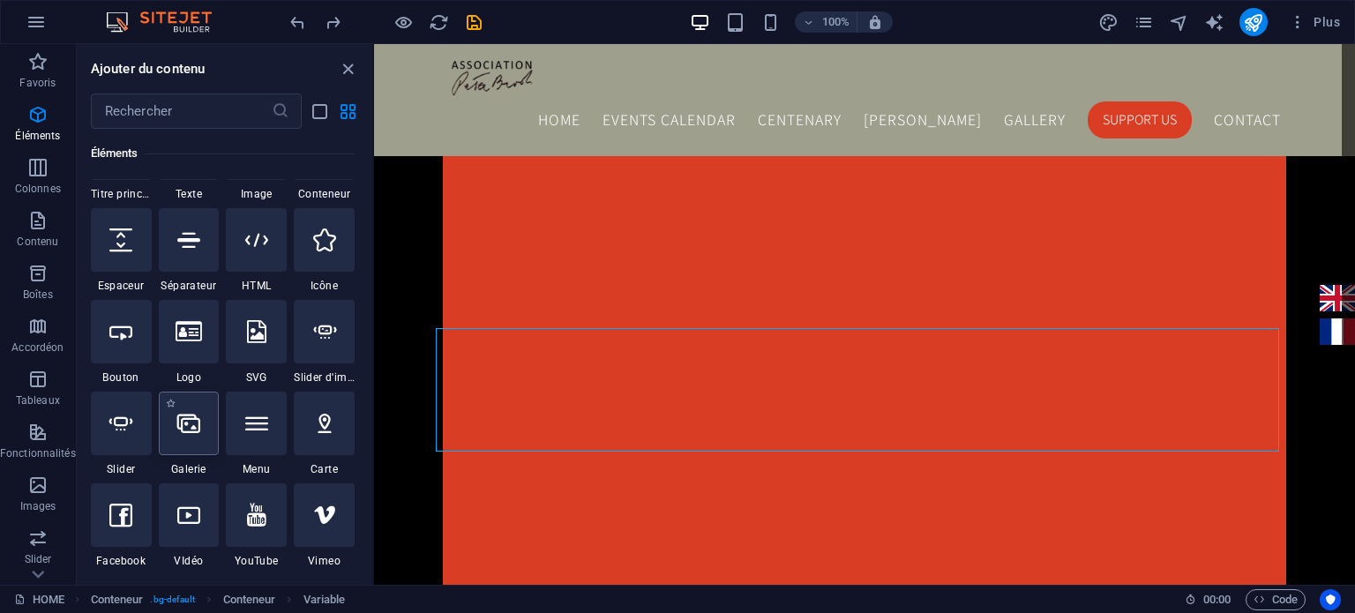
select select "4"
select select "%"
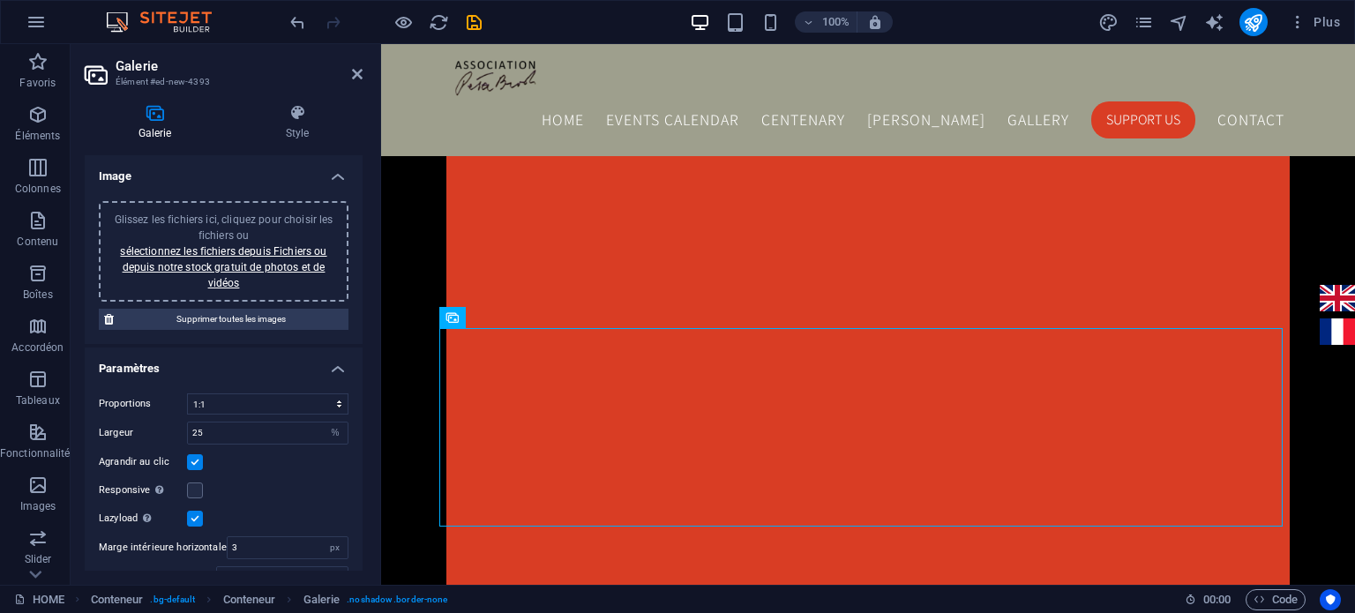
scroll to position [30, 0]
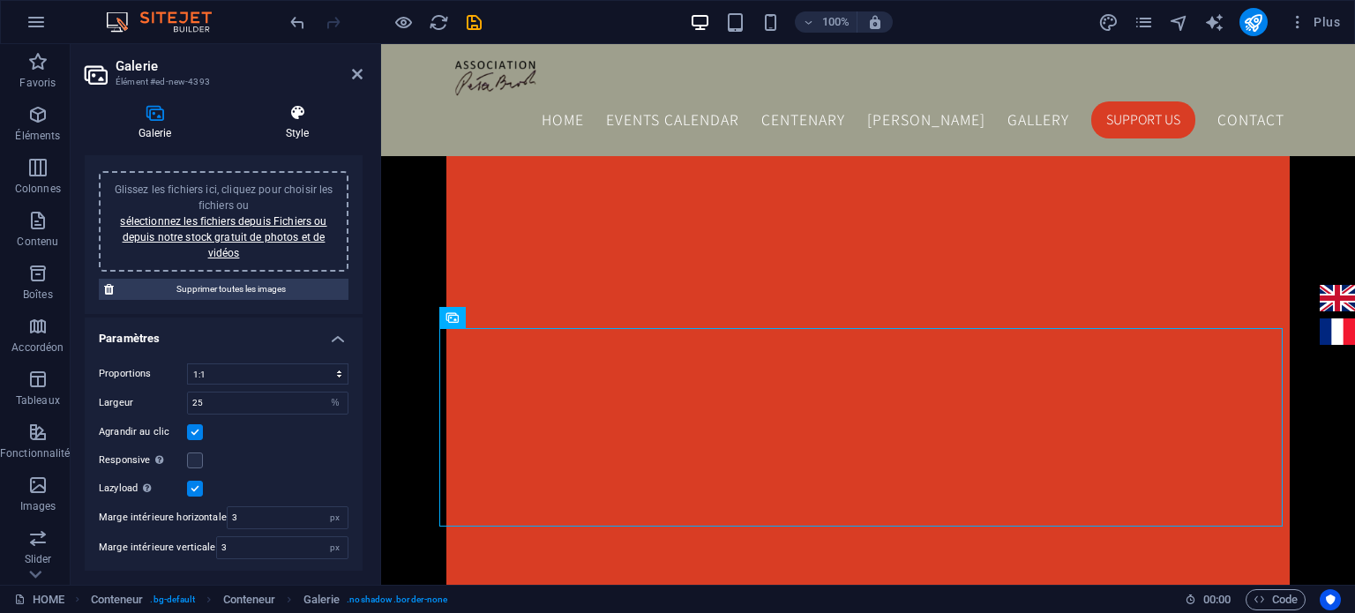
click at [302, 125] on h4 "Style" at bounding box center [297, 122] width 131 height 37
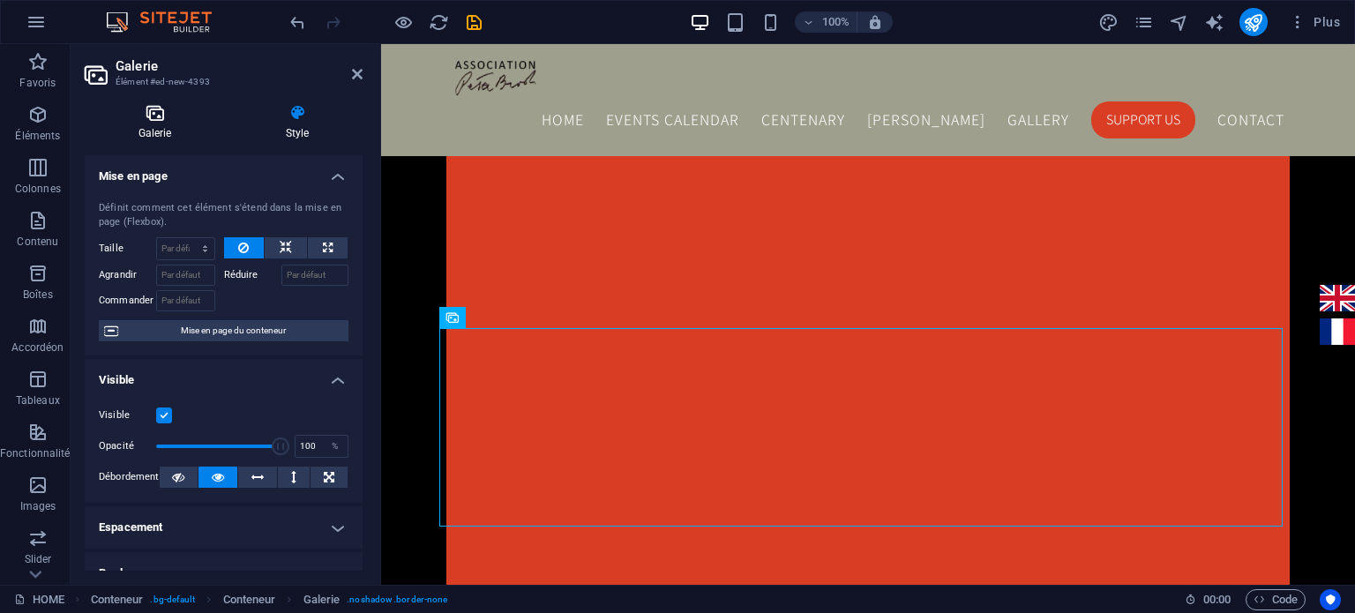
click at [155, 126] on h4 "Galerie" at bounding box center [158, 122] width 147 height 37
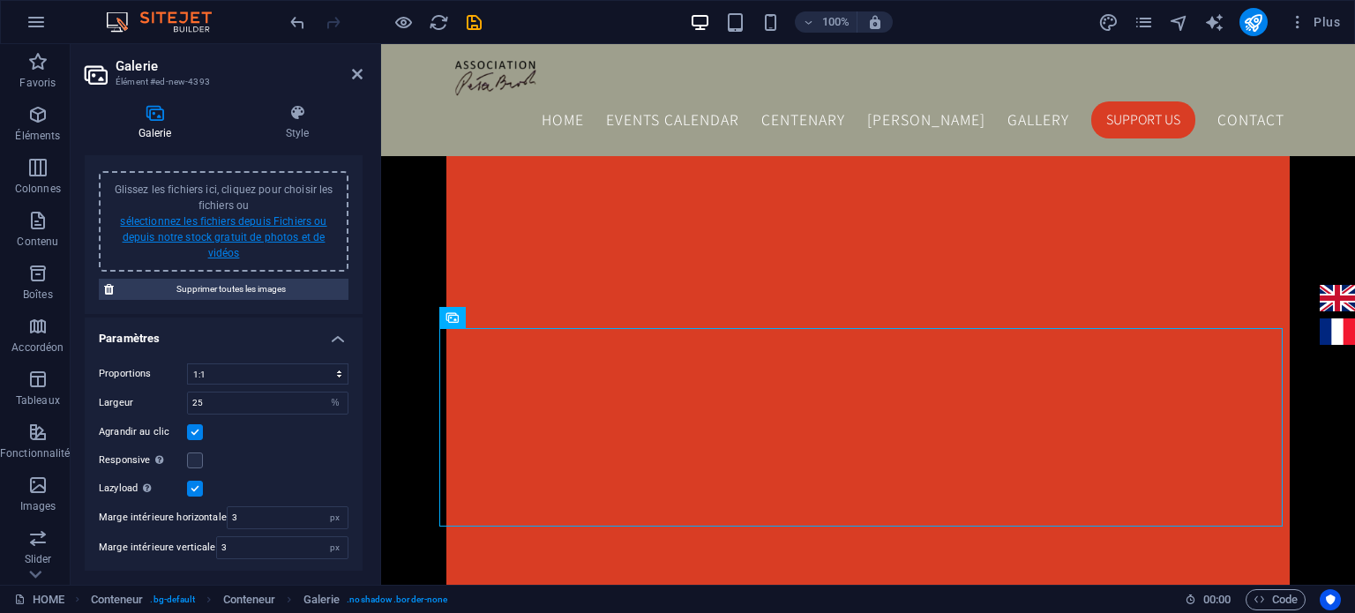
click at [229, 242] on link "sélectionnez les fichiers depuis Fichiers ou depuis notre stock gratuit de phot…" at bounding box center [223, 237] width 206 height 44
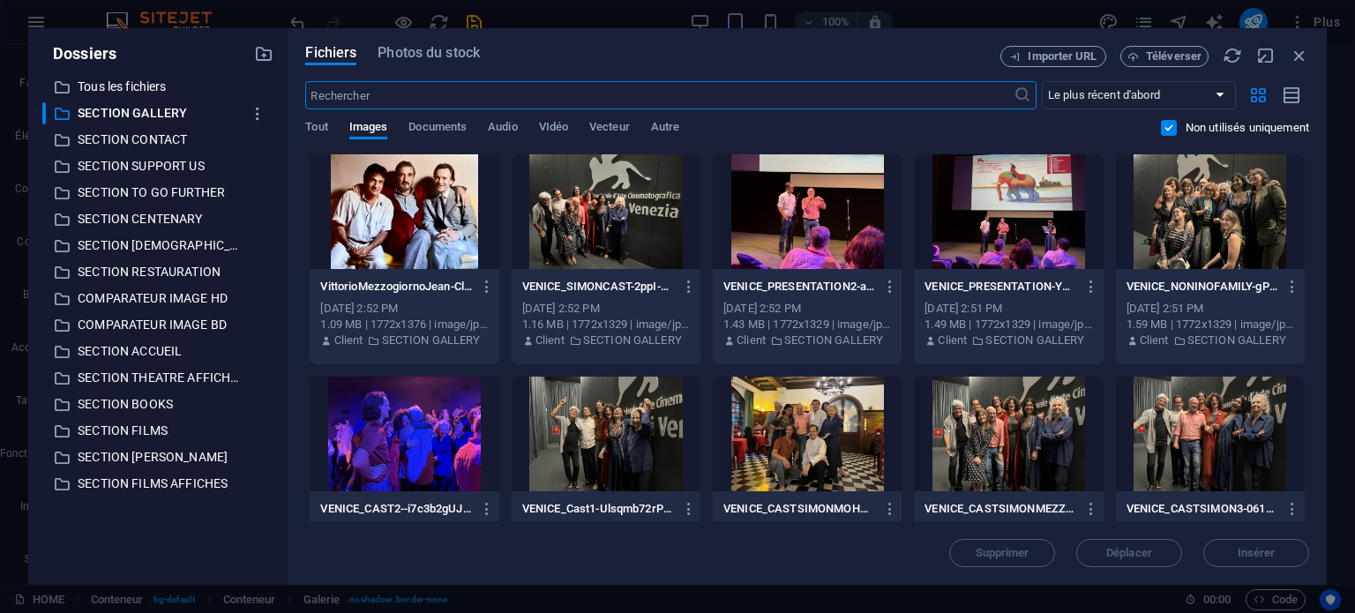
scroll to position [1404, 0]
click at [364, 229] on div at bounding box center [404, 211] width 189 height 115
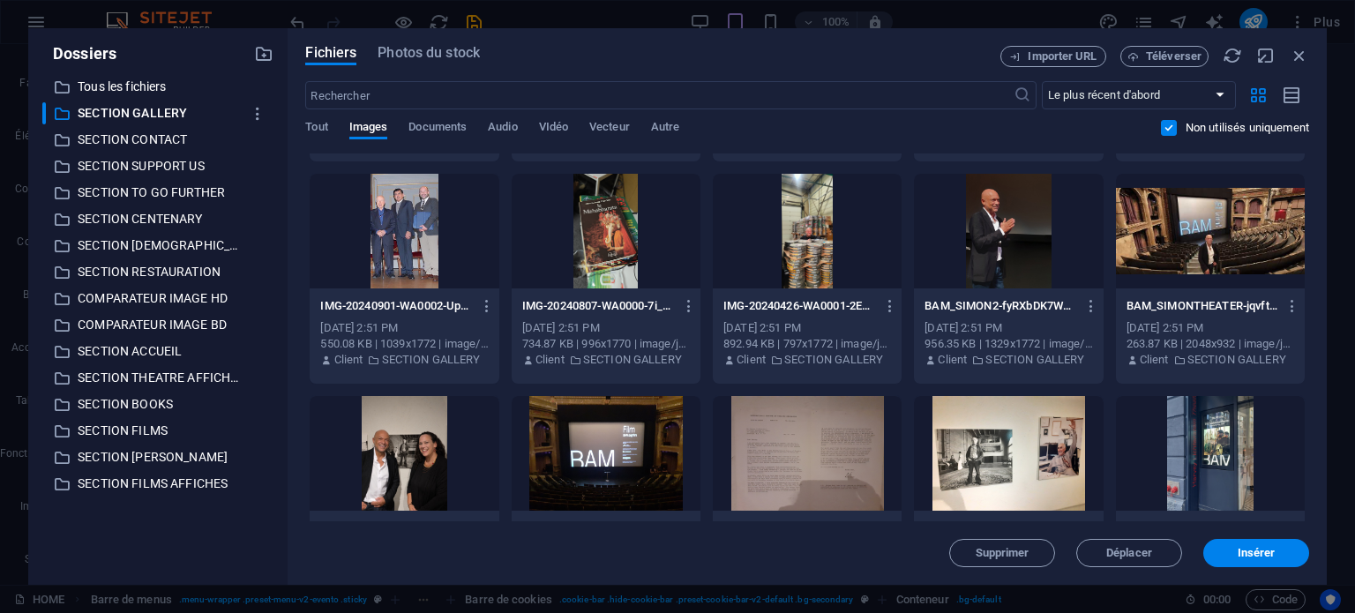
scroll to position [2515, 0]
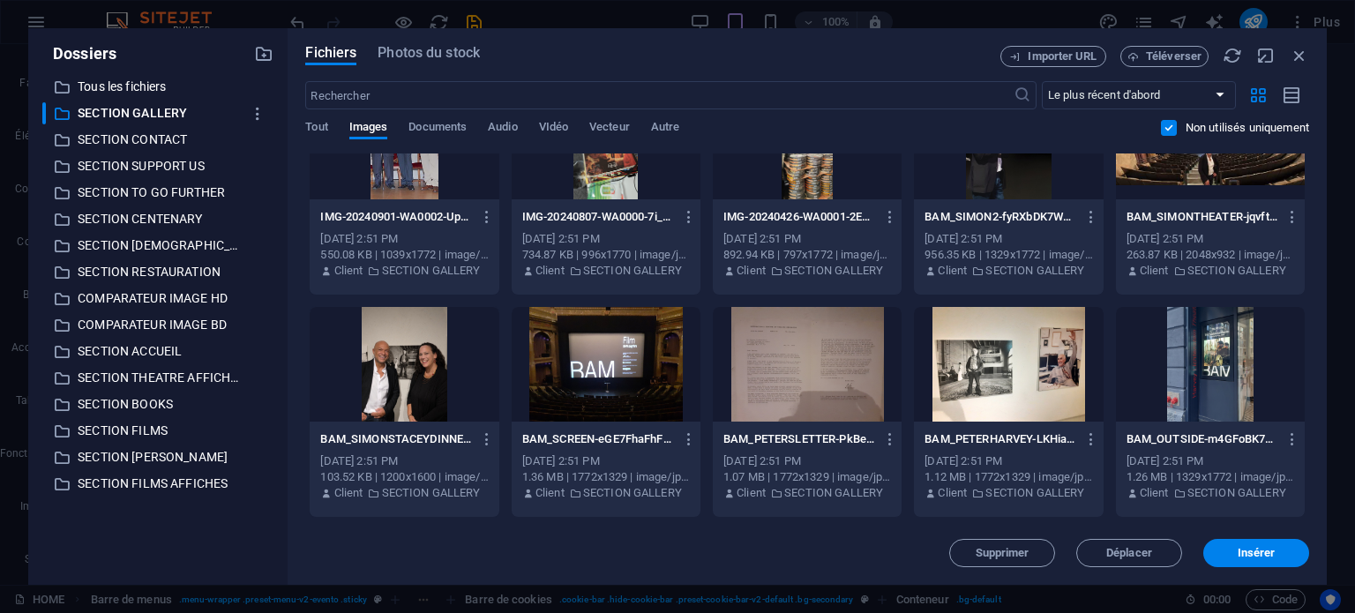
drag, startPoint x: 1310, startPoint y: 461, endPoint x: 1311, endPoint y: 516, distance: 55.6
click at [1311, 516] on div "Fichiers Photos du stock Importer URL Téléverser ​ Le plus récent d'abord Le pl…" at bounding box center [807, 306] width 1039 height 557
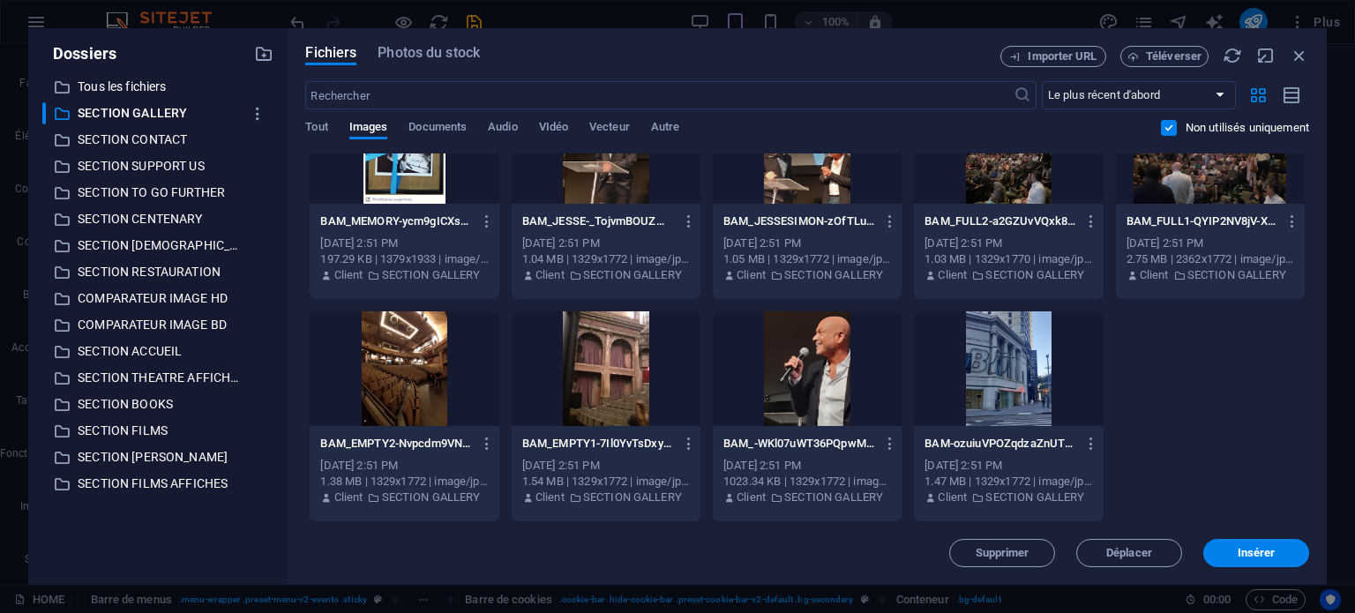
click at [1073, 476] on div "1.47 MB | 1329x1772 | image/jpeg" at bounding box center [1009, 482] width 168 height 16
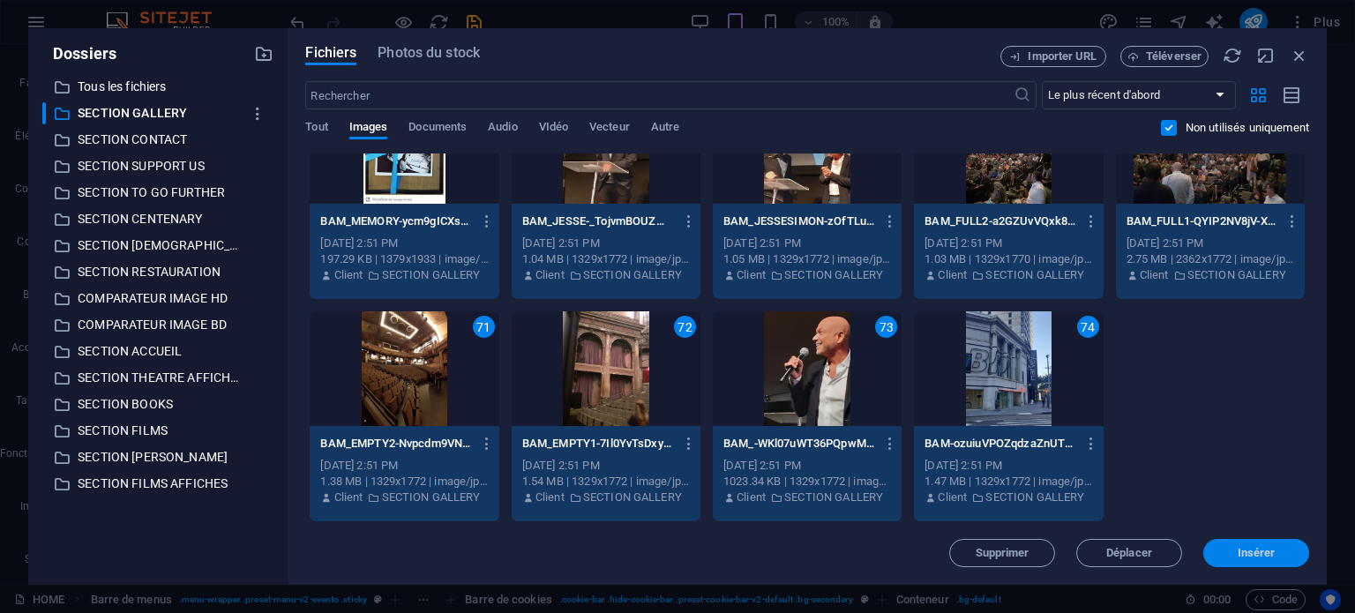
click at [1253, 561] on button "Insérer" at bounding box center [1256, 553] width 106 height 28
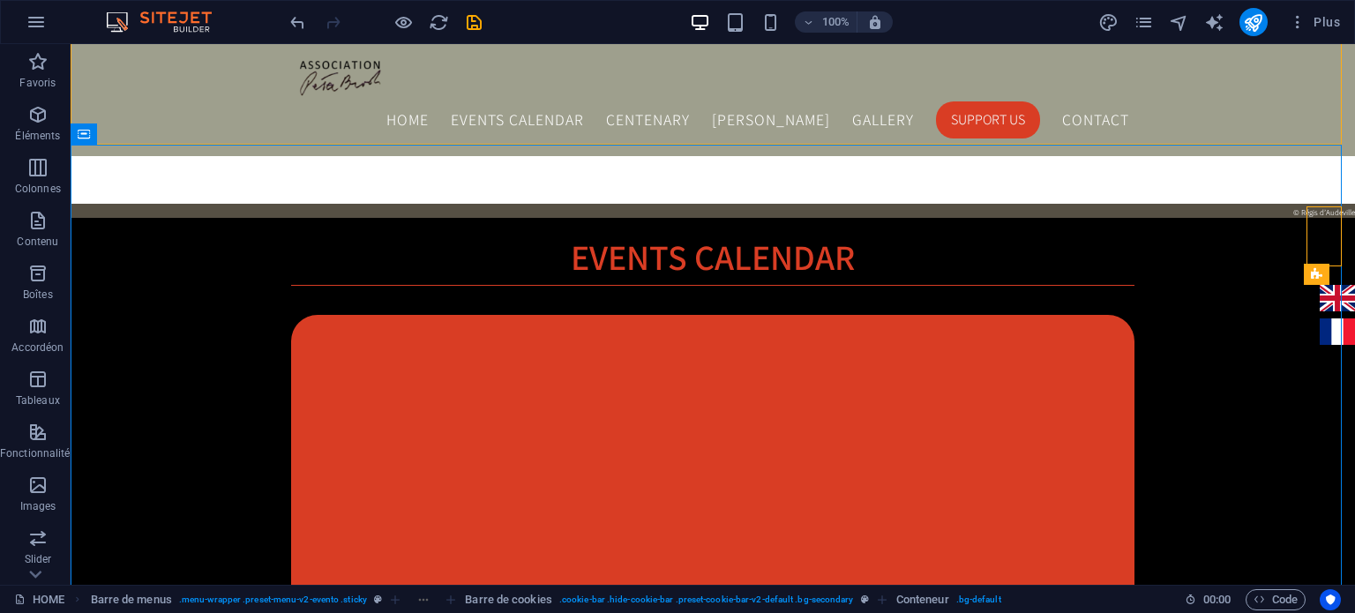
scroll to position [1725, 0]
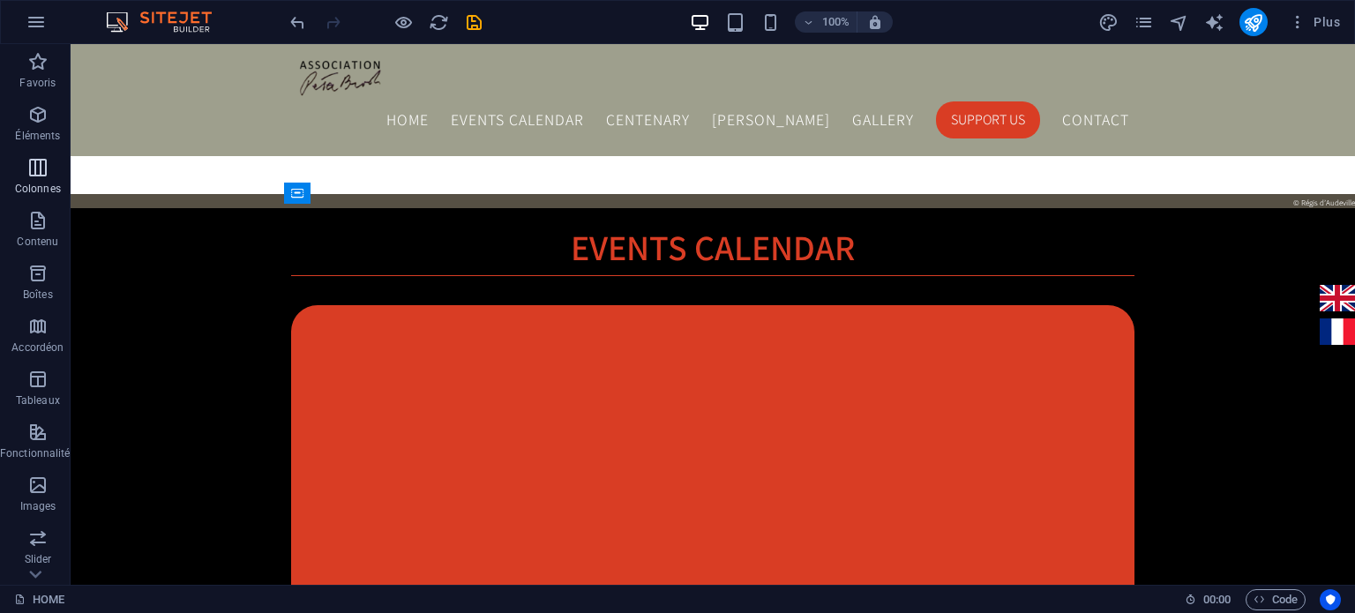
click at [42, 167] on icon "button" at bounding box center [37, 167] width 21 height 21
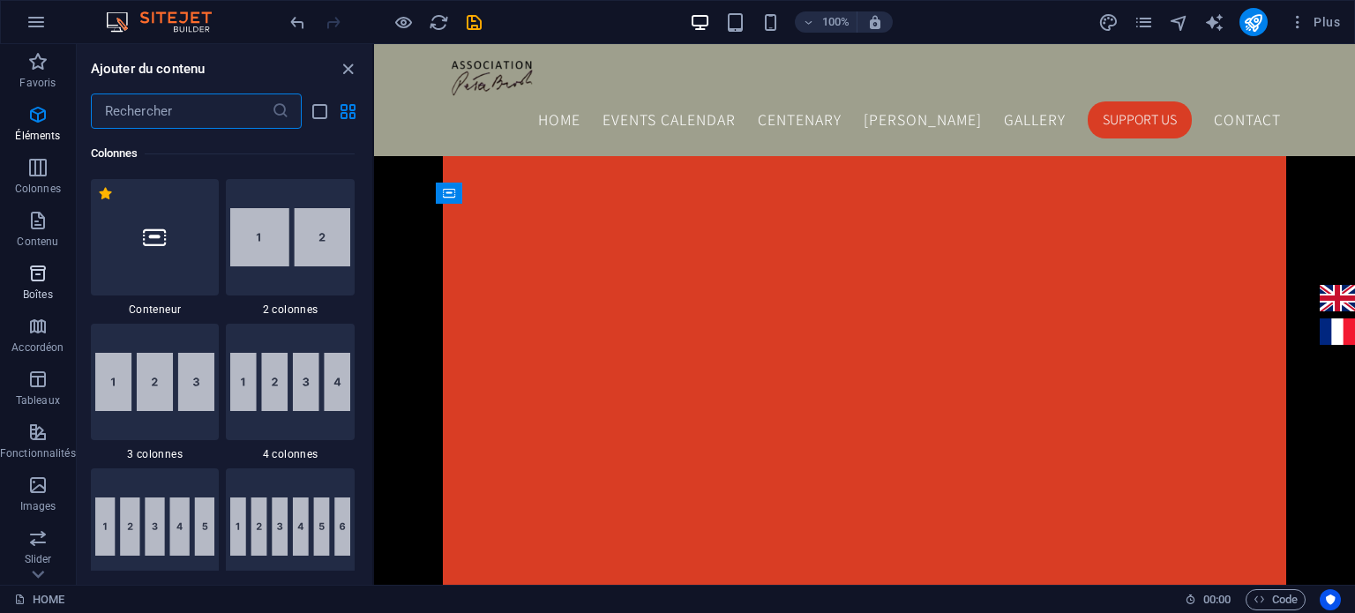
click at [32, 271] on icon "button" at bounding box center [37, 273] width 21 height 21
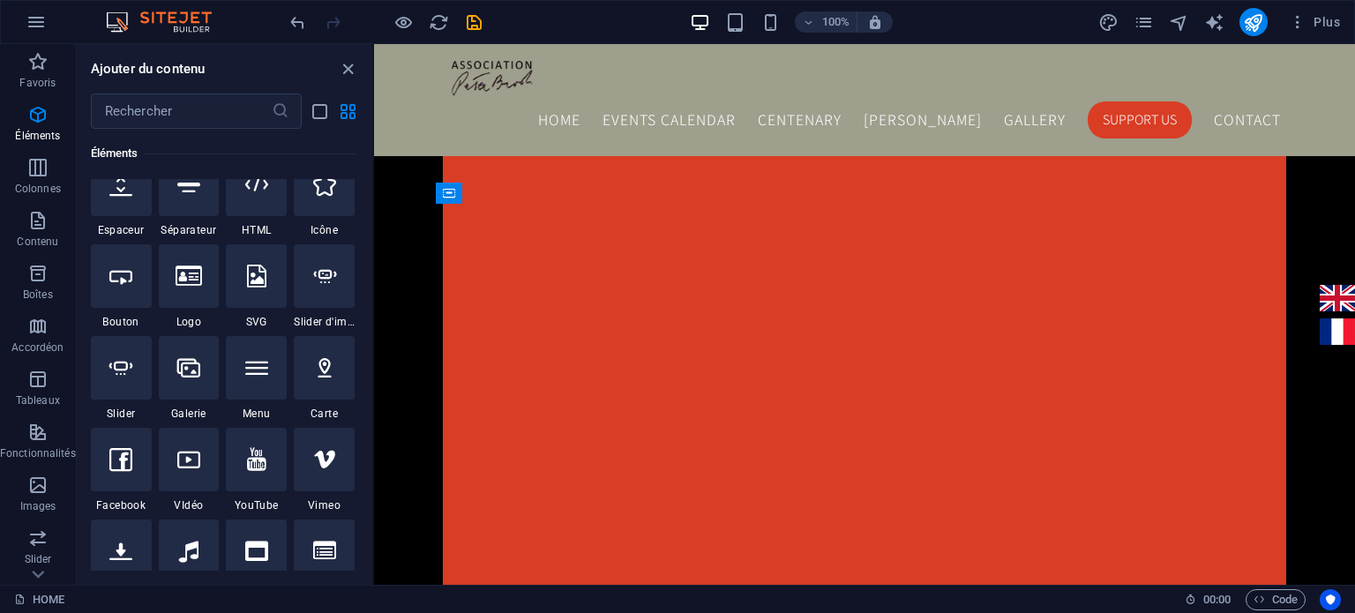
scroll to position [251, 0]
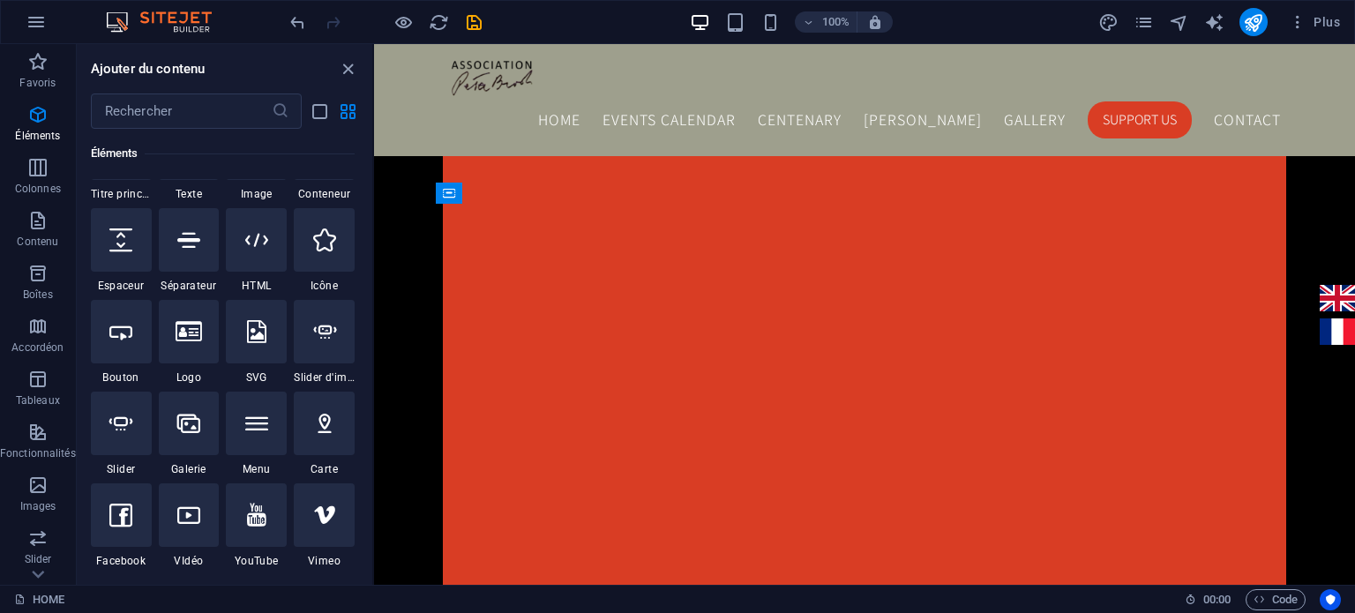
drag, startPoint x: 369, startPoint y: 257, endPoint x: 0, endPoint y: 100, distance: 400.9
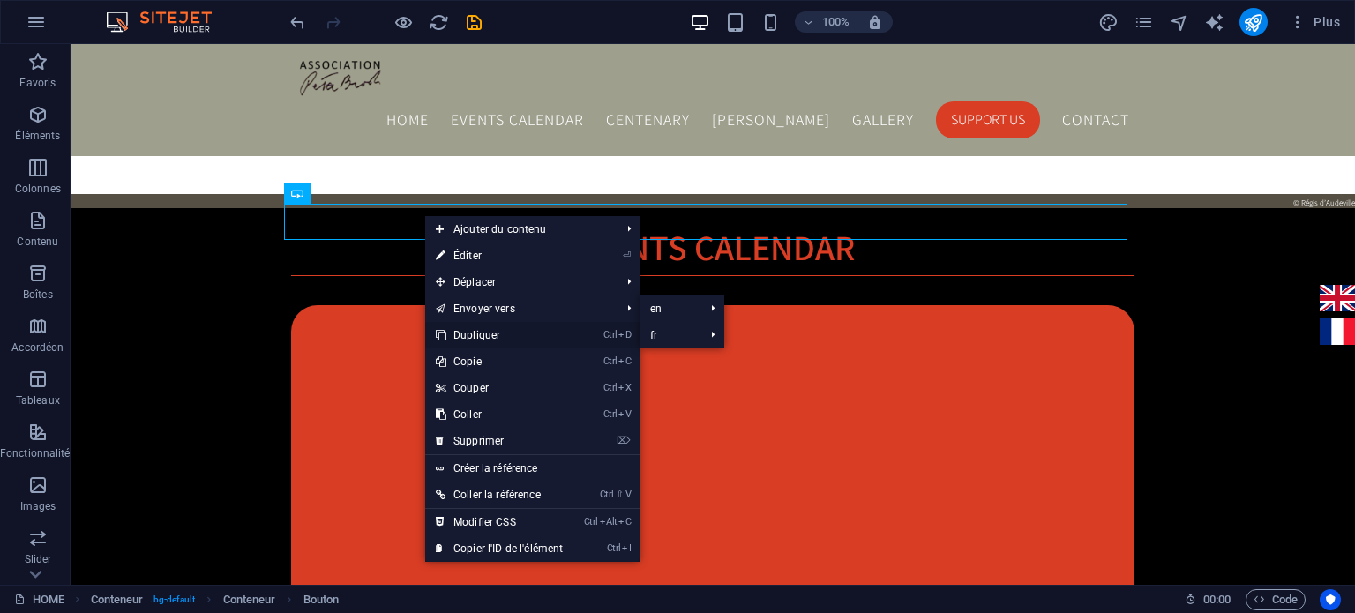
click at [464, 334] on link "Ctrl D Dupliquer" at bounding box center [499, 335] width 148 height 26
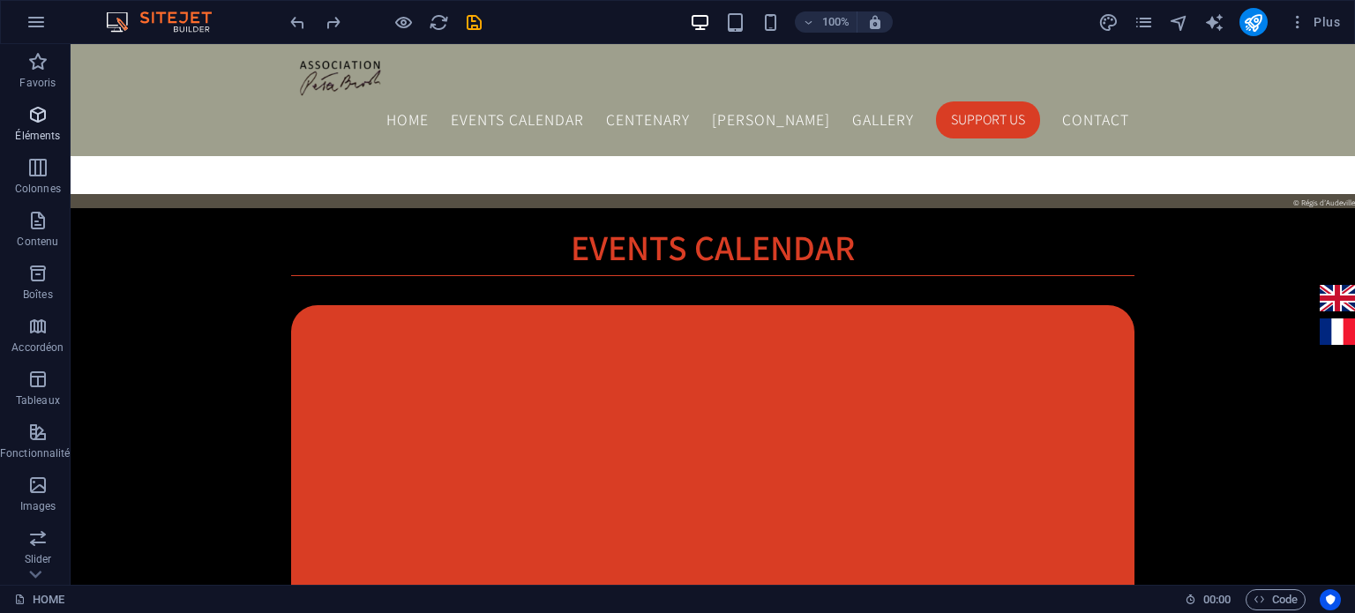
click at [27, 121] on icon "button" at bounding box center [37, 114] width 21 height 21
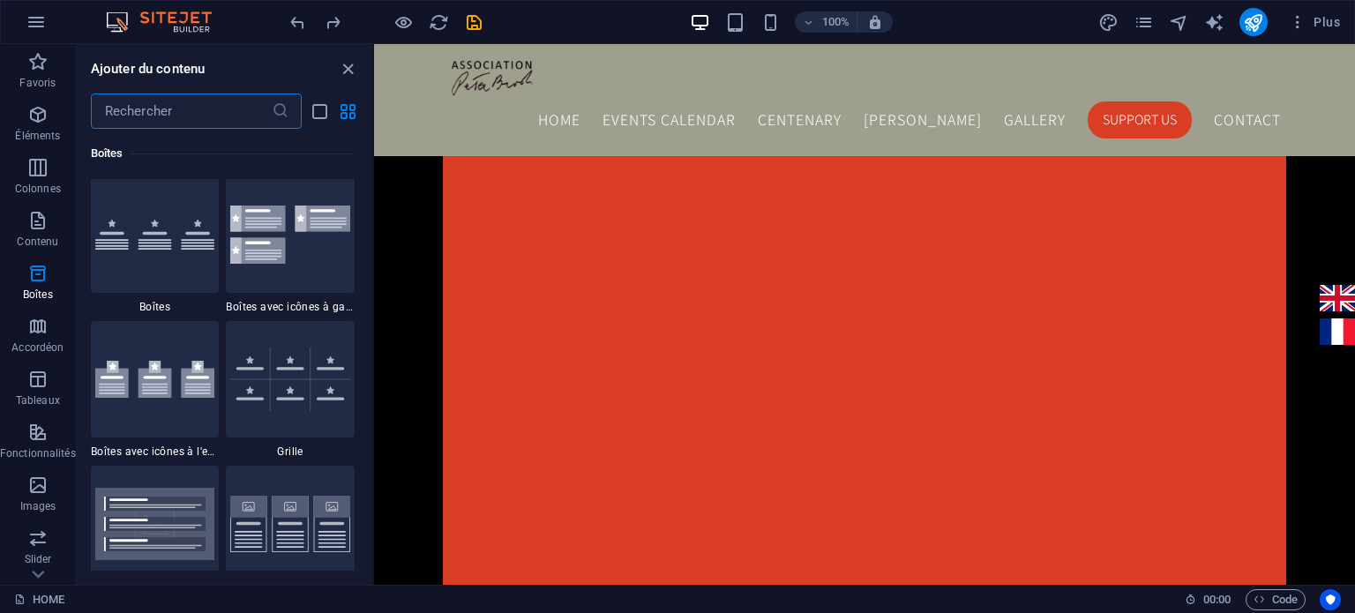
scroll to position [5042, 0]
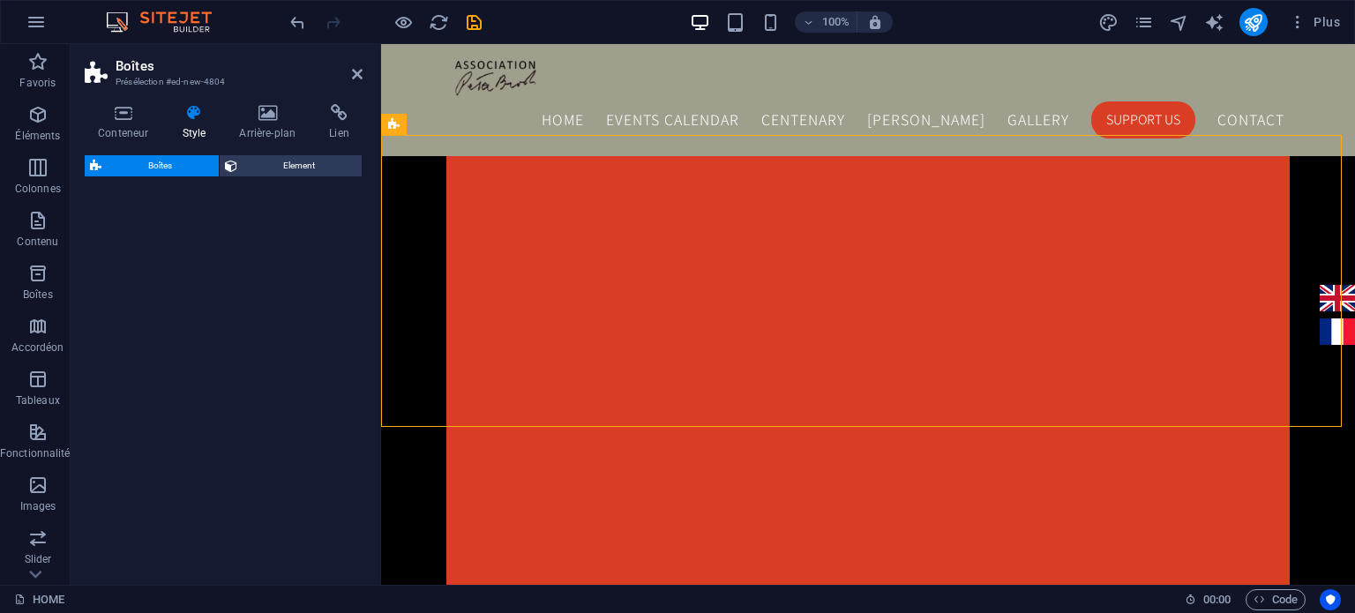
select select "rem"
select select "preset-boxes-v3-default"
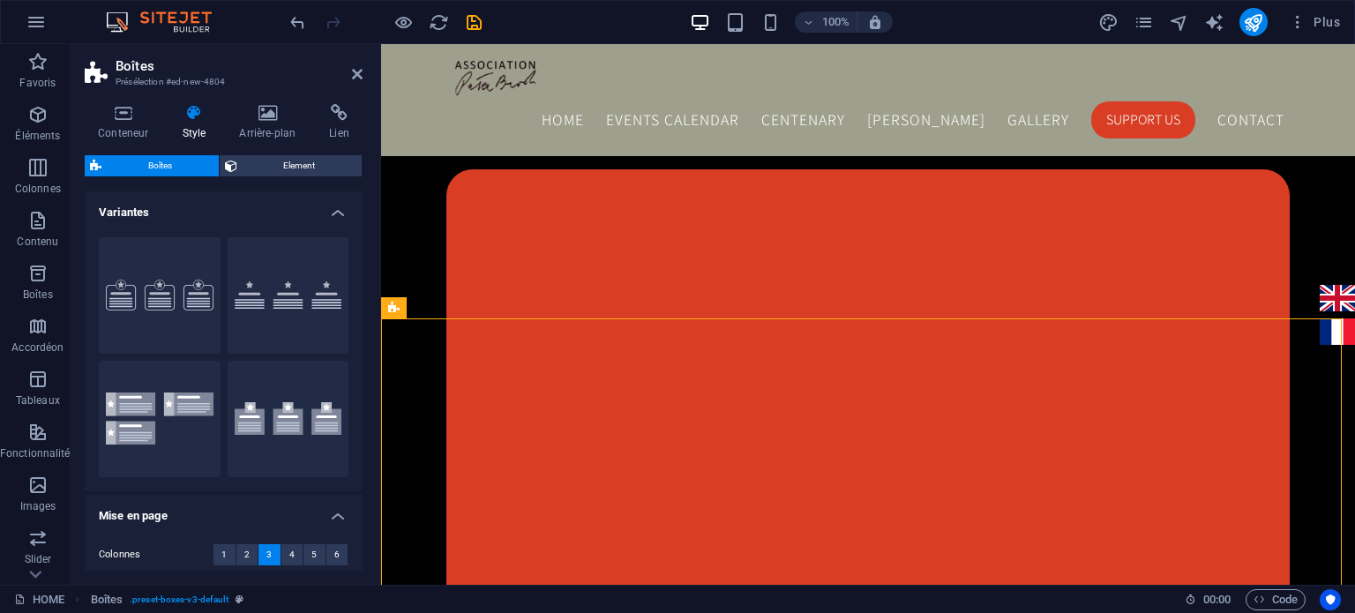
scroll to position [1532, 0]
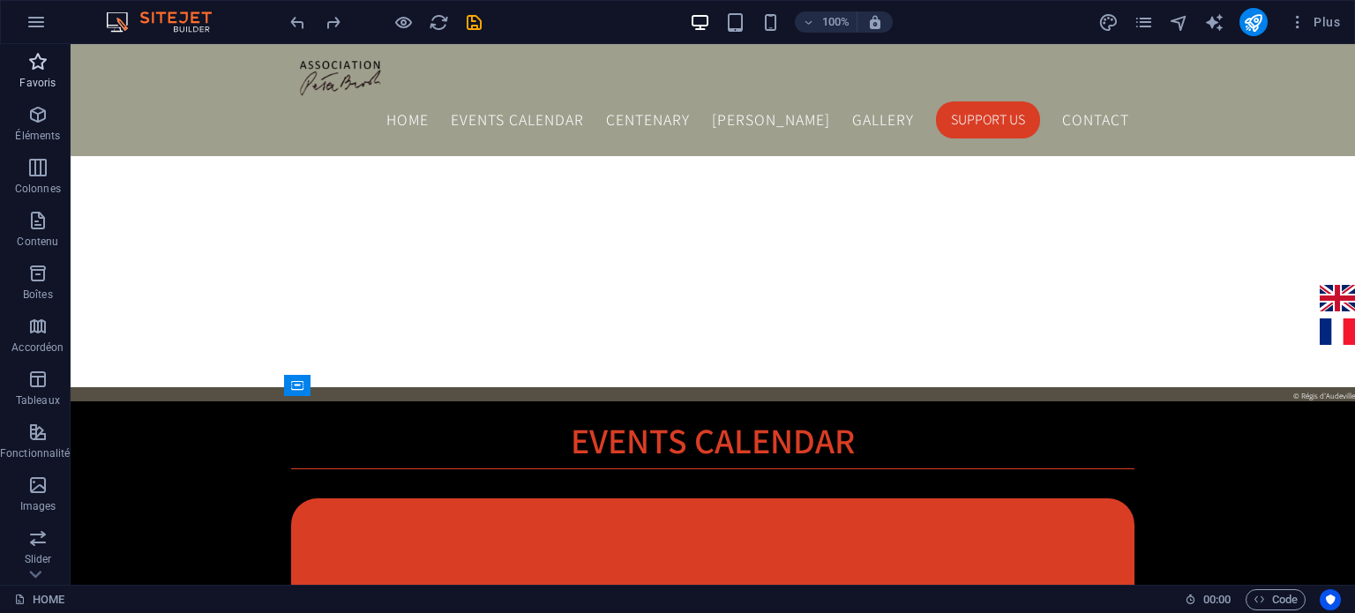
click at [43, 74] on span "Favoris" at bounding box center [38, 72] width 76 height 42
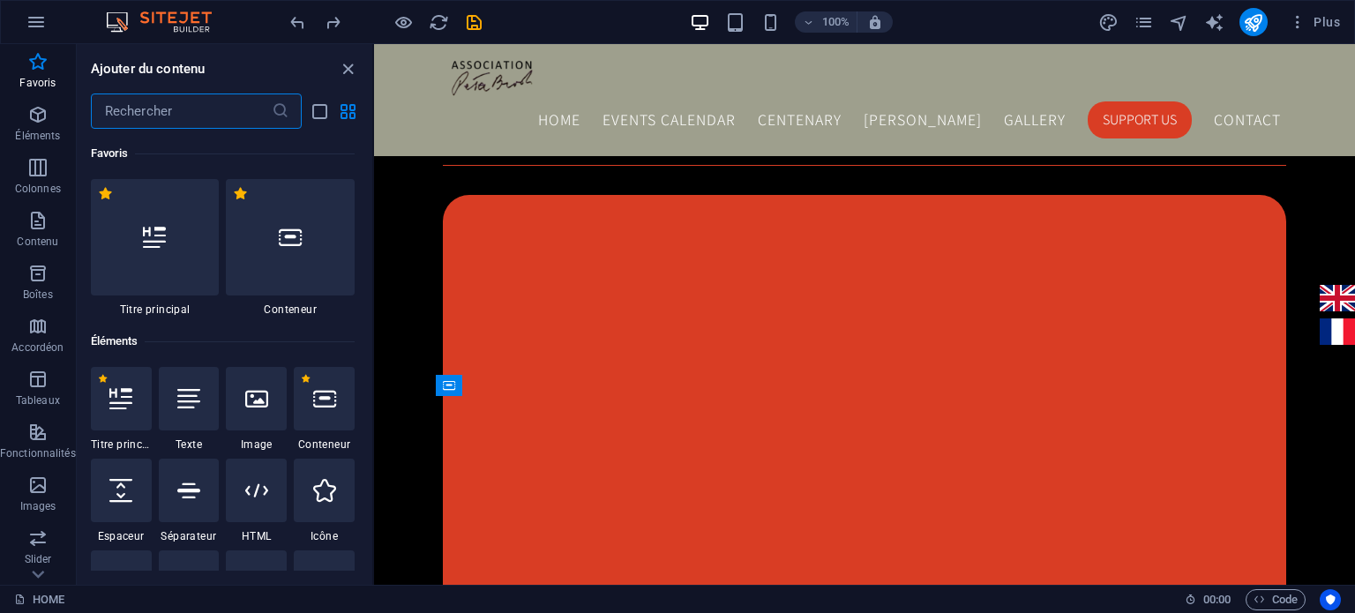
scroll to position [386, 0]
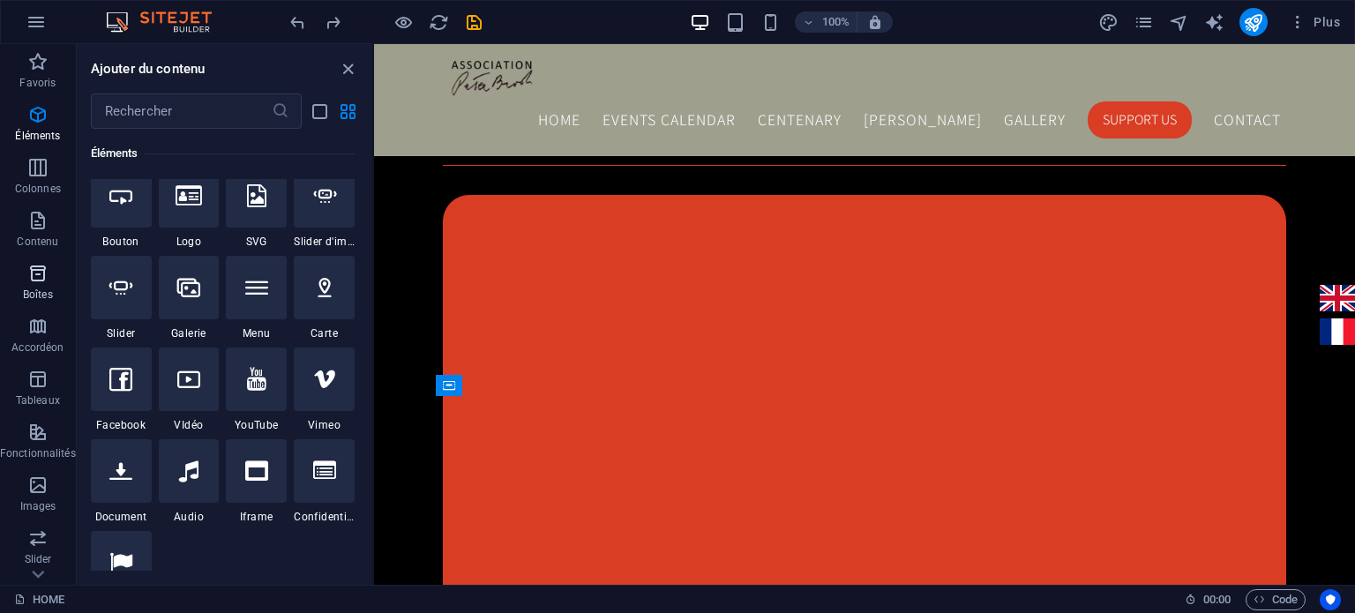
click at [37, 278] on icon "button" at bounding box center [37, 273] width 21 height 21
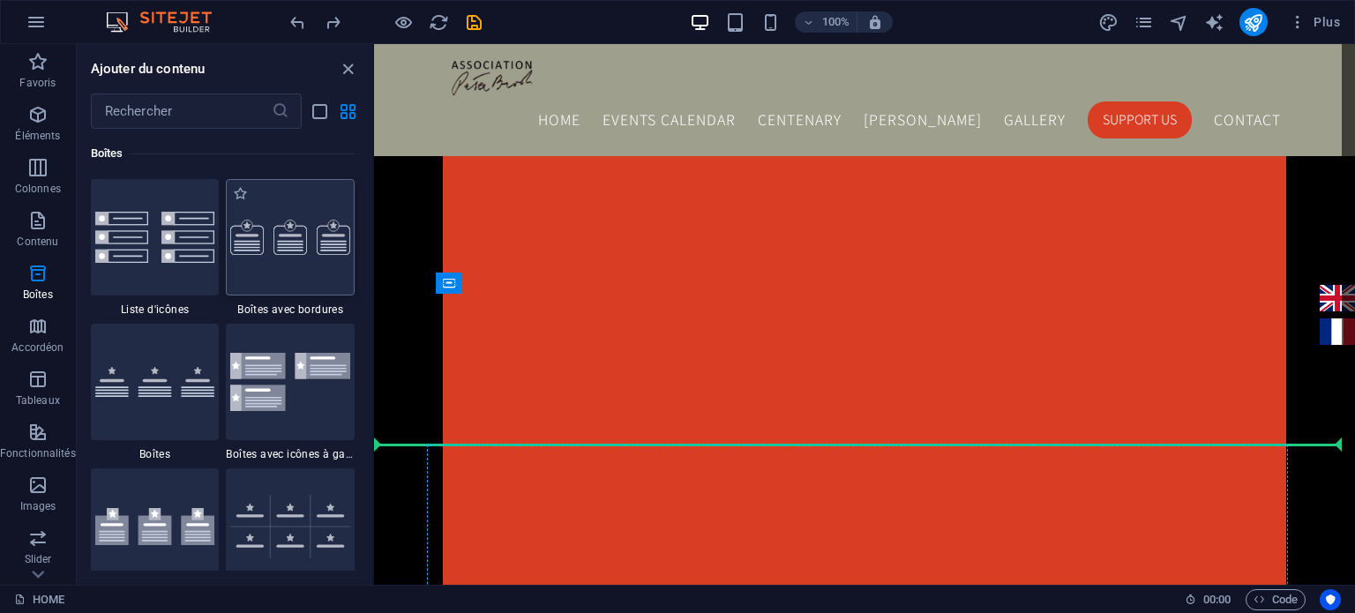
scroll to position [1634, 0]
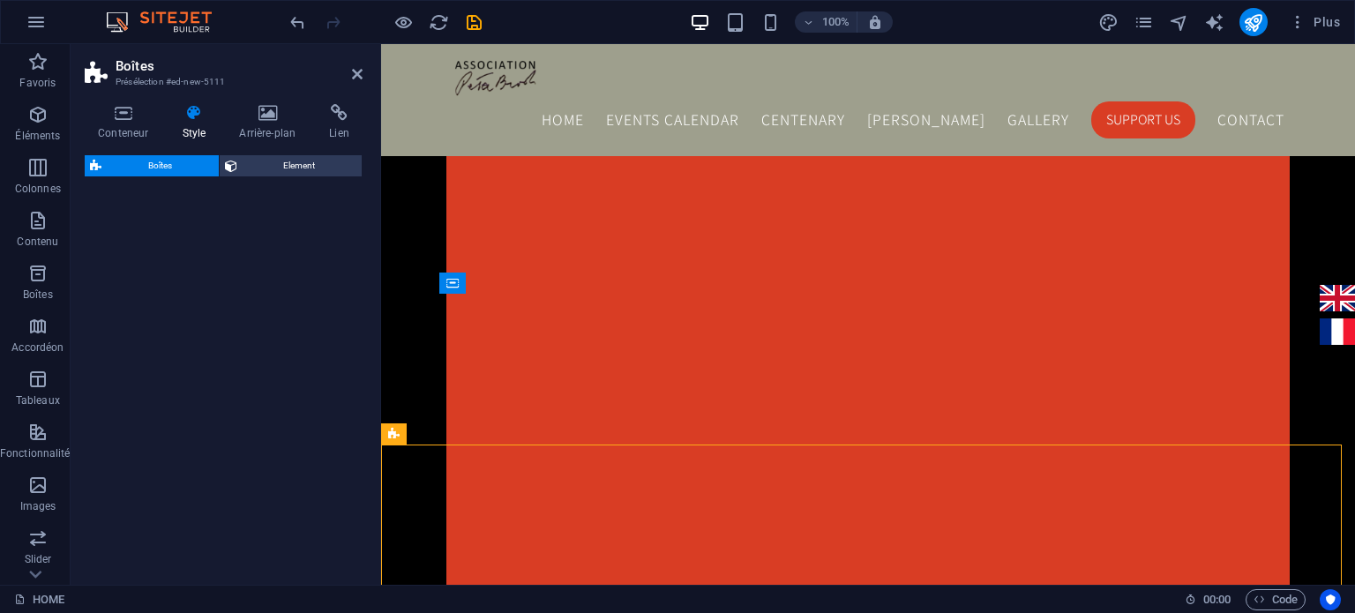
select select "rem"
select select "preset-boxes-v3-border"
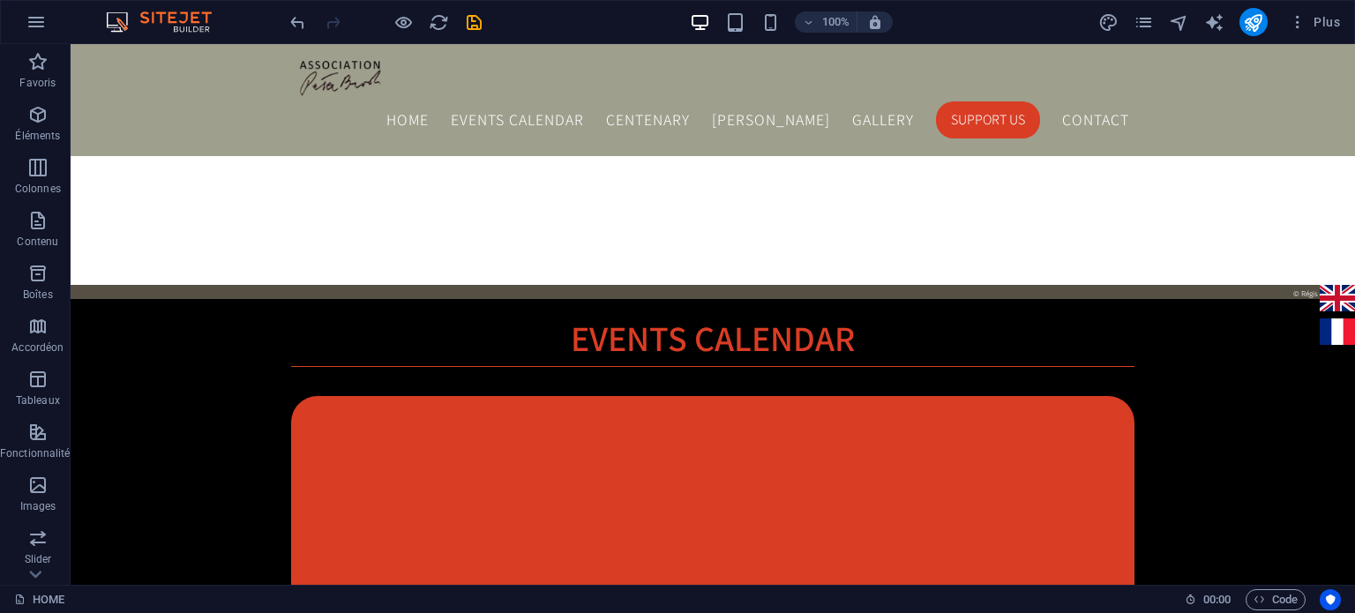
drag, startPoint x: 1341, startPoint y: 350, endPoint x: 1354, endPoint y: 382, distance: 34.4
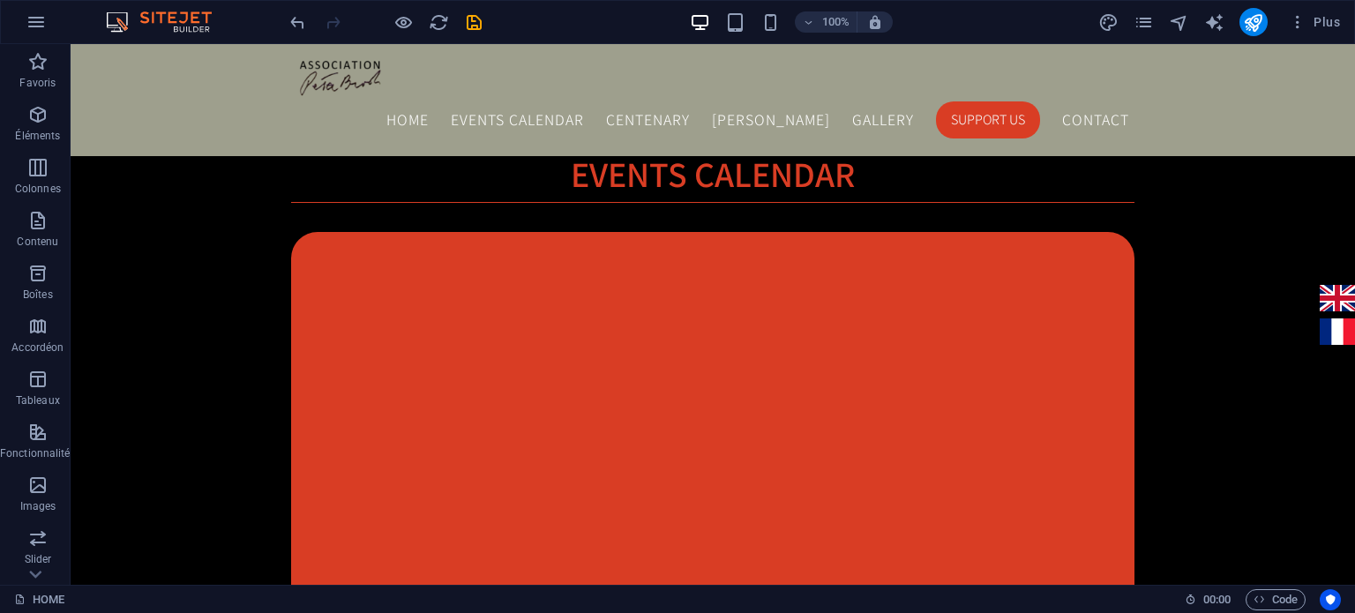
scroll to position [1807, 0]
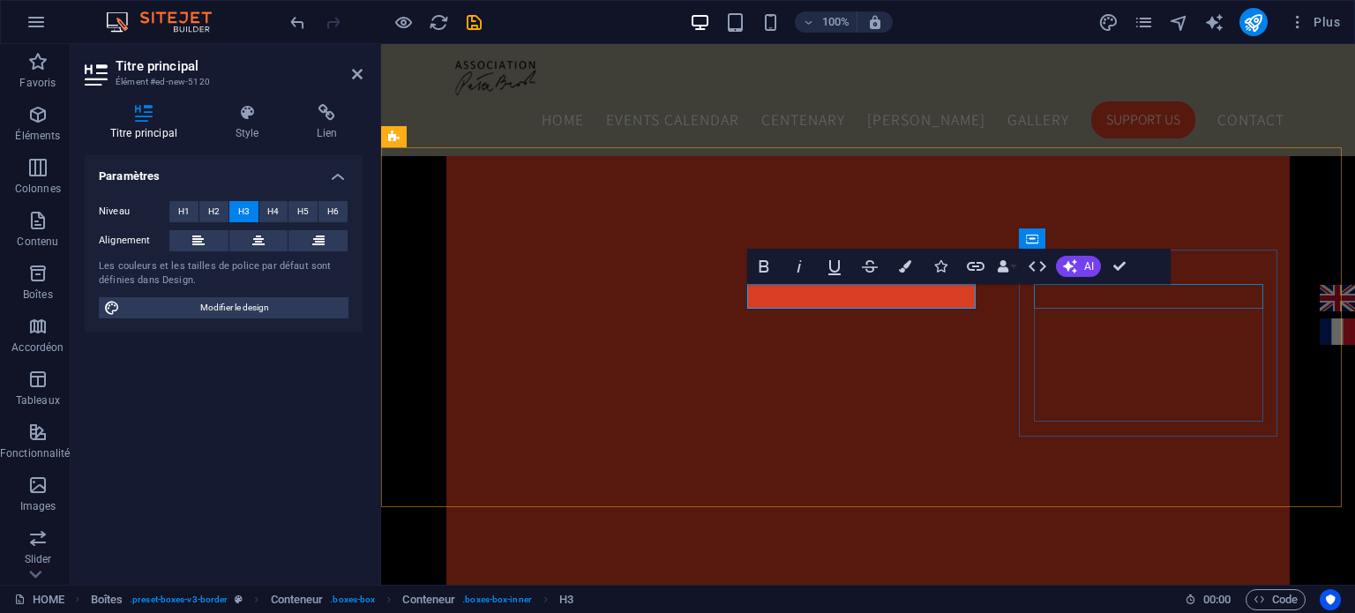
click at [1056, 284] on div "Conteneur H3" at bounding box center [1090, 274] width 112 height 22
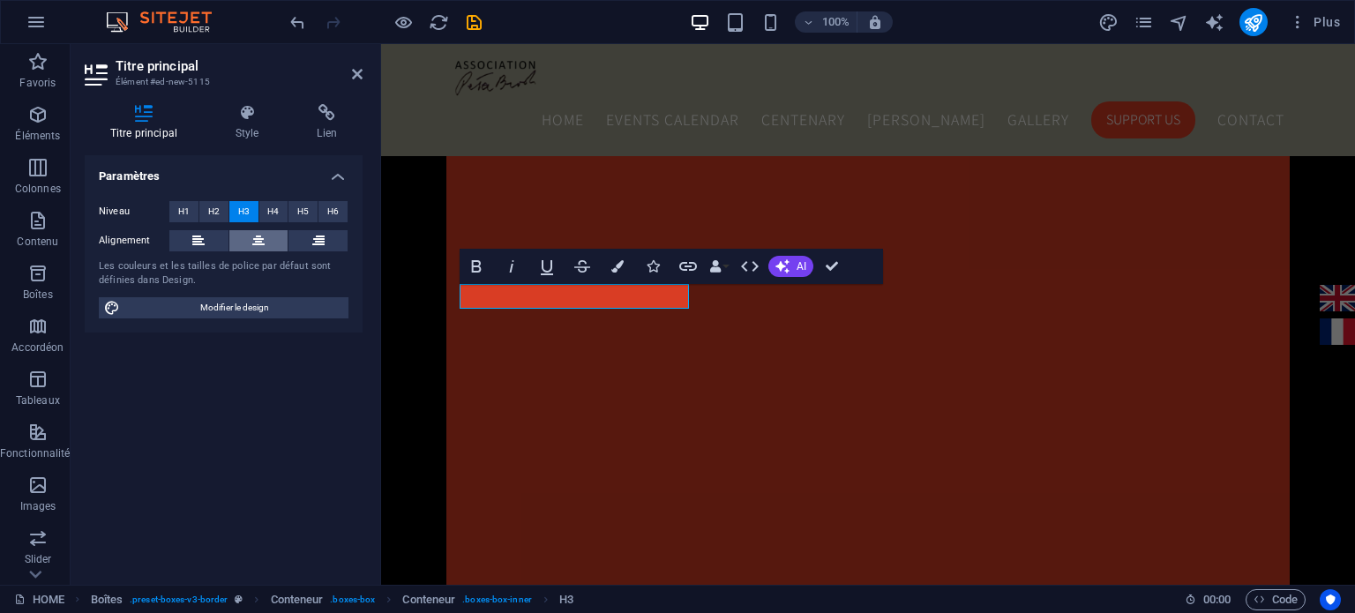
click at [261, 235] on icon at bounding box center [258, 240] width 12 height 21
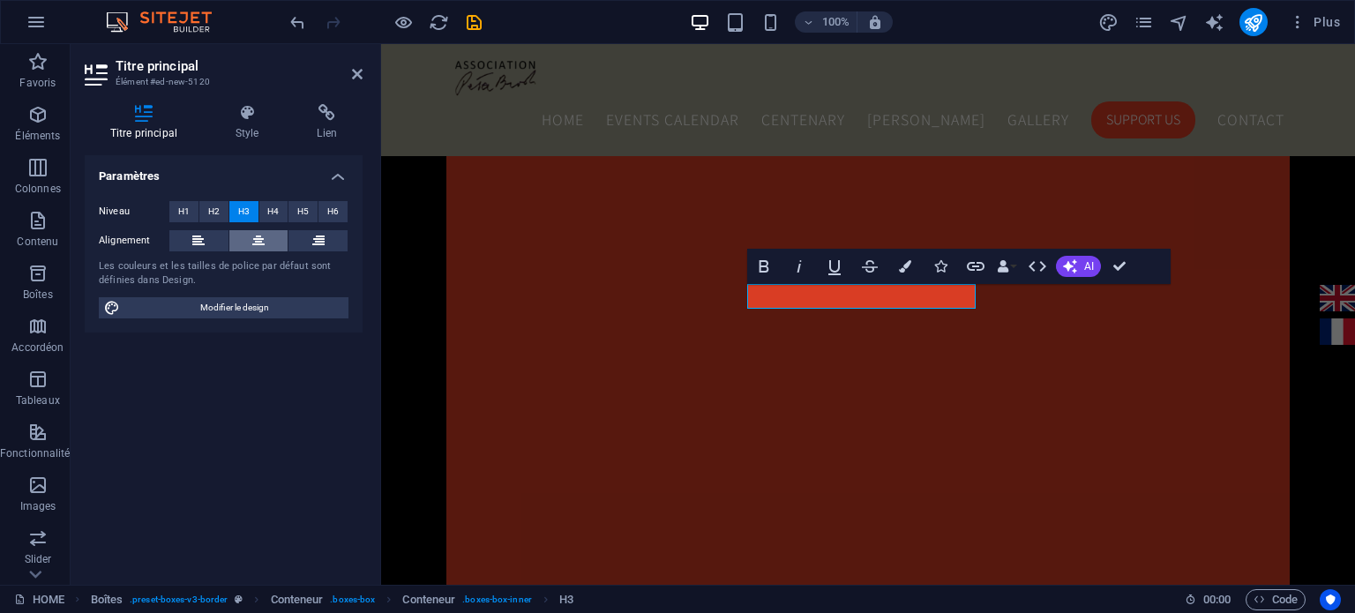
click at [251, 232] on button at bounding box center [258, 240] width 59 height 21
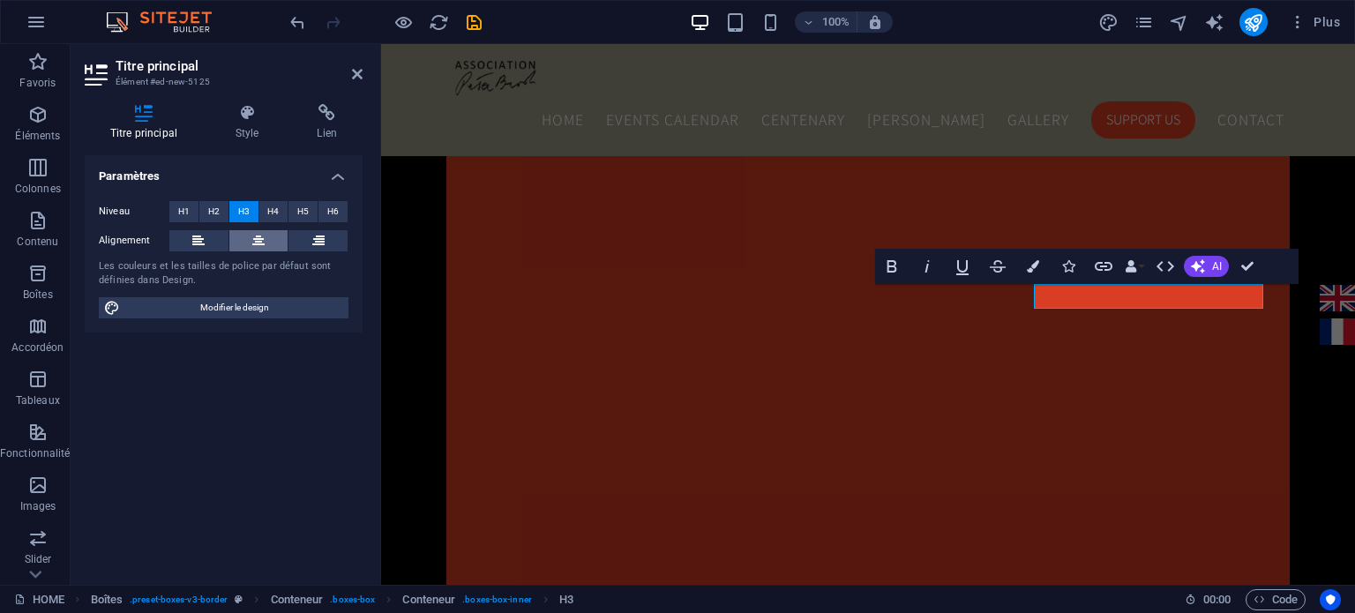
click at [253, 243] on icon at bounding box center [258, 240] width 12 height 21
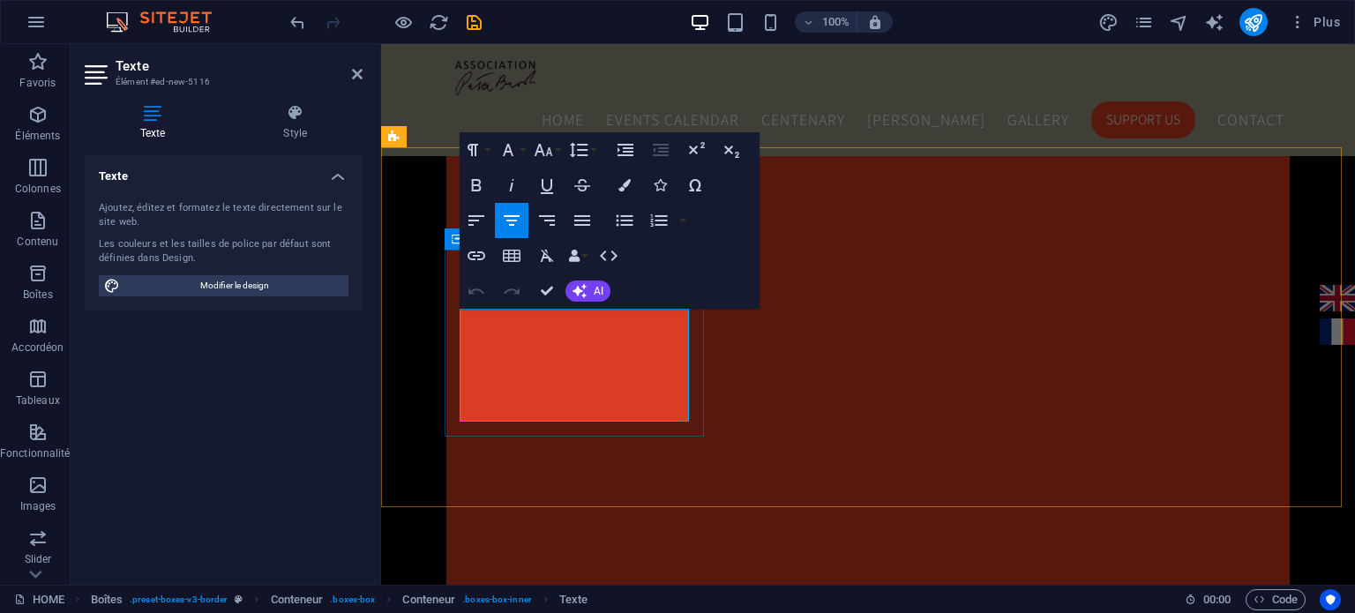
drag, startPoint x: 656, startPoint y: 415, endPoint x: 486, endPoint y: 318, distance: 196.0
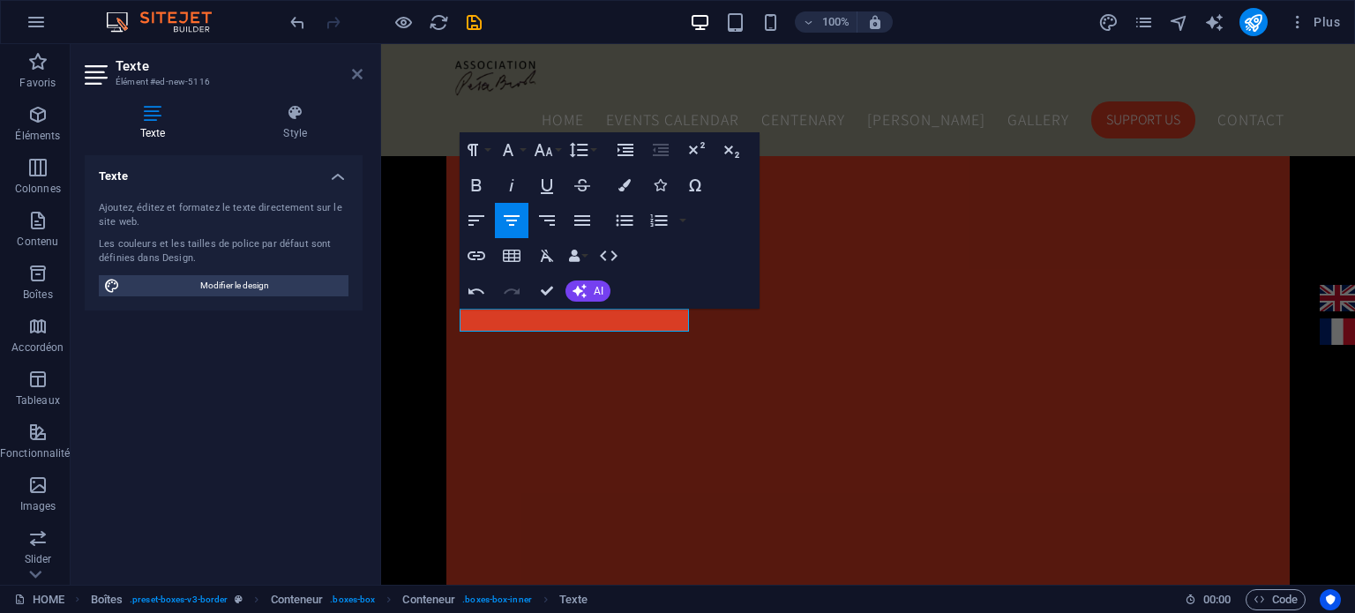
click at [358, 70] on icon at bounding box center [357, 74] width 11 height 14
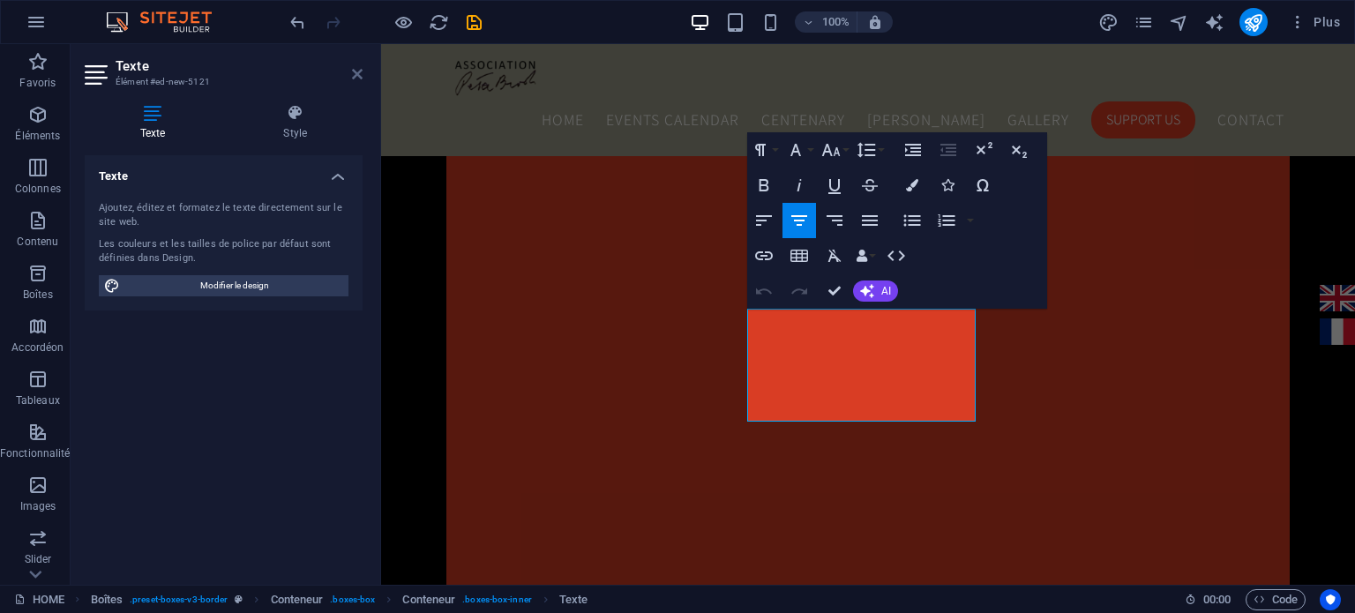
click at [356, 77] on icon at bounding box center [357, 74] width 11 height 14
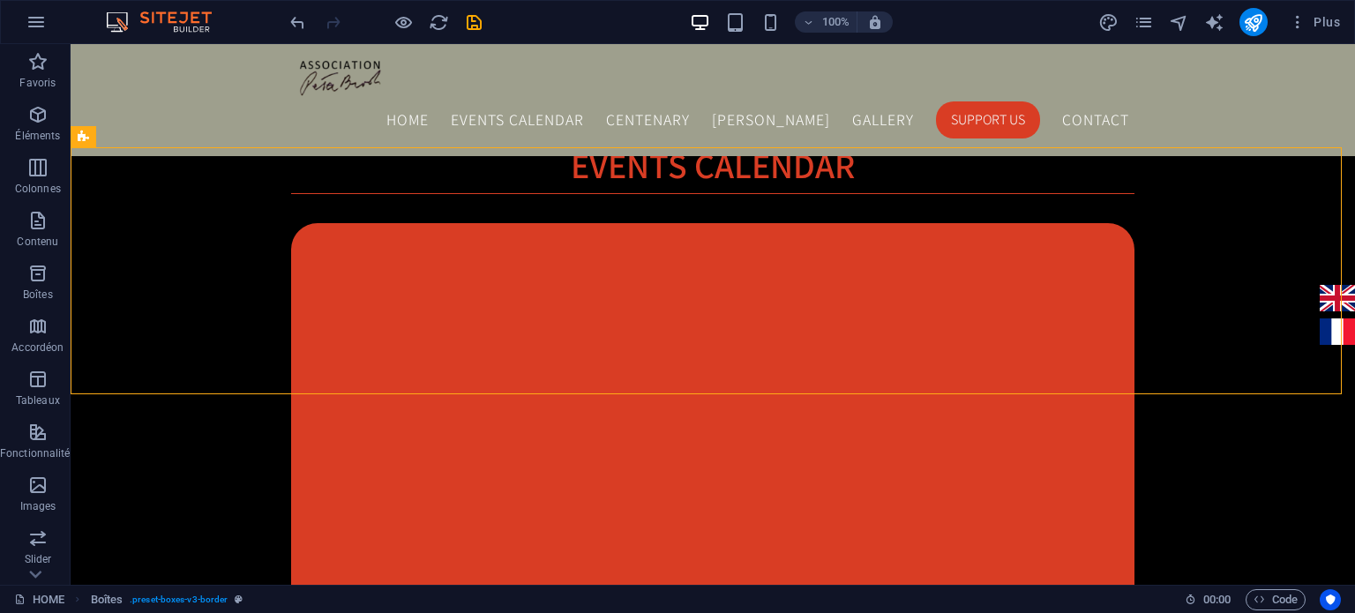
scroll to position [1734, 0]
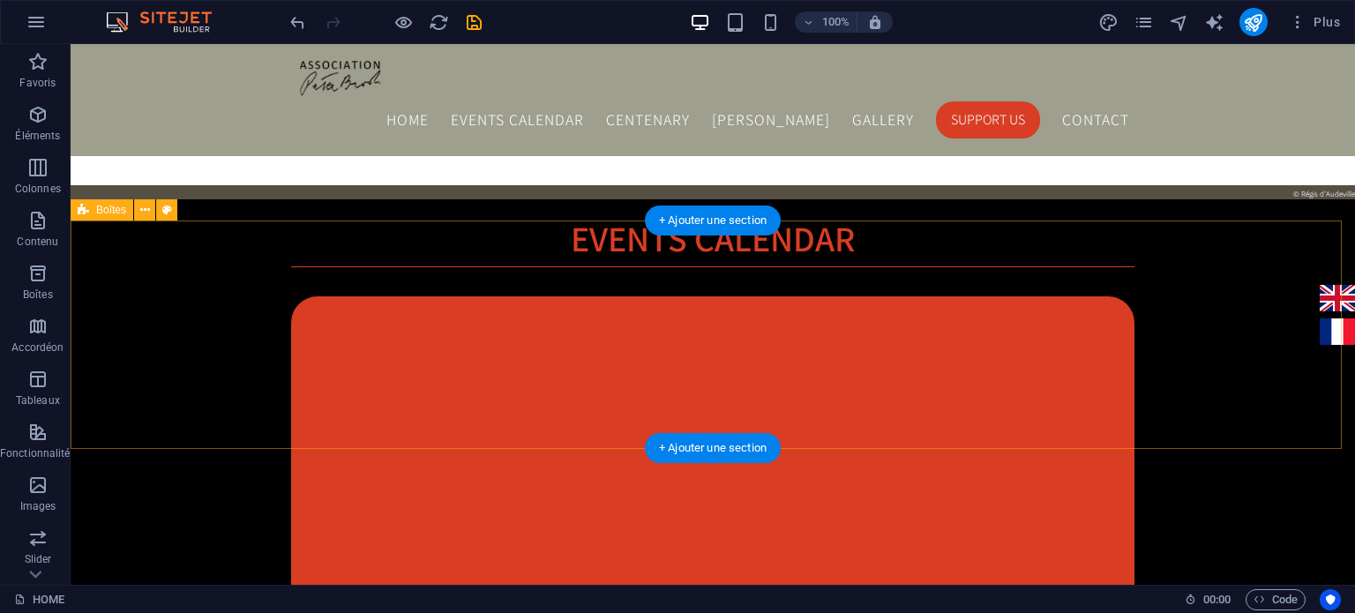
select select "rem"
select select "preset-boxes-v3-border"
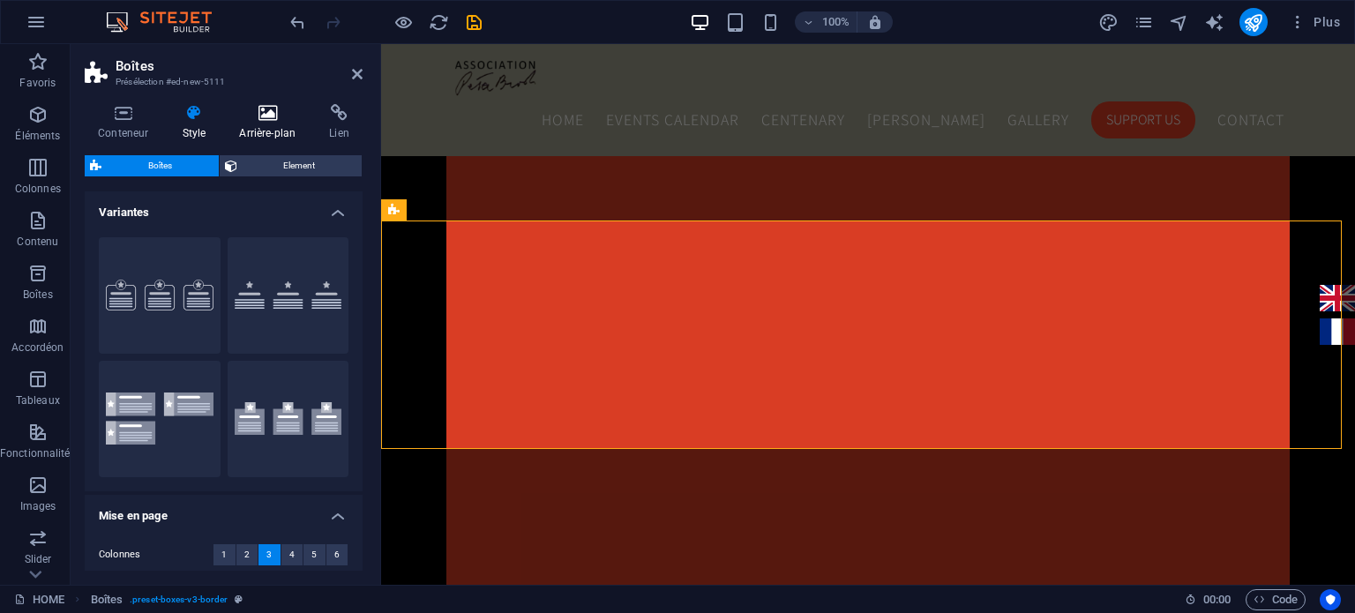
click at [263, 122] on h4 "Arrière-plan" at bounding box center [271, 122] width 90 height 37
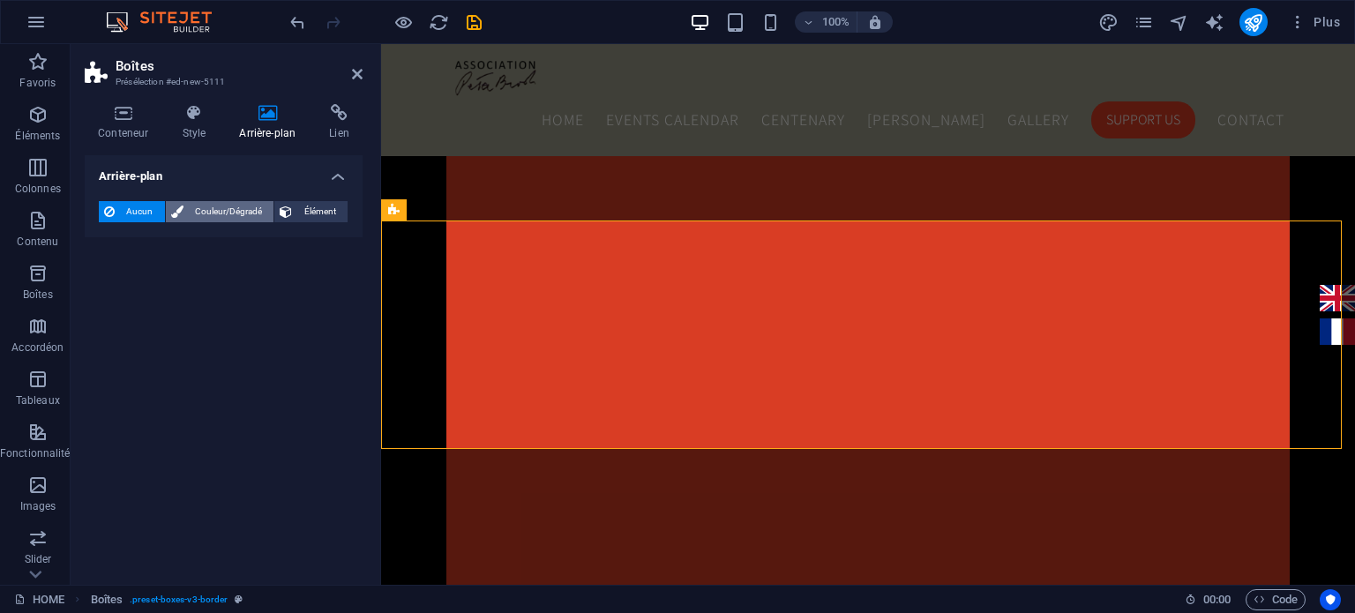
click at [207, 209] on span "Couleur/Dégradé" at bounding box center [229, 211] width 80 height 21
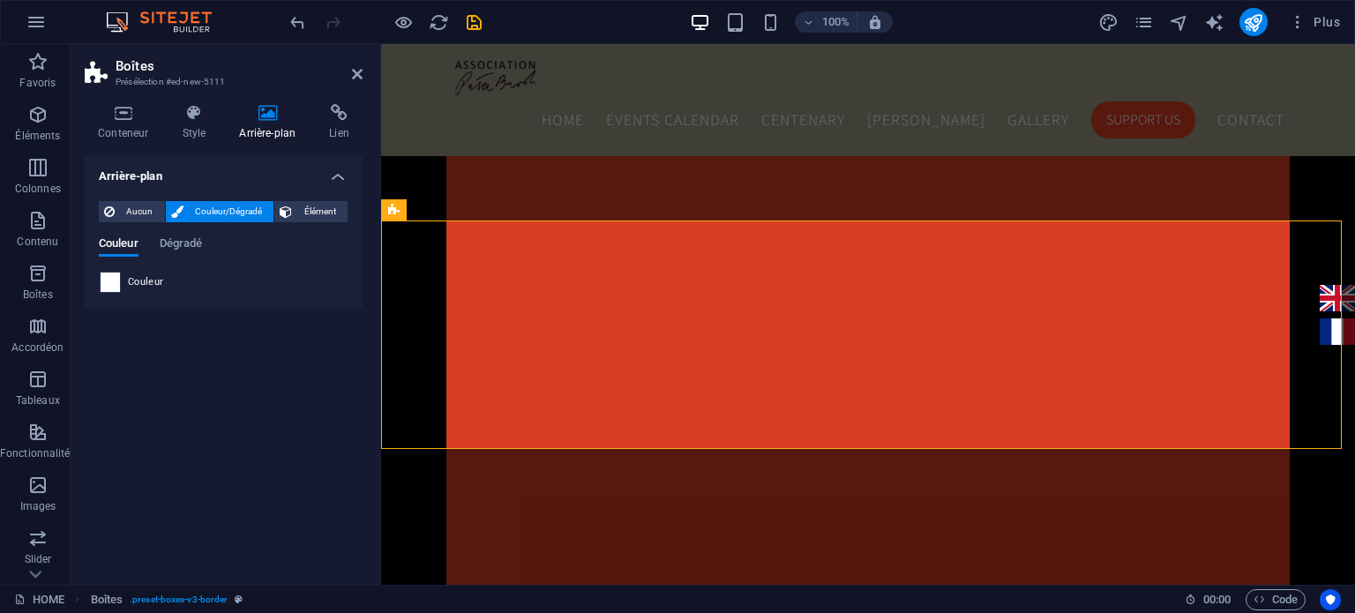
click at [109, 281] on span at bounding box center [110, 282] width 19 height 19
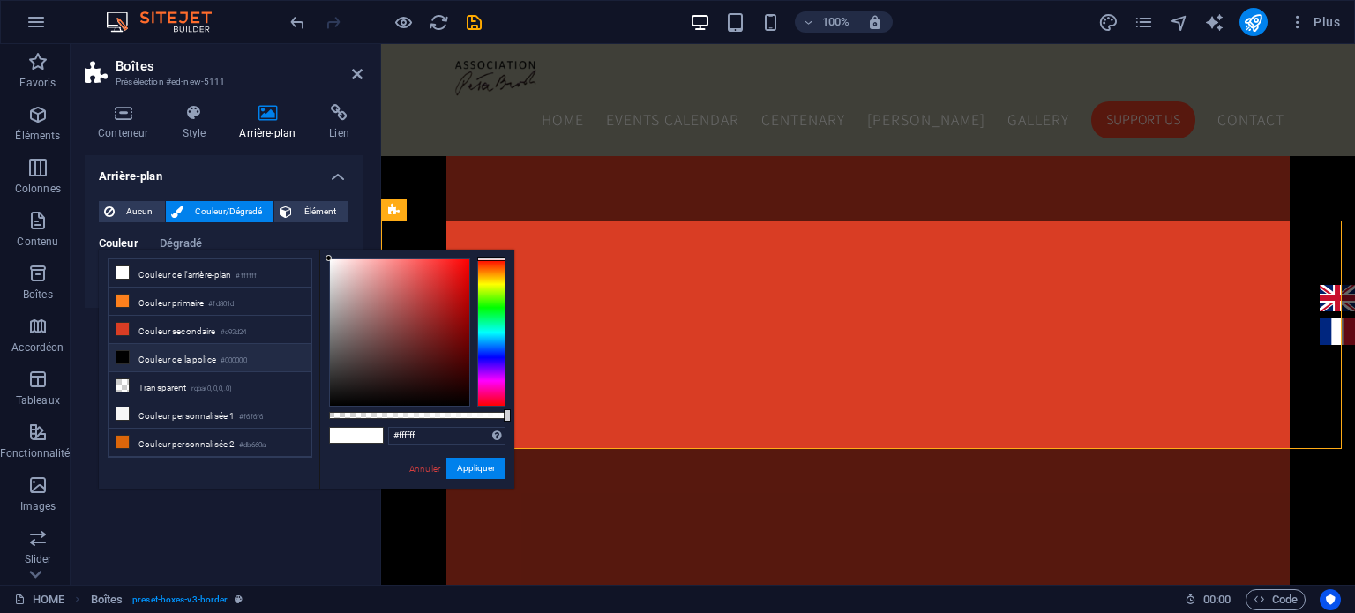
click at [117, 352] on icon at bounding box center [122, 357] width 12 height 12
type input "#000000"
click at [466, 475] on button "Appliquer" at bounding box center [475, 468] width 59 height 21
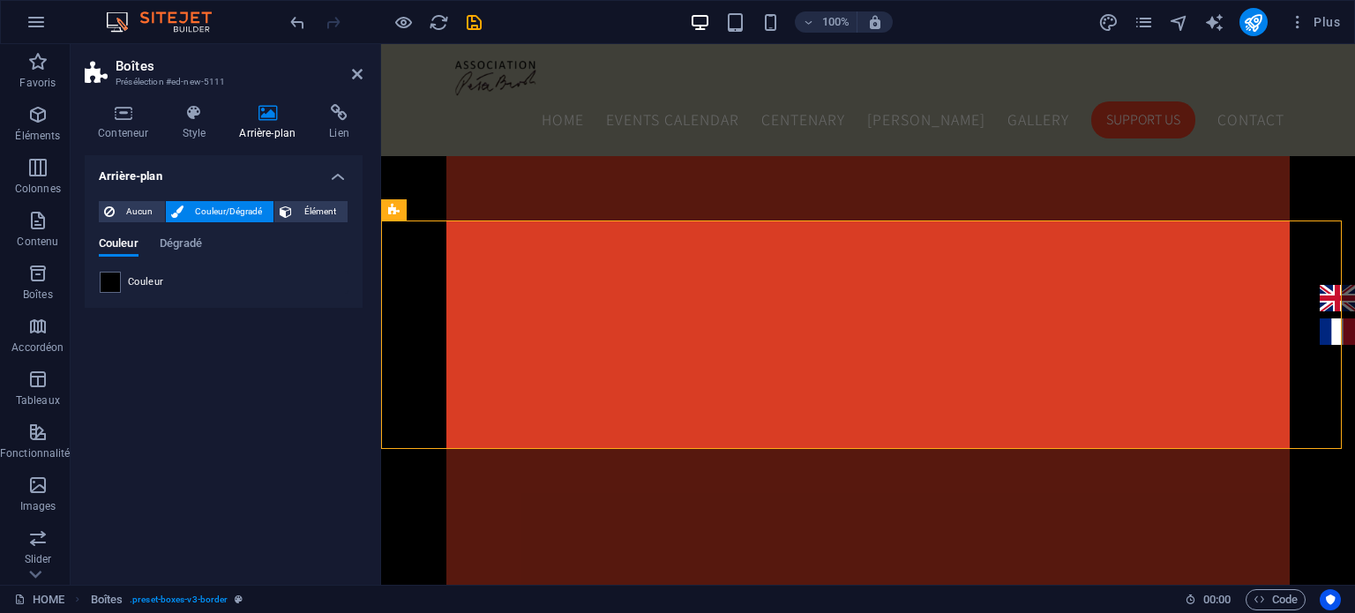
click at [293, 327] on div "Arrière-plan Aucun Couleur/Dégradé Élément Étendre l'arrière-plan pour occuper …" at bounding box center [224, 363] width 278 height 416
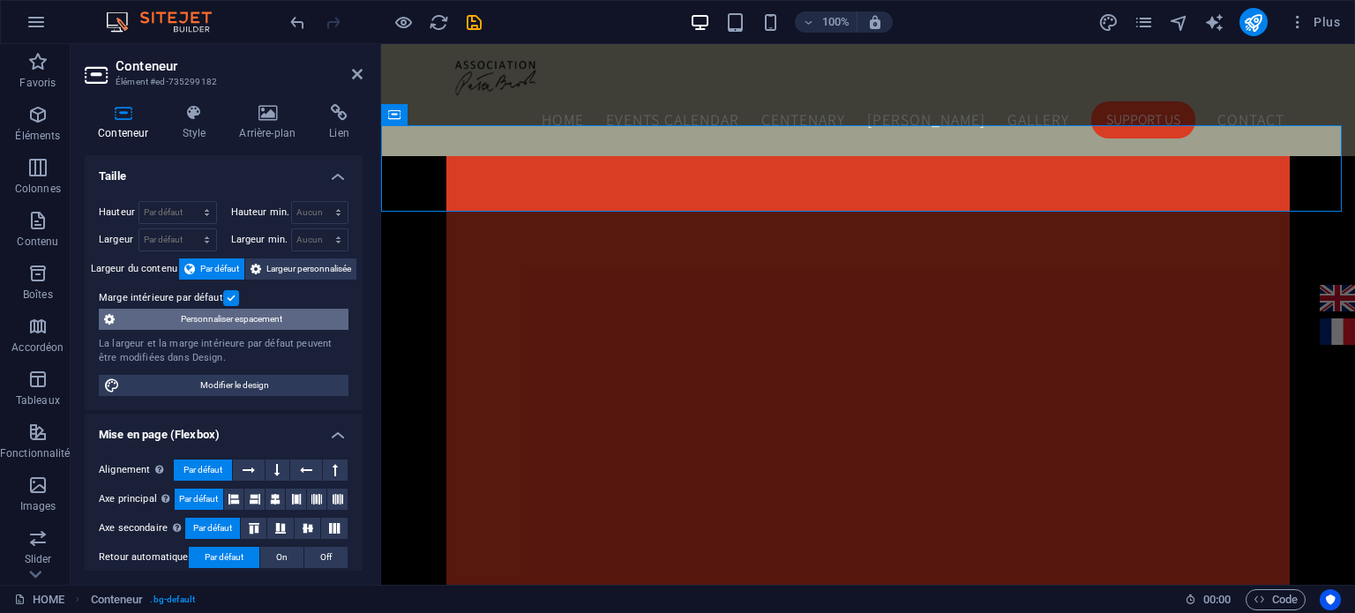
click at [275, 324] on span "Personnaliser espacement" at bounding box center [231, 319] width 223 height 21
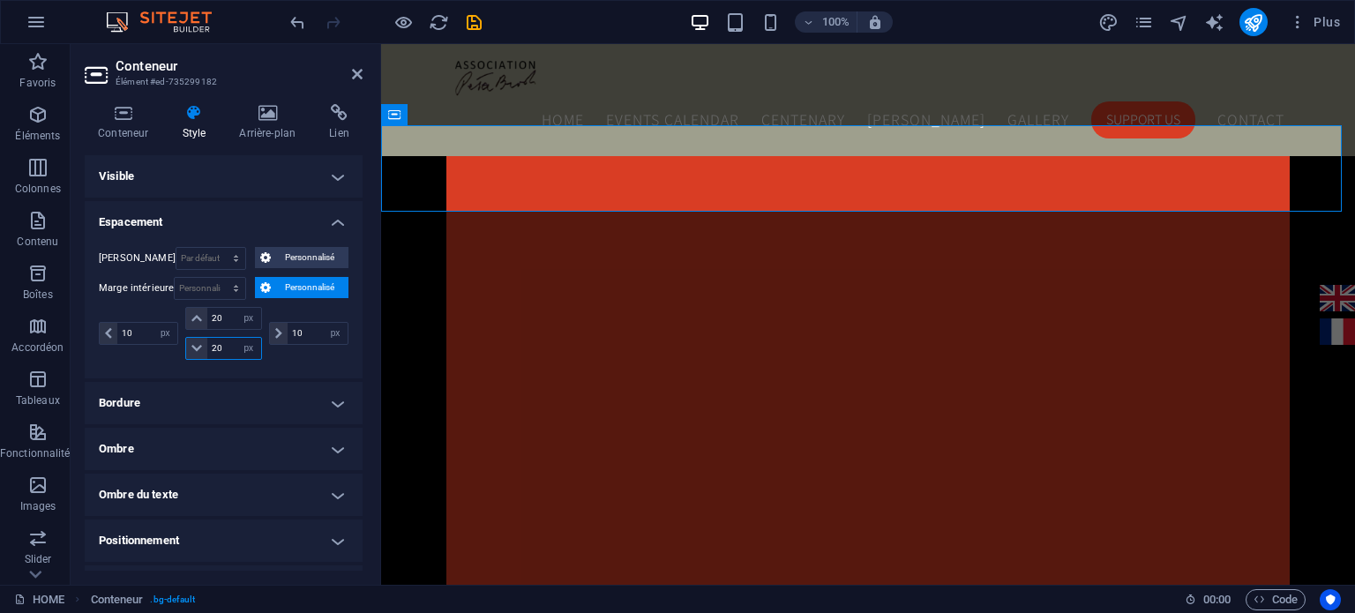
drag, startPoint x: 228, startPoint y: 350, endPoint x: 184, endPoint y: 350, distance: 44.1
click at [185, 350] on div "20 px rem % vh vw" at bounding box center [223, 348] width 76 height 23
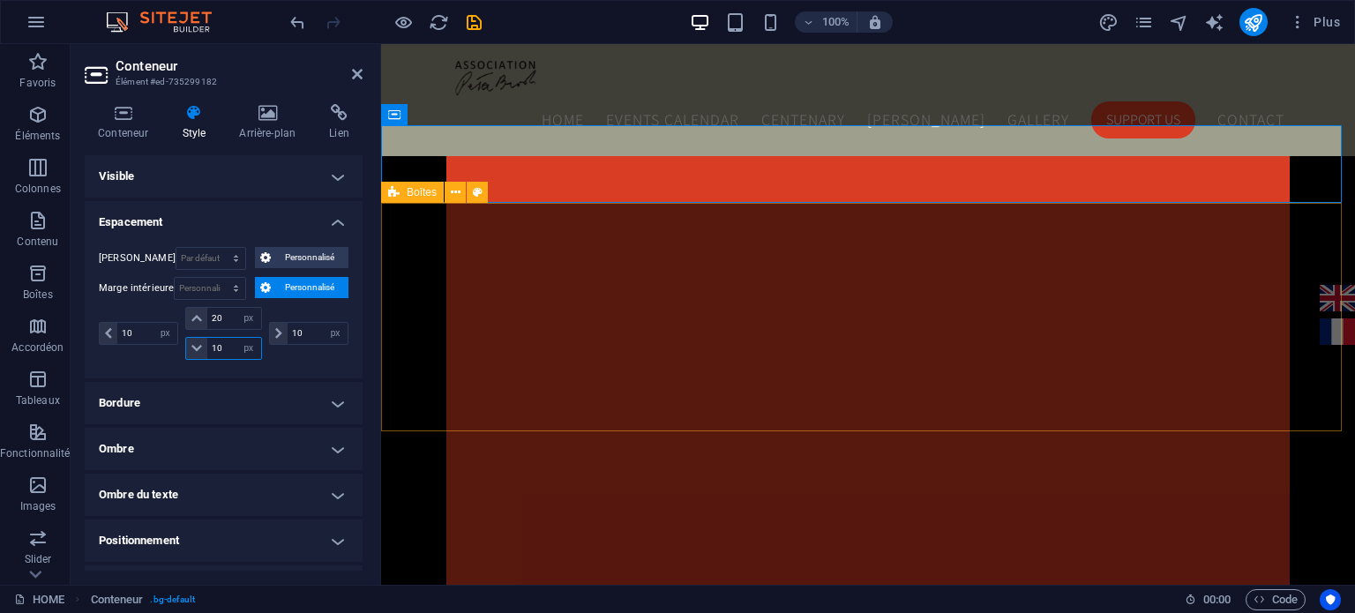
type input "10"
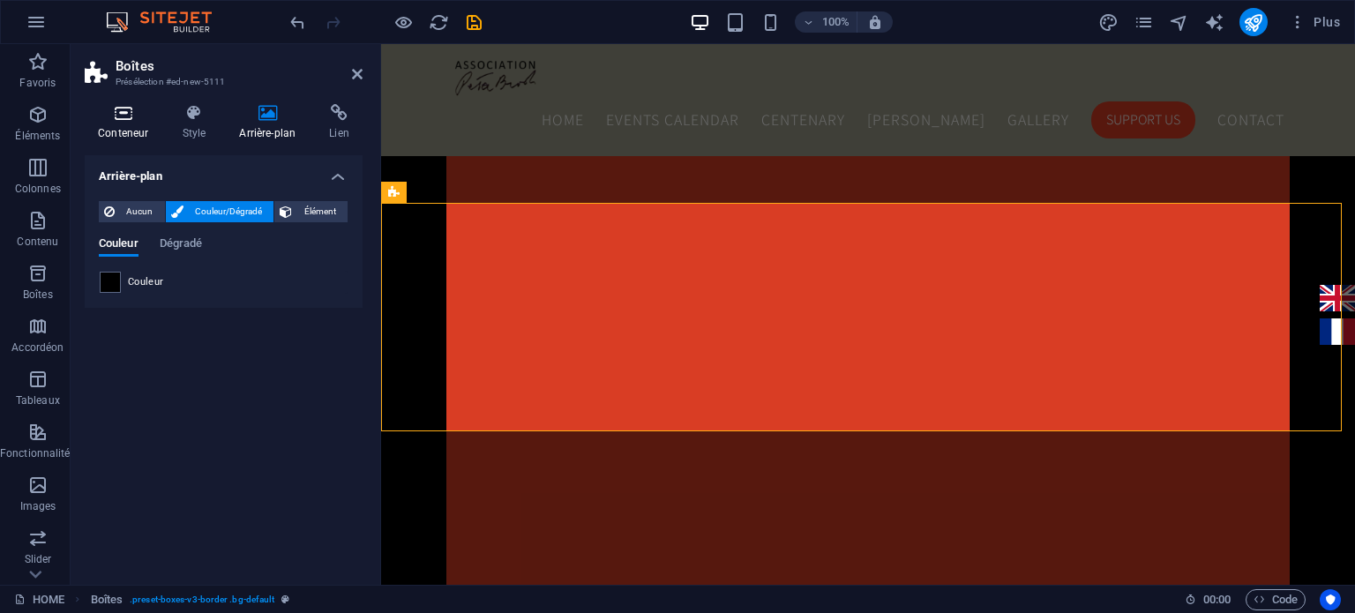
click at [124, 110] on icon at bounding box center [123, 113] width 77 height 18
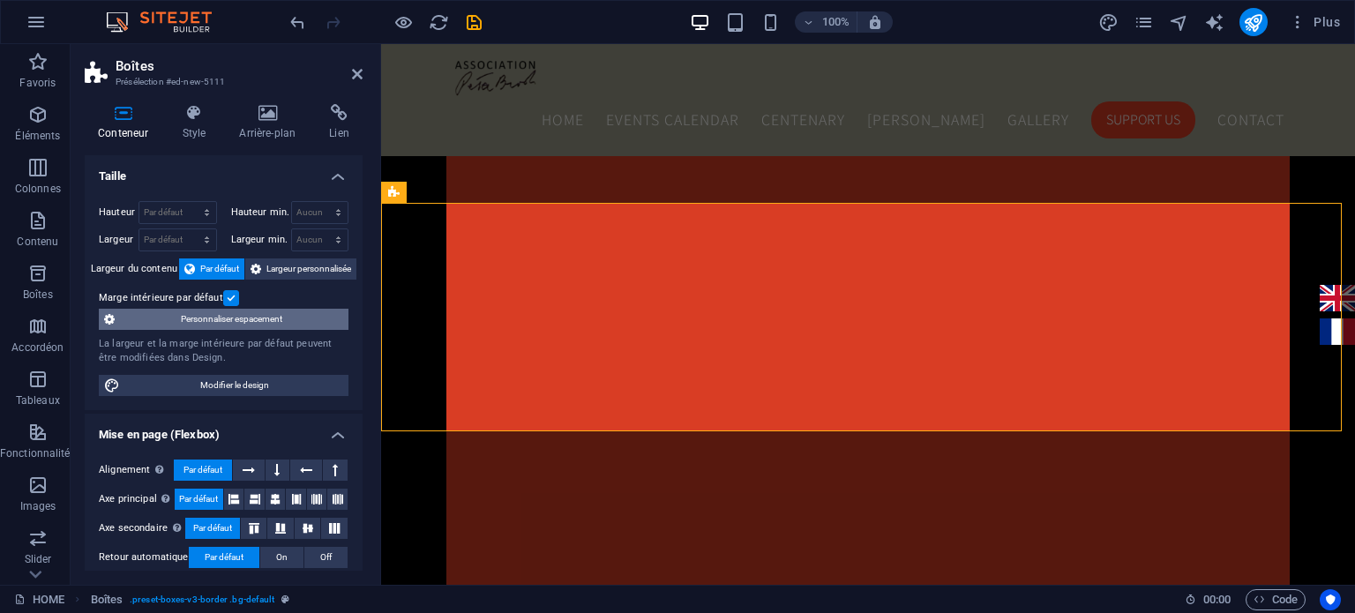
click at [289, 324] on span "Personnaliser espacement" at bounding box center [231, 319] width 223 height 21
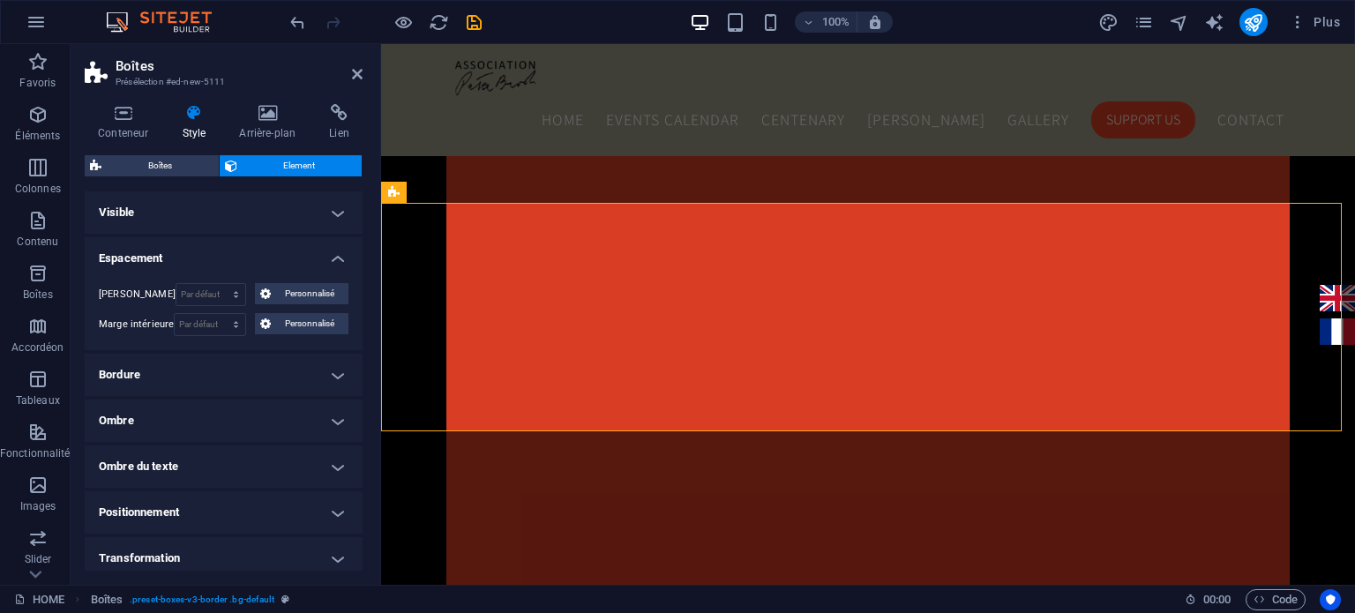
click at [289, 324] on span "Personnalisé" at bounding box center [309, 323] width 67 height 21
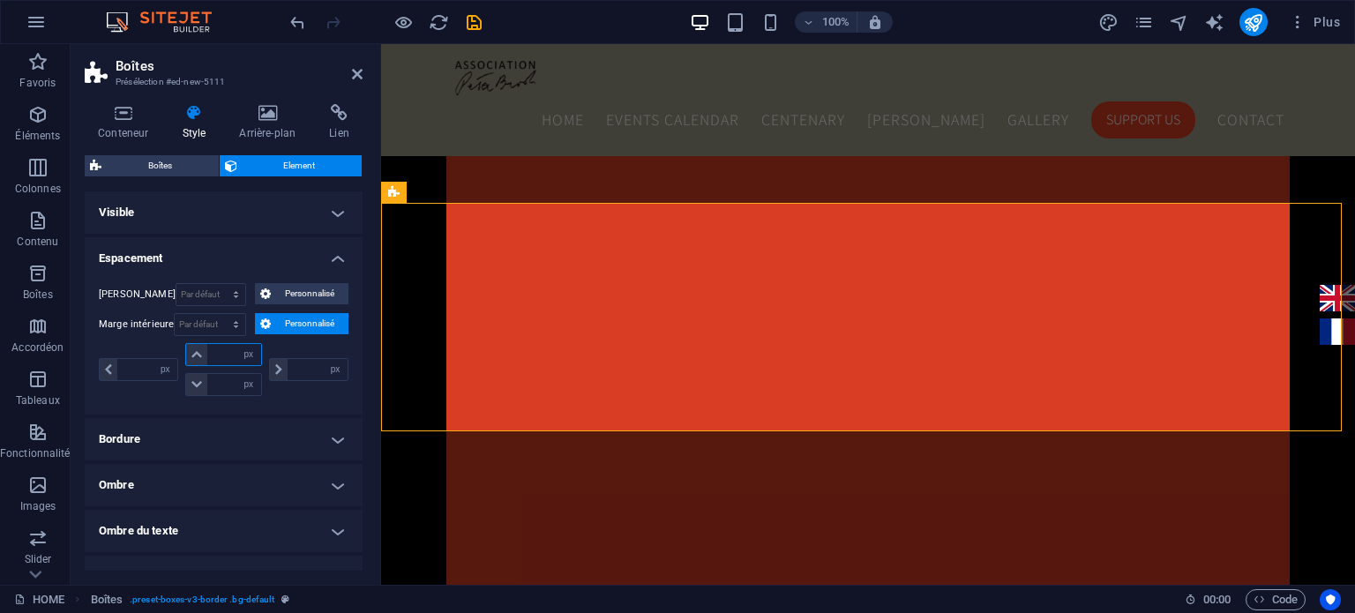
click at [223, 356] on input "number" at bounding box center [233, 354] width 53 height 21
type input "0"
select select "px"
type input "0"
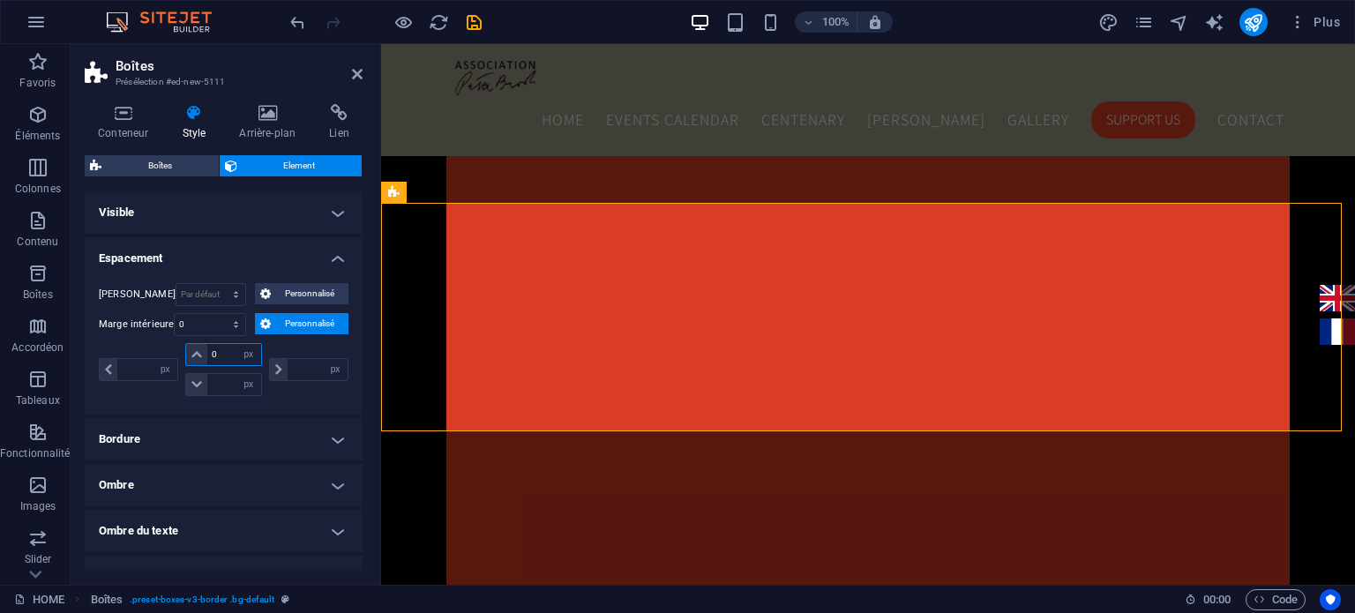
type input "0"
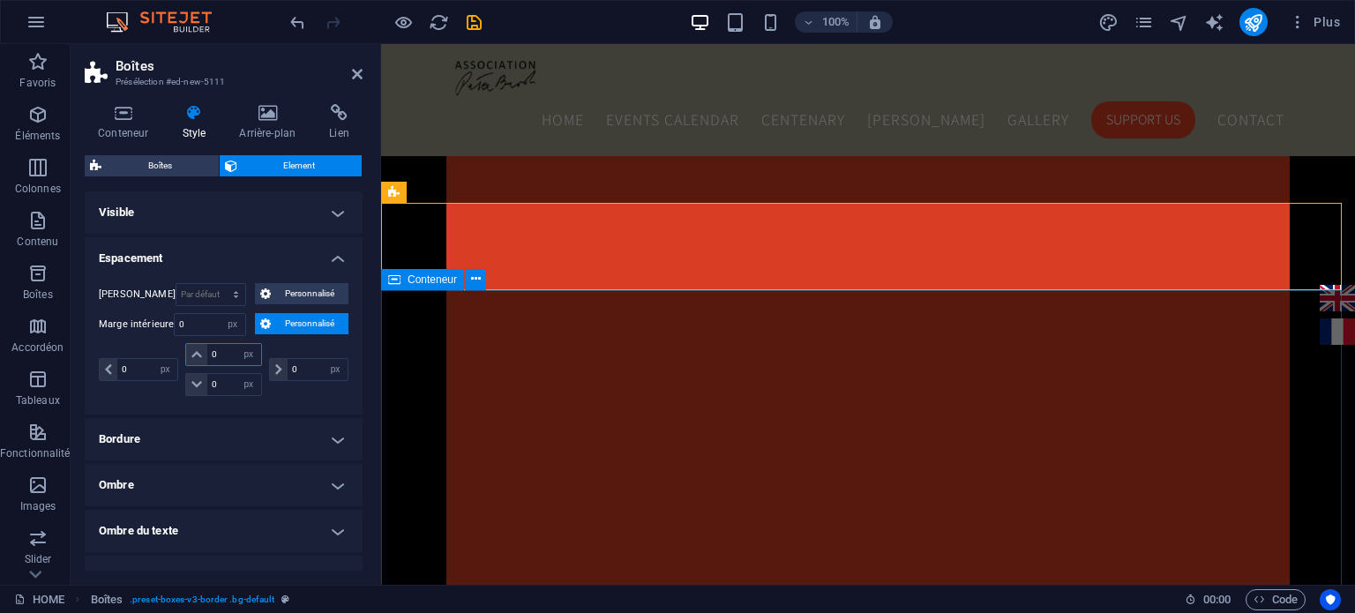
type input "0"
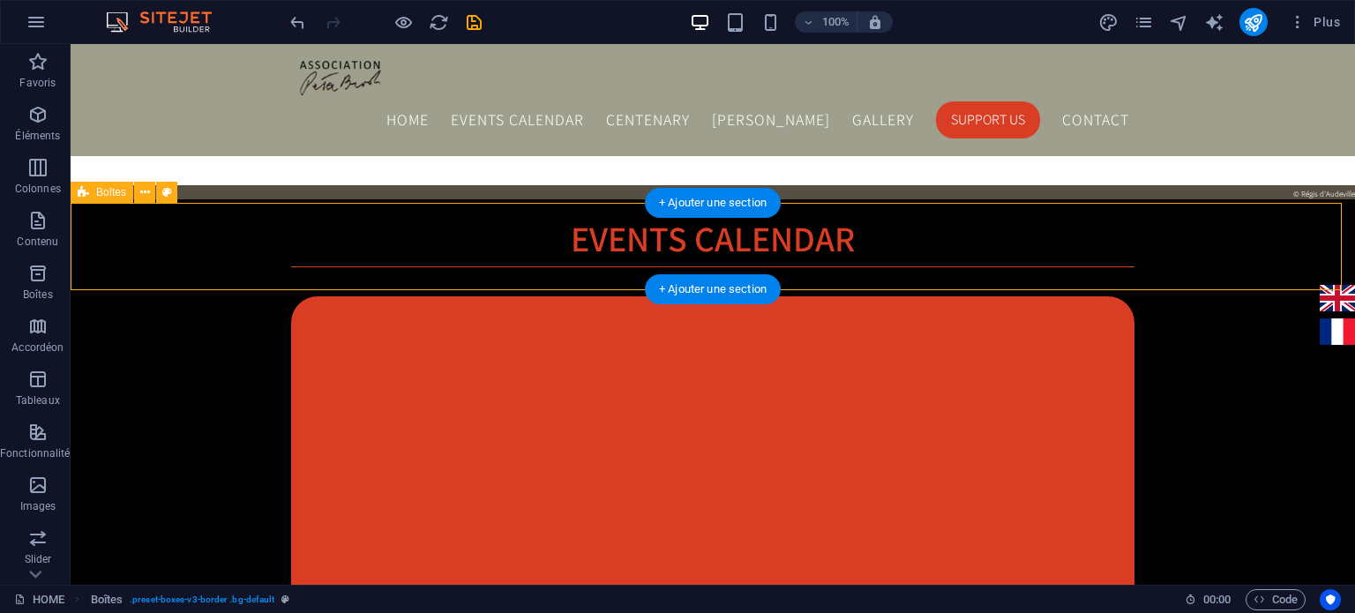
select select "px"
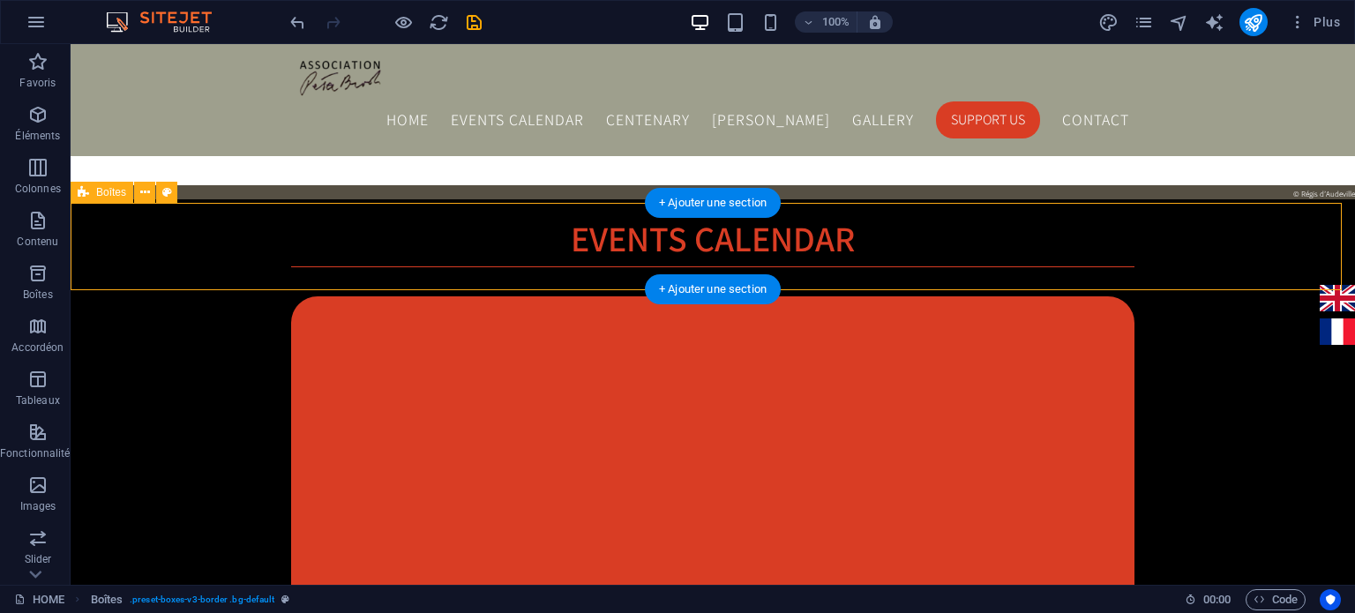
select select "px"
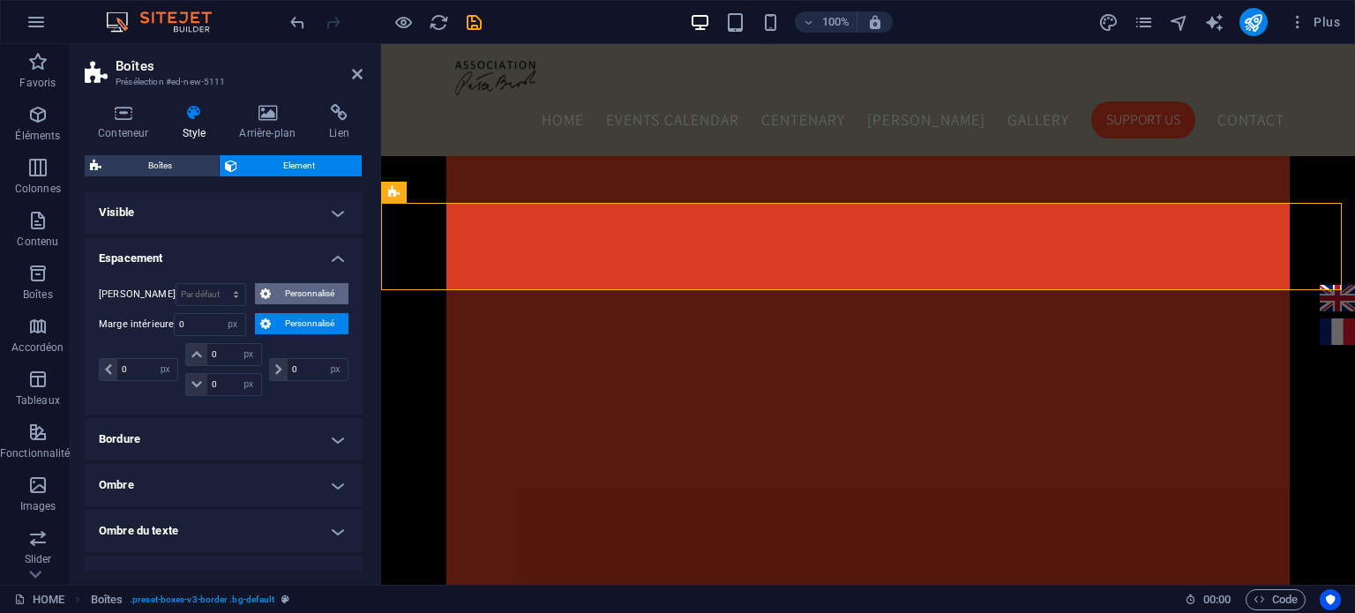
click at [311, 290] on span "Personnalisé" at bounding box center [309, 293] width 67 height 21
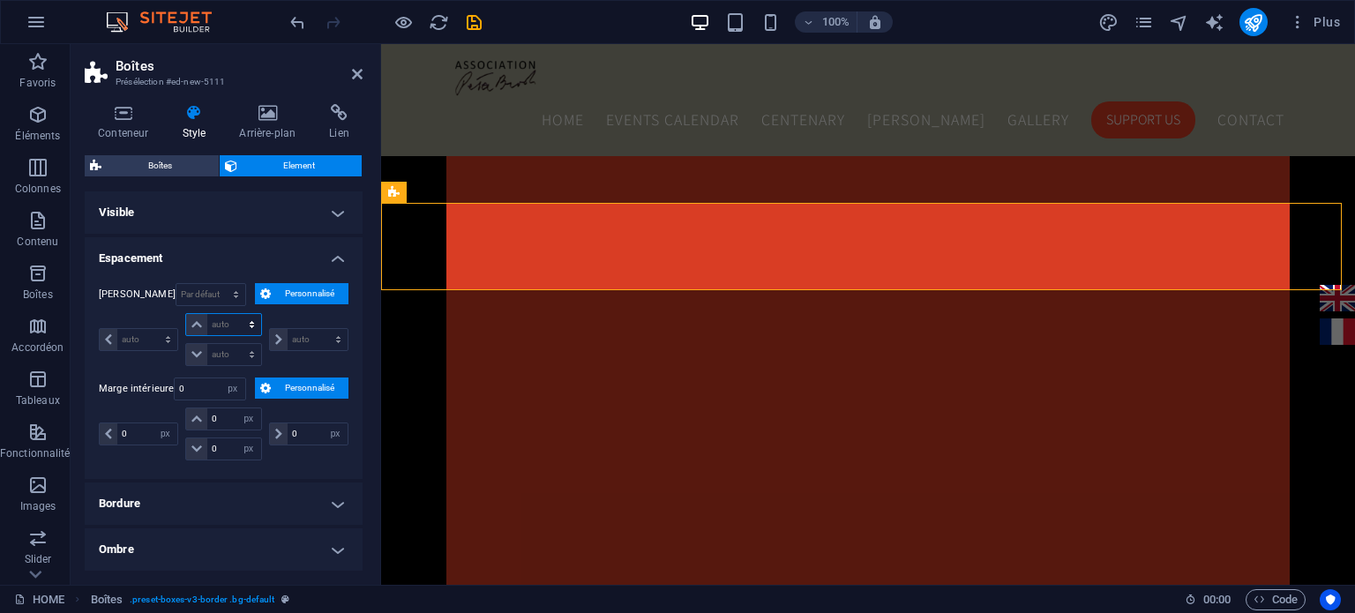
click at [226, 324] on select "auto px % rem vw vh" at bounding box center [223, 324] width 74 height 21
select select "px"
click at [234, 314] on select "auto px % rem vw vh" at bounding box center [223, 324] width 74 height 21
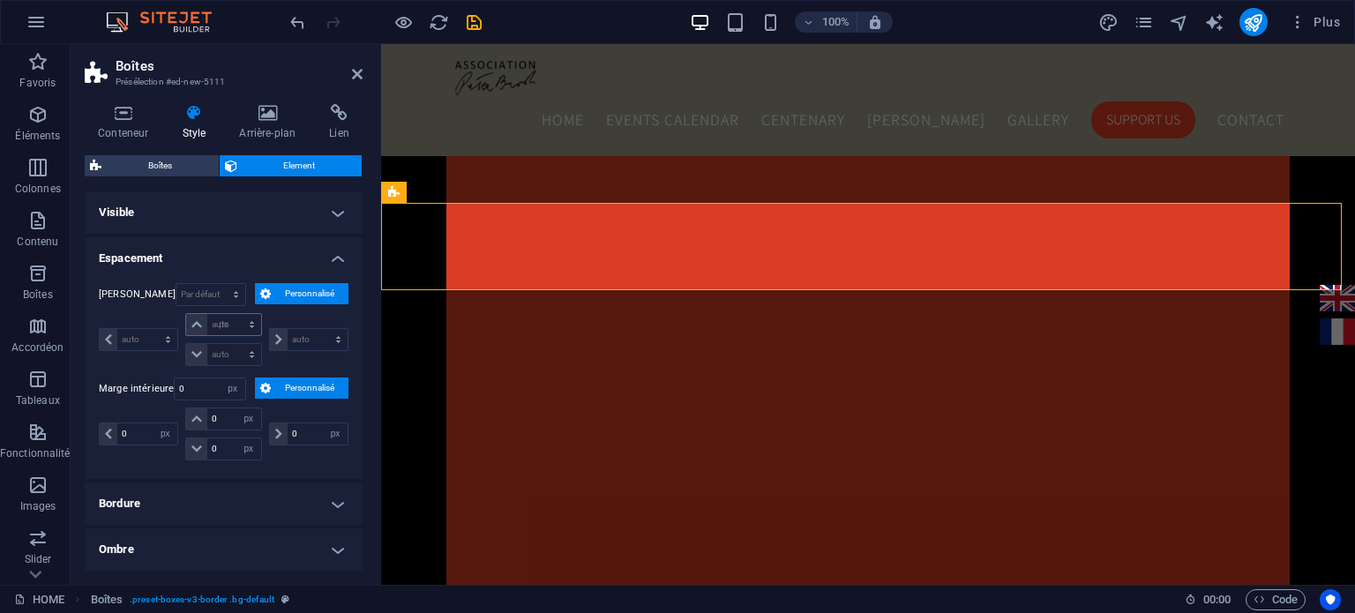
type input "0"
select select "px"
type input "0"
select select "px"
type input "0"
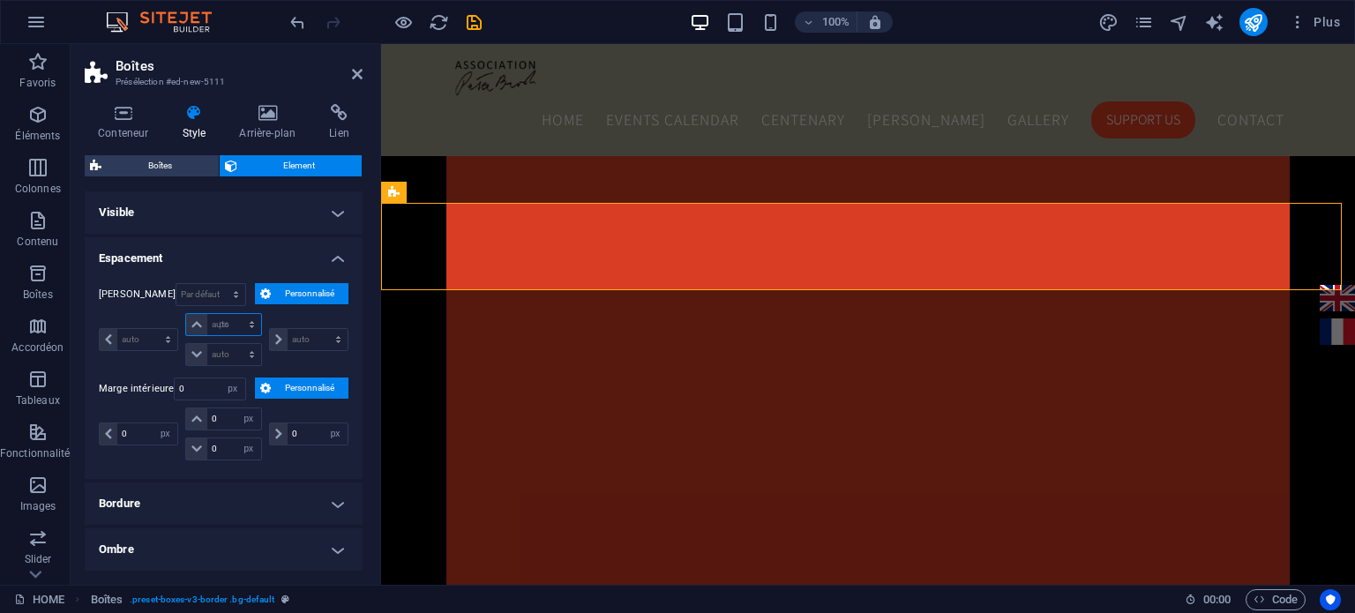
type input "0"
select select "px"
type input "0"
select select "px"
click at [226, 327] on input "0" at bounding box center [233, 324] width 53 height 21
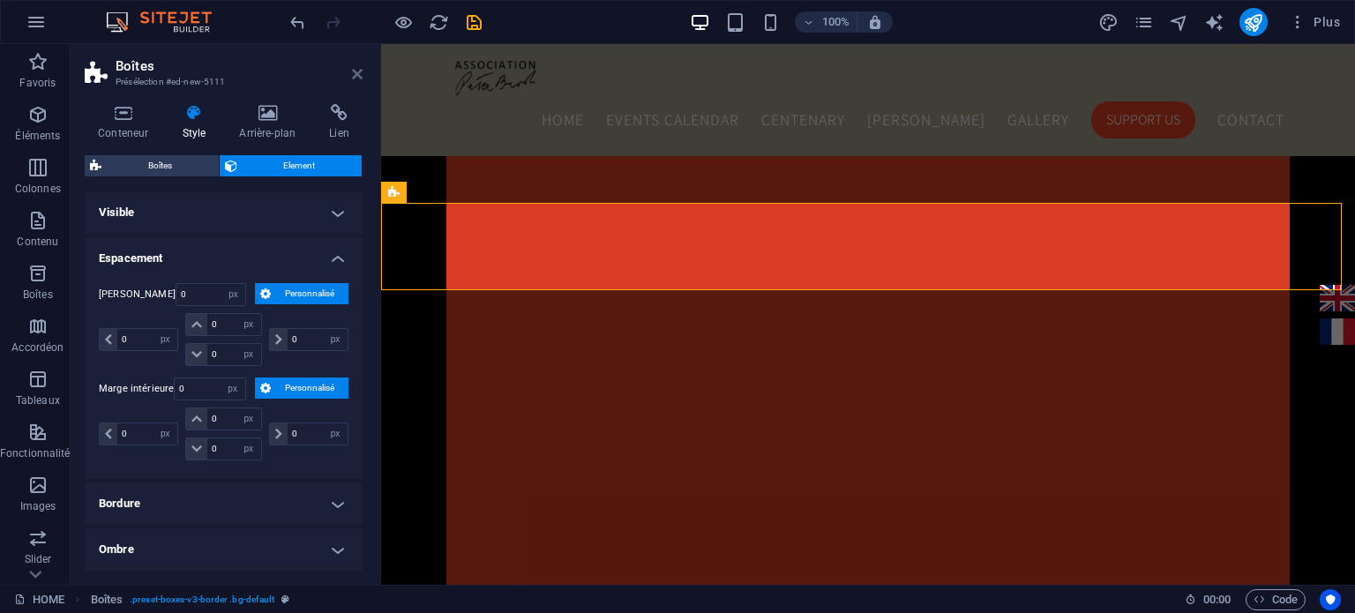
click at [355, 76] on icon at bounding box center [357, 74] width 11 height 14
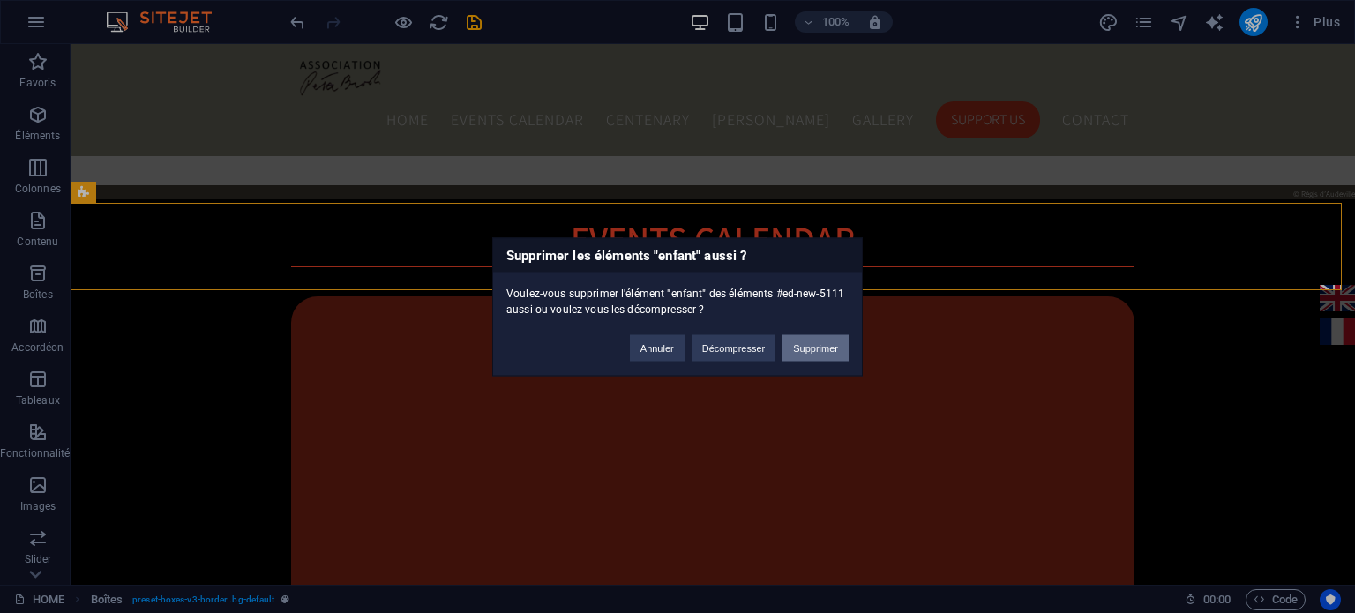
click at [828, 341] on button "Supprimer" at bounding box center [816, 347] width 66 height 26
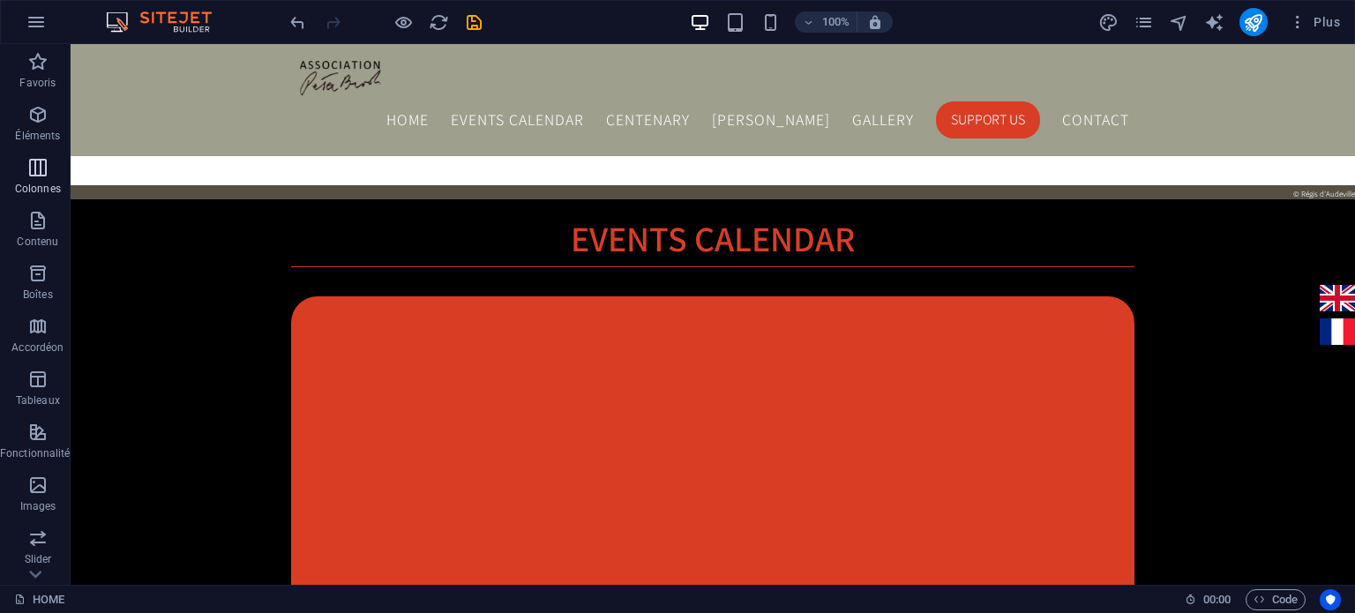
click at [37, 170] on icon "button" at bounding box center [37, 167] width 21 height 21
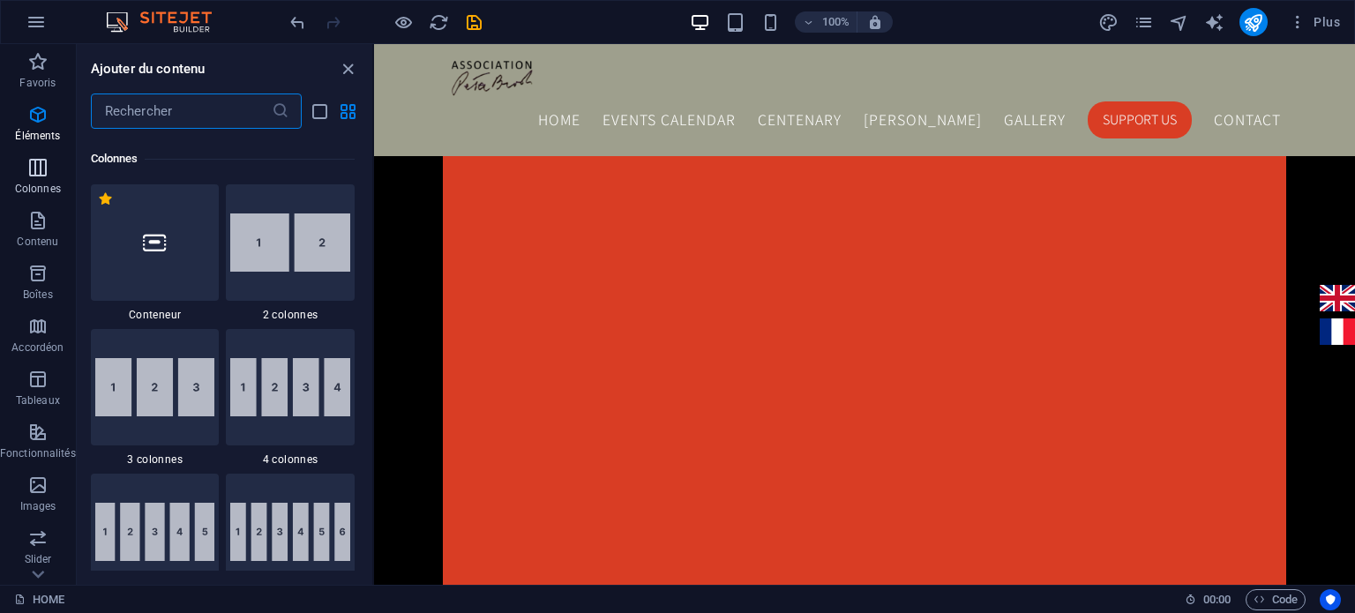
scroll to position [873, 0]
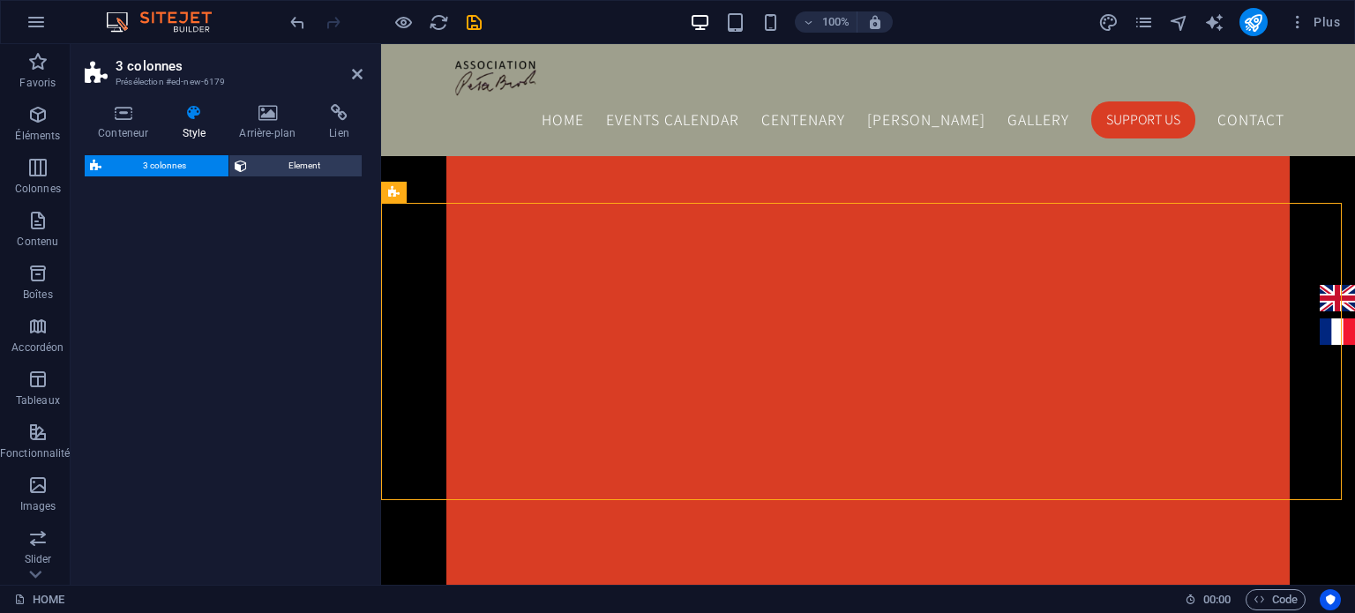
select select "rem"
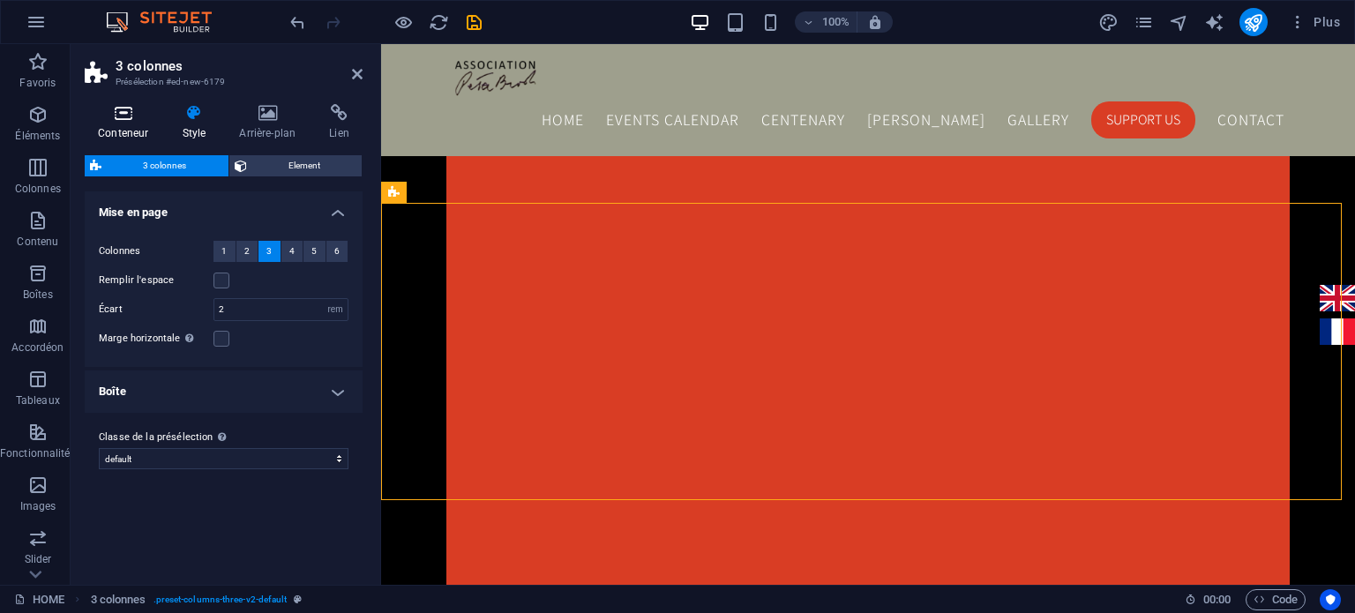
click at [114, 115] on icon at bounding box center [123, 113] width 77 height 18
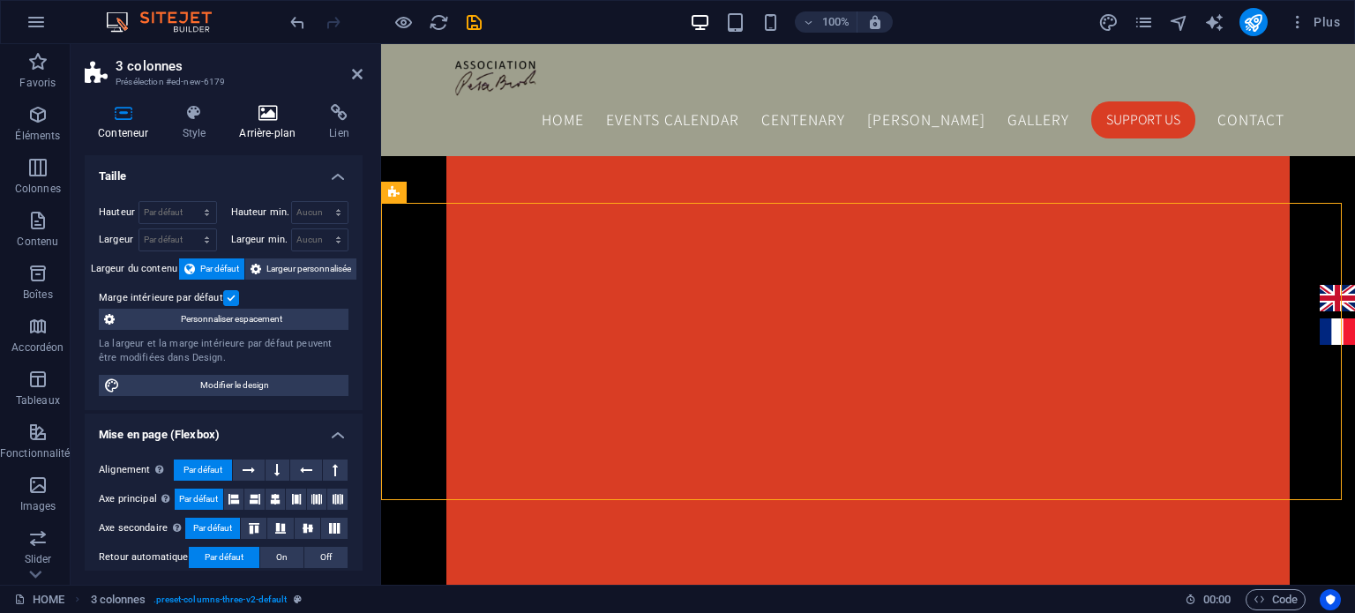
click at [265, 129] on h4 "Arrière-plan" at bounding box center [271, 122] width 90 height 37
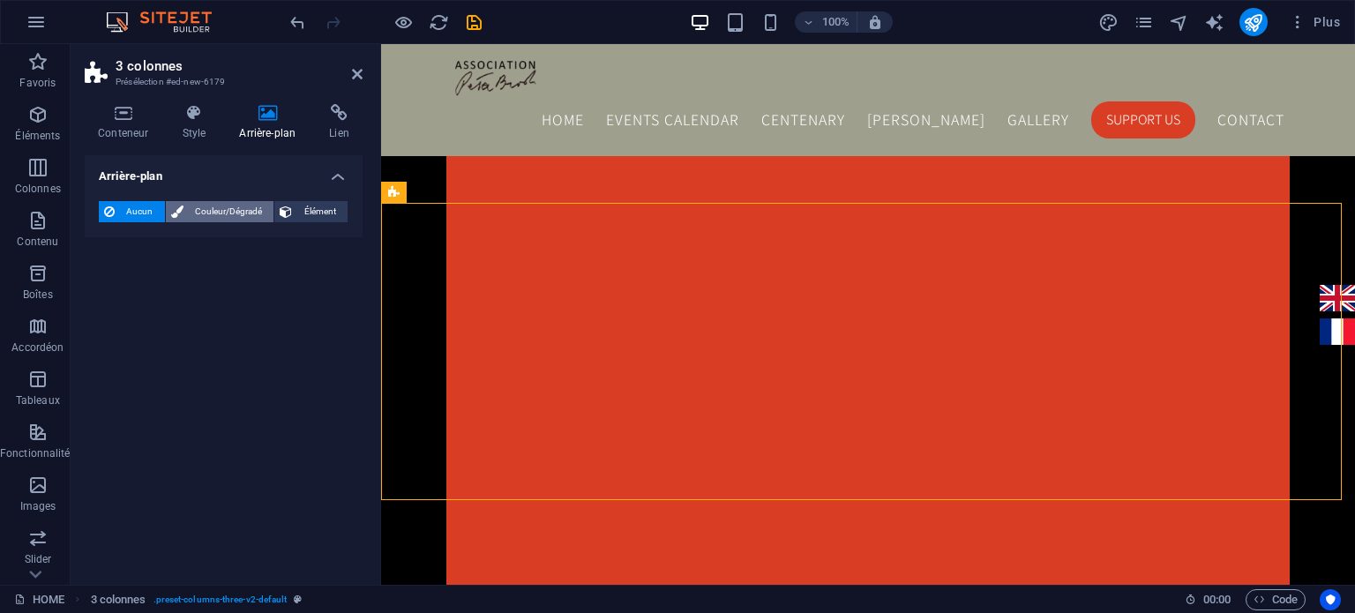
click at [182, 210] on icon at bounding box center [177, 211] width 12 height 21
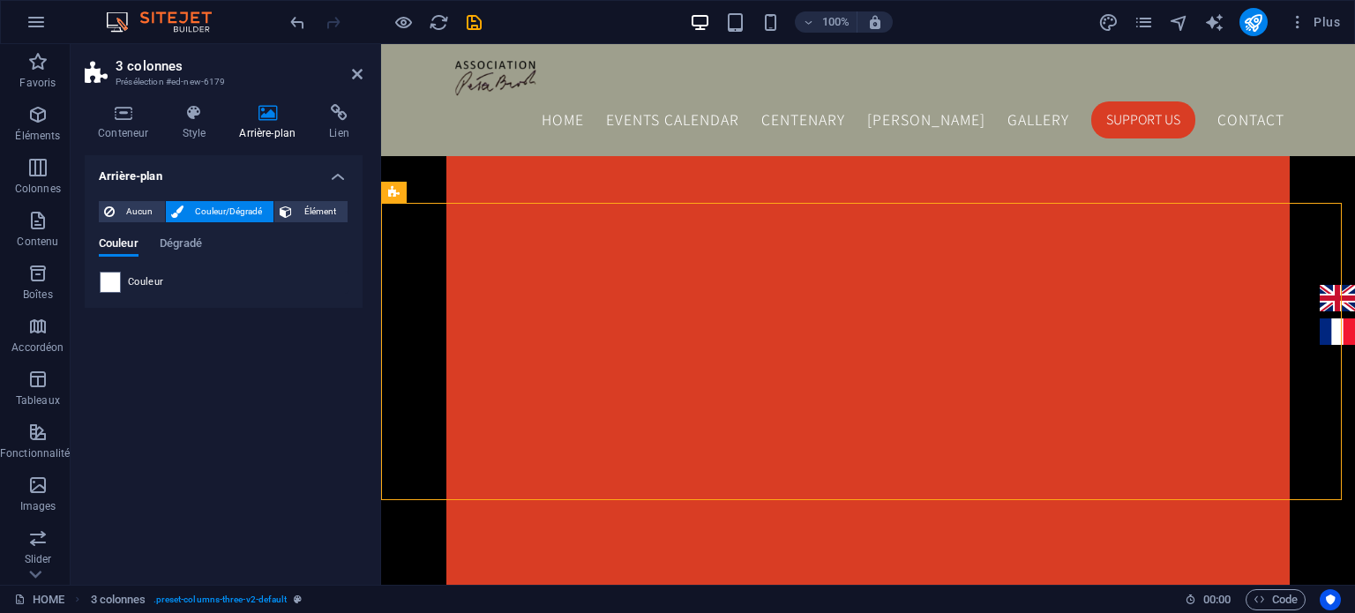
click at [109, 293] on div "Aucun Couleur/Dégradé Élément Étendre l'arrière-plan pour occuper toute la larg…" at bounding box center [224, 247] width 278 height 121
click at [109, 281] on span at bounding box center [110, 282] width 19 height 19
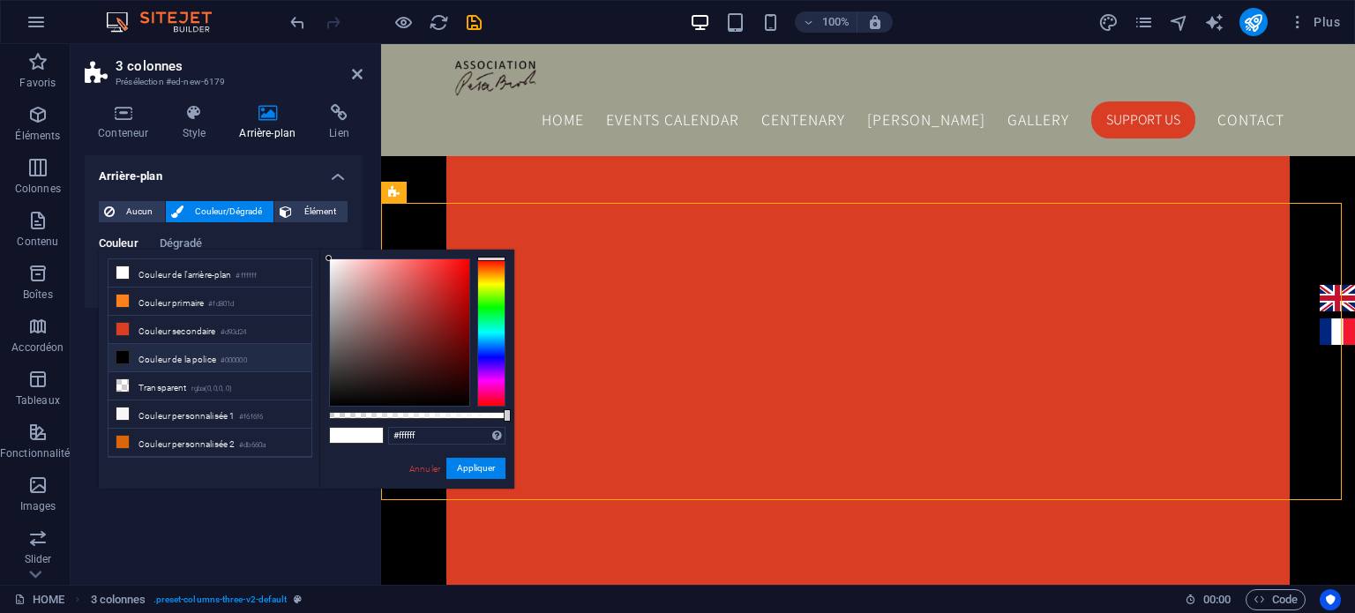
click at [118, 352] on icon at bounding box center [122, 357] width 12 height 12
type input "#000000"
click at [477, 466] on button "Appliquer" at bounding box center [475, 468] width 59 height 21
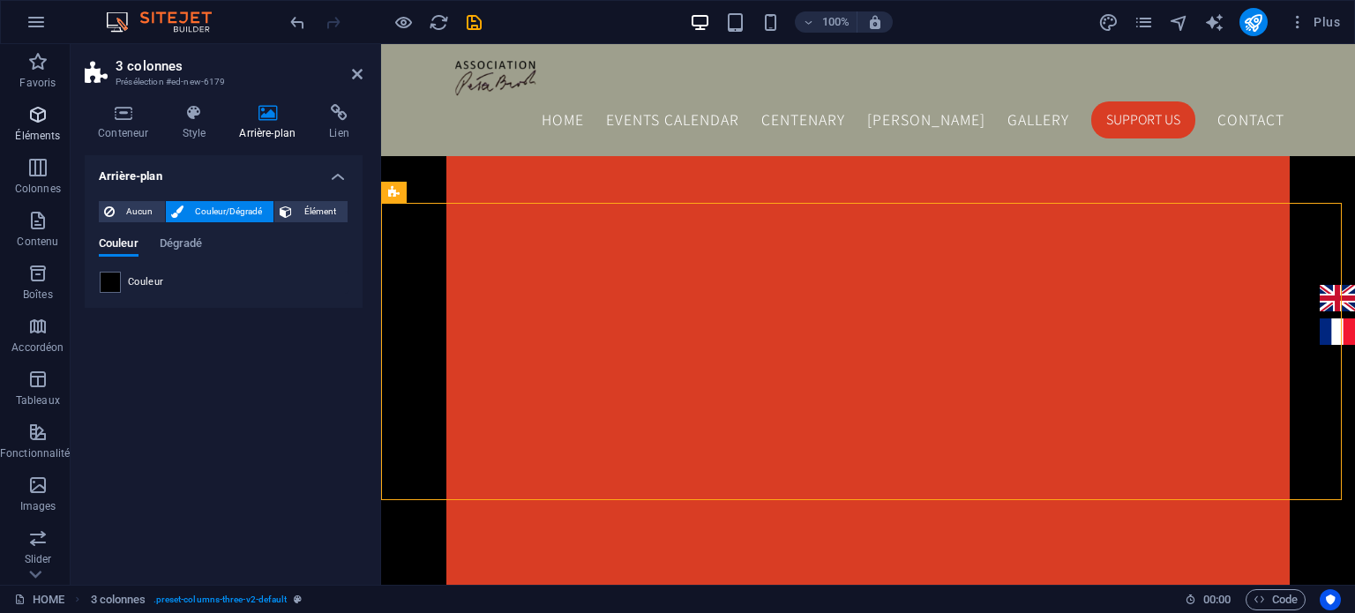
click at [33, 119] on icon "button" at bounding box center [37, 114] width 21 height 21
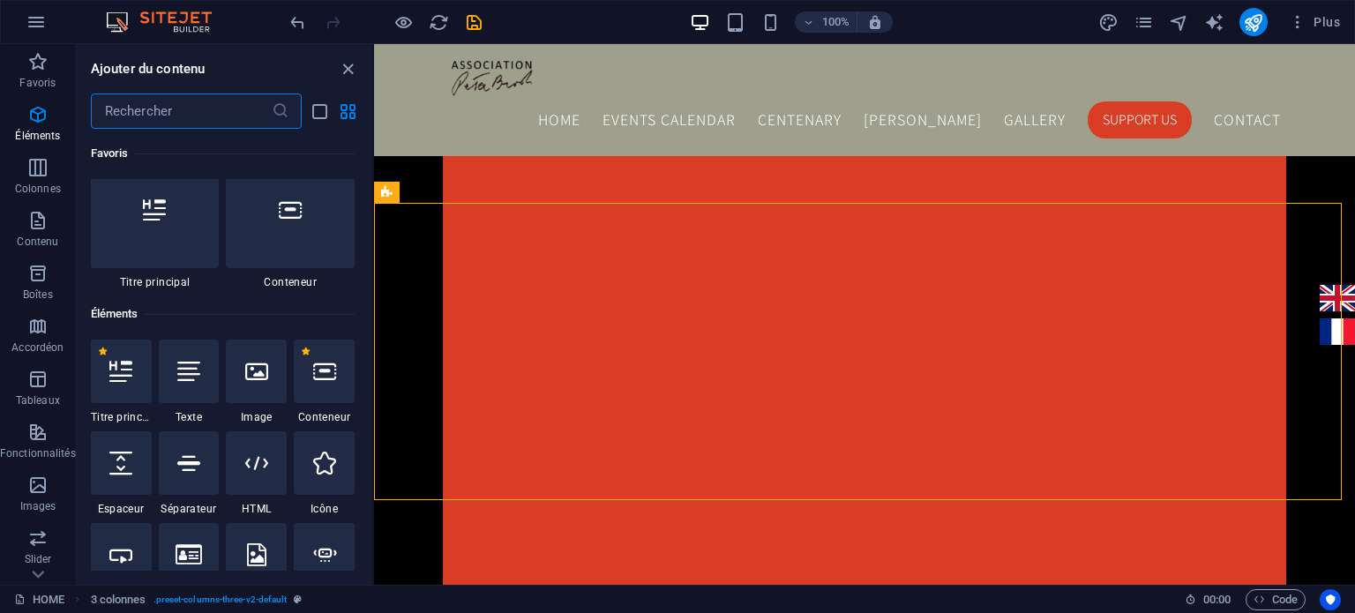
scroll to position [187, 0]
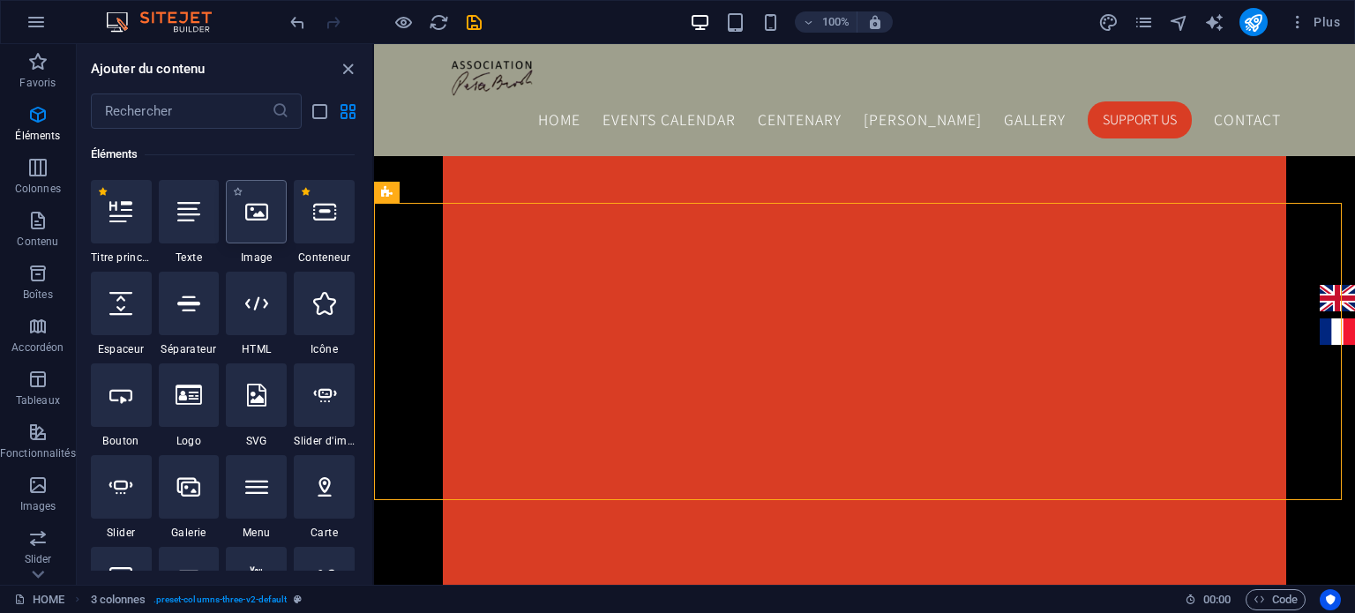
click at [259, 225] on div at bounding box center [256, 212] width 61 height 64
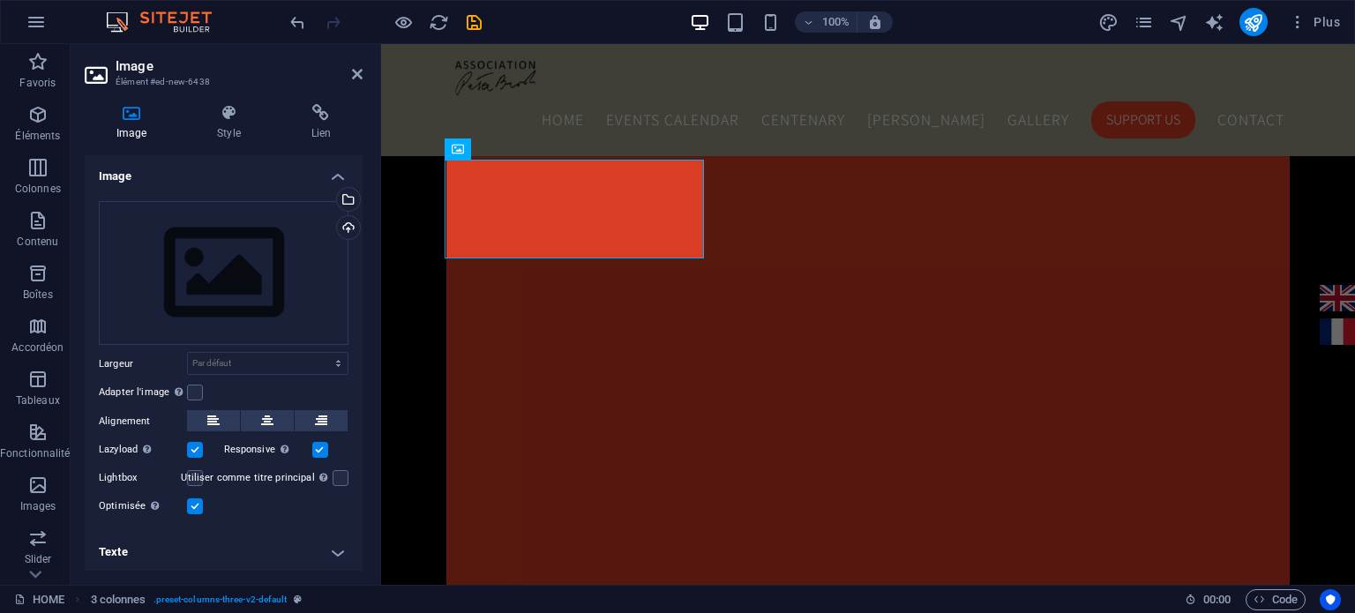
scroll to position [1848, 0]
click at [348, 73] on h2 "Image" at bounding box center [239, 66] width 247 height 16
click at [352, 73] on icon at bounding box center [357, 74] width 11 height 14
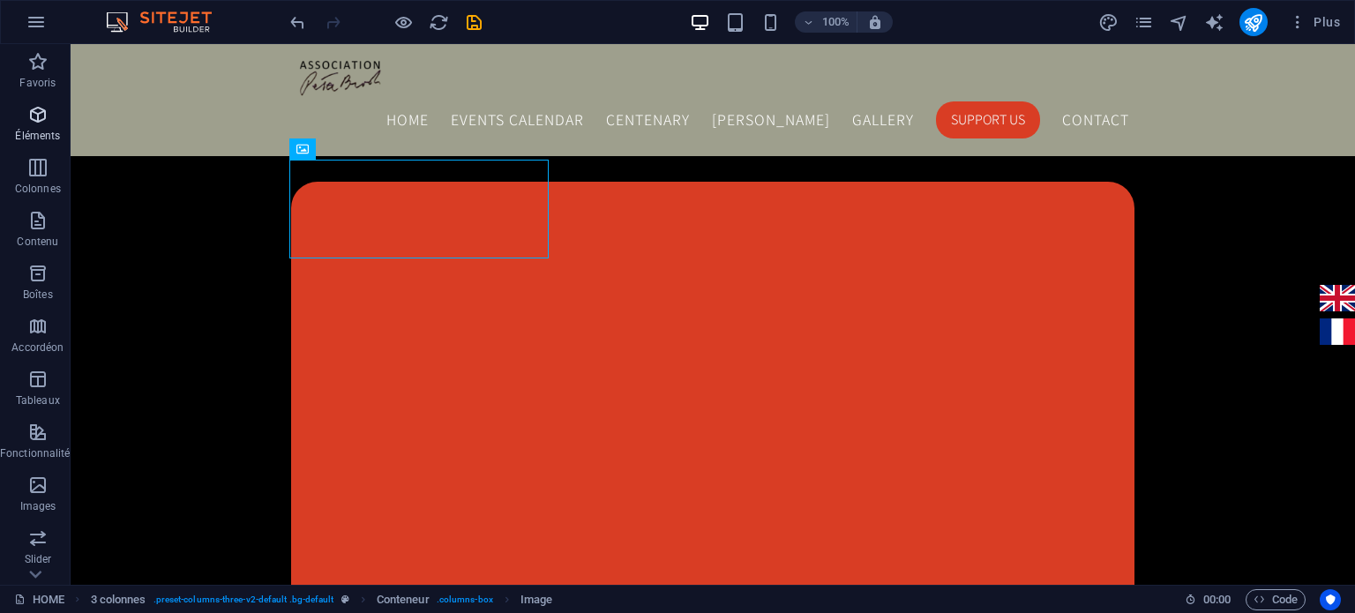
click at [31, 106] on icon "button" at bounding box center [37, 114] width 21 height 21
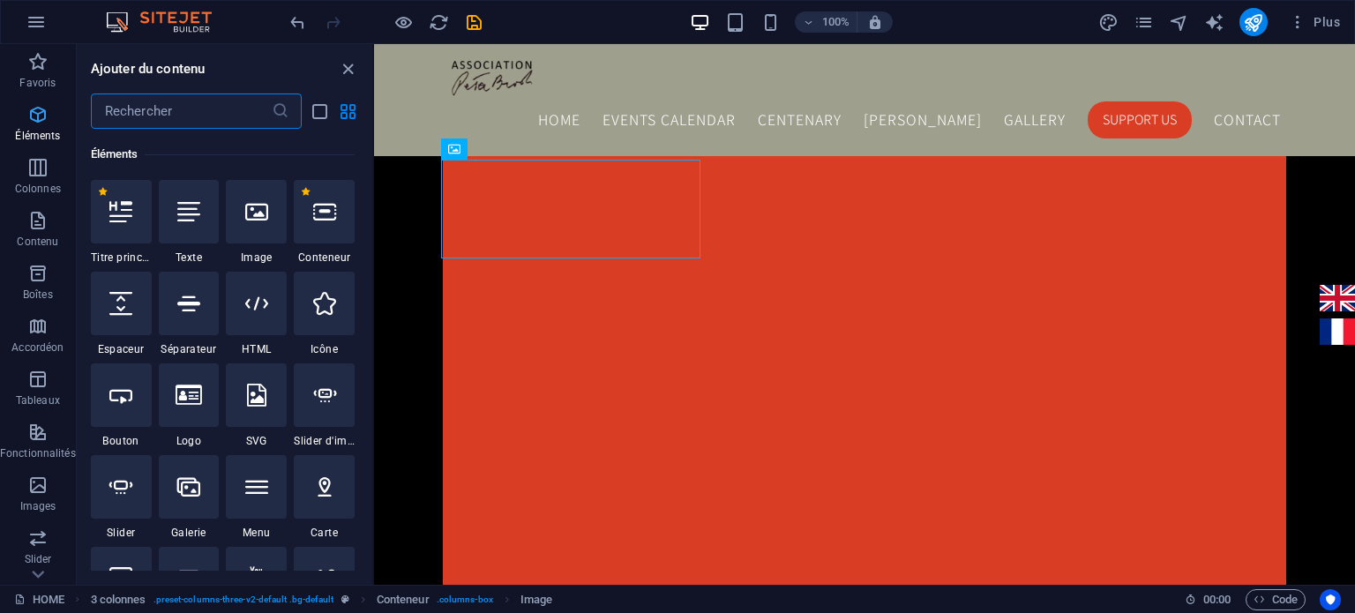
scroll to position [187, 0]
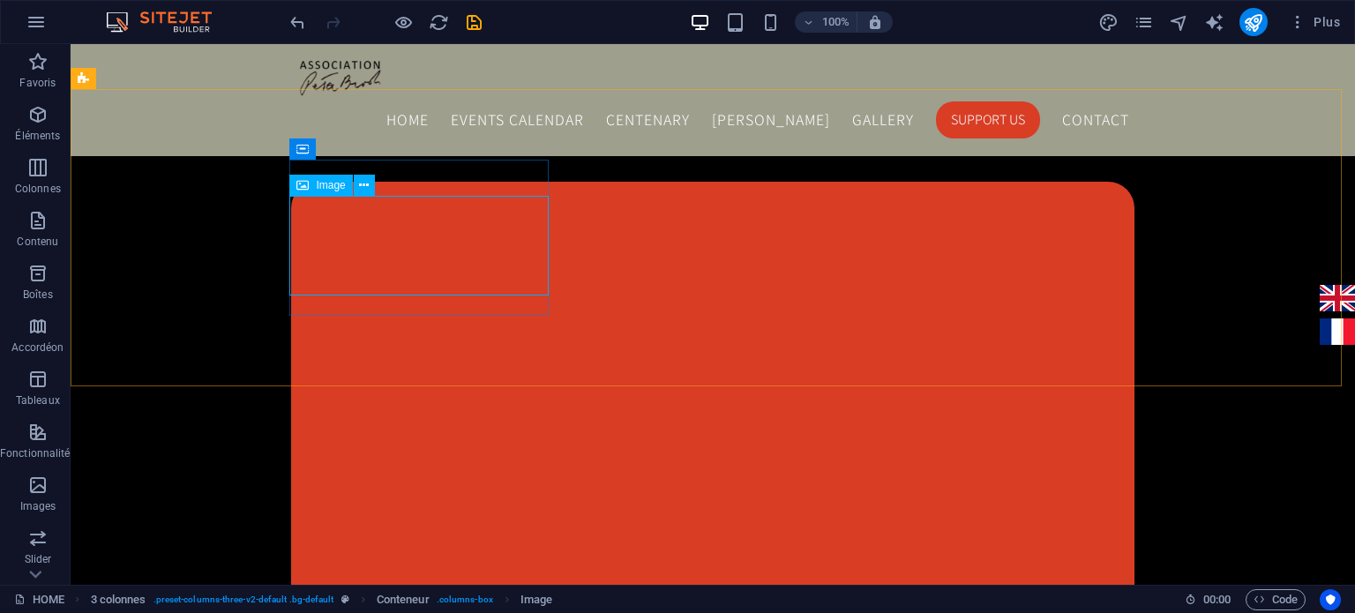
click at [314, 180] on div "Image" at bounding box center [320, 185] width 63 height 21
click at [318, 185] on span "Image" at bounding box center [330, 185] width 29 height 11
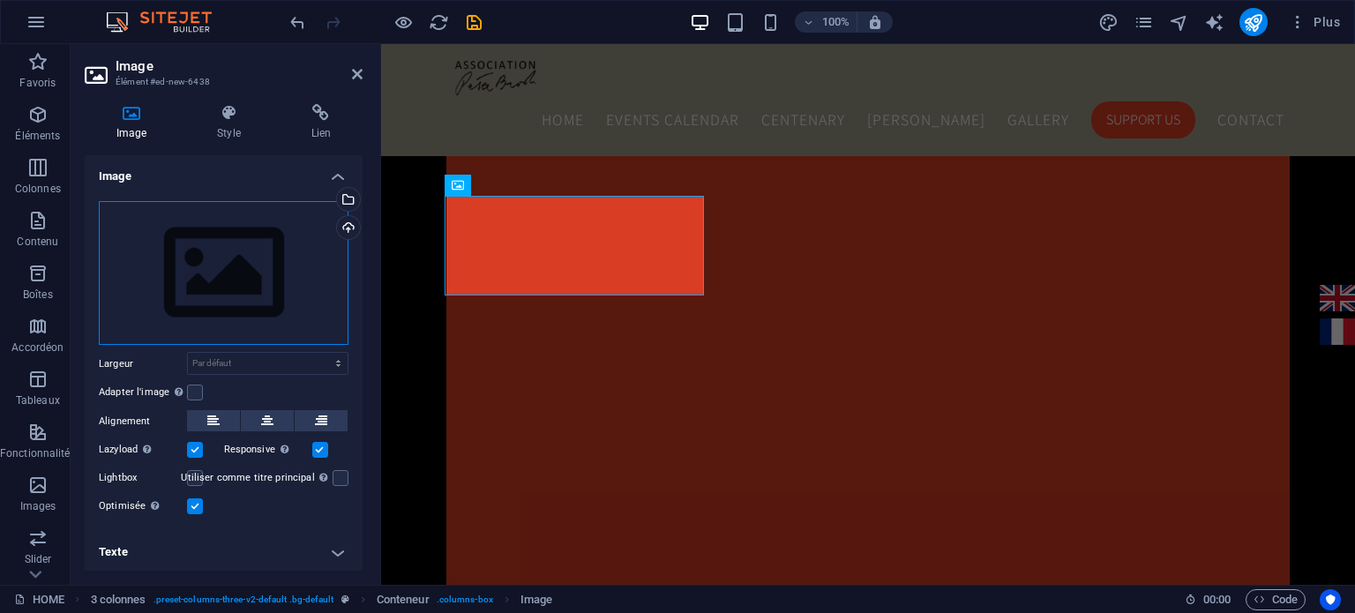
click at [244, 259] on div "Glissez les fichiers ici, cliquez pour choisir les fichiers ou sélectionnez les…" at bounding box center [224, 273] width 250 height 145
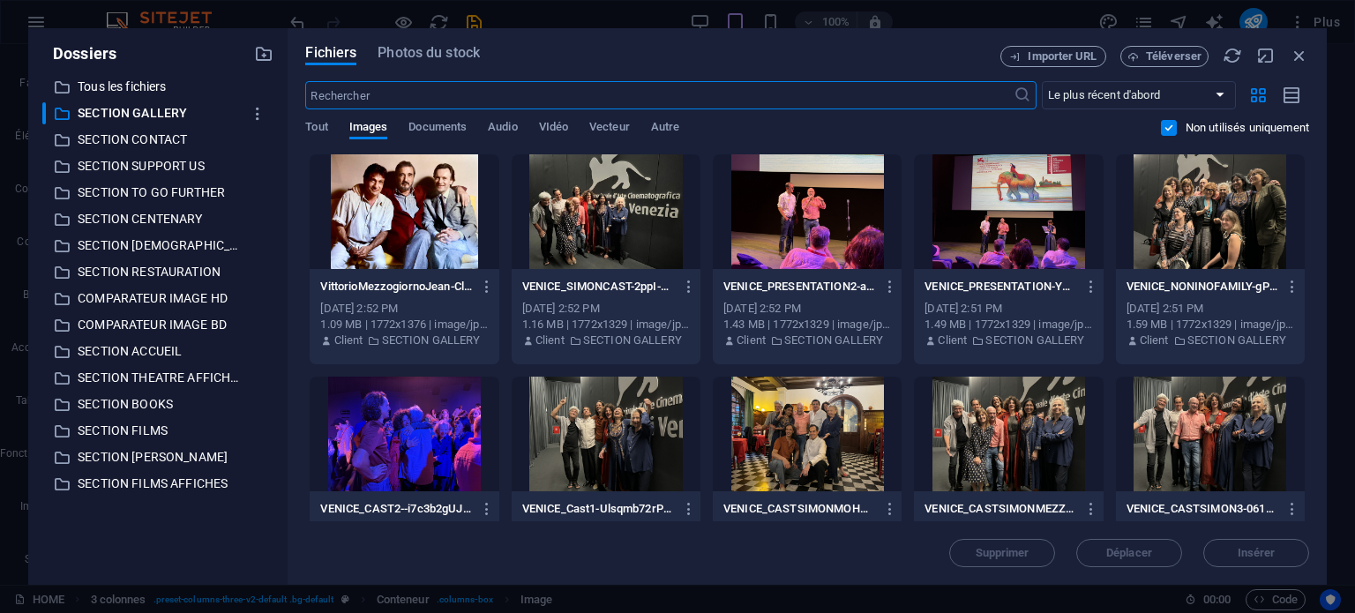
scroll to position [1729, 0]
drag, startPoint x: 1305, startPoint y: 219, endPoint x: 1308, endPoint y: 266, distance: 47.7
click at [1308, 266] on div "Déposez les fichiers ici pour les téléverser automatiquement. VittorioMezzogior…" at bounding box center [807, 338] width 1004 height 368
drag, startPoint x: 1309, startPoint y: 241, endPoint x: 1311, endPoint y: 281, distance: 39.7
click at [1311, 281] on div "Fichiers Photos du stock Importer URL Téléverser ​ Le plus récent d'abord Le pl…" at bounding box center [807, 306] width 1039 height 557
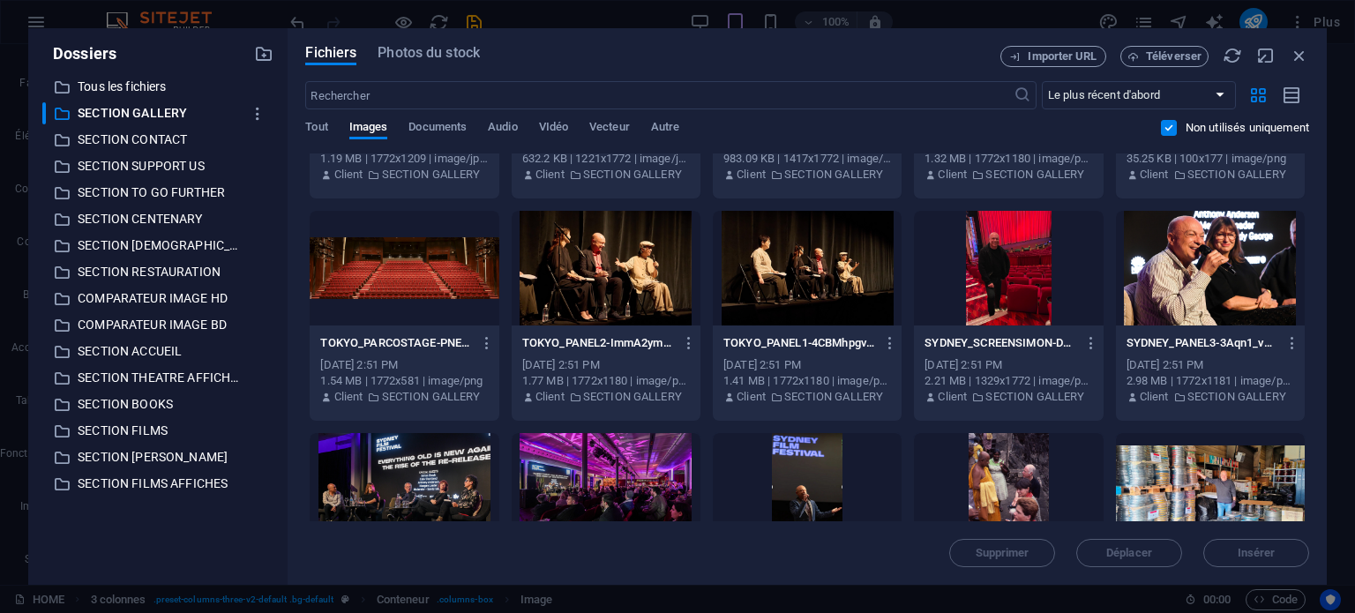
scroll to position [1060, 0]
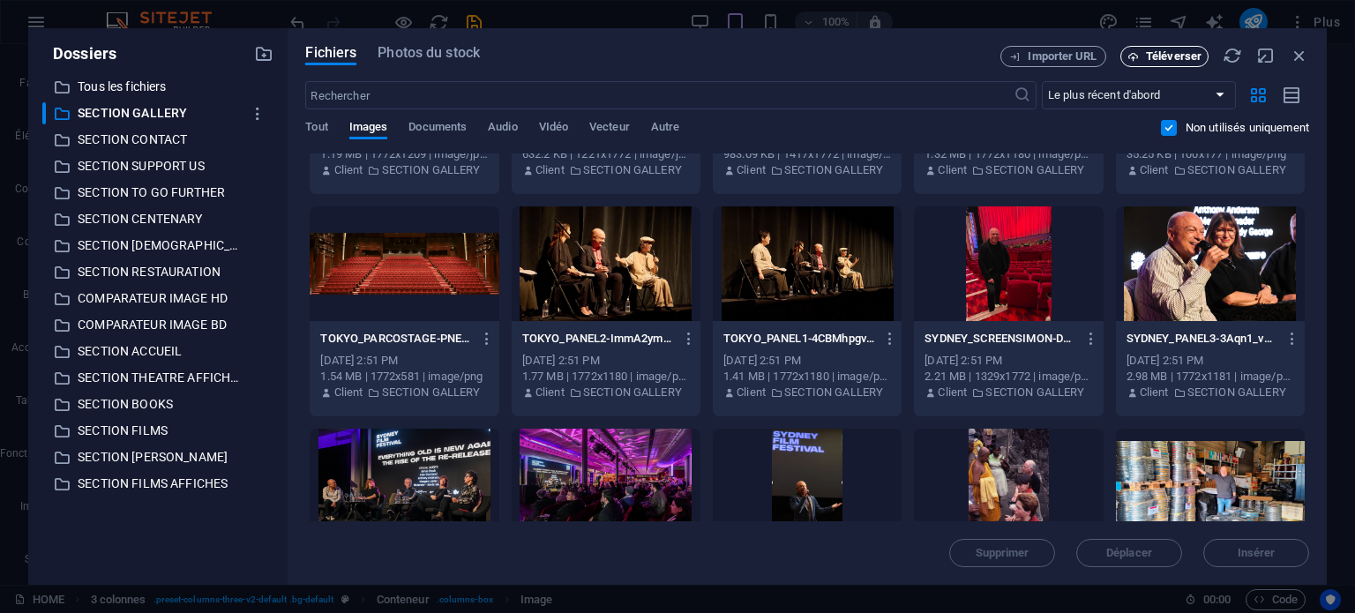
click at [1172, 64] on button "Téléverser" at bounding box center [1165, 56] width 88 height 21
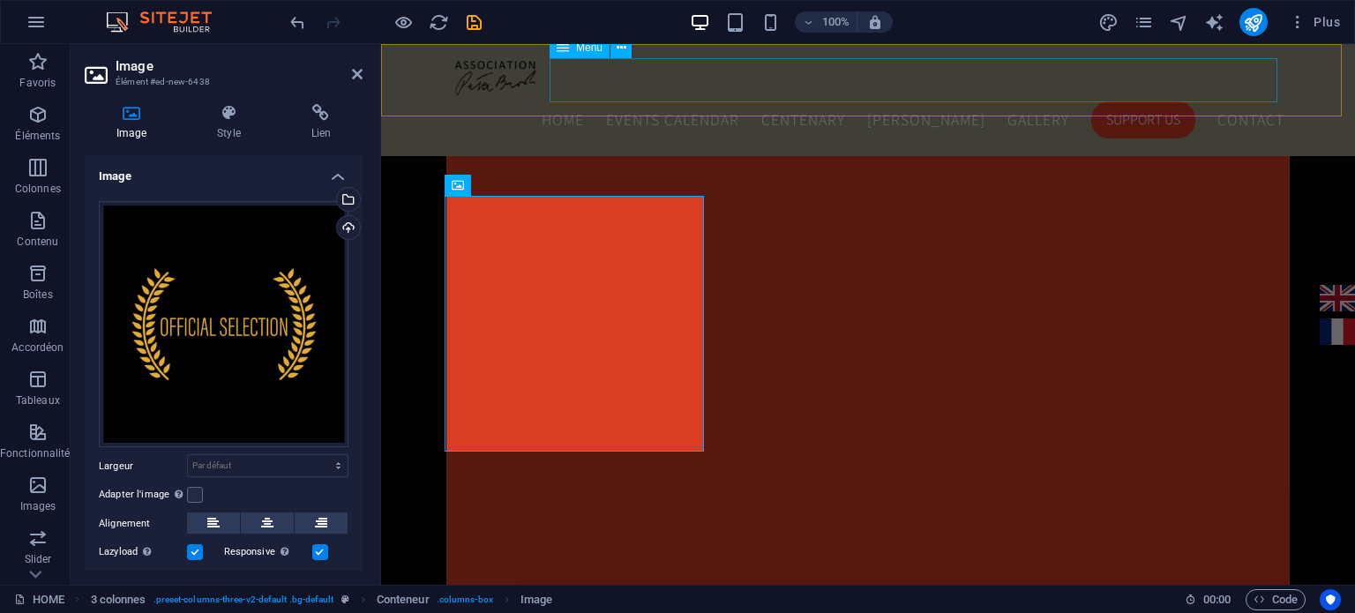
scroll to position [1848, 0]
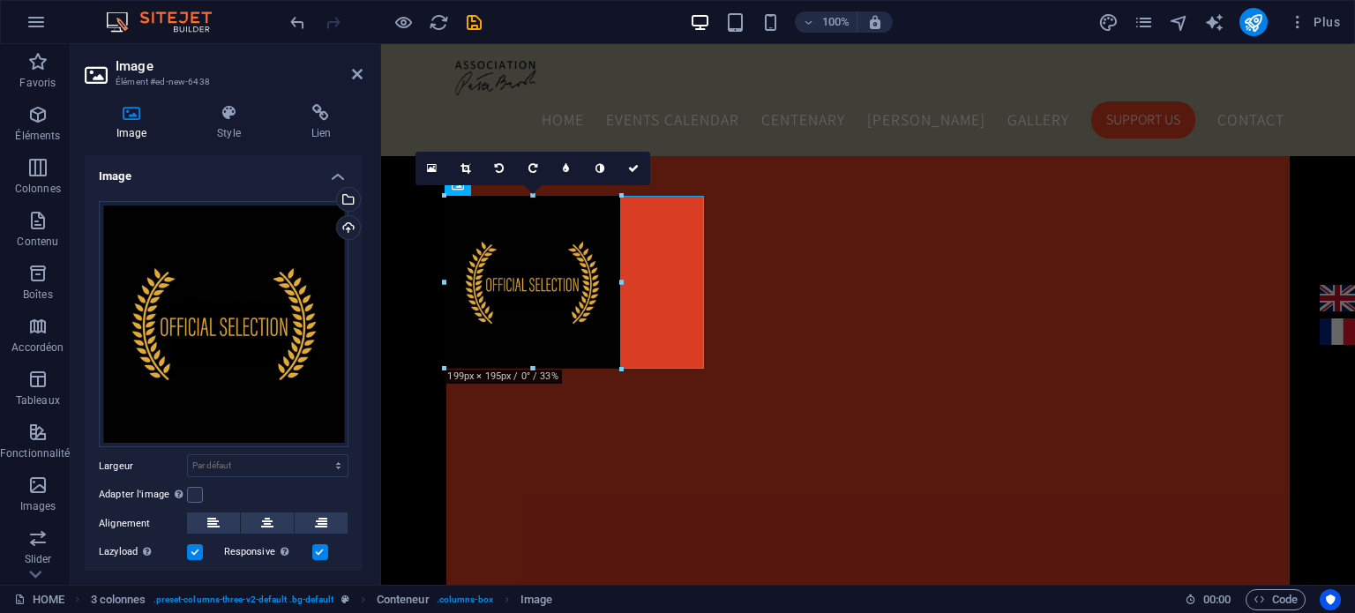
drag, startPoint x: 574, startPoint y: 448, endPoint x: 195, endPoint y: 318, distance: 400.4
type input "200"
select select "px"
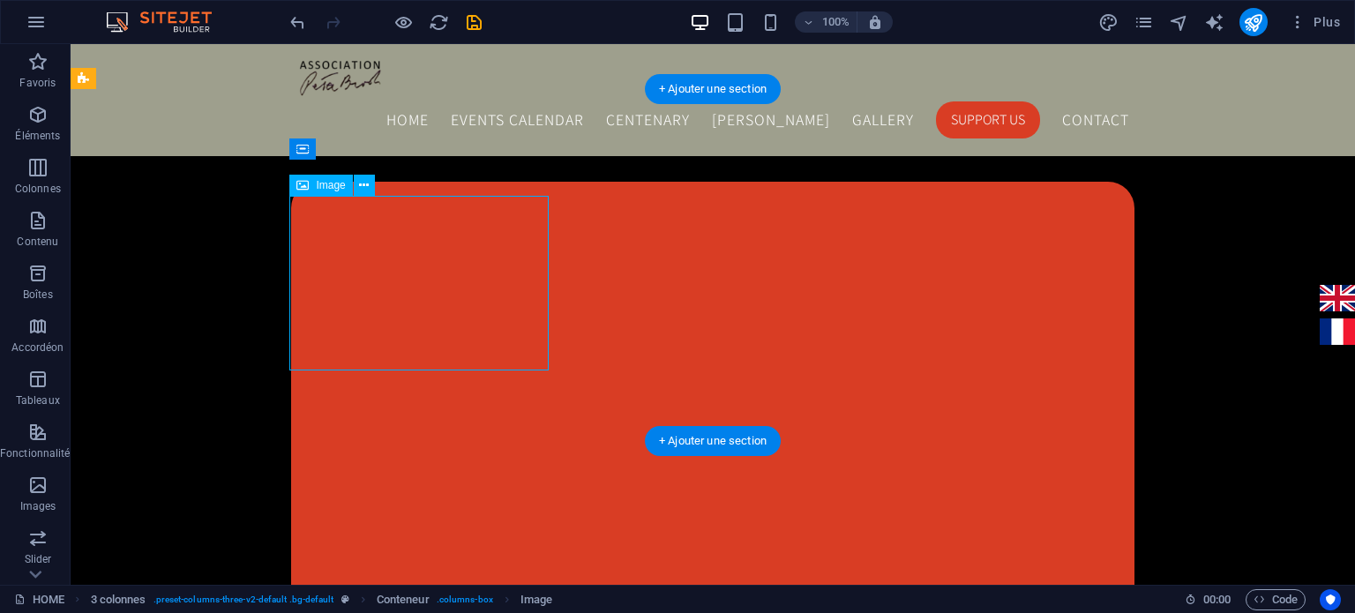
select select "px"
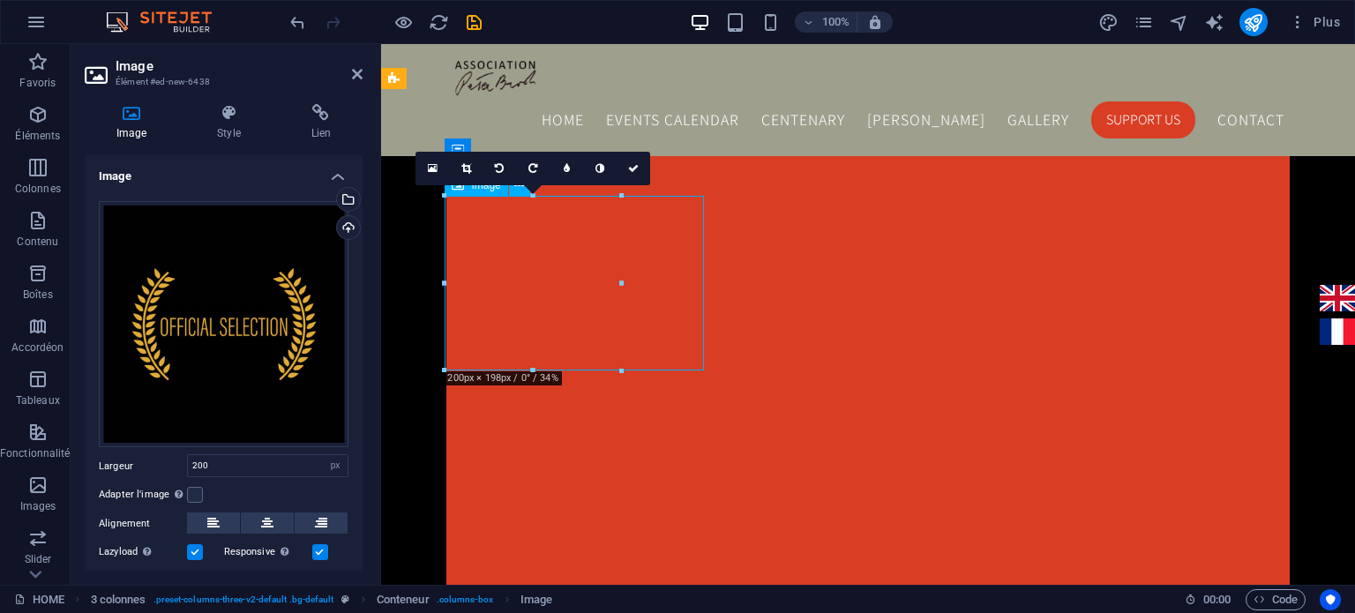
drag, startPoint x: 543, startPoint y: 281, endPoint x: 572, endPoint y: 281, distance: 29.1
drag, startPoint x: 1004, startPoint y: 324, endPoint x: 671, endPoint y: 281, distance: 336.3
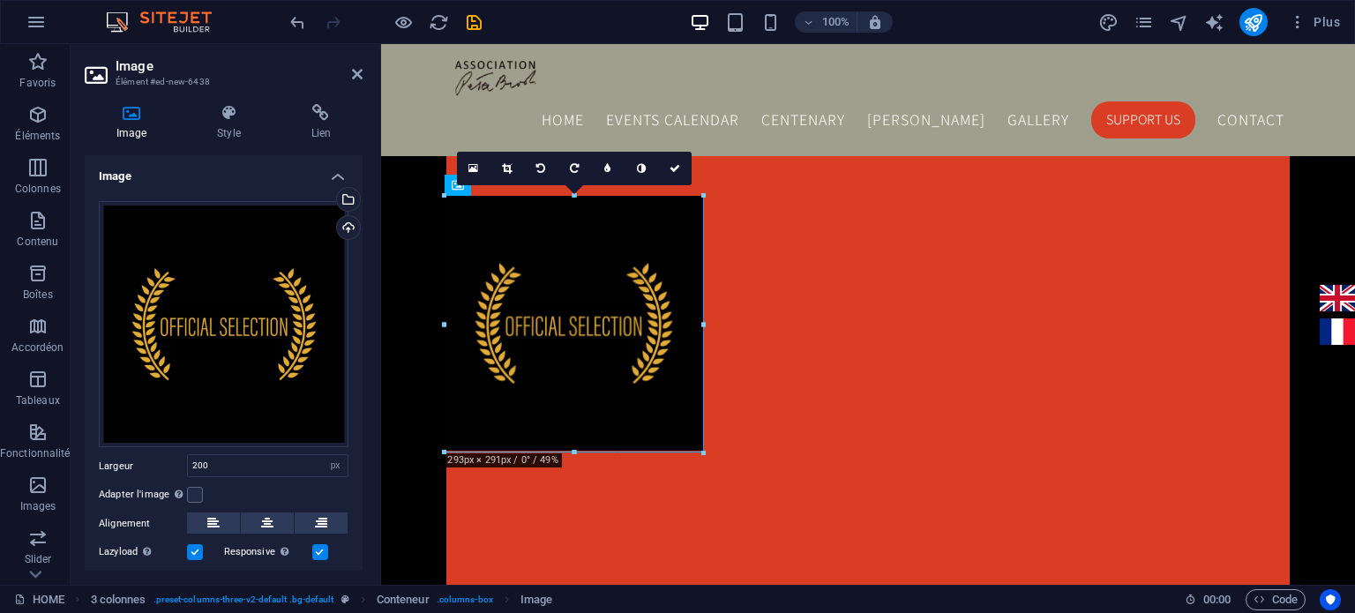
drag, startPoint x: 619, startPoint y: 282, endPoint x: 702, endPoint y: 291, distance: 84.3
type input "293"
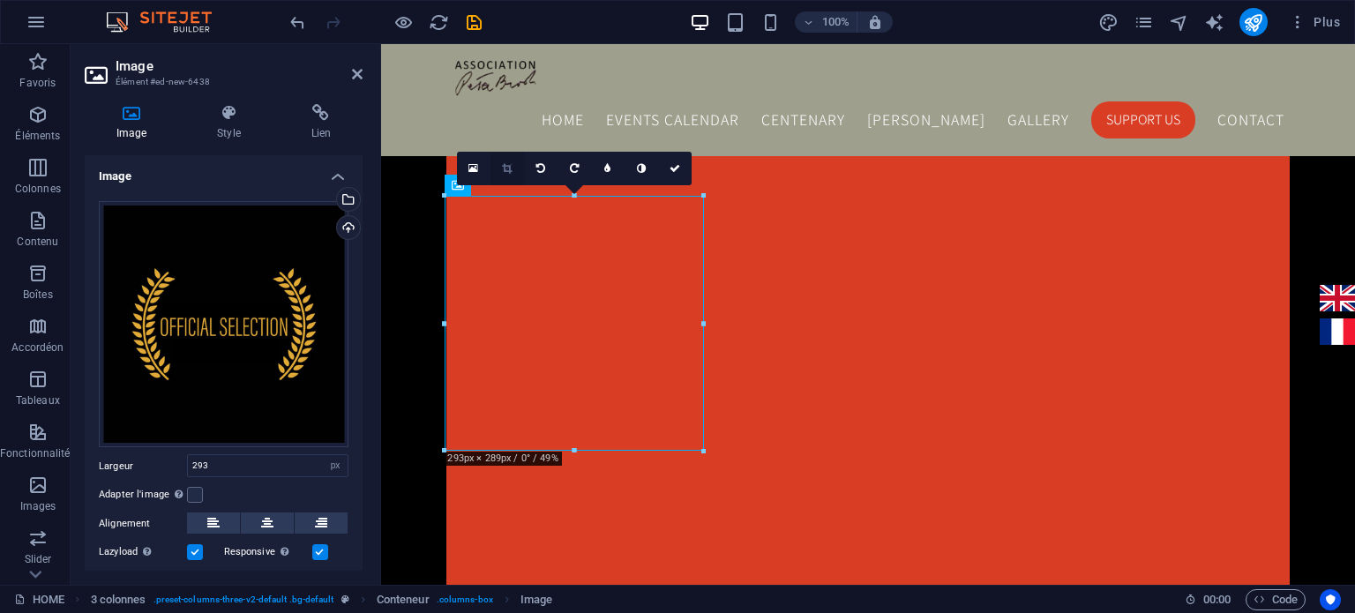
click at [506, 169] on icon at bounding box center [507, 168] width 10 height 11
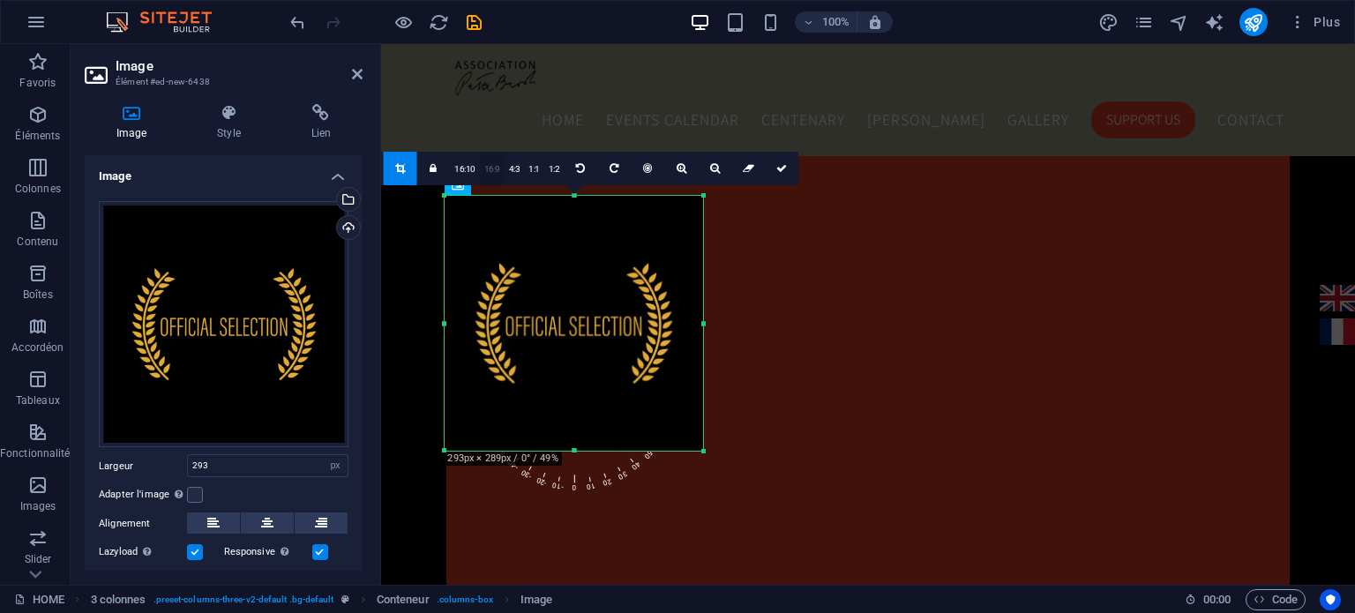
click at [487, 174] on link "16:9" at bounding box center [492, 170] width 25 height 34
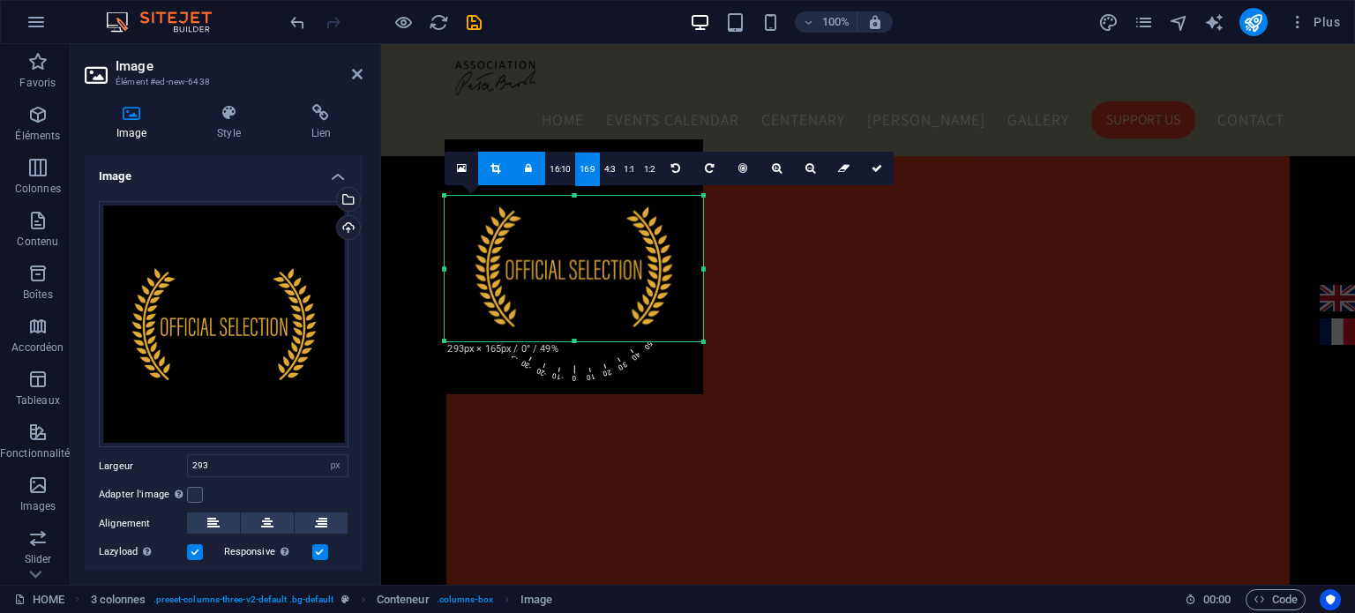
drag, startPoint x: 561, startPoint y: 322, endPoint x: 558, endPoint y: 266, distance: 56.6
click at [558, 266] on div at bounding box center [574, 266] width 259 height 255
click at [359, 75] on icon at bounding box center [357, 74] width 11 height 14
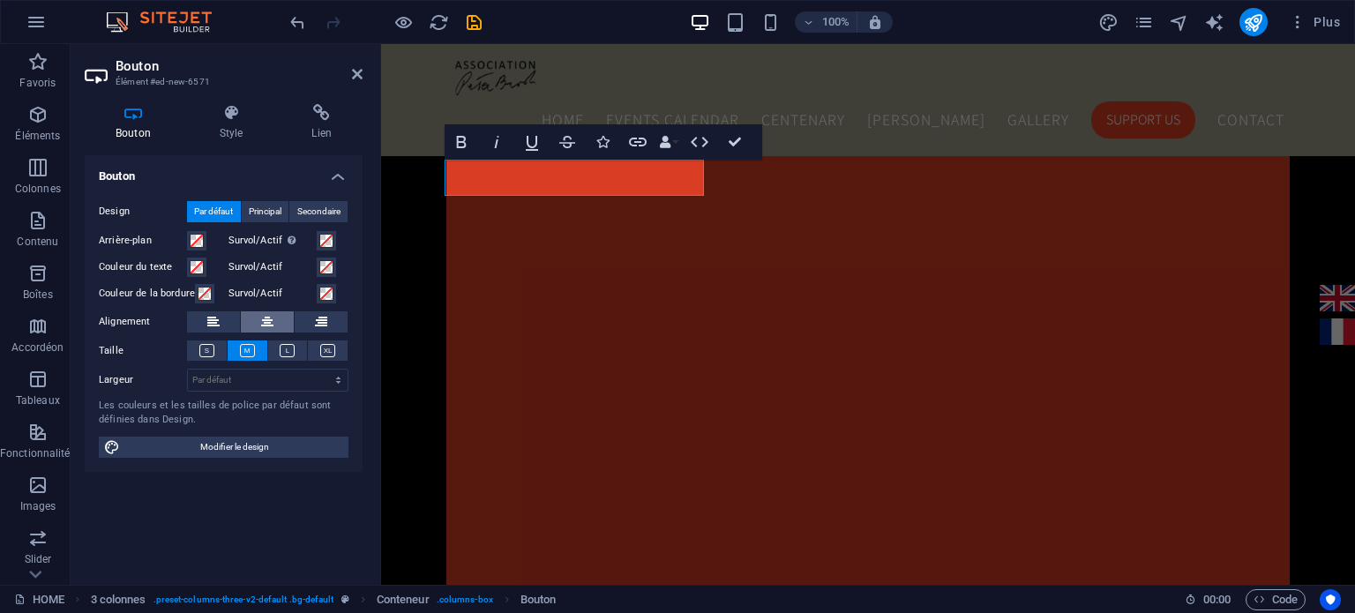
click at [262, 315] on icon at bounding box center [267, 321] width 12 height 21
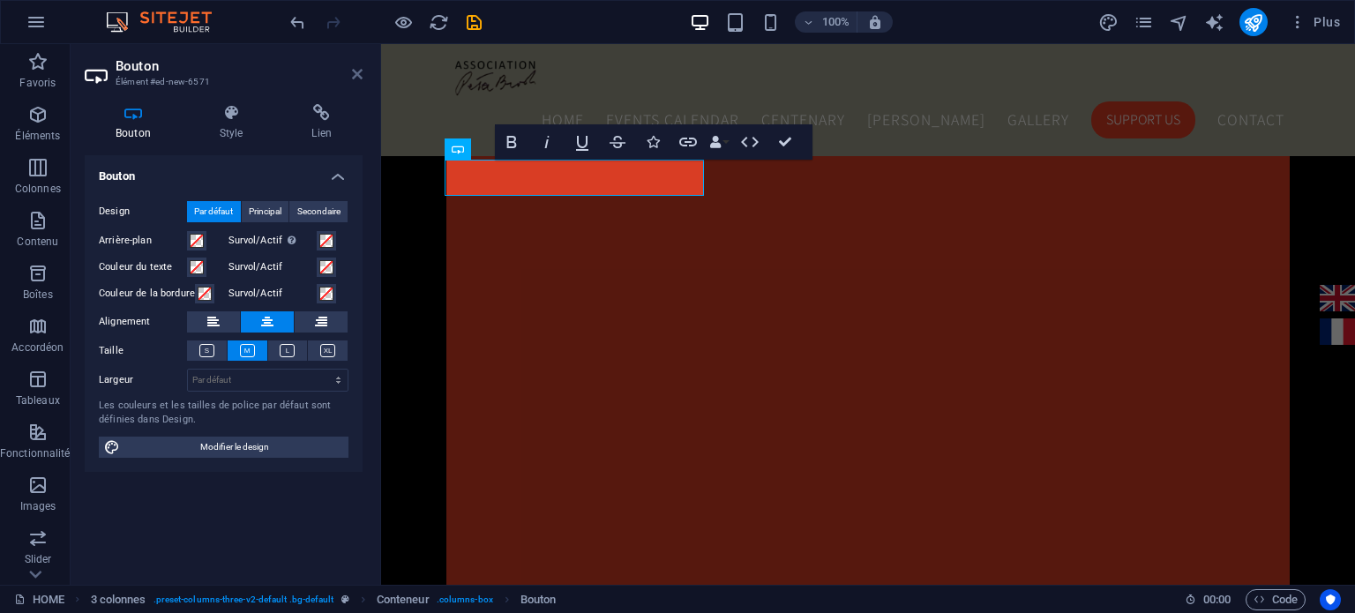
click at [354, 75] on icon at bounding box center [357, 74] width 11 height 14
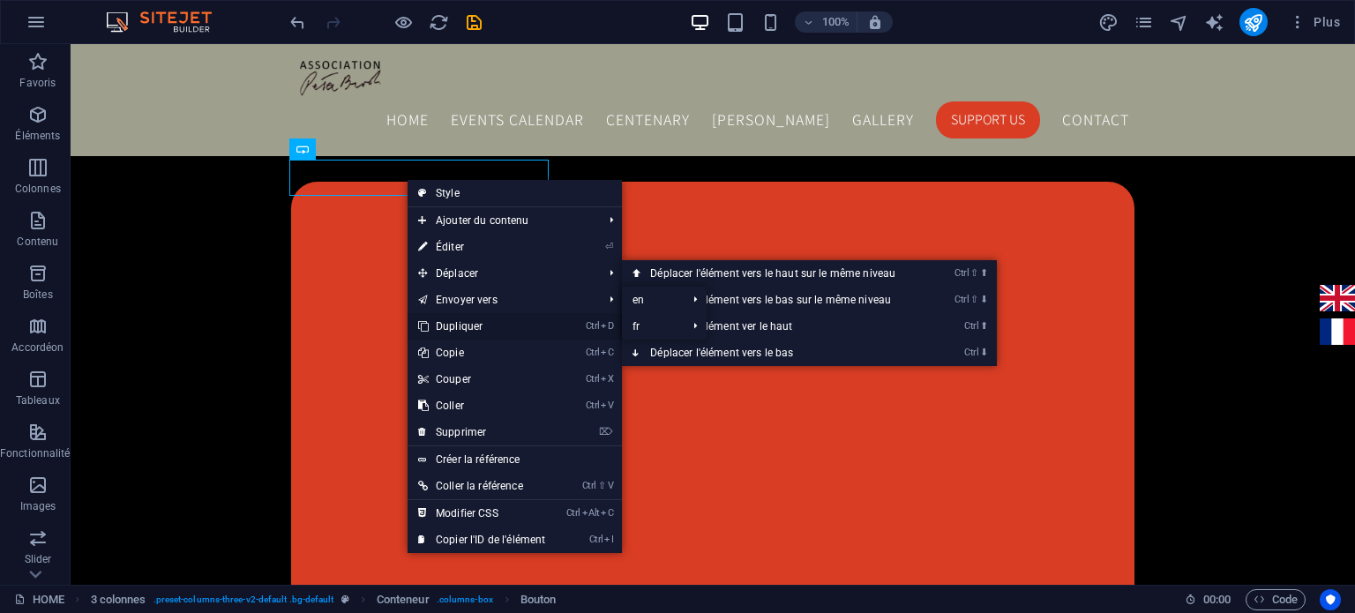
click at [455, 322] on link "Ctrl D Dupliquer" at bounding box center [482, 326] width 148 height 26
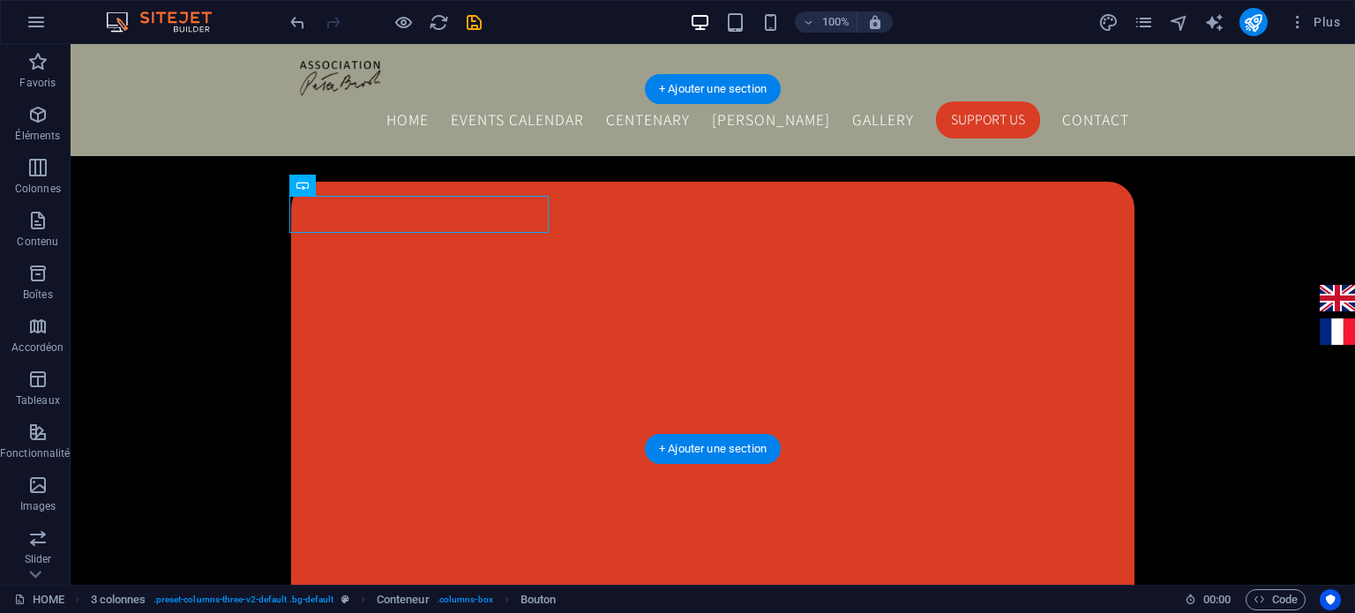
drag, startPoint x: 445, startPoint y: 219, endPoint x: 660, endPoint y: 164, distance: 222.1
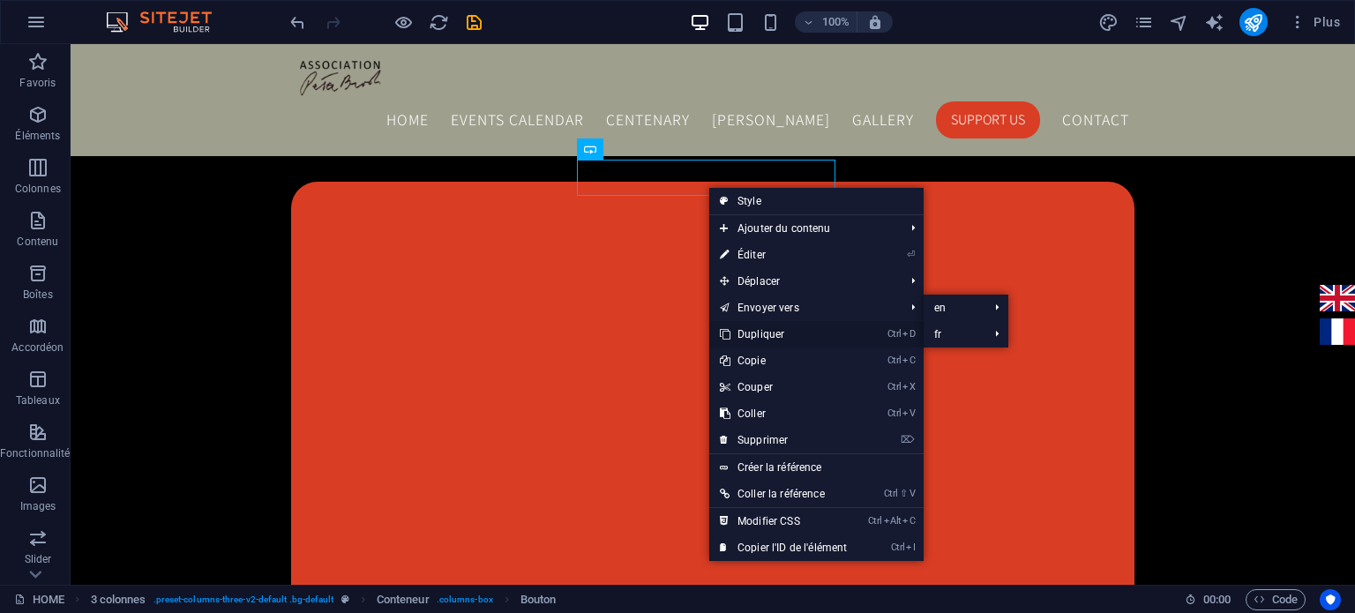
click at [755, 329] on link "Ctrl D Dupliquer" at bounding box center [783, 334] width 148 height 26
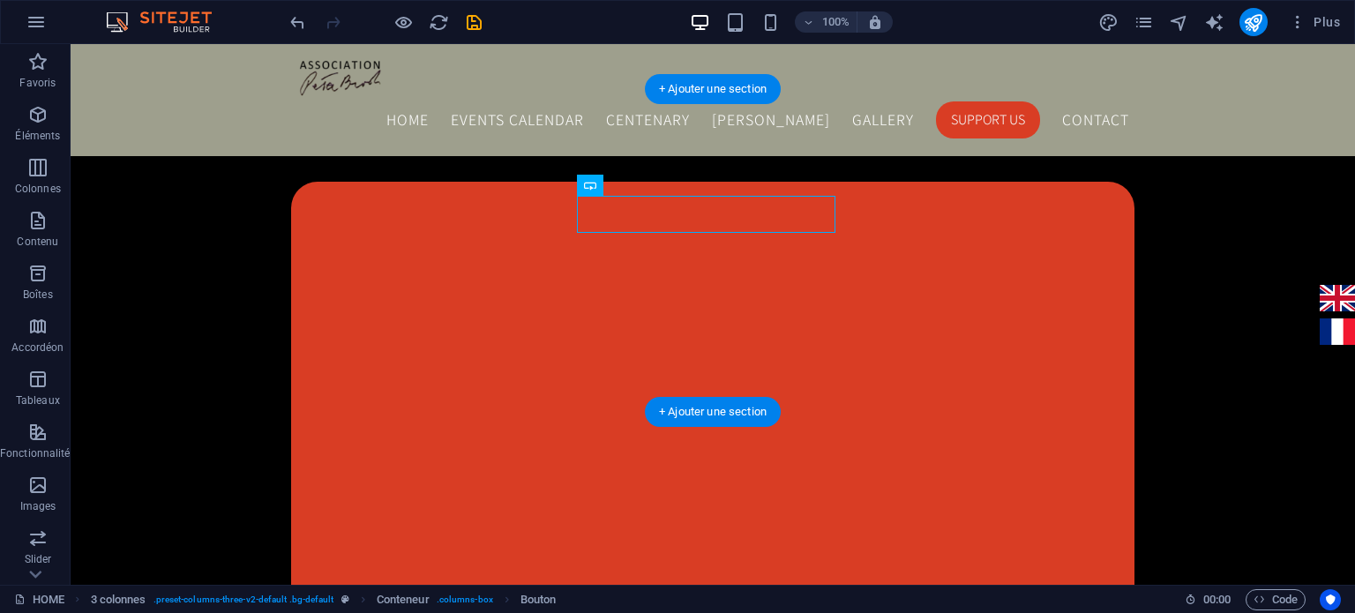
drag, startPoint x: 736, startPoint y: 214, endPoint x: 974, endPoint y: 171, distance: 242.1
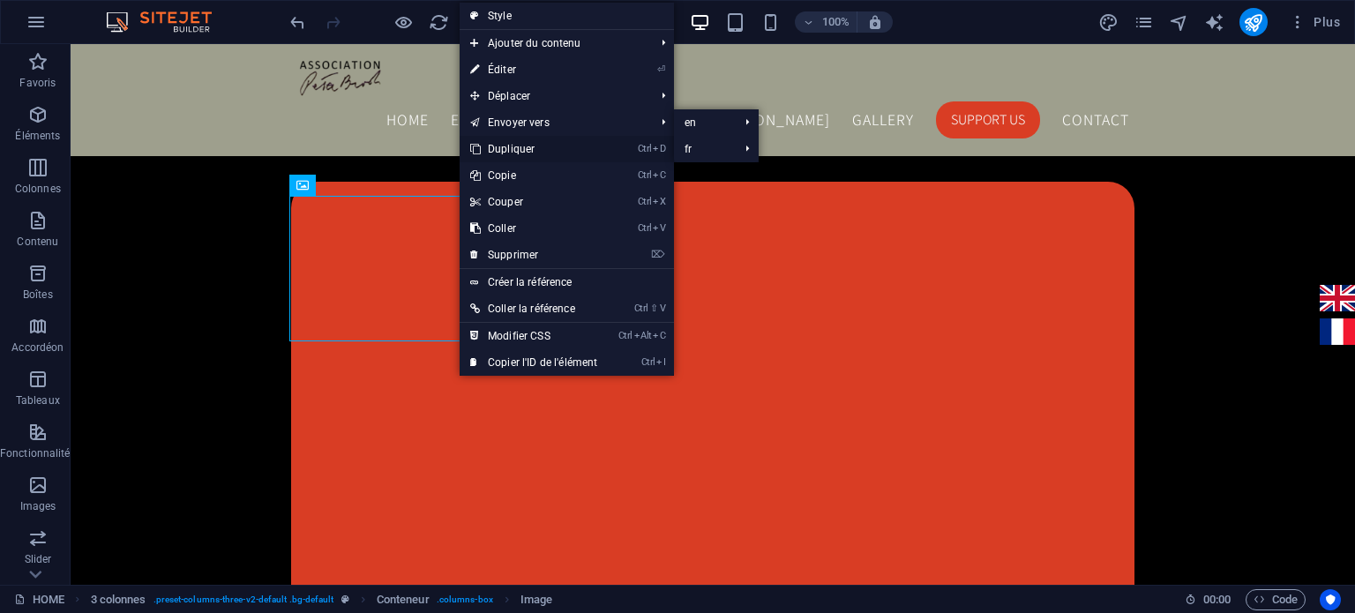
click at [544, 140] on link "Ctrl D Dupliquer" at bounding box center [534, 149] width 148 height 26
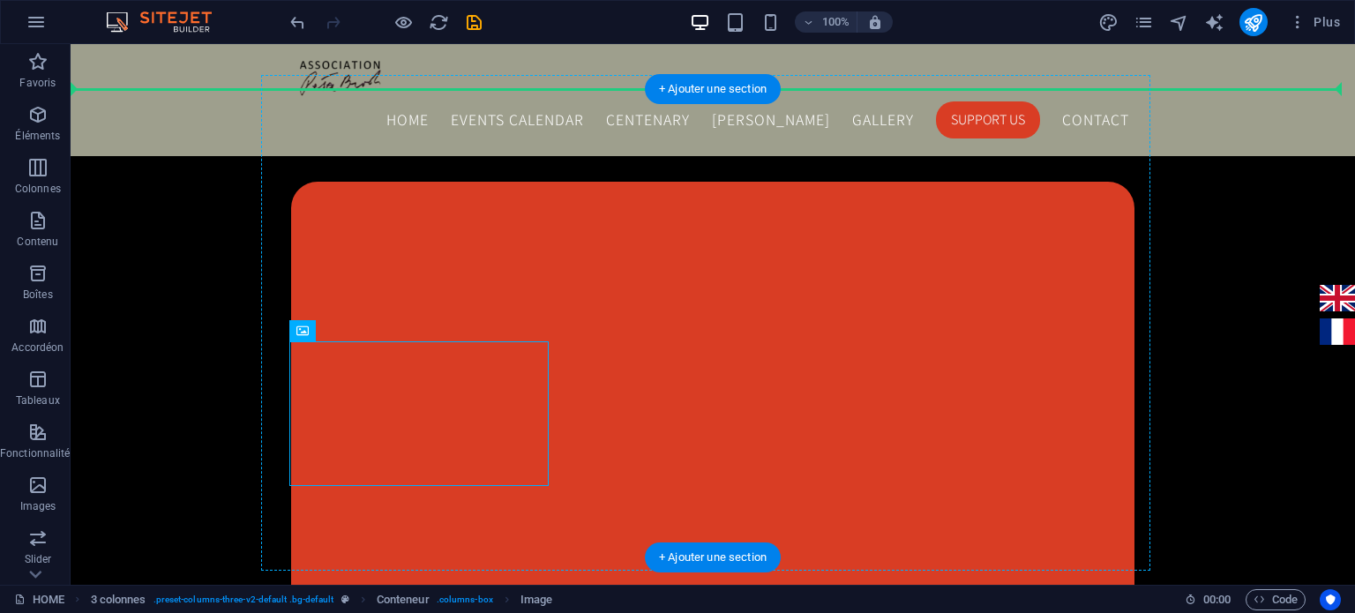
drag, startPoint x: 500, startPoint y: 394, endPoint x: 701, endPoint y: 203, distance: 277.7
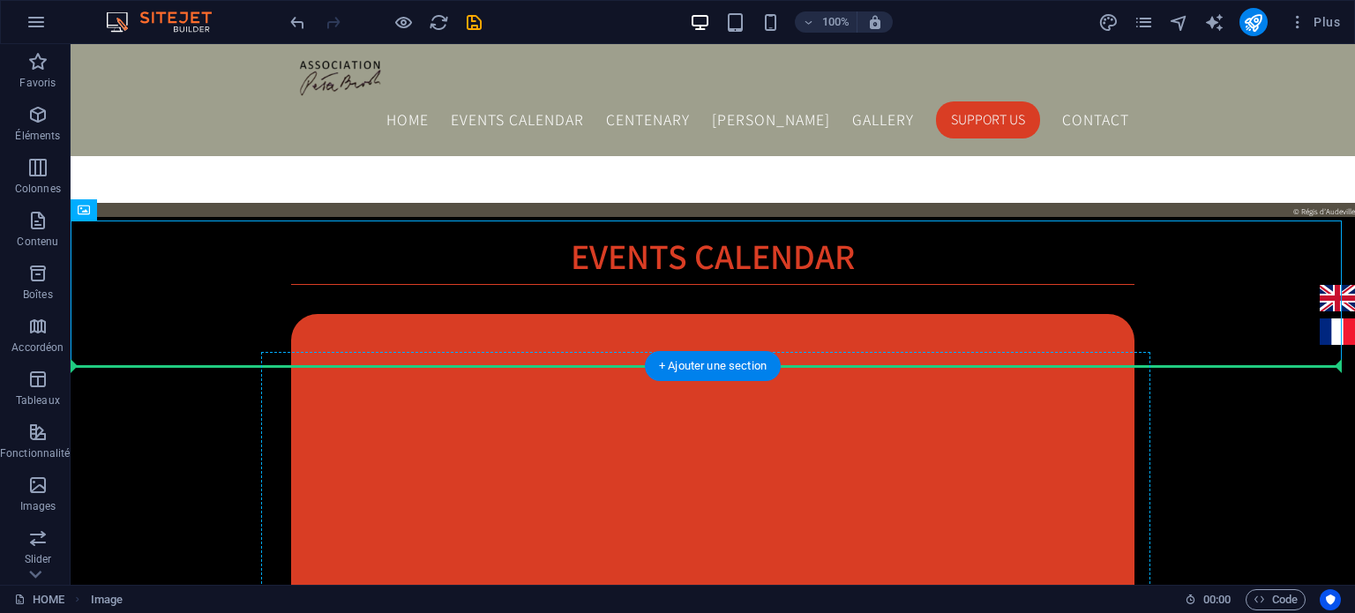
scroll to position [1719, 0]
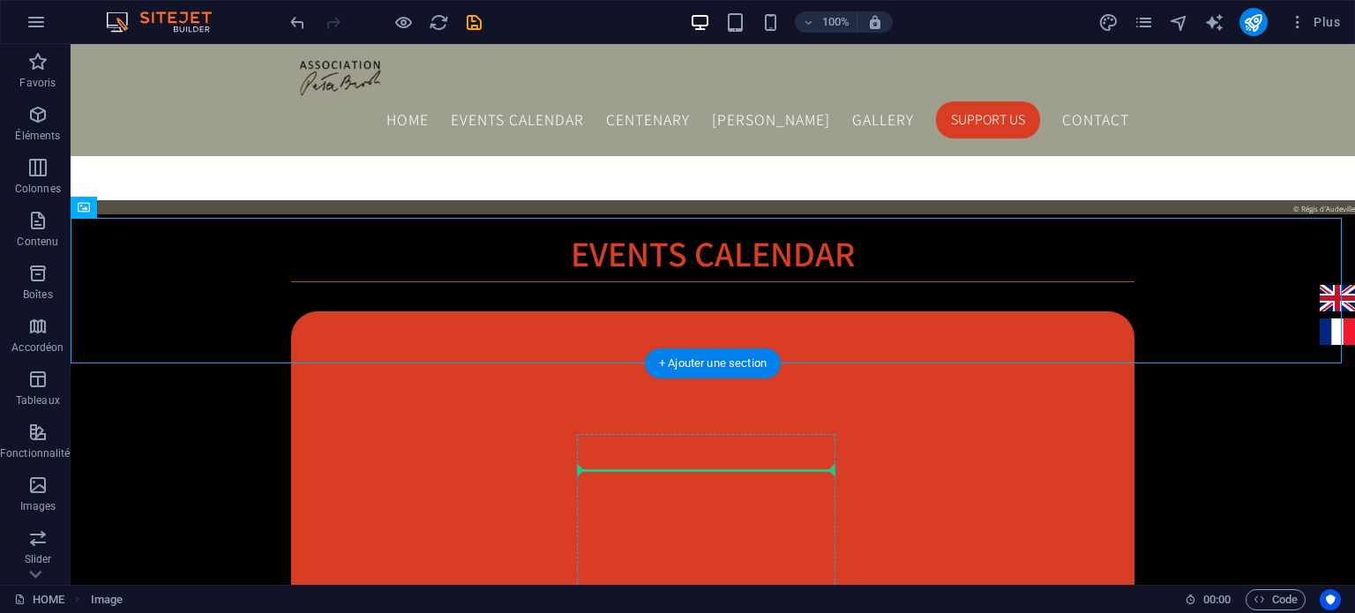
drag, startPoint x: 163, startPoint y: 280, endPoint x: 720, endPoint y: 469, distance: 587.9
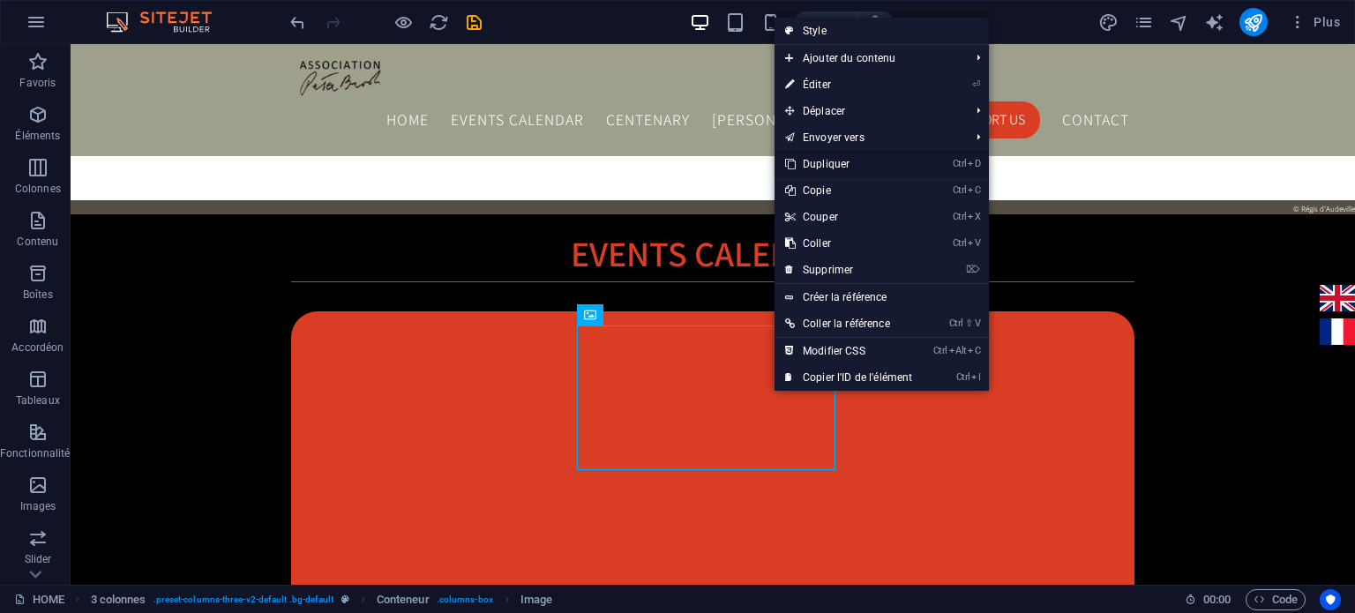
click at [843, 154] on link "Ctrl D Dupliquer" at bounding box center [849, 164] width 148 height 26
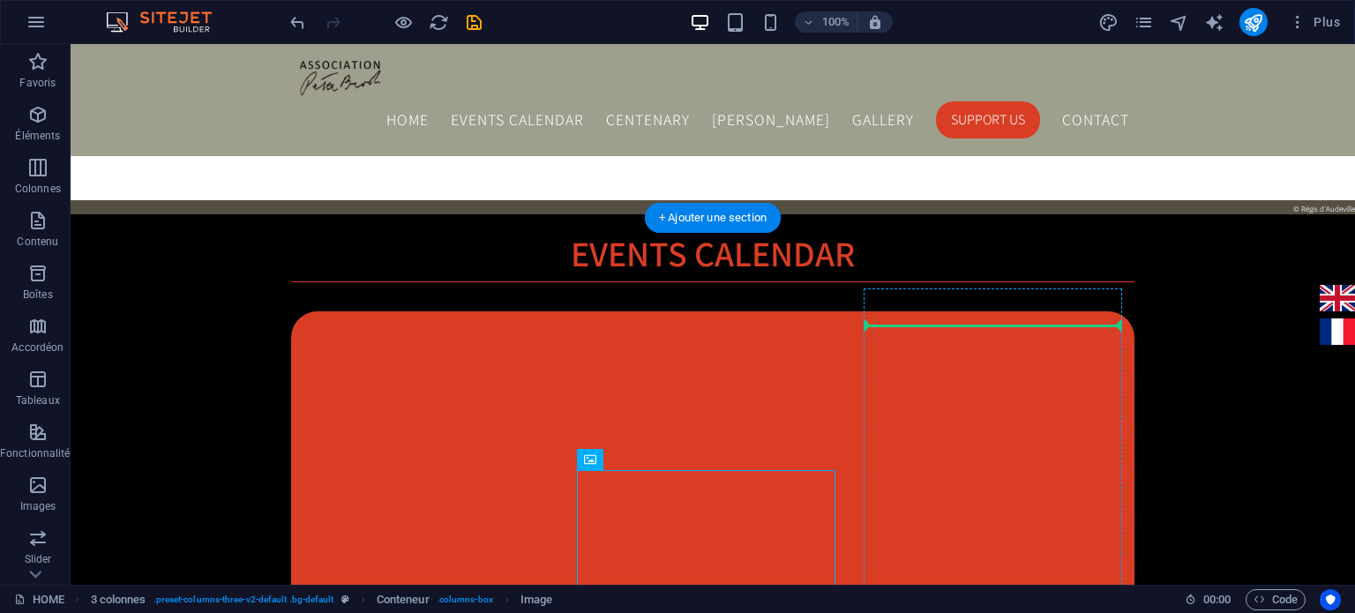
drag, startPoint x: 659, startPoint y: 499, endPoint x: 942, endPoint y: 317, distance: 337.0
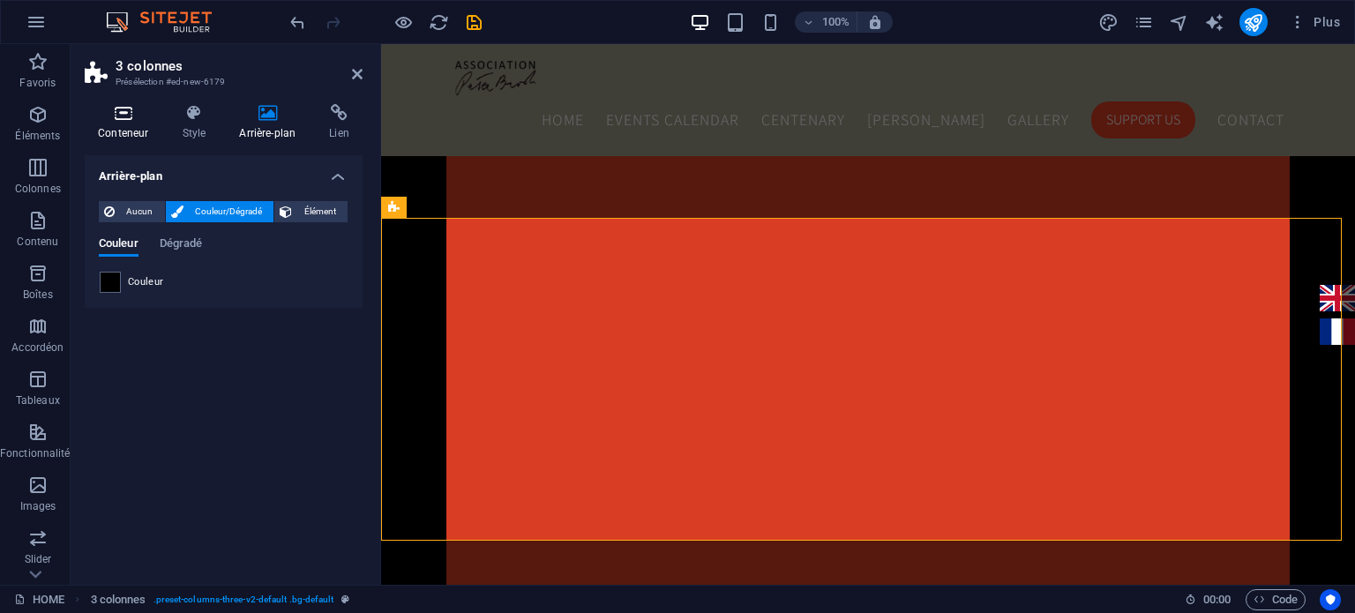
click at [126, 119] on icon at bounding box center [123, 113] width 77 height 18
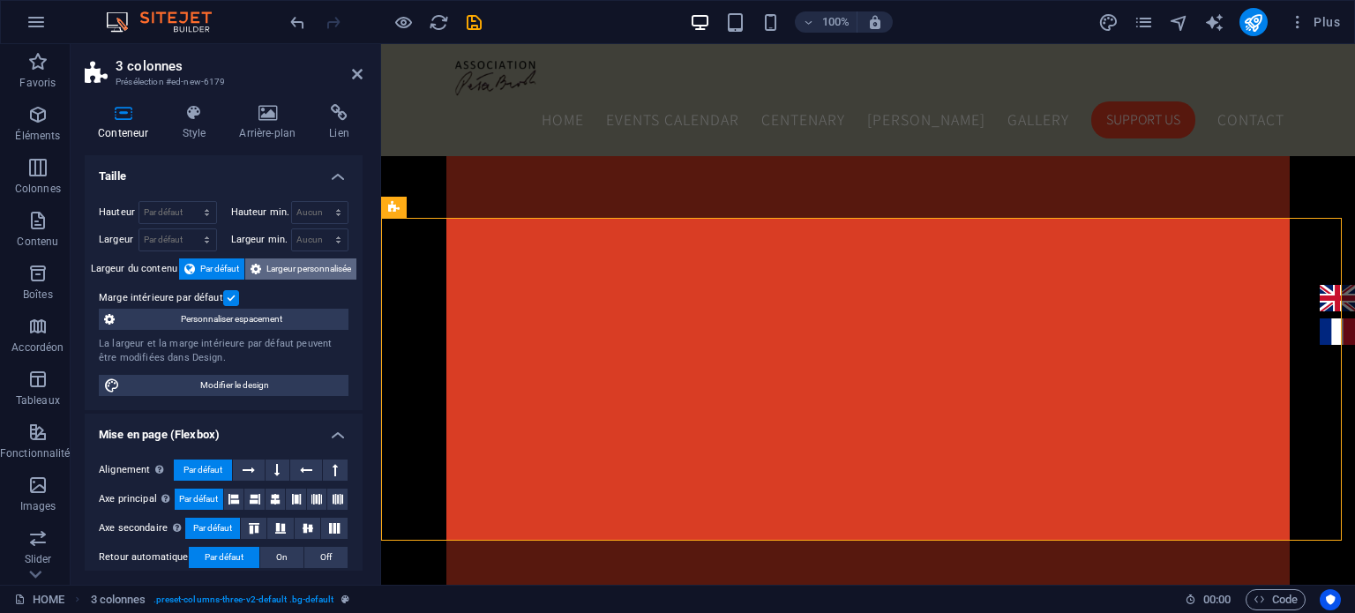
click at [332, 267] on span "Largeur personnalisée" at bounding box center [308, 269] width 85 height 21
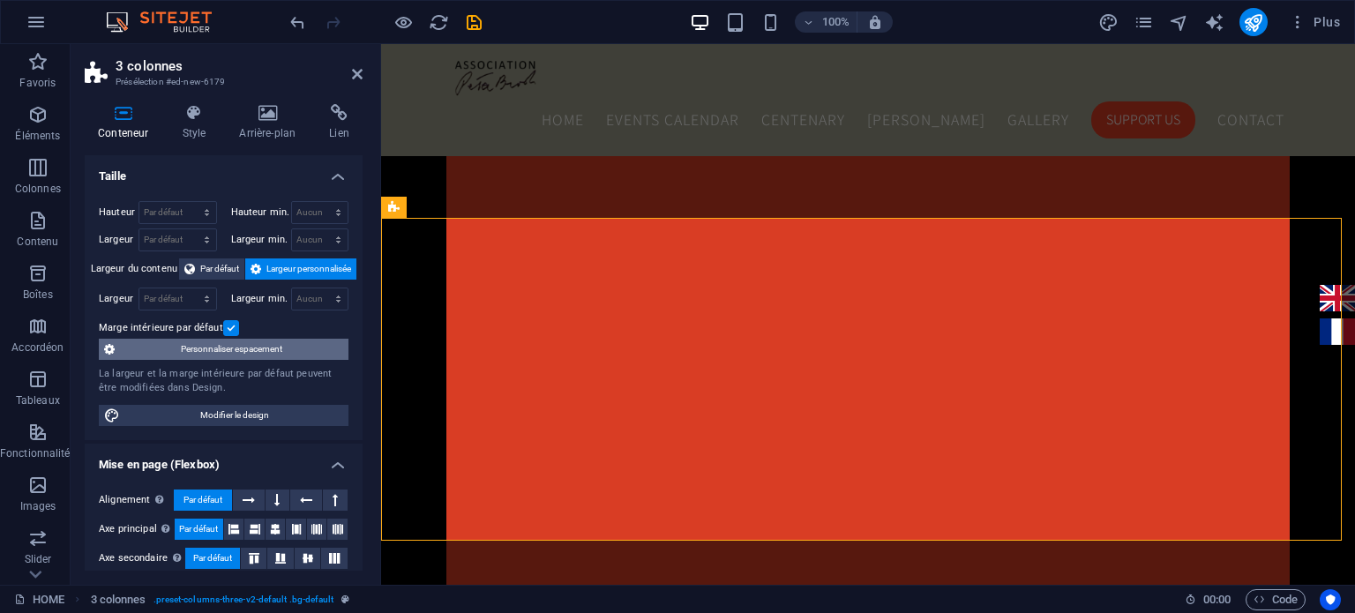
click at [291, 346] on span "Personnaliser espacement" at bounding box center [231, 349] width 223 height 21
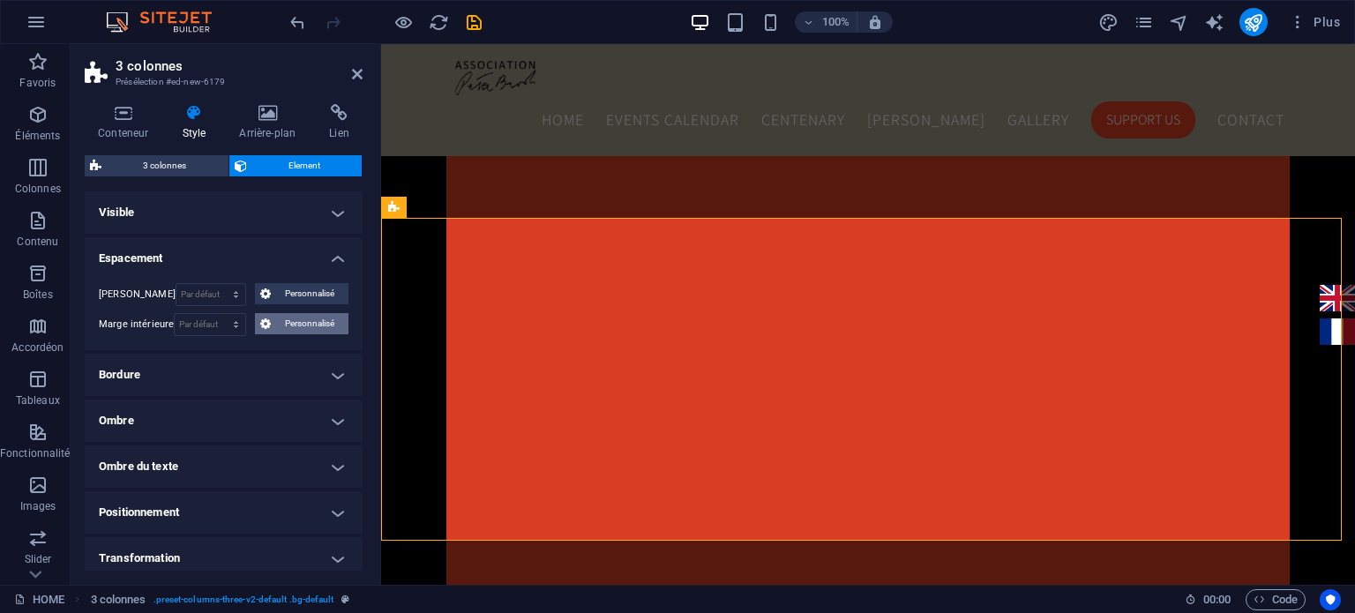
click at [268, 322] on button "Personnalisé" at bounding box center [302, 323] width 94 height 21
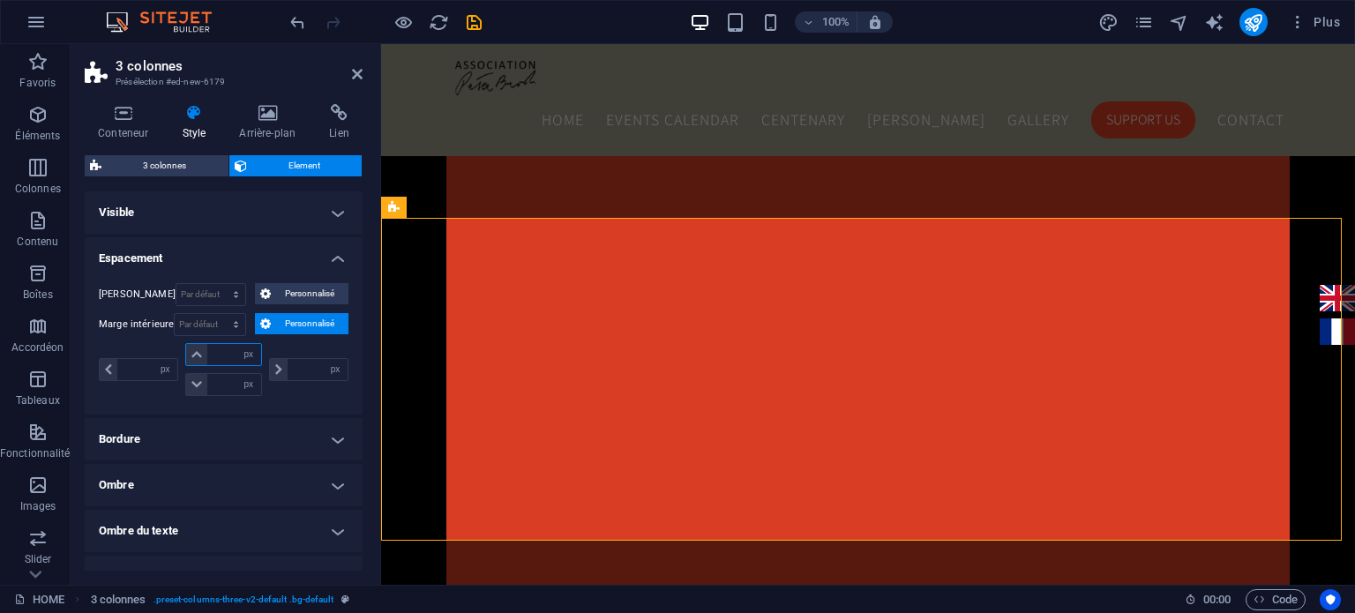
click at [226, 356] on input "number" at bounding box center [233, 354] width 53 height 21
type input "0"
select select "px"
type input "0"
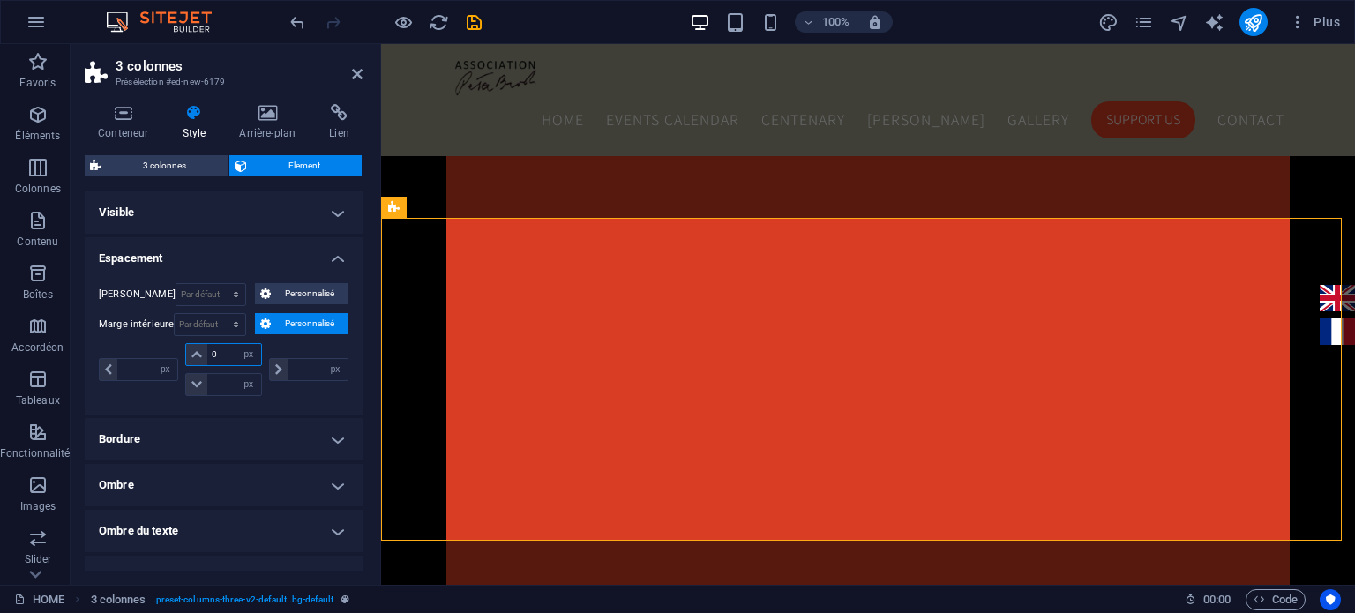
type input "0"
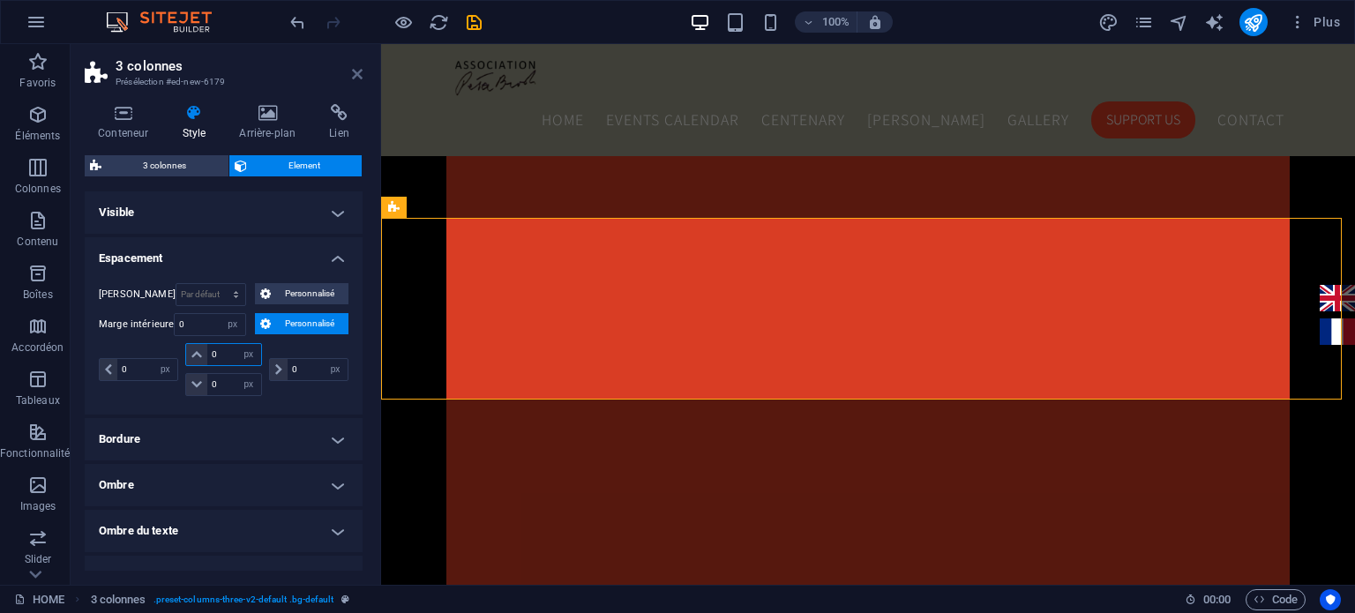
type input "0"
click at [360, 68] on icon at bounding box center [357, 74] width 11 height 14
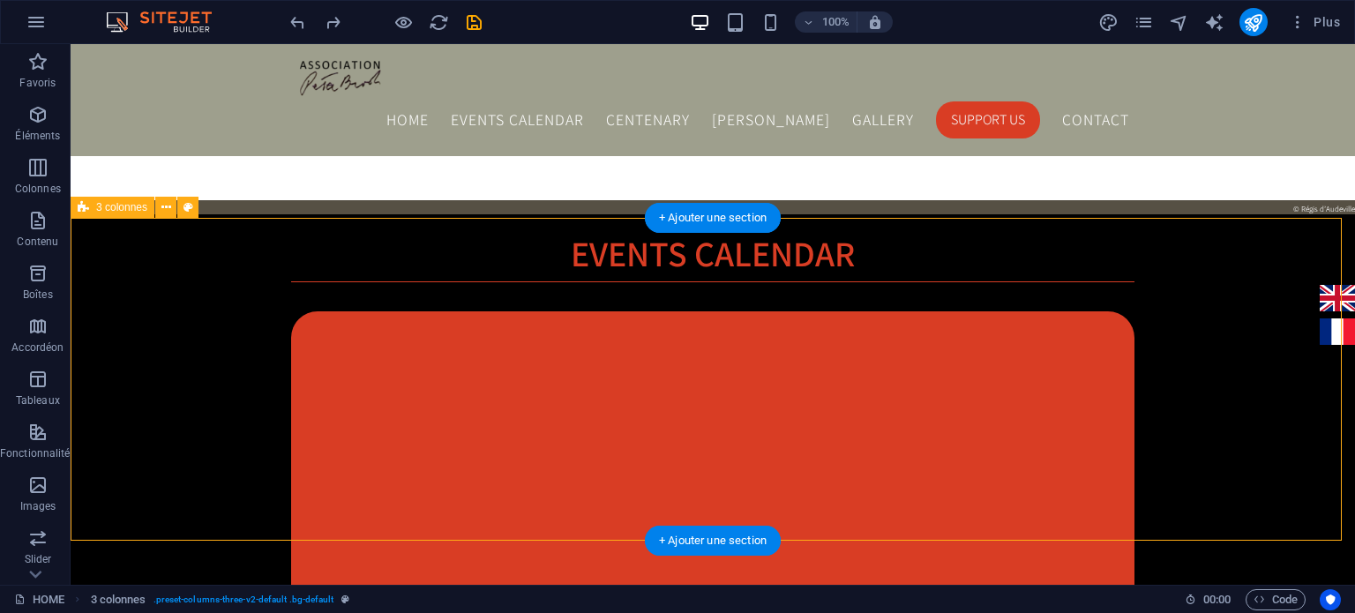
select select "px"
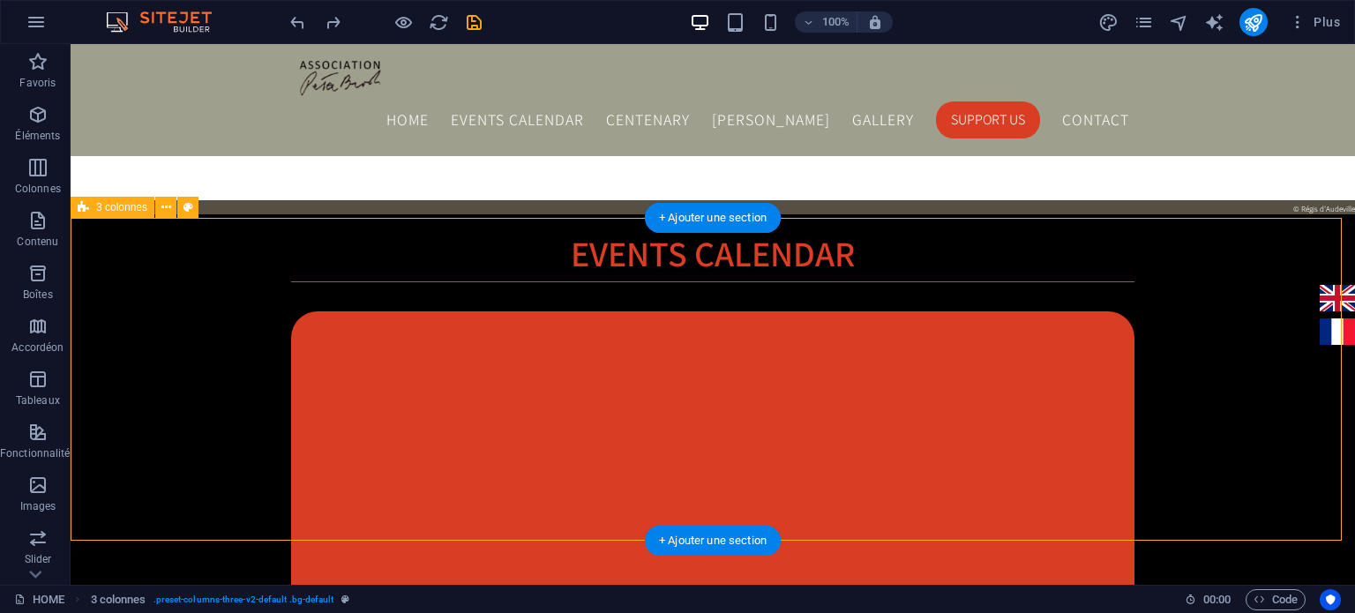
select select "px"
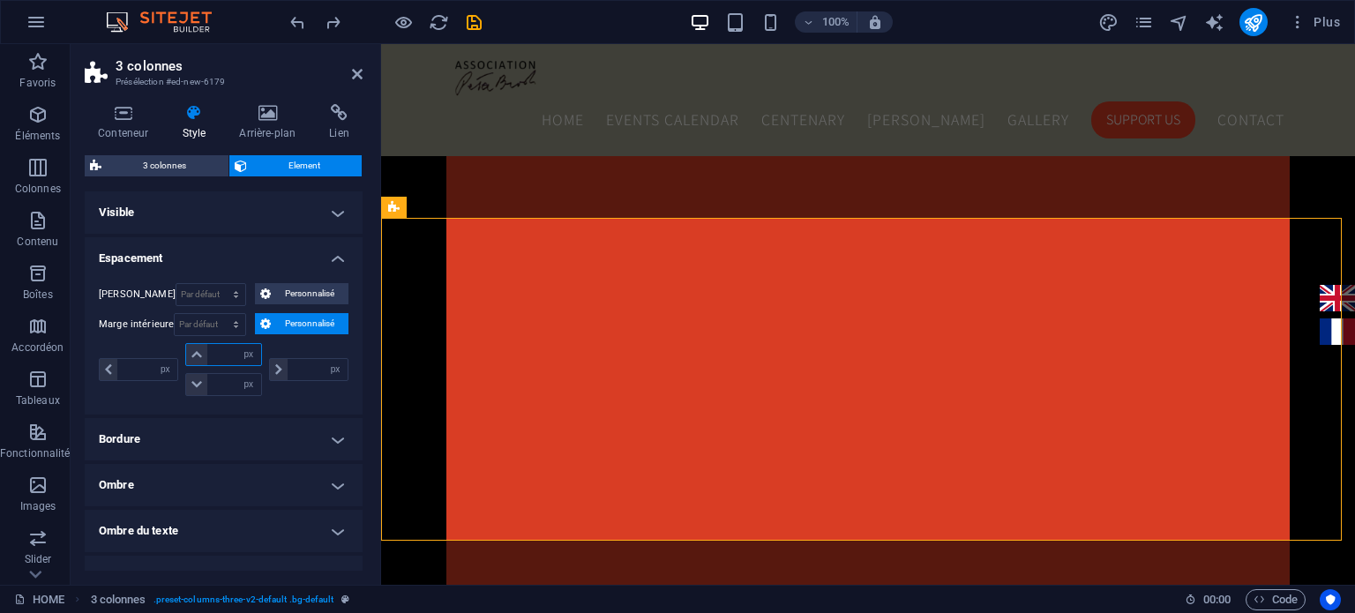
click at [219, 354] on input "number" at bounding box center [233, 354] width 53 height 21
type input "0"
select select "px"
type input "0"
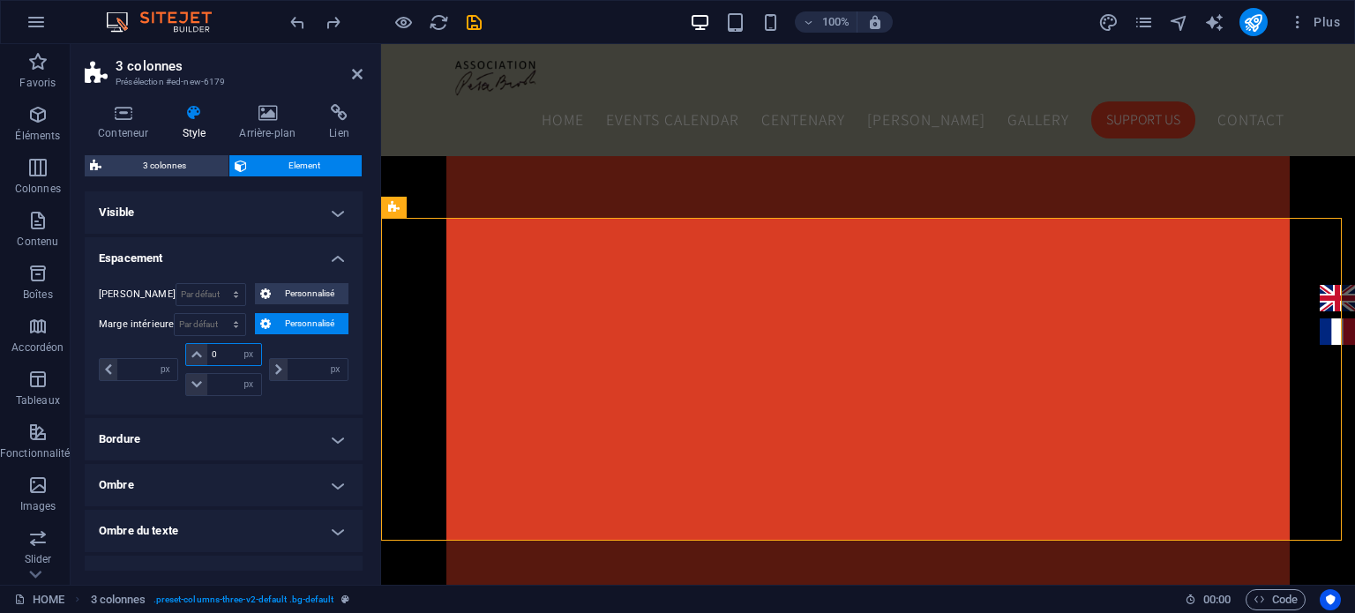
type input "0"
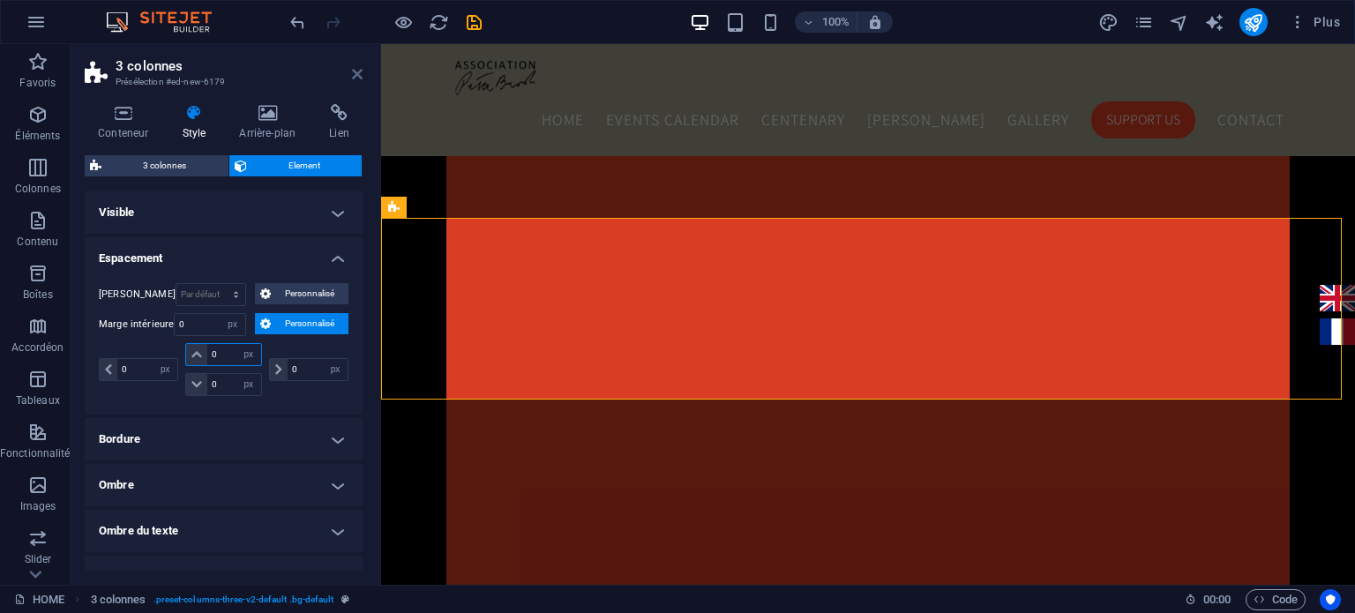
type input "0"
click at [360, 73] on icon at bounding box center [357, 74] width 11 height 14
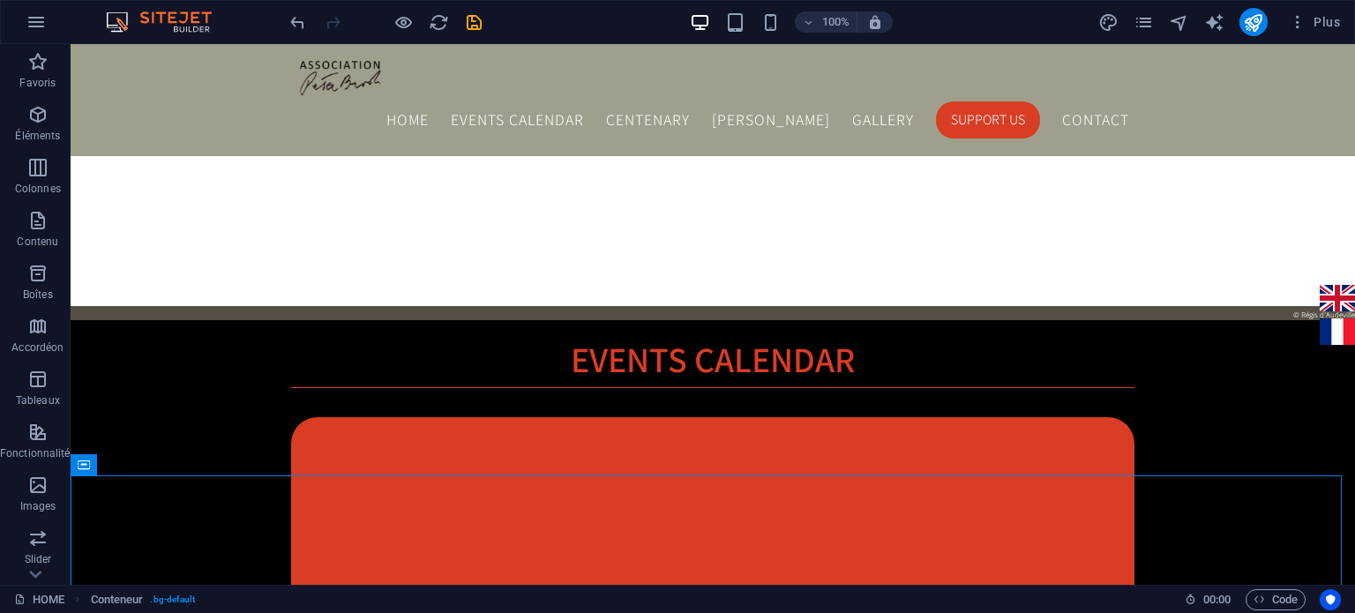
scroll to position [1609, 0]
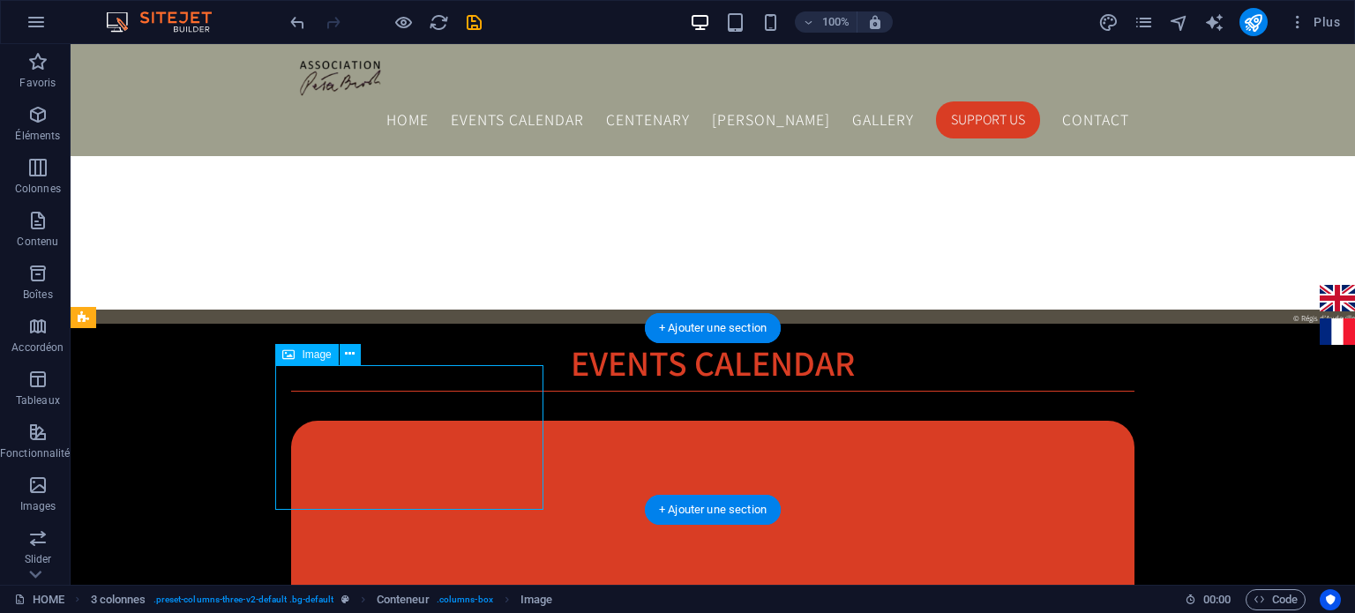
select select "px"
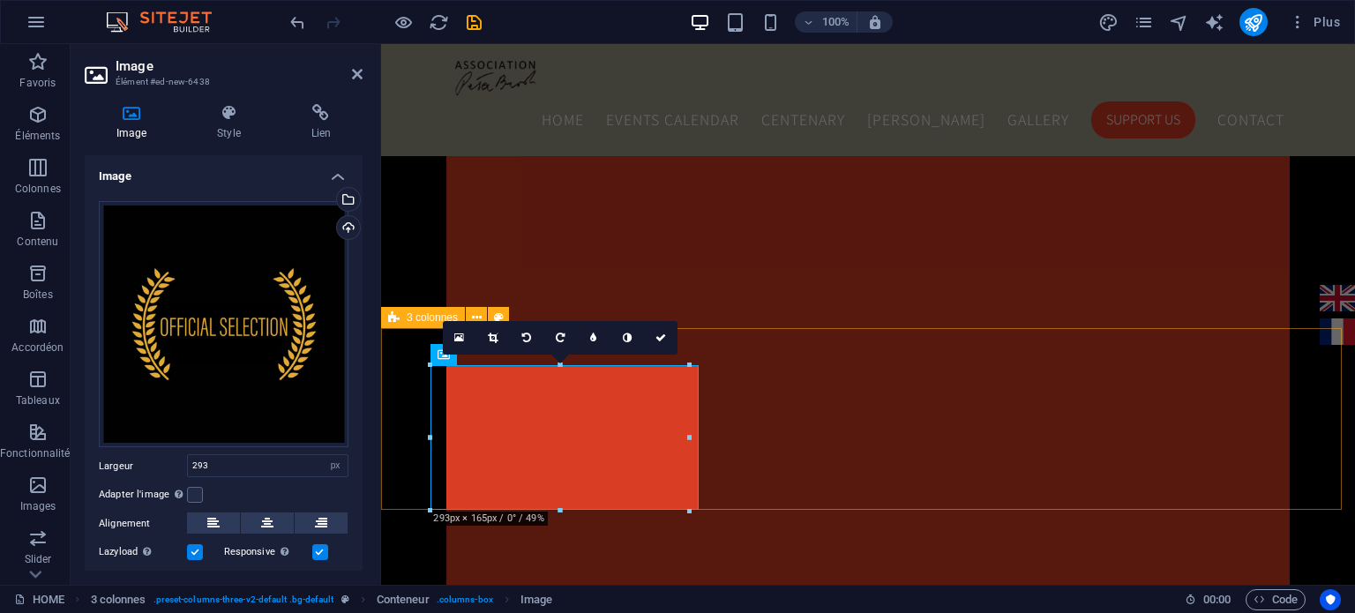
drag, startPoint x: 1073, startPoint y: 482, endPoint x: 703, endPoint y: 439, distance: 372.2
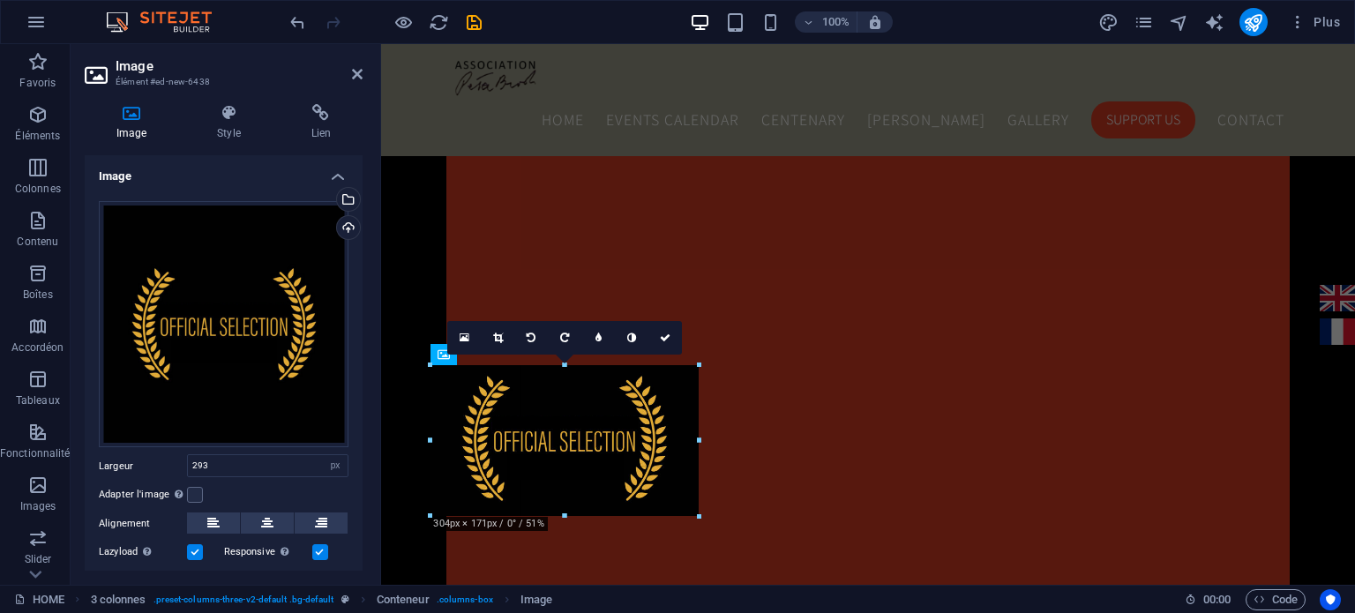
drag, startPoint x: 687, startPoint y: 435, endPoint x: 697, endPoint y: 435, distance: 9.7
type input "304"
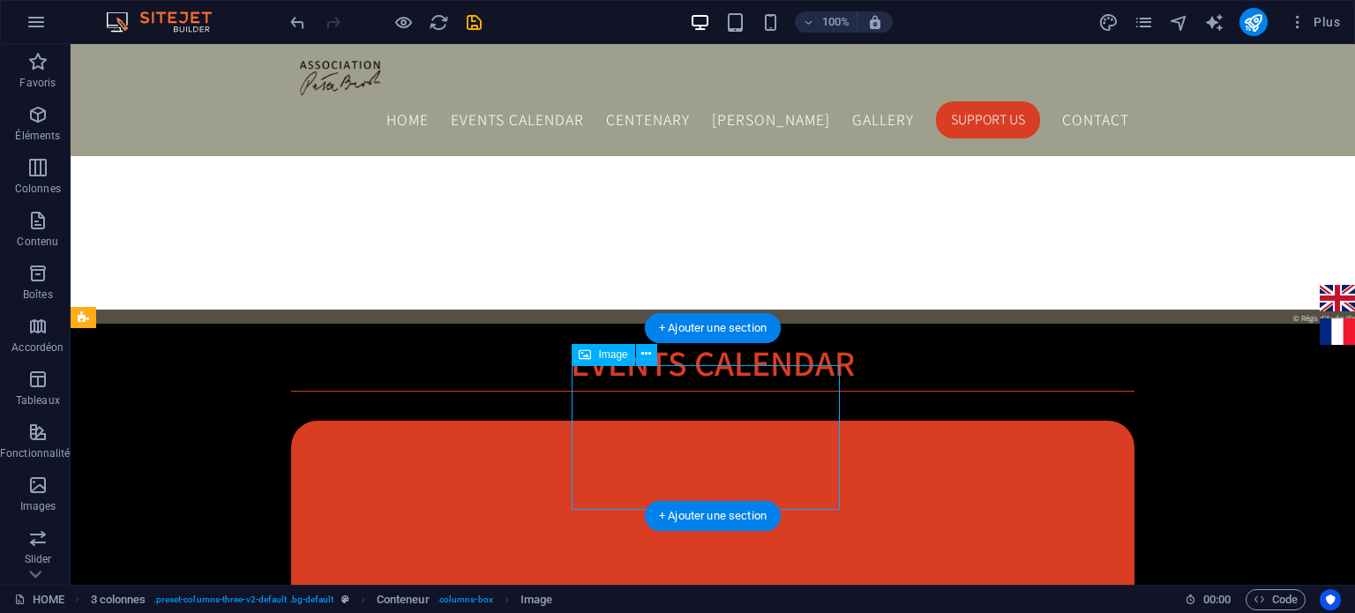
select select "px"
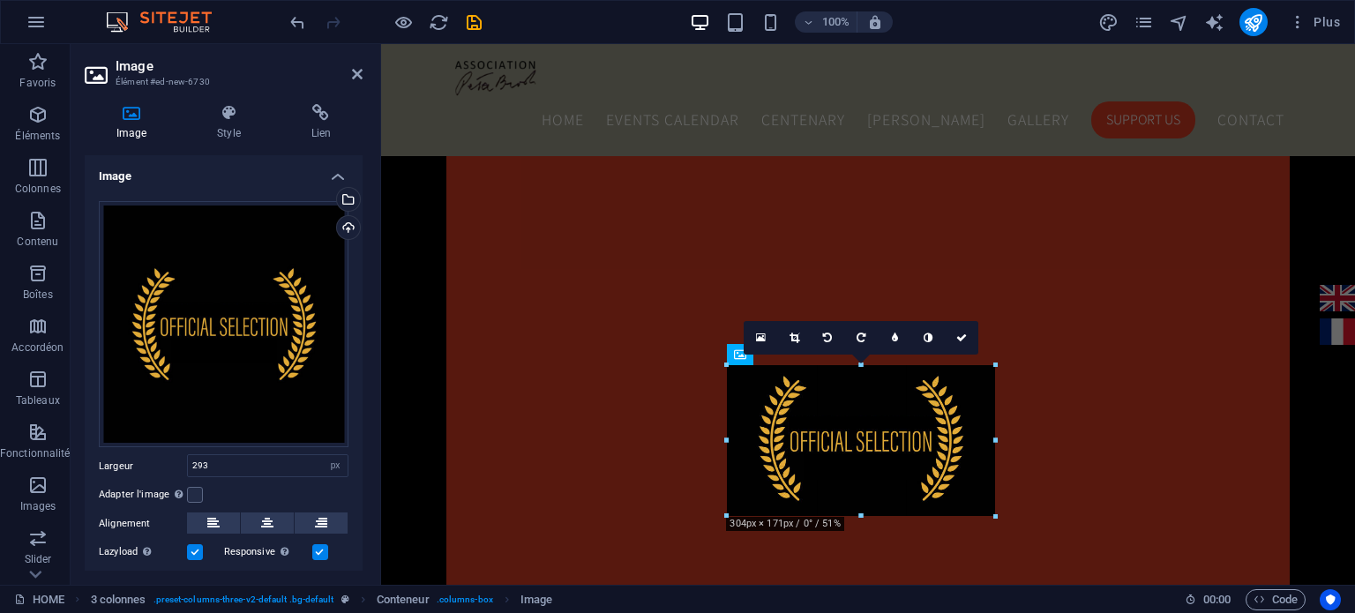
type input "304"
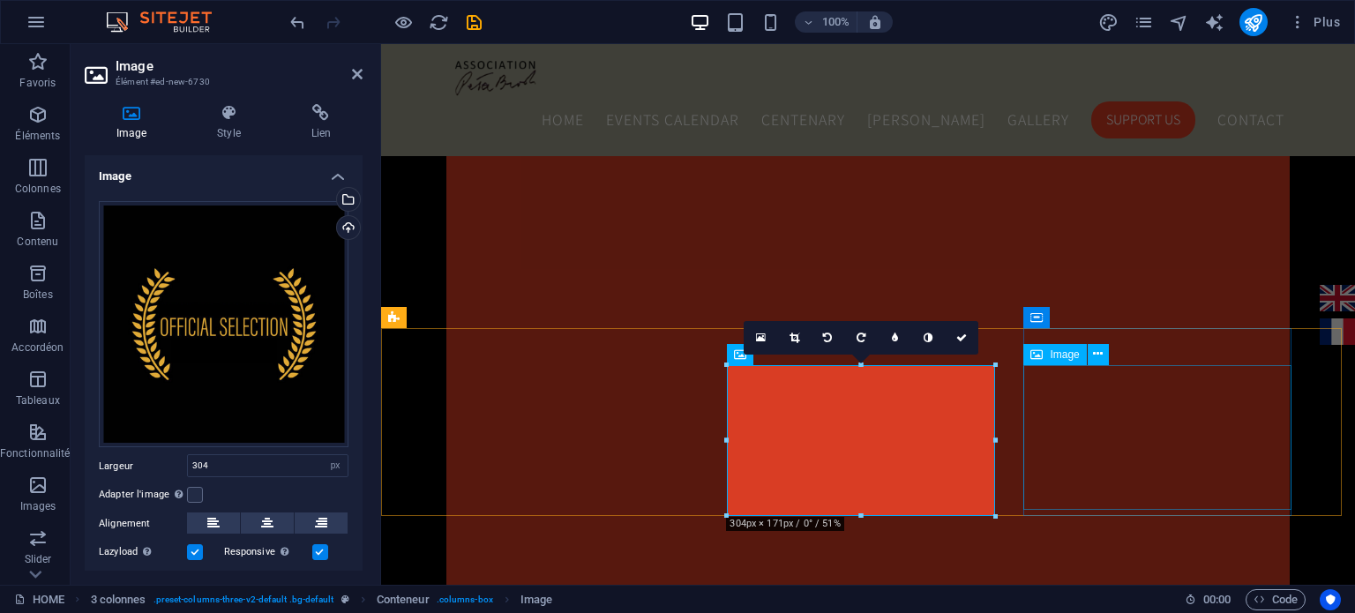
select select "px"
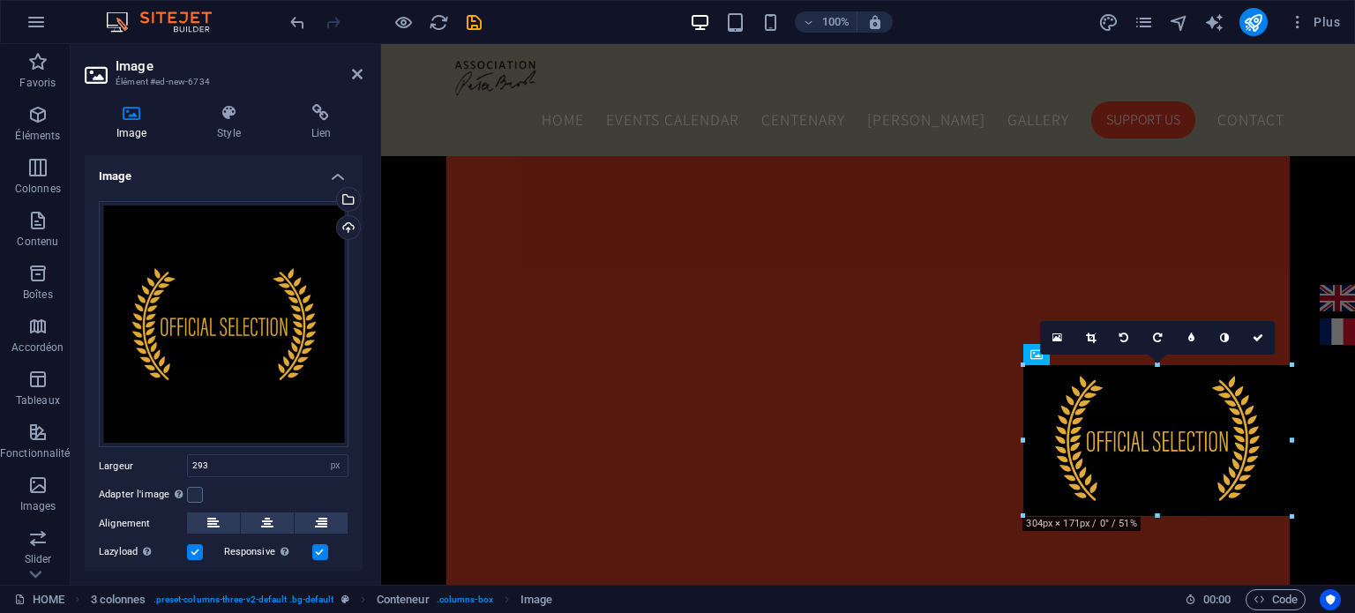
drag, startPoint x: 1281, startPoint y: 433, endPoint x: 1292, endPoint y: 433, distance: 10.6
type input "304"
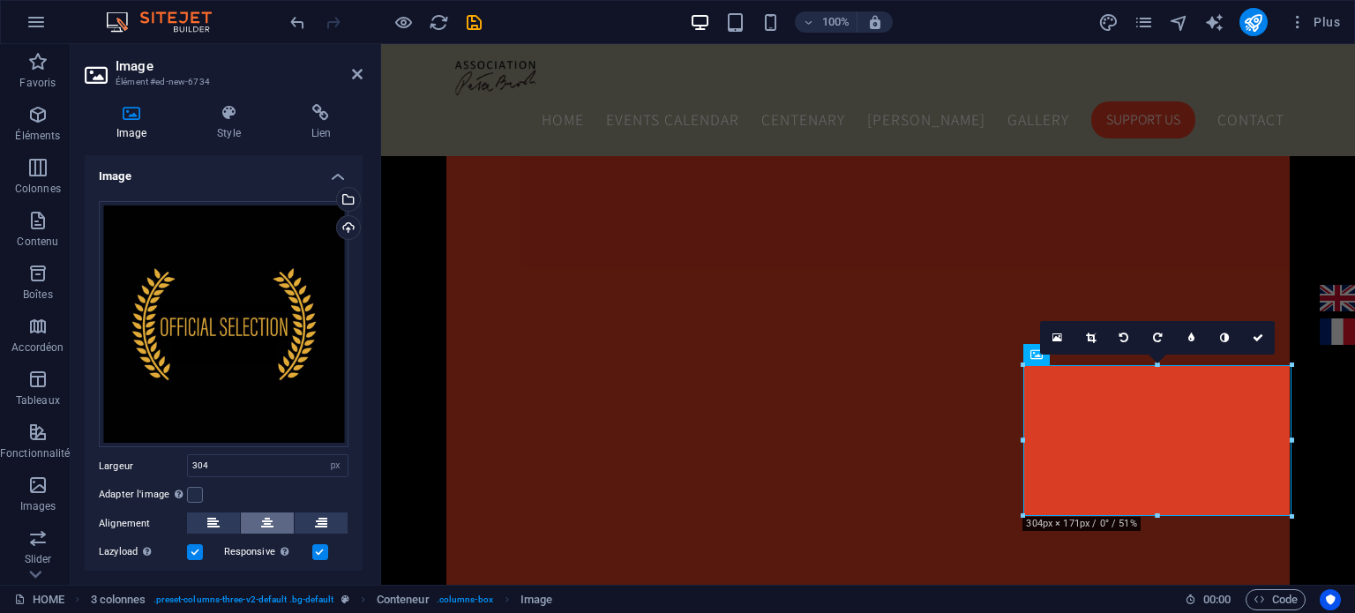
click at [265, 523] on icon at bounding box center [267, 523] width 12 height 21
click at [194, 493] on label at bounding box center [195, 495] width 16 height 16
click at [0, 0] on input "Adapter l'image Adapter automatiquement l'image à une largeur et une hauteur fi…" at bounding box center [0, 0] width 0 height 0
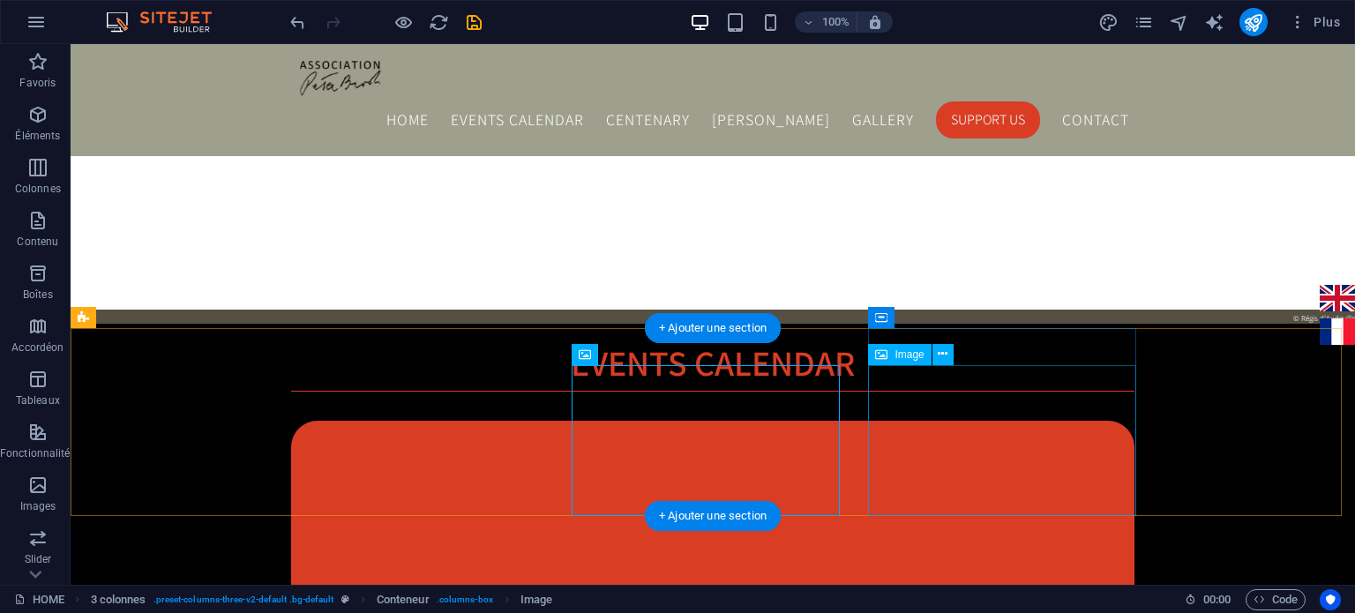
select select "px"
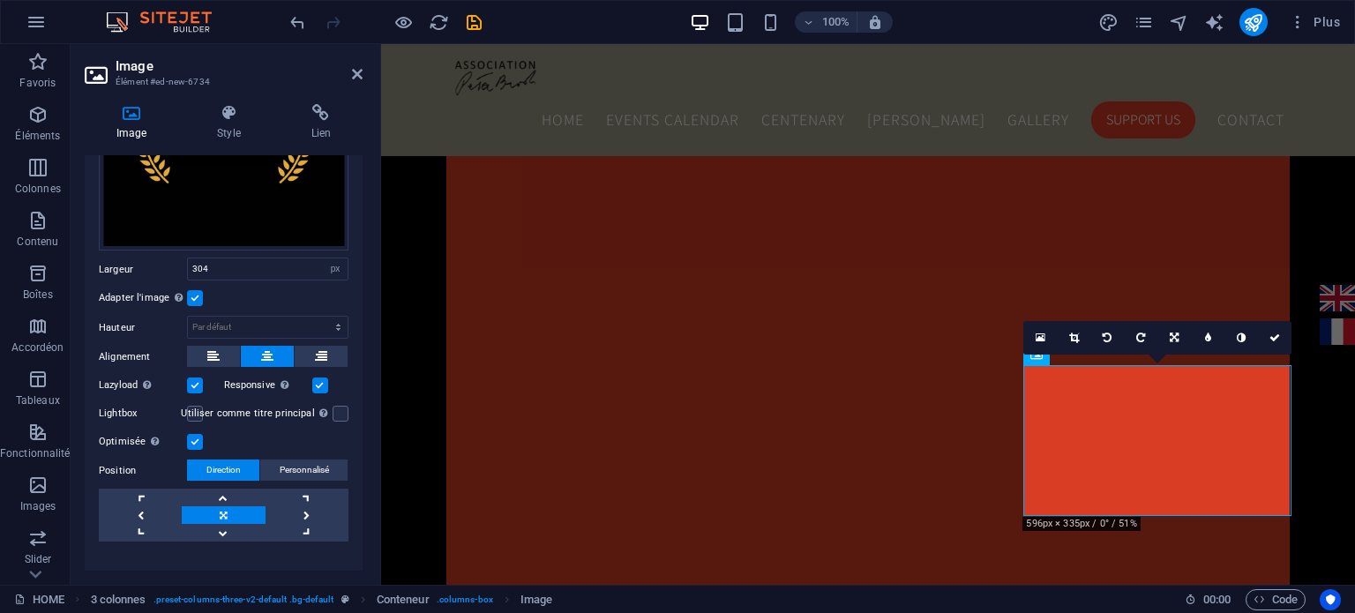
scroll to position [219, 0]
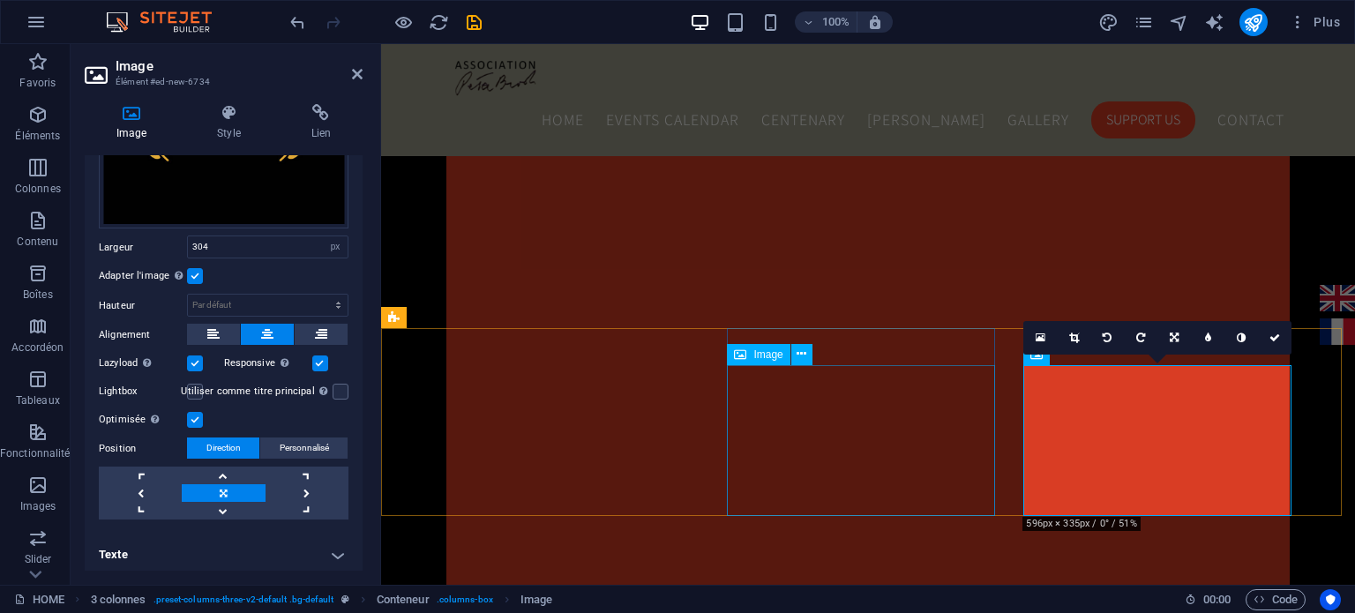
select select "px"
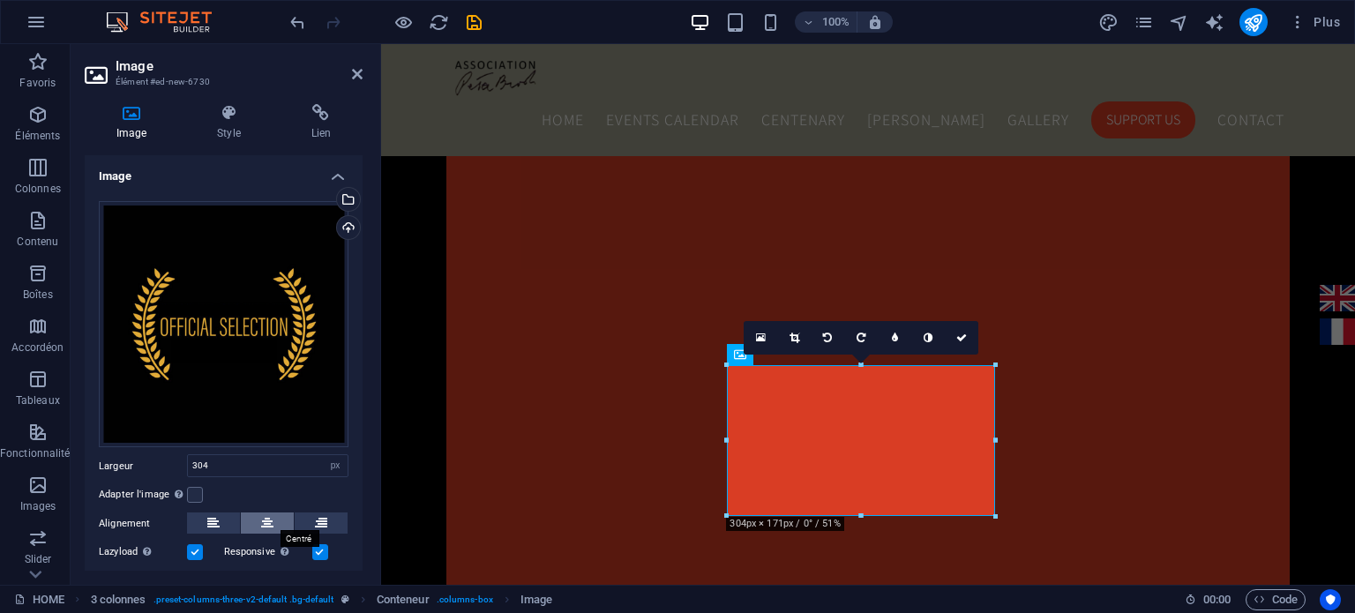
click at [261, 529] on icon at bounding box center [267, 523] width 12 height 21
click at [192, 487] on label at bounding box center [195, 495] width 16 height 16
click at [0, 0] on input "Adapter l'image Adapter automatiquement l'image à une largeur et une hauteur fi…" at bounding box center [0, 0] width 0 height 0
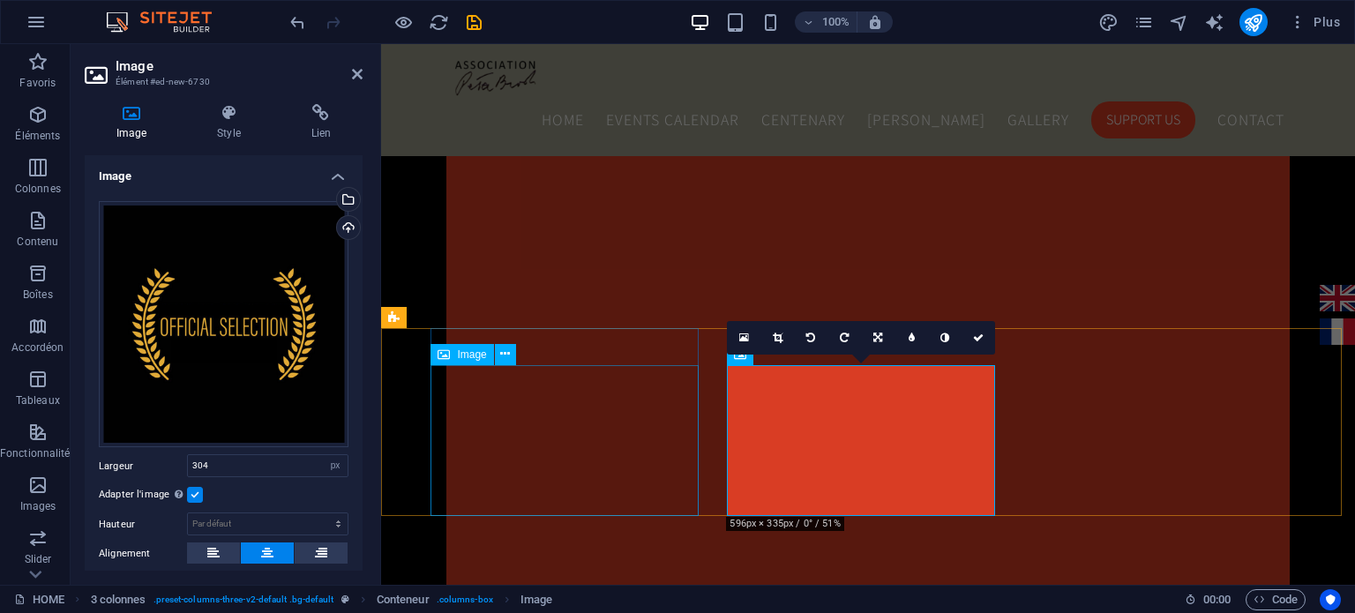
select select "px"
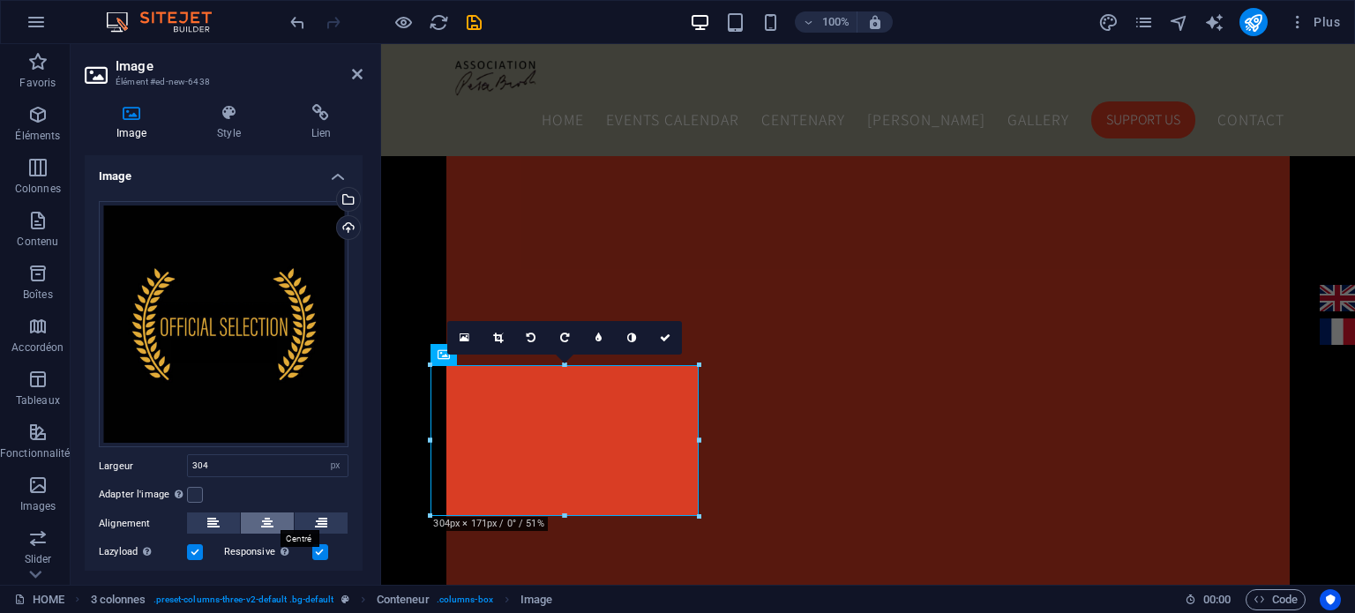
click at [261, 516] on icon at bounding box center [267, 523] width 12 height 21
click at [191, 487] on label at bounding box center [195, 495] width 16 height 16
click at [0, 0] on input "Adapter l'image Adapter automatiquement l'image à une largeur et une hauteur fi…" at bounding box center [0, 0] width 0 height 0
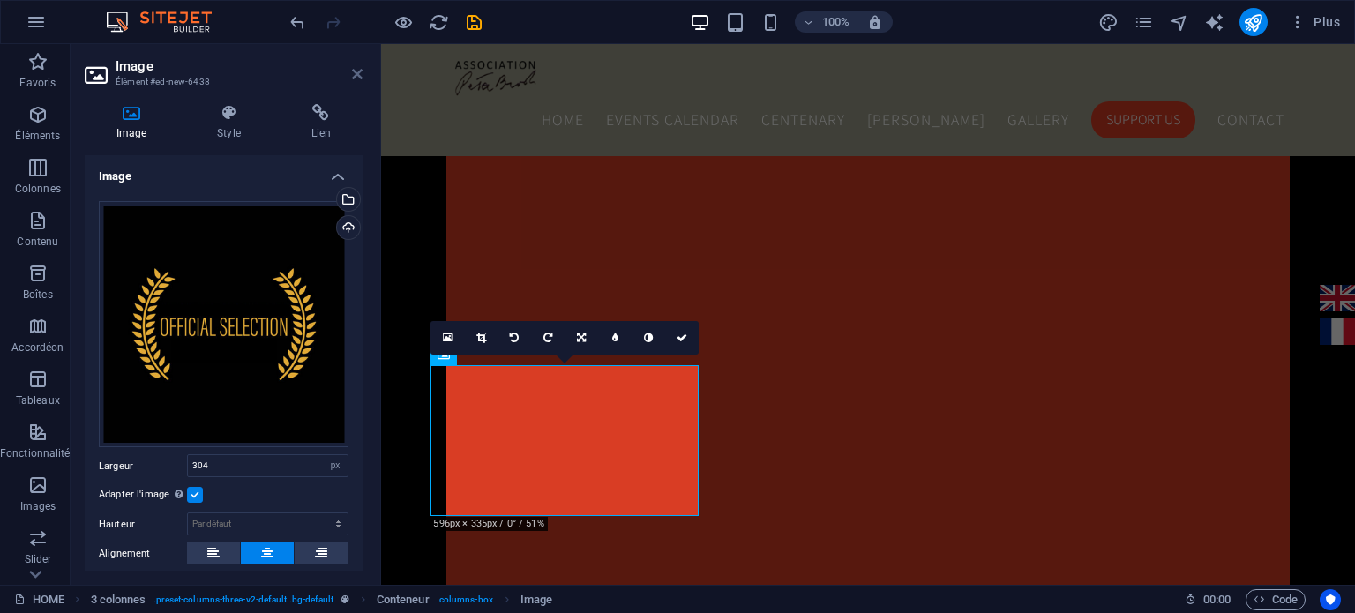
click at [356, 75] on icon at bounding box center [357, 74] width 11 height 14
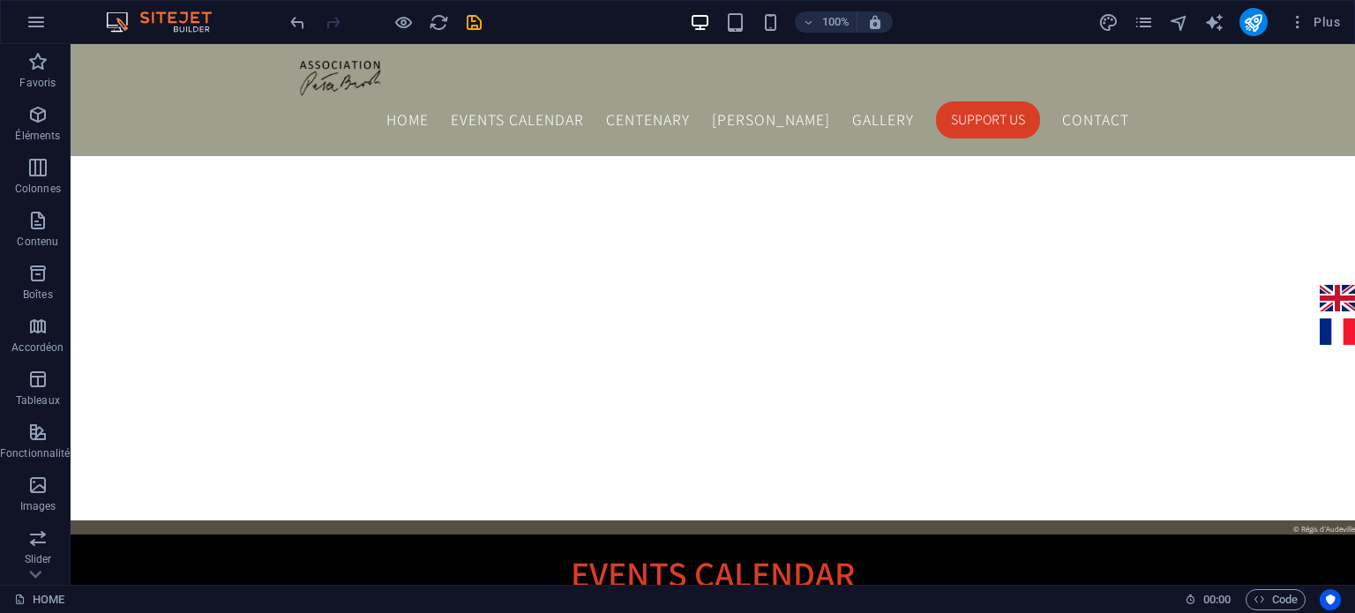
scroll to position [1421, 0]
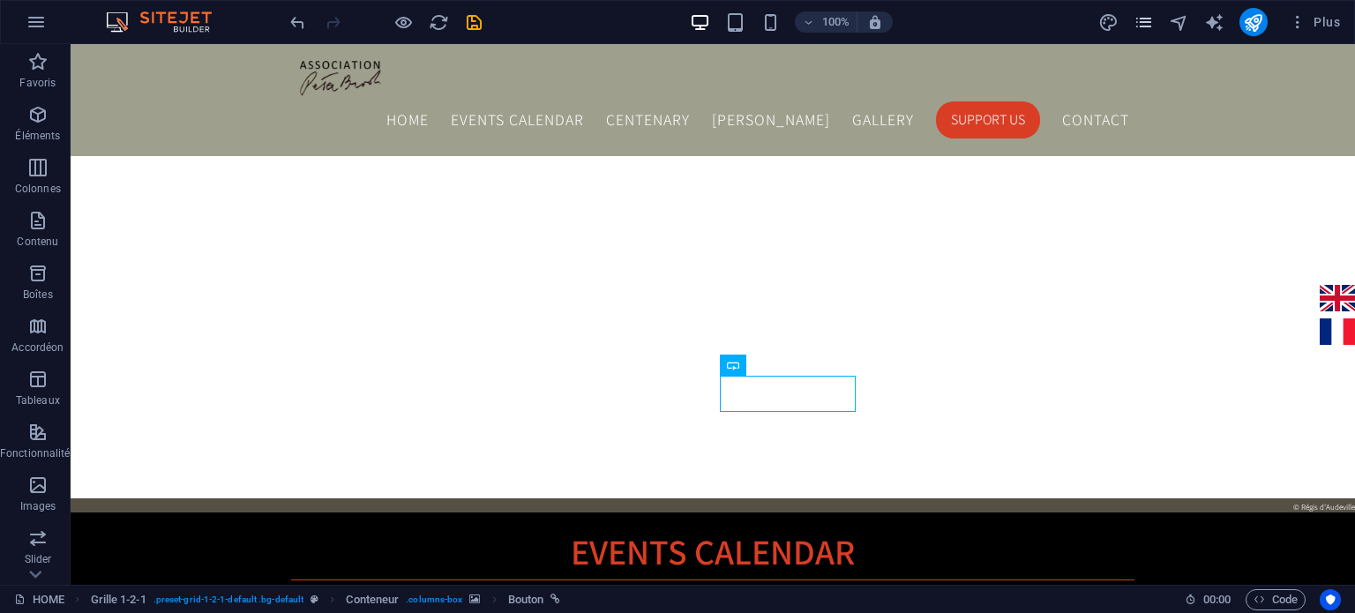
click at [1153, 20] on icon "pages" at bounding box center [1144, 22] width 20 height 20
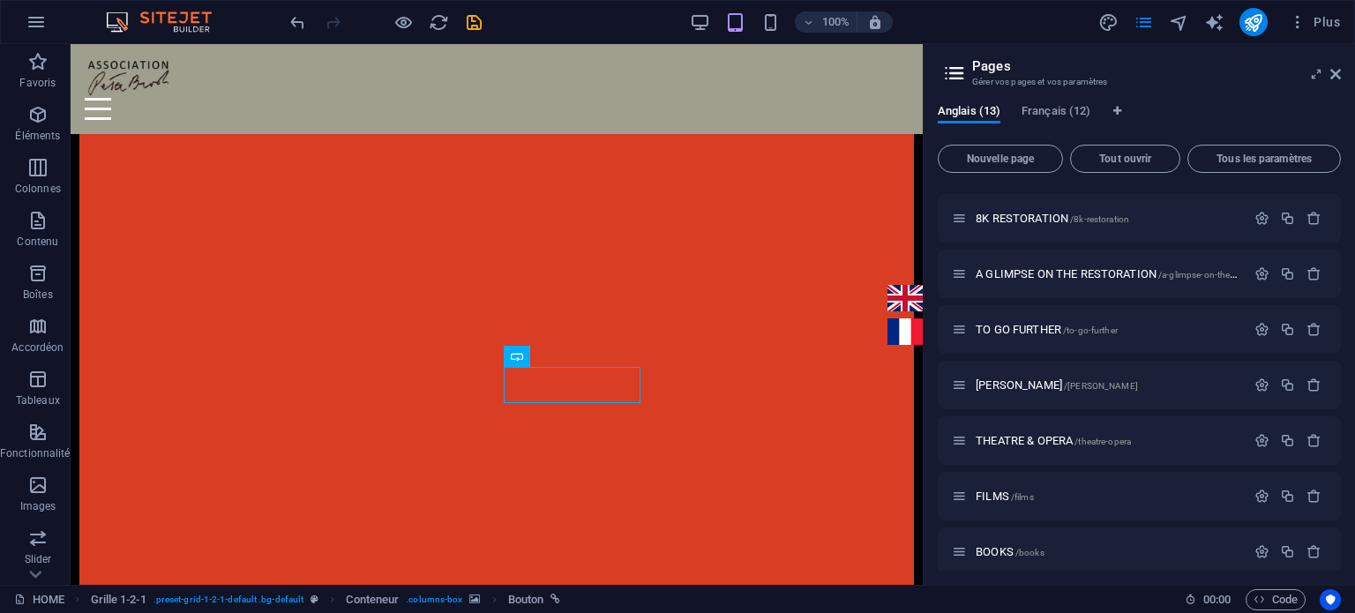
scroll to position [219, 0]
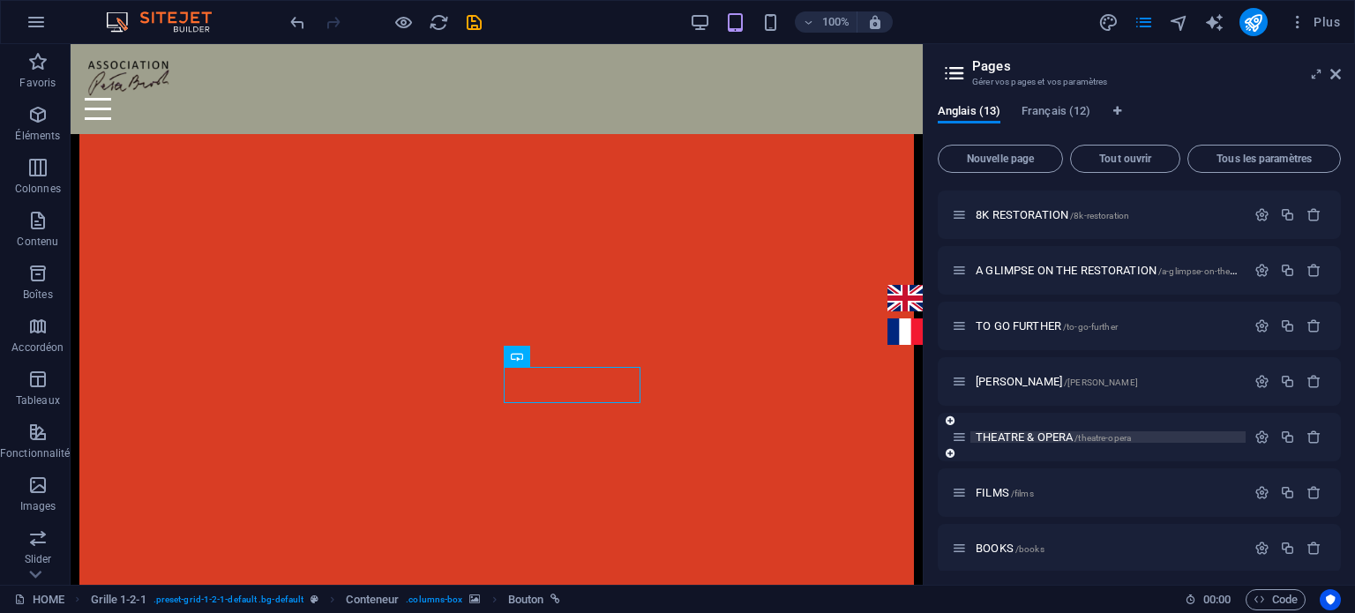
click at [989, 436] on span "THEATRE & OPERA /theatre-opera" at bounding box center [1053, 437] width 155 height 13
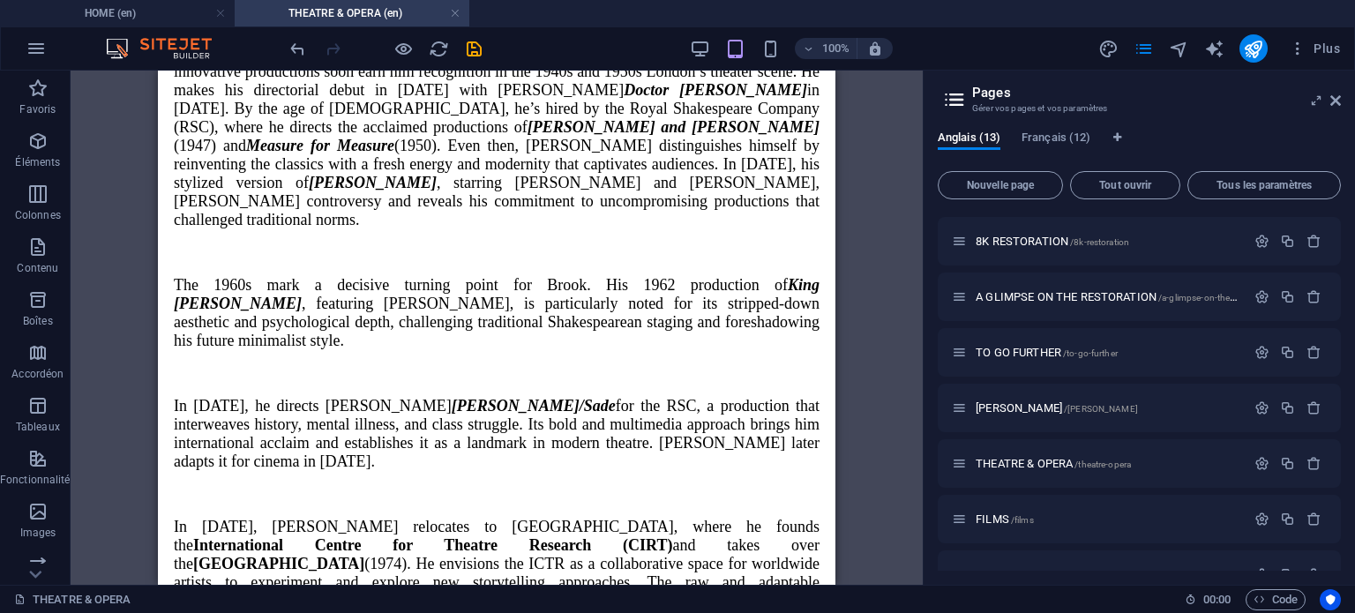
scroll to position [0, 0]
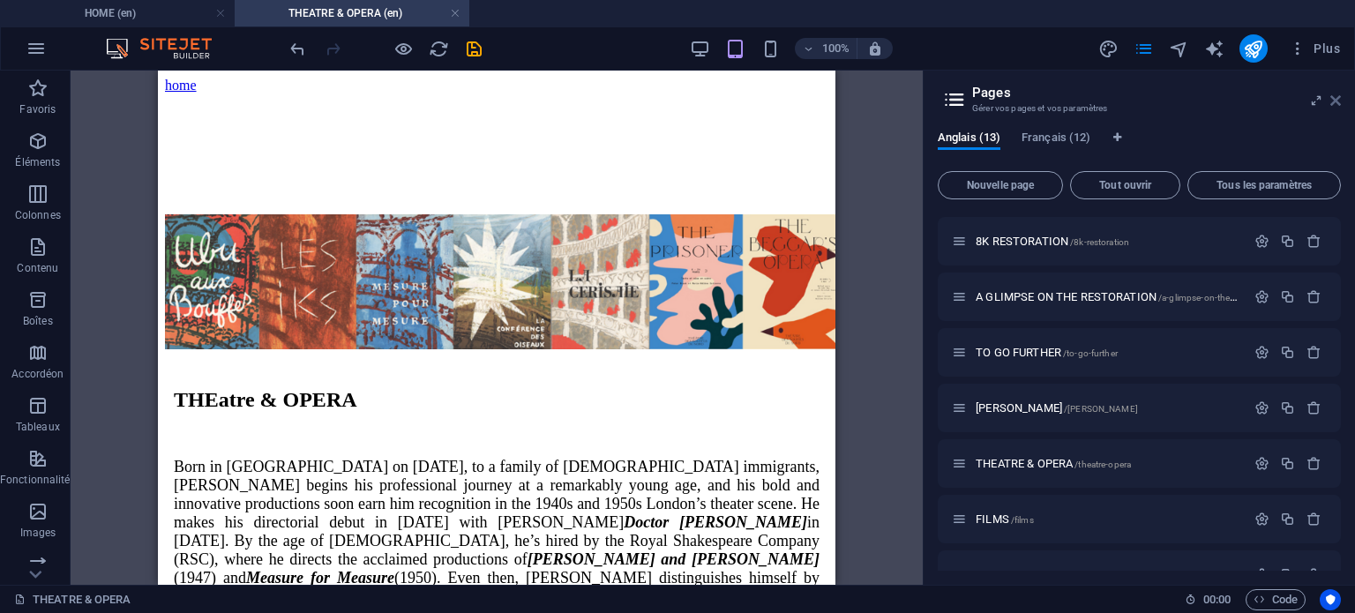
click at [1335, 101] on icon at bounding box center [1336, 101] width 11 height 14
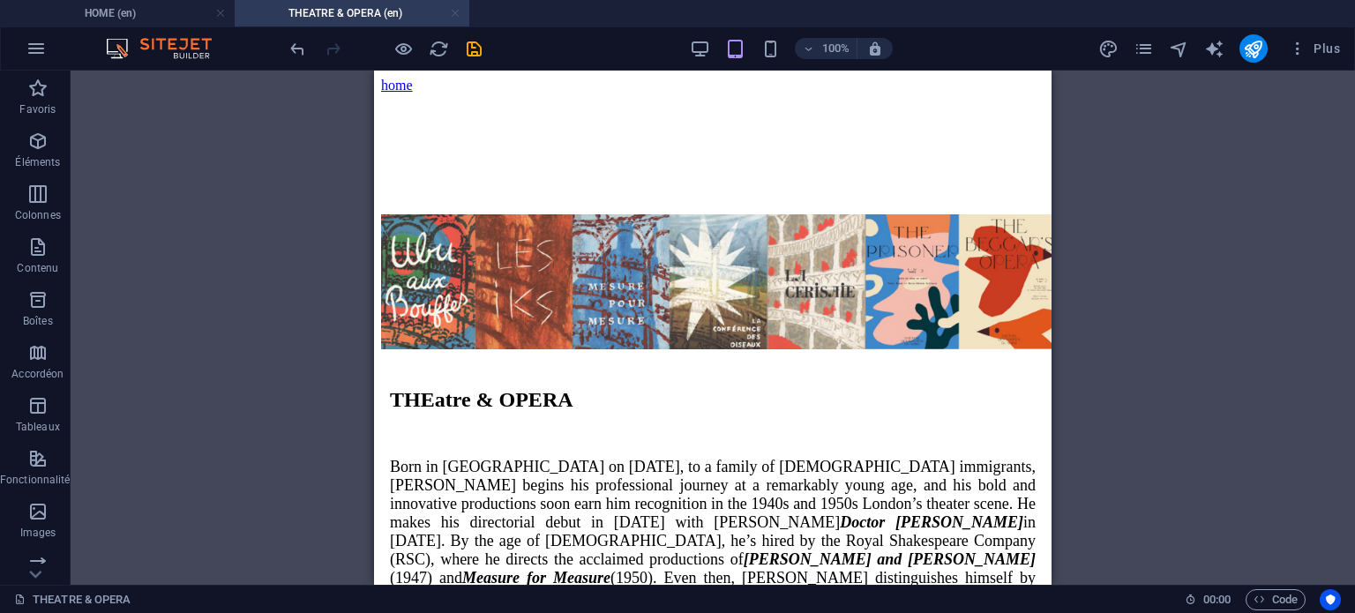
click at [455, 13] on link at bounding box center [455, 13] width 11 height 17
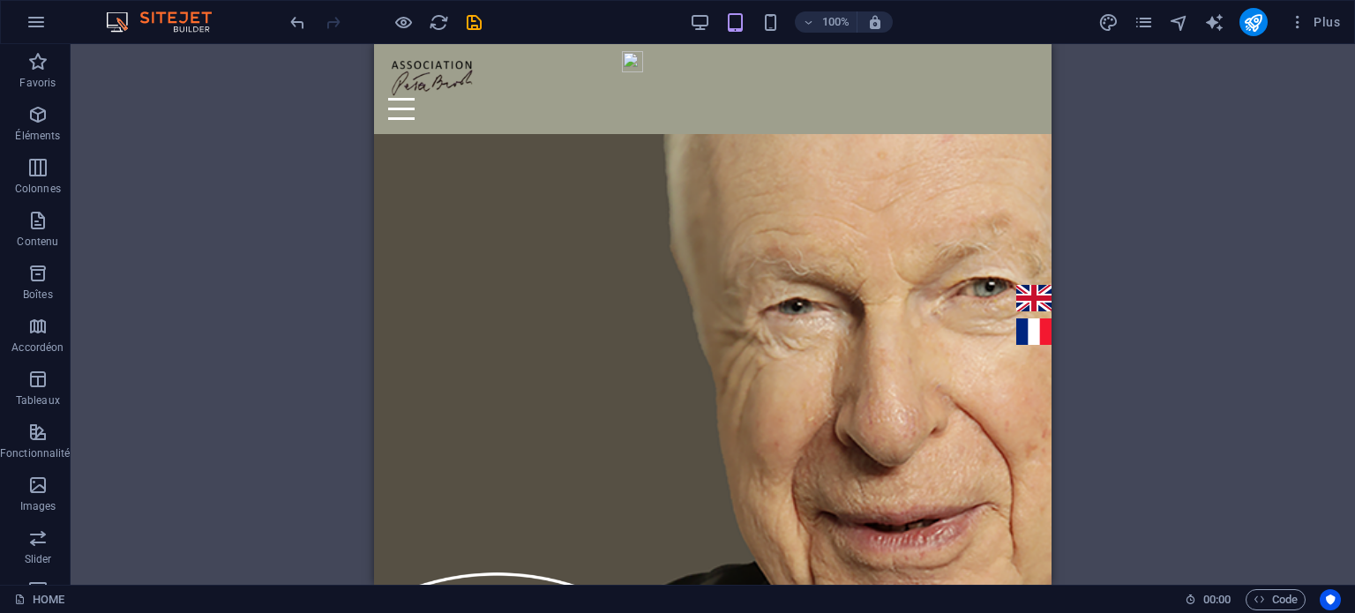
scroll to position [1309, 0]
